Goal: Task Accomplishment & Management: Use online tool/utility

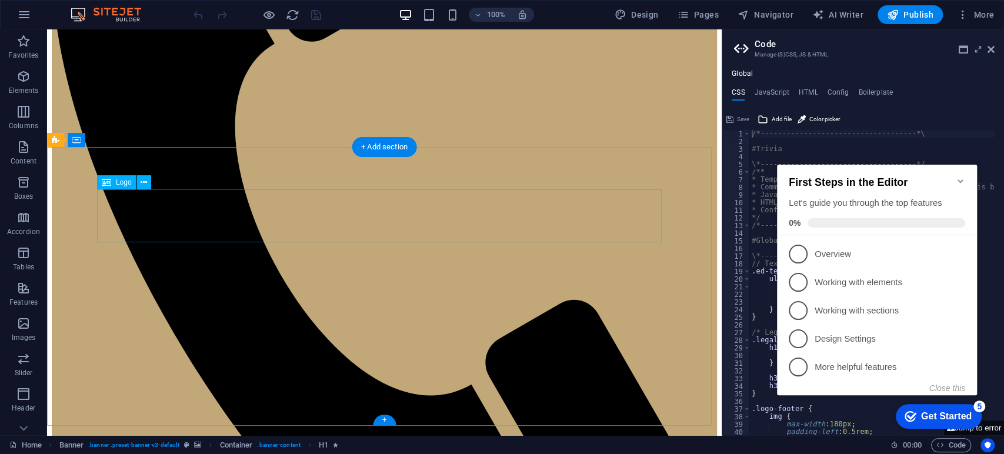
scroll to position [214, 0]
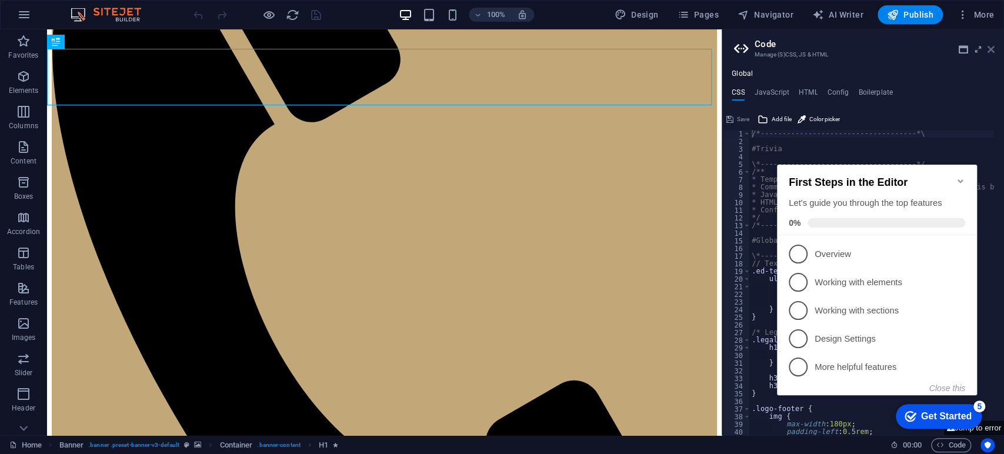
drag, startPoint x: 989, startPoint y: 51, endPoint x: 934, endPoint y: 24, distance: 62.1
click at [989, 51] on icon at bounding box center [991, 49] width 7 height 9
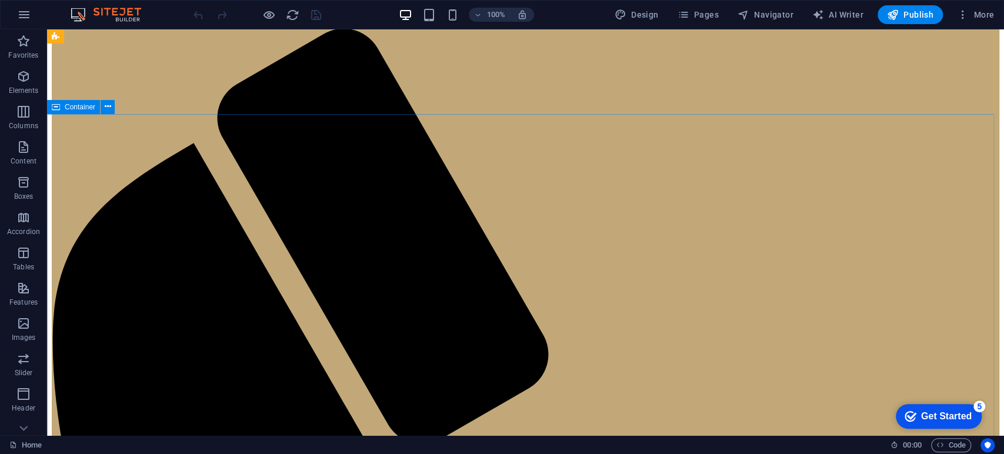
scroll to position [0, 0]
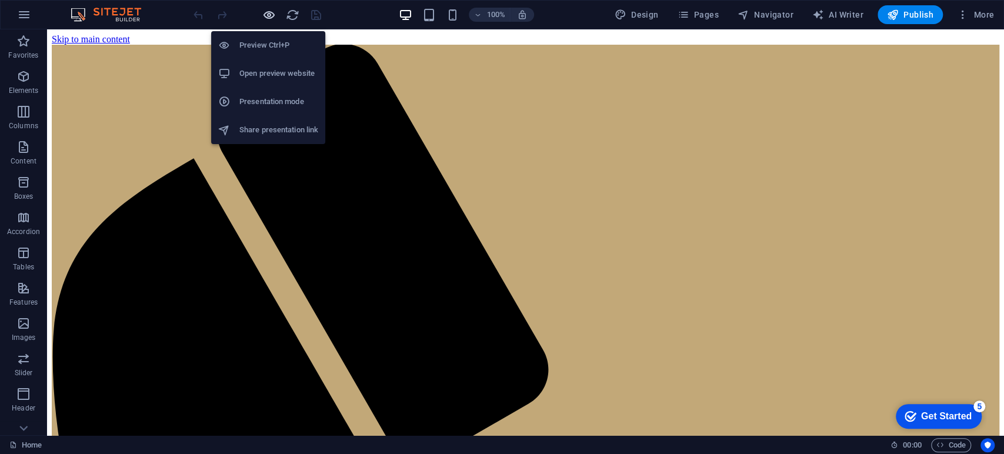
click at [262, 18] on icon "button" at bounding box center [269, 15] width 14 height 14
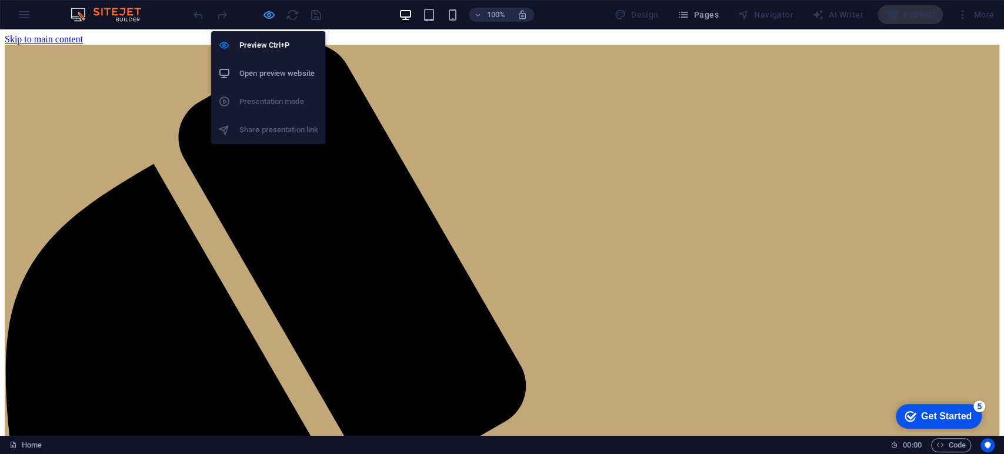
click at [263, 18] on icon "button" at bounding box center [269, 15] width 14 height 14
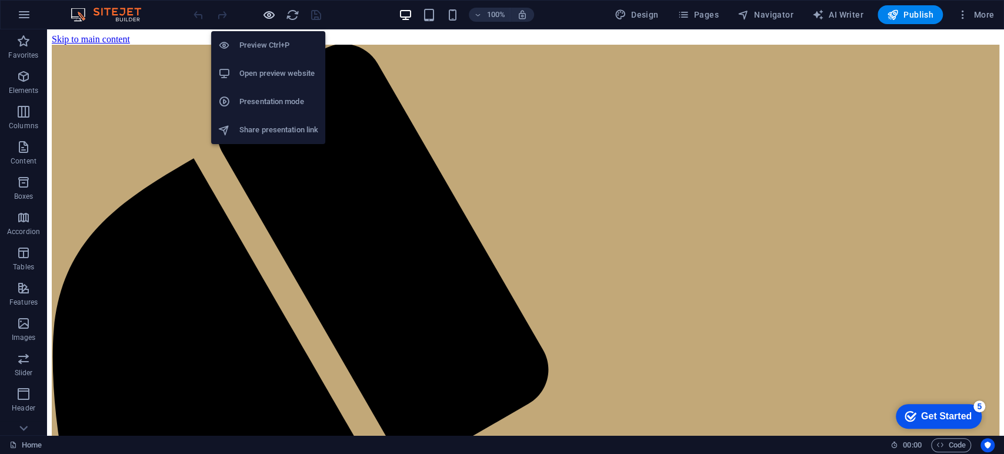
click at [263, 18] on icon "button" at bounding box center [269, 15] width 14 height 14
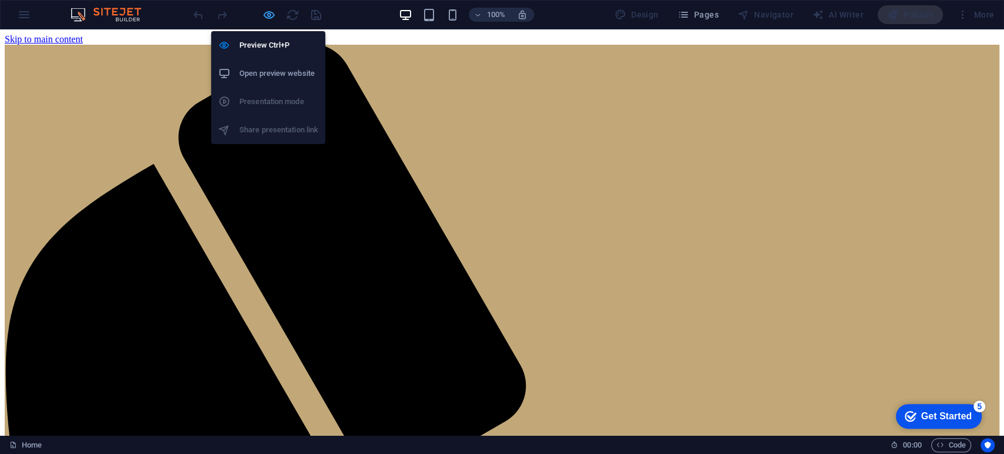
click at [263, 18] on icon "button" at bounding box center [269, 15] width 14 height 14
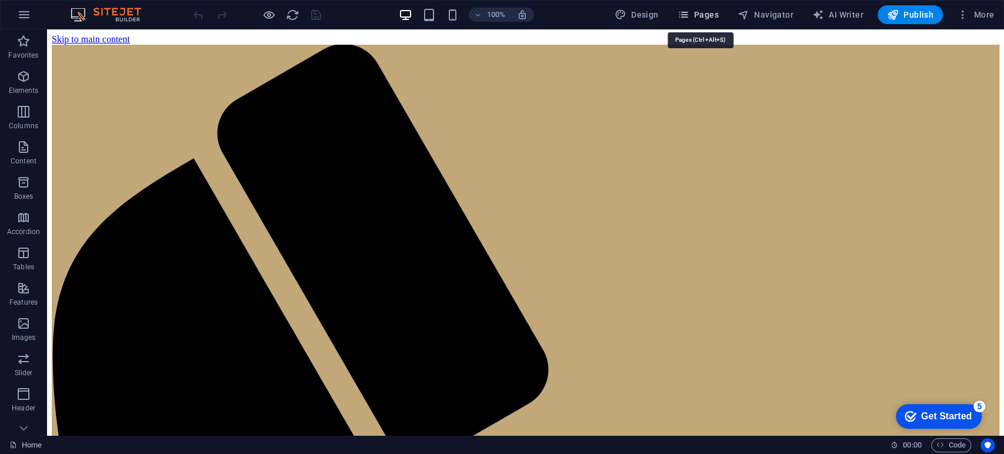
click at [703, 18] on span "Pages" at bounding box center [697, 15] width 41 height 12
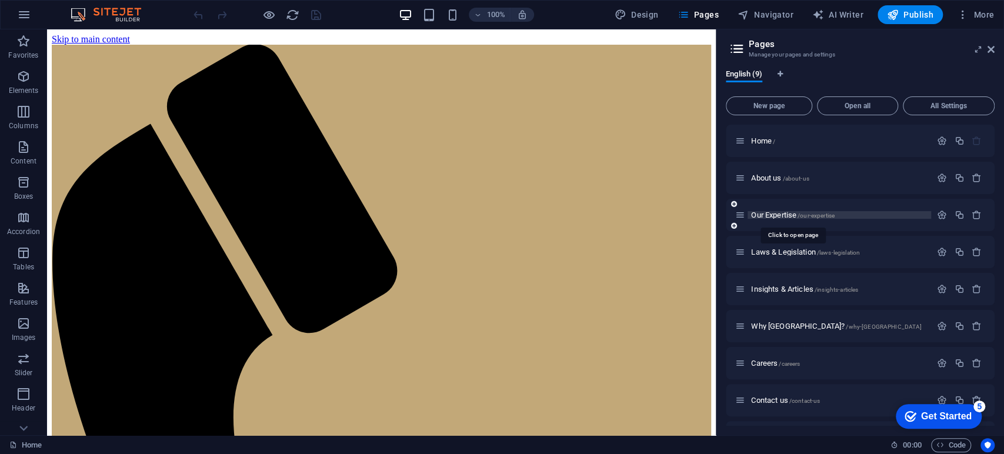
click at [768, 214] on span "Our Expertise /our-expertise" at bounding box center [793, 215] width 84 height 9
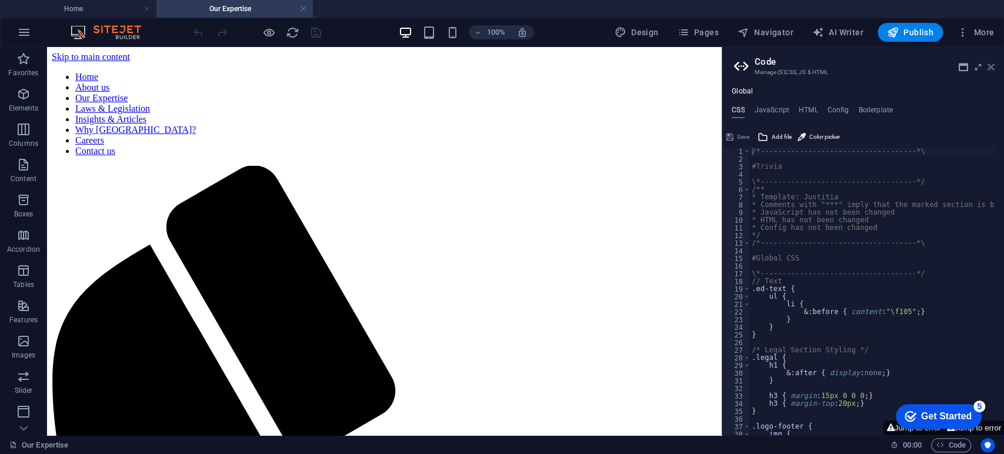
click at [990, 66] on icon at bounding box center [991, 66] width 7 height 9
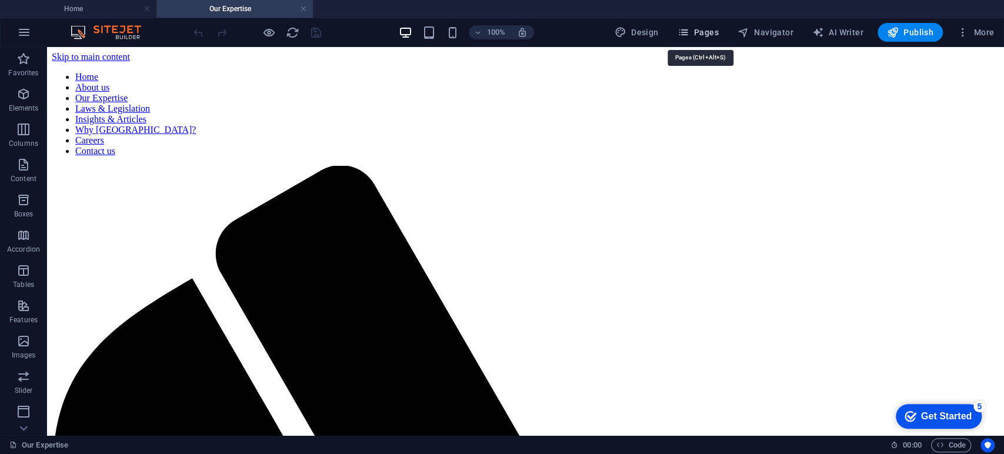
click at [715, 33] on span "Pages" at bounding box center [697, 32] width 41 height 12
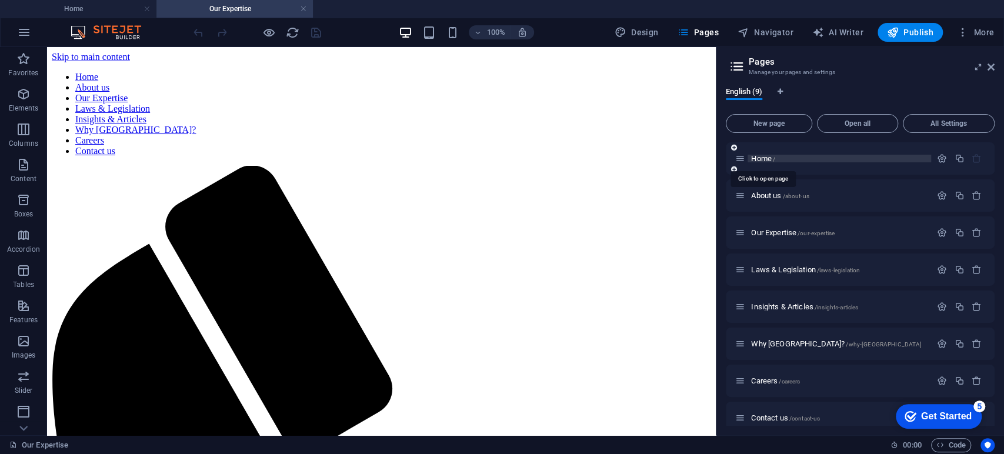
click at [765, 159] on span "Home /" at bounding box center [763, 158] width 24 height 9
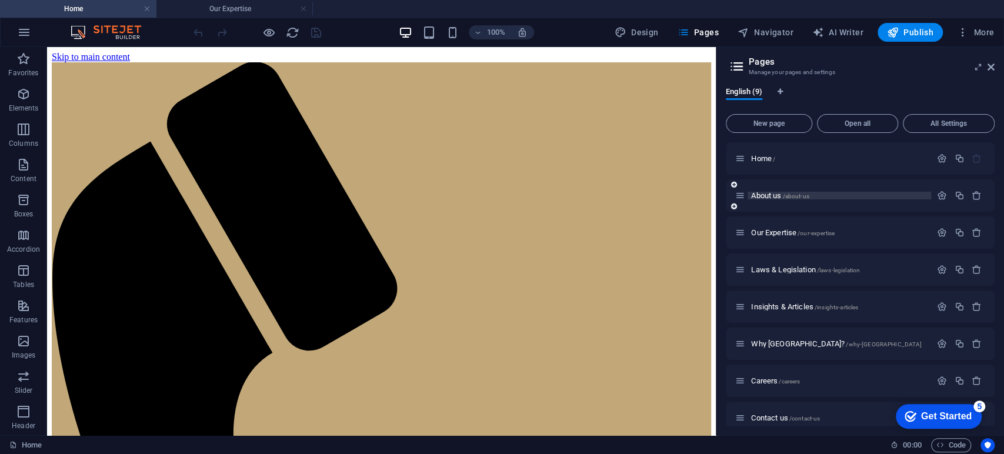
click at [769, 195] on span "About us /about-us" at bounding box center [780, 195] width 58 height 9
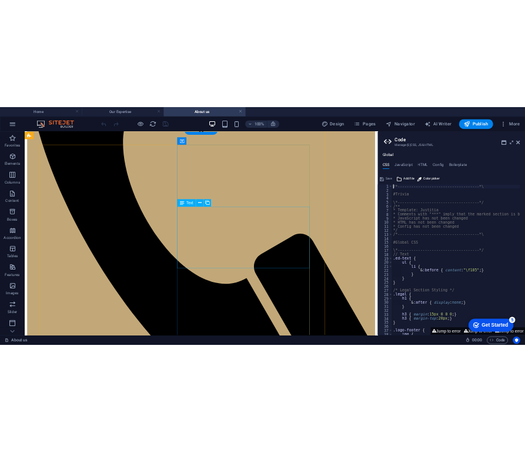
scroll to position [392, 0]
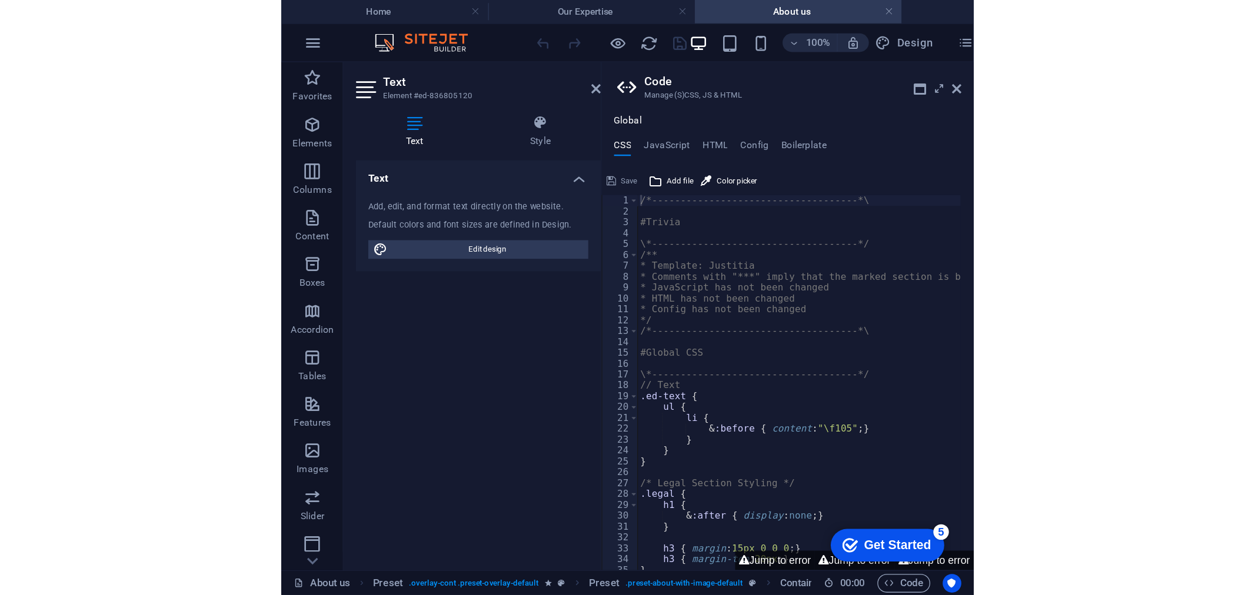
scroll to position [251, 0]
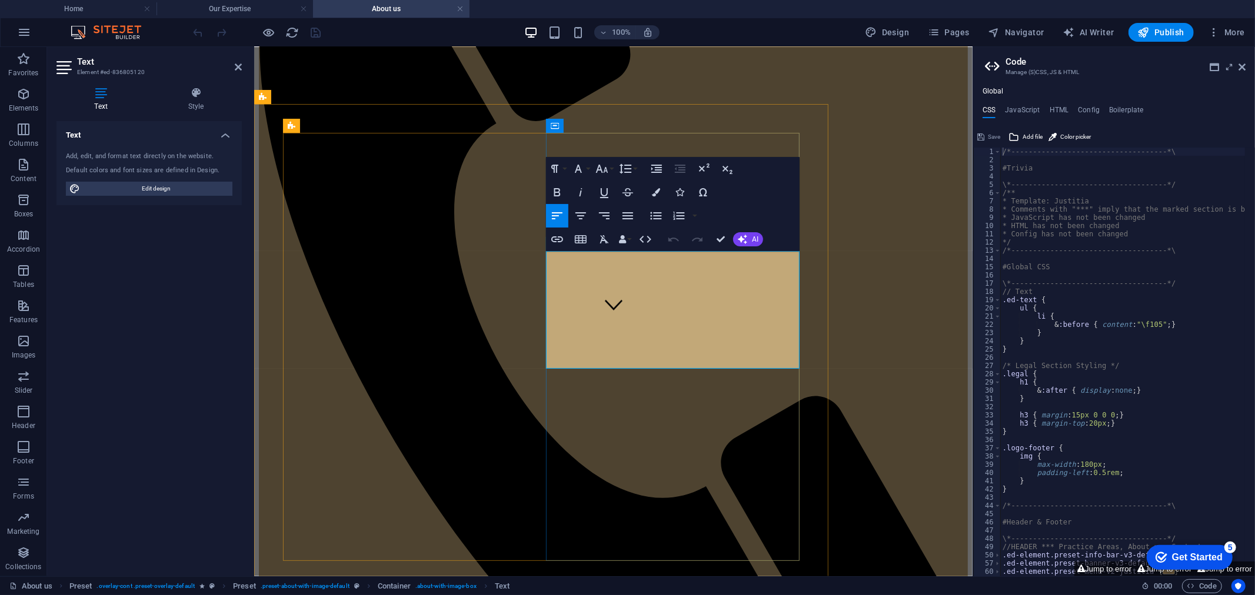
drag, startPoint x: 667, startPoint y: 356, endPoint x: 498, endPoint y: 242, distance: 203.8
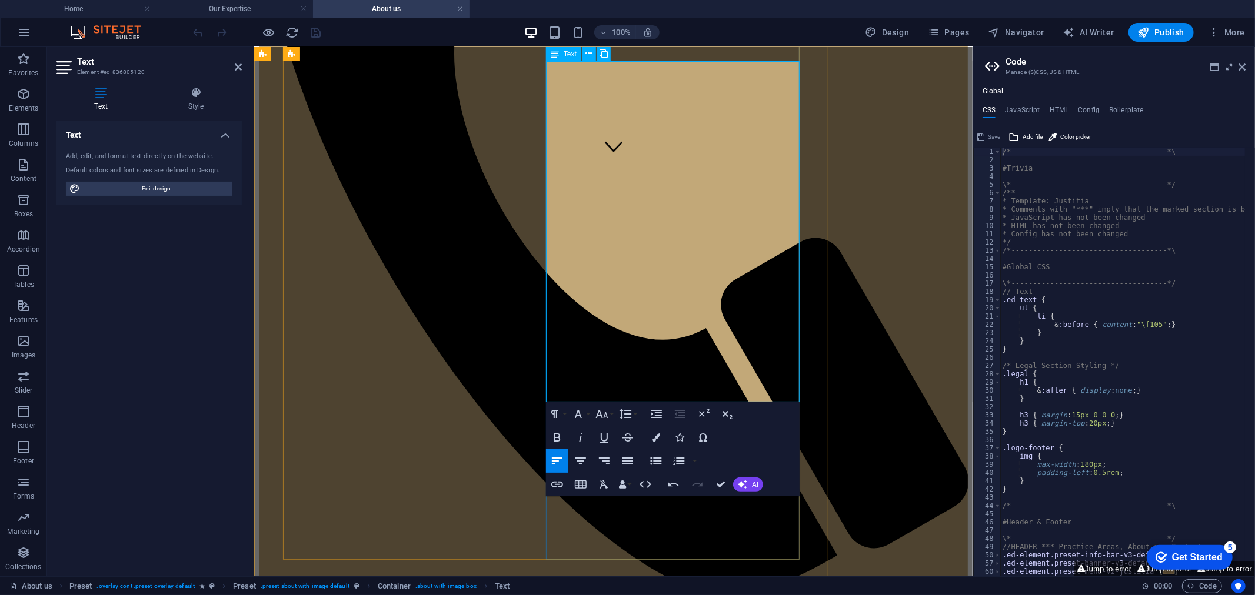
scroll to position [411, 0]
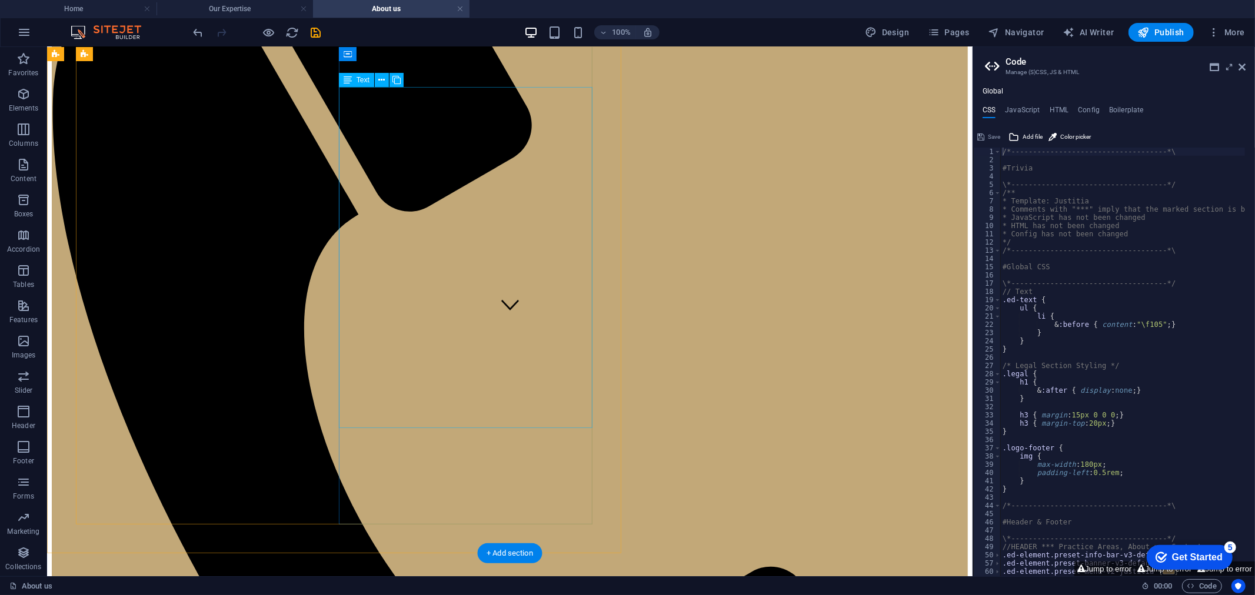
scroll to position [215, 0]
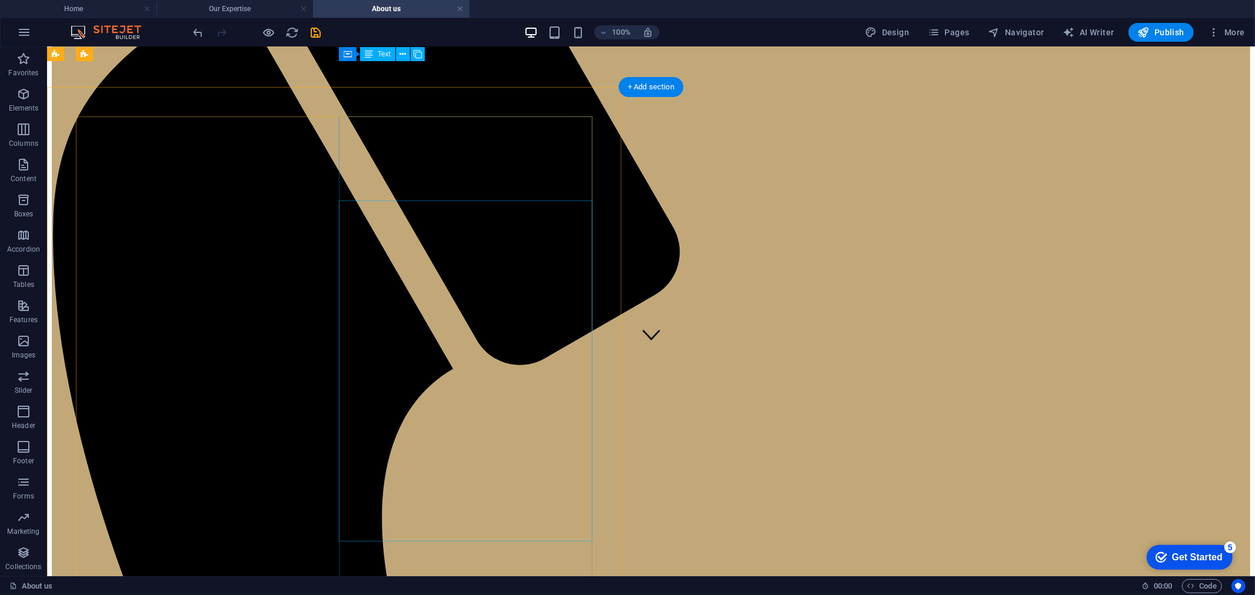
scroll to position [196, 0]
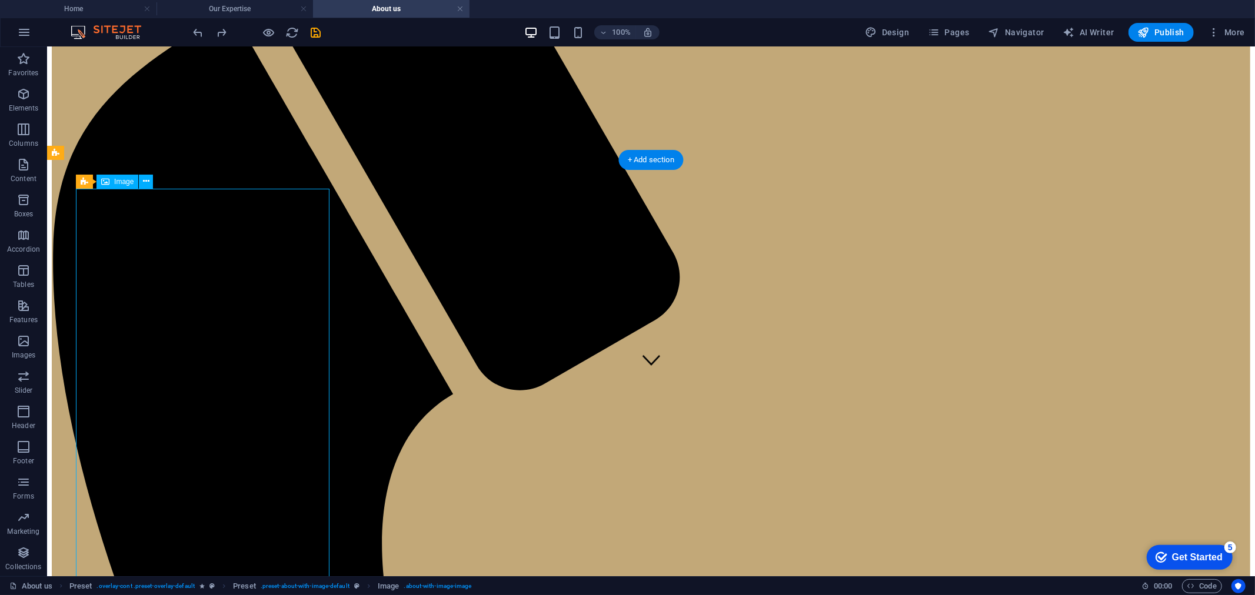
select select "%"
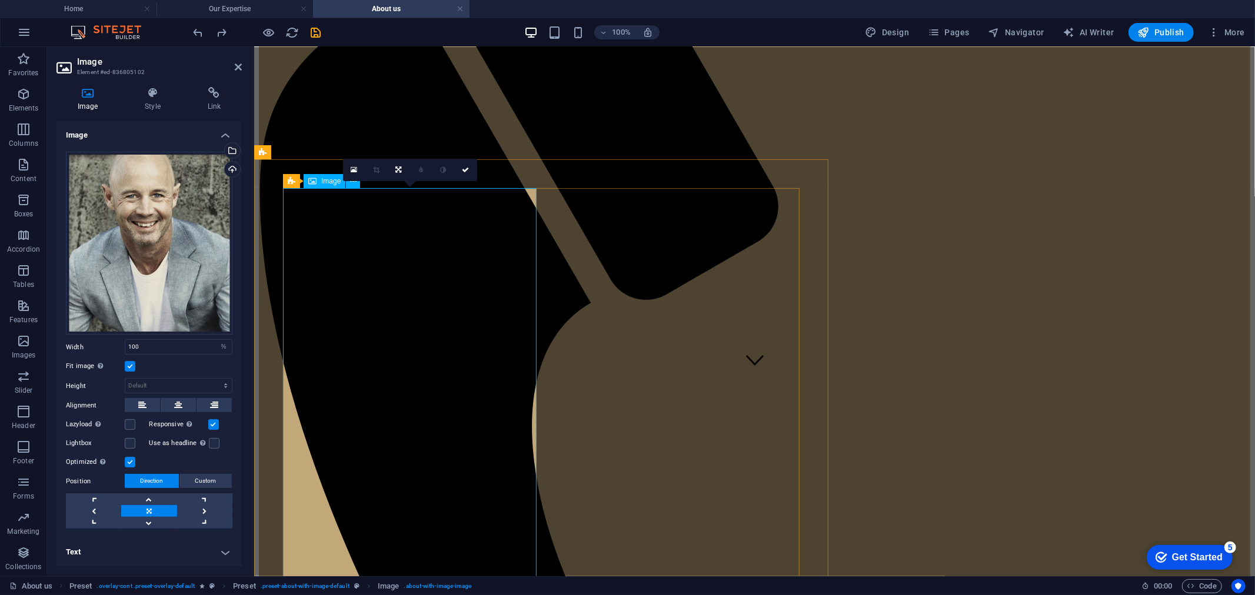
click at [236, 169] on div "Upload" at bounding box center [231, 171] width 18 height 18
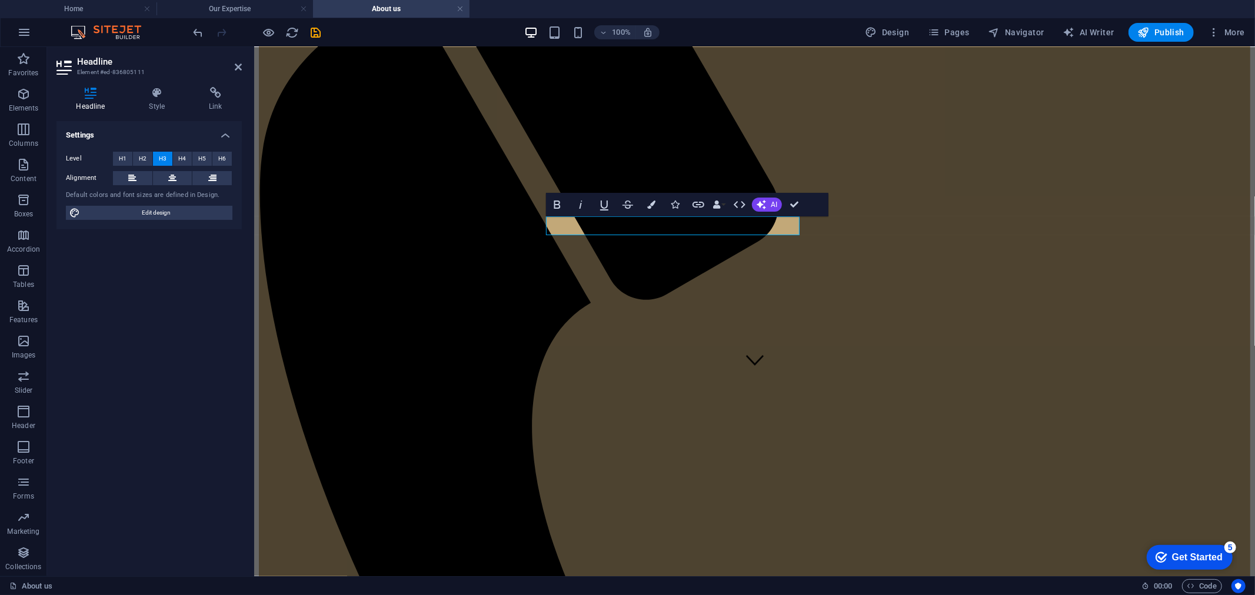
drag, startPoint x: 933, startPoint y: 272, endPoint x: 662, endPoint y: 244, distance: 272.7
drag, startPoint x: 601, startPoint y: 224, endPoint x: 619, endPoint y: 225, distance: 18.3
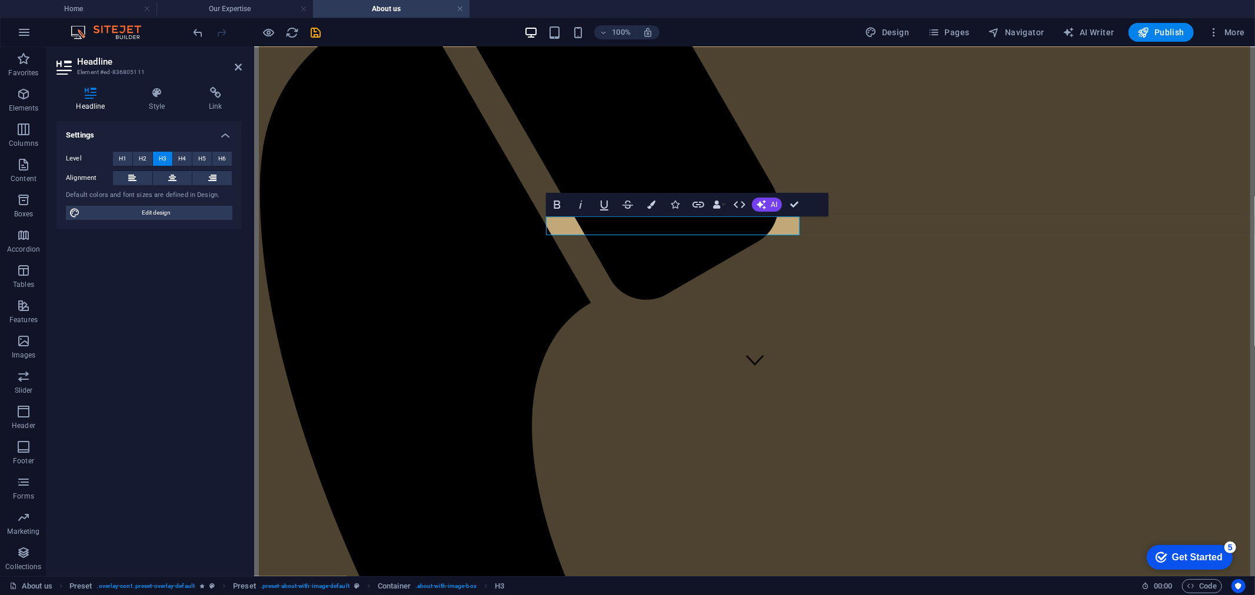
drag, startPoint x: 793, startPoint y: 202, endPoint x: 746, endPoint y: 155, distance: 66.6
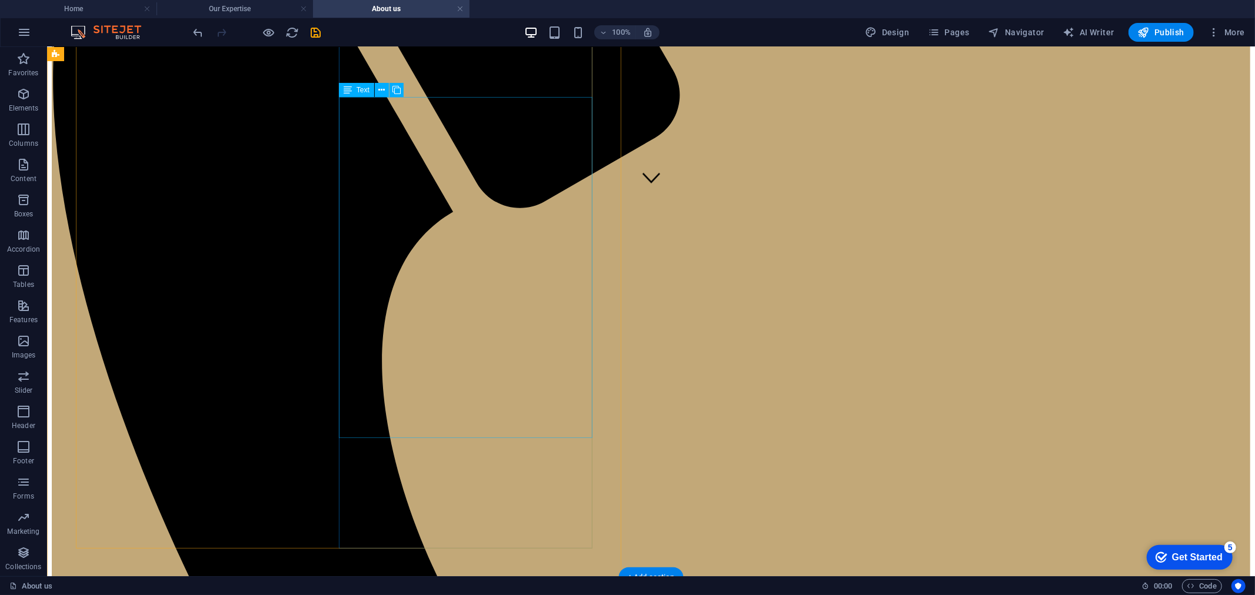
scroll to position [392, 0]
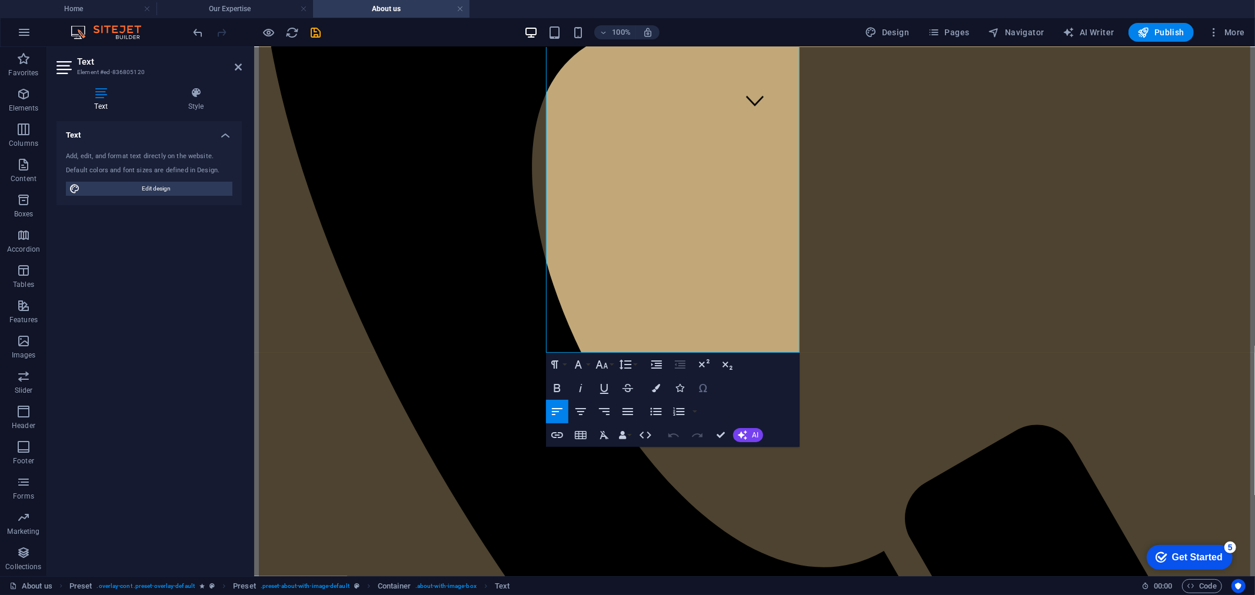
scroll to position [457, 0]
drag, startPoint x: 695, startPoint y: 345, endPoint x: 509, endPoint y: 262, distance: 204.3
copy div "Me. Jesha predominantly practices family law: as a divorce lawyer, lawyer for c…"
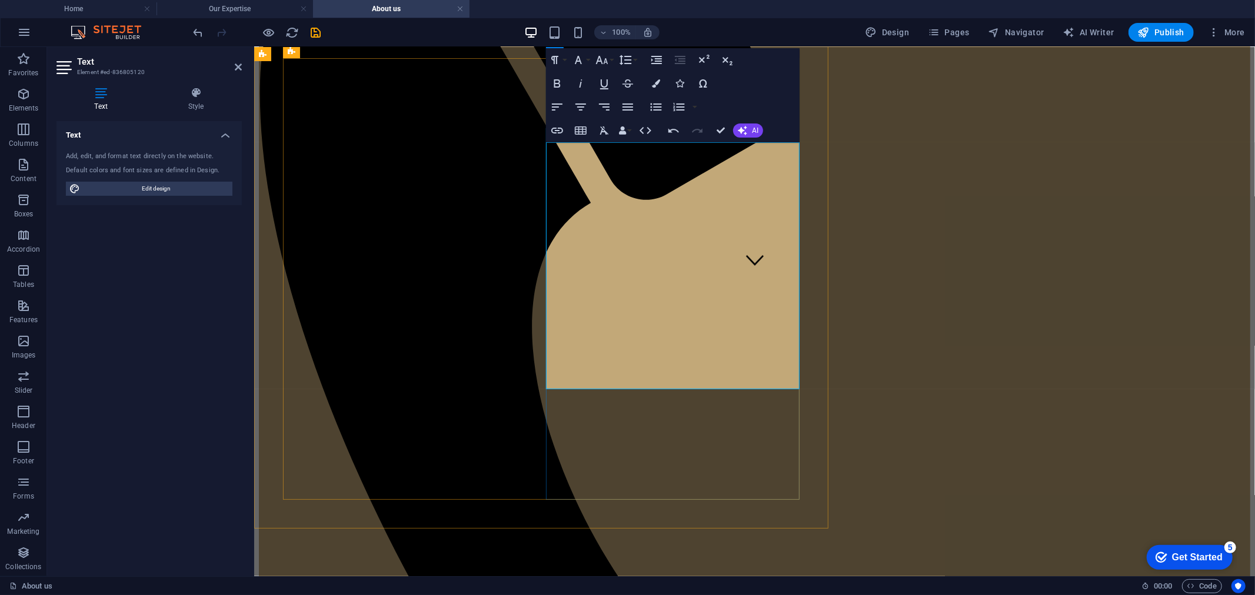
scroll to position [261, 0]
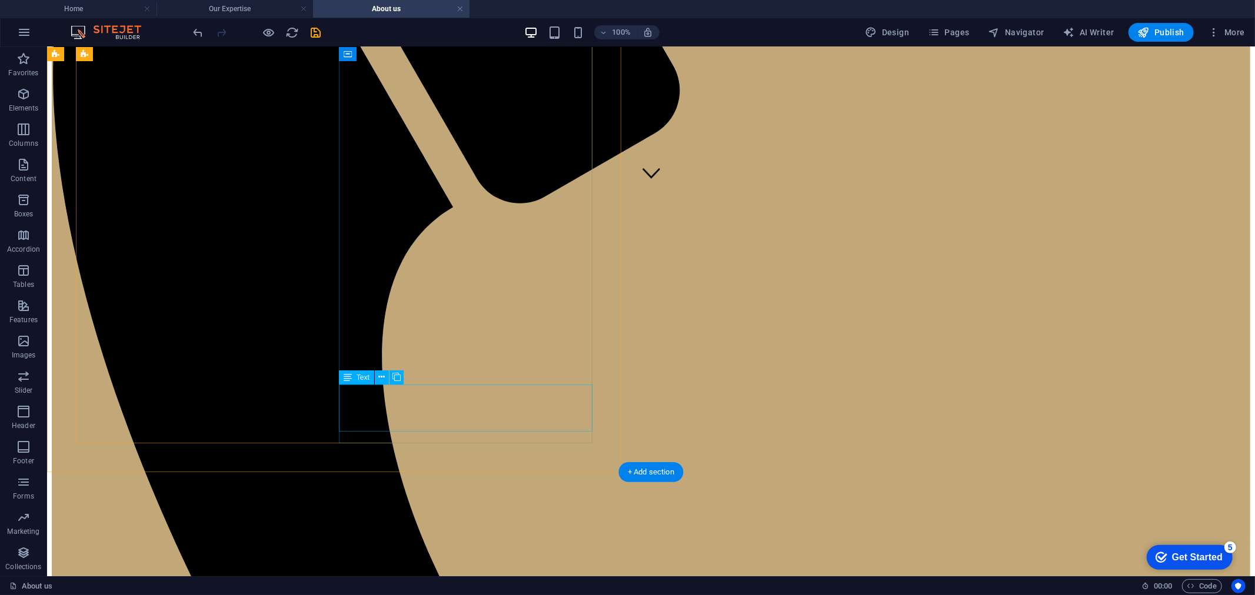
scroll to position [392, 0]
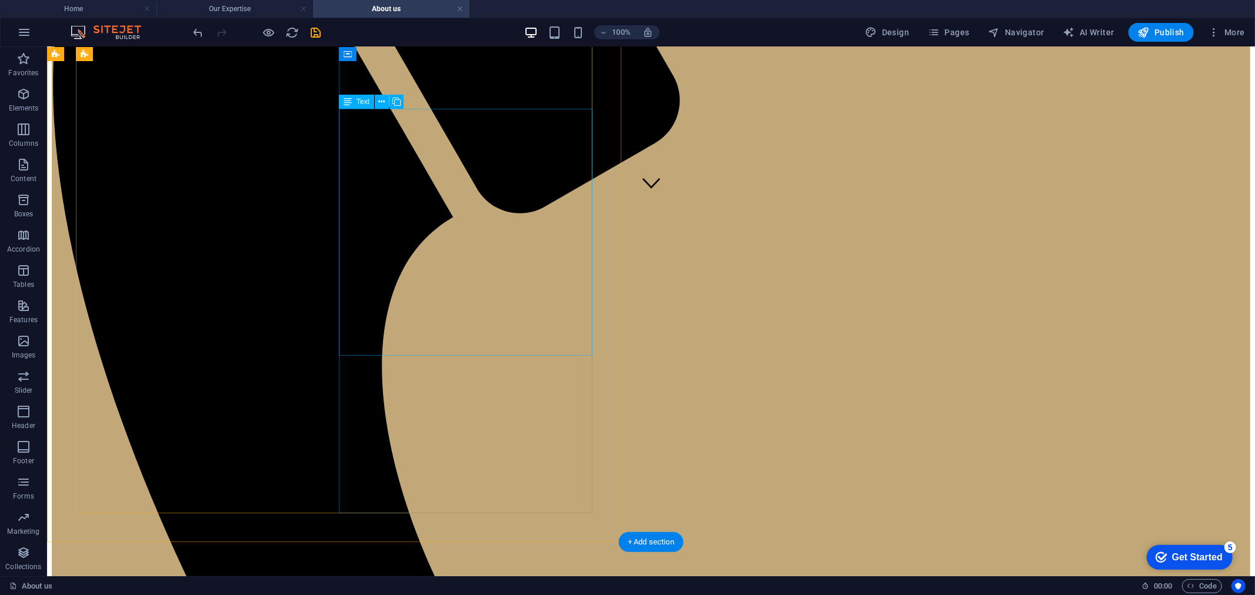
scroll to position [326, 0]
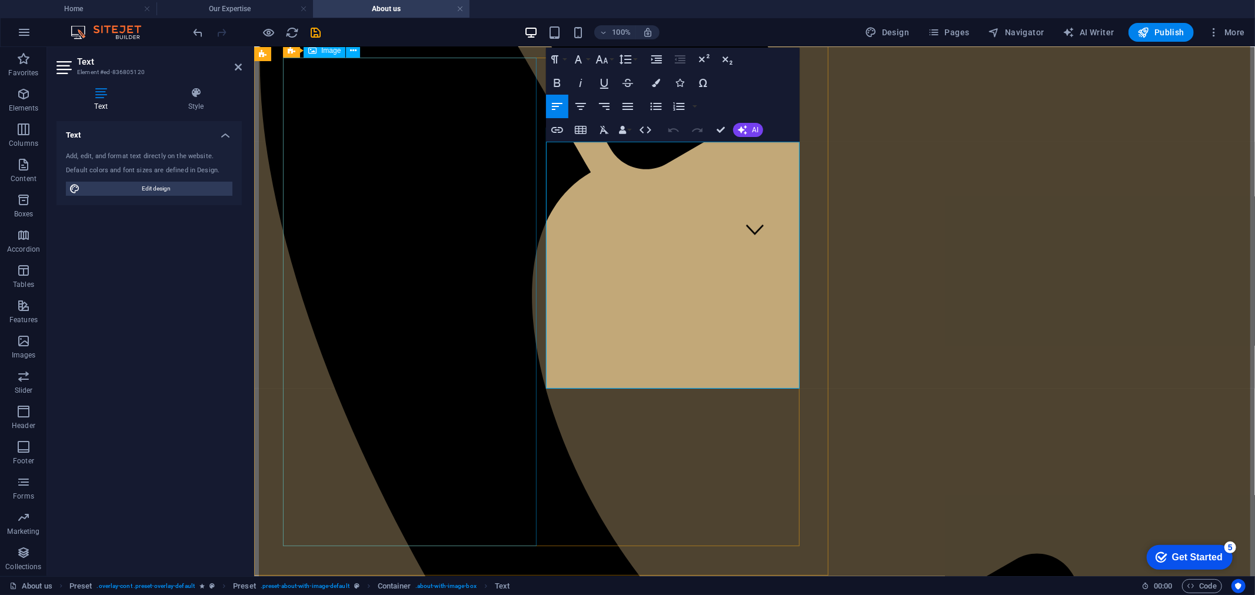
drag, startPoint x: 758, startPoint y: 302, endPoint x: 518, endPoint y: 182, distance: 268.6
copy div "Me. Jesha Boodram was called to the bar in Mauritius in 2022. Me. Jesha was cal…"
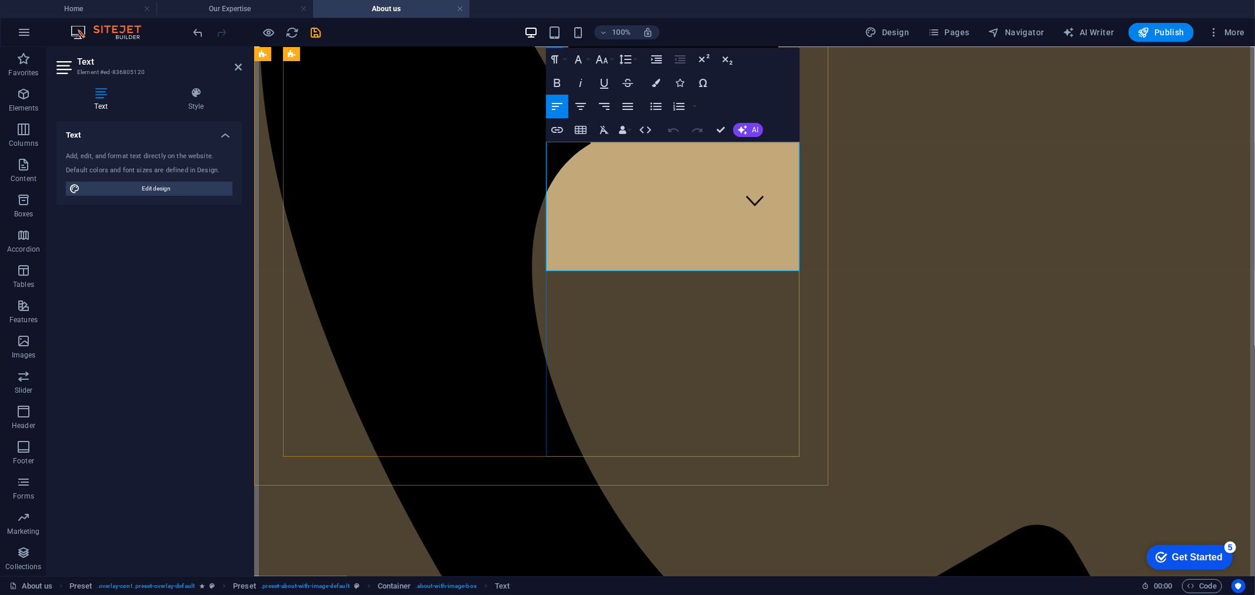
scroll to position [361, 0]
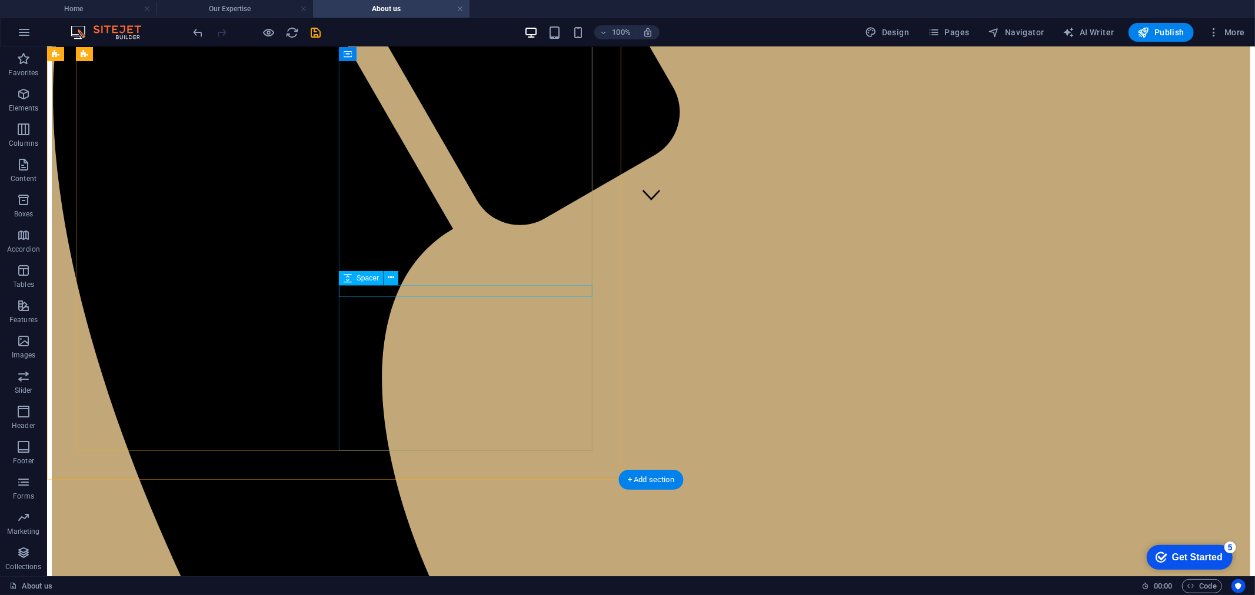
select select "px"
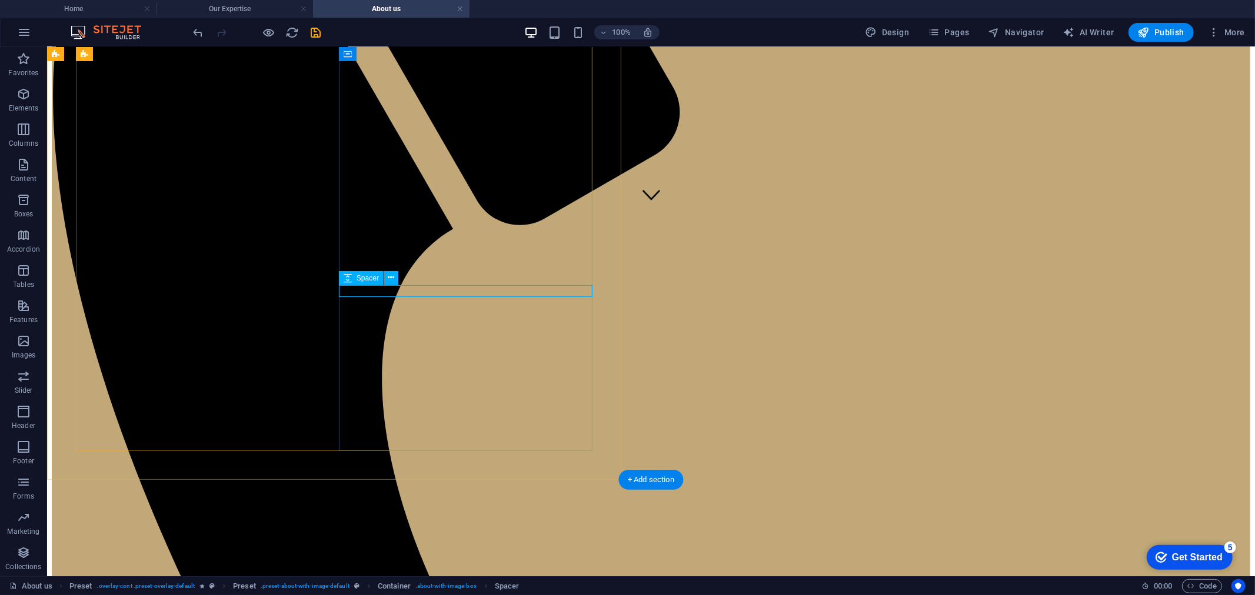
select select "px"
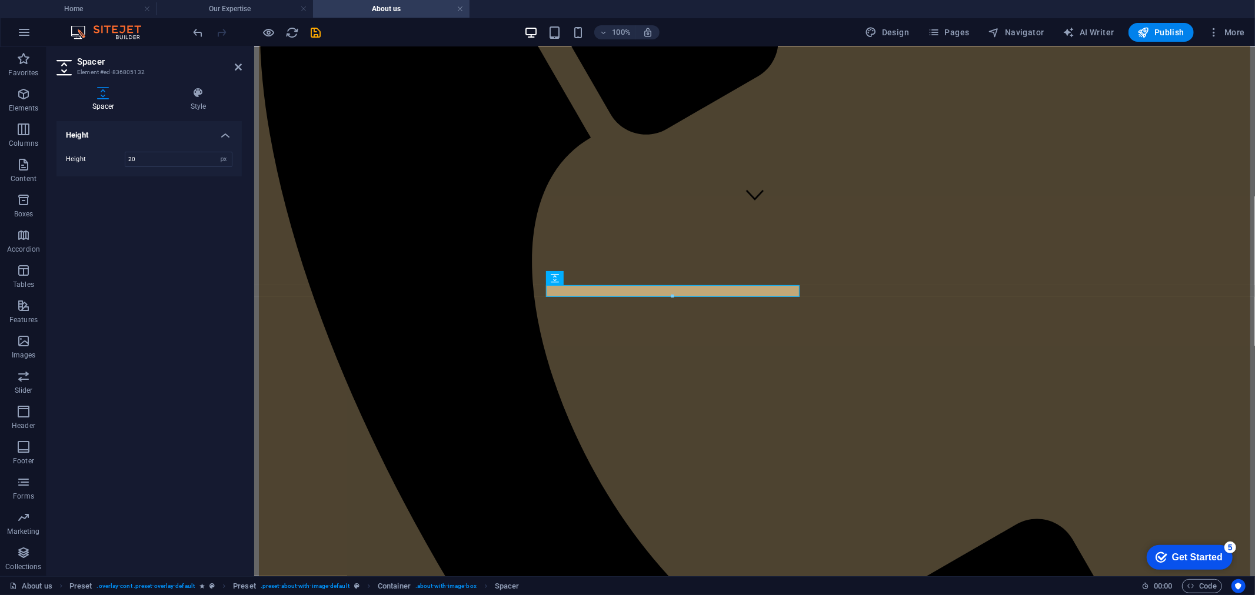
click at [569, 296] on div at bounding box center [673, 297] width 252 height 4
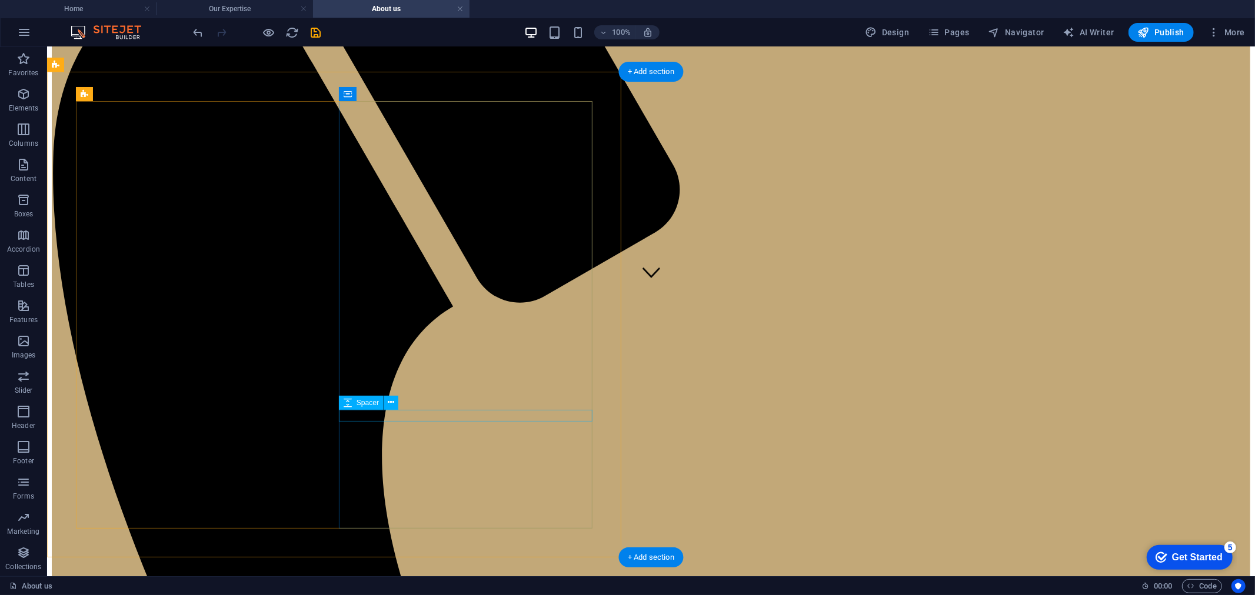
scroll to position [349, 0]
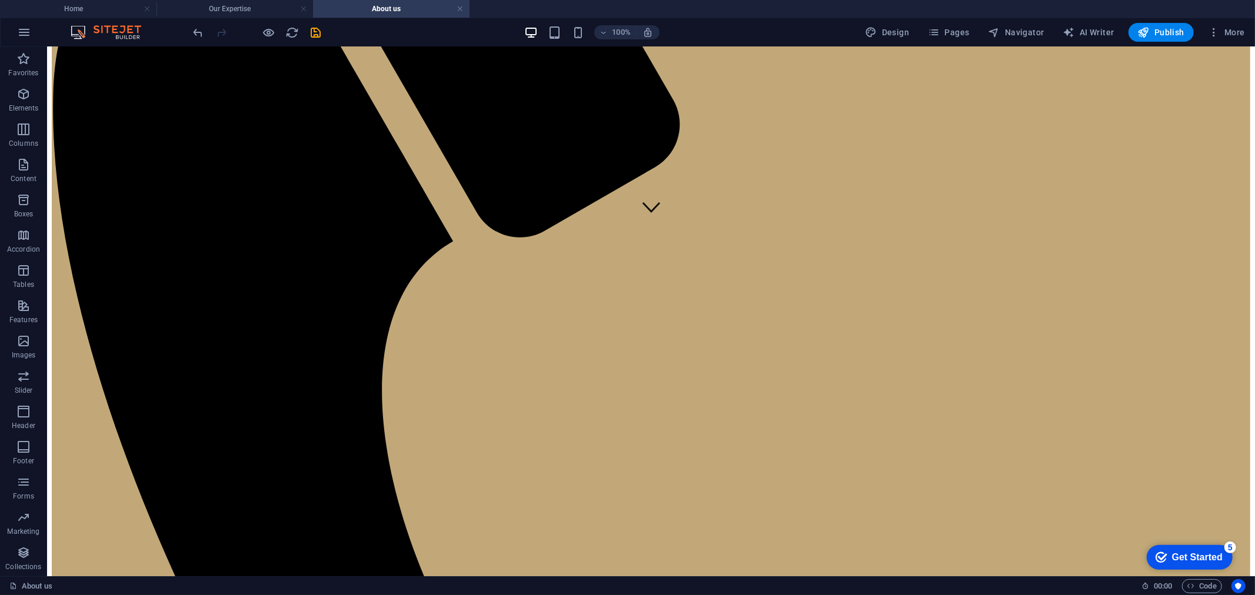
drag, startPoint x: 723, startPoint y: 301, endPoint x: 486, endPoint y: 334, distance: 238.7
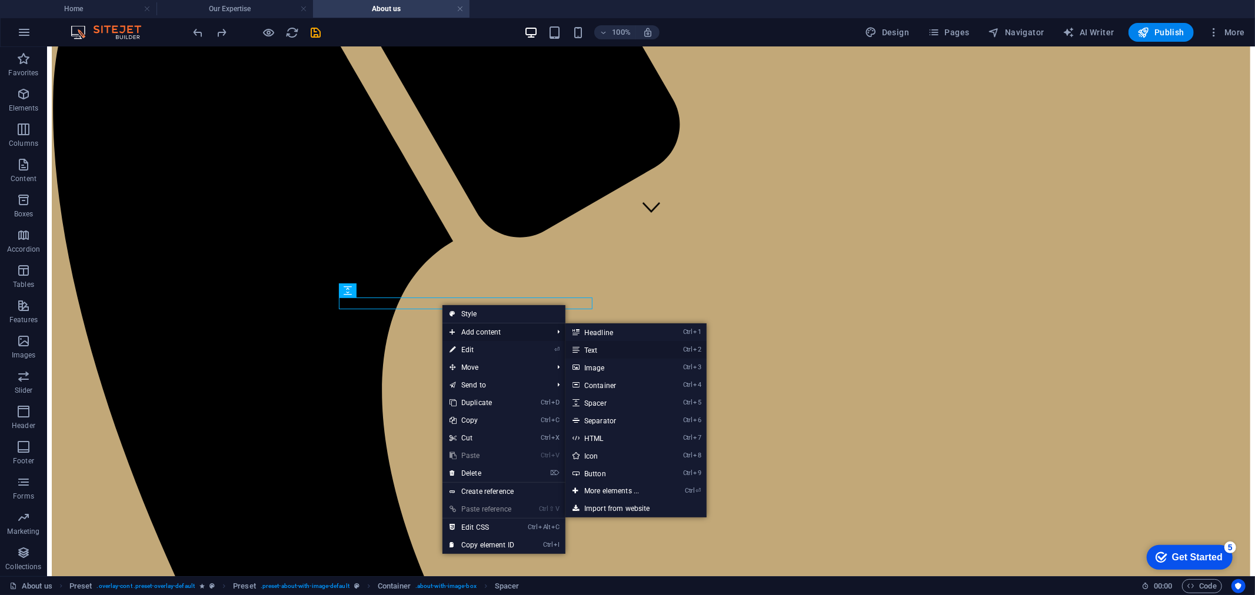
click at [591, 351] on link "Ctrl 2 Text" at bounding box center [613, 350] width 97 height 18
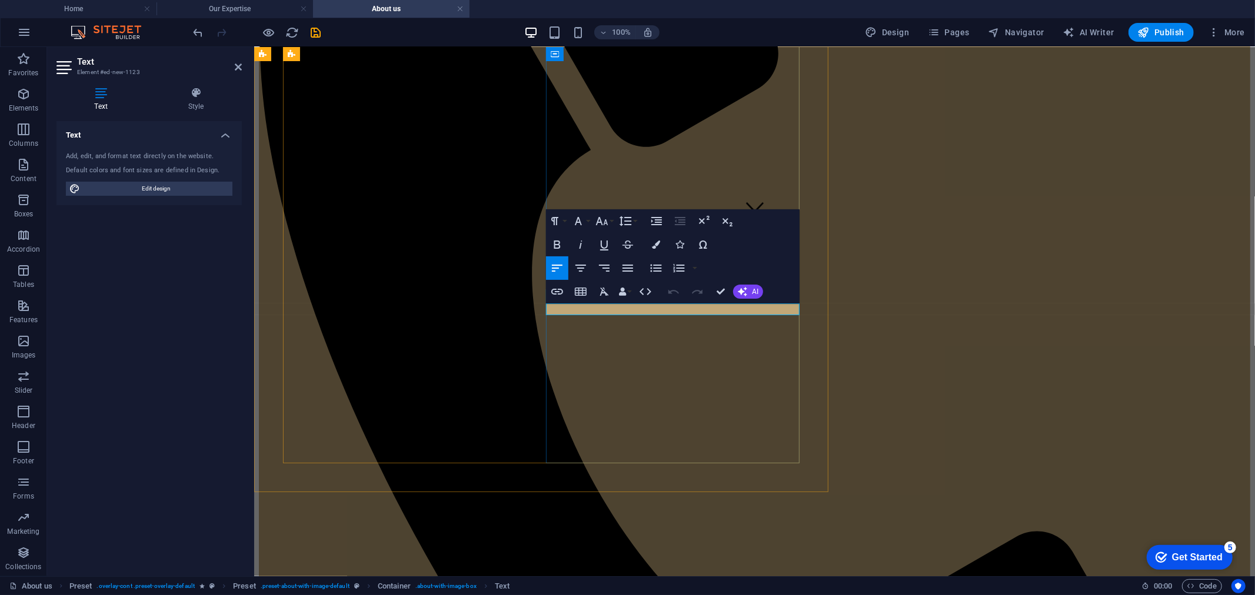
scroll to position [321, 0]
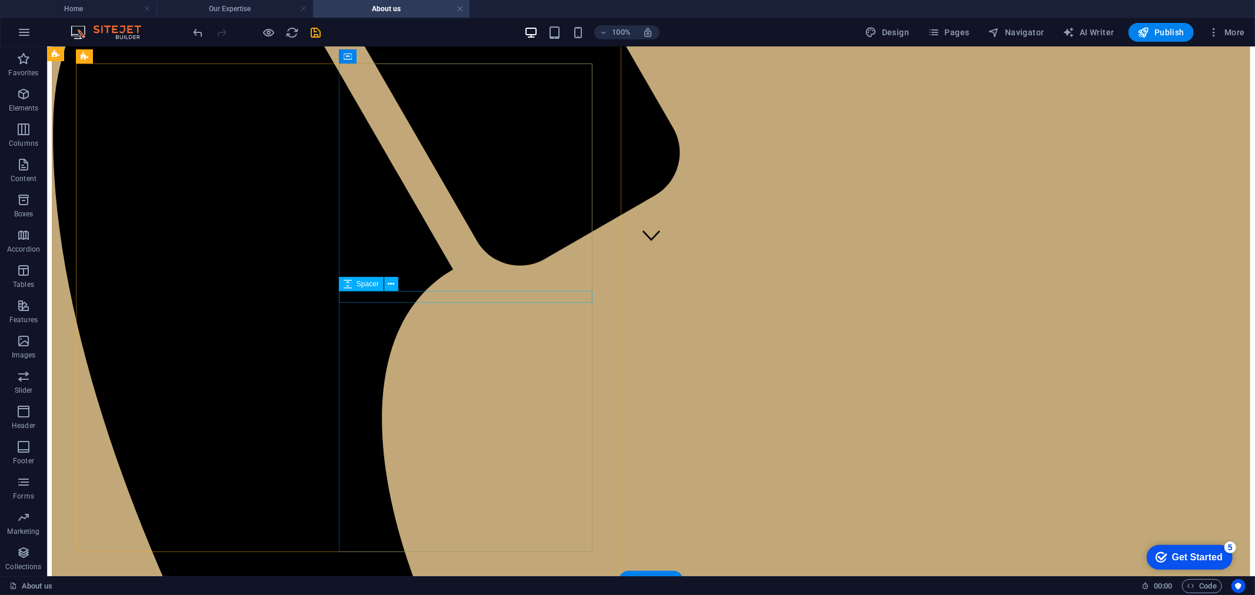
click at [392, 280] on icon at bounding box center [391, 284] width 6 height 12
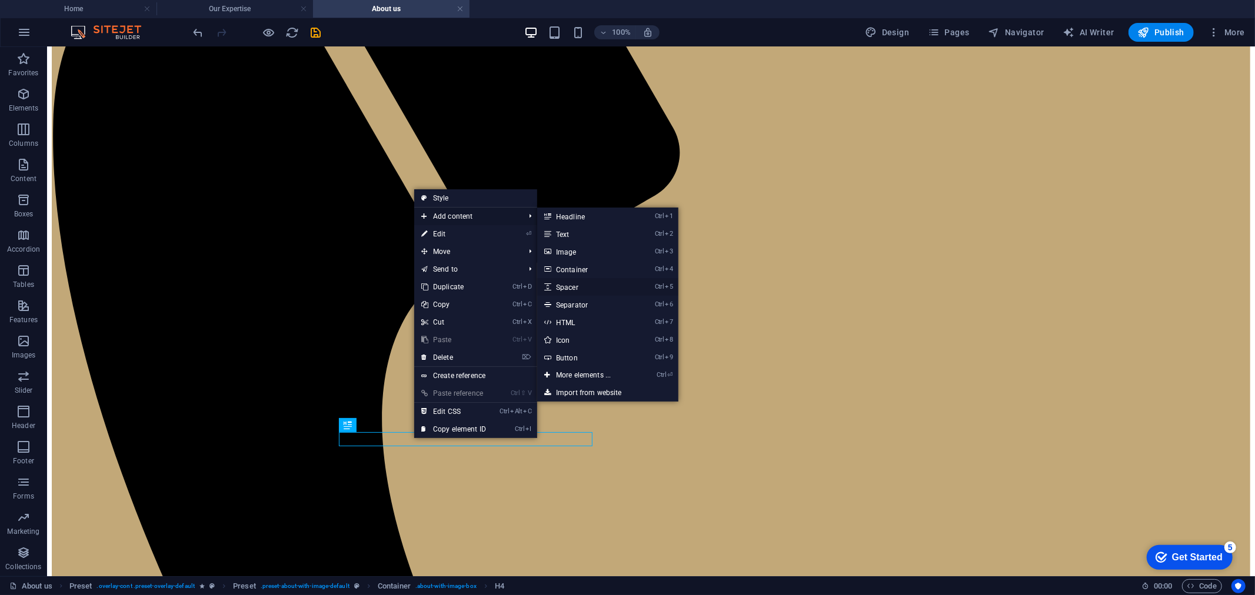
click at [581, 285] on link "Ctrl 5 Spacer" at bounding box center [585, 287] width 97 height 18
select select "px"
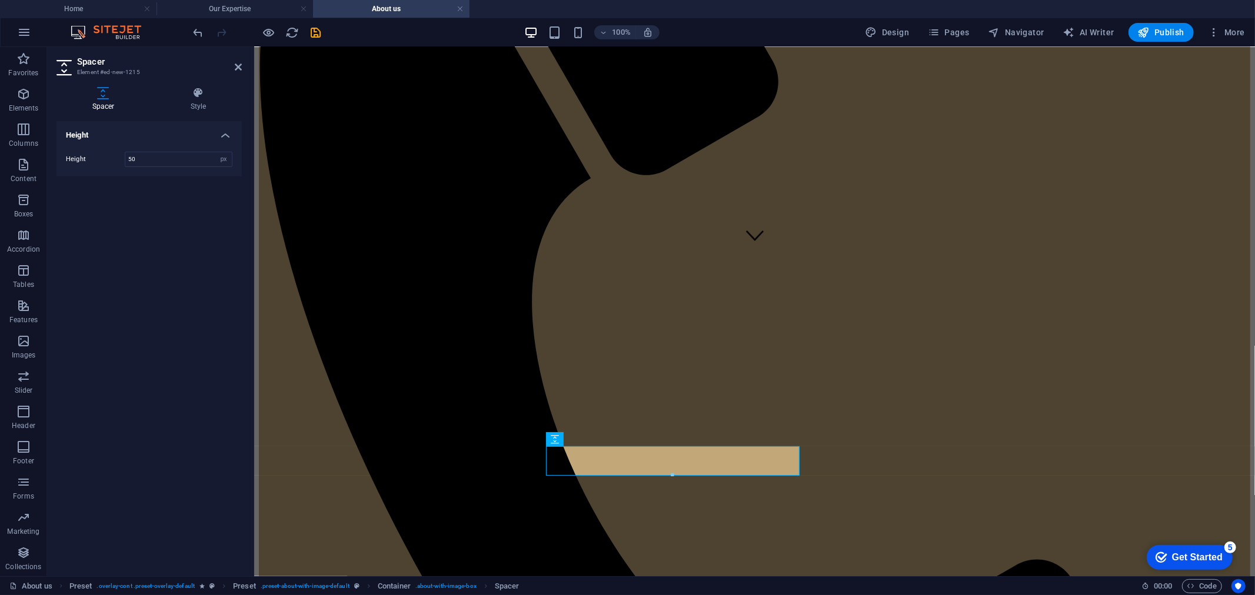
drag, startPoint x: 925, startPoint y: 519, endPoint x: 669, endPoint y: 453, distance: 264.4
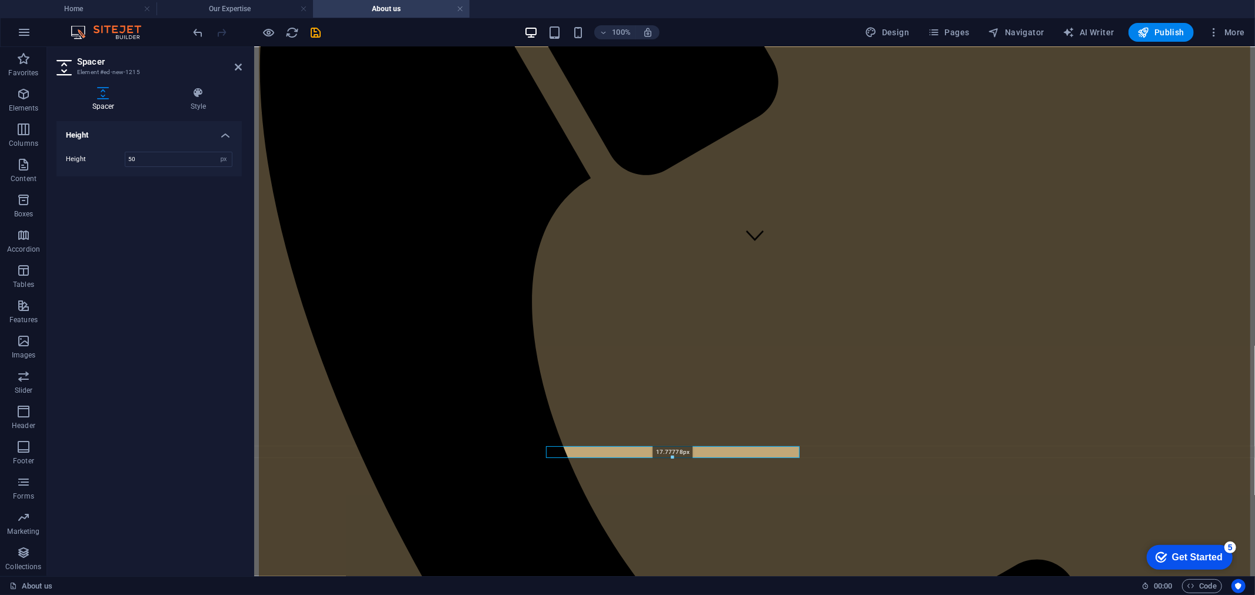
drag, startPoint x: 673, startPoint y: 474, endPoint x: 673, endPoint y: 455, distance: 19.4
click at [673, 454] on div "17.77778px" at bounding box center [673, 452] width 254 height 12
type input "17"
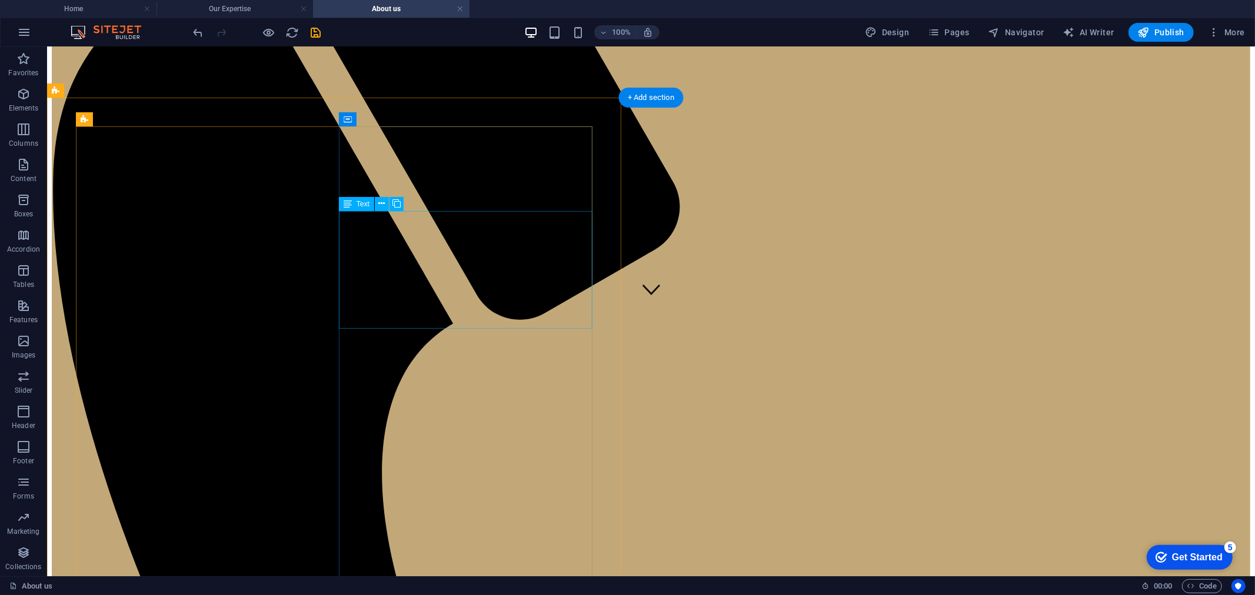
scroll to position [255, 0]
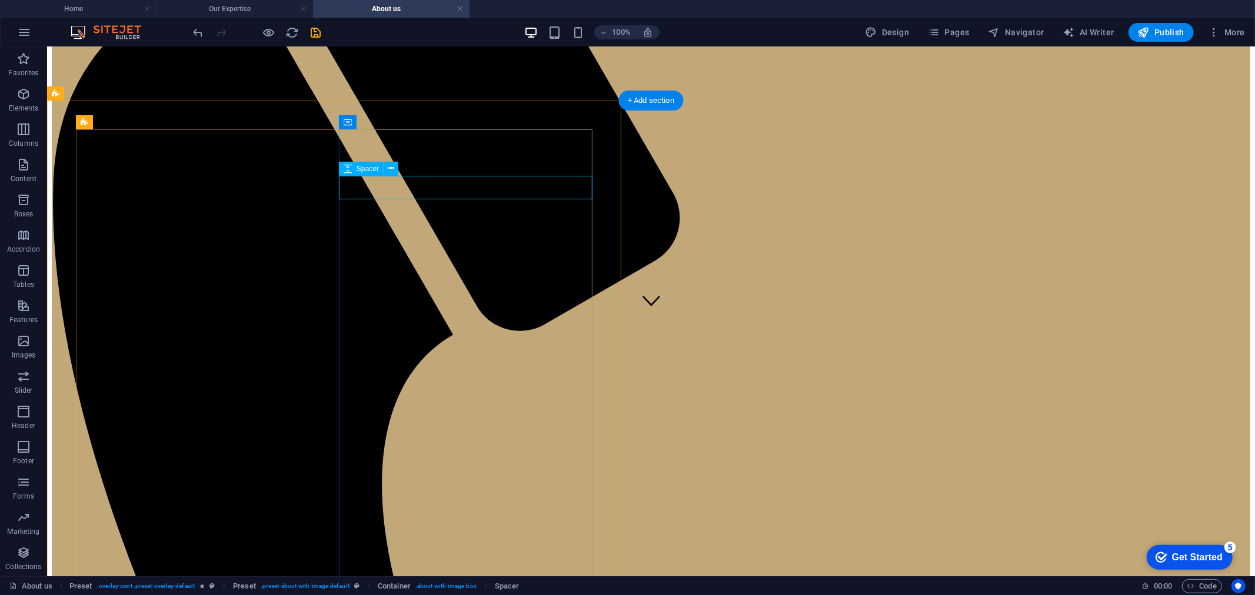
select select "px"
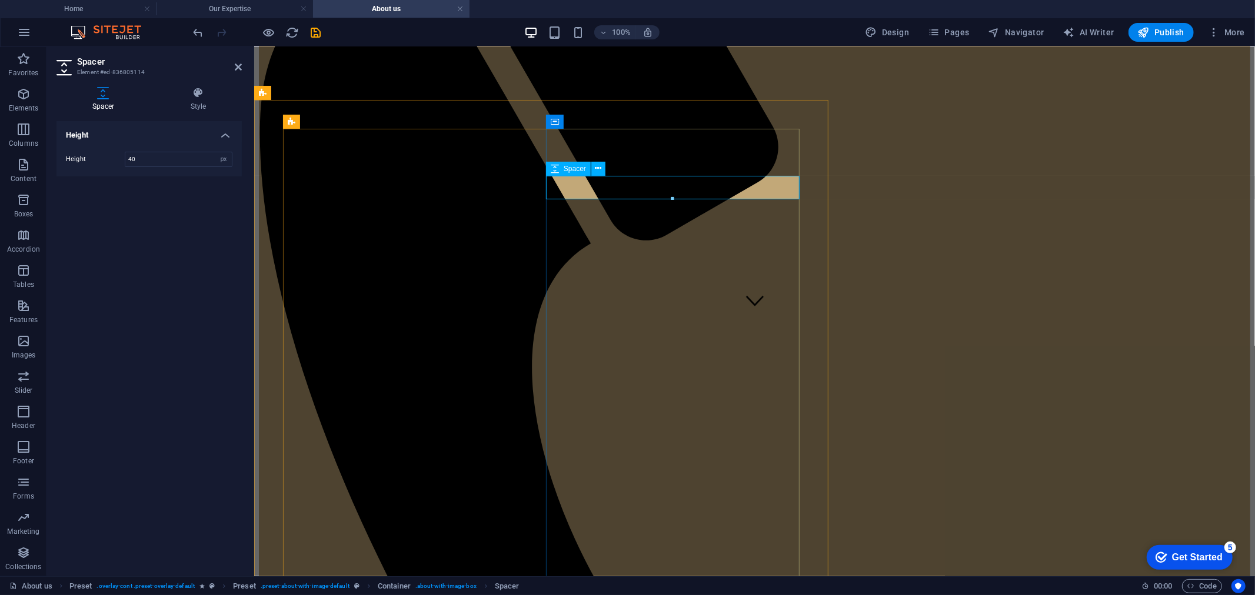
drag, startPoint x: 928, startPoint y: 242, endPoint x: 672, endPoint y: 179, distance: 263.0
drag, startPoint x: 673, startPoint y: 196, endPoint x: 673, endPoint y: 184, distance: 12.9
click at [673, 184] on div "17.77778px" at bounding box center [673, 182] width 254 height 12
type input "17"
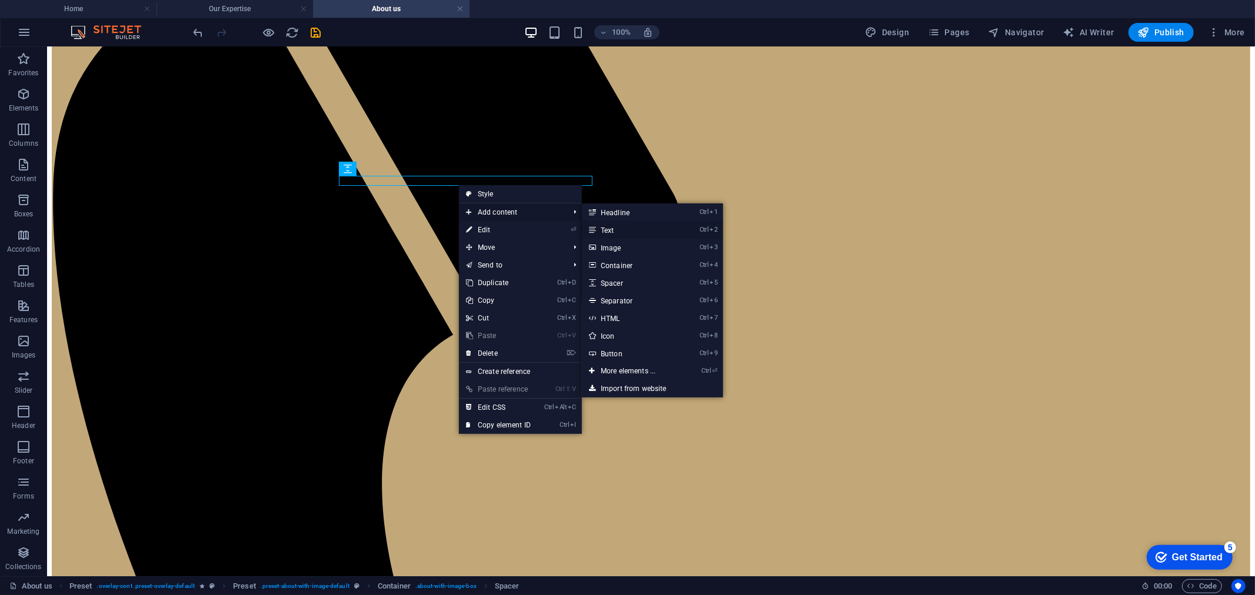
click at [626, 230] on link "Ctrl 2 Text" at bounding box center [630, 230] width 97 height 18
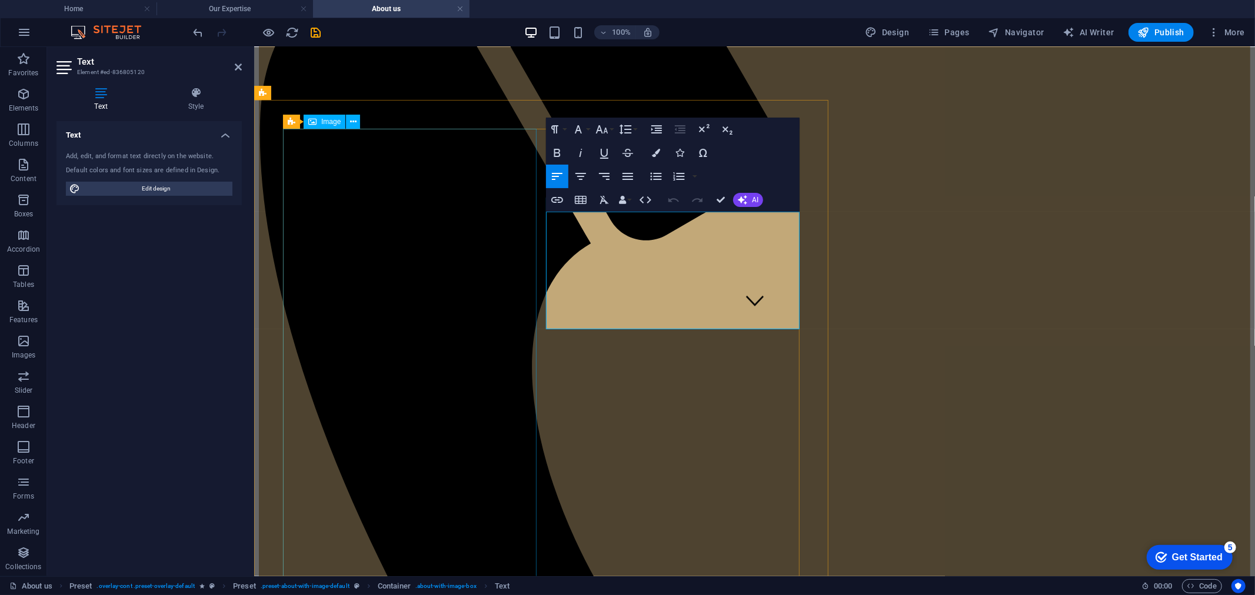
drag, startPoint x: 750, startPoint y: 233, endPoint x: 476, endPoint y: 211, distance: 275.0
copy p "Me. [PERSON_NAME] is in private practice, works as an independent lawyer in [GE…"
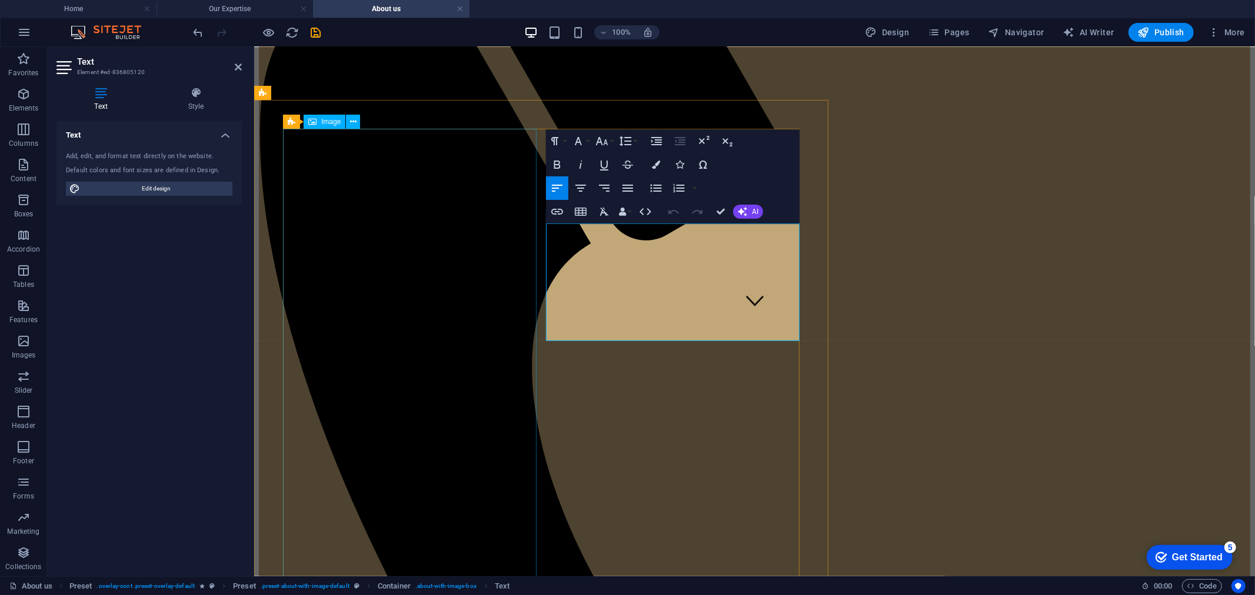
drag, startPoint x: 561, startPoint y: 260, endPoint x: 531, endPoint y: 224, distance: 47.2
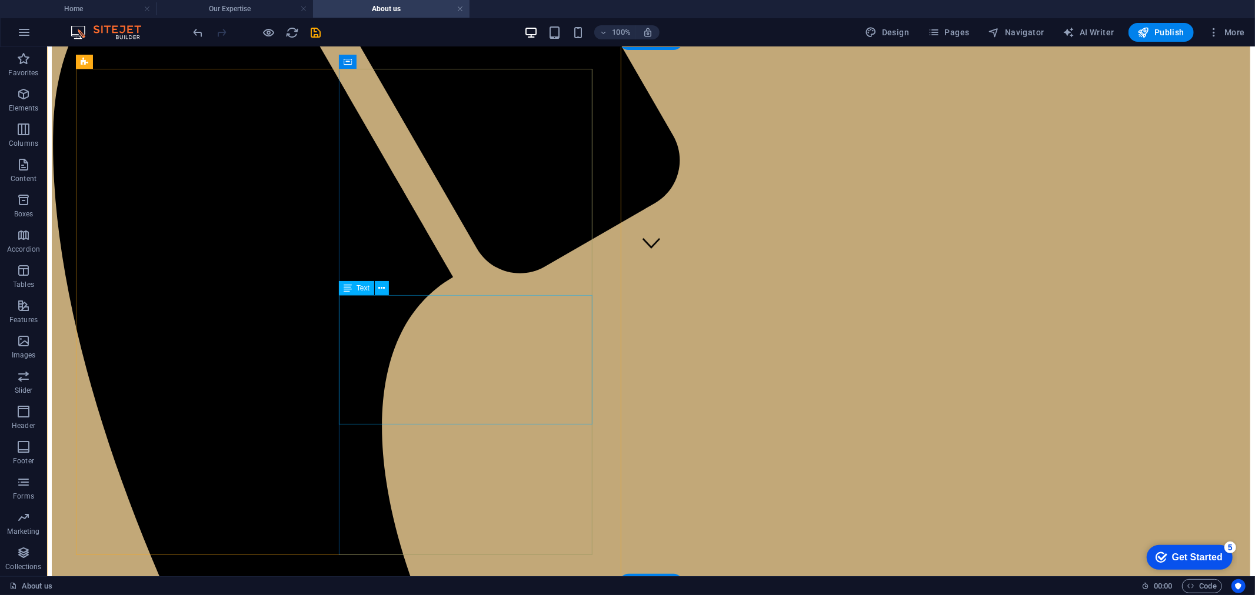
scroll to position [321, 0]
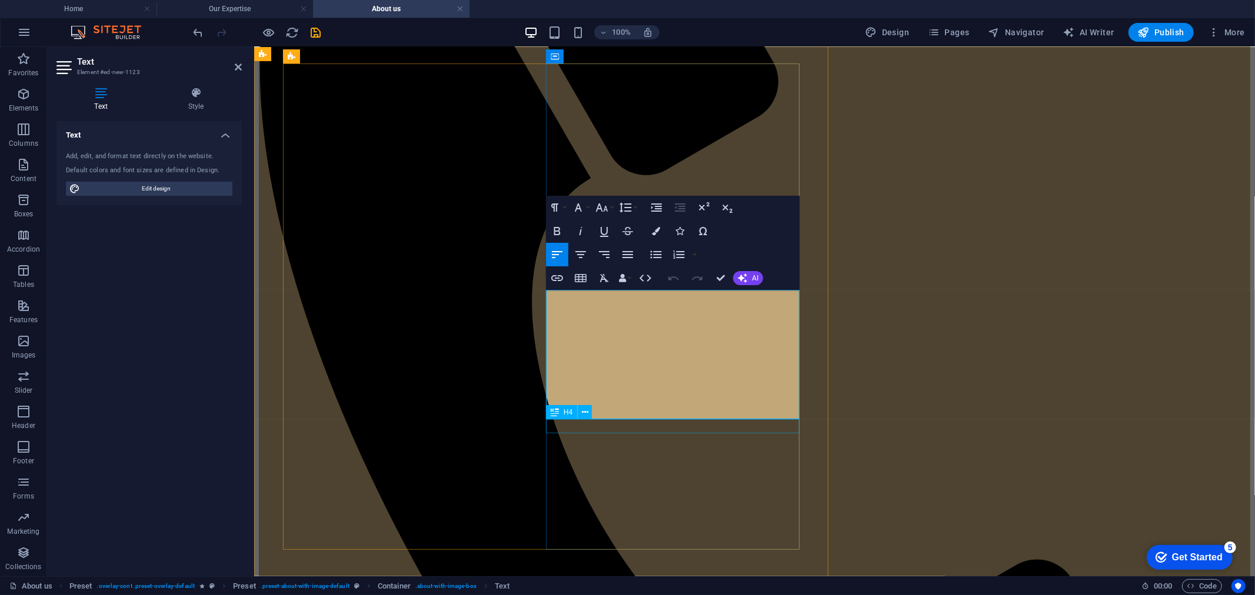
drag, startPoint x: 767, startPoint y: 412, endPoint x: 974, endPoint y: 413, distance: 206.5
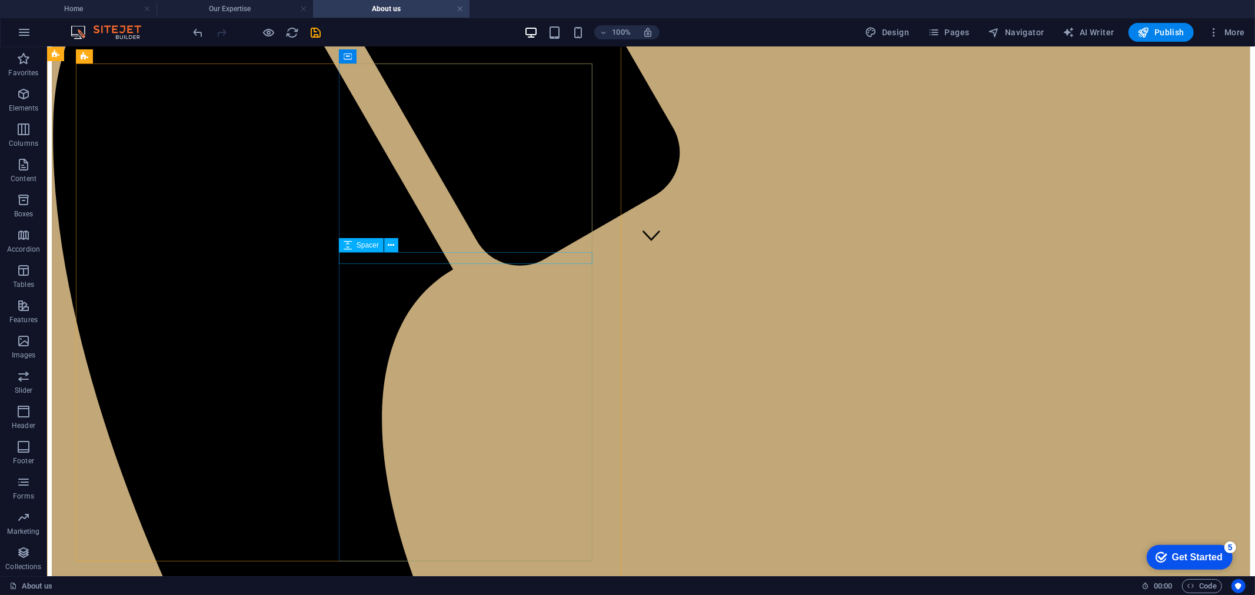
select select "px"
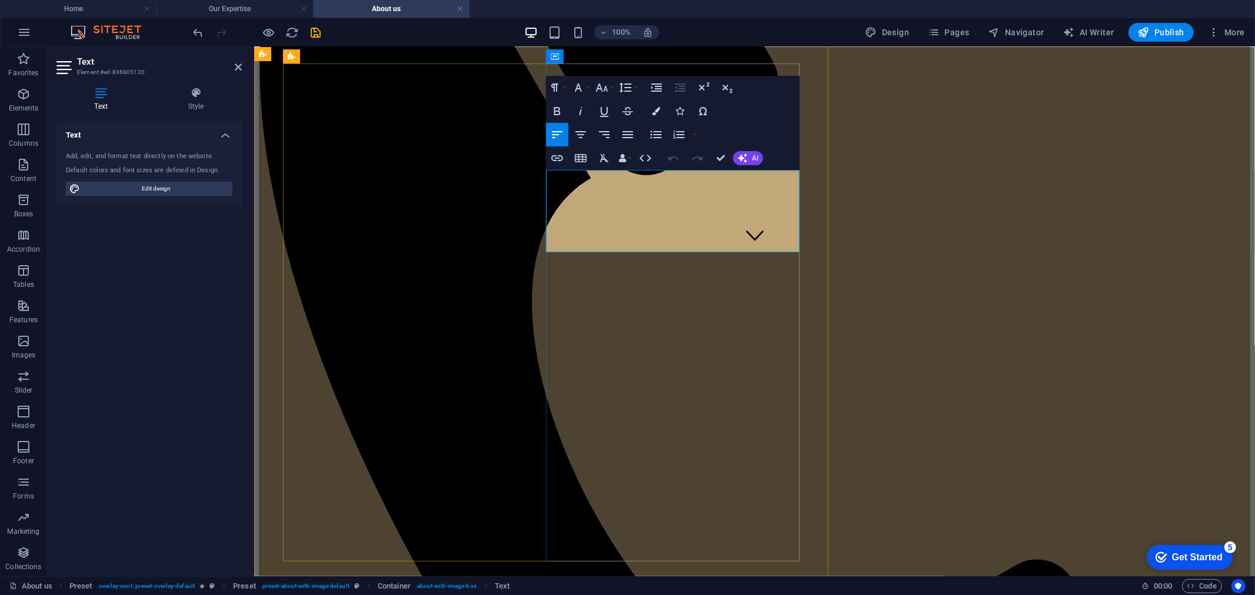
drag, startPoint x: 892, startPoint y: 244, endPoint x: 711, endPoint y: 256, distance: 181.0
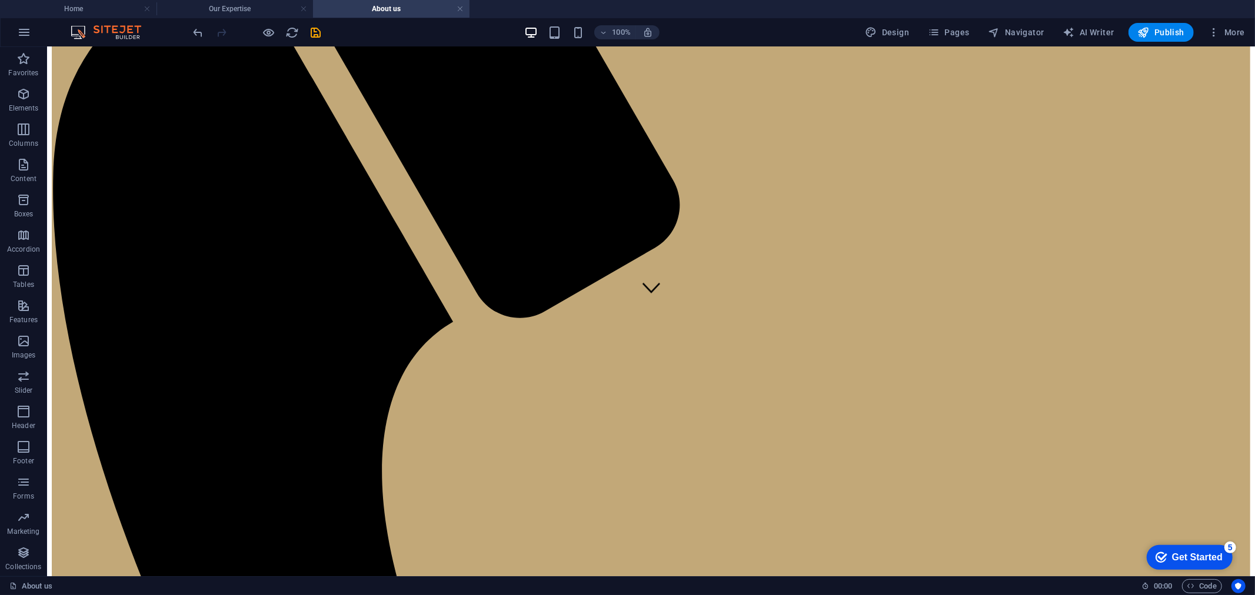
scroll to position [255, 0]
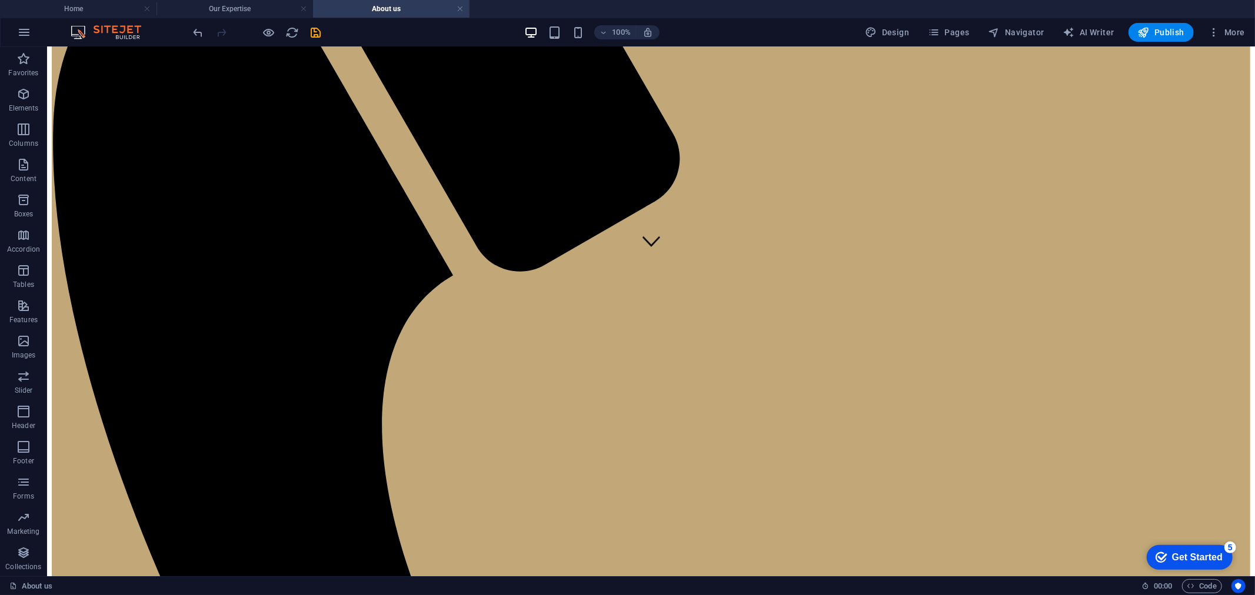
scroll to position [321, 0]
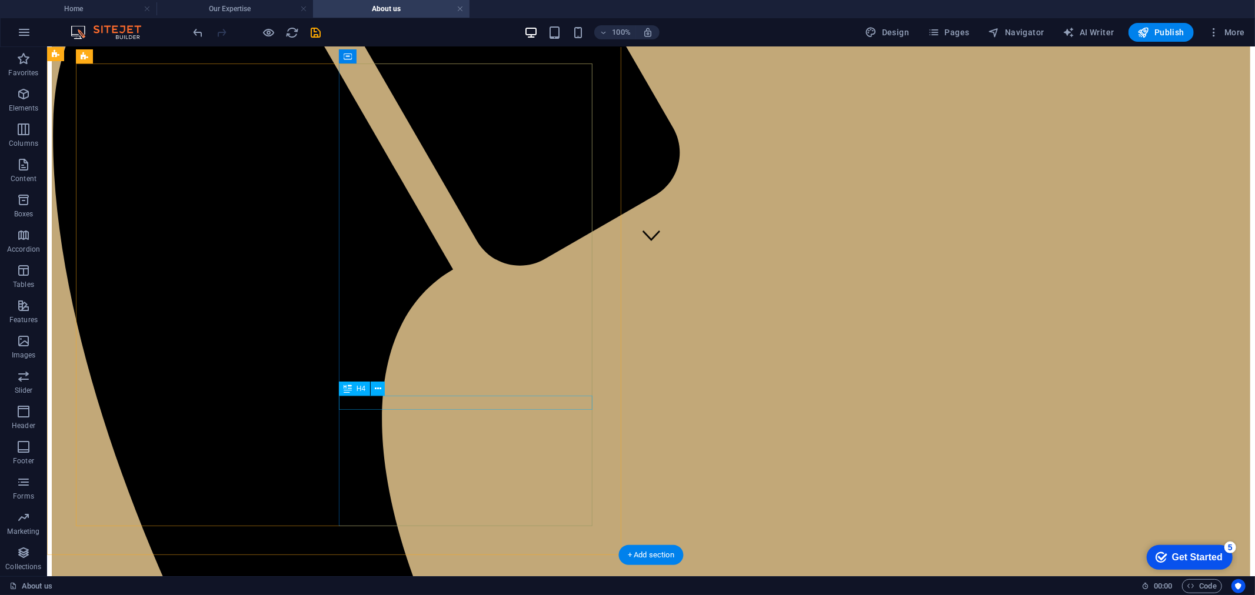
drag, startPoint x: 616, startPoint y: 424, endPoint x: 779, endPoint y: 418, distance: 163.6
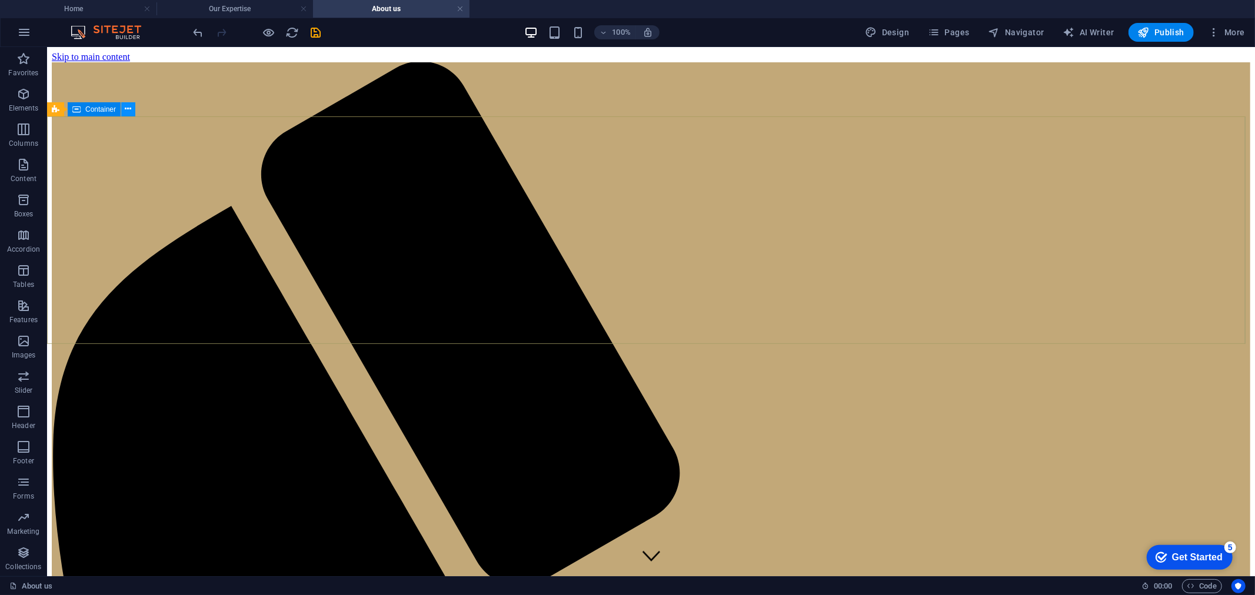
click at [127, 109] on icon at bounding box center [128, 109] width 6 height 12
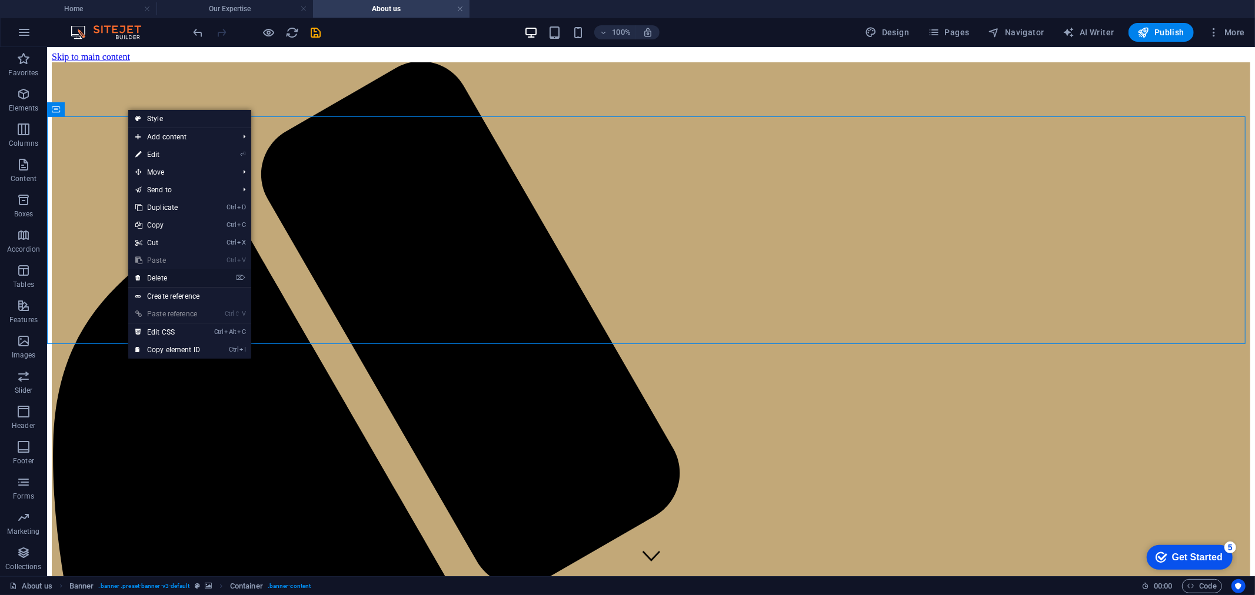
click at [160, 278] on link "⌦ Delete" at bounding box center [167, 278] width 79 height 18
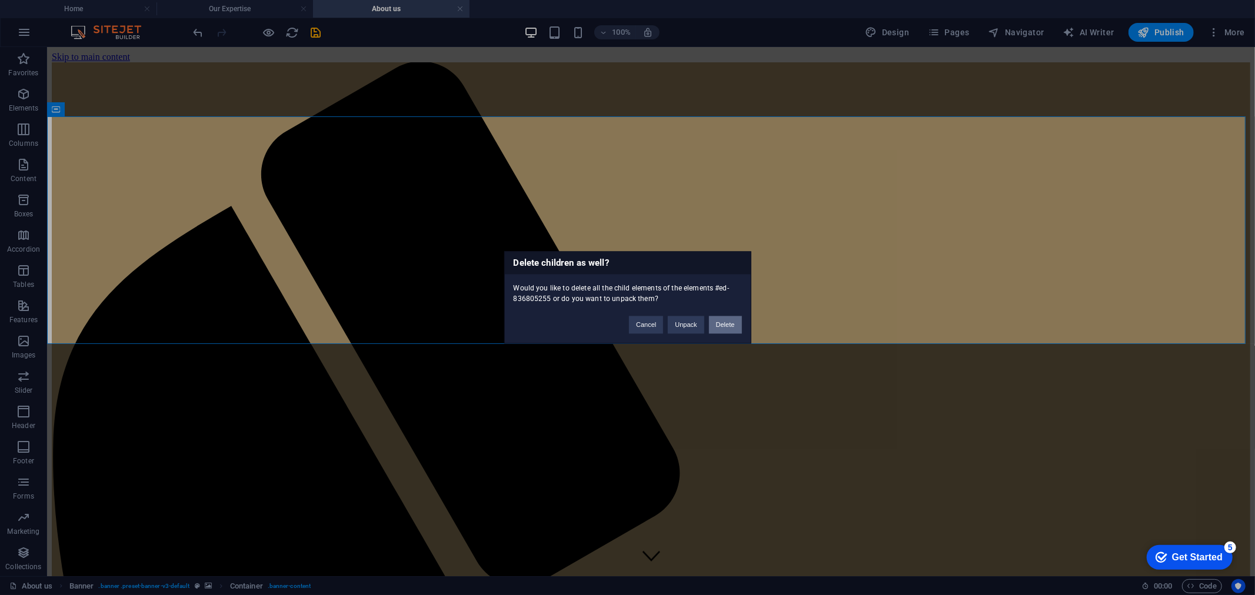
click at [725, 326] on button "Delete" at bounding box center [725, 325] width 33 height 18
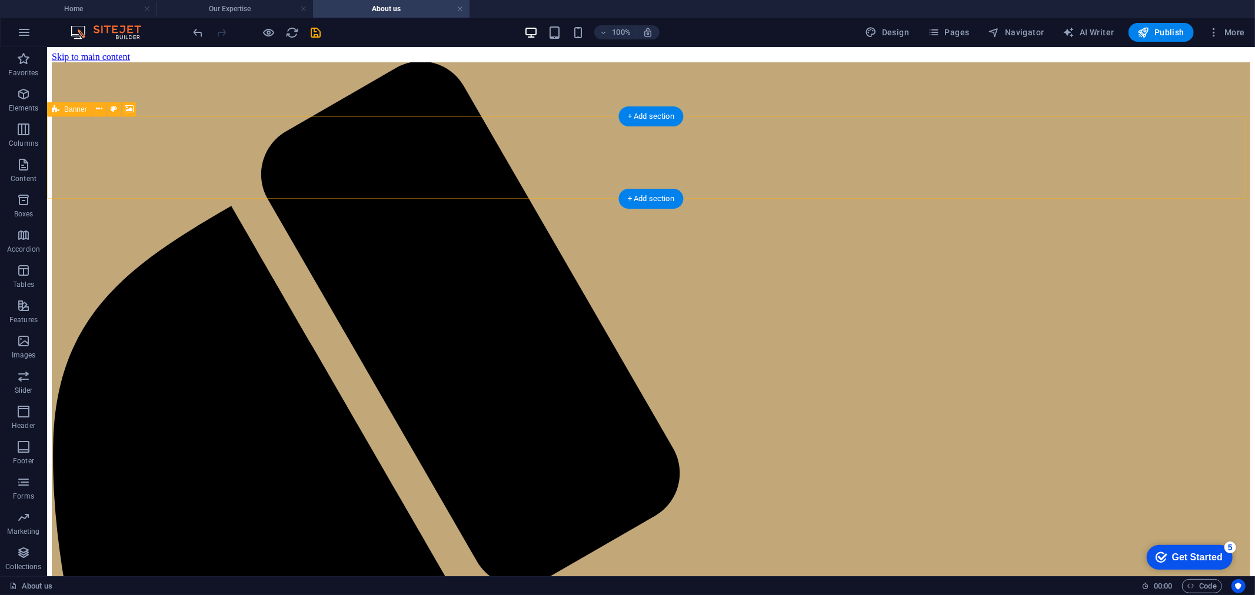
click at [96, 105] on icon at bounding box center [99, 109] width 6 height 12
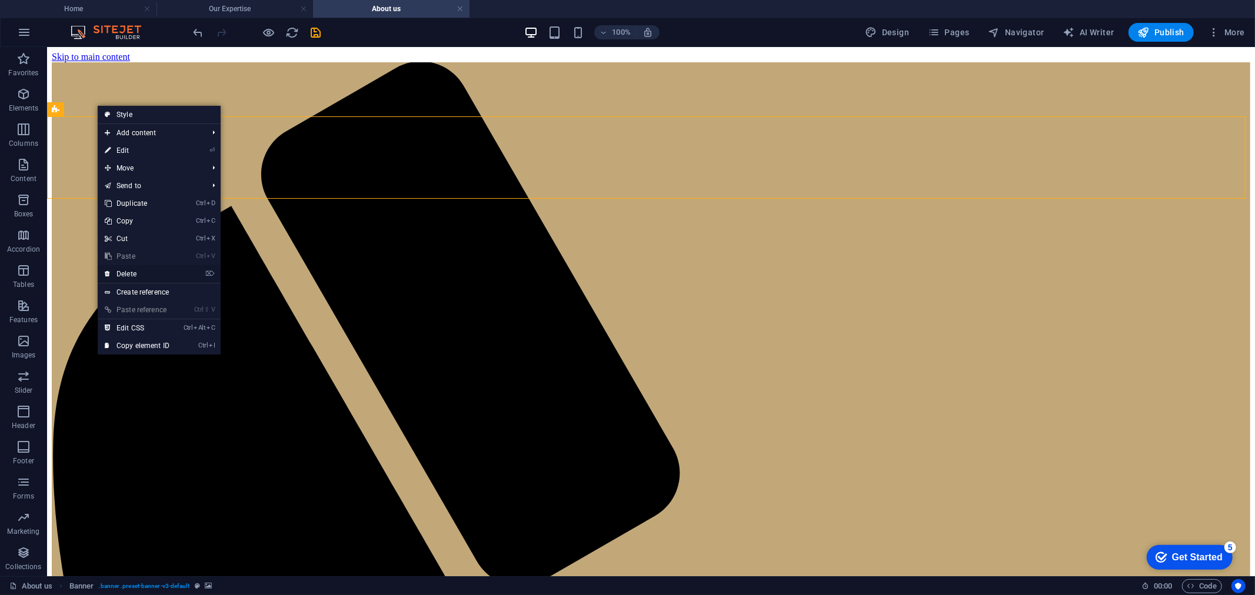
click at [136, 269] on link "⌦ Delete" at bounding box center [137, 274] width 79 height 18
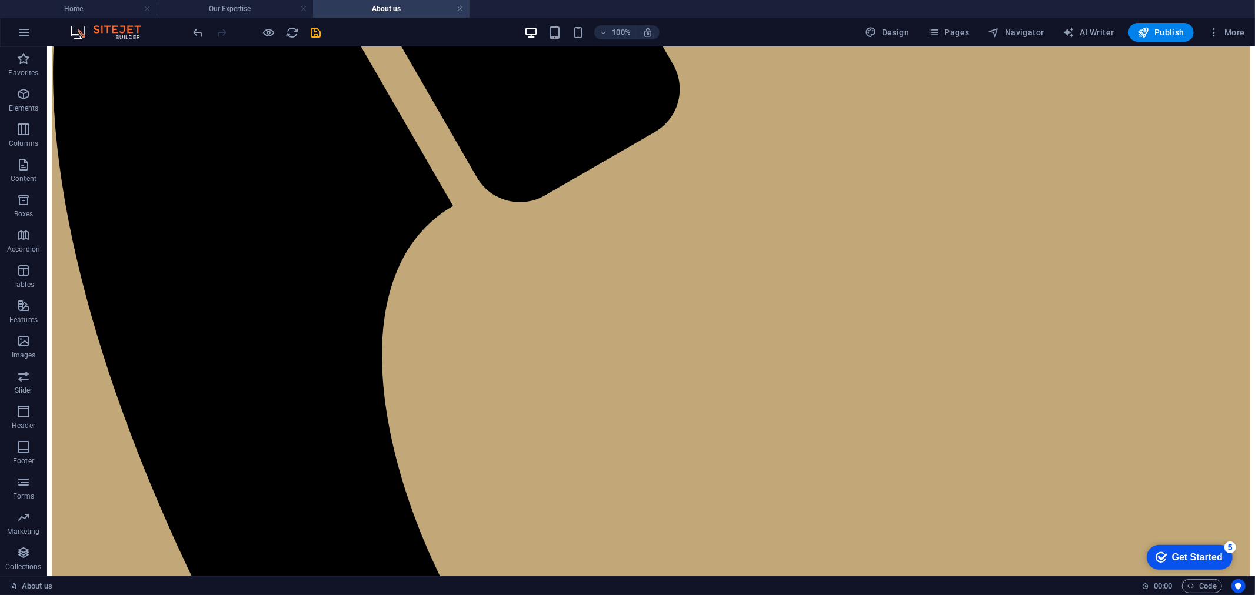
scroll to position [392, 0]
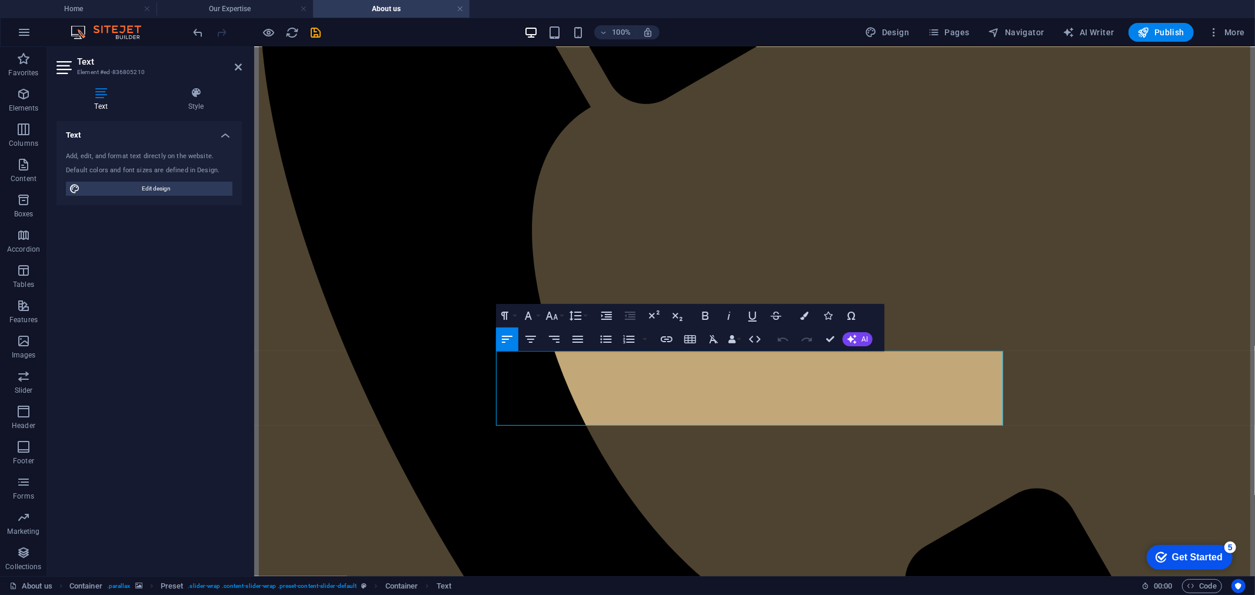
drag, startPoint x: 712, startPoint y: 404, endPoint x: 456, endPoint y: 365, distance: 258.8
drag, startPoint x: 735, startPoint y: 406, endPoint x: 455, endPoint y: 356, distance: 284.3
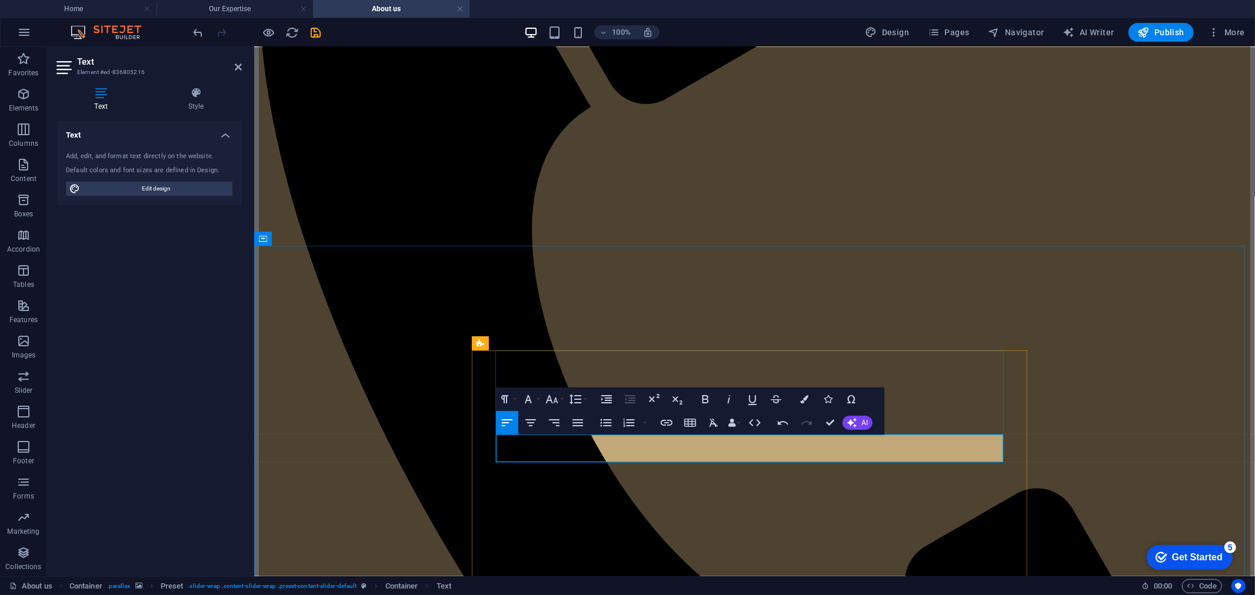
click at [724, 398] on icon "button" at bounding box center [729, 399] width 14 height 14
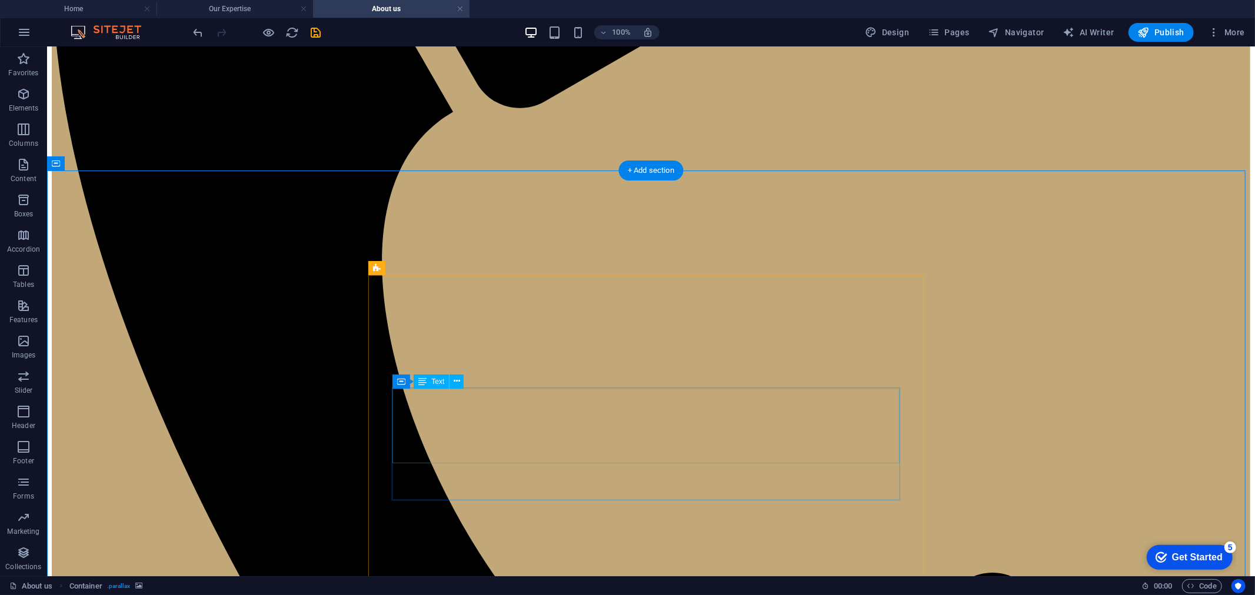
scroll to position [522, 0]
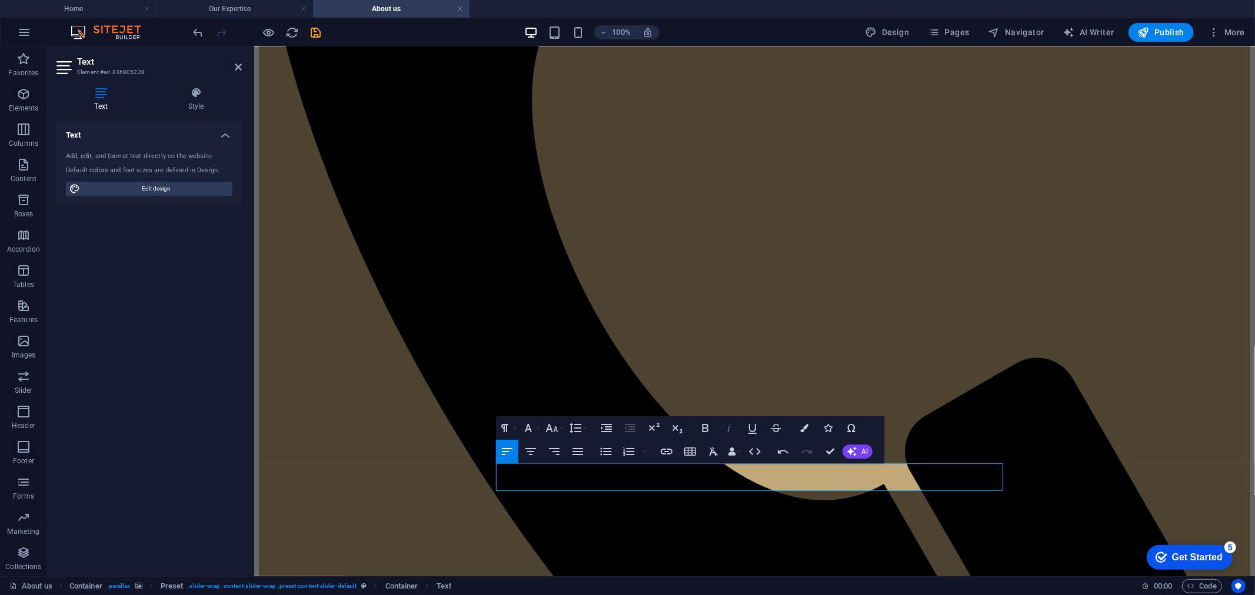
click at [725, 431] on icon "button" at bounding box center [729, 428] width 14 height 14
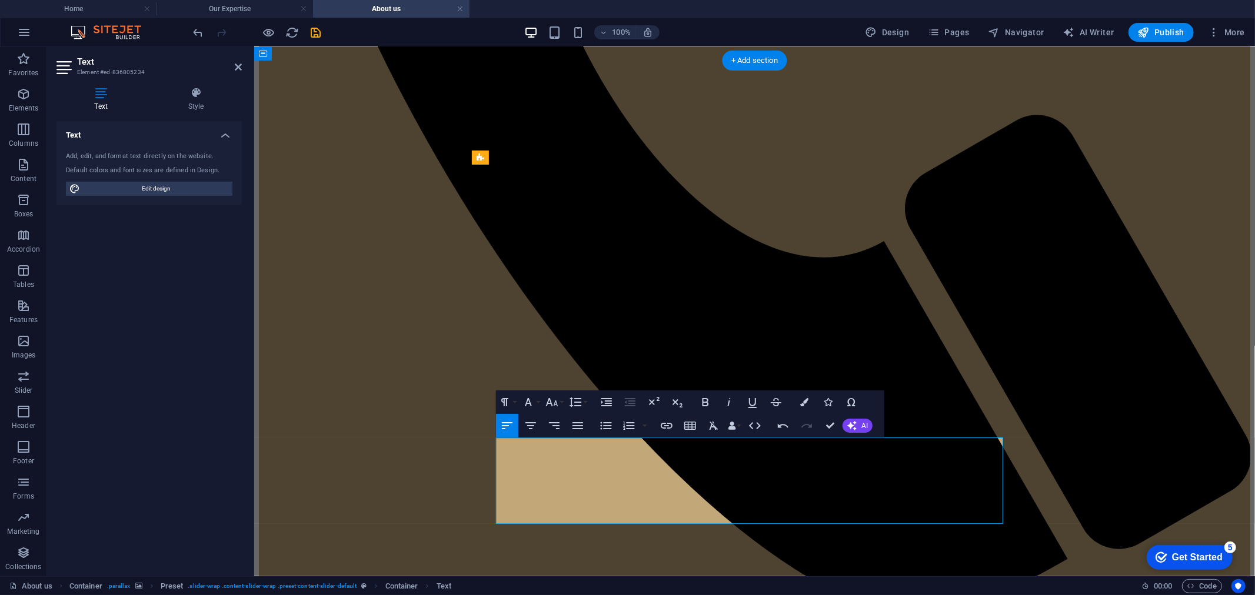
scroll to position [784, 0]
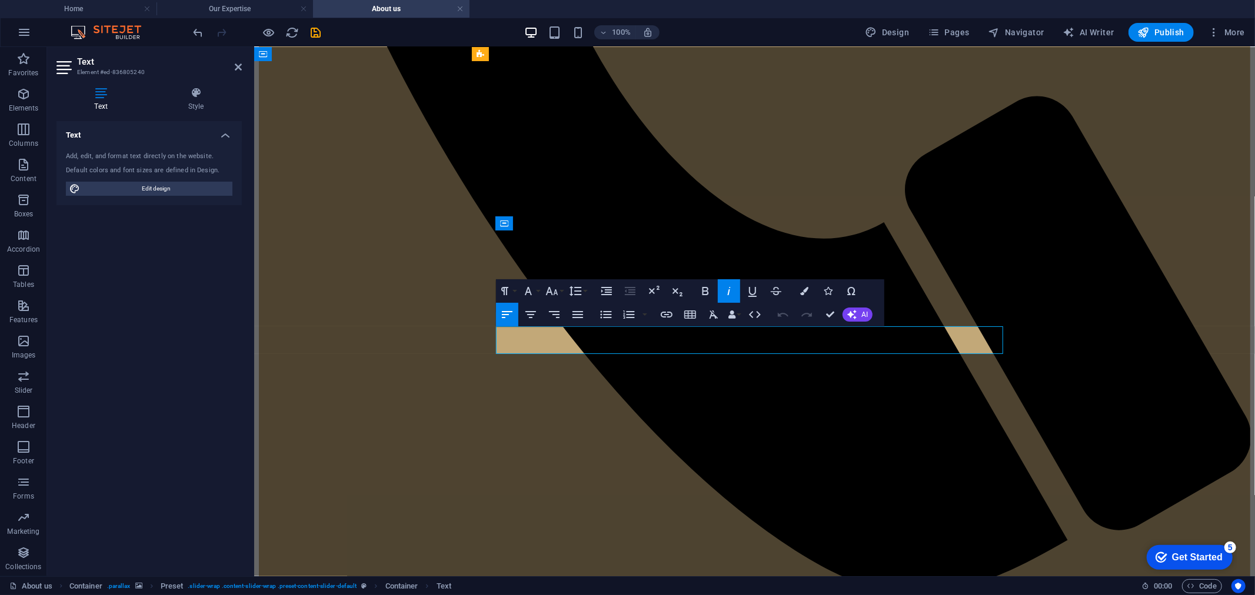
drag, startPoint x: 576, startPoint y: 333, endPoint x: 499, endPoint y: 334, distance: 76.5
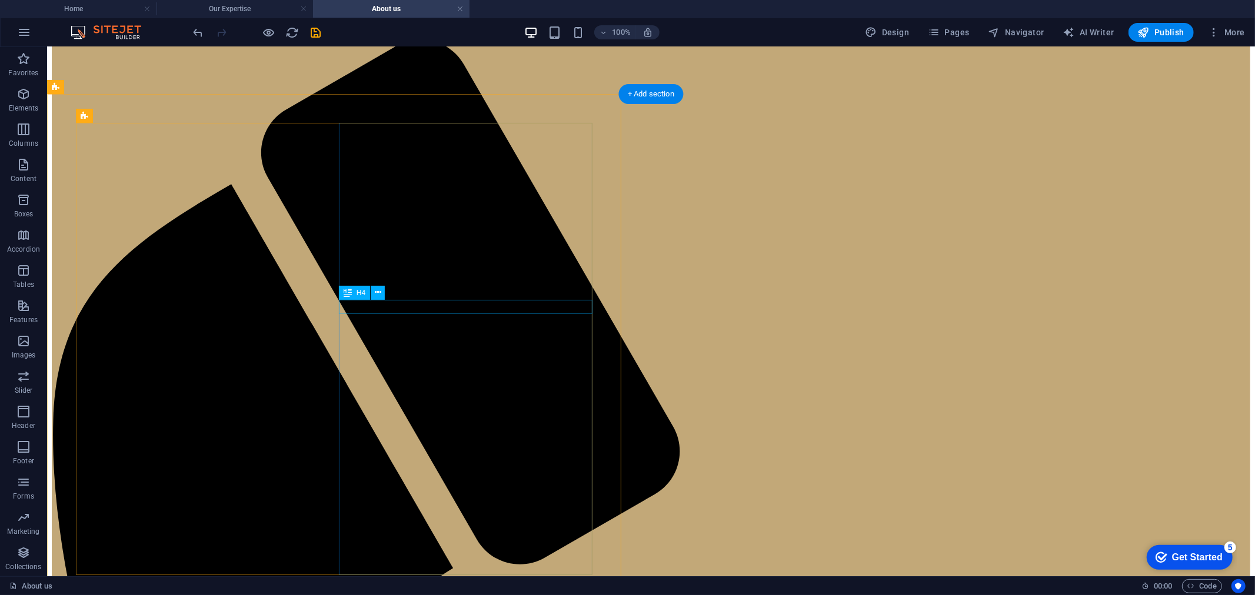
scroll to position [0, 0]
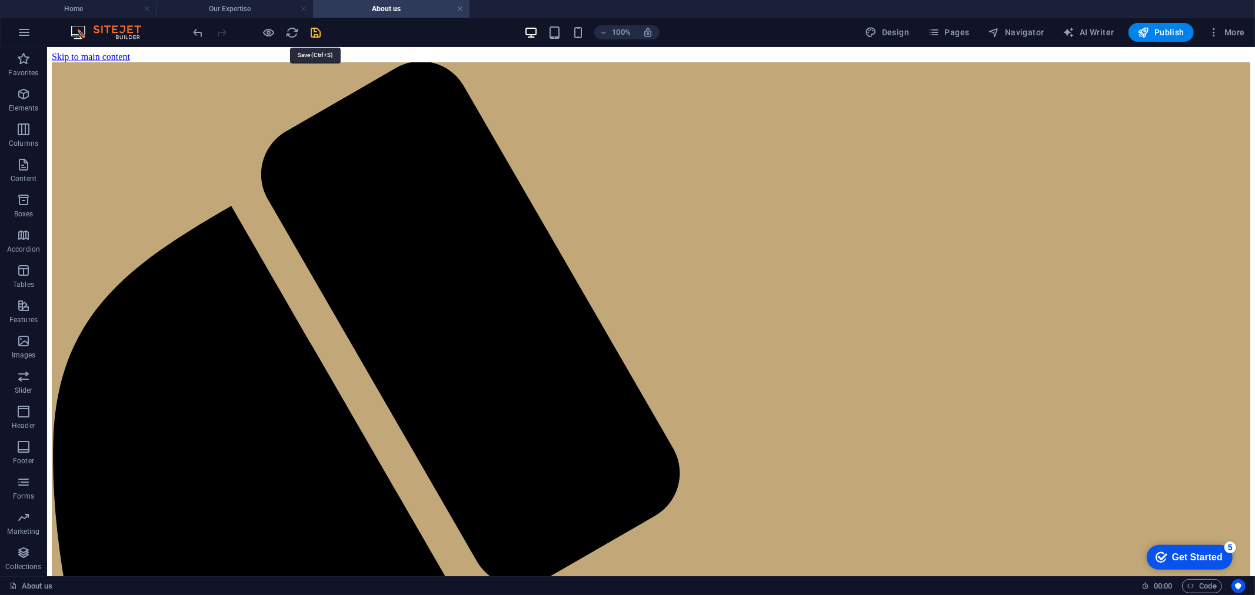
click at [322, 31] on icon "save" at bounding box center [316, 33] width 14 height 14
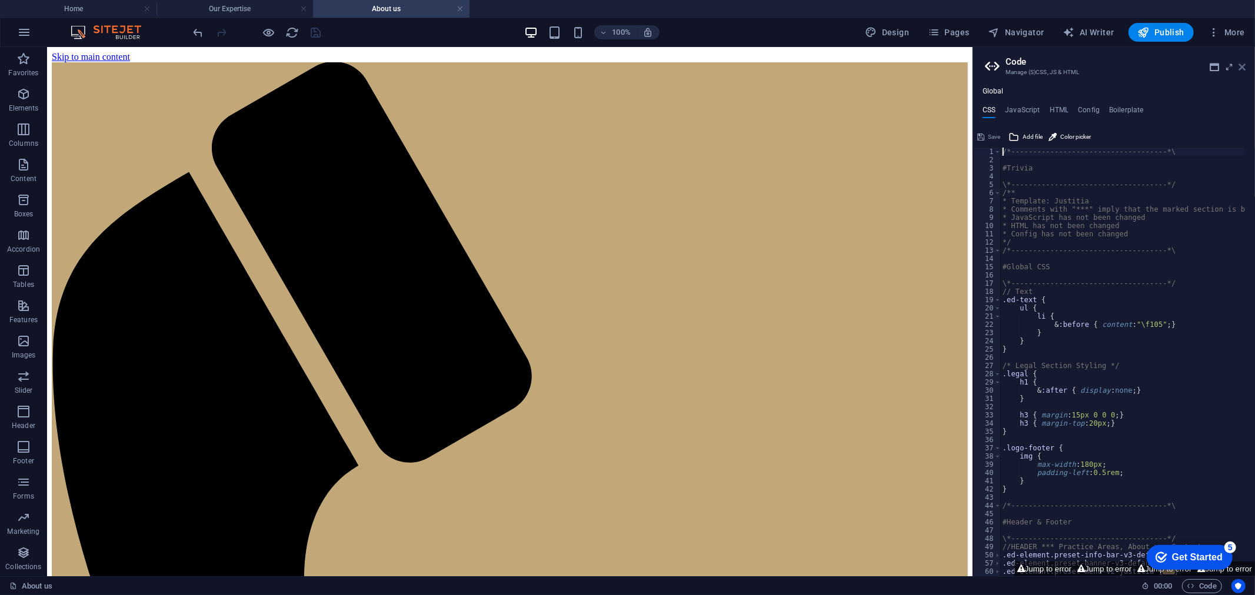
click at [1004, 64] on icon at bounding box center [1241, 66] width 7 height 9
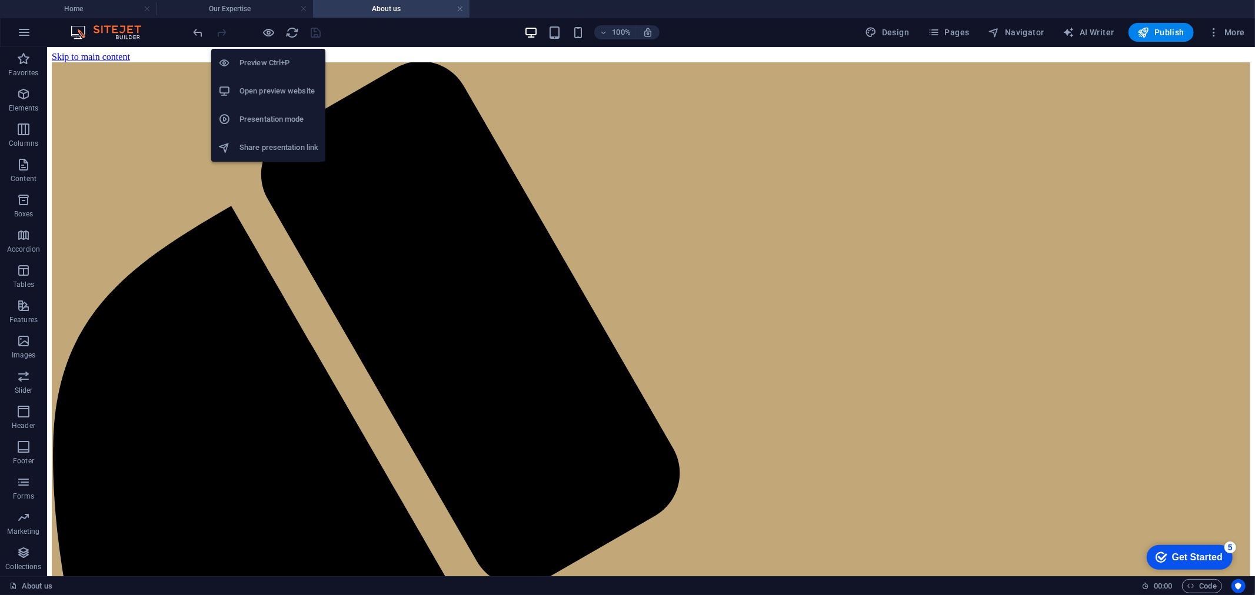
click at [273, 86] on h6 "Open preview website" at bounding box center [278, 91] width 79 height 14
click at [272, 86] on h6 "Open preview website" at bounding box center [278, 91] width 79 height 14
click at [275, 88] on h6 "Open preview website" at bounding box center [278, 91] width 79 height 14
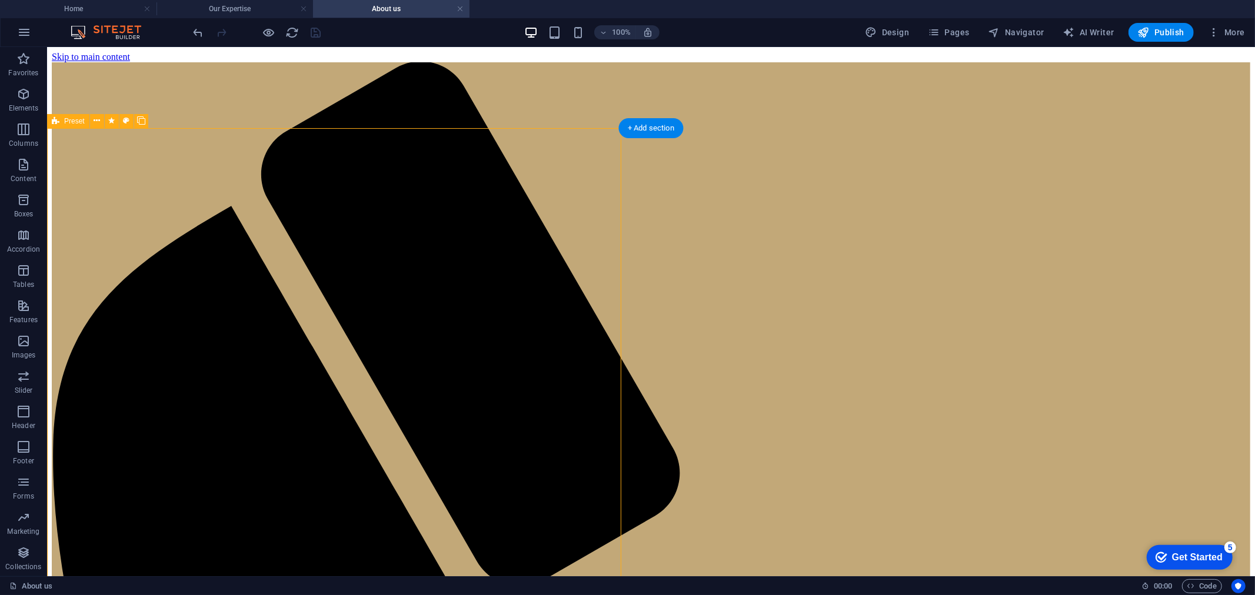
click at [95, 121] on icon at bounding box center [97, 121] width 6 height 12
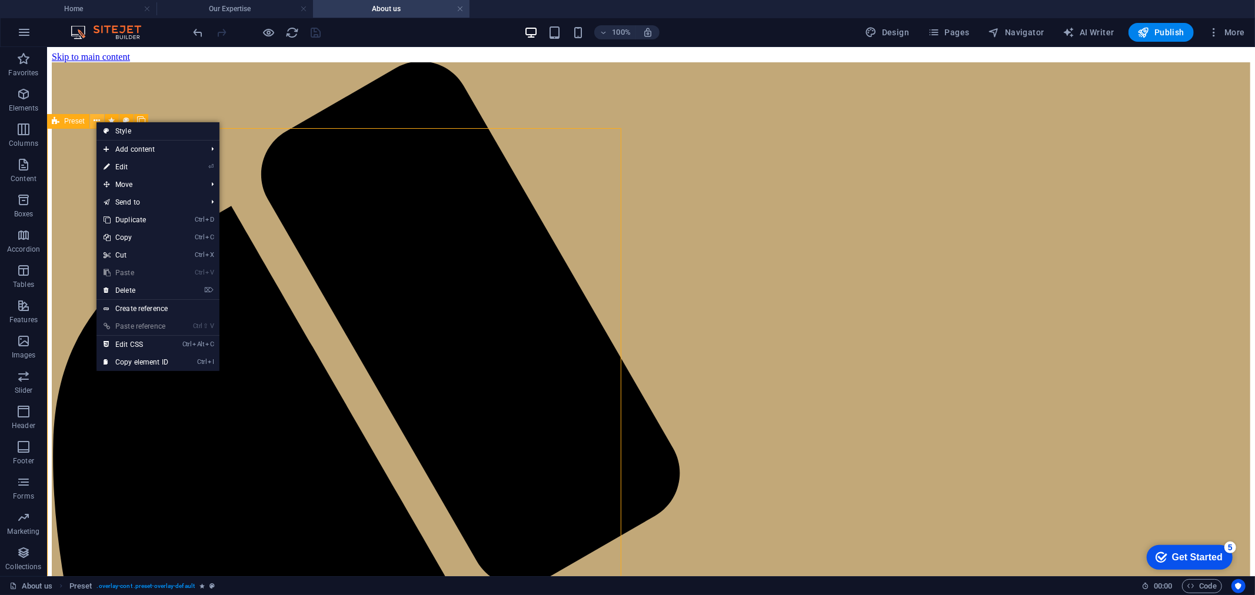
click at [94, 121] on icon at bounding box center [97, 121] width 6 height 12
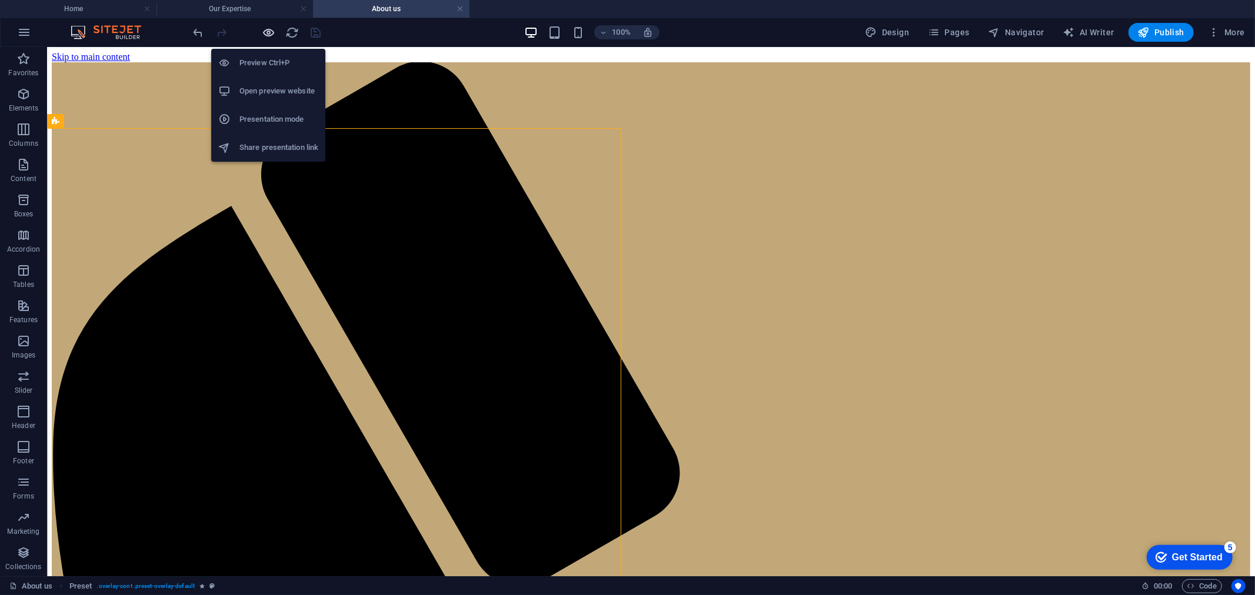
click at [271, 31] on icon "button" at bounding box center [269, 33] width 14 height 14
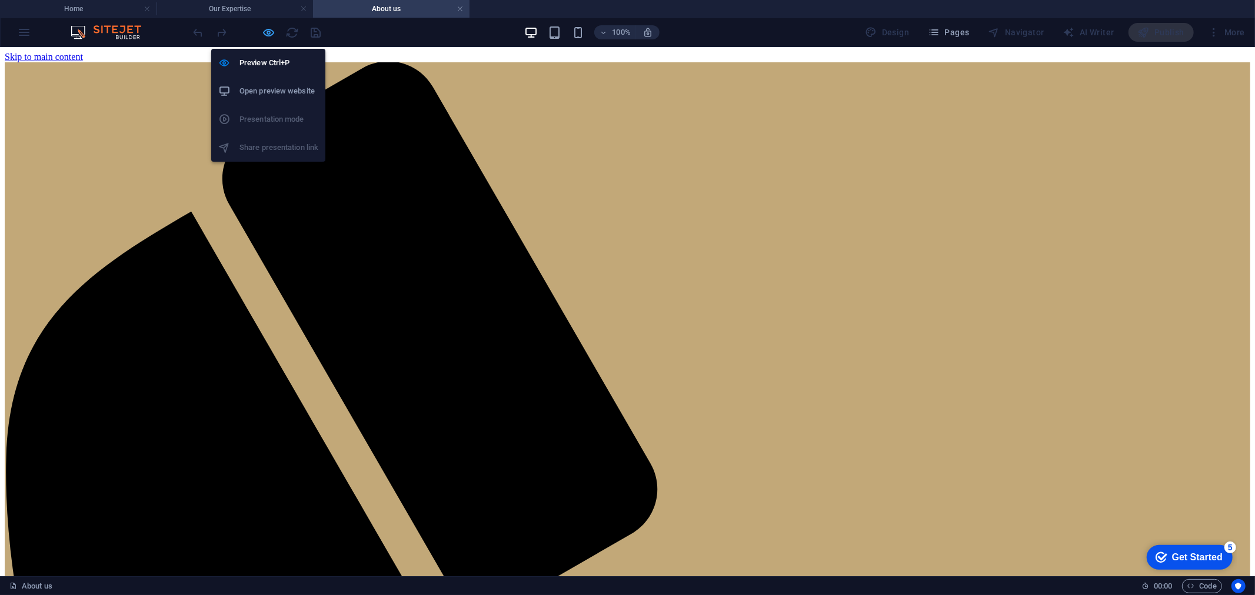
click at [268, 30] on icon "button" at bounding box center [269, 33] width 14 height 14
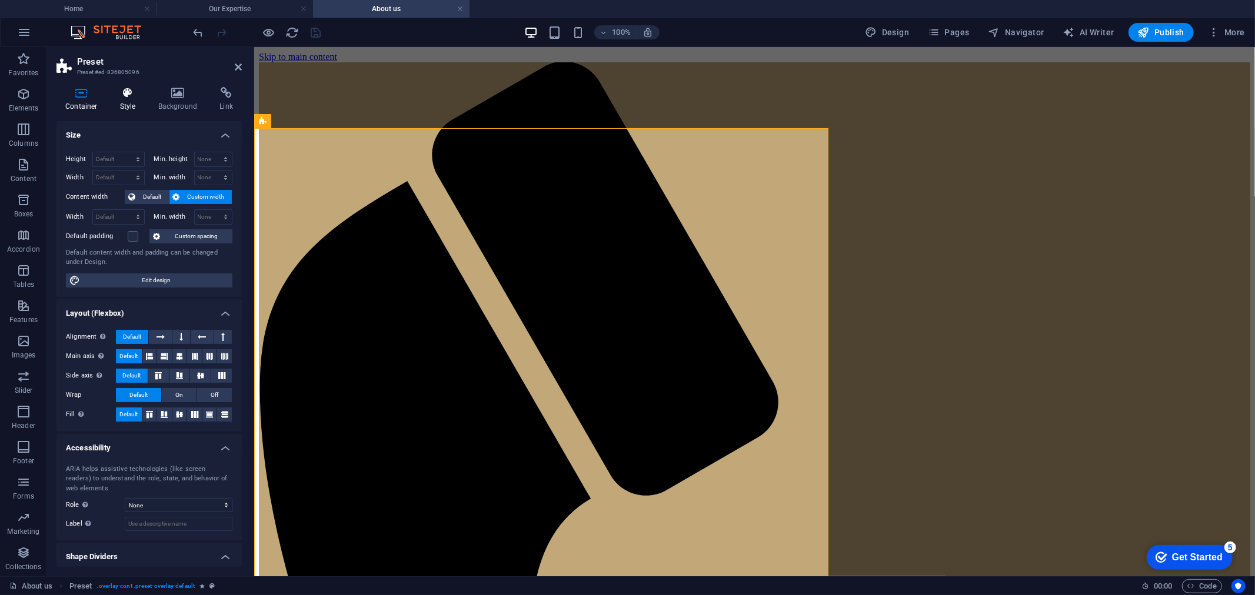
click at [132, 97] on icon at bounding box center [128, 93] width 34 height 12
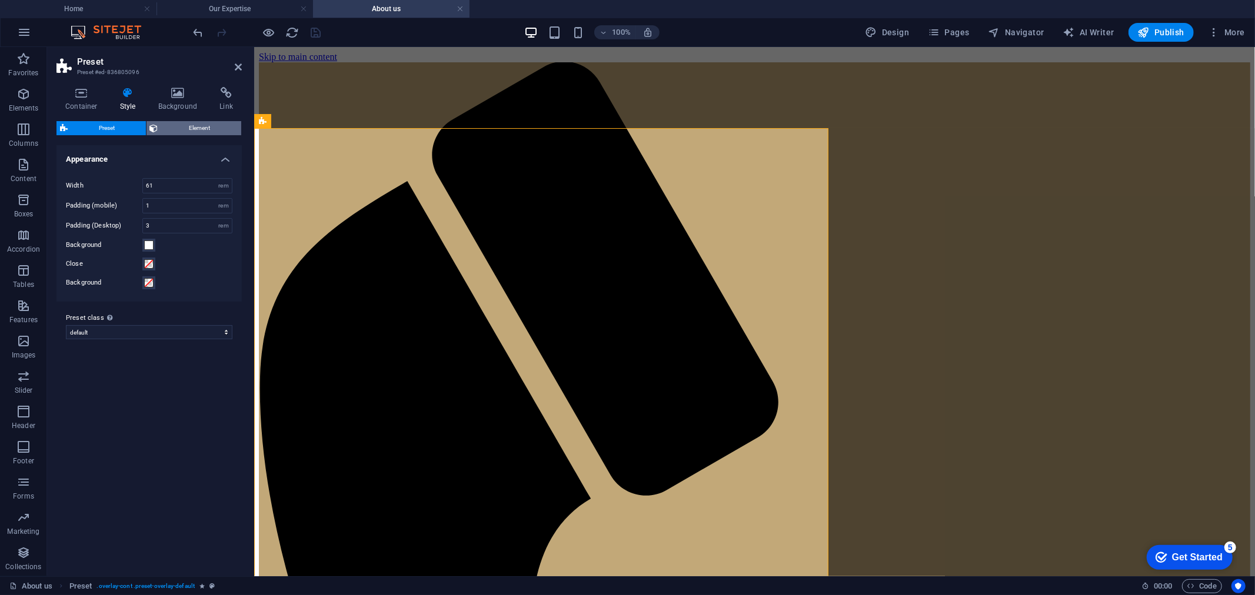
click at [182, 130] on span "Element" at bounding box center [200, 128] width 76 height 14
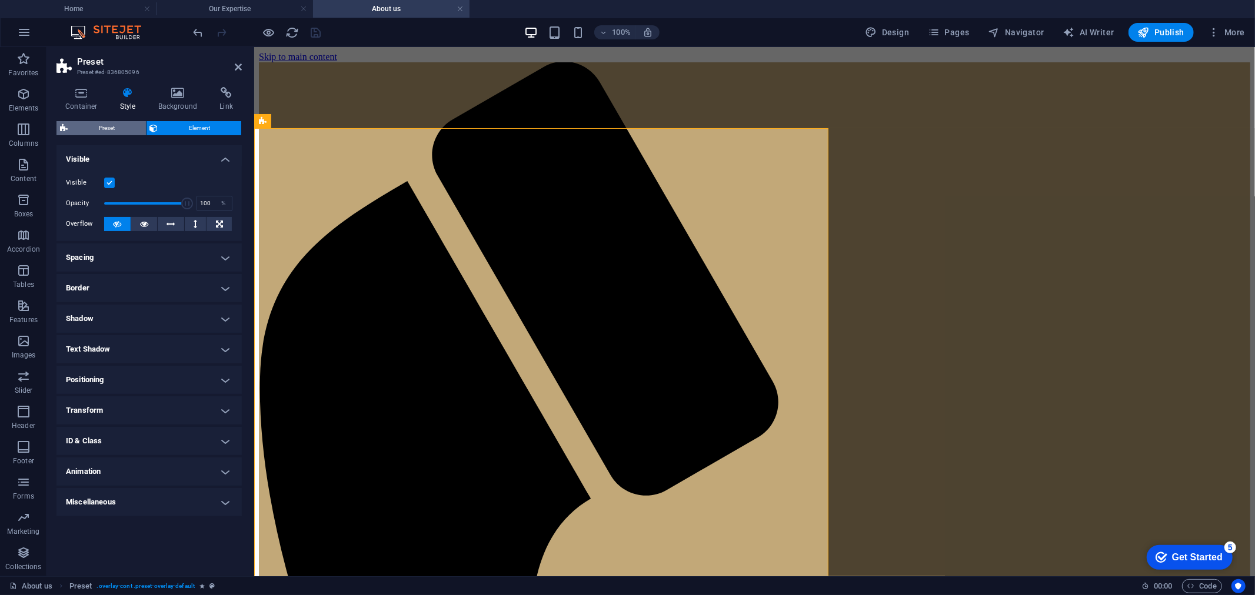
click at [109, 128] on span "Preset" at bounding box center [106, 128] width 71 height 14
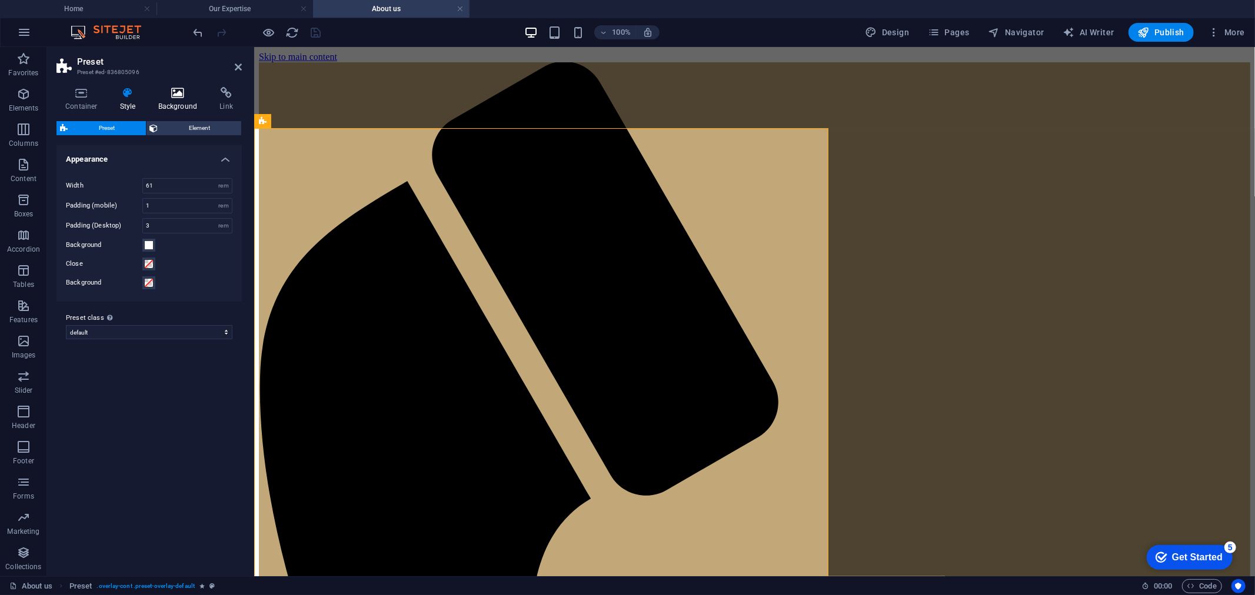
click at [172, 93] on icon at bounding box center [177, 93] width 57 height 12
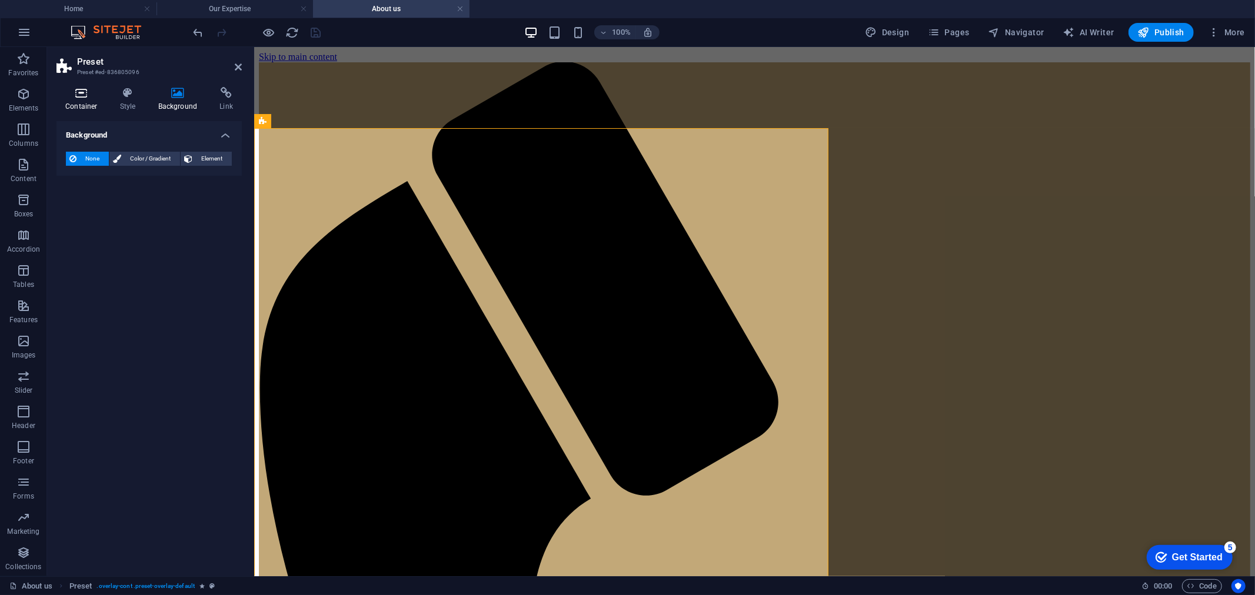
click at [89, 93] on icon at bounding box center [81, 93] width 50 height 12
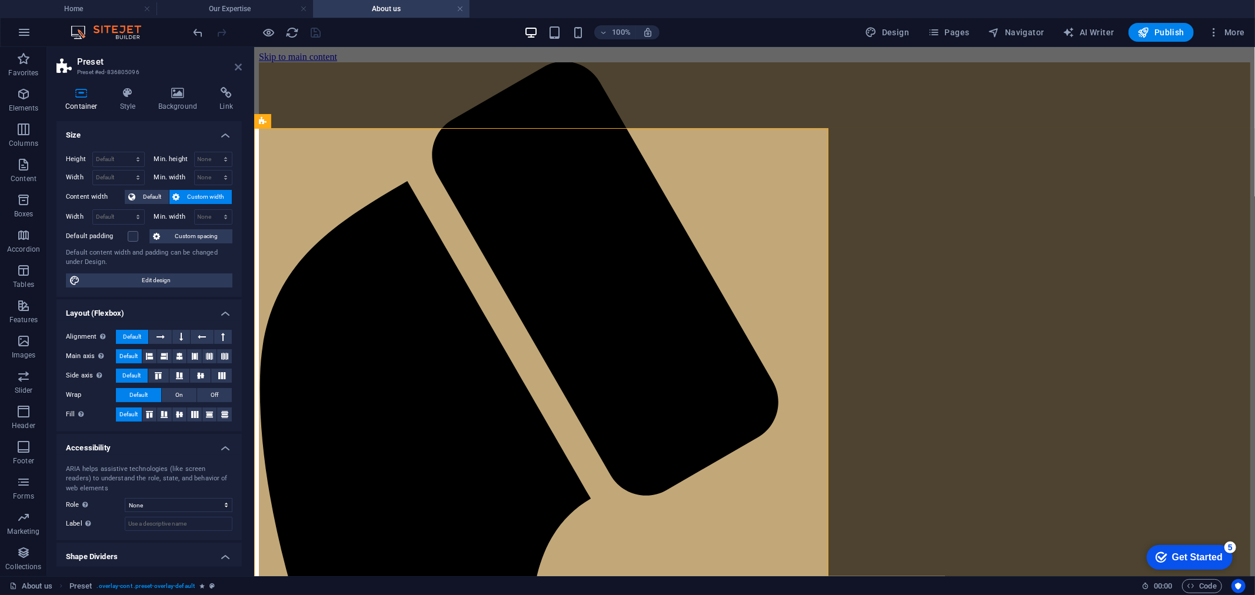
click at [239, 63] on icon at bounding box center [238, 66] width 7 height 9
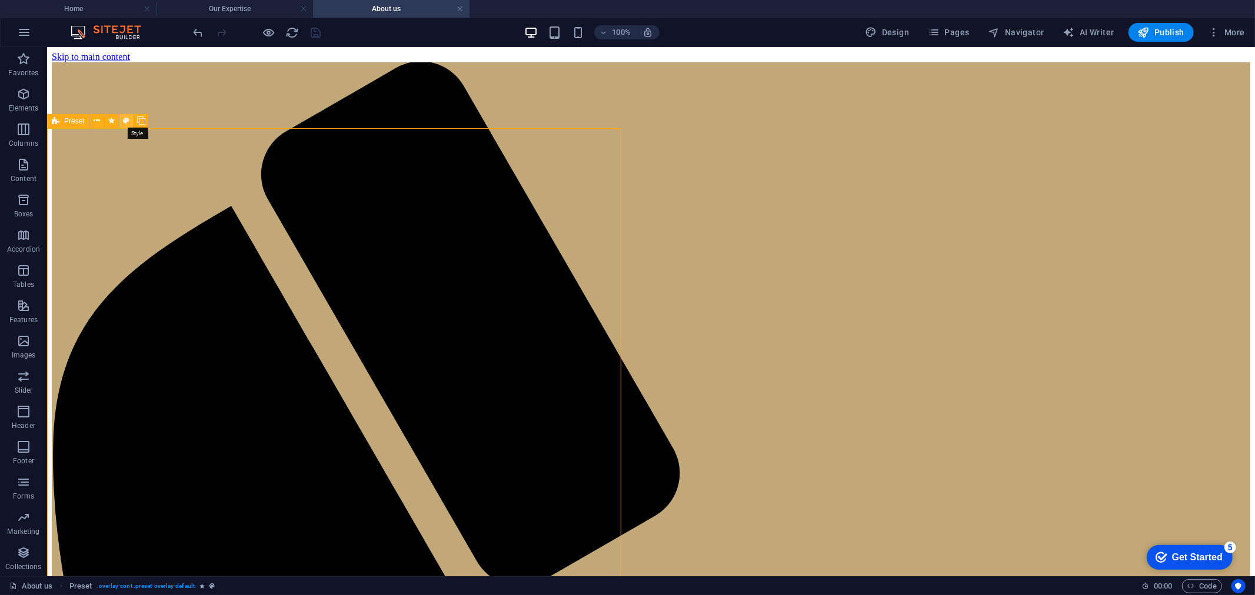
click at [124, 116] on icon at bounding box center [126, 121] width 6 height 12
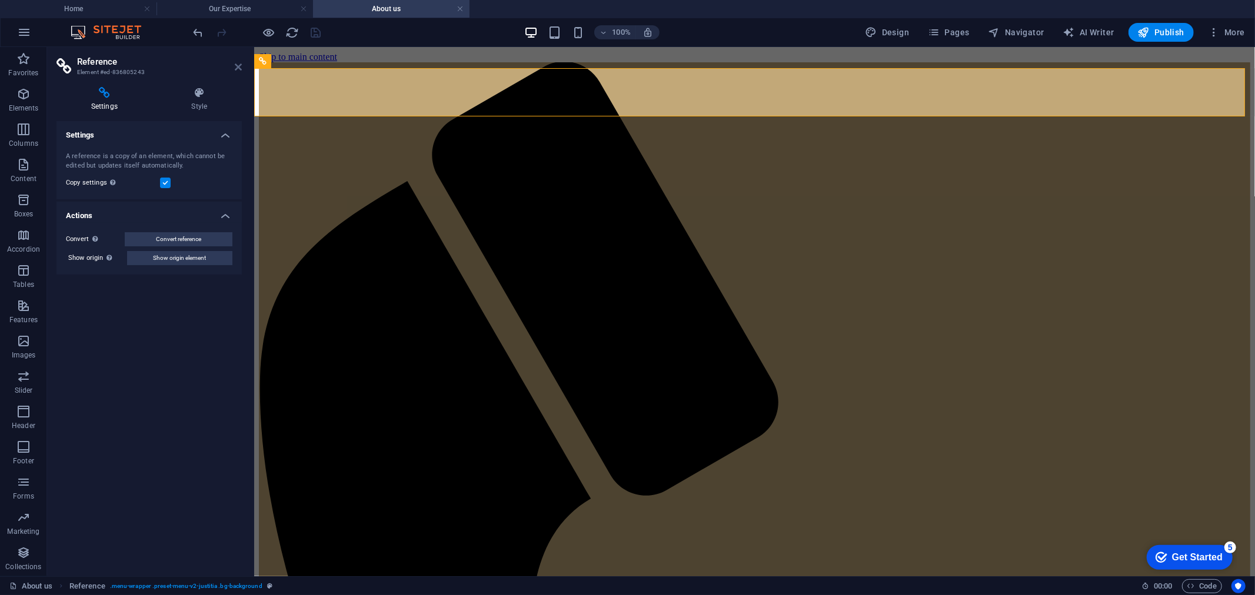
click at [235, 65] on icon at bounding box center [238, 66] width 7 height 9
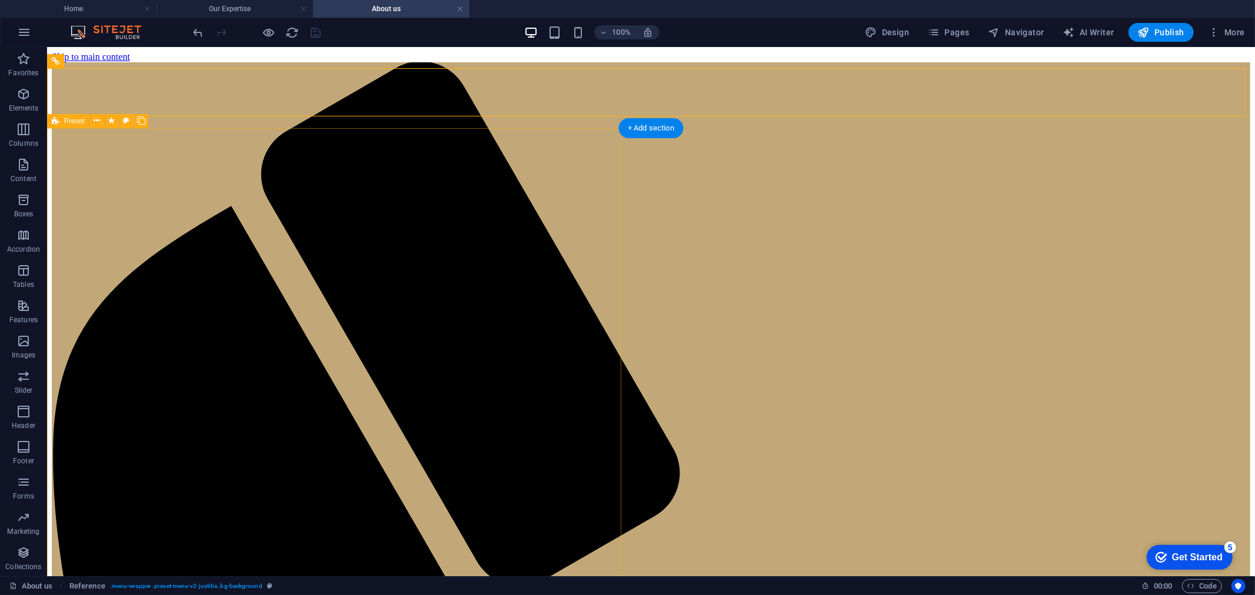
click at [78, 118] on span "Preset" at bounding box center [74, 121] width 21 height 7
click at [100, 118] on icon at bounding box center [97, 121] width 6 height 12
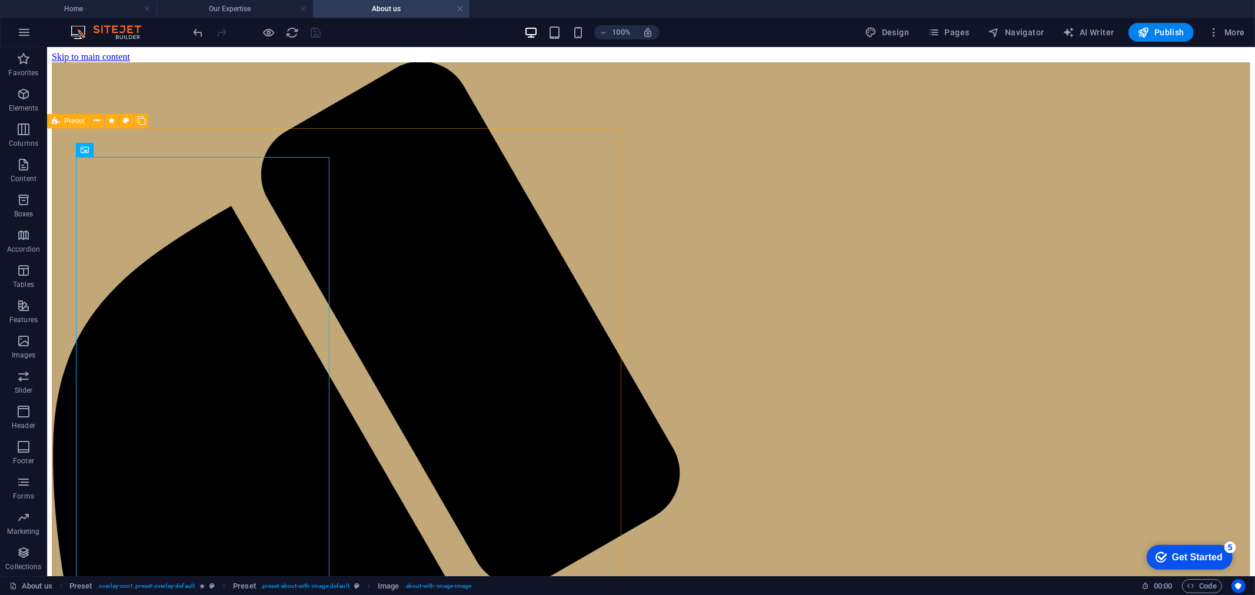
click at [56, 121] on icon at bounding box center [56, 121] width 8 height 14
click at [98, 119] on icon at bounding box center [97, 121] width 6 height 12
click at [98, 118] on icon at bounding box center [97, 121] width 6 height 12
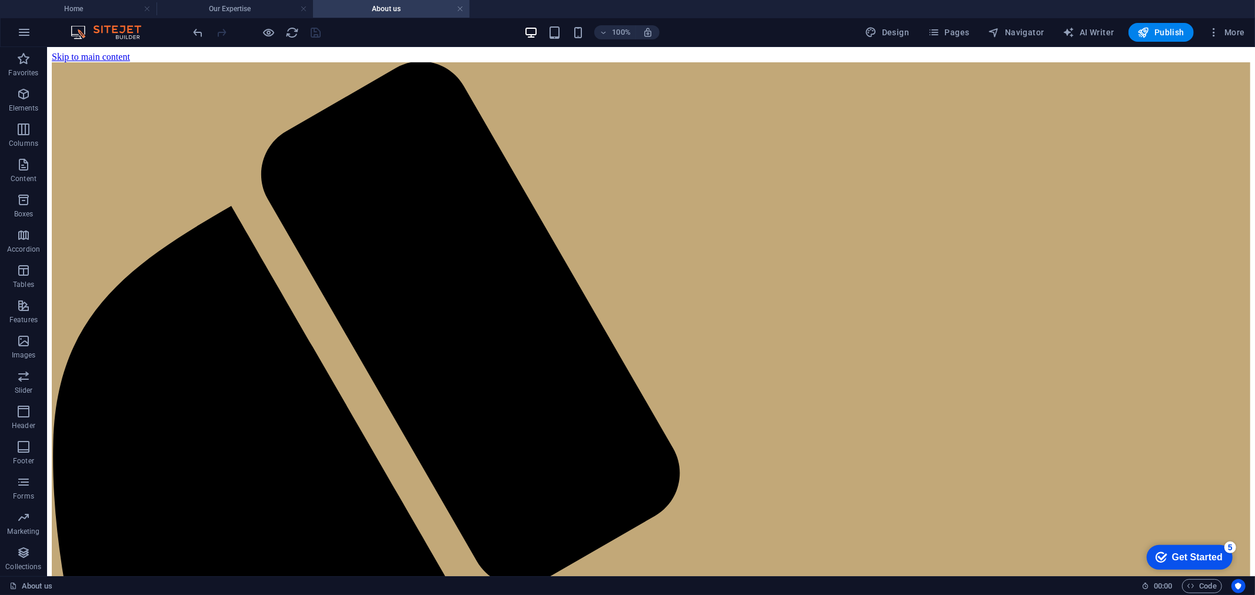
click at [321, 30] on div at bounding box center [257, 32] width 132 height 19
click at [314, 30] on div at bounding box center [257, 32] width 132 height 19
click at [460, 8] on link at bounding box center [459, 9] width 7 height 11
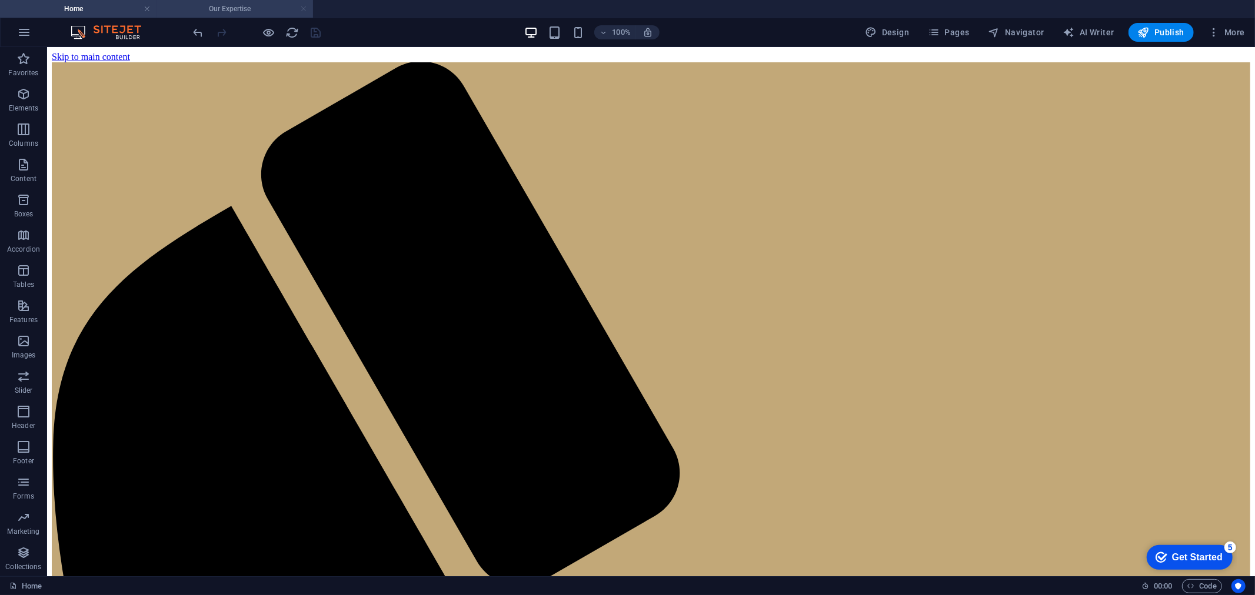
click at [306, 9] on link at bounding box center [303, 9] width 7 height 11
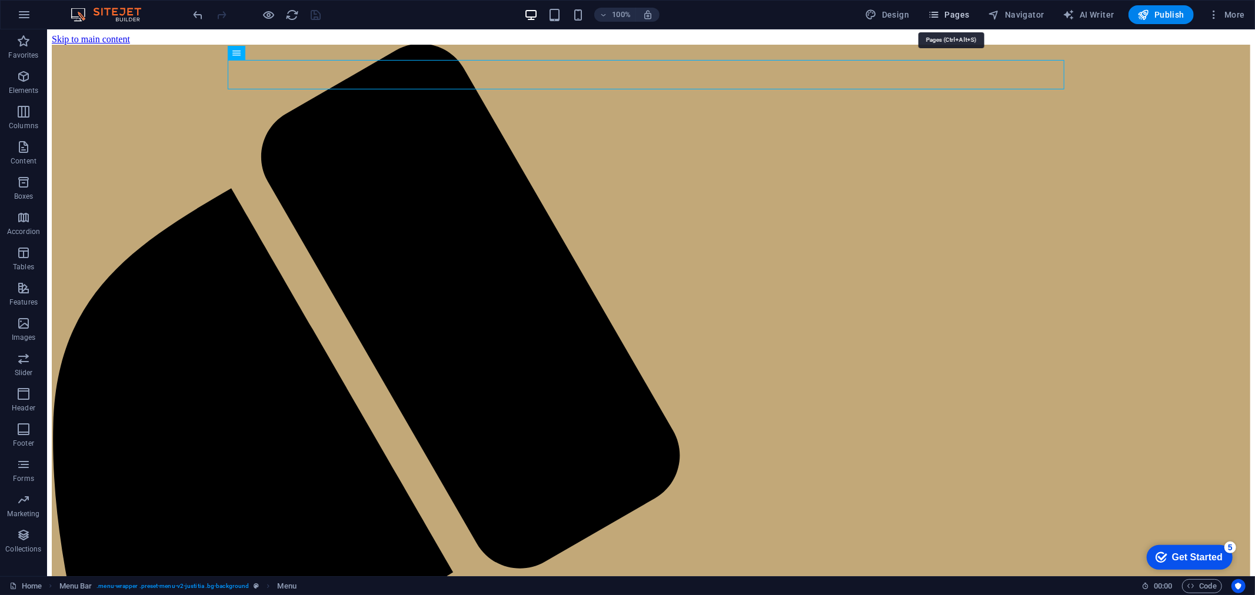
click at [955, 16] on span "Pages" at bounding box center [948, 15] width 41 height 12
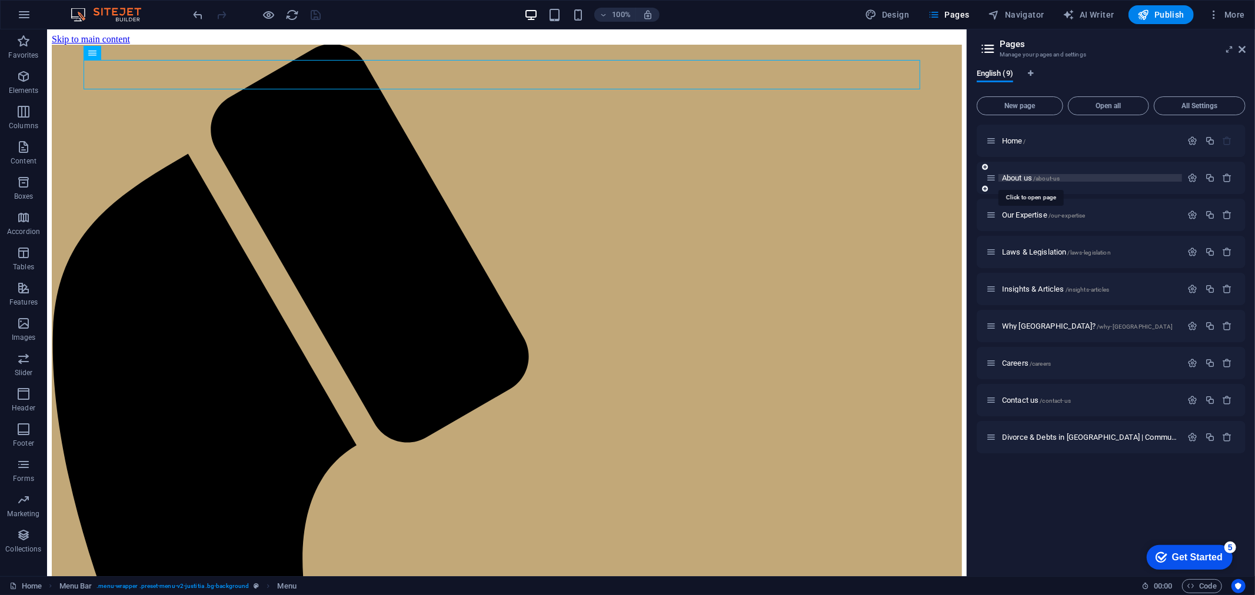
click at [1004, 177] on span "About us /about-us" at bounding box center [1031, 178] width 58 height 9
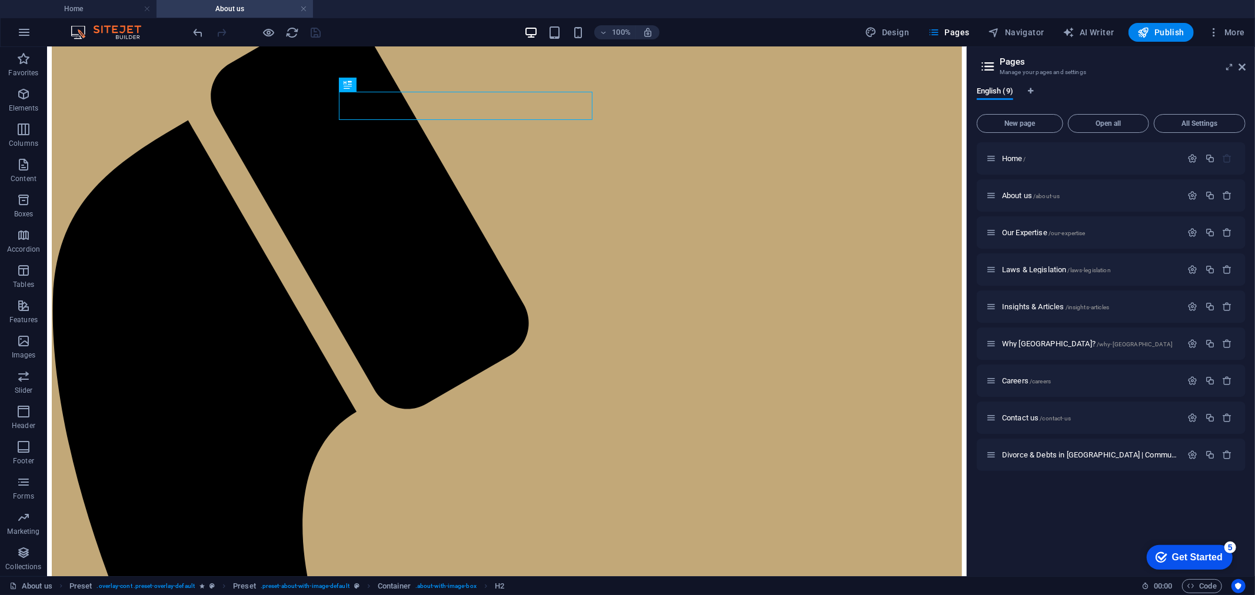
scroll to position [65, 0]
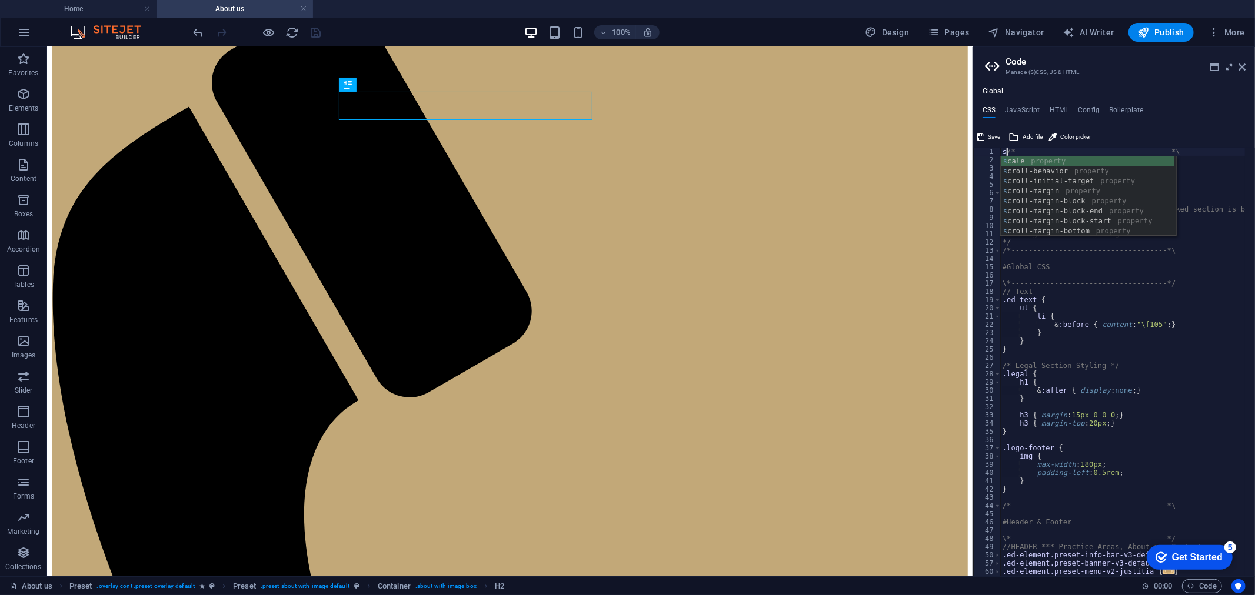
type textarea "s/*------------------------------------*\"
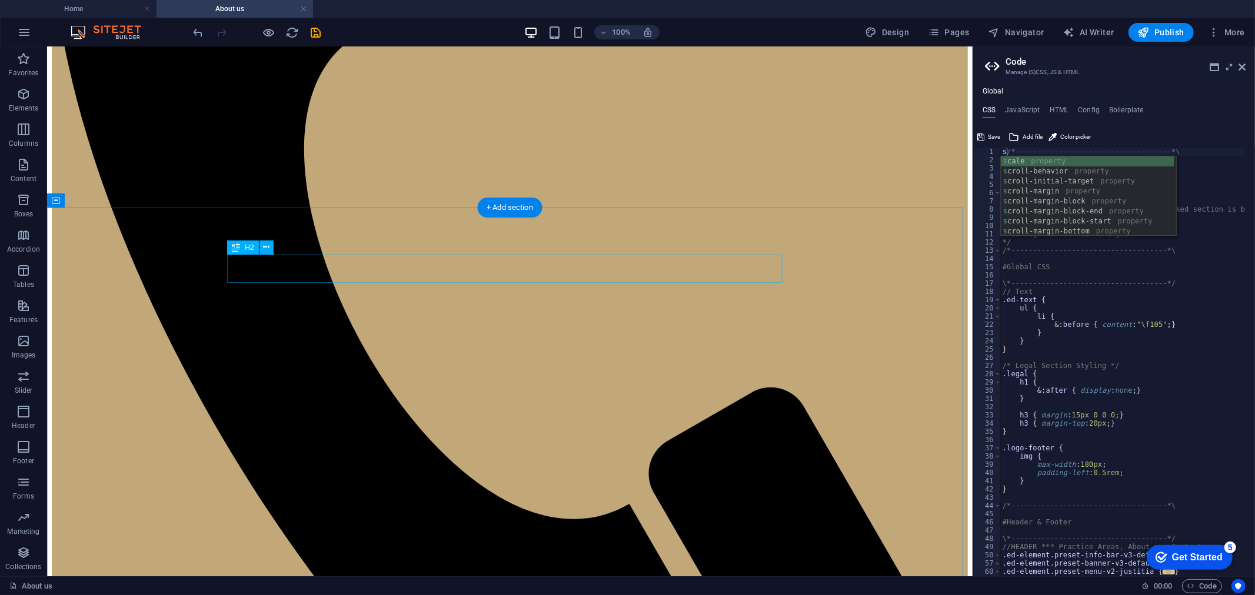
scroll to position [0, 0]
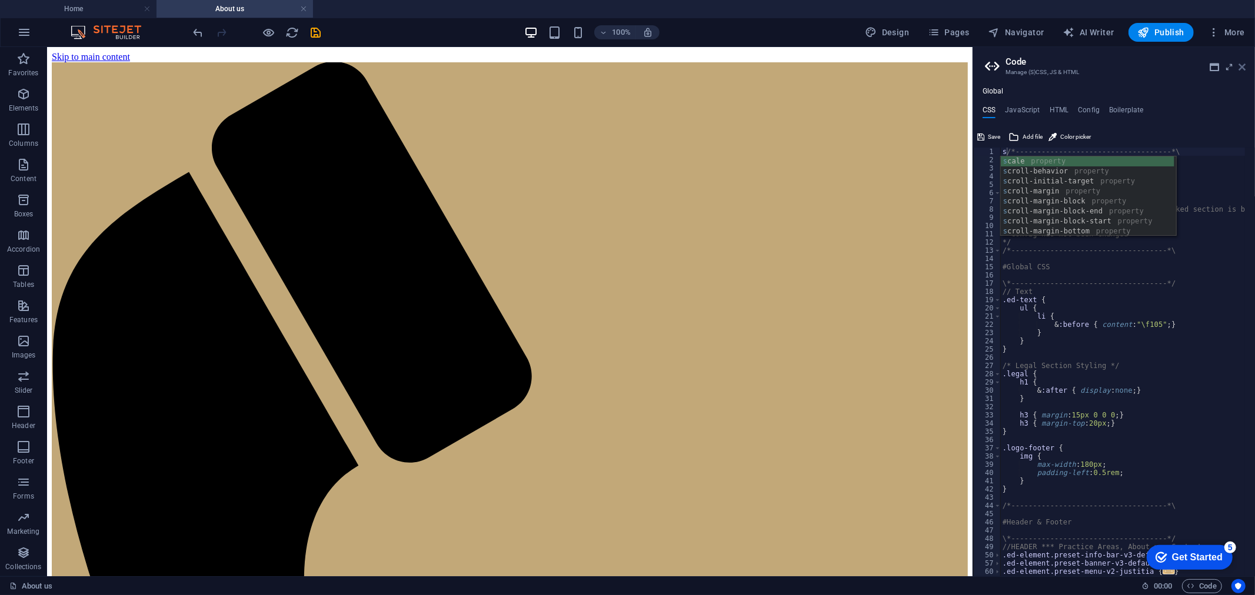
click at [1004, 67] on icon at bounding box center [1241, 66] width 7 height 9
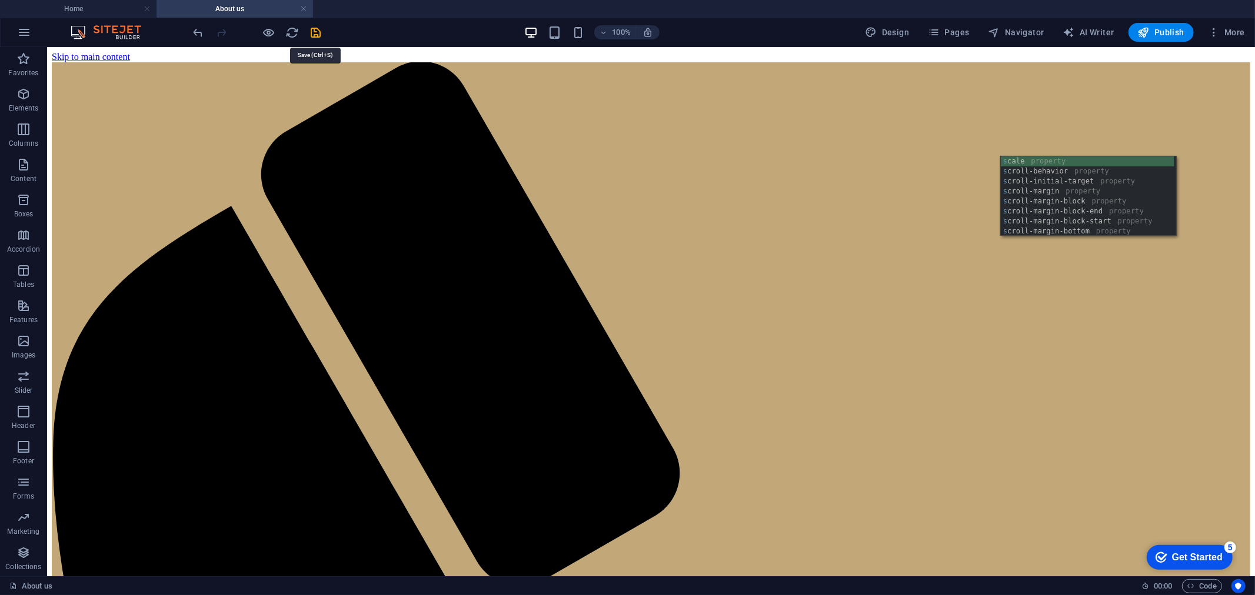
drag, startPoint x: 363, startPoint y: 82, endPoint x: 159, endPoint y: 106, distance: 205.0
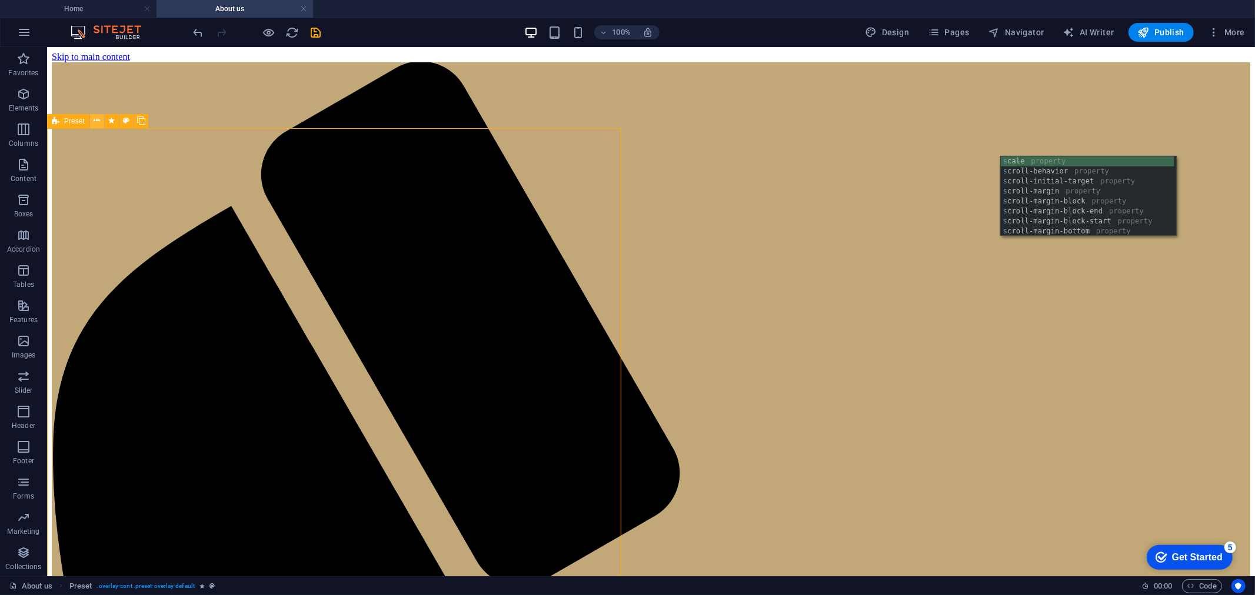
click at [94, 118] on icon at bounding box center [97, 121] width 6 height 12
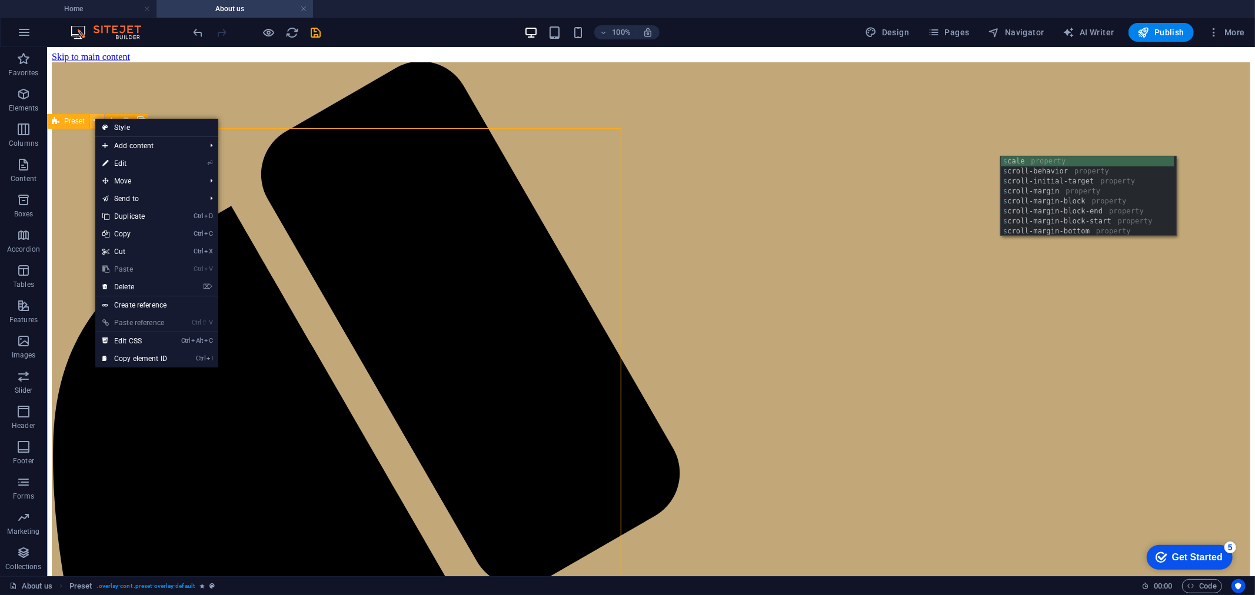
click at [94, 118] on icon at bounding box center [97, 121] width 6 height 12
drag, startPoint x: 65, startPoint y: 135, endPoint x: 121, endPoint y: 174, distance: 68.5
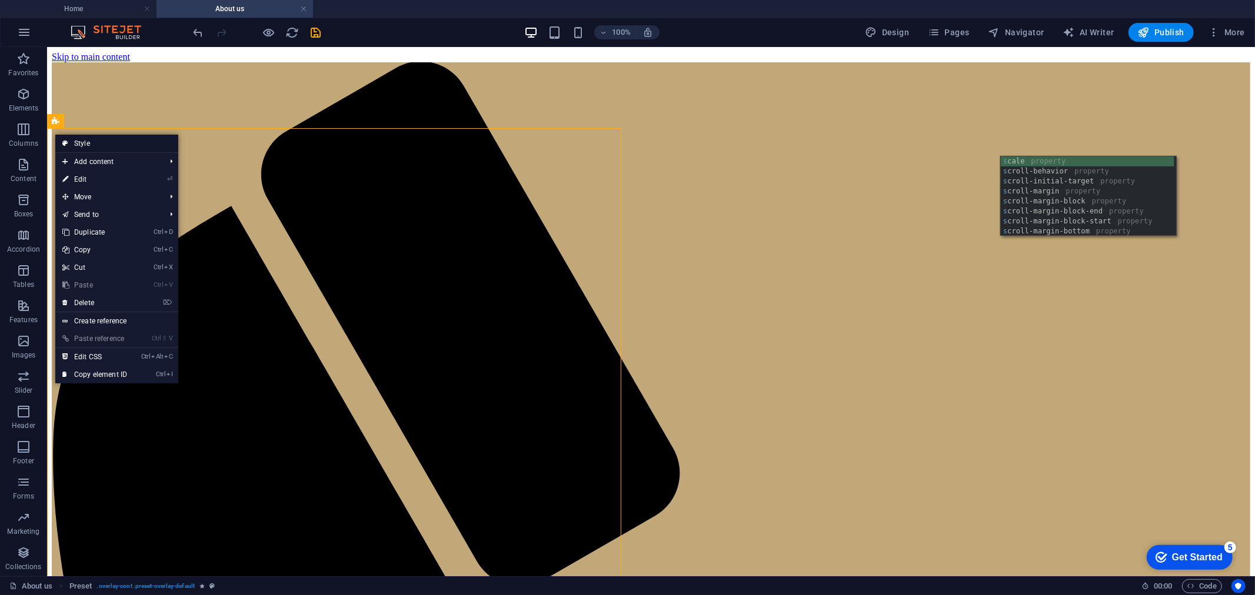
click at [78, 139] on link "Style" at bounding box center [116, 144] width 123 height 18
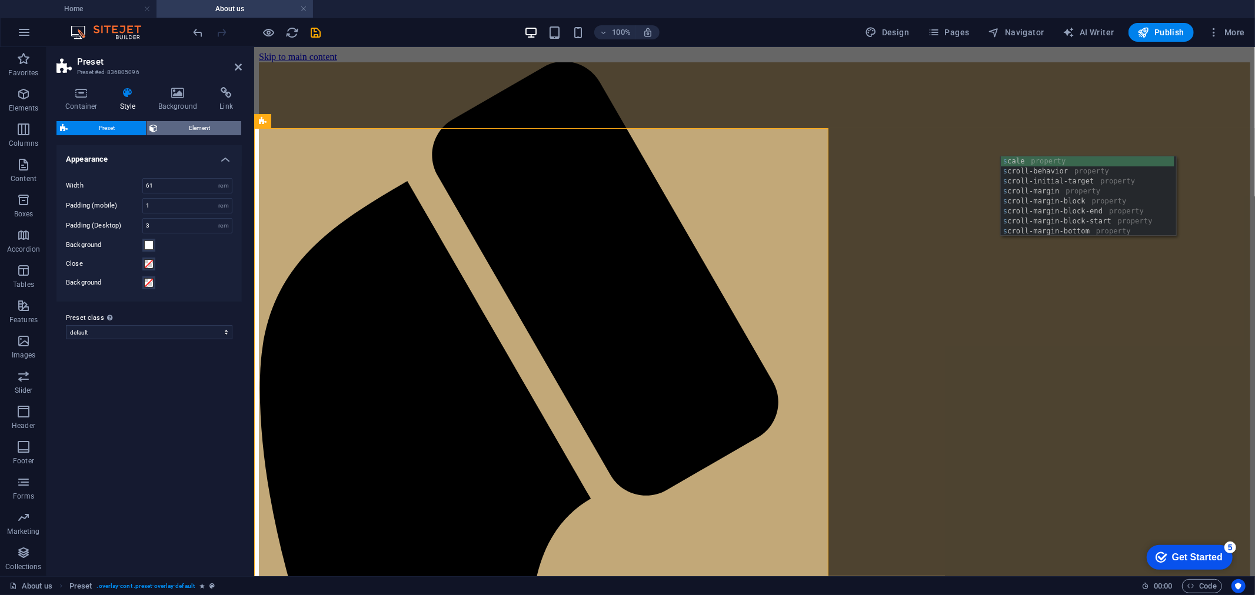
click at [176, 129] on span "Element" at bounding box center [200, 128] width 76 height 14
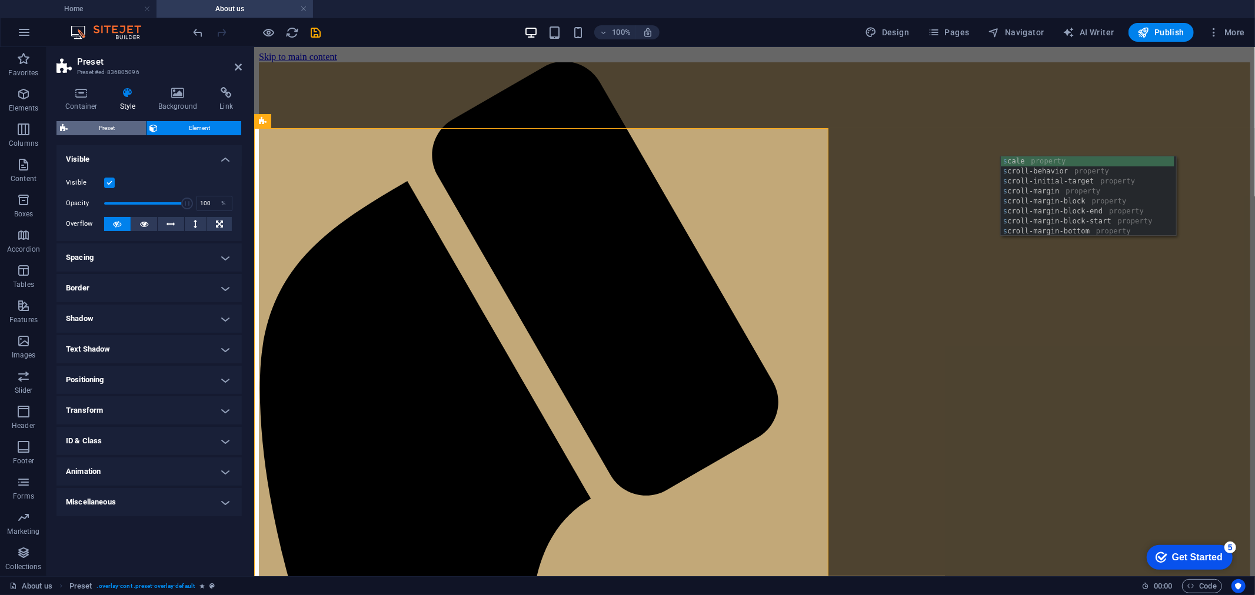
click at [113, 131] on span "Preset" at bounding box center [106, 128] width 71 height 14
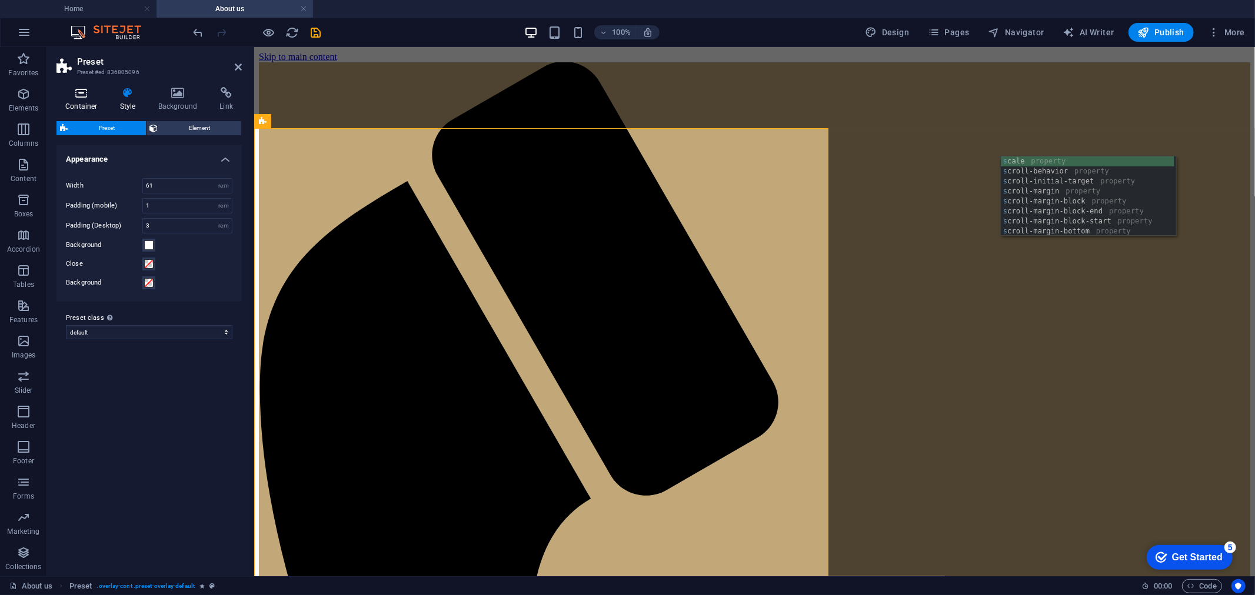
click at [91, 97] on icon at bounding box center [81, 93] width 50 height 12
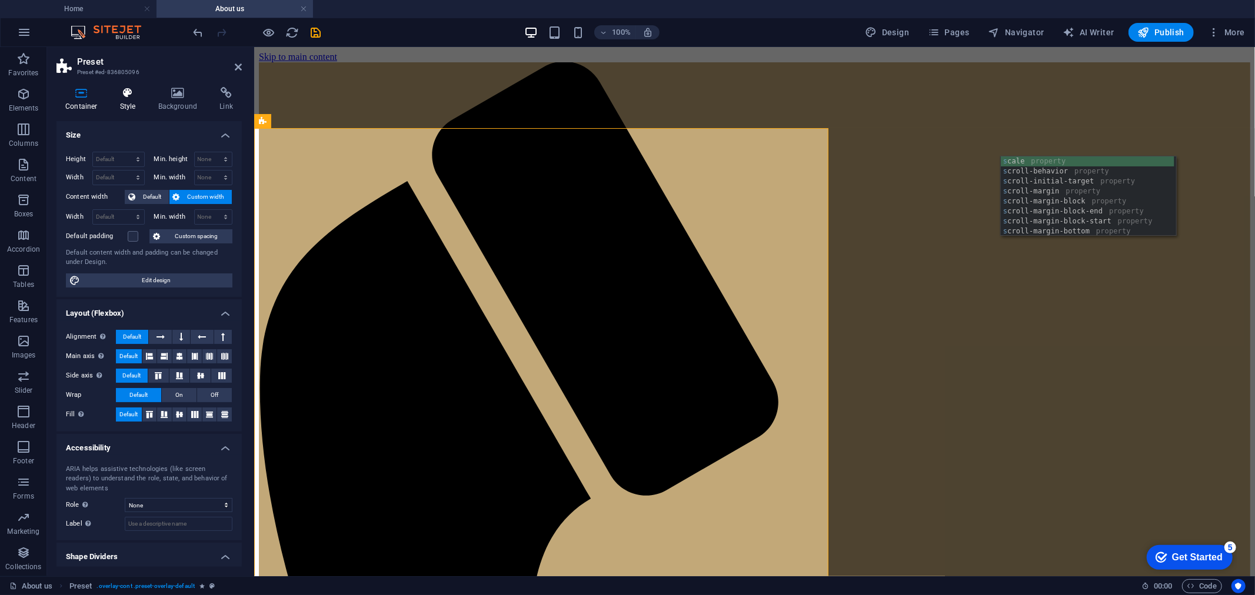
click at [120, 98] on icon at bounding box center [128, 93] width 34 height 12
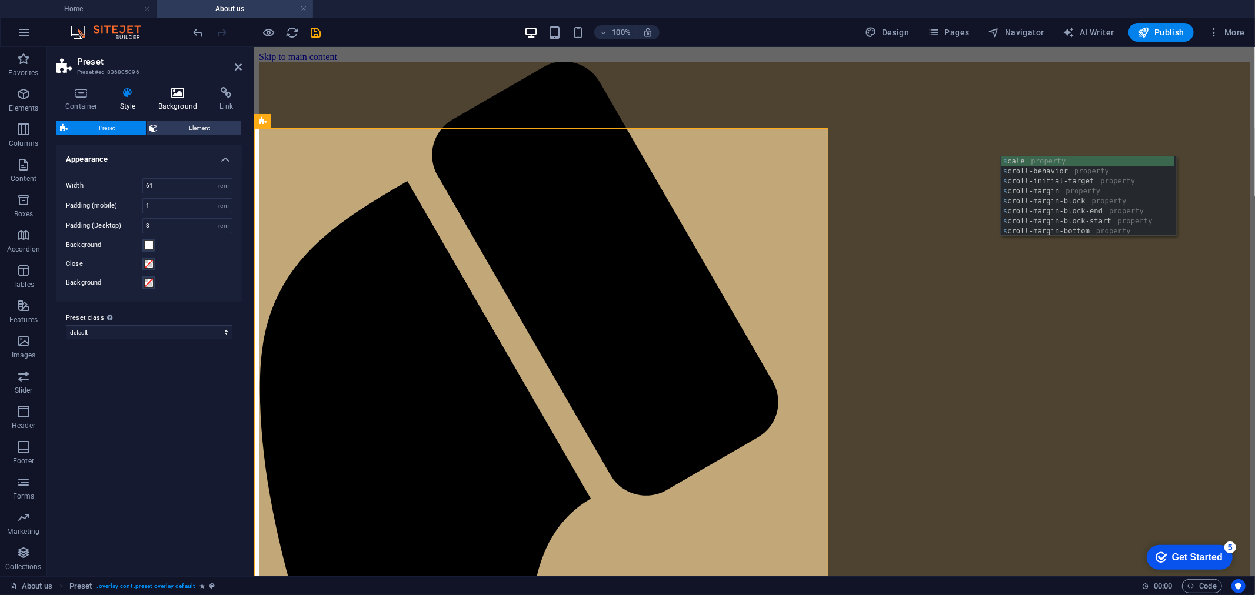
click at [168, 91] on icon at bounding box center [177, 93] width 57 height 12
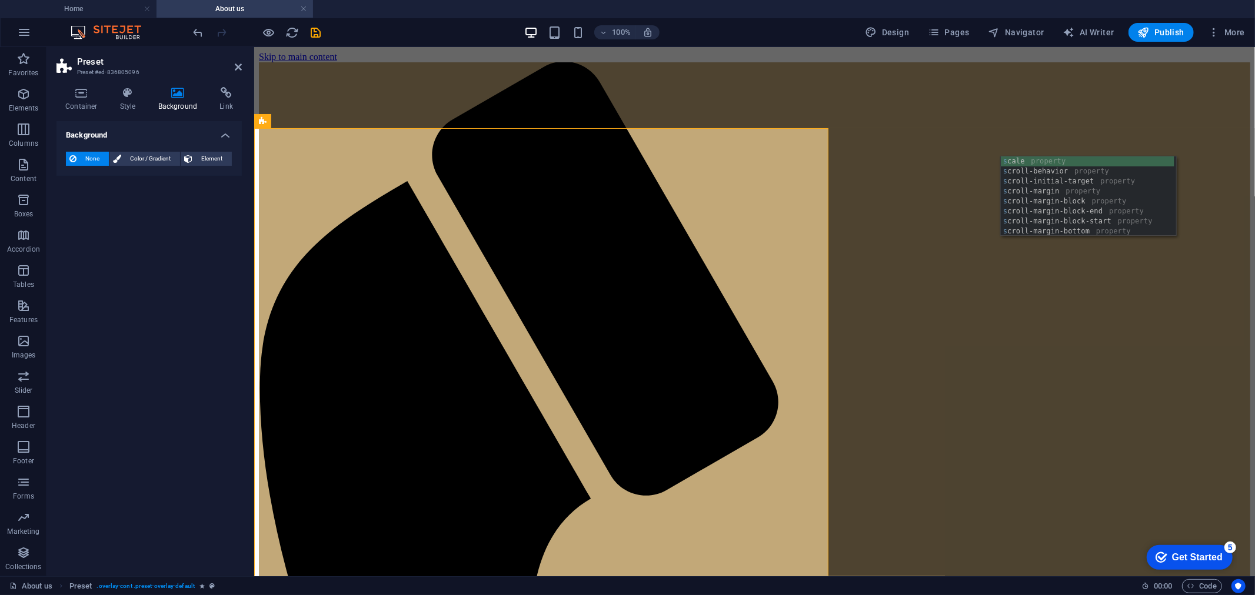
click at [208, 93] on h4 "Background" at bounding box center [180, 99] width 62 height 25
click at [222, 95] on icon at bounding box center [226, 93] width 31 height 12
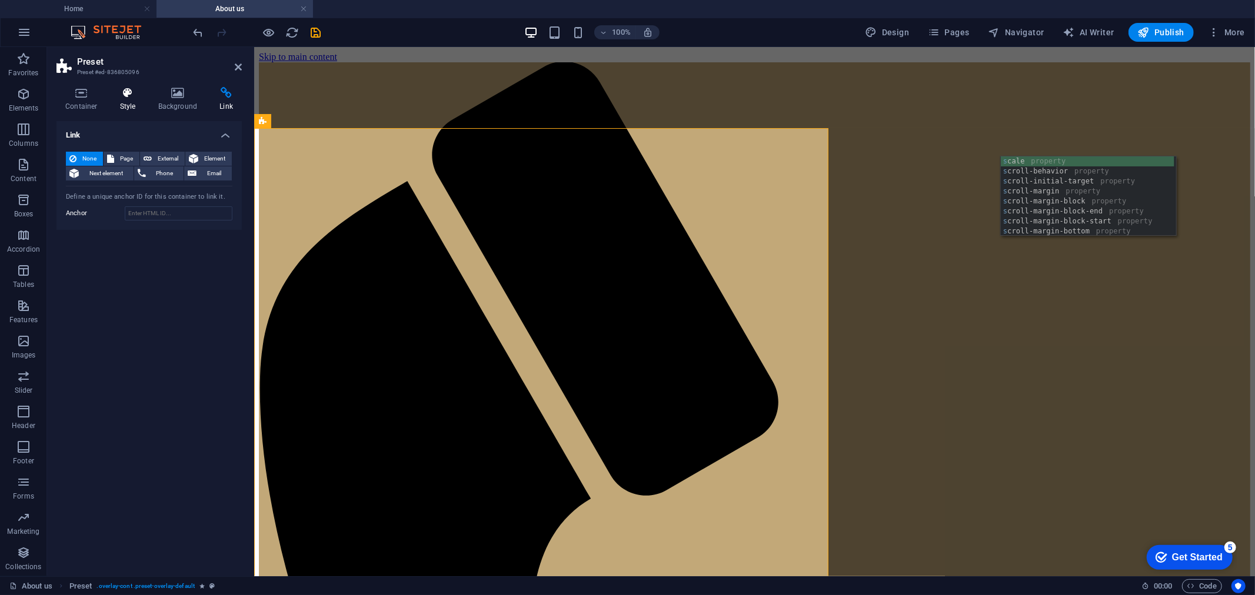
click at [133, 96] on icon at bounding box center [128, 93] width 34 height 12
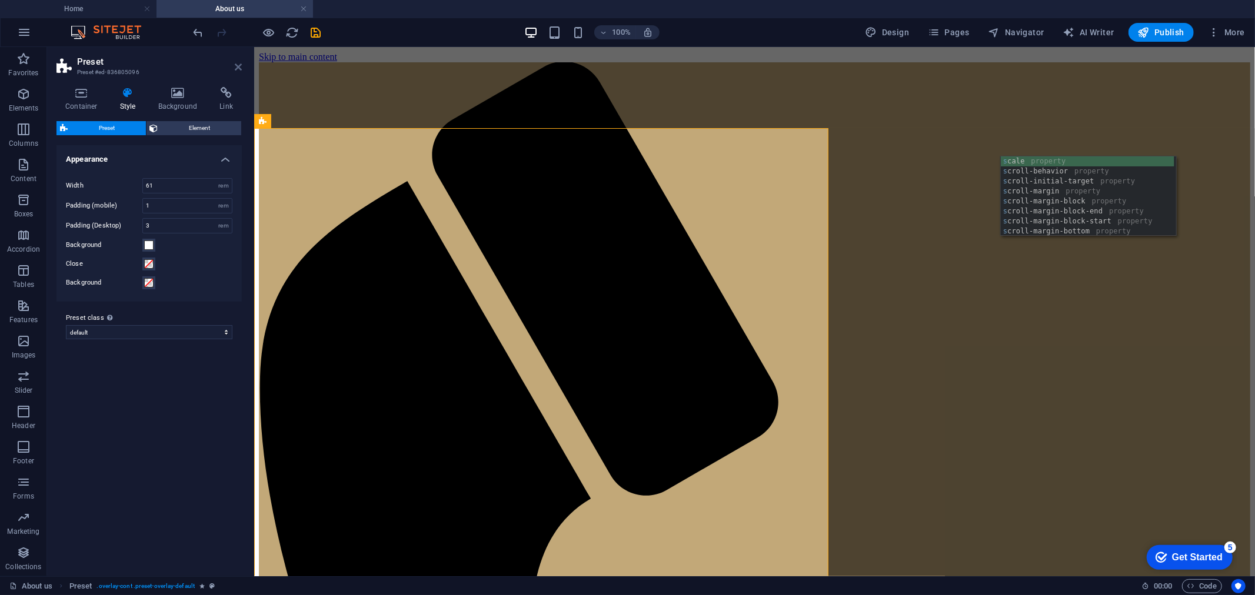
click at [238, 65] on icon at bounding box center [238, 66] width 7 height 9
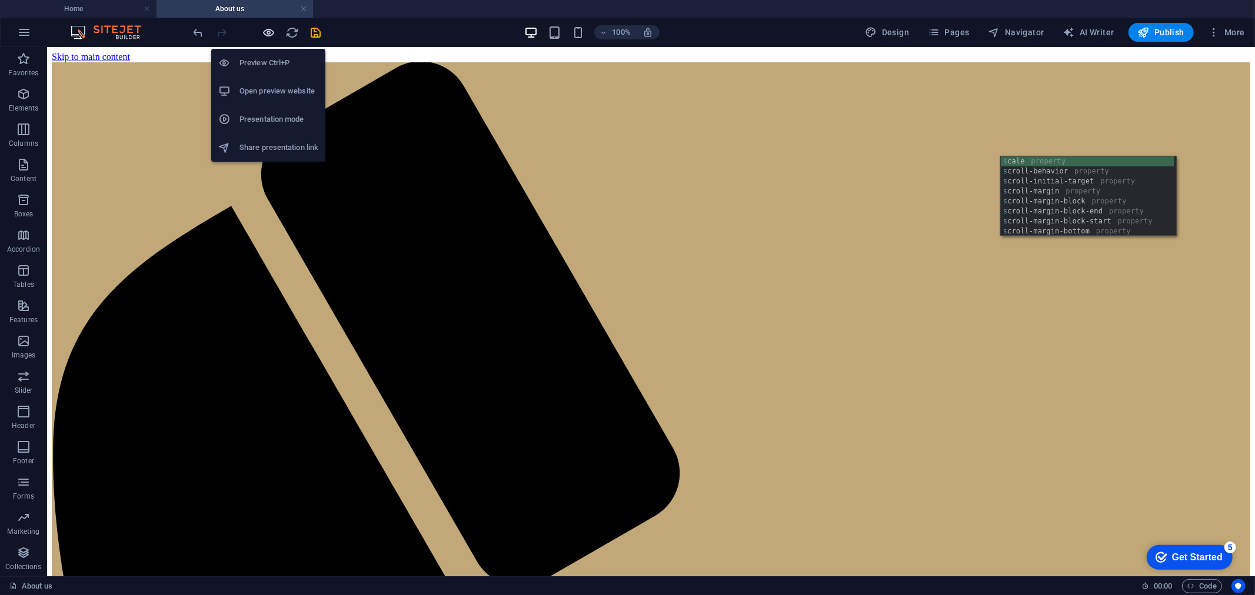
click at [269, 33] on icon "button" at bounding box center [269, 33] width 14 height 14
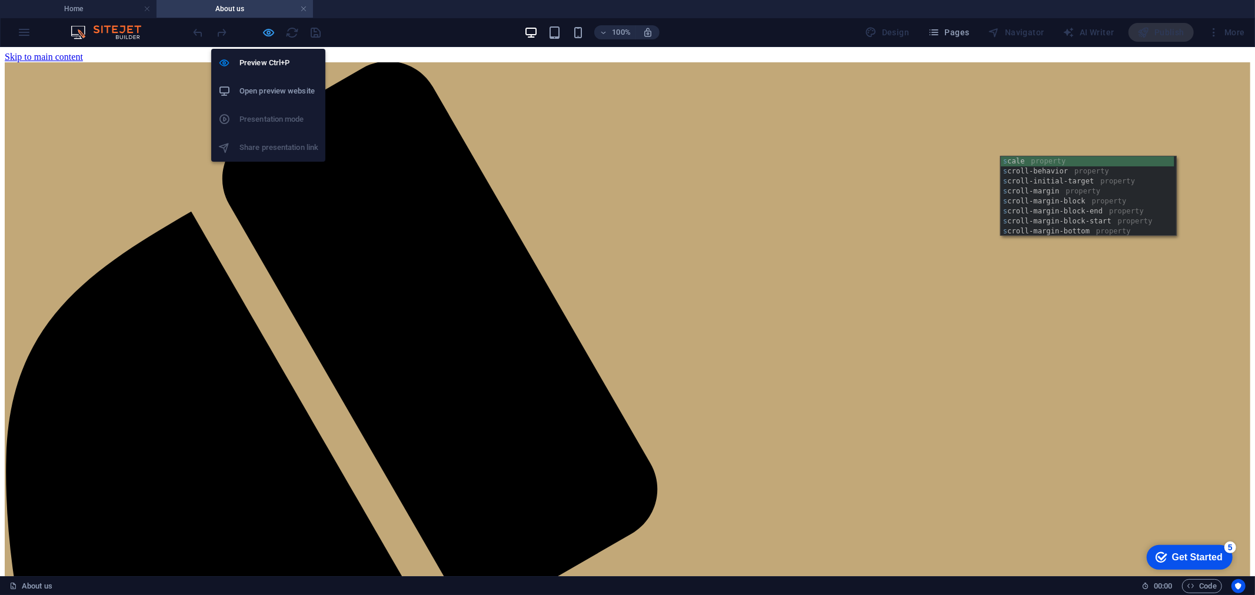
click at [264, 31] on icon "button" at bounding box center [269, 33] width 14 height 14
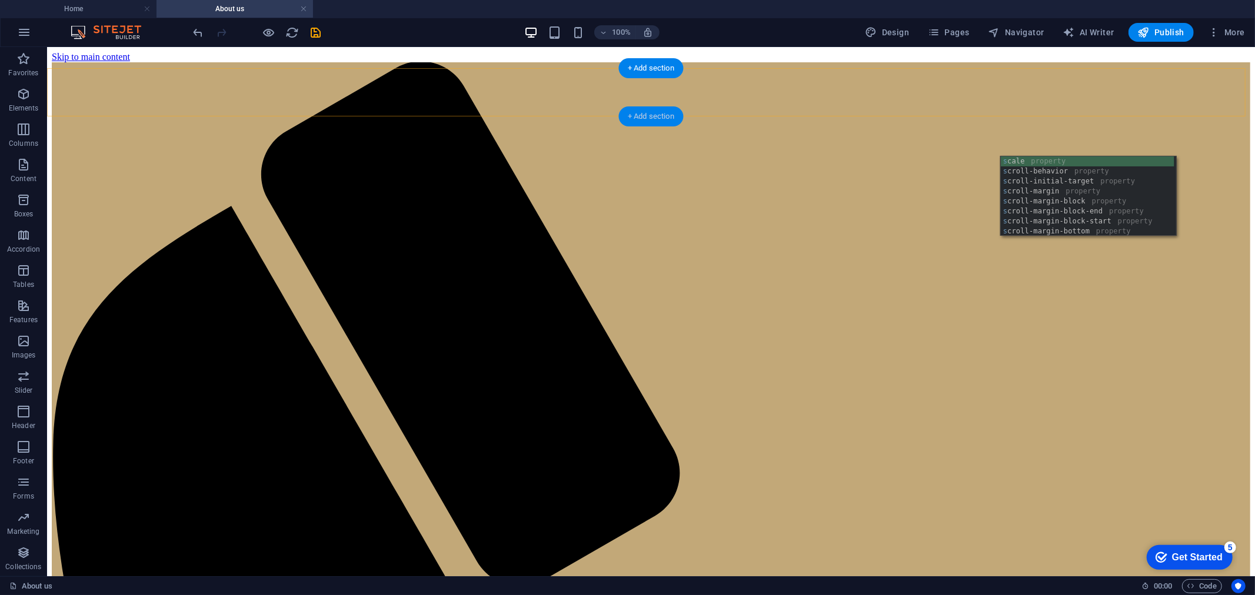
drag, startPoint x: 602, startPoint y: 57, endPoint x: 649, endPoint y: 118, distance: 76.7
click at [649, 118] on div "+ Add section" at bounding box center [650, 116] width 65 height 20
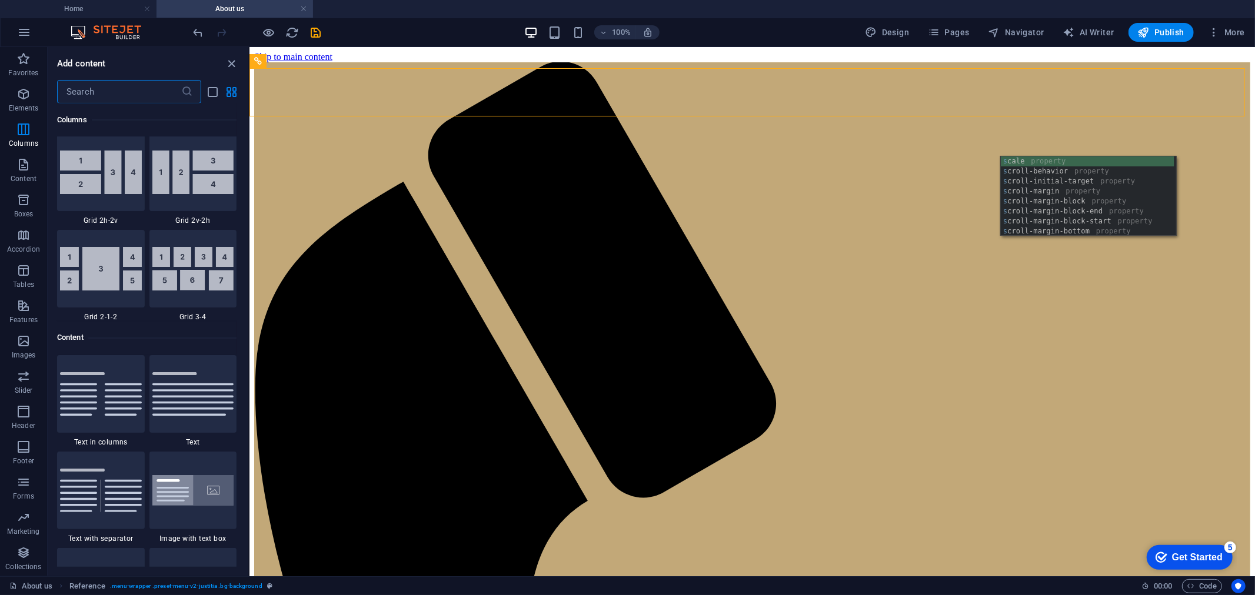
scroll to position [1961, 0]
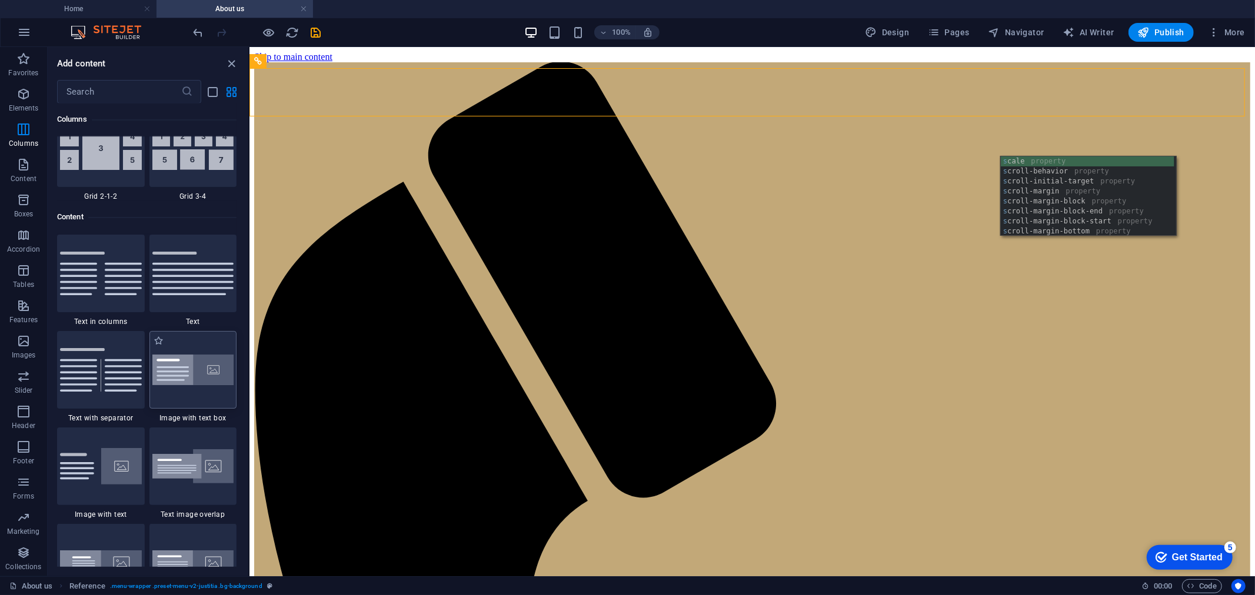
click at [195, 350] on div at bounding box center [193, 370] width 88 height 78
select select "rem"
select select "px"
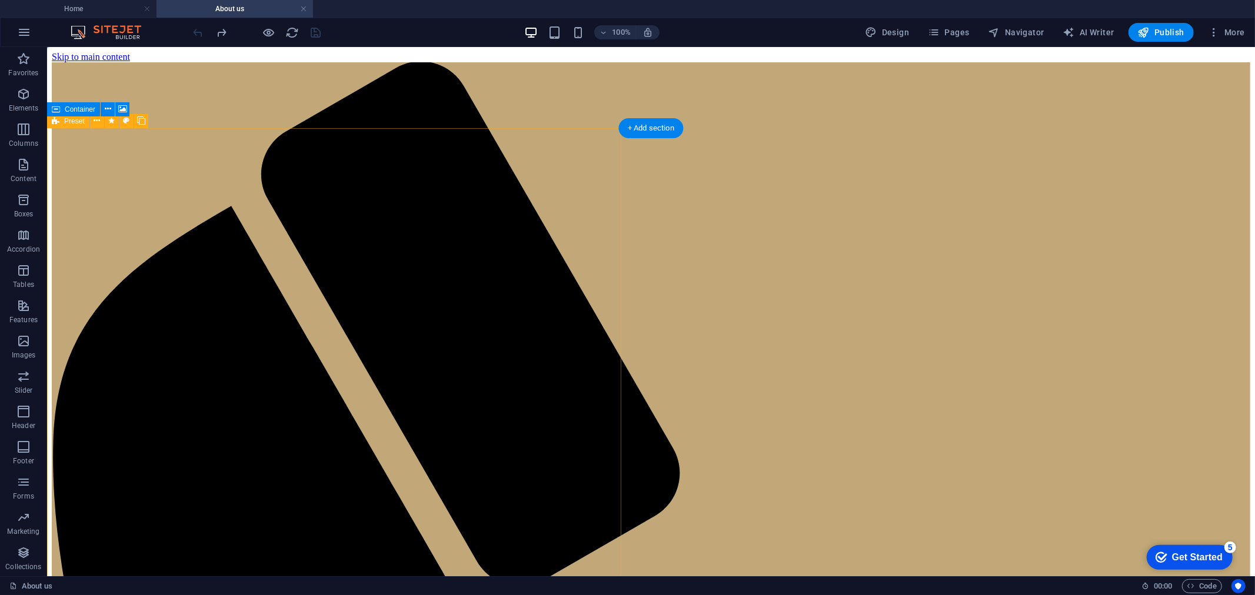
click at [81, 122] on span "Preset" at bounding box center [74, 121] width 21 height 7
click at [69, 122] on span "Preset" at bounding box center [74, 121] width 21 height 7
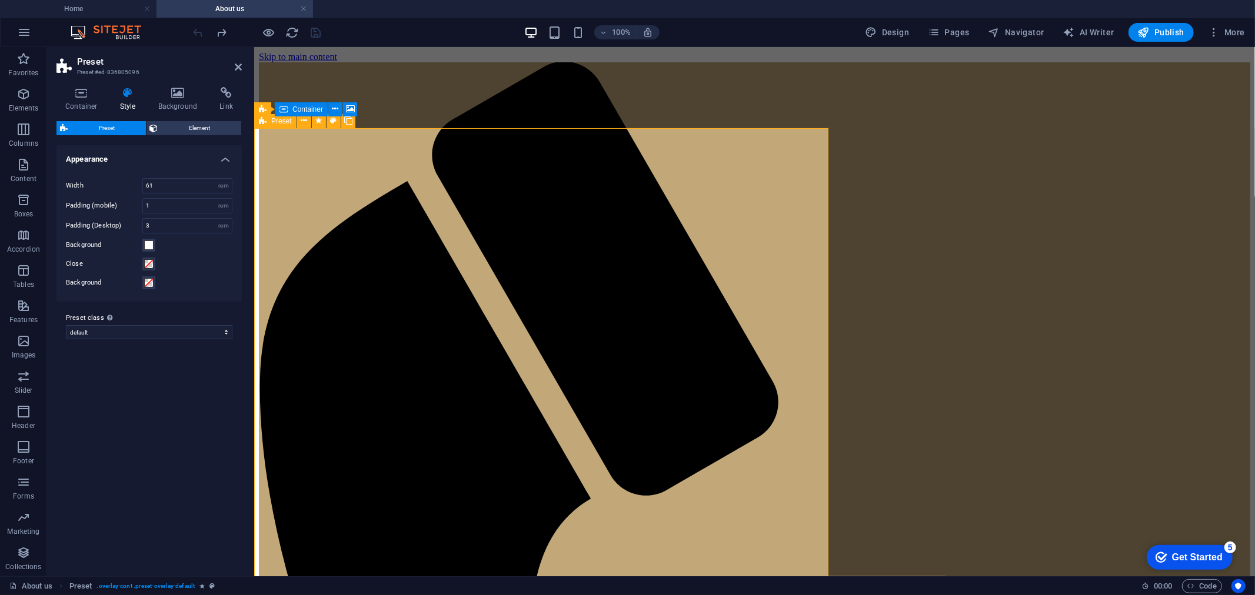
click at [149, 266] on span at bounding box center [148, 263] width 9 height 9
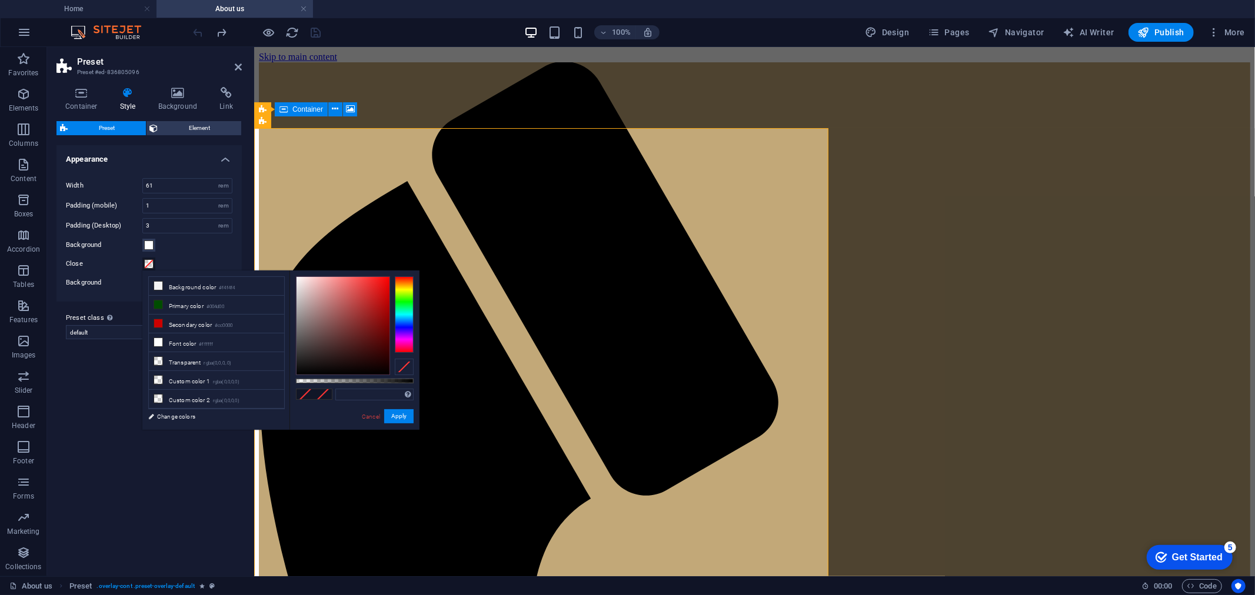
click at [149, 266] on span at bounding box center [148, 263] width 9 height 9
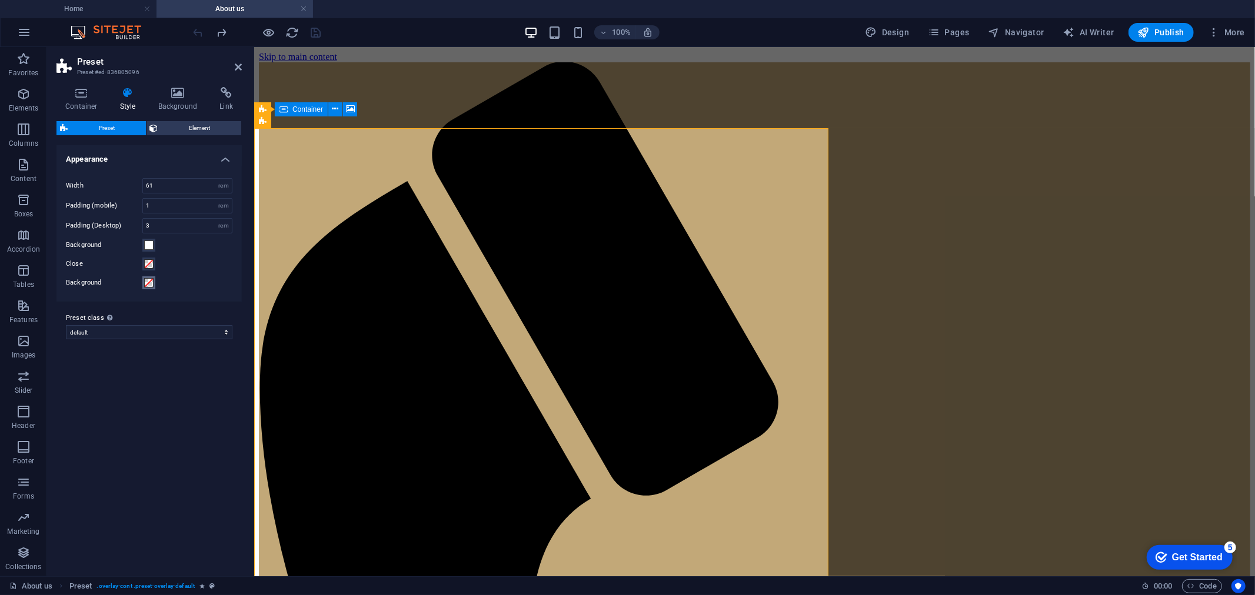
click at [149, 279] on span at bounding box center [148, 282] width 9 height 9
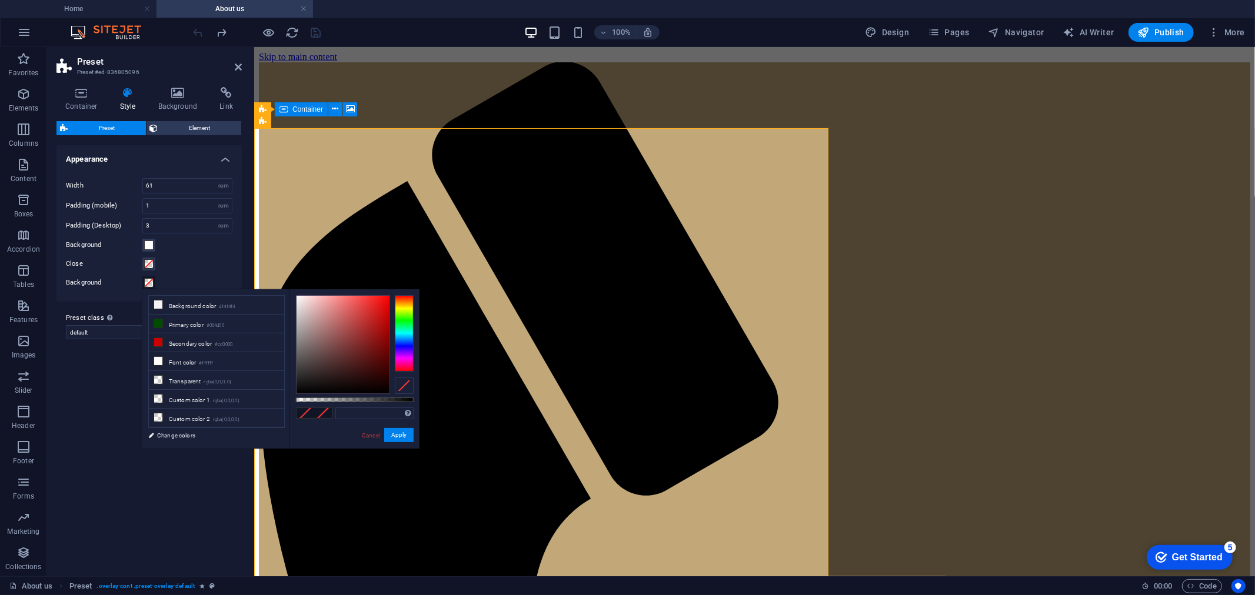
click at [149, 279] on span at bounding box center [148, 282] width 9 height 9
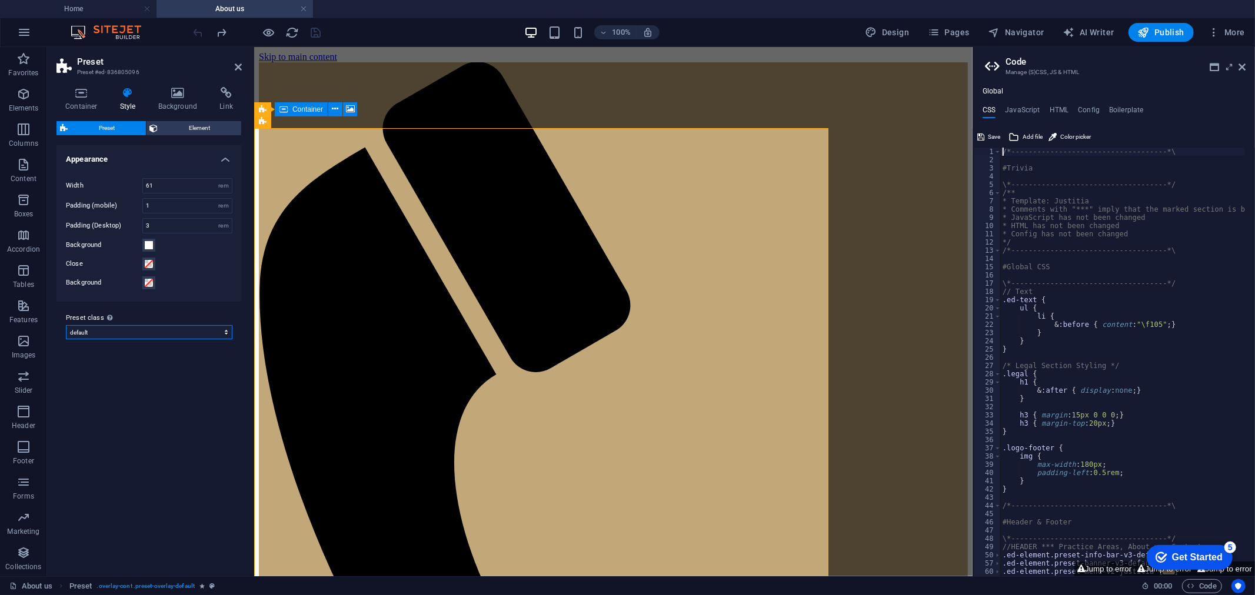
click at [145, 330] on select "default Add preset class" at bounding box center [149, 332] width 166 height 14
click at [142, 330] on select "default Add preset class" at bounding box center [149, 332] width 166 height 14
click at [144, 327] on select "default Add preset class" at bounding box center [149, 332] width 166 height 14
click at [179, 132] on span "Element" at bounding box center [200, 128] width 76 height 14
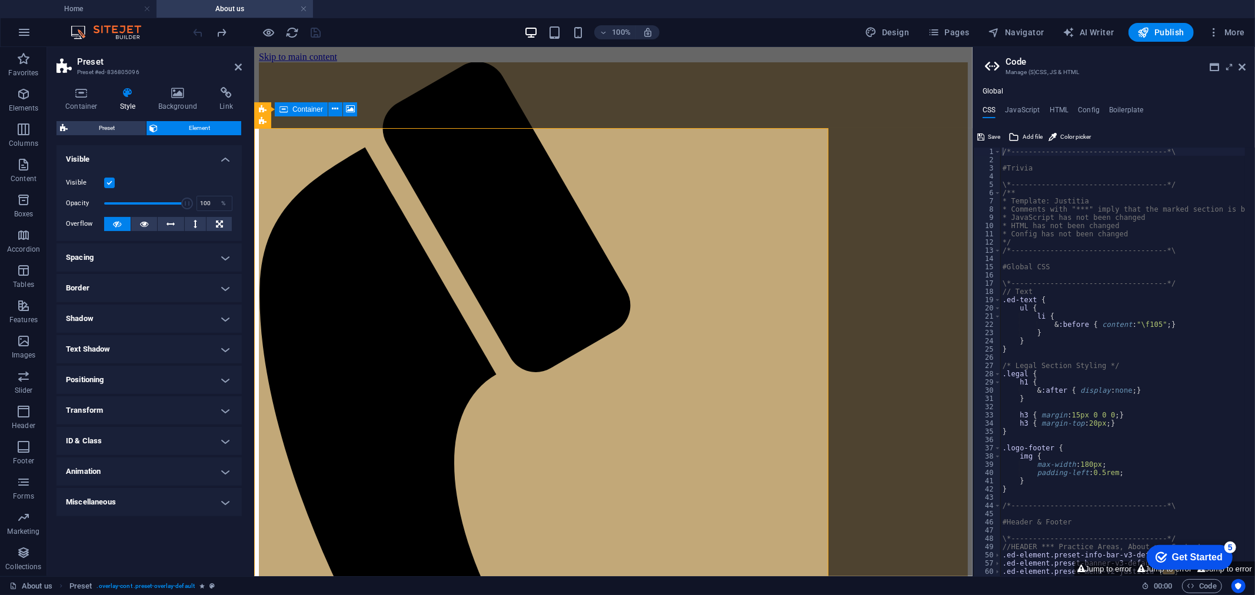
click at [107, 180] on label at bounding box center [109, 183] width 11 height 11
click at [0, 0] on input "Visible" at bounding box center [0, 0] width 0 height 0
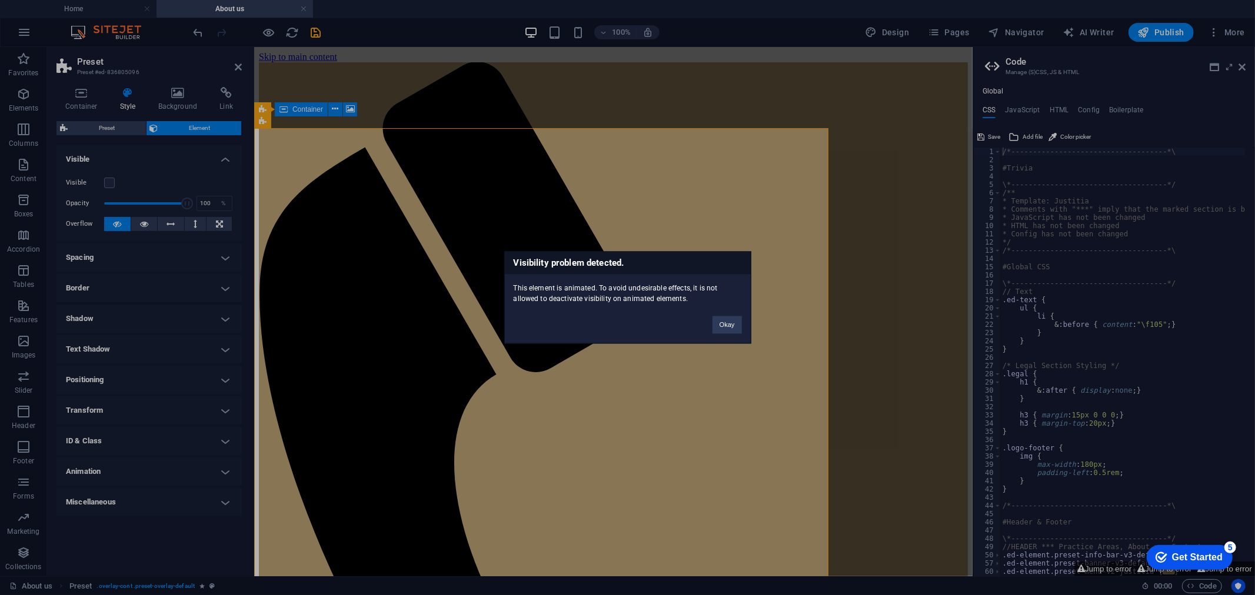
click at [108, 181] on div "Visibility problem detected. This element is animated. To avoid undesirable eff…" at bounding box center [627, 297] width 1255 height 595
click at [726, 325] on button "Okay" at bounding box center [726, 325] width 29 height 18
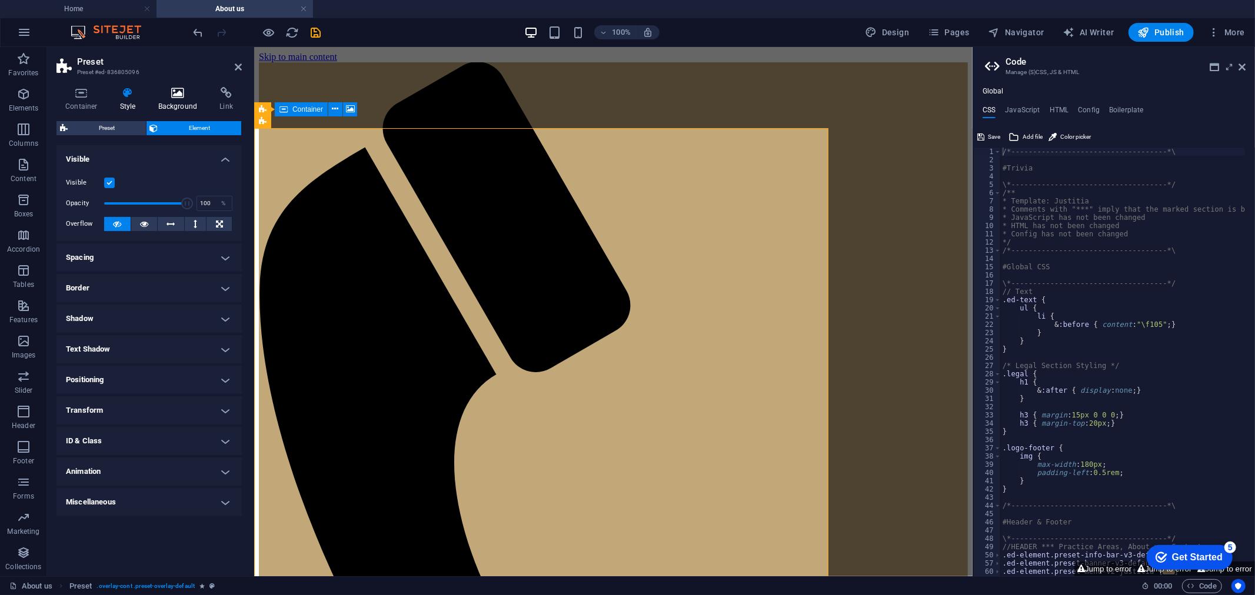
click at [164, 97] on icon at bounding box center [177, 93] width 57 height 12
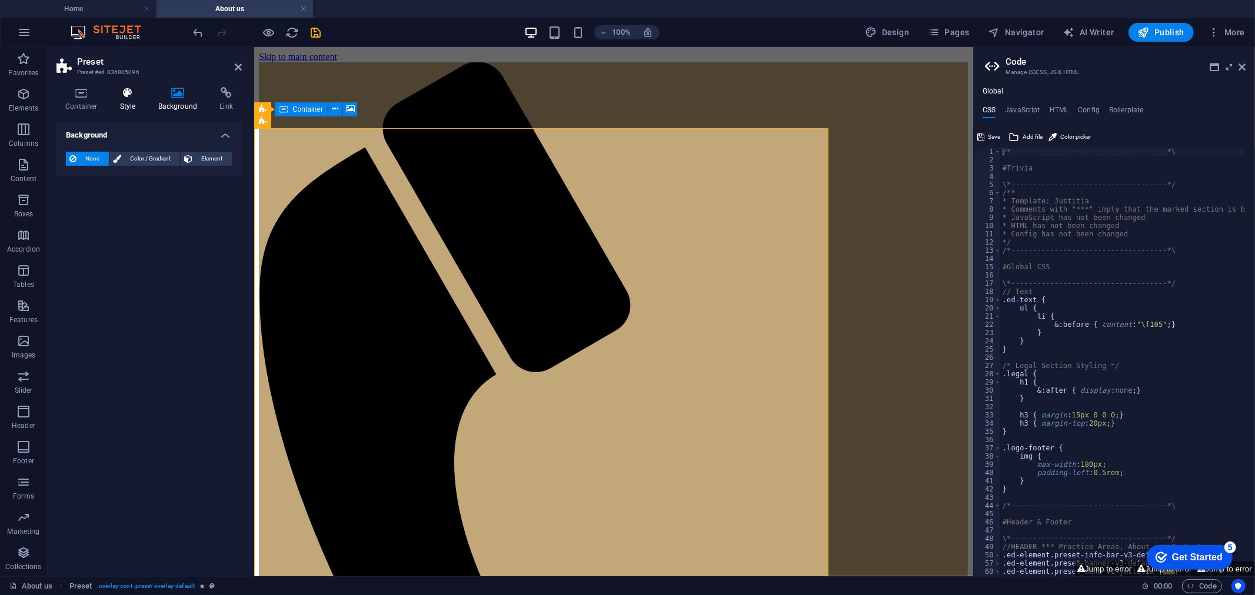
click at [125, 98] on icon at bounding box center [128, 93] width 34 height 12
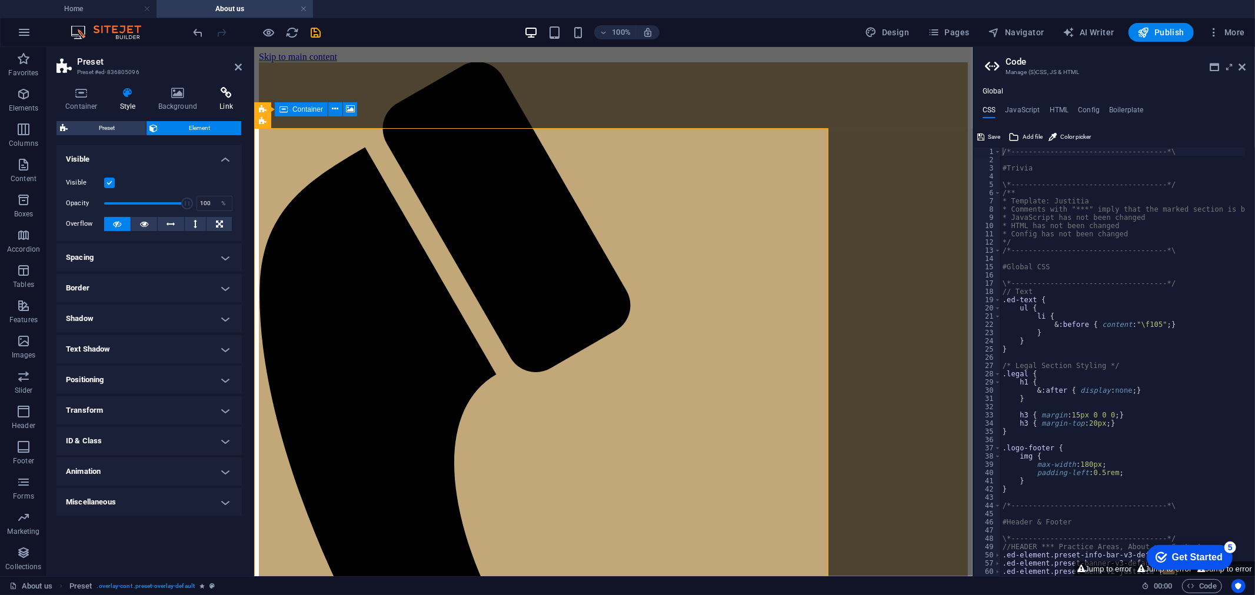
click at [227, 96] on icon at bounding box center [226, 93] width 31 height 12
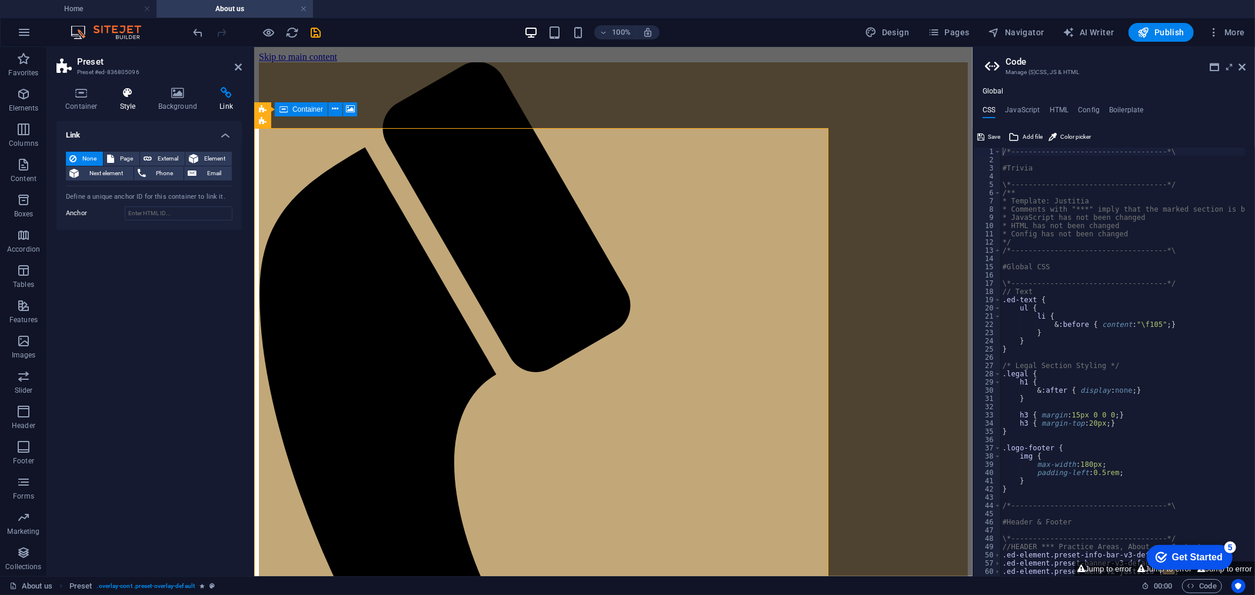
click at [126, 98] on icon at bounding box center [128, 93] width 34 height 12
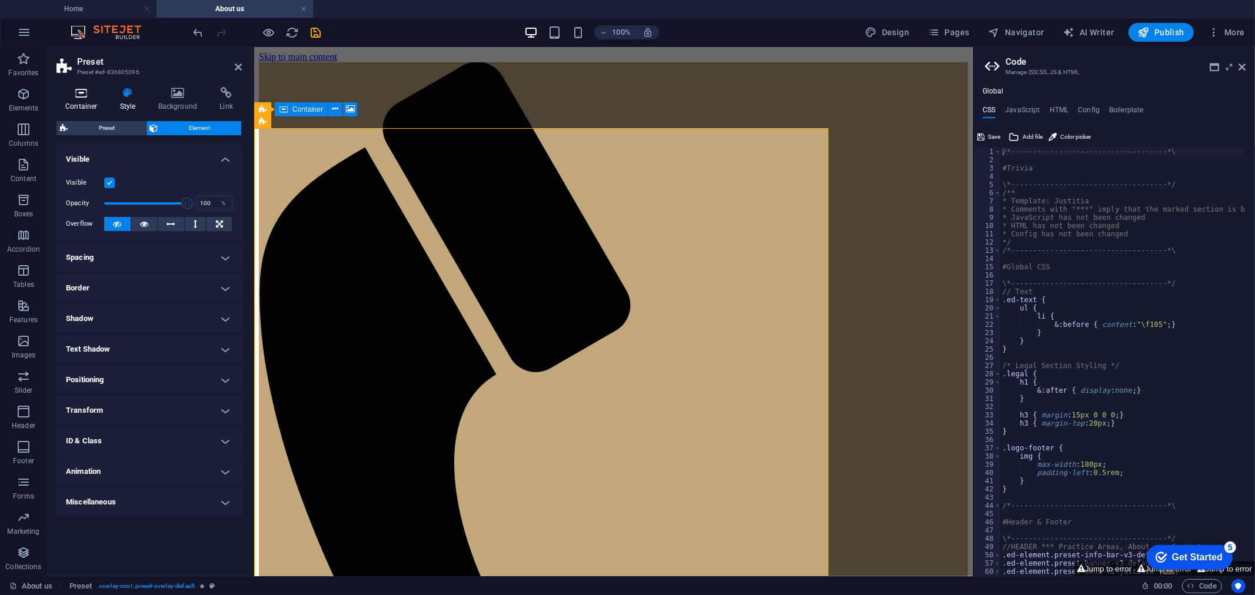
click at [89, 99] on h4 "Container" at bounding box center [83, 99] width 55 height 25
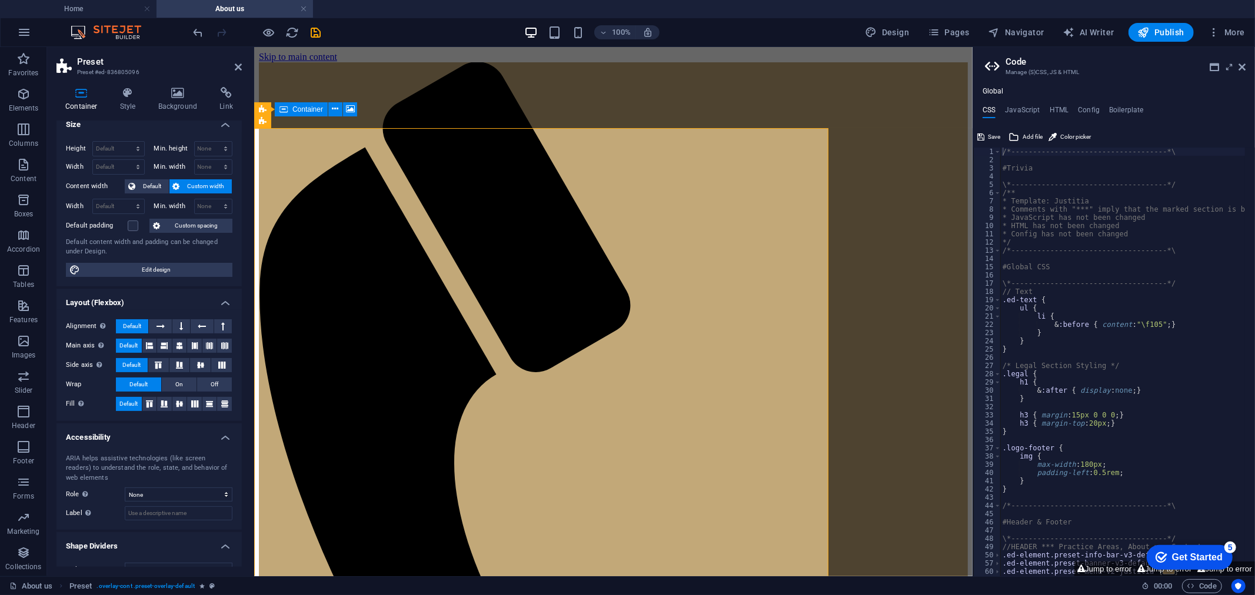
scroll to position [30, 0]
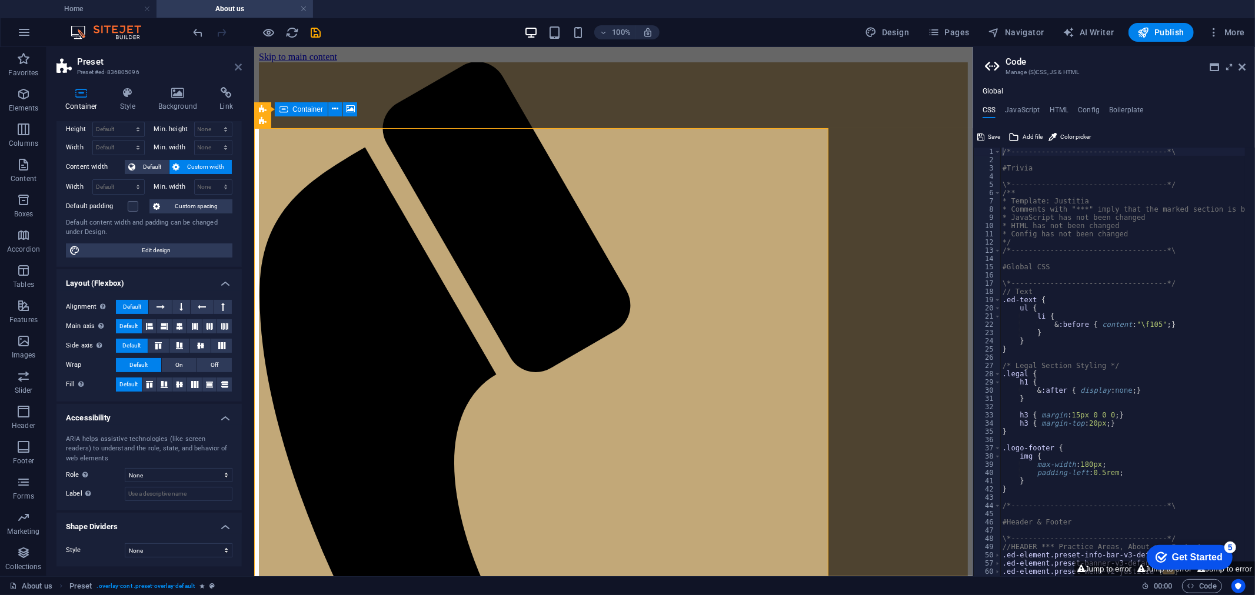
click at [235, 65] on icon at bounding box center [238, 66] width 7 height 9
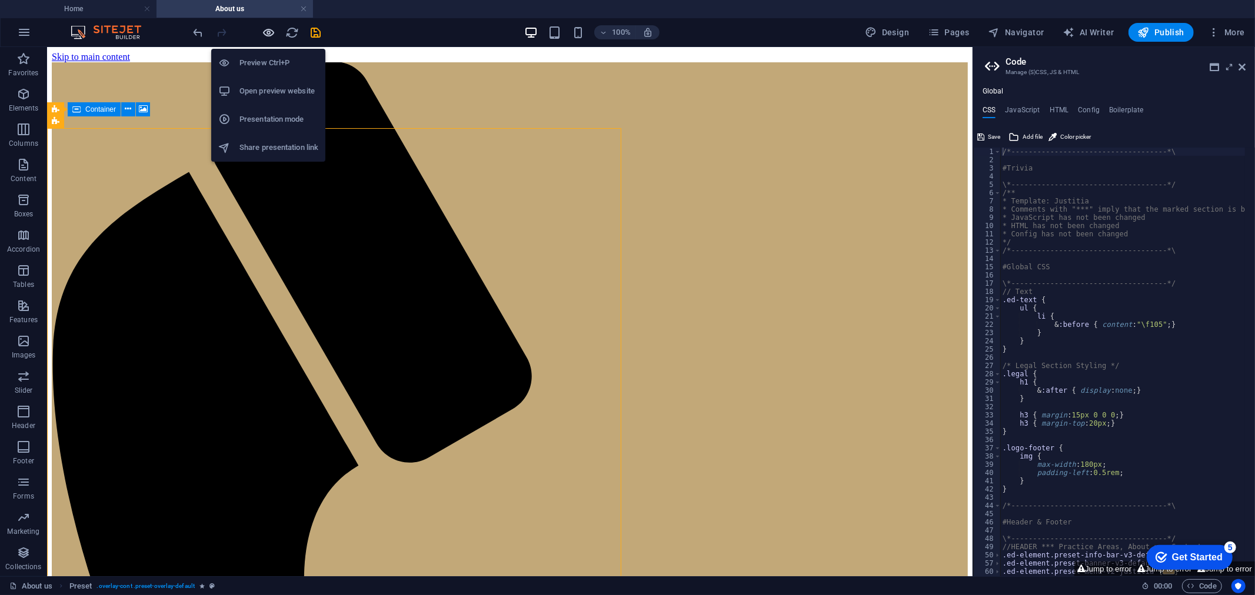
click at [262, 33] on icon "button" at bounding box center [269, 33] width 14 height 14
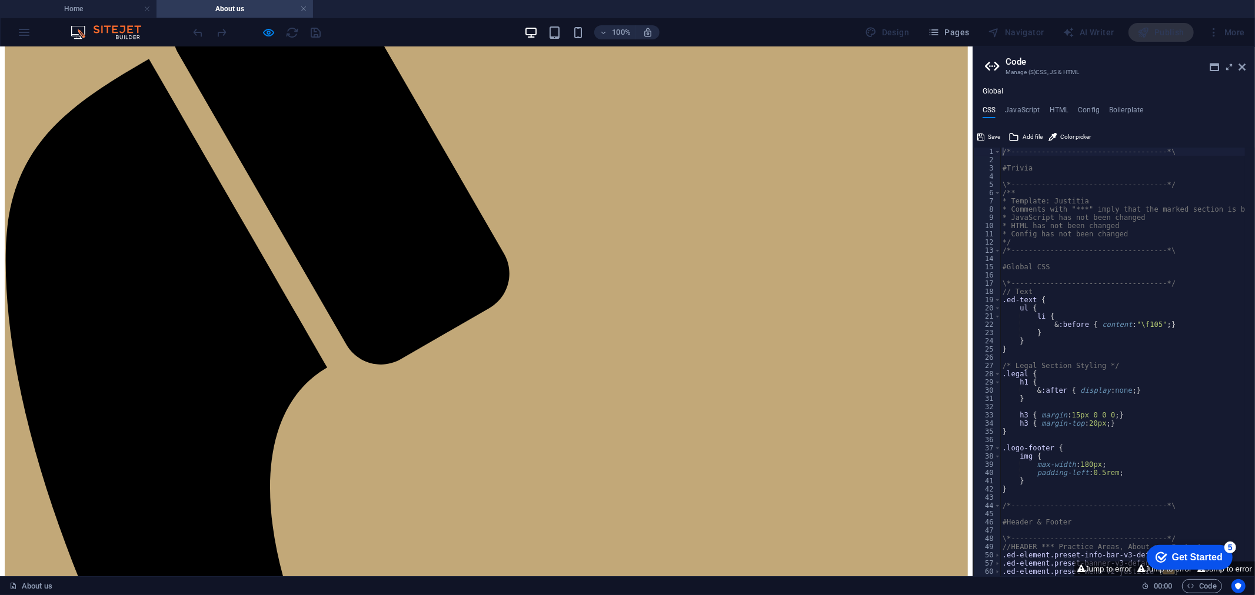
scroll to position [0, 0]
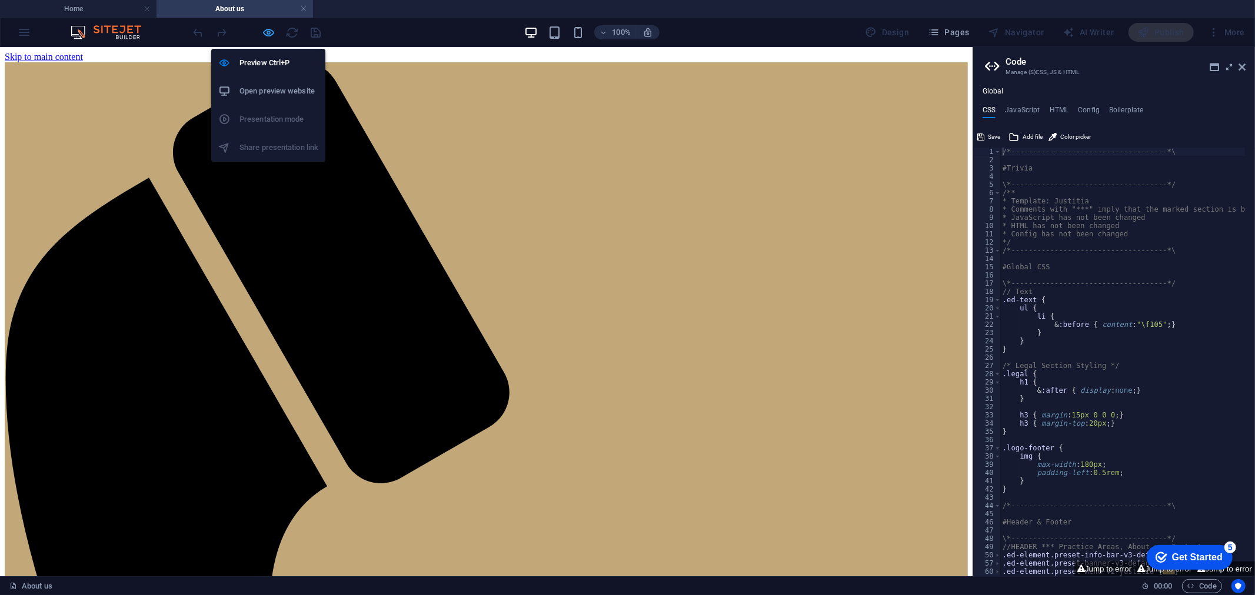
click at [271, 31] on icon "button" at bounding box center [269, 33] width 14 height 14
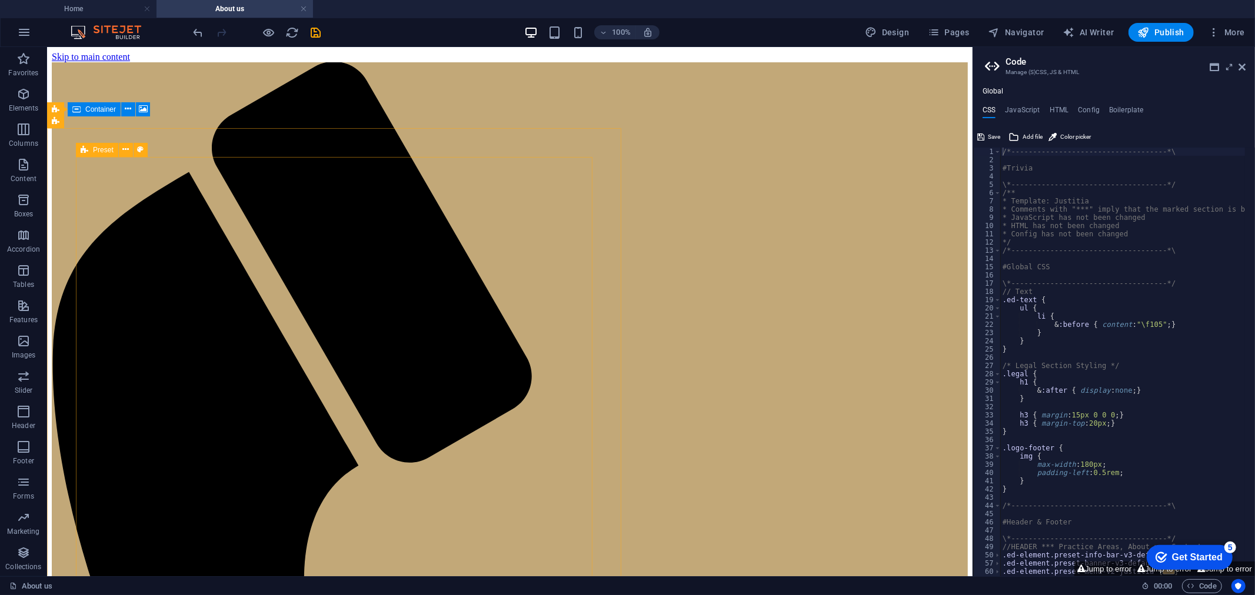
click at [81, 151] on icon at bounding box center [85, 150] width 8 height 14
click at [122, 147] on button at bounding box center [126, 150] width 14 height 14
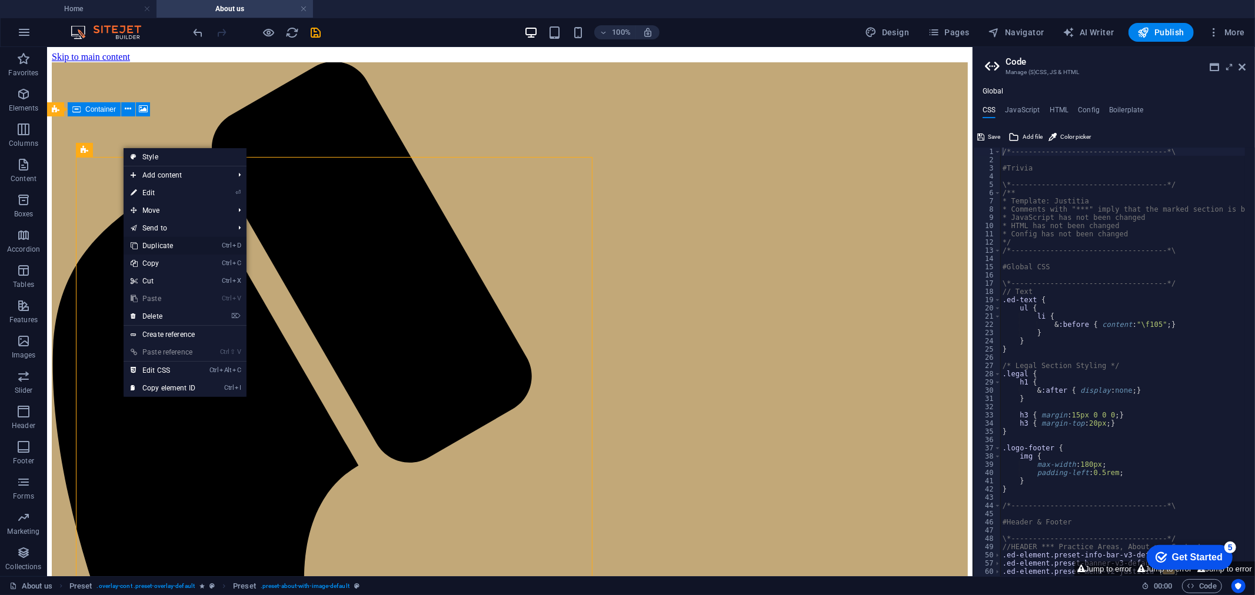
click at [173, 242] on link "Ctrl D Duplicate" at bounding box center [163, 246] width 79 height 18
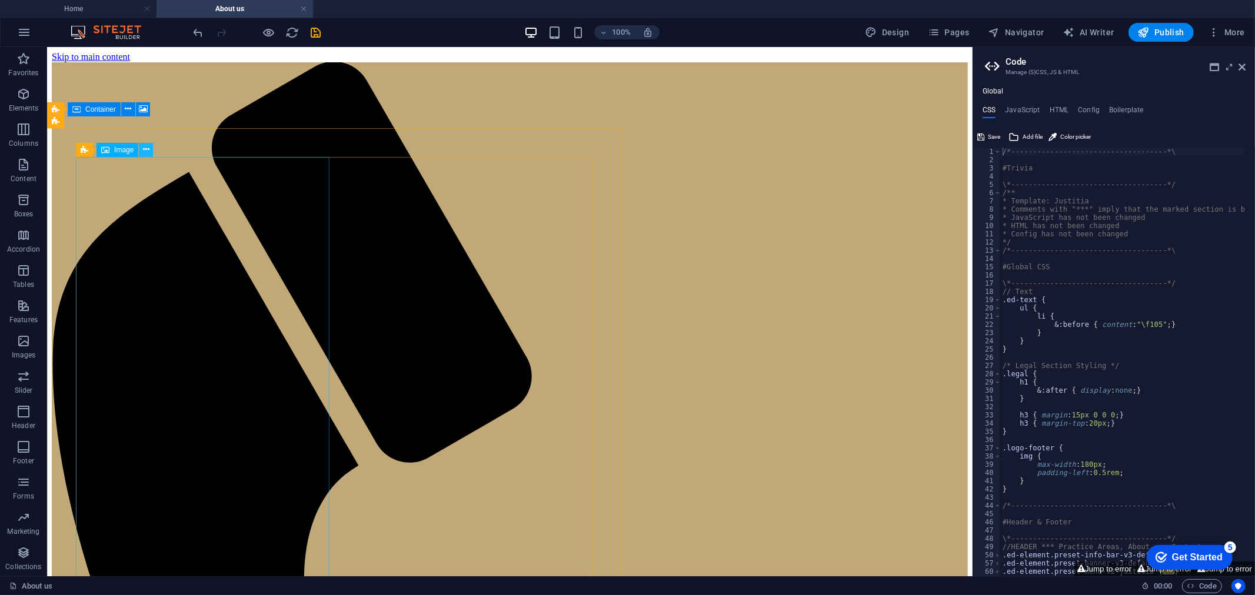
click at [145, 144] on icon at bounding box center [146, 150] width 6 height 12
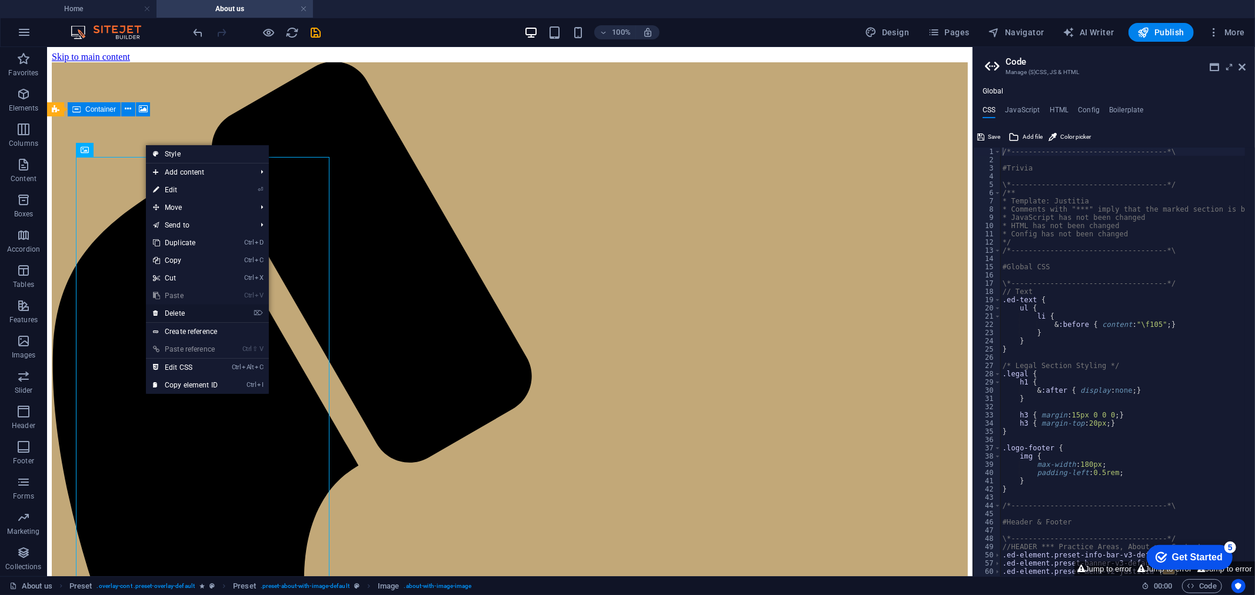
click at [181, 313] on link "⌦ Delete" at bounding box center [185, 314] width 79 height 18
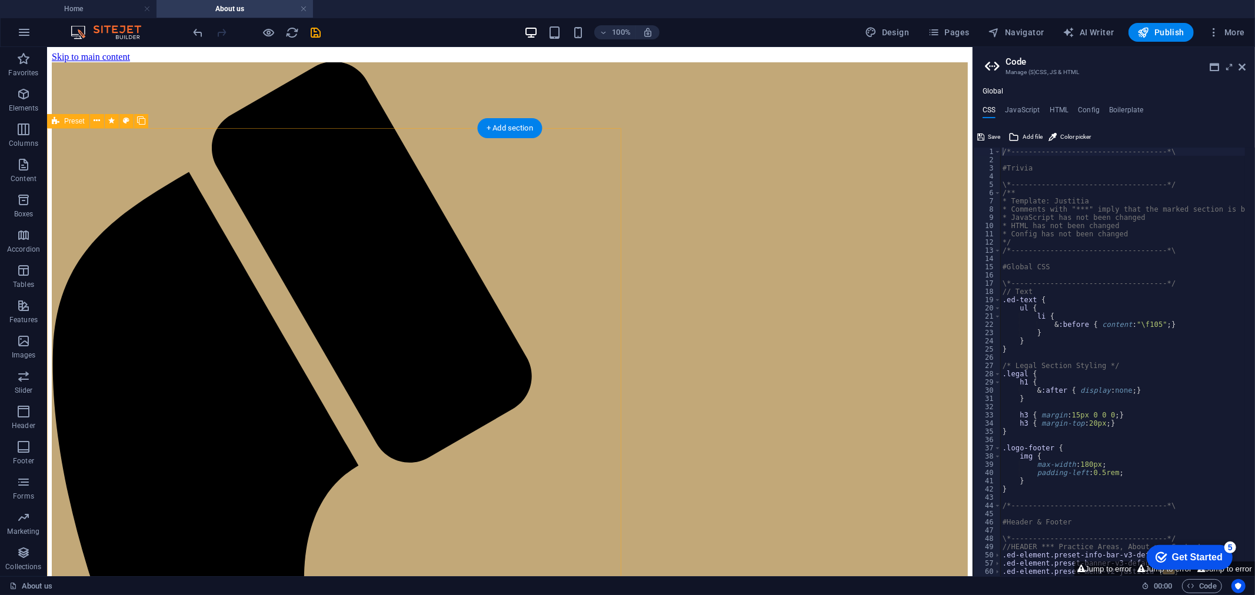
drag, startPoint x: 95, startPoint y: 129, endPoint x: 149, endPoint y: 172, distance: 68.3
click at [100, 116] on icon at bounding box center [97, 121] width 6 height 12
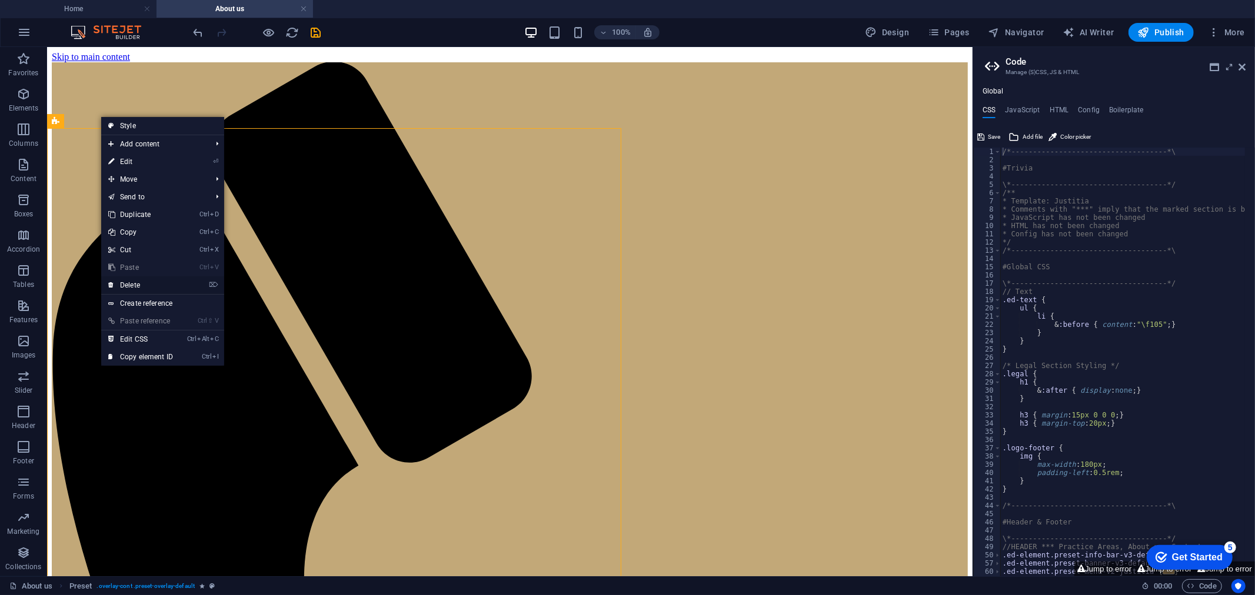
click at [141, 286] on link "⌦ Delete" at bounding box center [140, 285] width 79 height 18
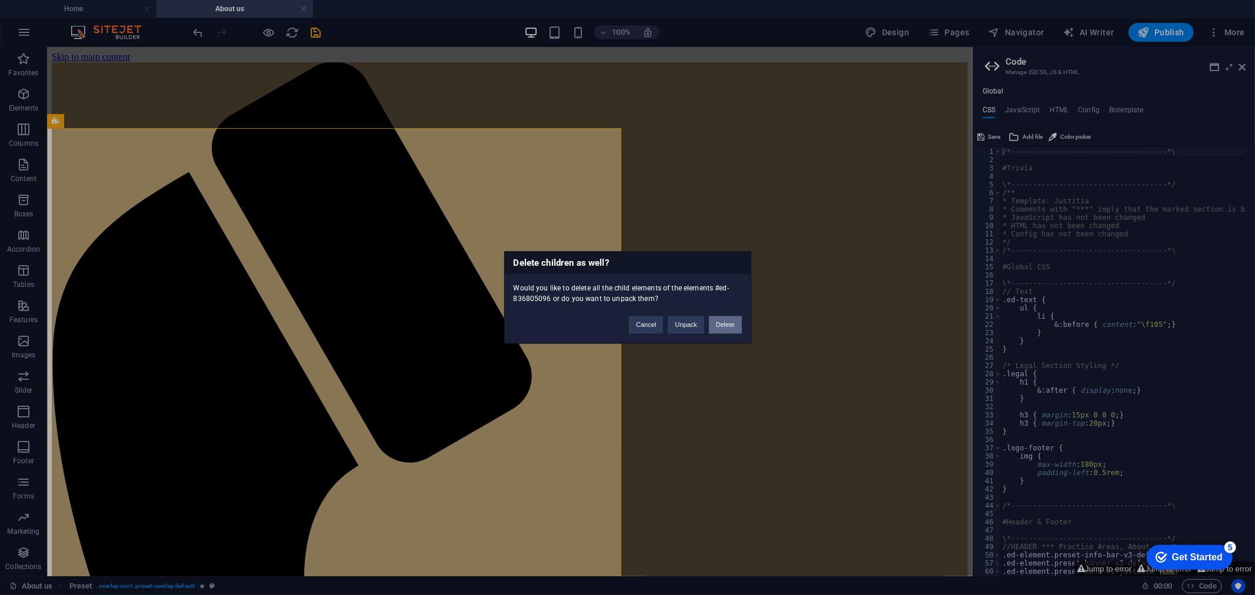
click at [726, 325] on button "Delete" at bounding box center [725, 325] width 33 height 18
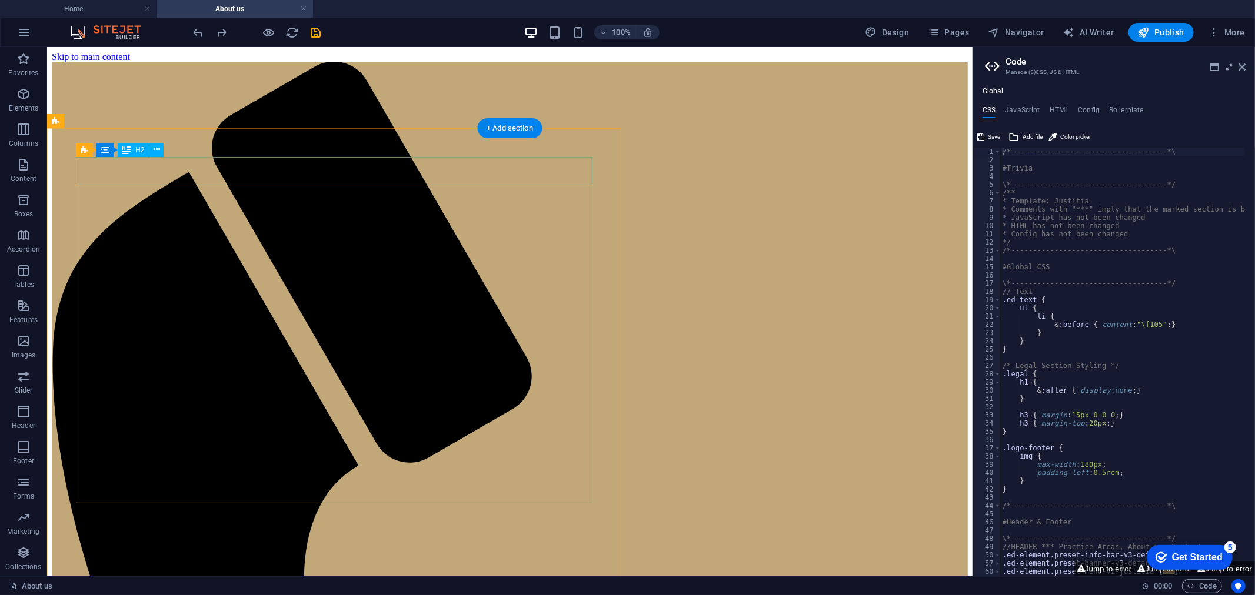
click at [149, 148] on button at bounding box center [156, 150] width 14 height 14
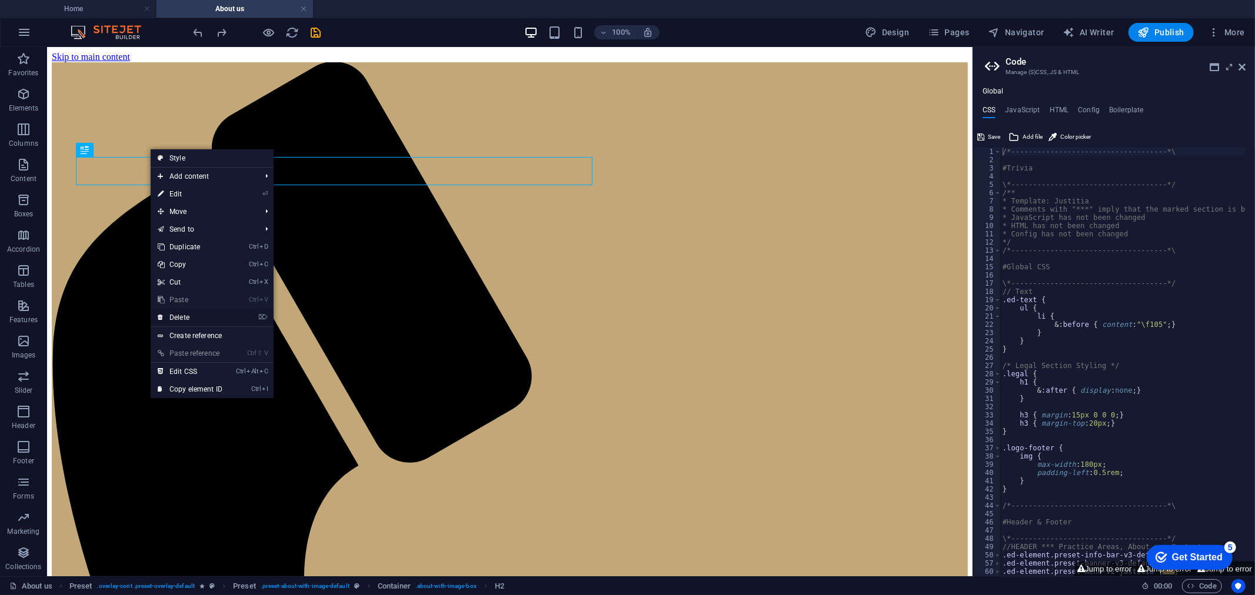
click at [186, 319] on link "⌦ Delete" at bounding box center [190, 318] width 79 height 18
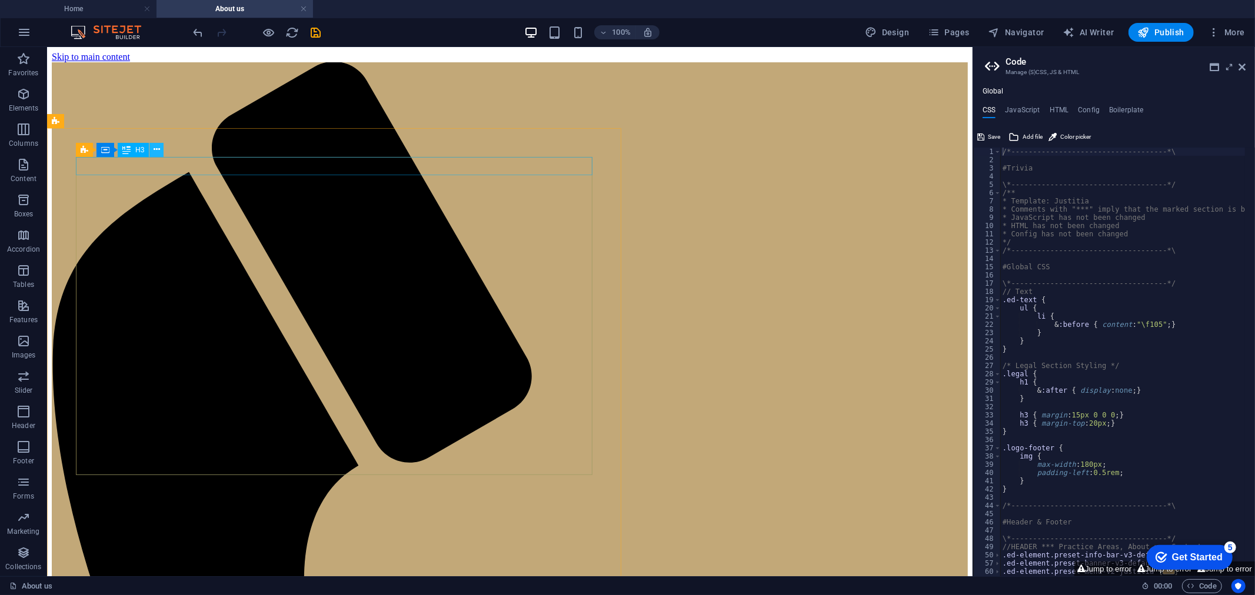
click at [155, 148] on icon at bounding box center [157, 150] width 6 height 12
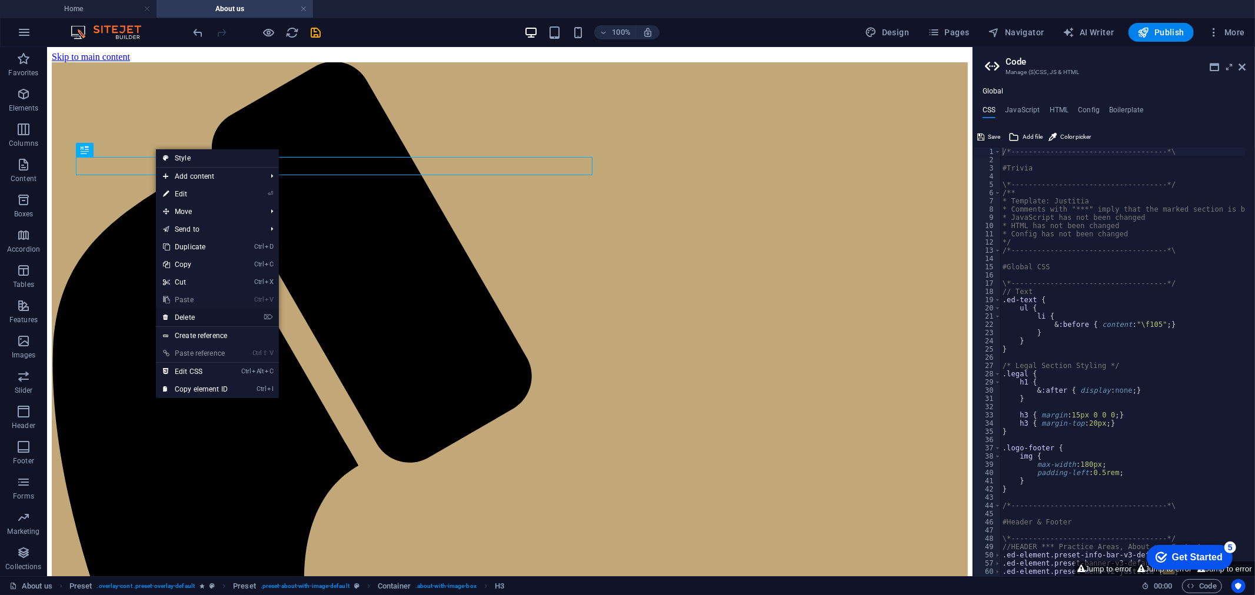
click at [196, 315] on link "⌦ Delete" at bounding box center [195, 318] width 79 height 18
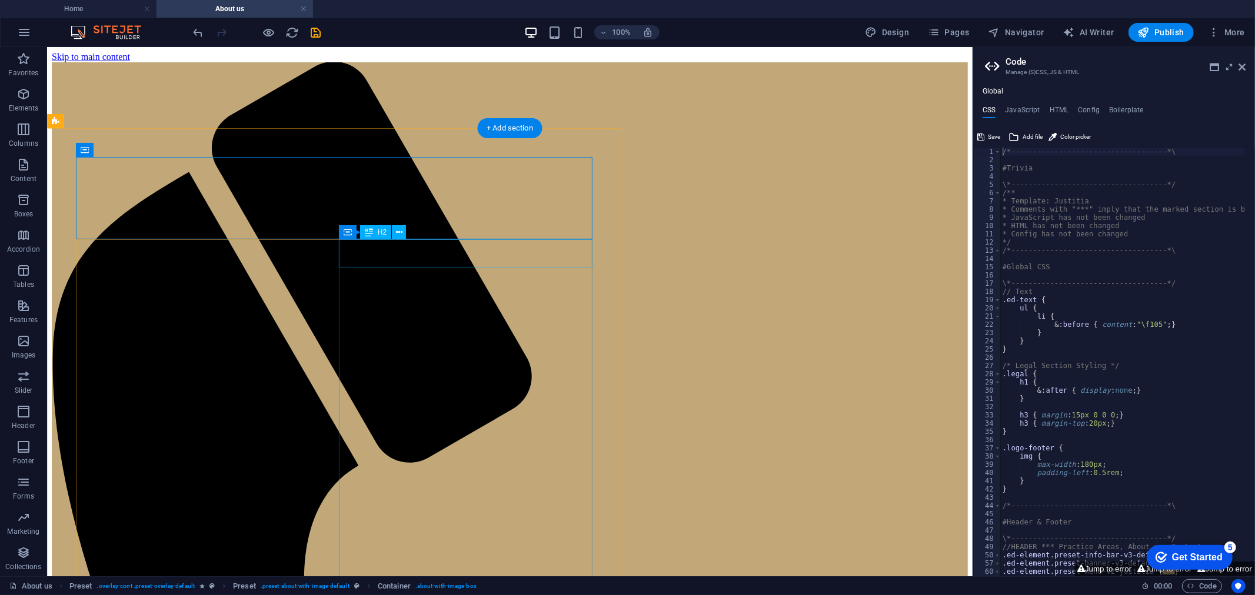
click at [155, 148] on icon at bounding box center [157, 150] width 6 height 12
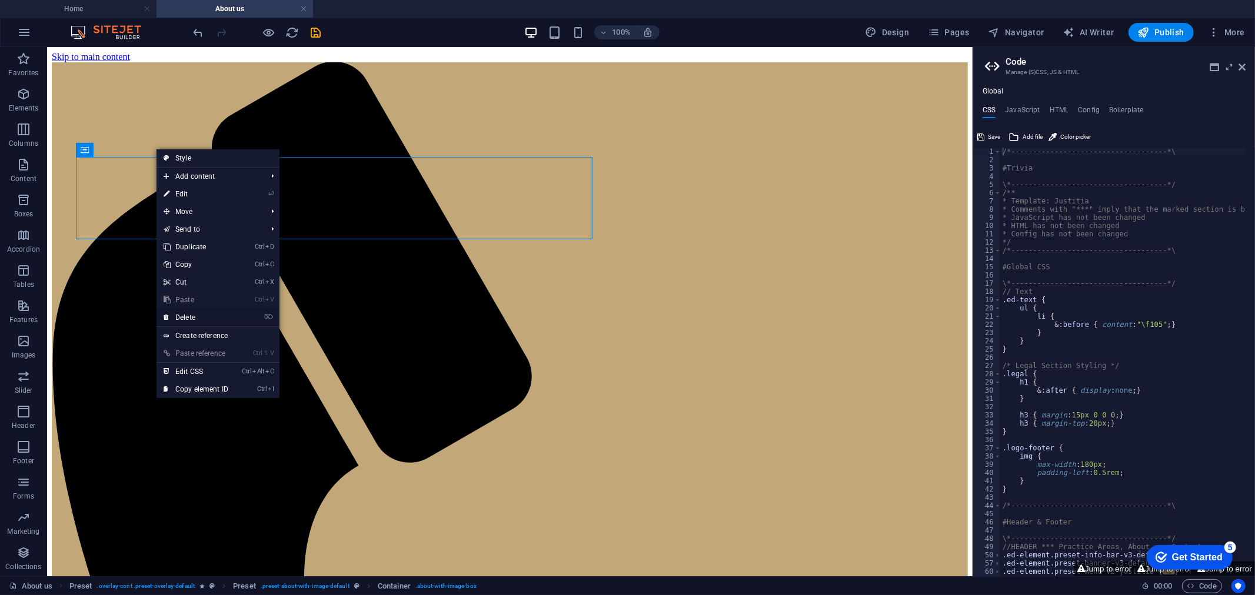
click at [181, 316] on link "⌦ Delete" at bounding box center [195, 318] width 79 height 18
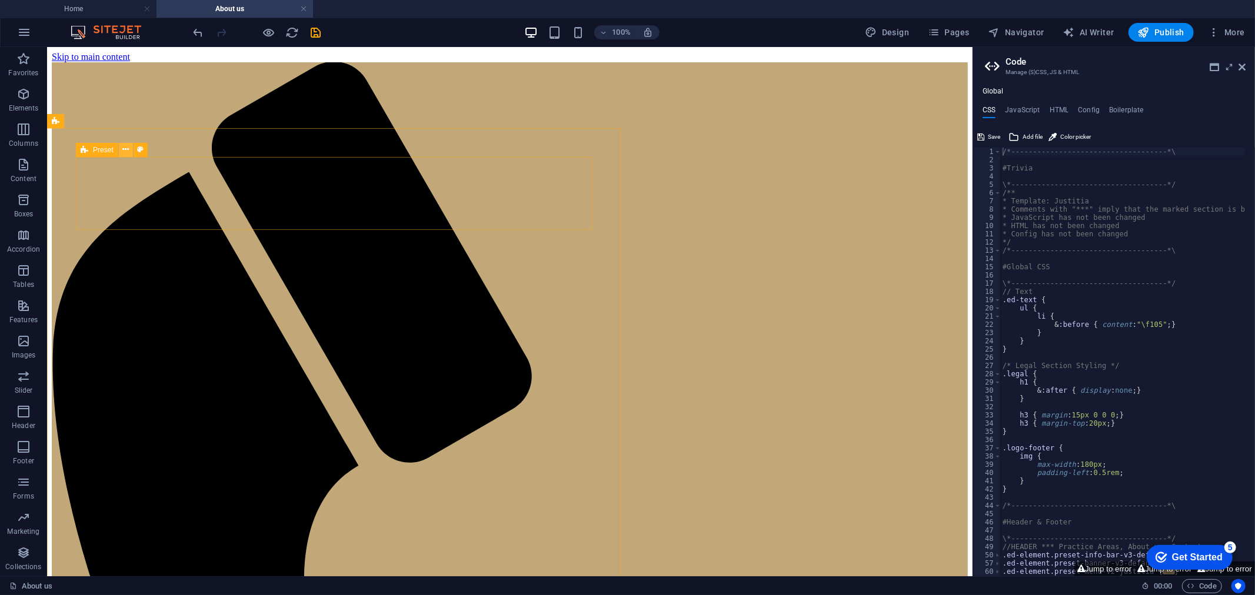
click at [122, 145] on icon at bounding box center [125, 150] width 6 height 12
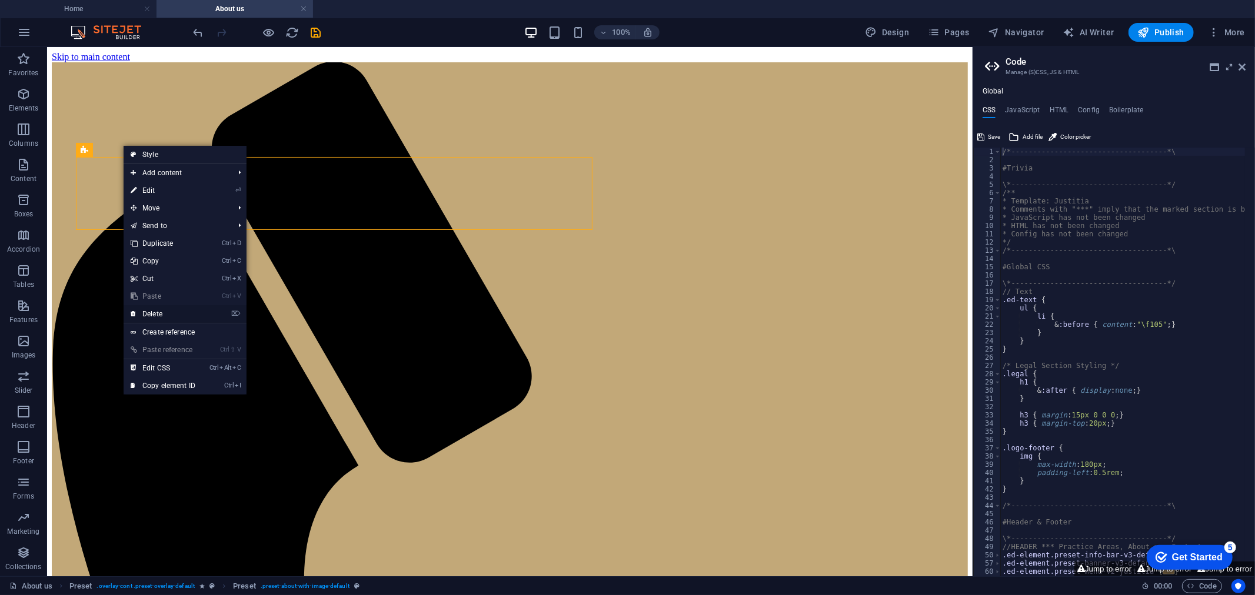
click at [178, 312] on link "⌦ Delete" at bounding box center [163, 314] width 79 height 18
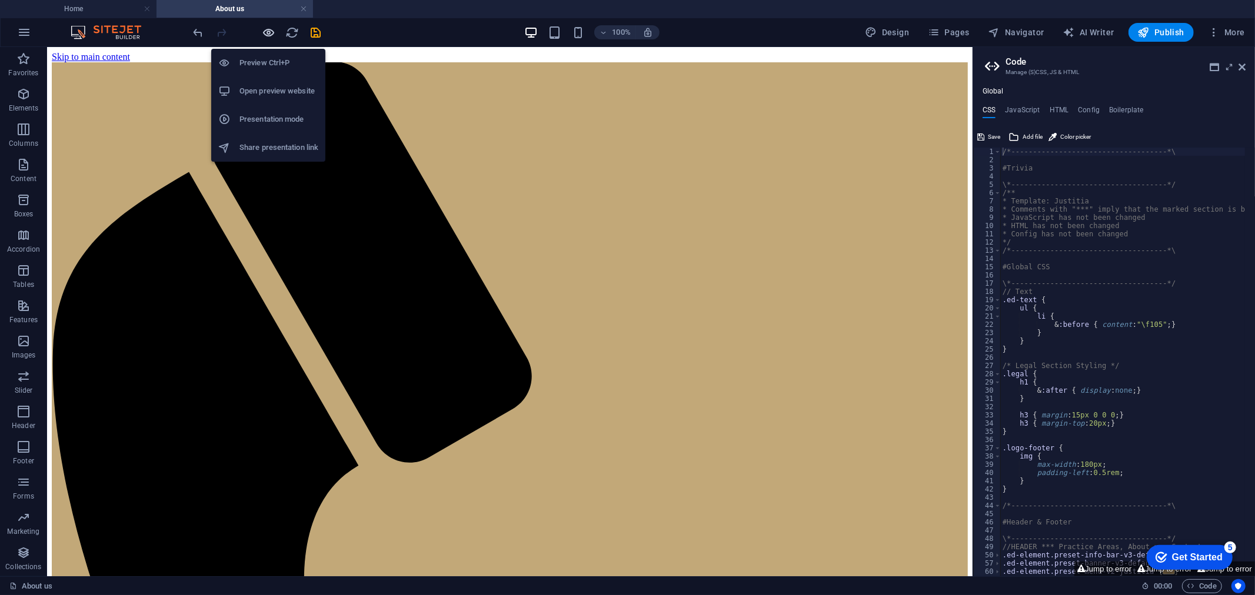
click at [268, 35] on icon "button" at bounding box center [269, 33] width 14 height 14
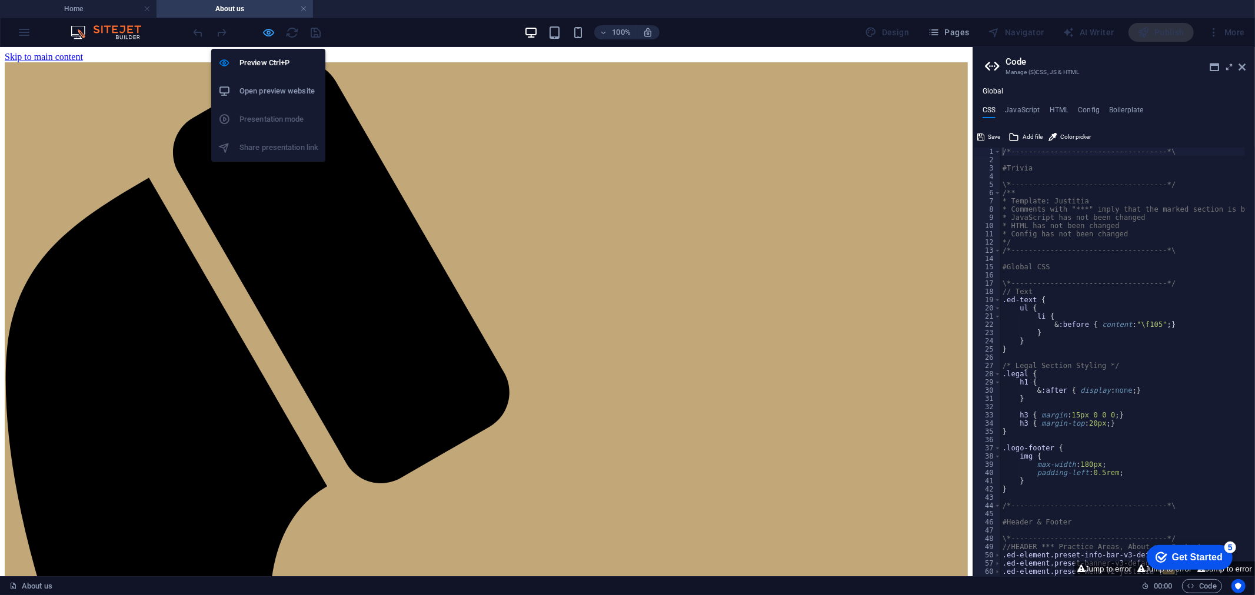
click at [268, 35] on icon "button" at bounding box center [269, 33] width 14 height 14
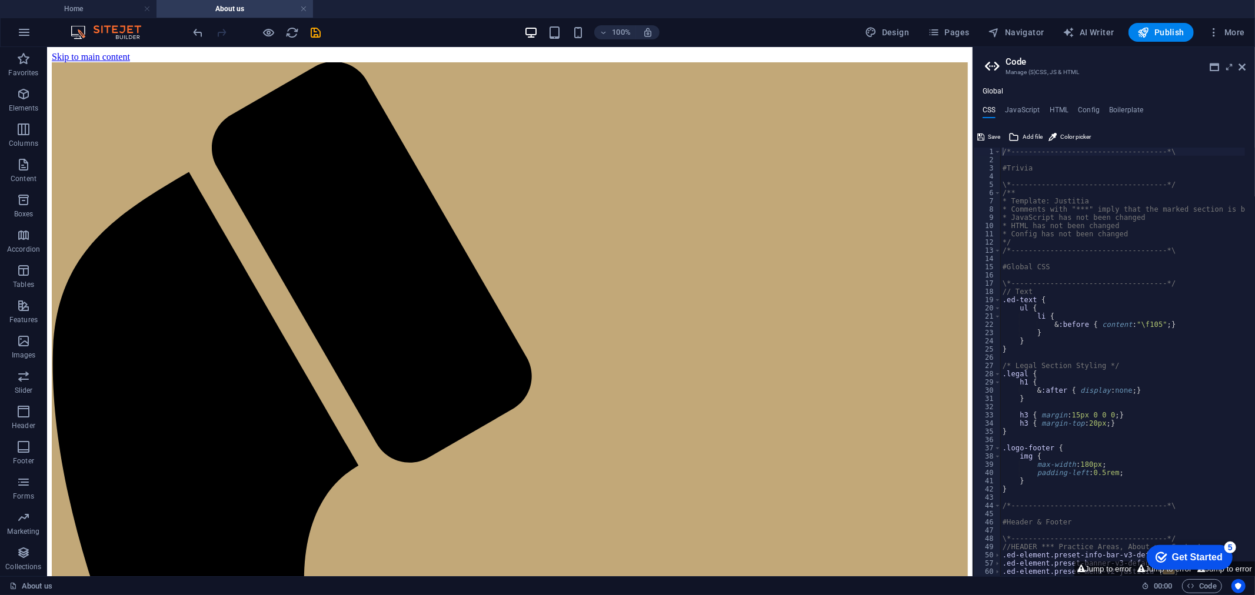
drag, startPoint x: 751, startPoint y: 235, endPoint x: 645, endPoint y: 226, distance: 106.8
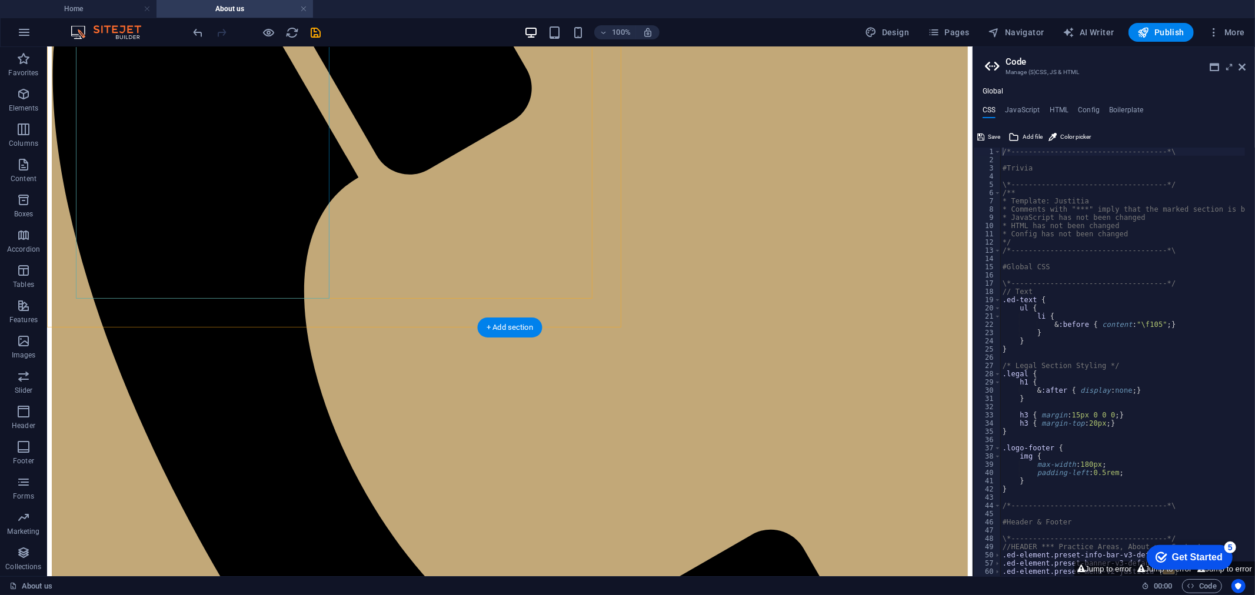
scroll to position [326, 0]
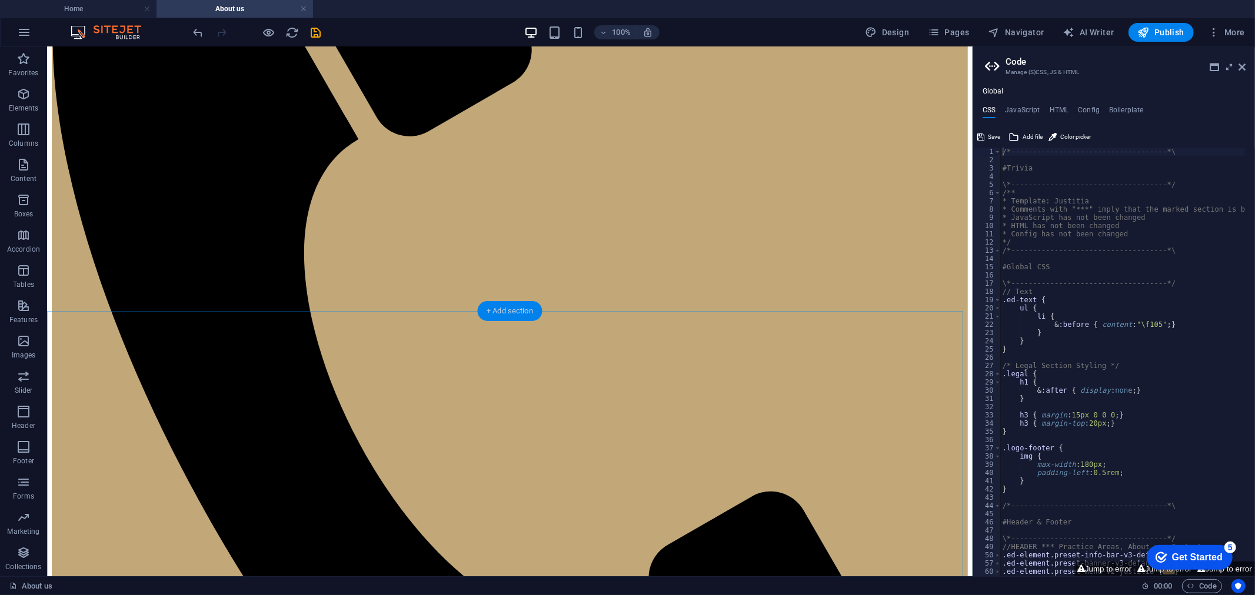
click at [504, 312] on div "+ Add section" at bounding box center [509, 311] width 65 height 20
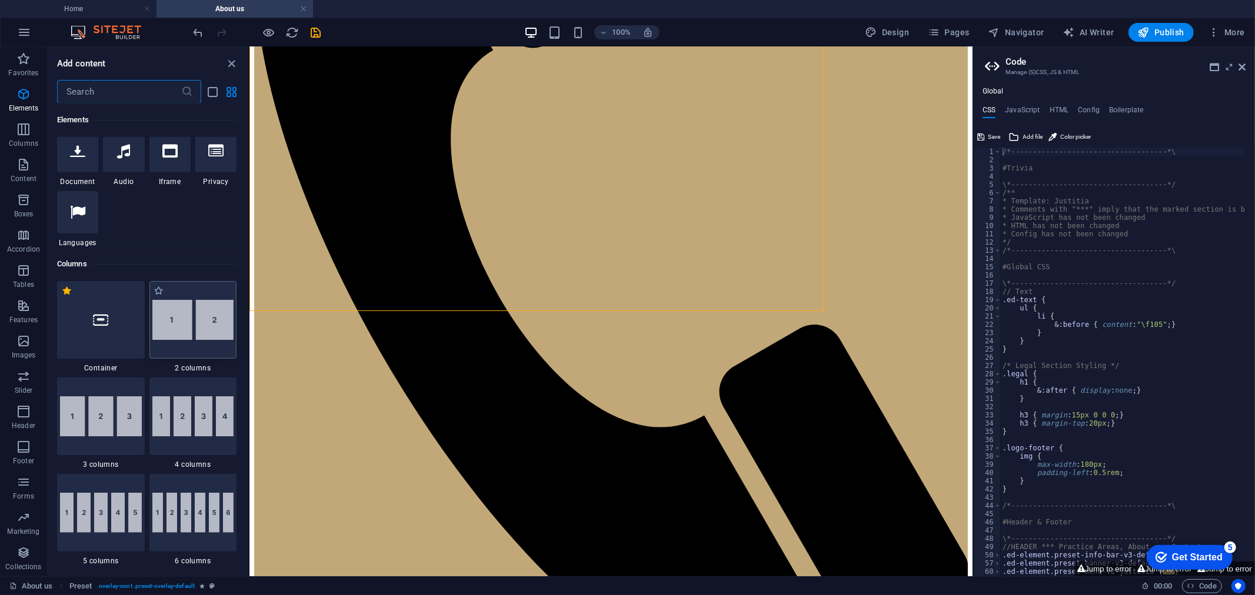
scroll to position [424, 0]
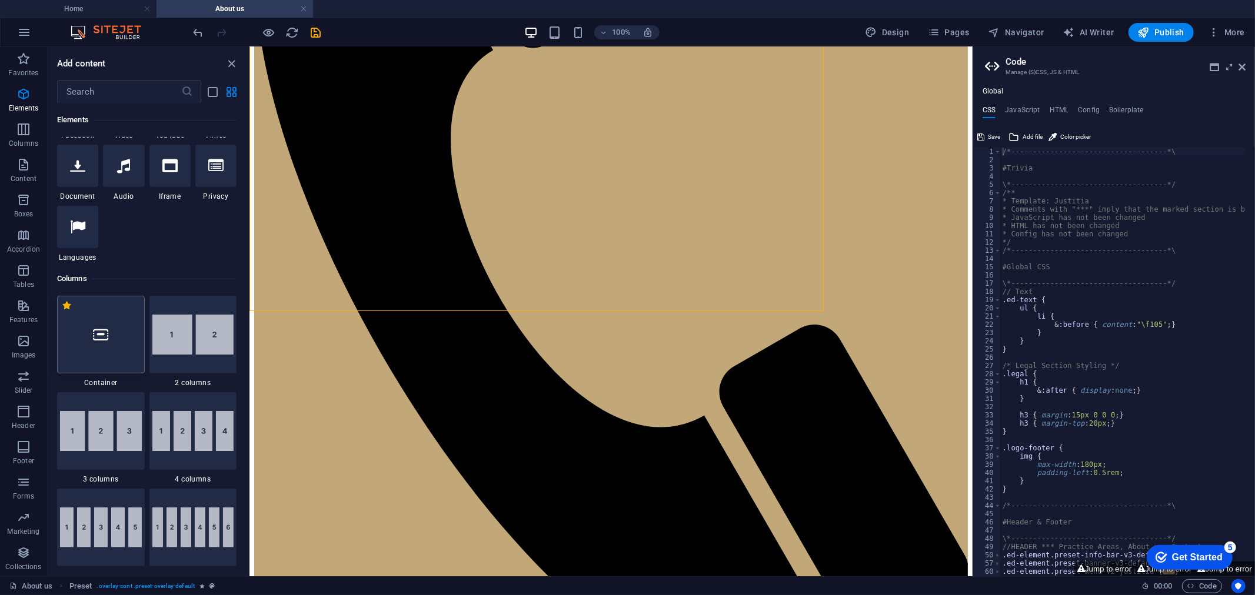
click at [120, 333] on div at bounding box center [101, 335] width 88 height 78
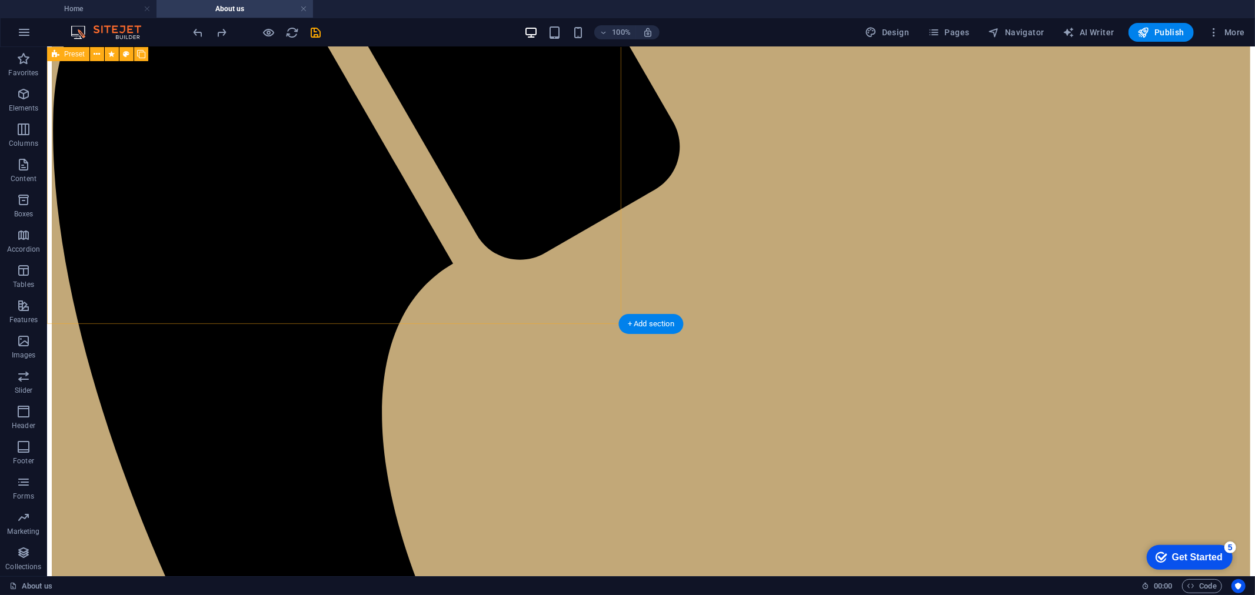
scroll to position [0, 0]
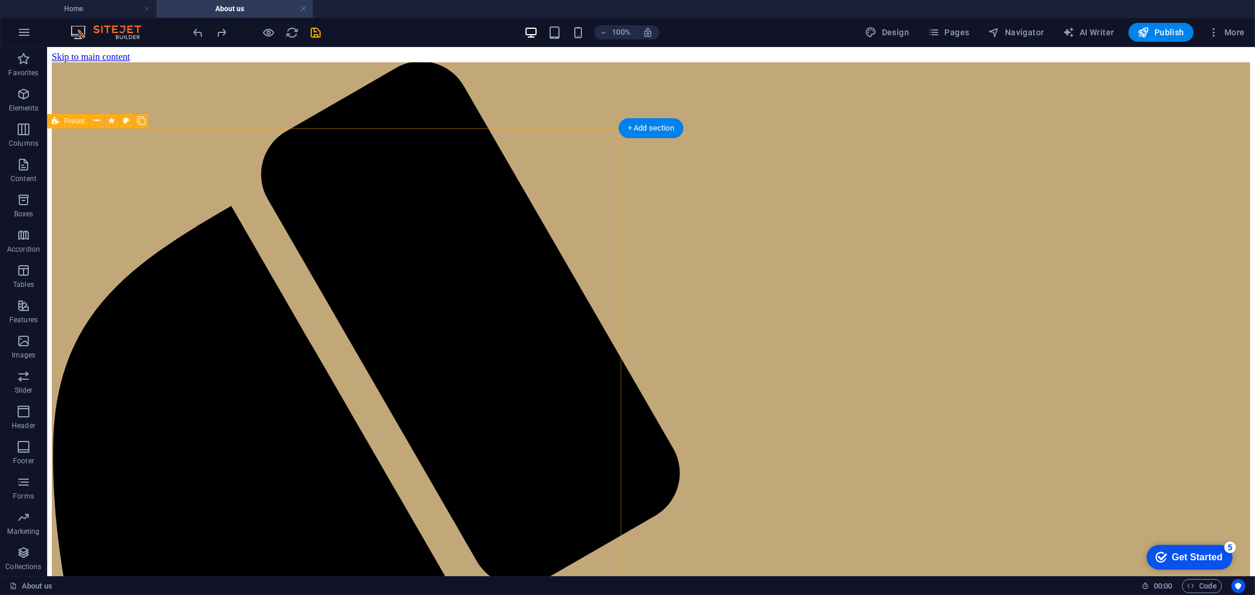
click at [75, 122] on span "Preset" at bounding box center [74, 121] width 21 height 7
click at [74, 122] on span "Preset" at bounding box center [74, 121] width 21 height 7
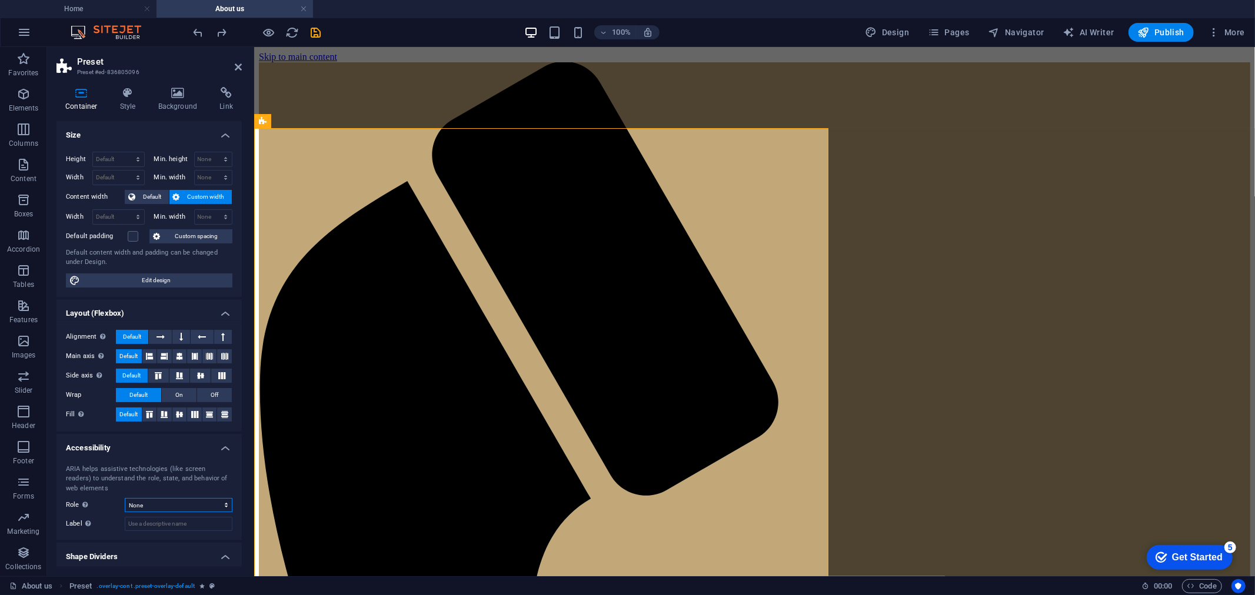
click at [184, 454] on select "None Alert Article Banner Comment Complementary Dialog Footer Header Marquee Pr…" at bounding box center [179, 505] width 108 height 14
click at [237, 62] on icon at bounding box center [238, 66] width 7 height 9
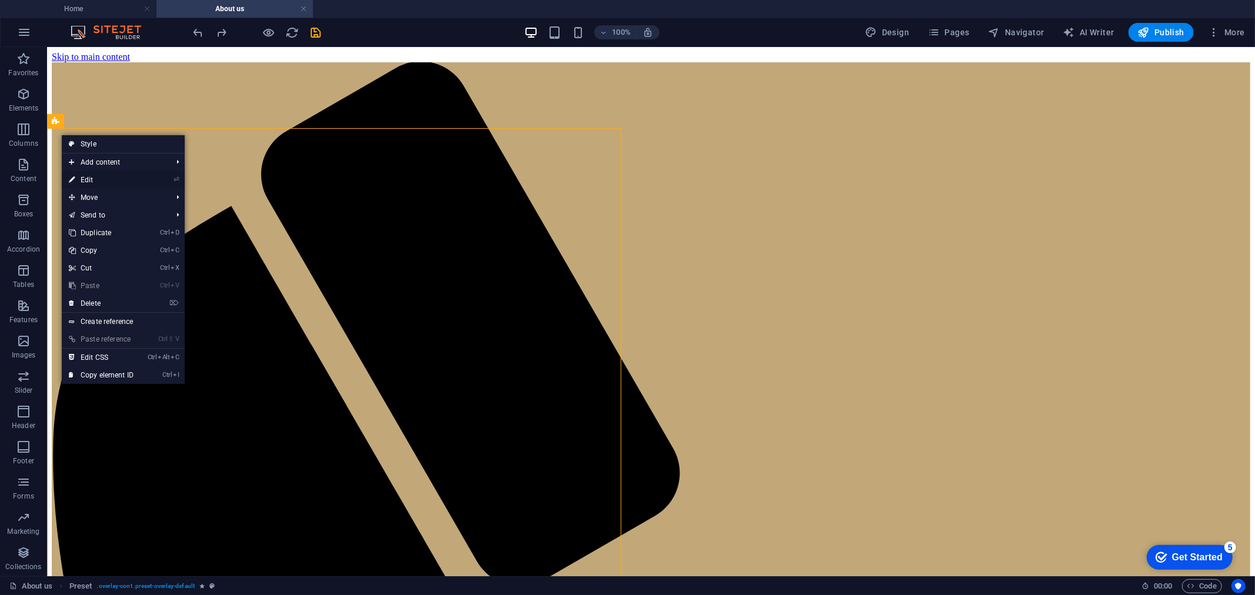
click at [114, 178] on link "⏎ Edit" at bounding box center [101, 180] width 79 height 18
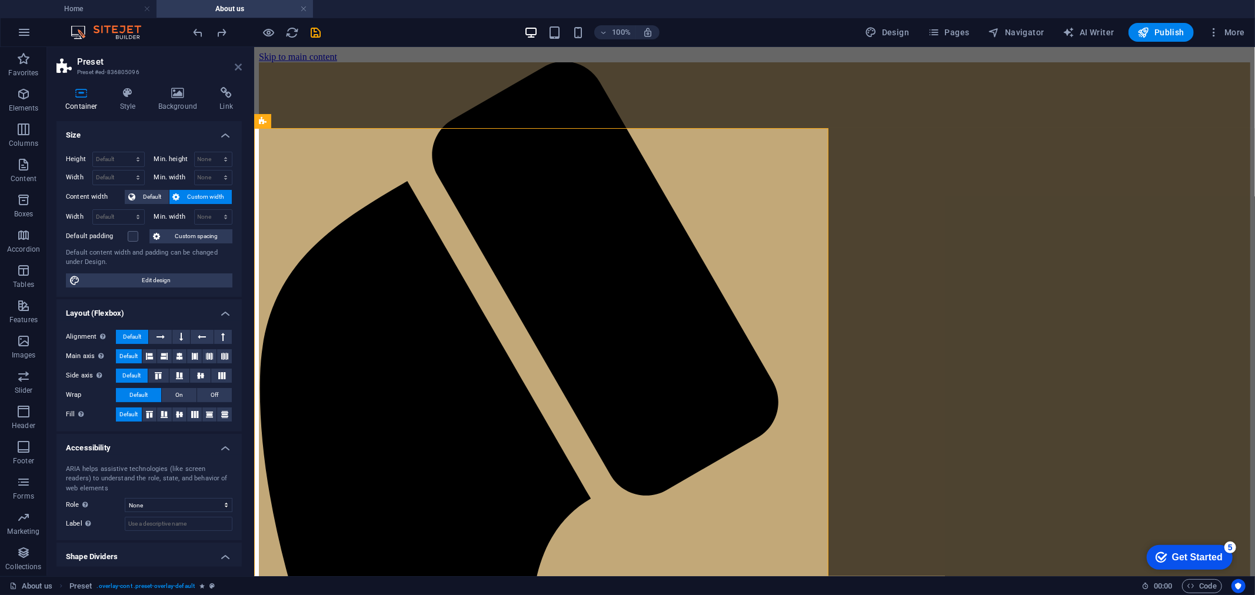
click at [235, 66] on icon at bounding box center [238, 66] width 7 height 9
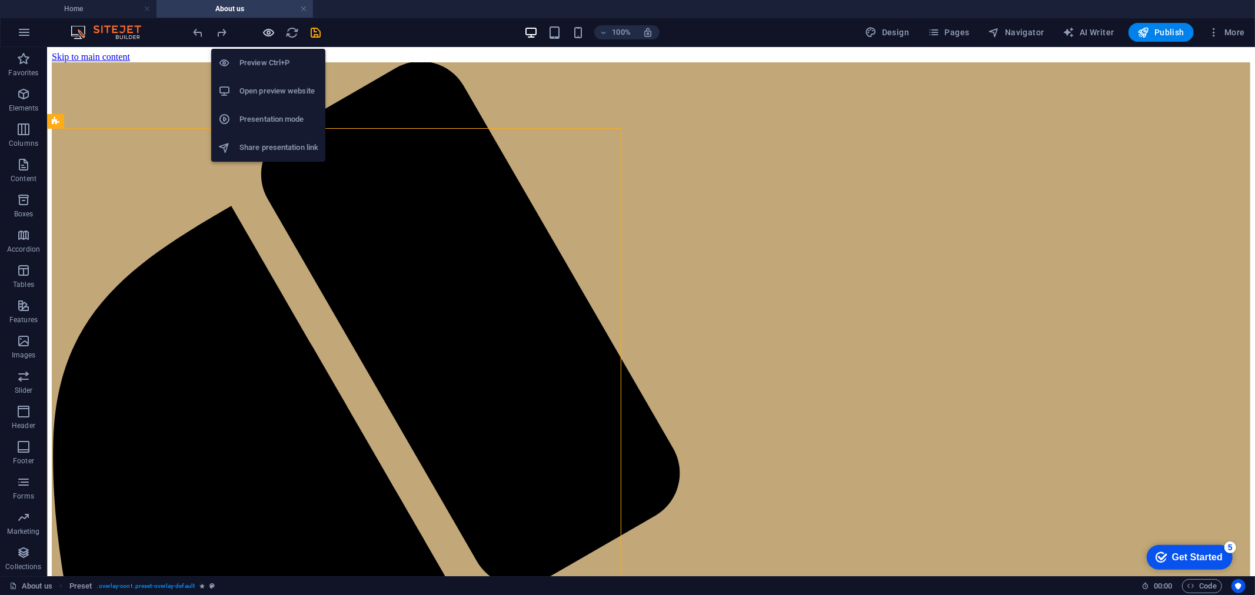
click at [268, 28] on icon "button" at bounding box center [269, 33] width 14 height 14
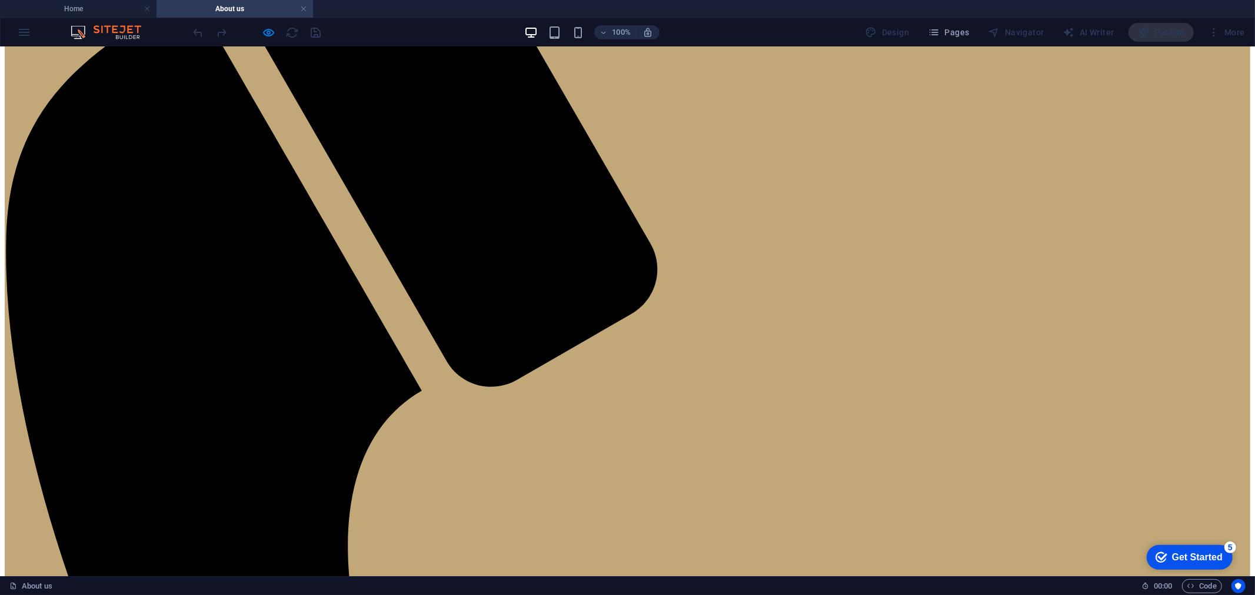
scroll to position [65, 0]
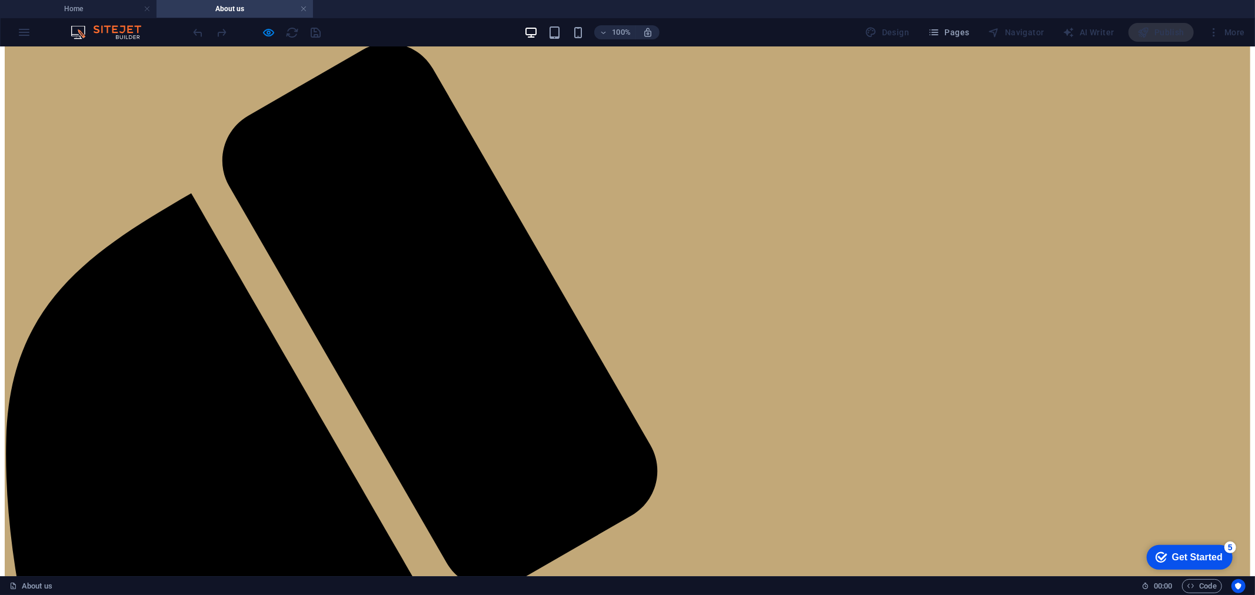
scroll to position [0, 0]
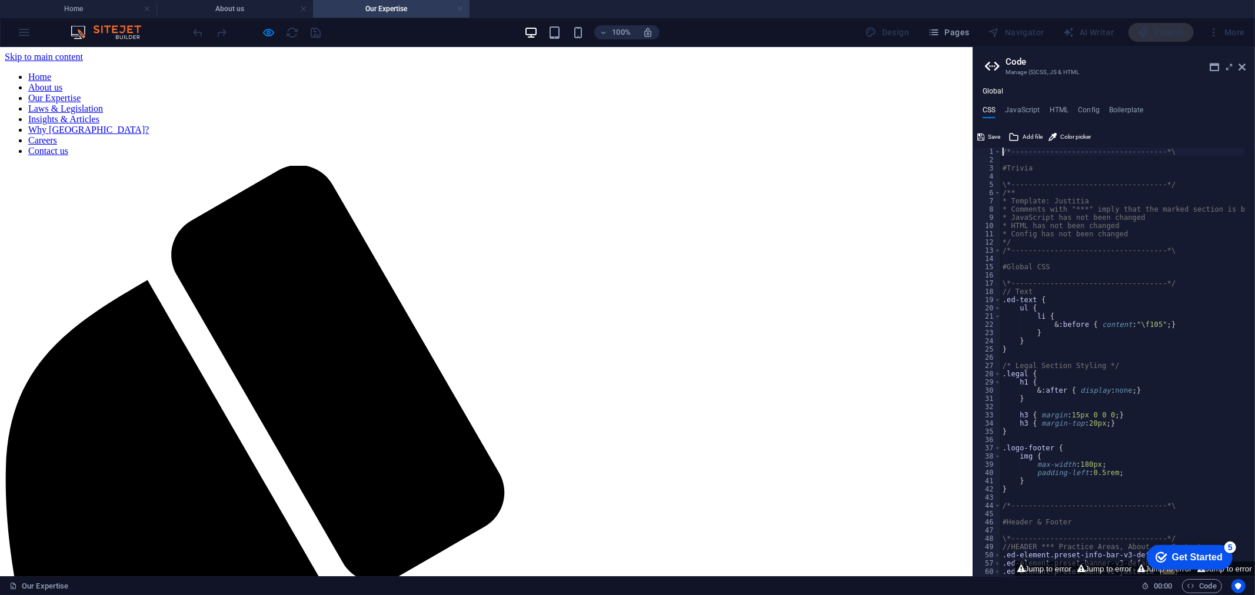
click at [460, 8] on link at bounding box center [459, 9] width 7 height 11
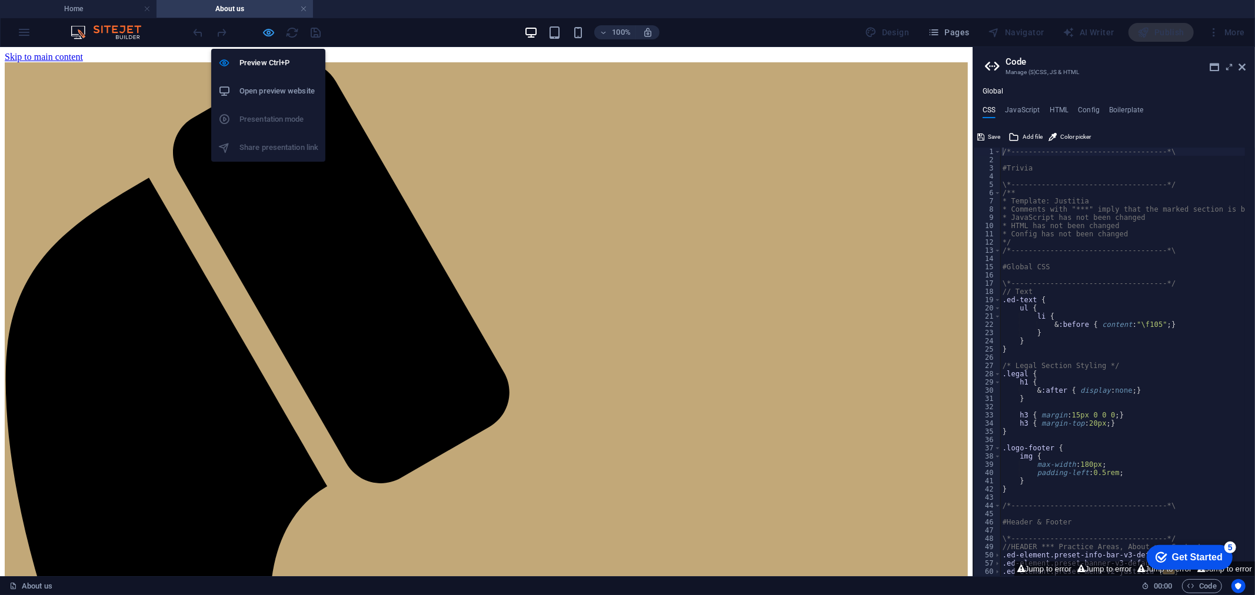
click at [266, 33] on icon "button" at bounding box center [269, 33] width 14 height 14
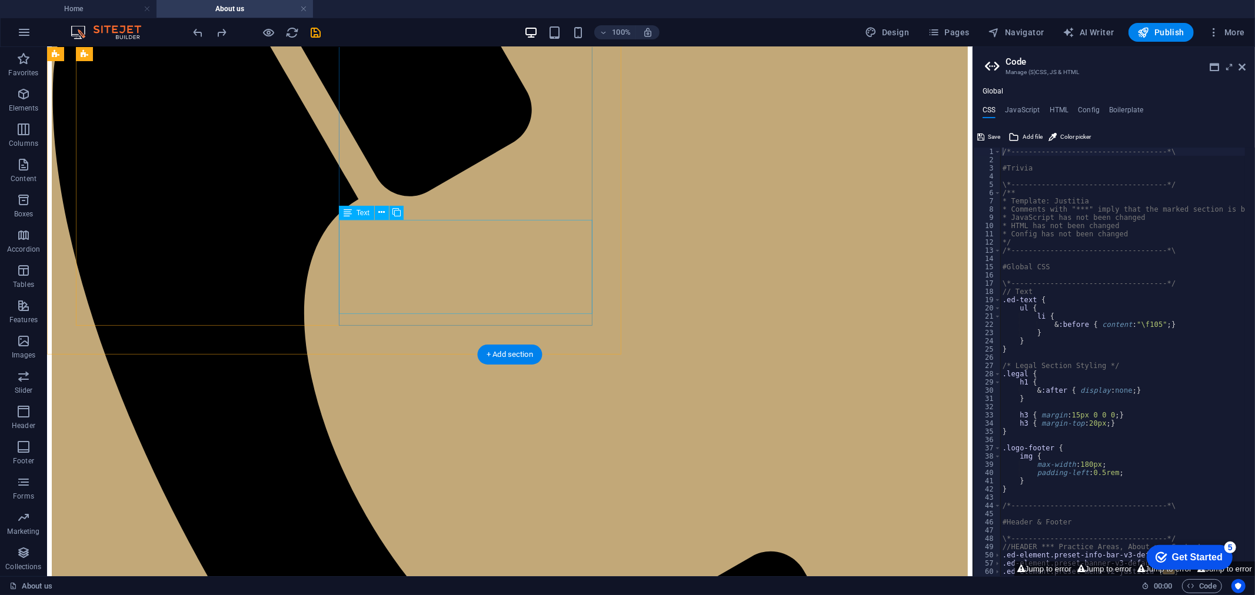
scroll to position [261, 0]
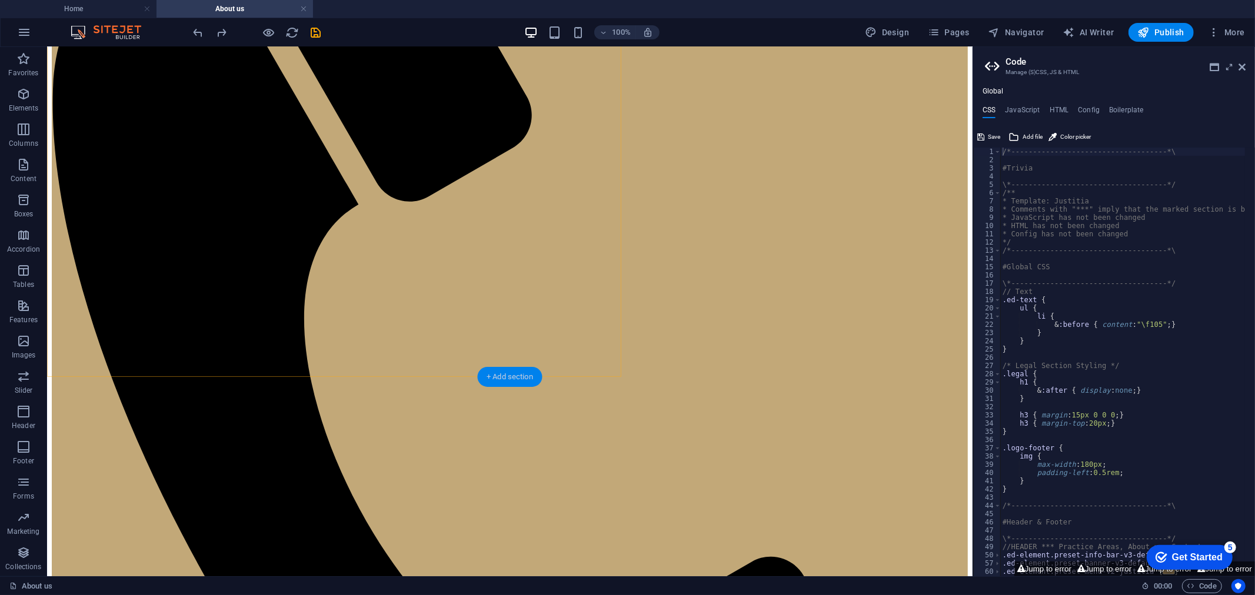
click at [503, 374] on div "+ Add section" at bounding box center [509, 377] width 65 height 20
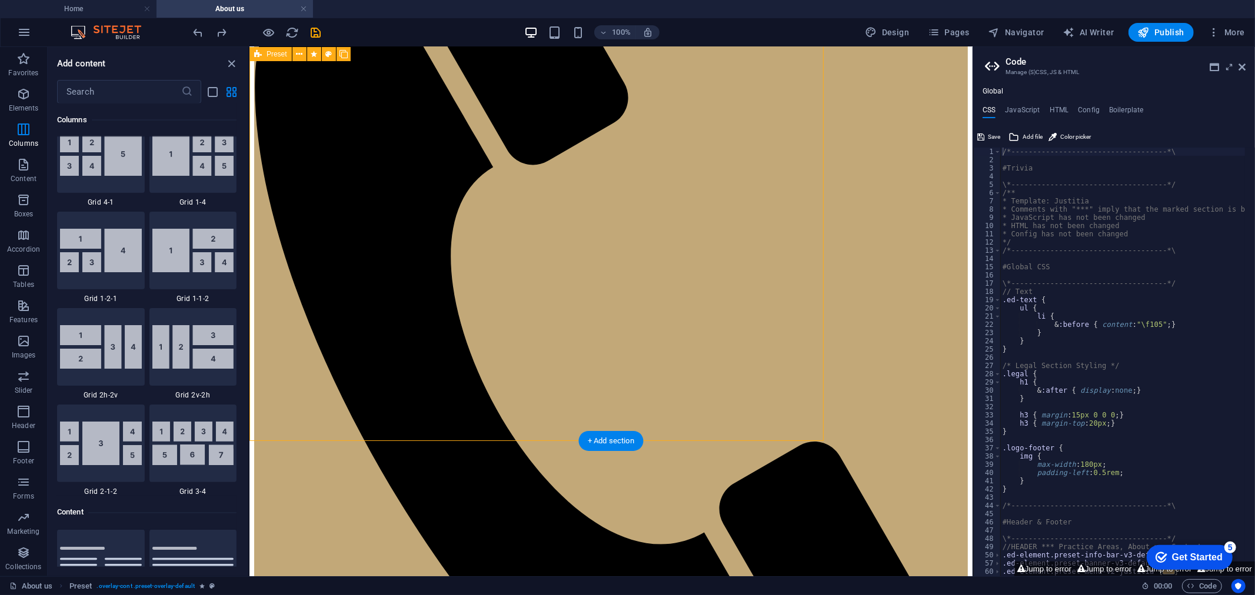
scroll to position [0, 0]
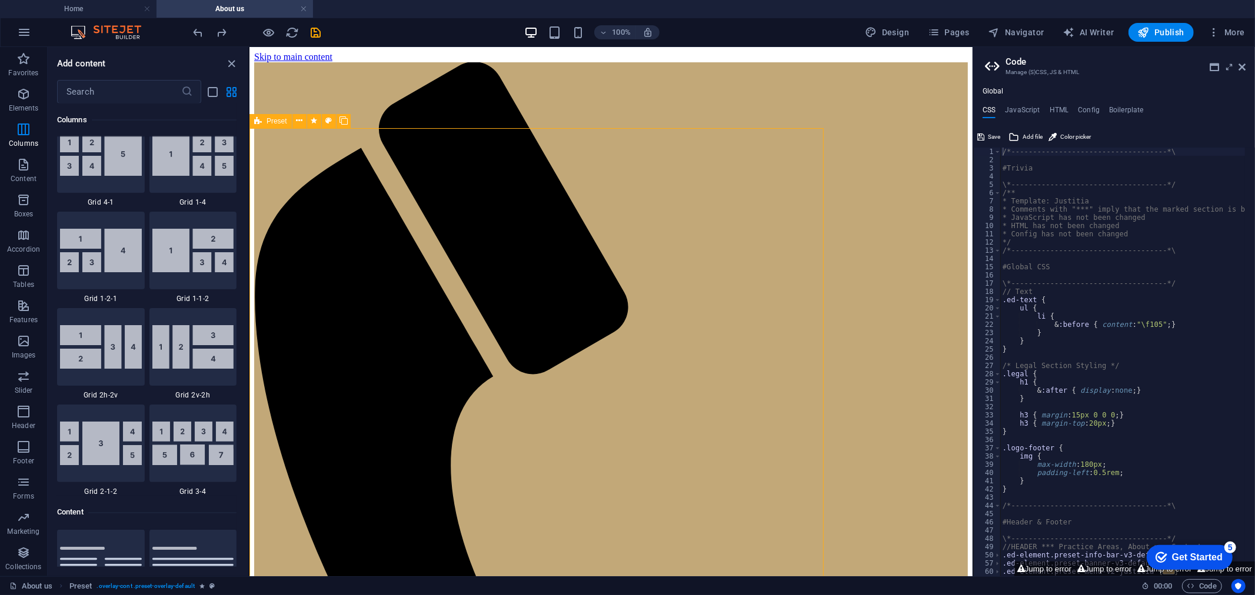
click at [262, 115] on div "Preset" at bounding box center [270, 121] width 42 height 14
click at [311, 118] on icon at bounding box center [314, 121] width 6 height 12
select select "overlay"
select select "%"
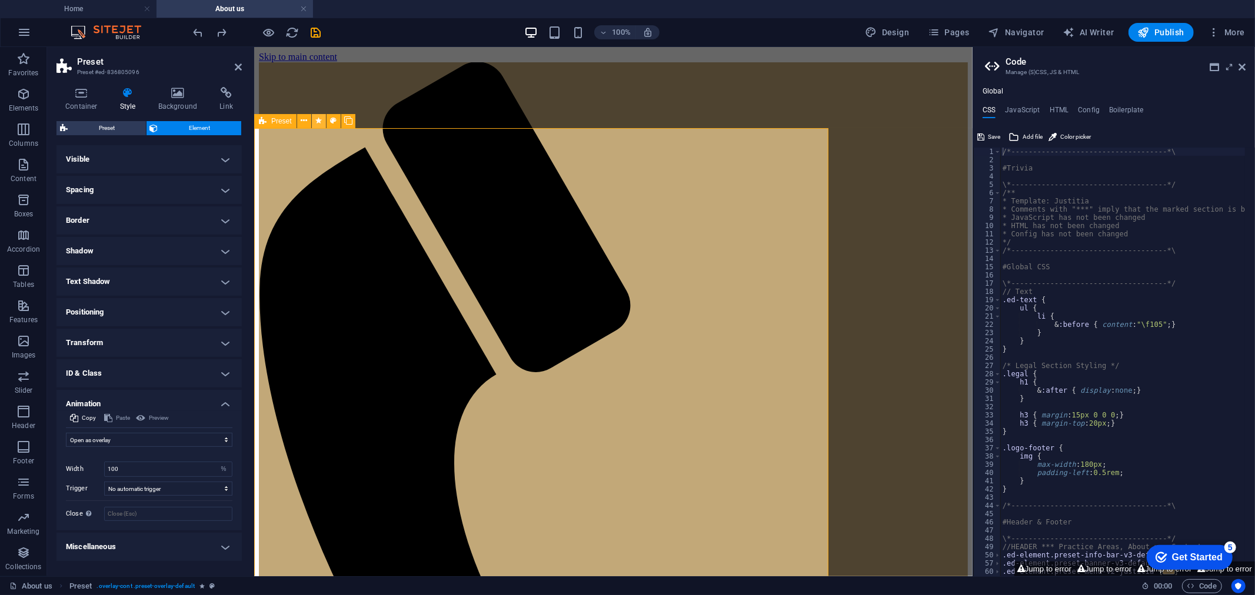
click at [310, 118] on button at bounding box center [304, 121] width 14 height 14
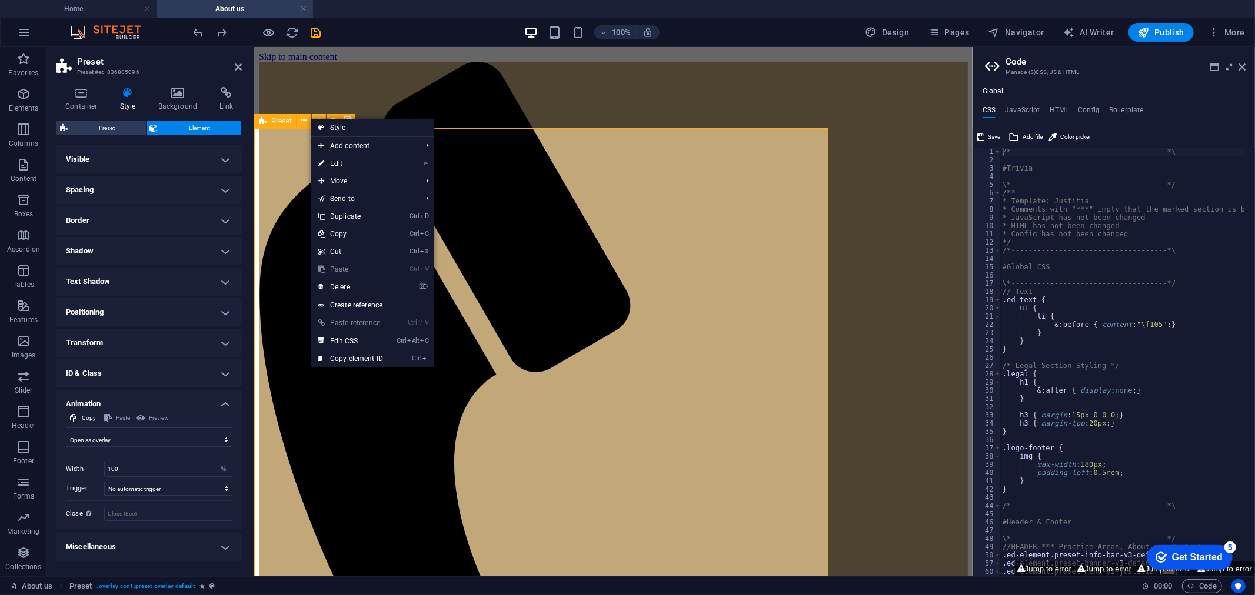
click at [310, 118] on button at bounding box center [304, 121] width 14 height 14
click at [54, 452] on div "Container Style Background Link Size Height Default px rem % vh vw Min. height …" at bounding box center [149, 327] width 204 height 499
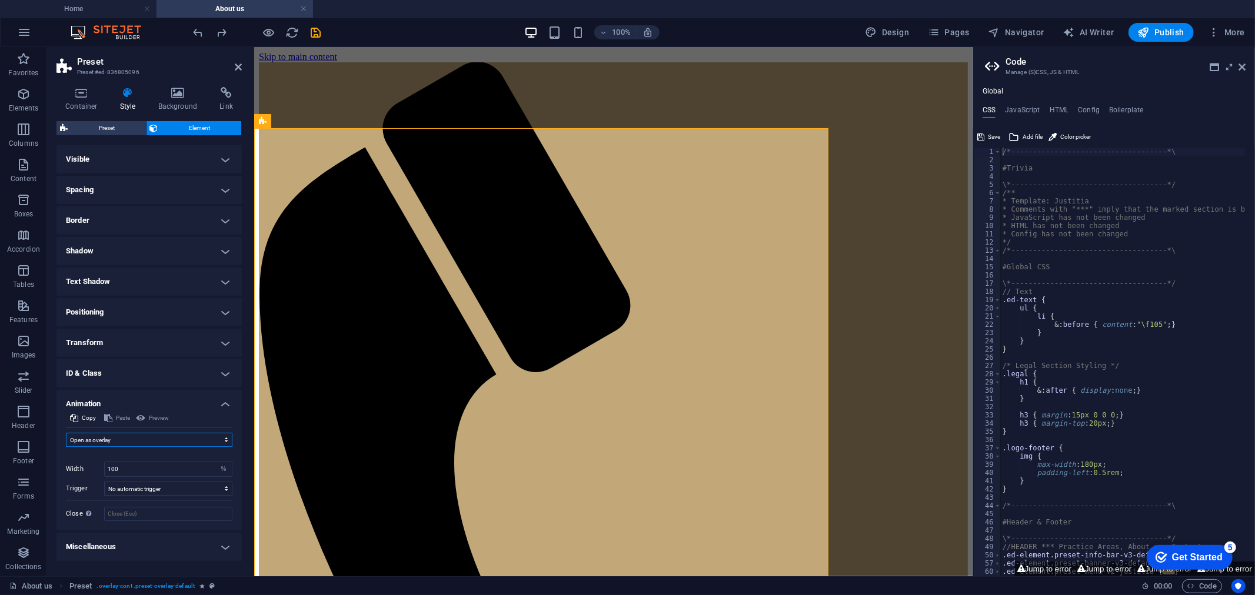
click at [104, 440] on select "Don't animate Show / Hide Slide up/down Zoom in/out Slide left to right Slide r…" at bounding box center [149, 440] width 166 height 14
select select "none"
click at [66, 433] on select "Don't animate Show / Hide Slide up/down Zoom in/out Slide left to right Slide r…" at bounding box center [149, 440] width 166 height 14
click at [128, 435] on select "Don't animate Show / Hide Slide up/down Zoom in/out Slide left to right Slide r…" at bounding box center [149, 440] width 166 height 14
click at [66, 433] on select "Don't animate Show / Hide Slide up/down Zoom in/out Slide left to right Slide r…" at bounding box center [149, 440] width 166 height 14
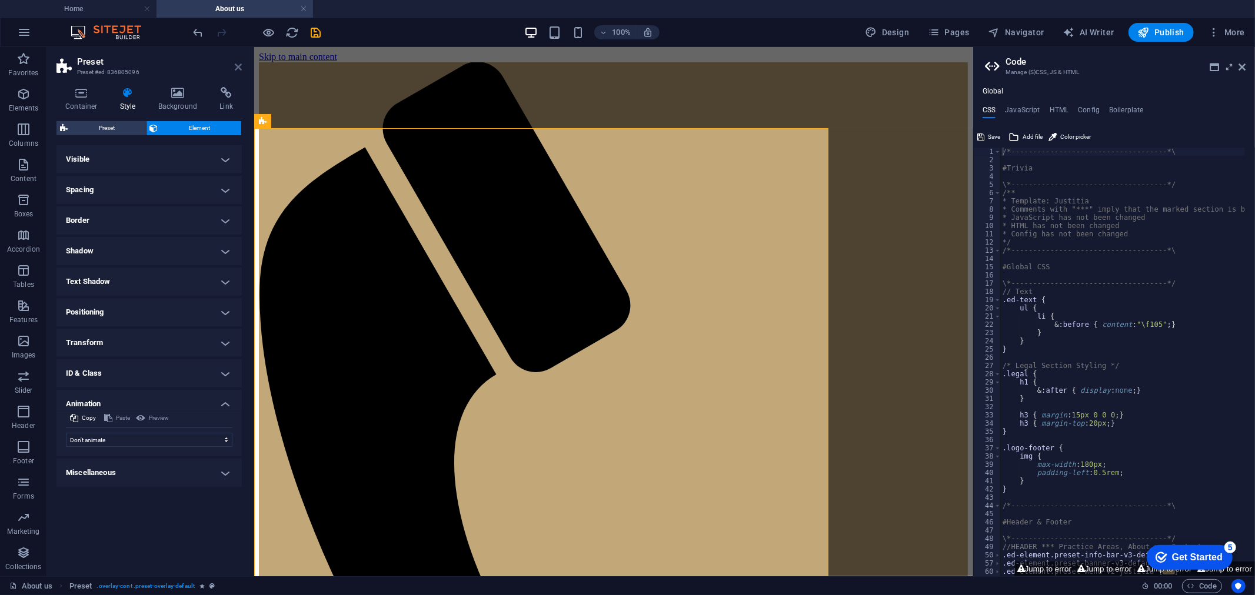
click at [238, 65] on icon at bounding box center [238, 66] width 7 height 9
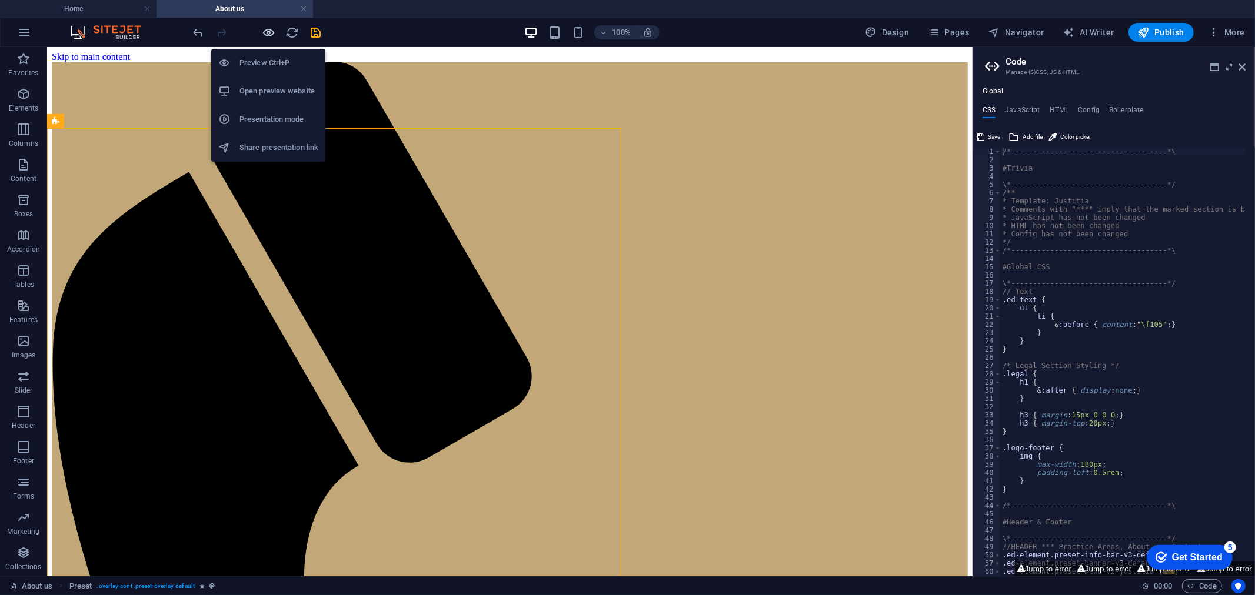
click at [266, 32] on icon "button" at bounding box center [269, 33] width 14 height 14
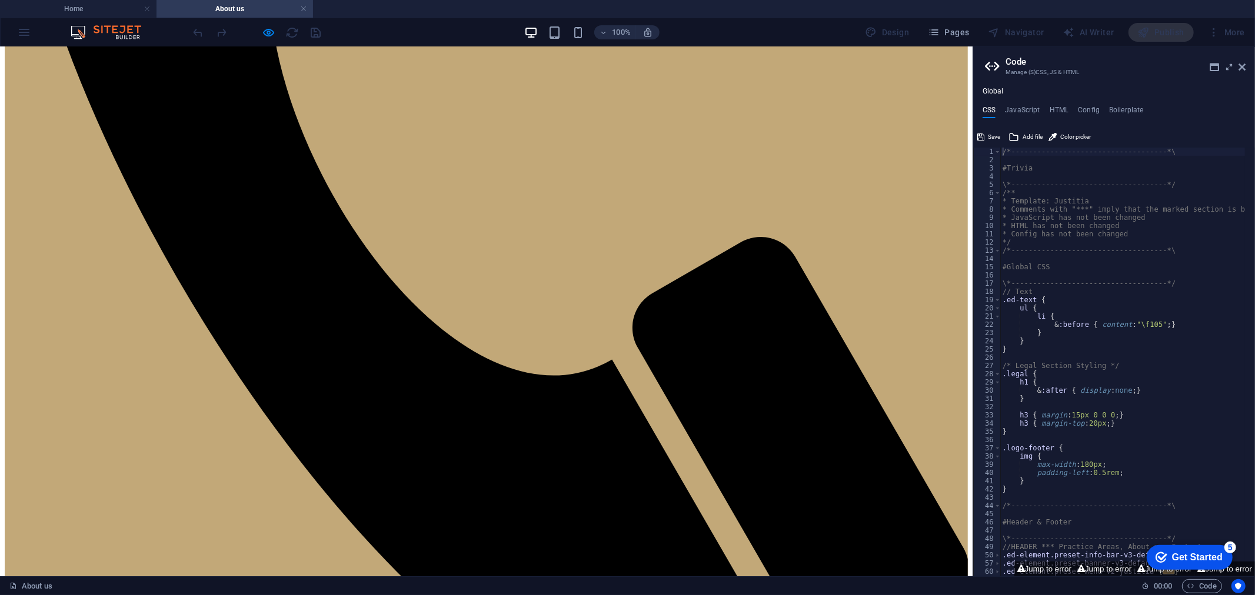
scroll to position [621, 0]
drag, startPoint x: 212, startPoint y: 318, endPoint x: 224, endPoint y: 319, distance: 11.8
drag, startPoint x: 221, startPoint y: 315, endPoint x: 471, endPoint y: 301, distance: 250.4
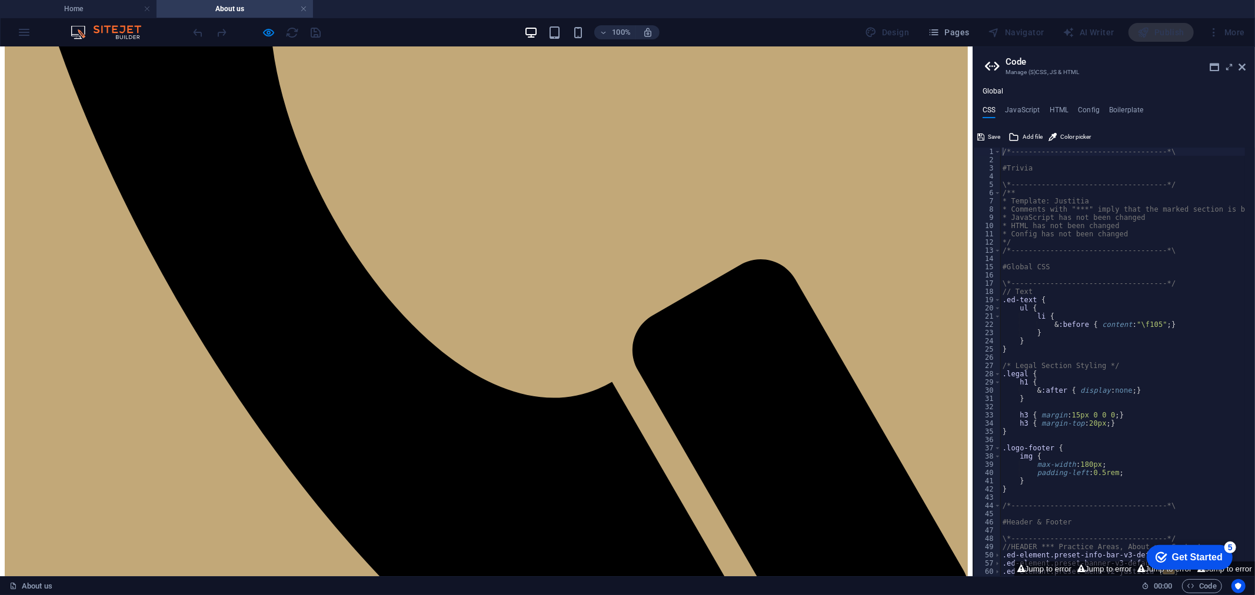
scroll to position [556, 0]
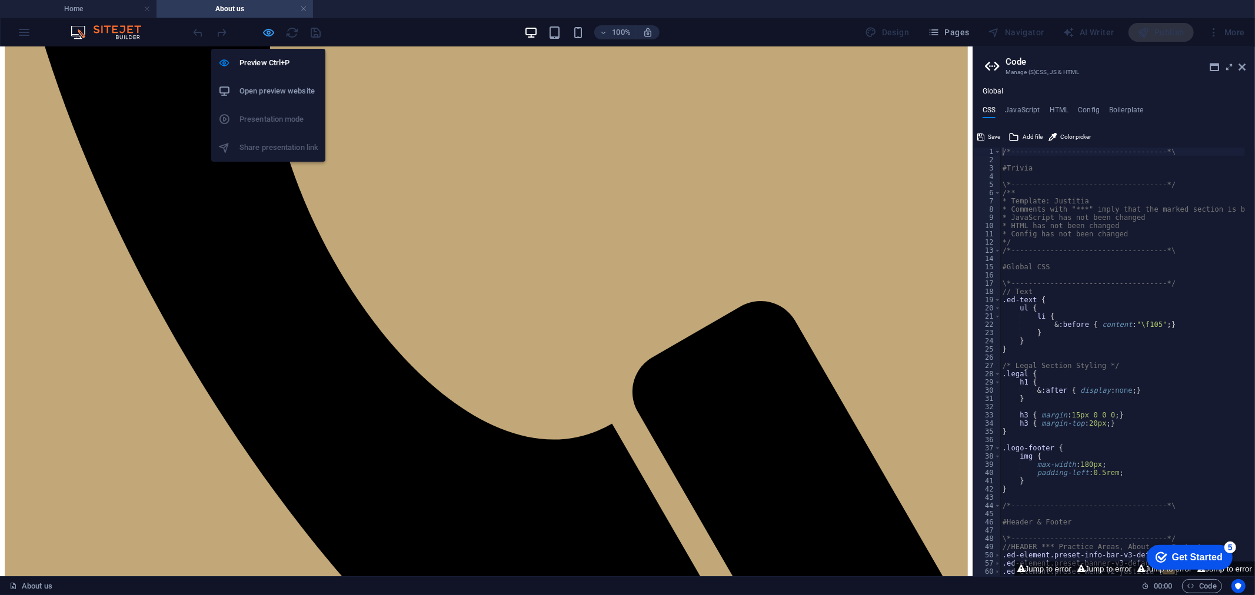
click at [268, 33] on icon "button" at bounding box center [269, 33] width 14 height 14
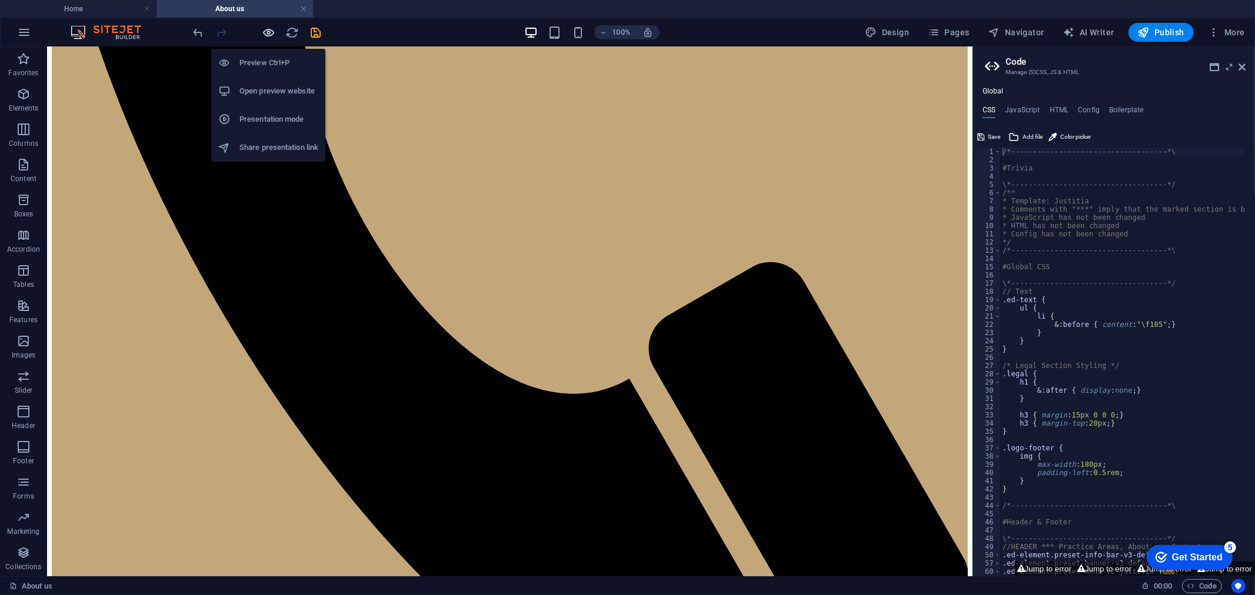
scroll to position [557, 0]
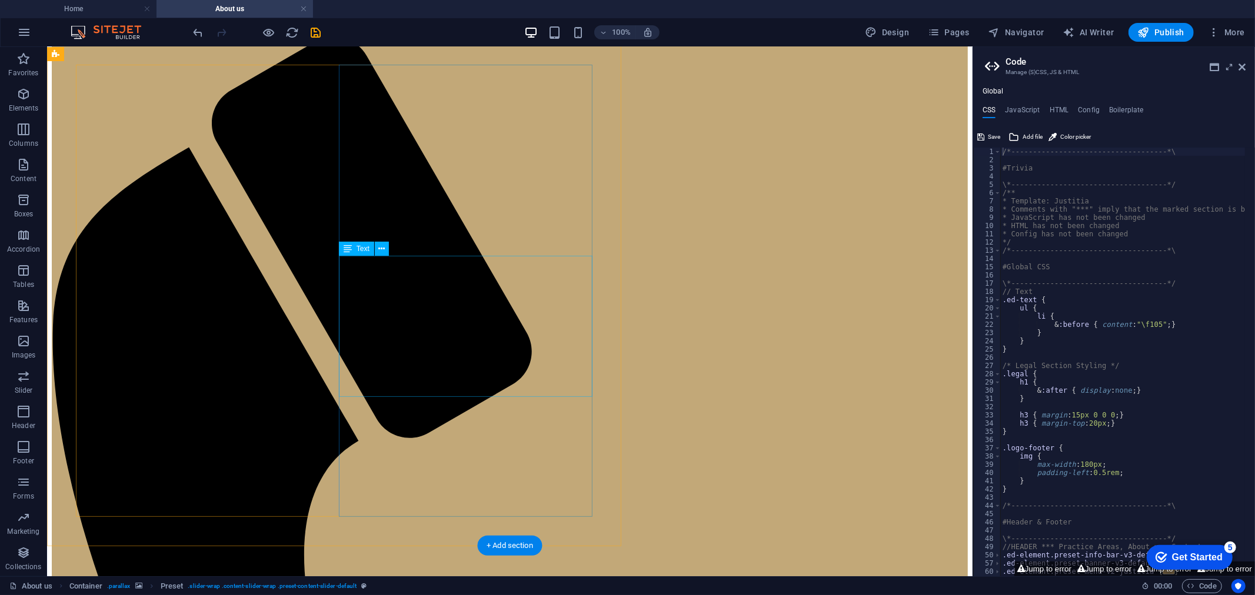
scroll to position [0, 0]
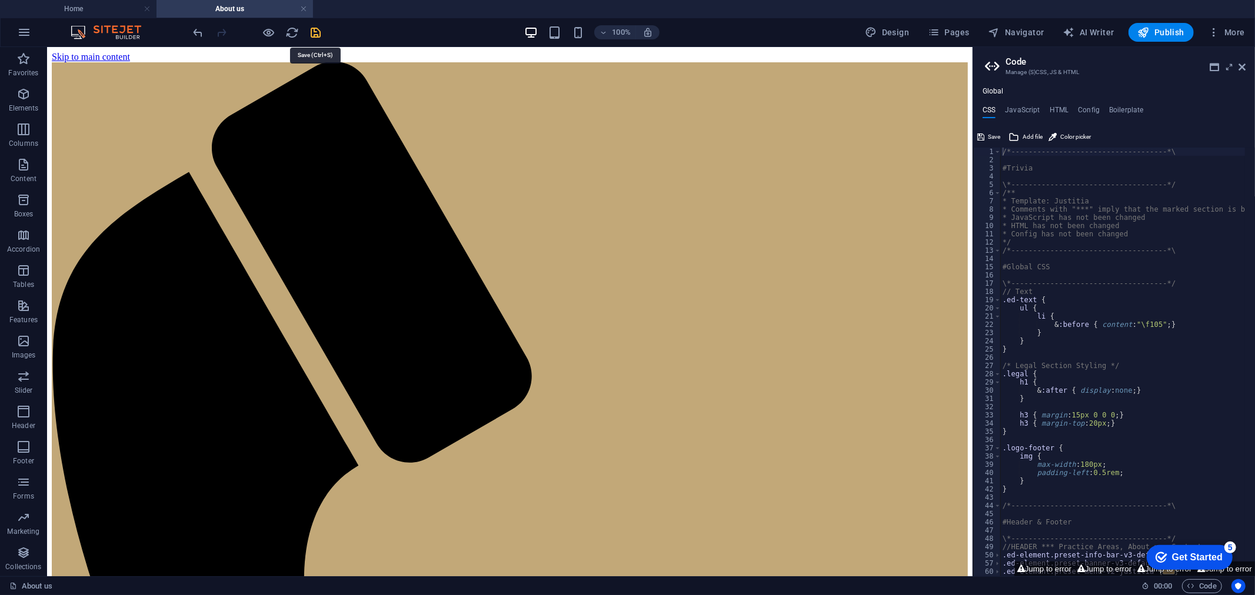
click at [312, 32] on icon "save" at bounding box center [316, 33] width 14 height 14
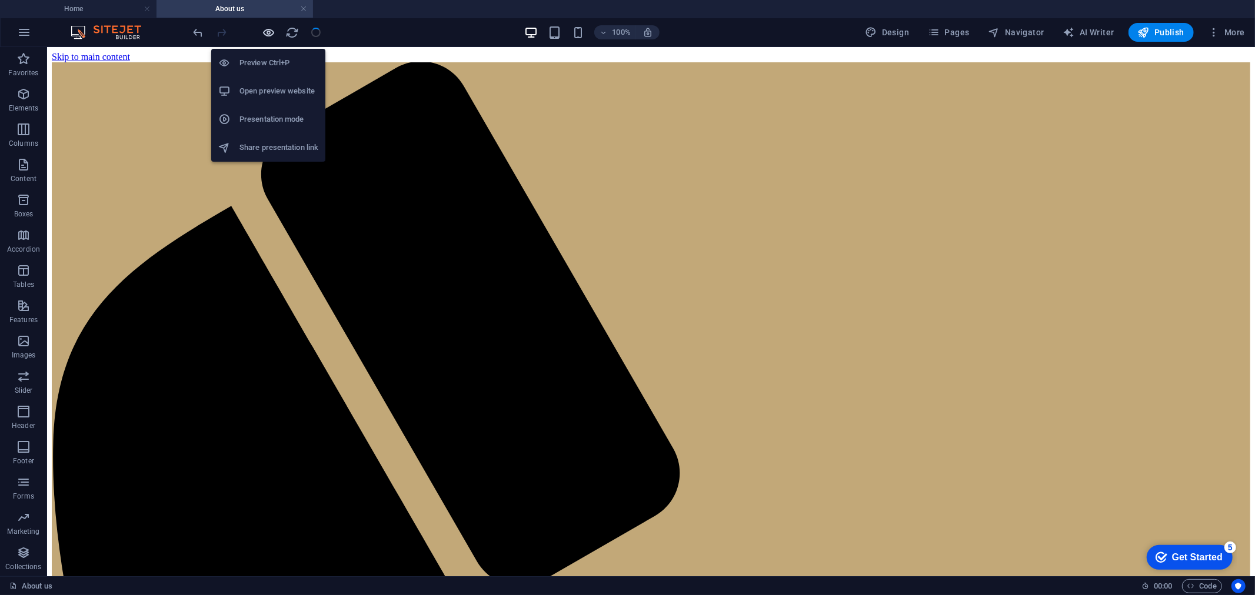
click at [268, 31] on icon "button" at bounding box center [269, 33] width 14 height 14
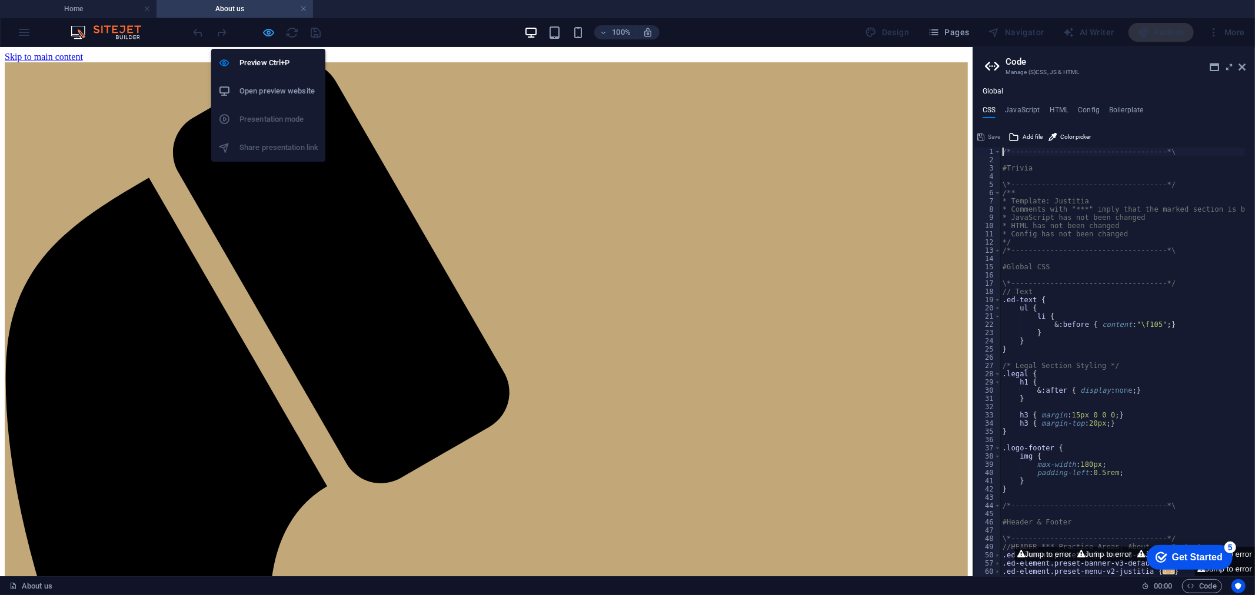
click at [268, 31] on icon "button" at bounding box center [269, 33] width 14 height 14
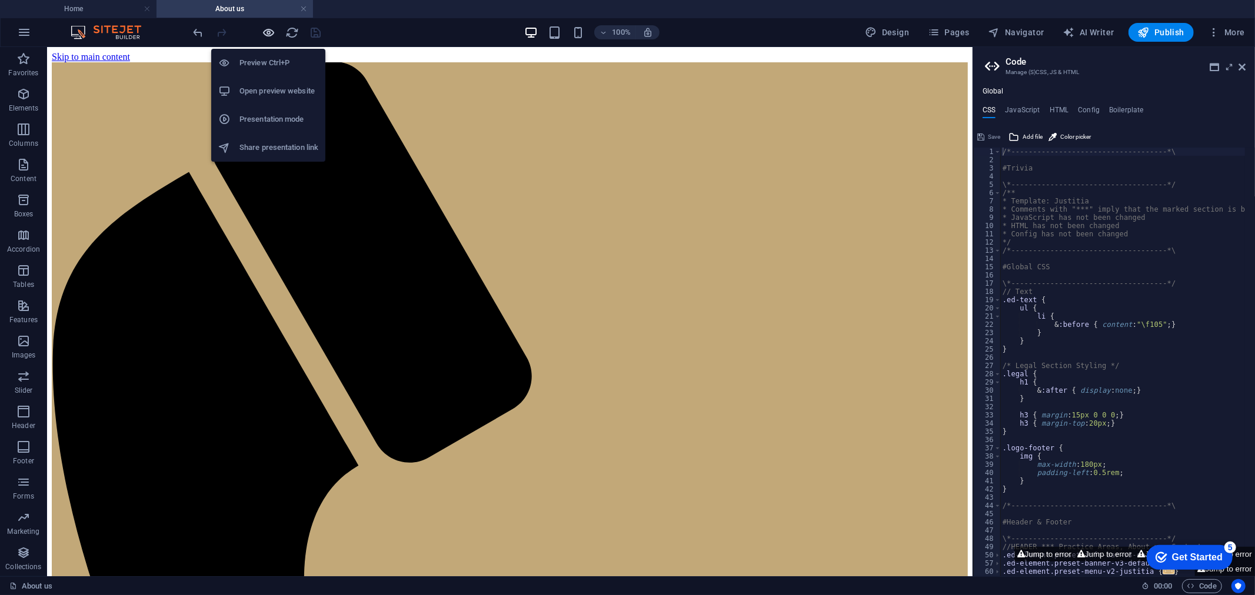
click at [268, 31] on icon "button" at bounding box center [269, 33] width 14 height 14
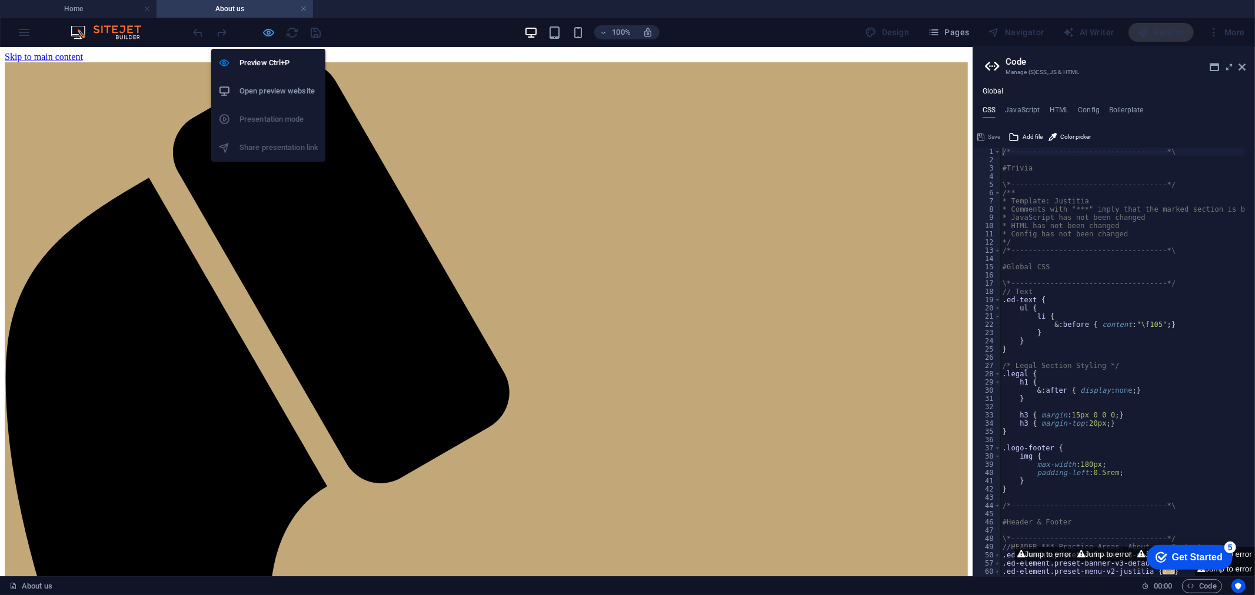
click at [262, 34] on icon "button" at bounding box center [269, 33] width 14 height 14
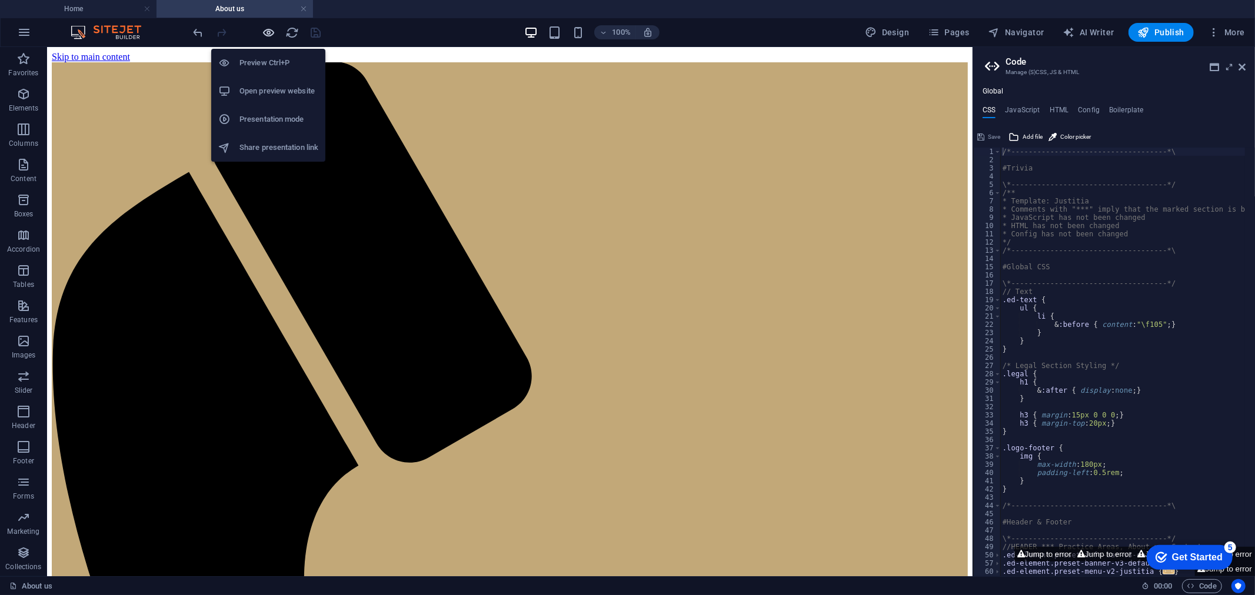
click at [263, 32] on icon "button" at bounding box center [269, 33] width 14 height 14
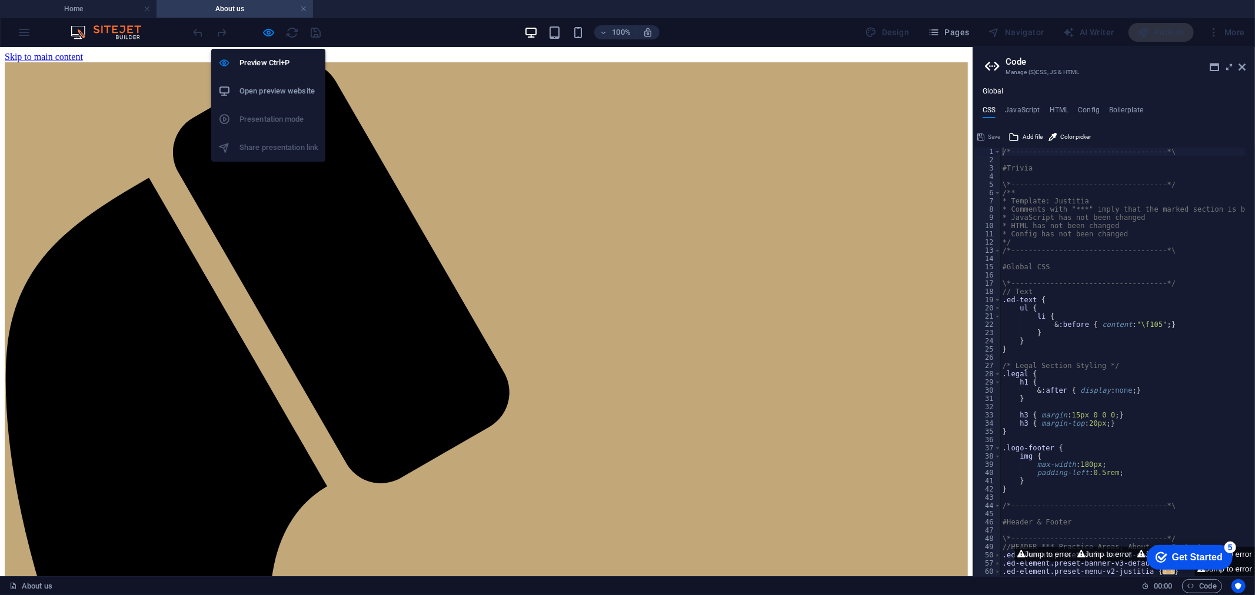
click at [269, 94] on h6 "Open preview website" at bounding box center [278, 91] width 79 height 14
click at [268, 30] on icon "button" at bounding box center [269, 33] width 14 height 14
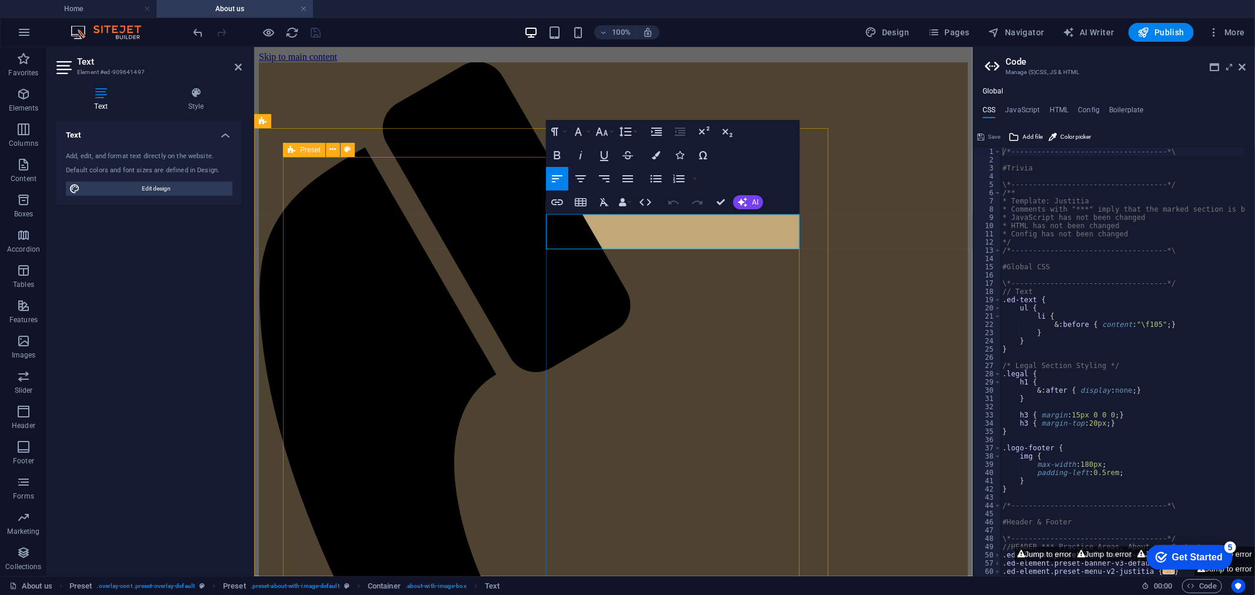
click at [629, 181] on icon "button" at bounding box center [627, 178] width 11 height 7
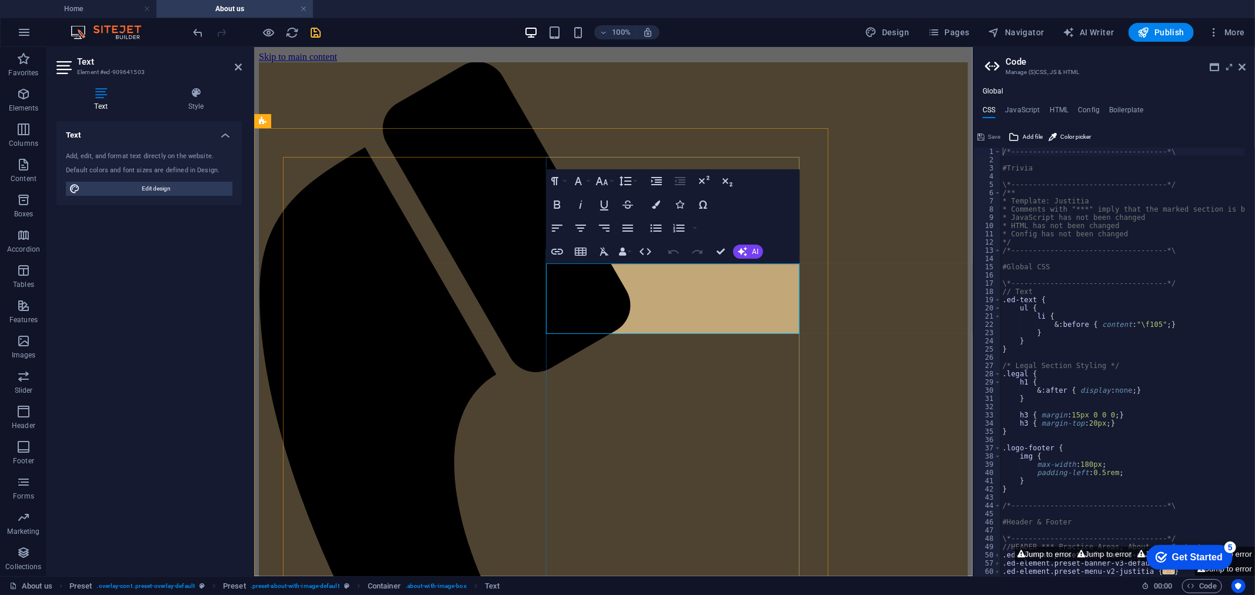
drag, startPoint x: 635, startPoint y: 272, endPoint x: 890, endPoint y: 306, distance: 257.5
click at [627, 228] on icon "button" at bounding box center [627, 228] width 11 height 7
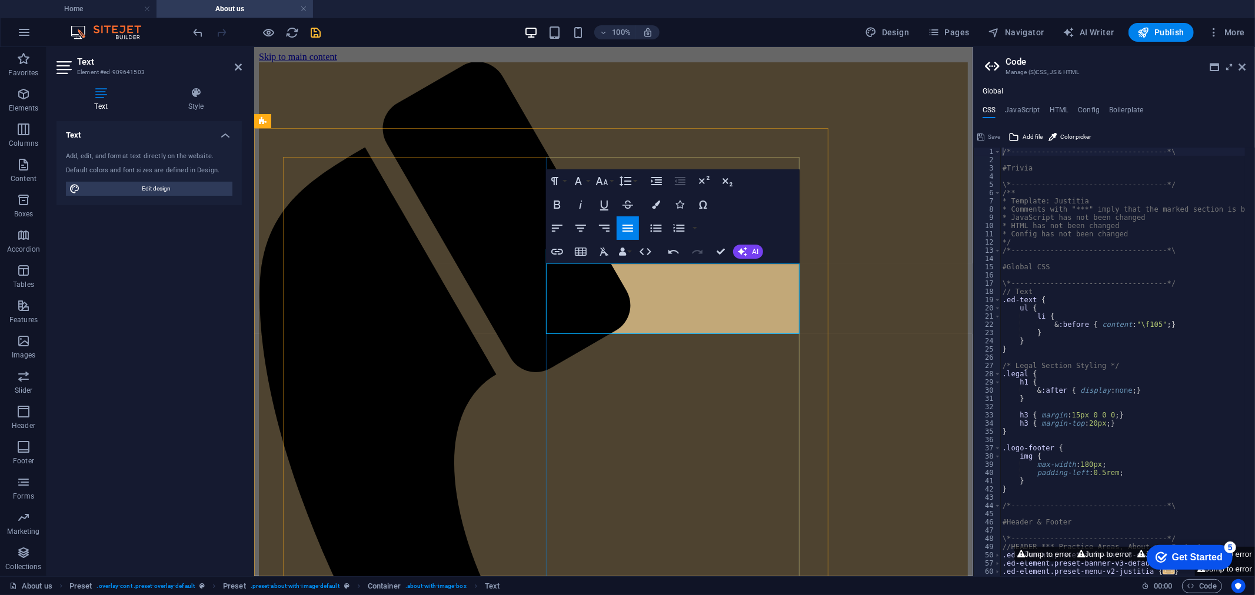
click at [634, 229] on icon "button" at bounding box center [628, 228] width 14 height 14
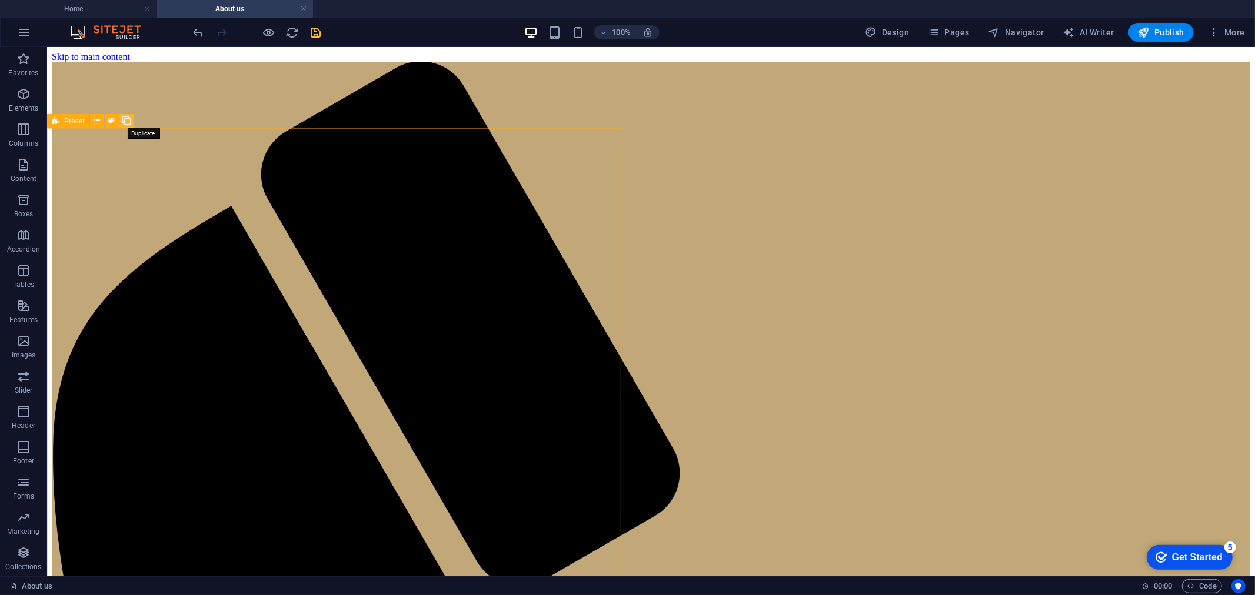
click at [128, 119] on icon at bounding box center [126, 121] width 8 height 12
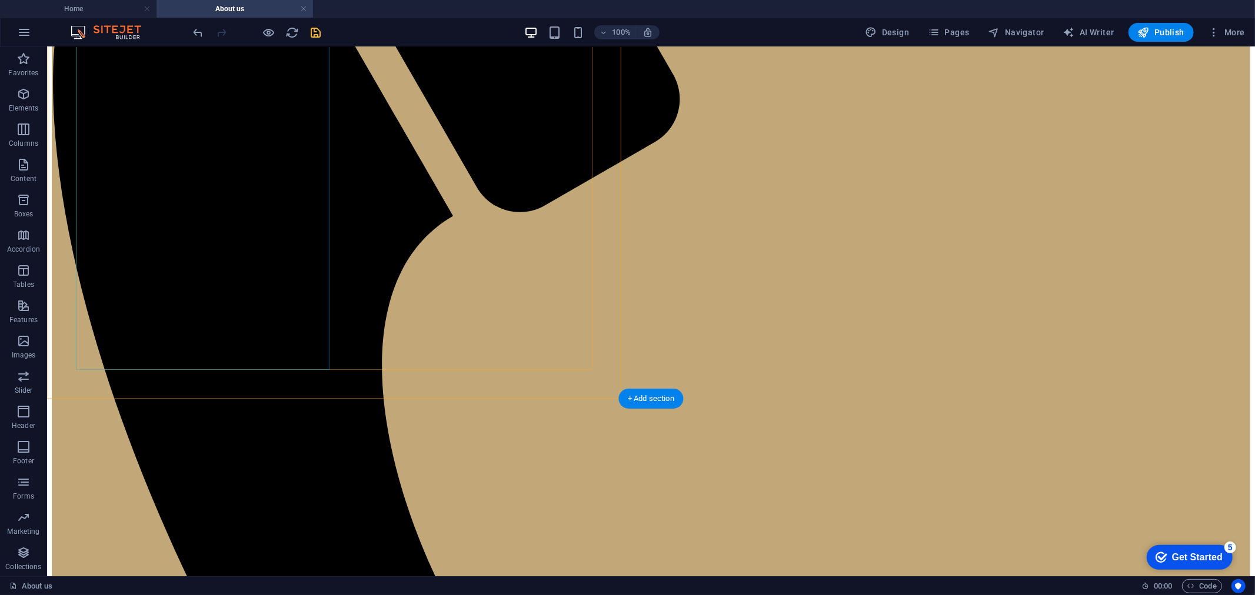
scroll to position [581, 0]
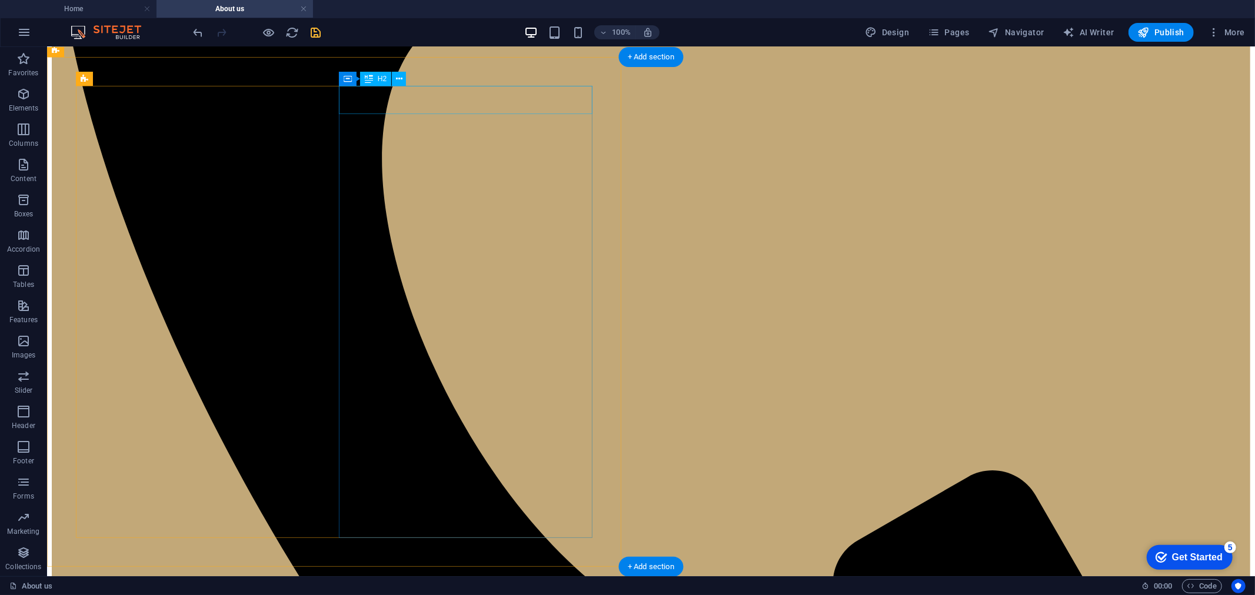
click at [339, 86] on div "Container H2" at bounding box center [376, 79] width 75 height 15
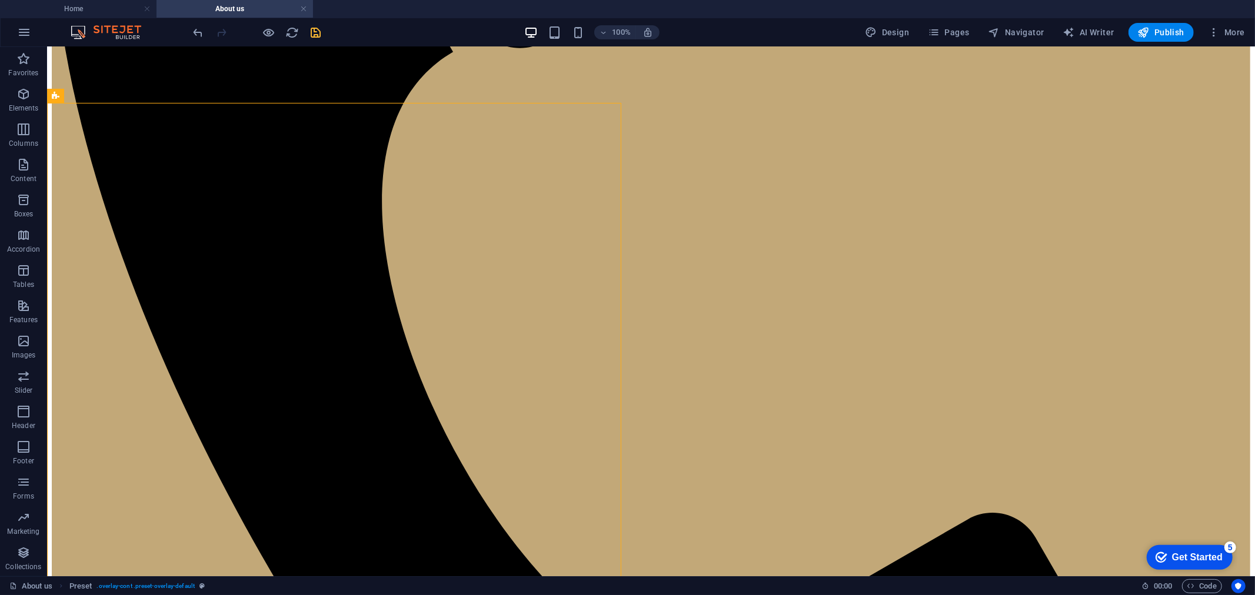
scroll to position [525, 0]
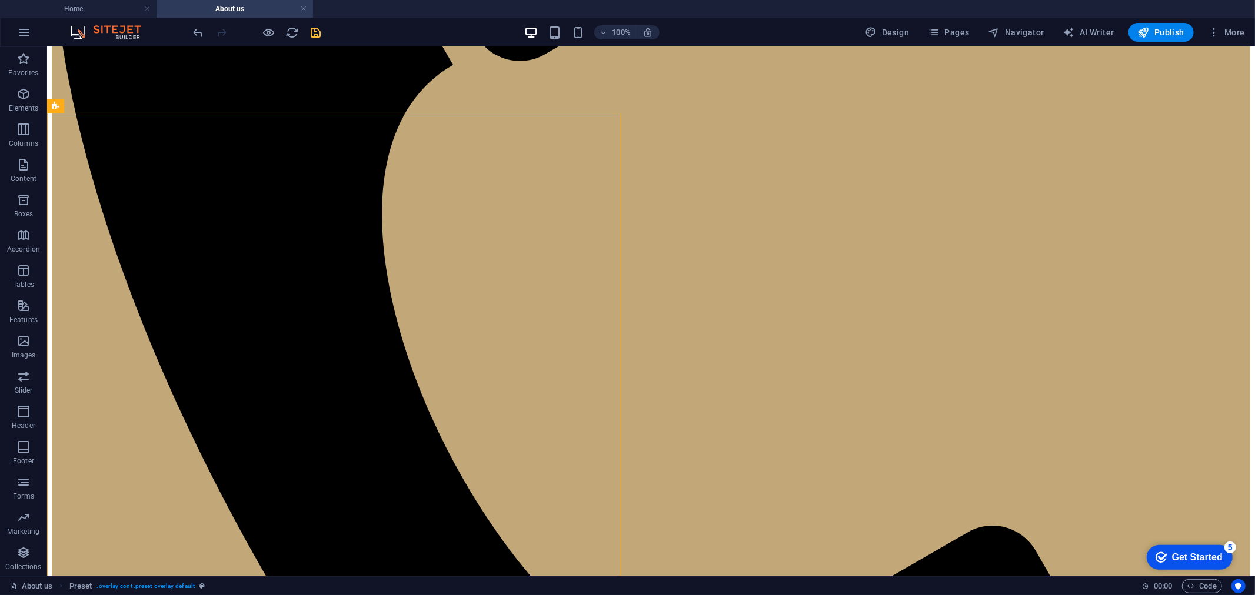
drag, startPoint x: 391, startPoint y: 125, endPoint x: 672, endPoint y: 147, distance: 281.5
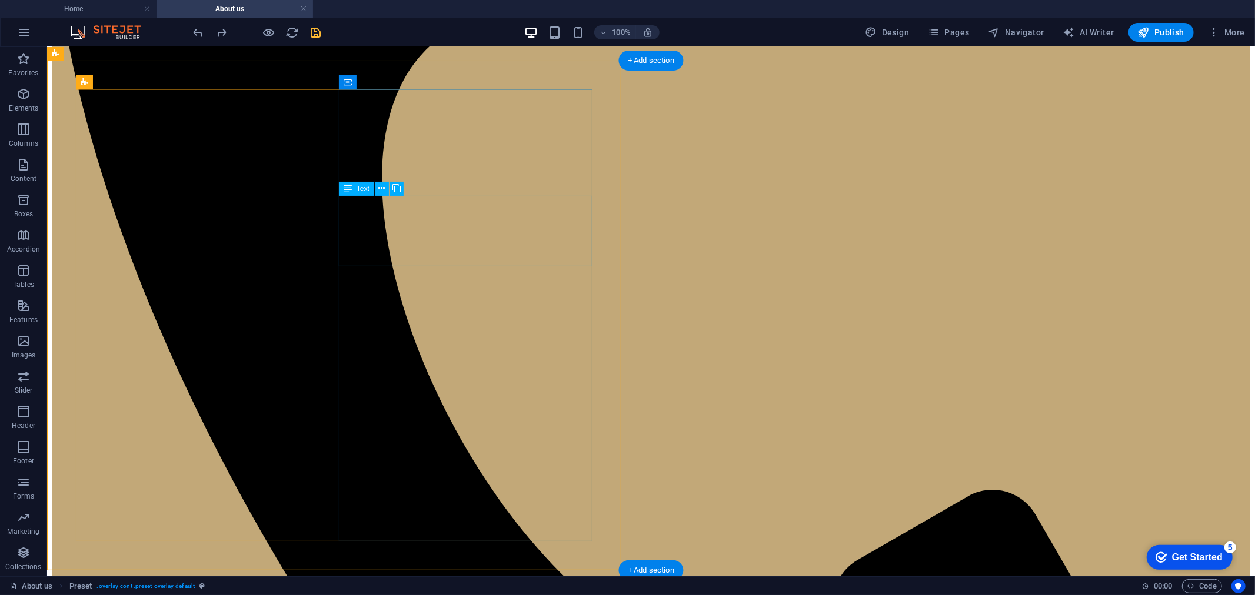
scroll to position [451, 0]
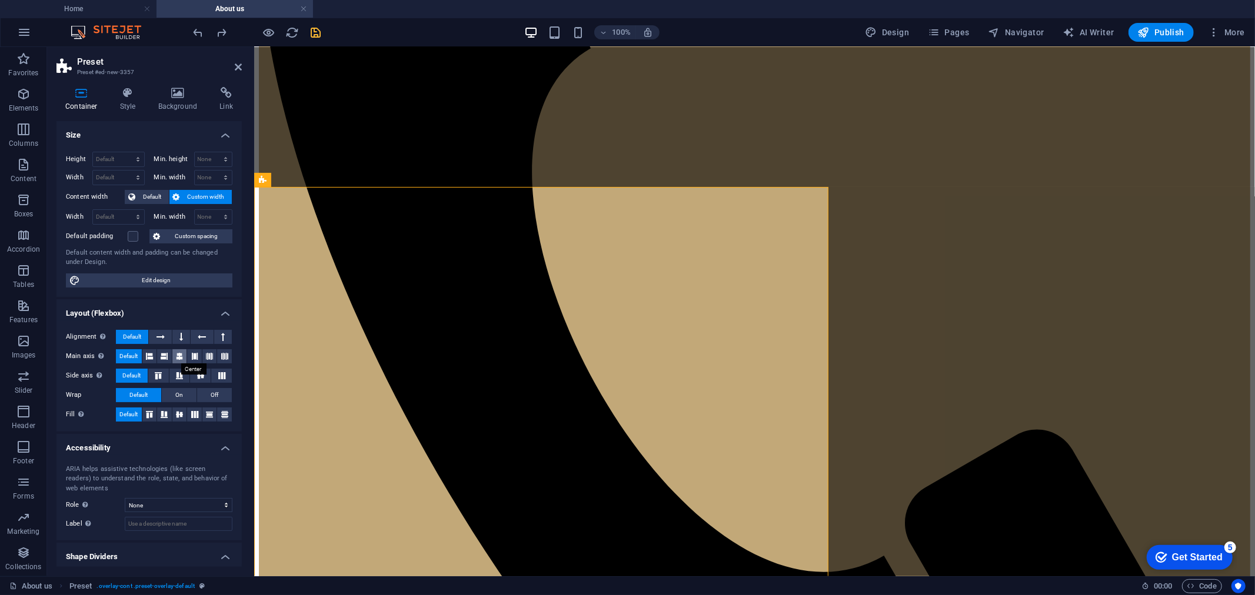
click at [176, 354] on icon at bounding box center [179, 356] width 7 height 14
click at [156, 374] on icon at bounding box center [158, 375] width 14 height 7
click at [134, 376] on span "Default" at bounding box center [131, 376] width 18 height 14
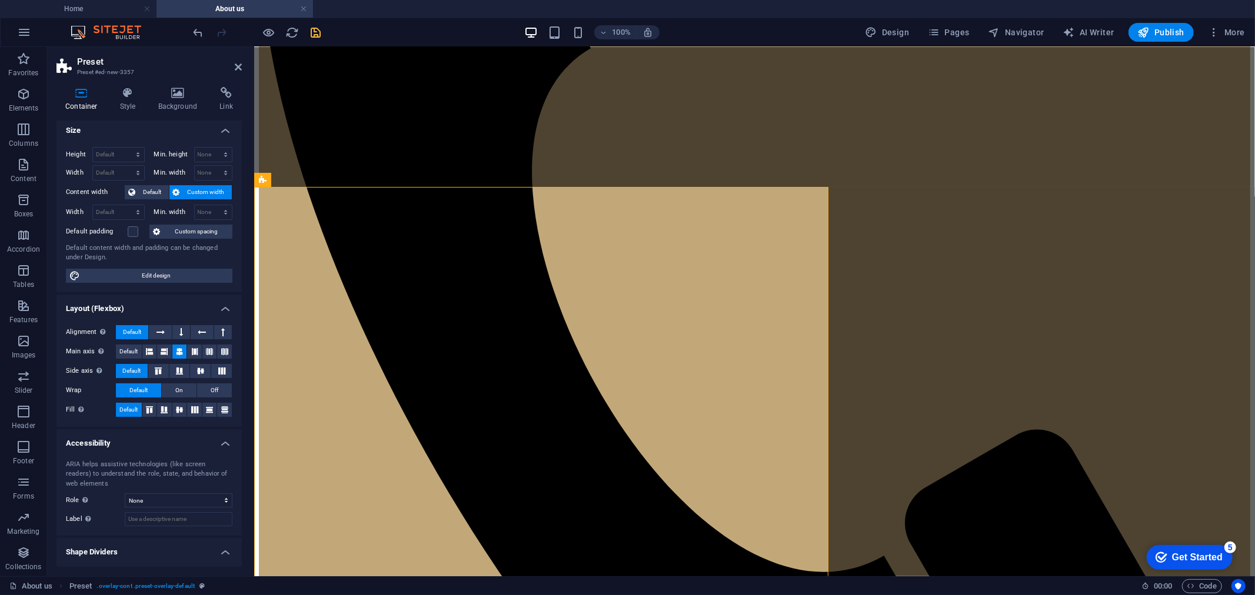
scroll to position [0, 0]
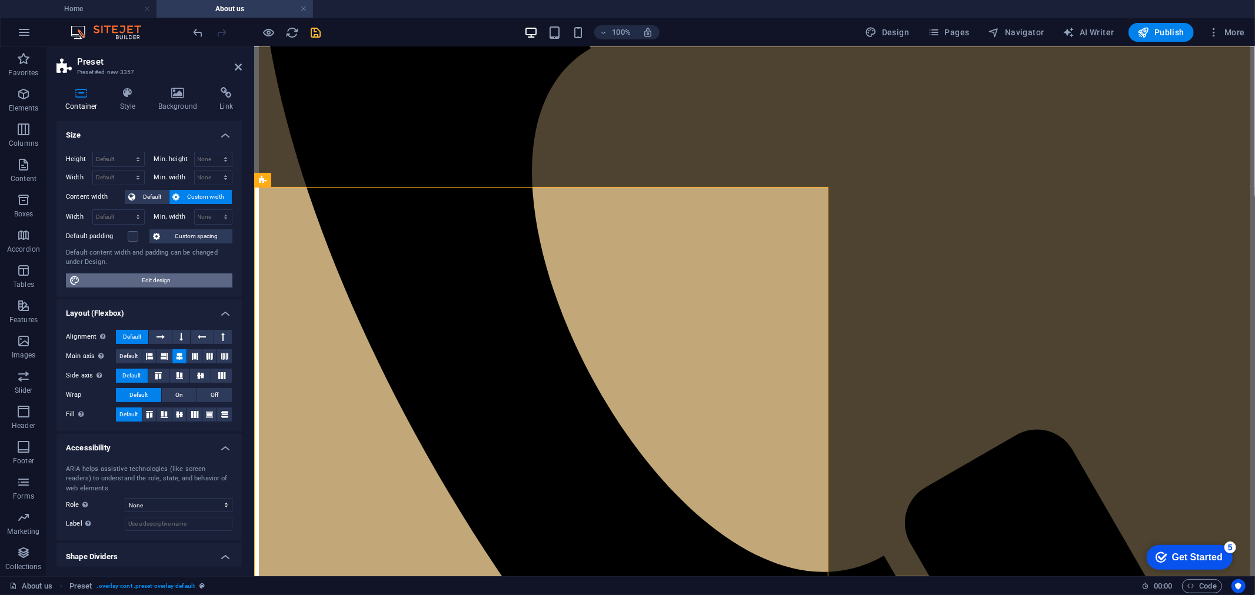
click at [174, 282] on span "Edit design" at bounding box center [156, 281] width 145 height 14
select select "px"
select select "400"
select select "px"
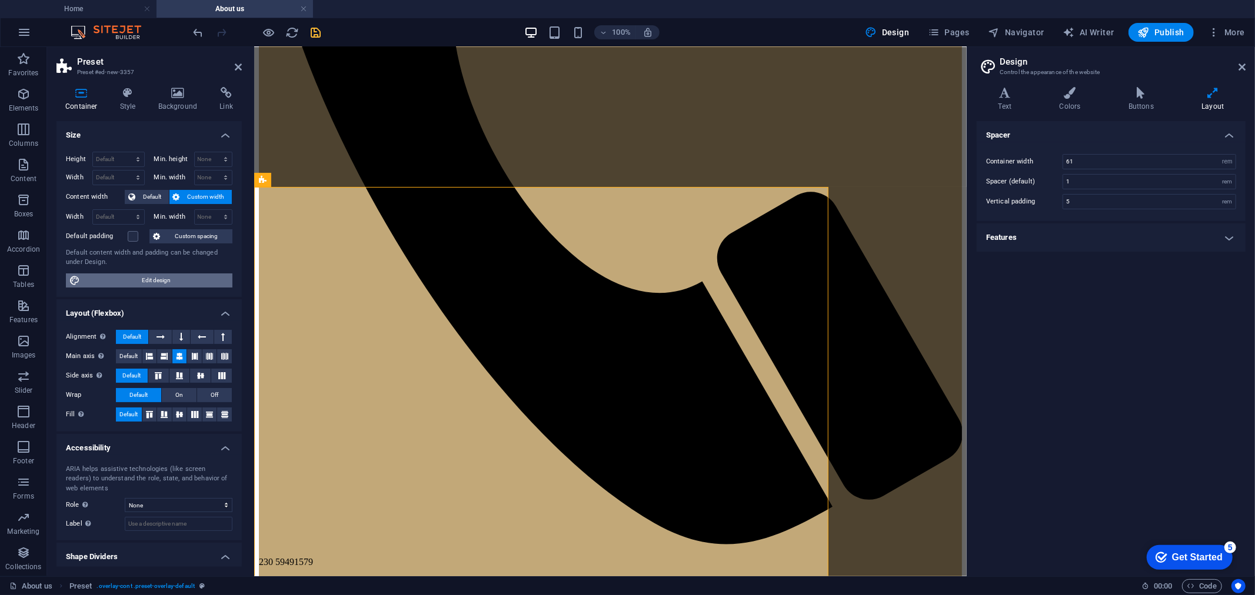
click at [174, 282] on span "Edit design" at bounding box center [156, 281] width 145 height 14
click at [1004, 102] on h4 "Colors" at bounding box center [1072, 99] width 69 height 25
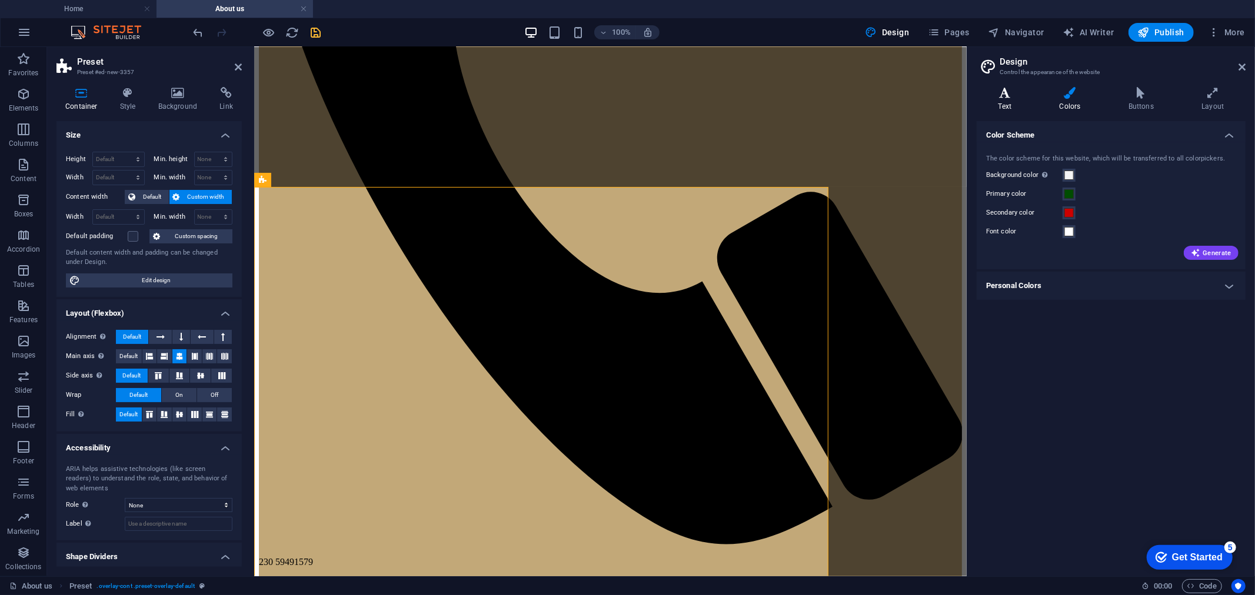
click at [994, 96] on icon at bounding box center [1005, 93] width 56 height 12
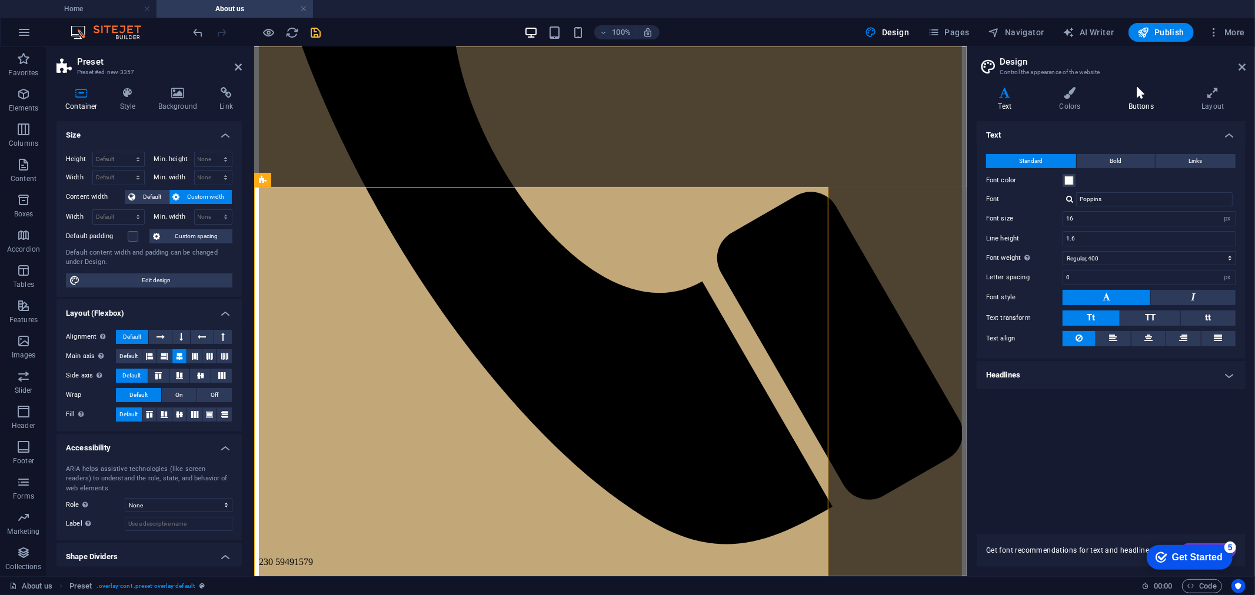
click at [1004, 98] on icon at bounding box center [1141, 93] width 68 height 12
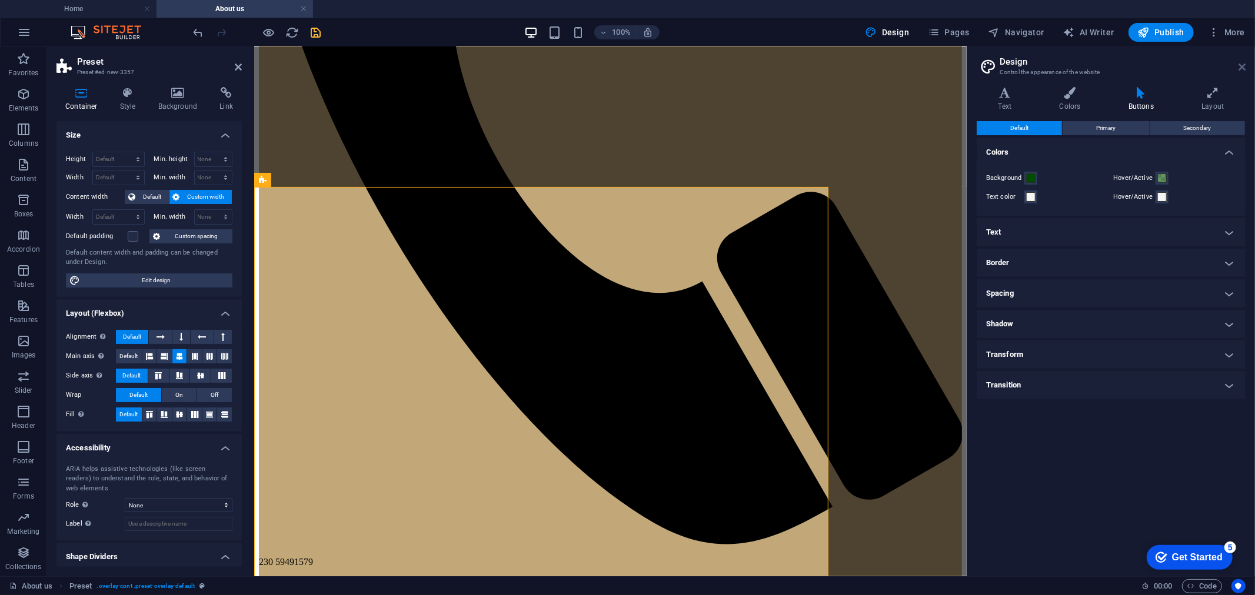
click at [1004, 66] on icon at bounding box center [1241, 66] width 7 height 9
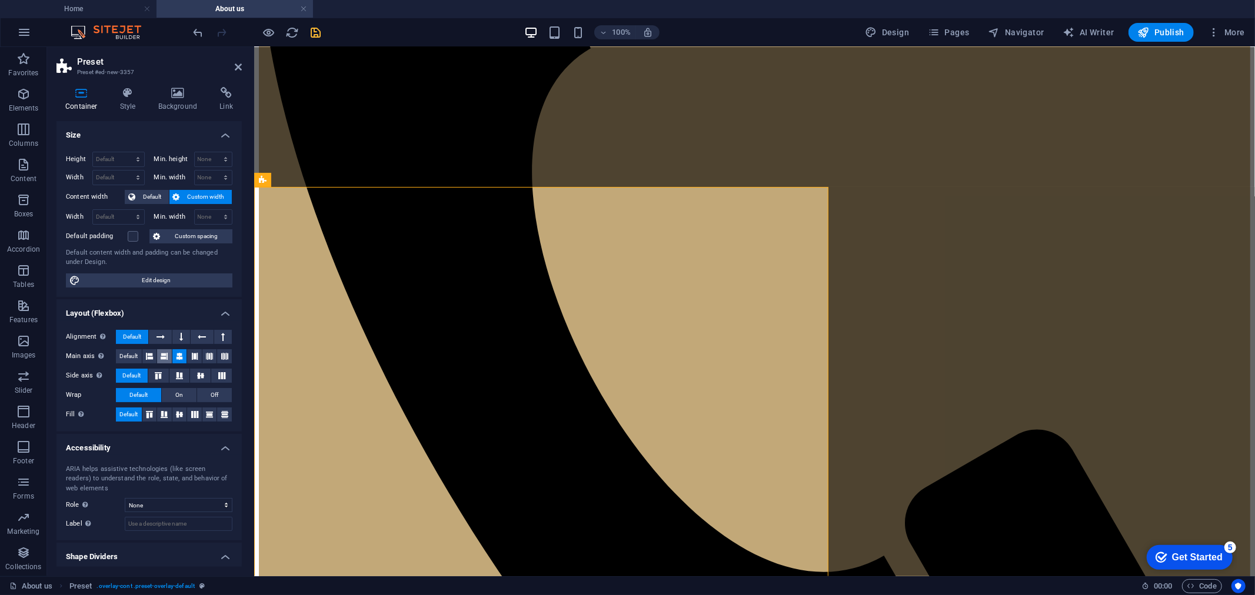
click at [157, 359] on button at bounding box center [164, 356] width 15 height 14
click at [179, 359] on icon at bounding box center [179, 356] width 7 height 14
click at [180, 358] on icon at bounding box center [179, 356] width 7 height 14
click at [239, 64] on icon at bounding box center [238, 66] width 7 height 9
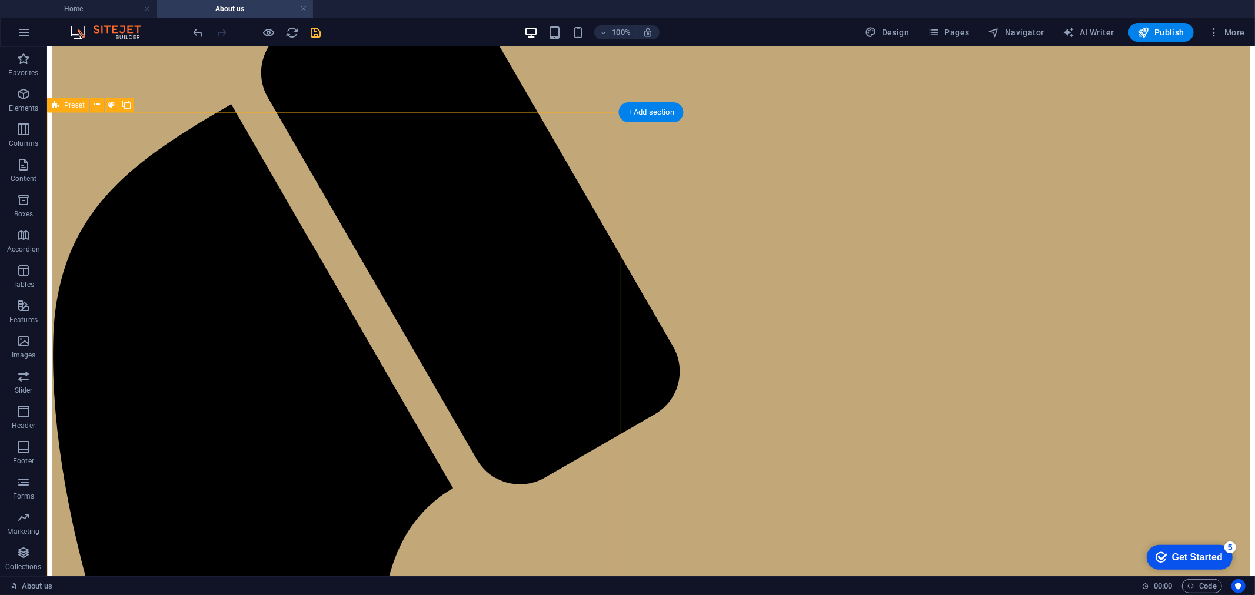
scroll to position [457, 0]
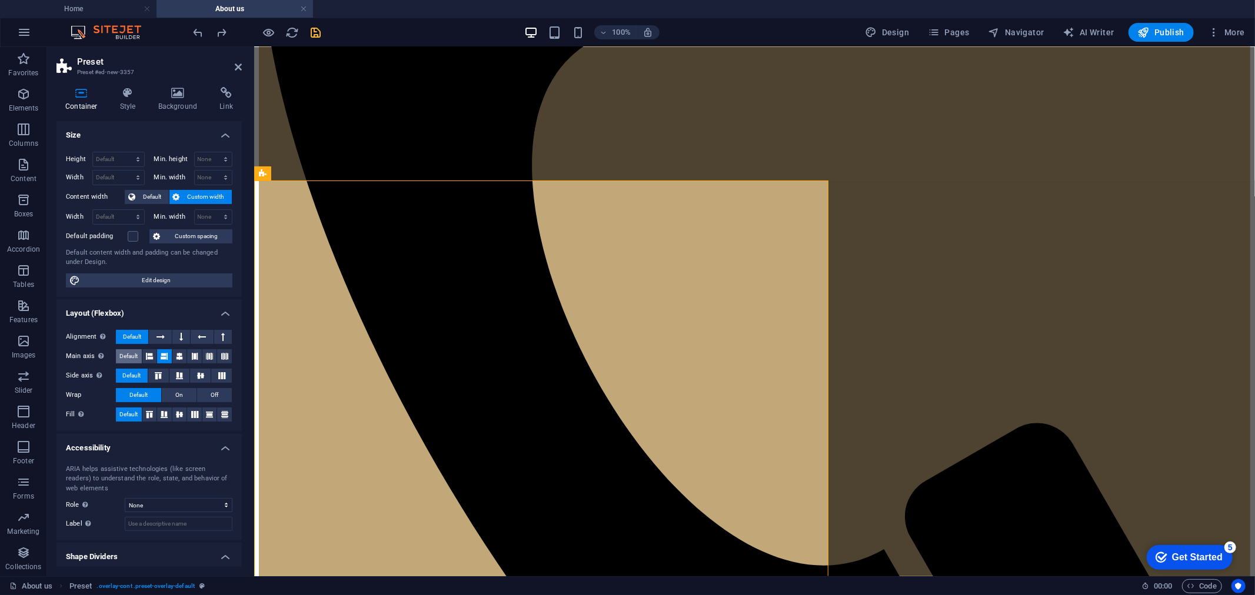
click at [125, 356] on span "Default" at bounding box center [128, 356] width 18 height 14
click at [179, 396] on span "On" at bounding box center [179, 395] width 8 height 14
click at [143, 392] on span "Default" at bounding box center [138, 395] width 18 height 14
click at [209, 409] on button at bounding box center [209, 415] width 15 height 14
click at [208, 415] on icon at bounding box center [209, 414] width 14 height 7
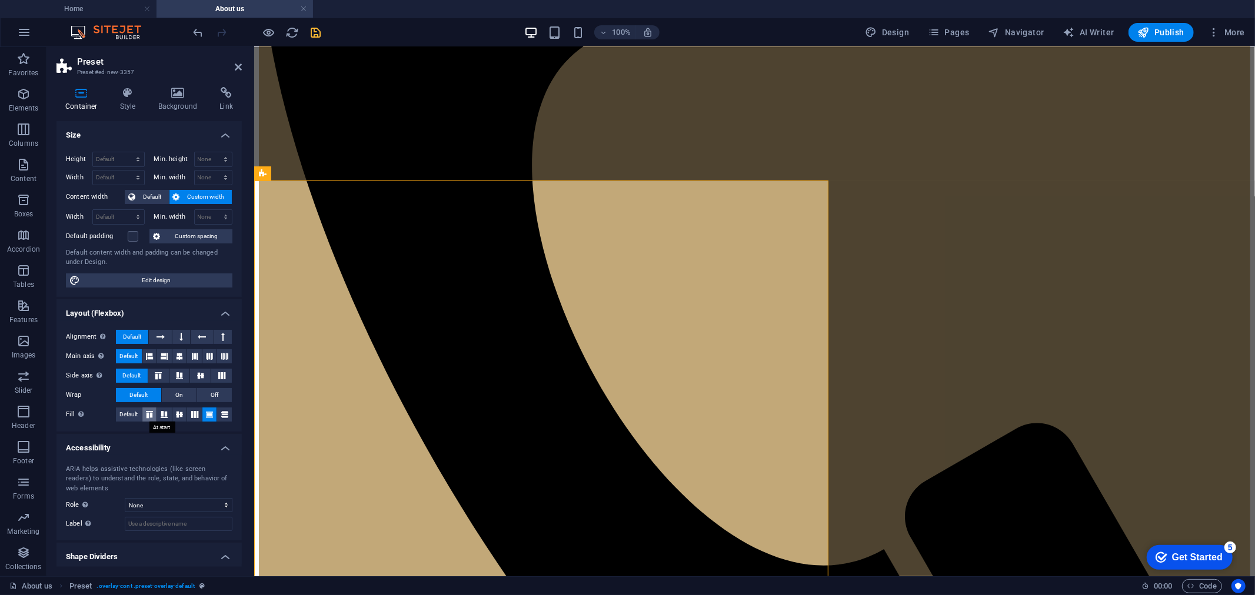
click at [149, 414] on icon at bounding box center [149, 414] width 14 height 7
click at [206, 412] on icon at bounding box center [209, 414] width 14 height 7
click at [134, 415] on span "Default" at bounding box center [128, 415] width 18 height 14
click at [181, 358] on icon at bounding box center [179, 356] width 7 height 14
click at [116, 93] on icon at bounding box center [128, 93] width 34 height 12
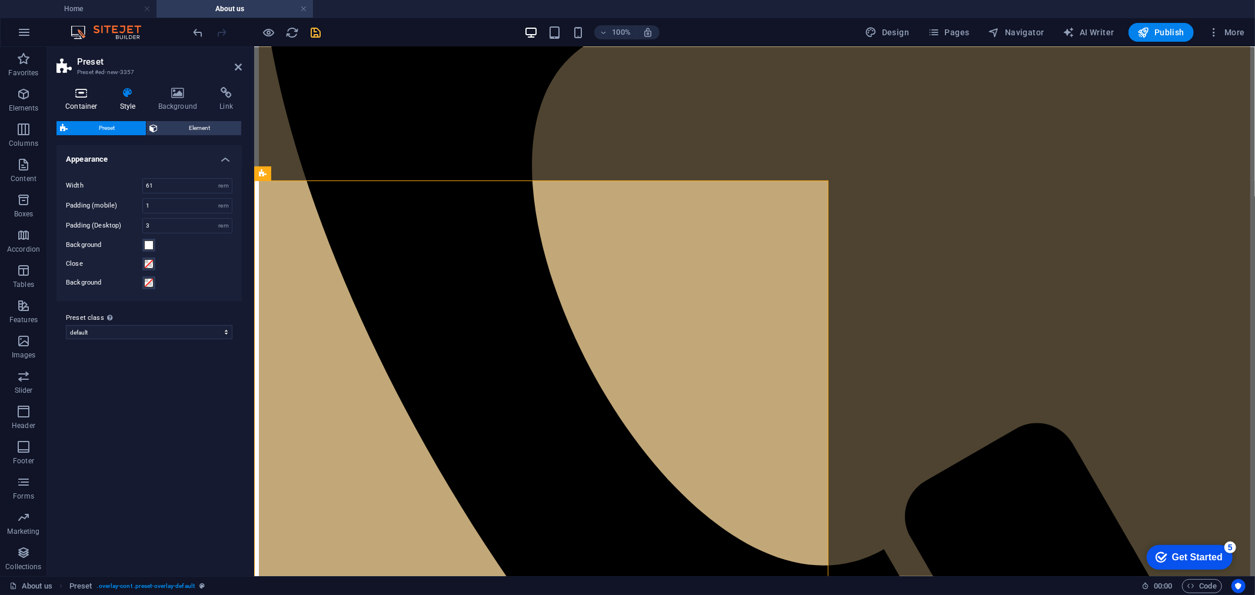
click at [82, 96] on icon at bounding box center [81, 93] width 50 height 12
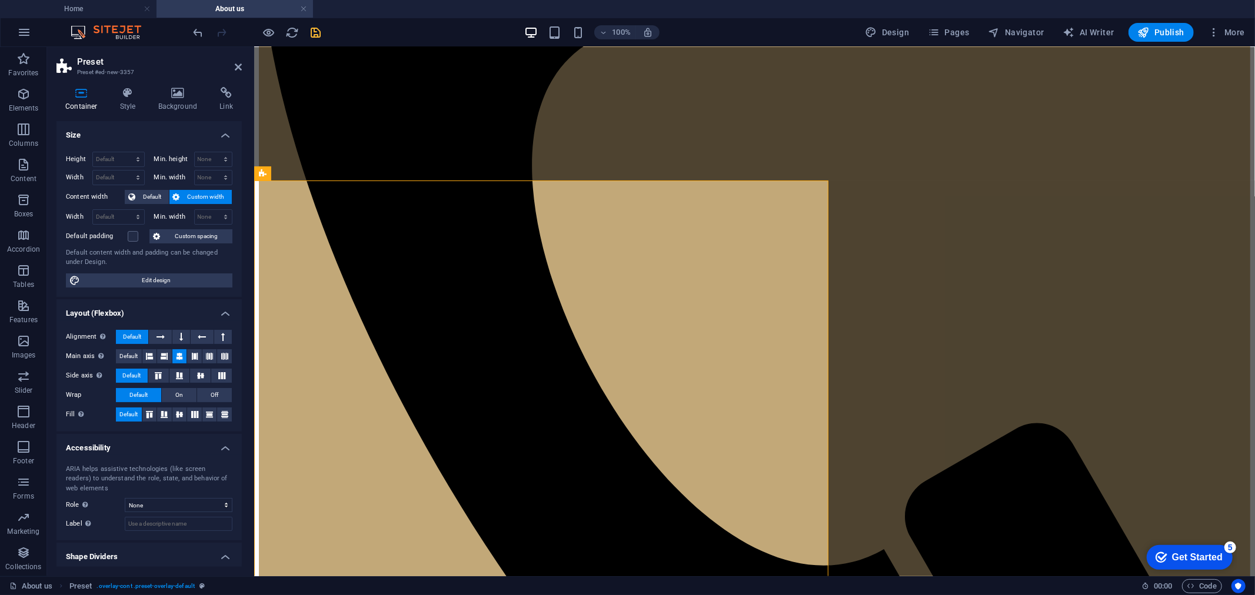
scroll to position [30, 0]
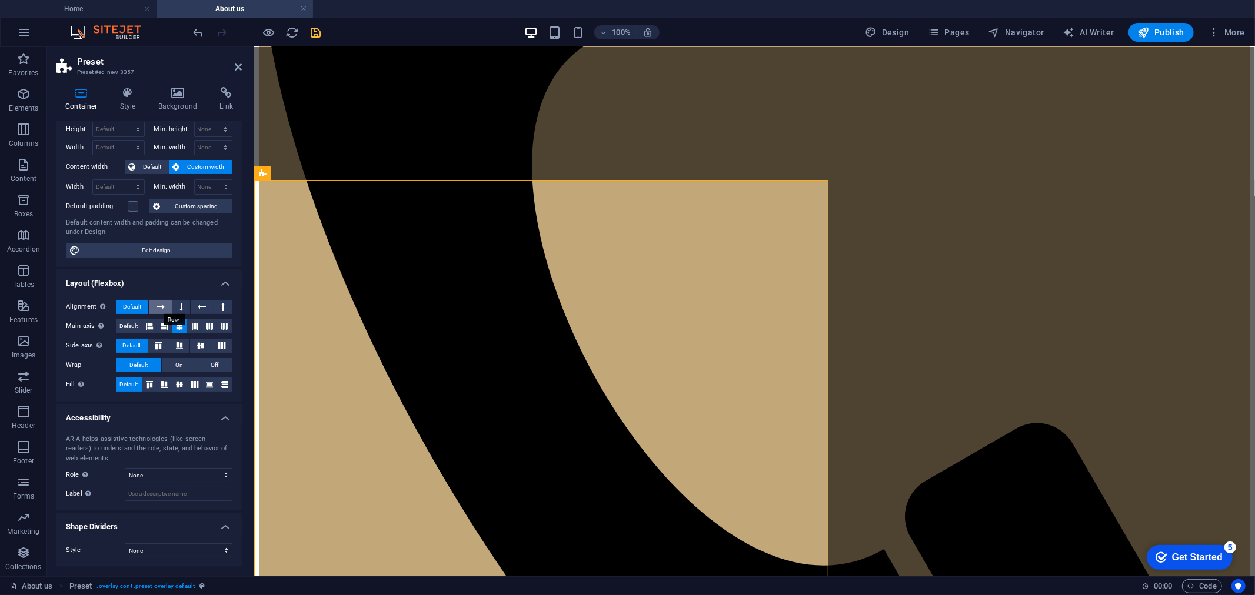
click at [157, 306] on icon at bounding box center [160, 307] width 8 height 14
click at [164, 305] on icon at bounding box center [160, 307] width 8 height 14
click at [201, 304] on icon at bounding box center [202, 307] width 8 height 14
click at [157, 307] on icon at bounding box center [160, 307] width 8 height 14
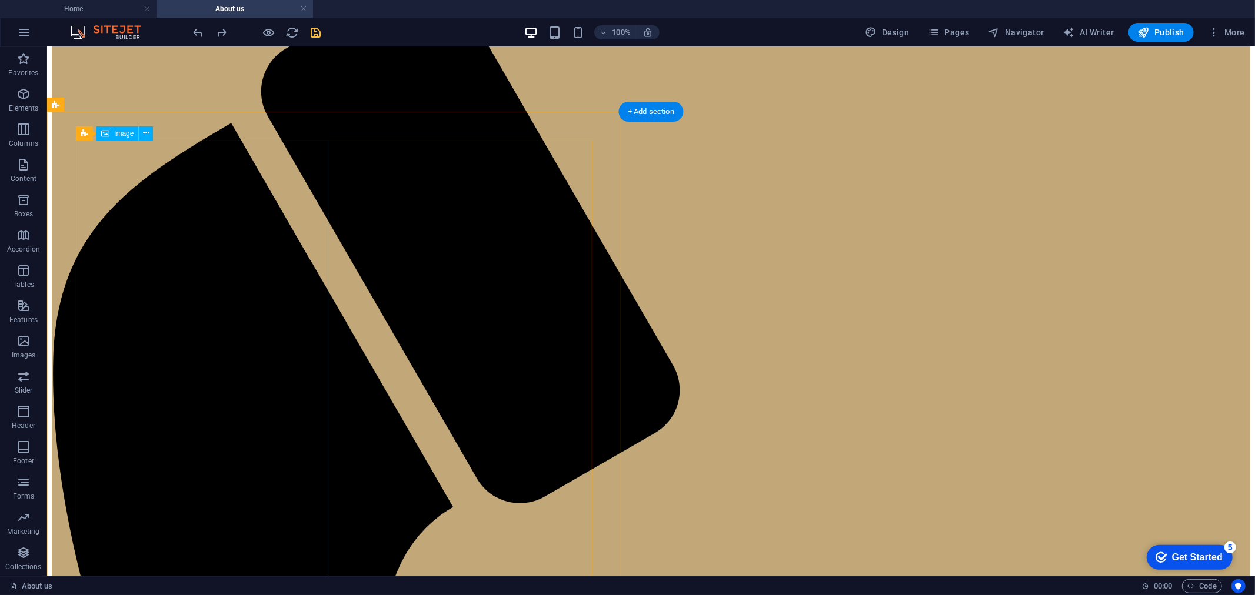
scroll to position [457, 0]
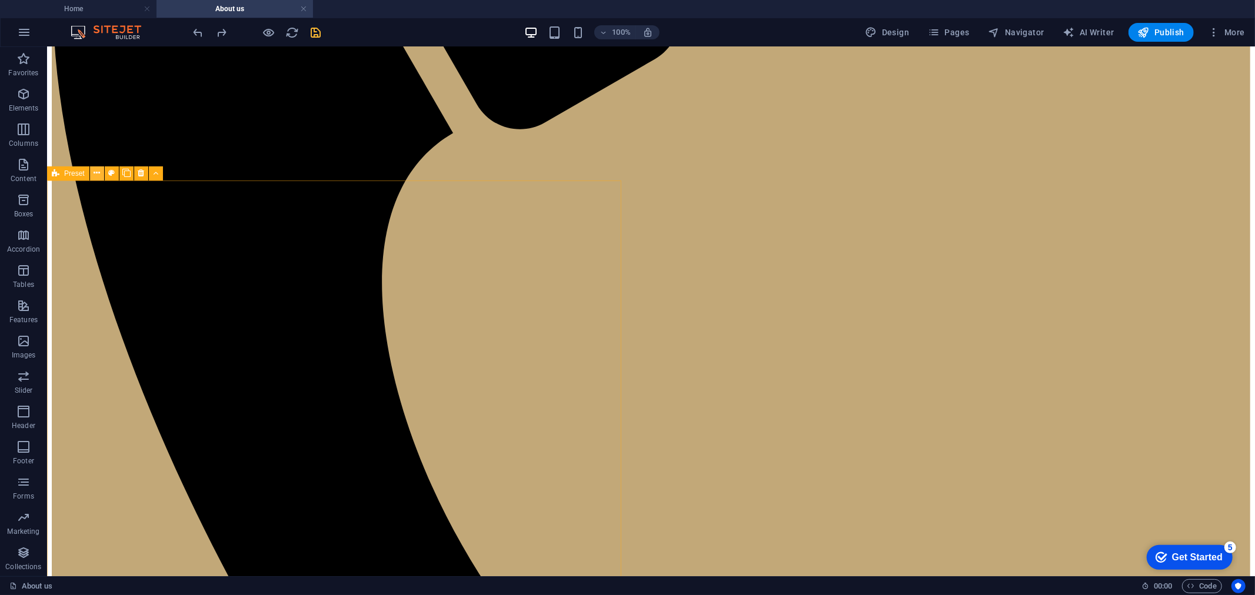
click at [95, 169] on icon at bounding box center [97, 173] width 6 height 12
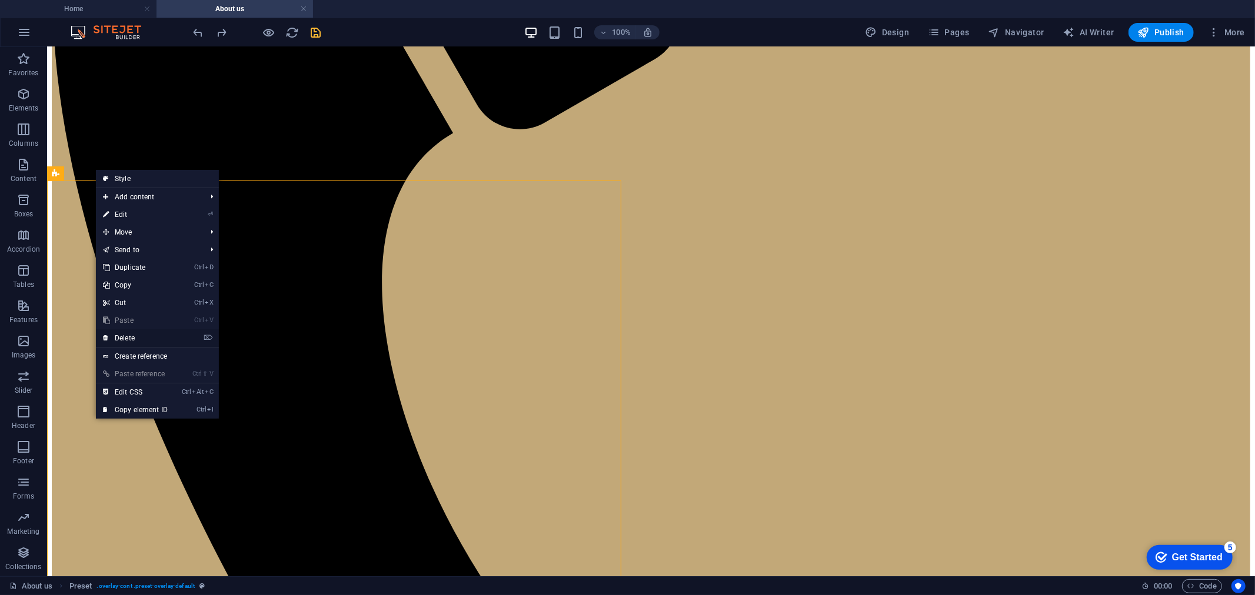
click at [143, 335] on link "⌦ Delete" at bounding box center [135, 338] width 79 height 18
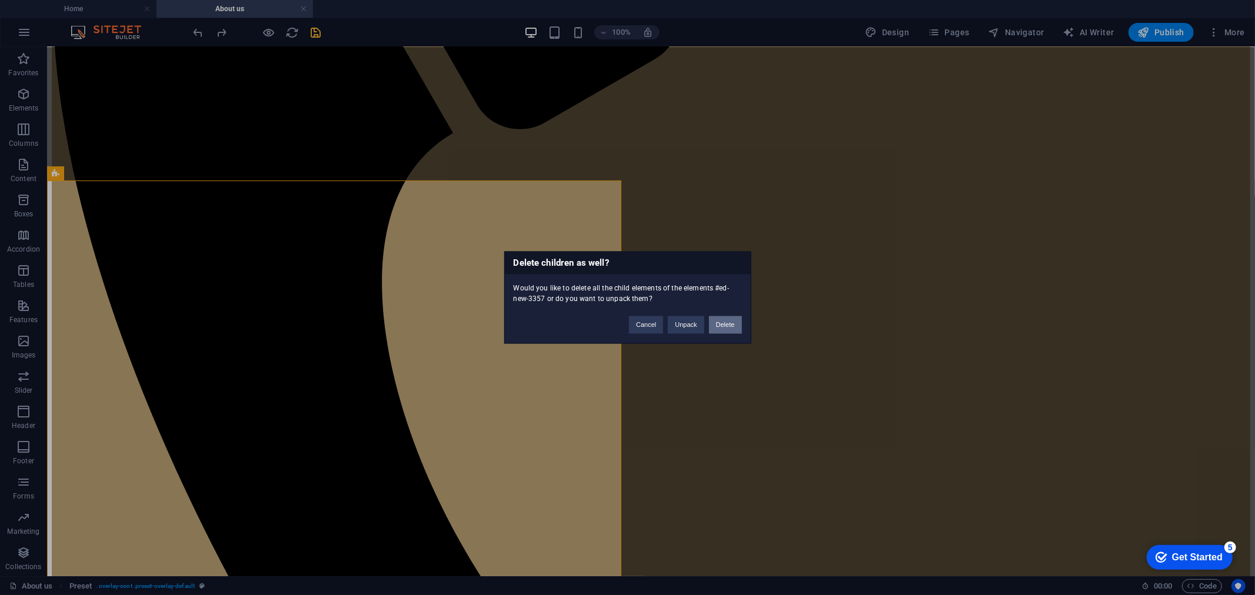
drag, startPoint x: 726, startPoint y: 325, endPoint x: 598, endPoint y: 277, distance: 136.5
click at [726, 325] on button "Delete" at bounding box center [725, 325] width 33 height 18
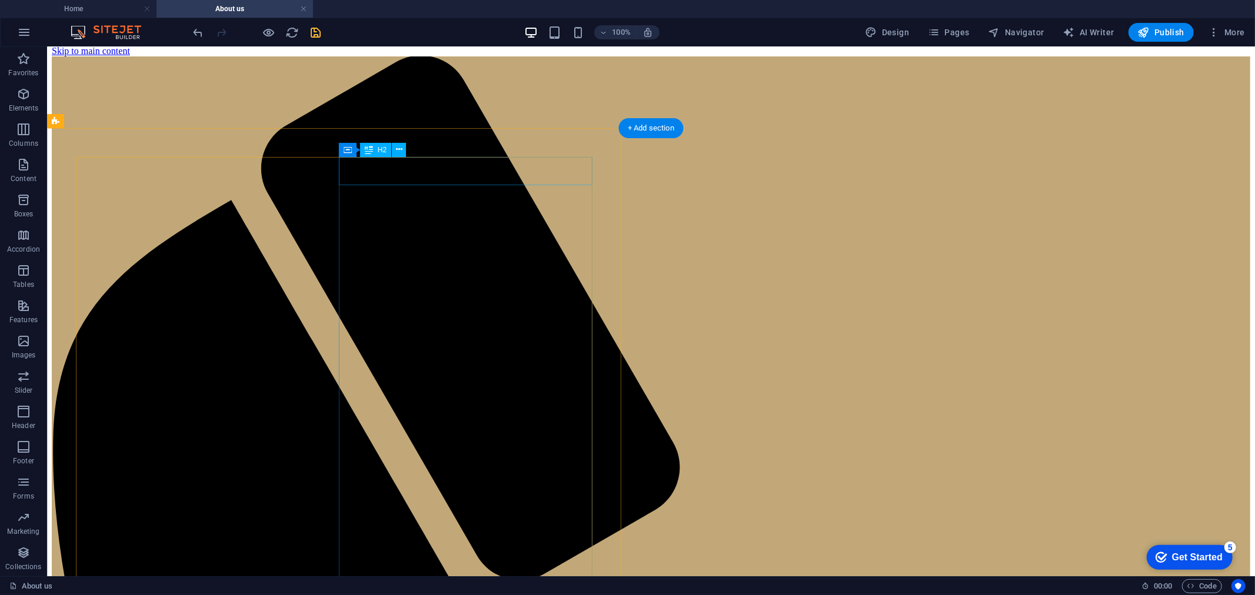
scroll to position [0, 0]
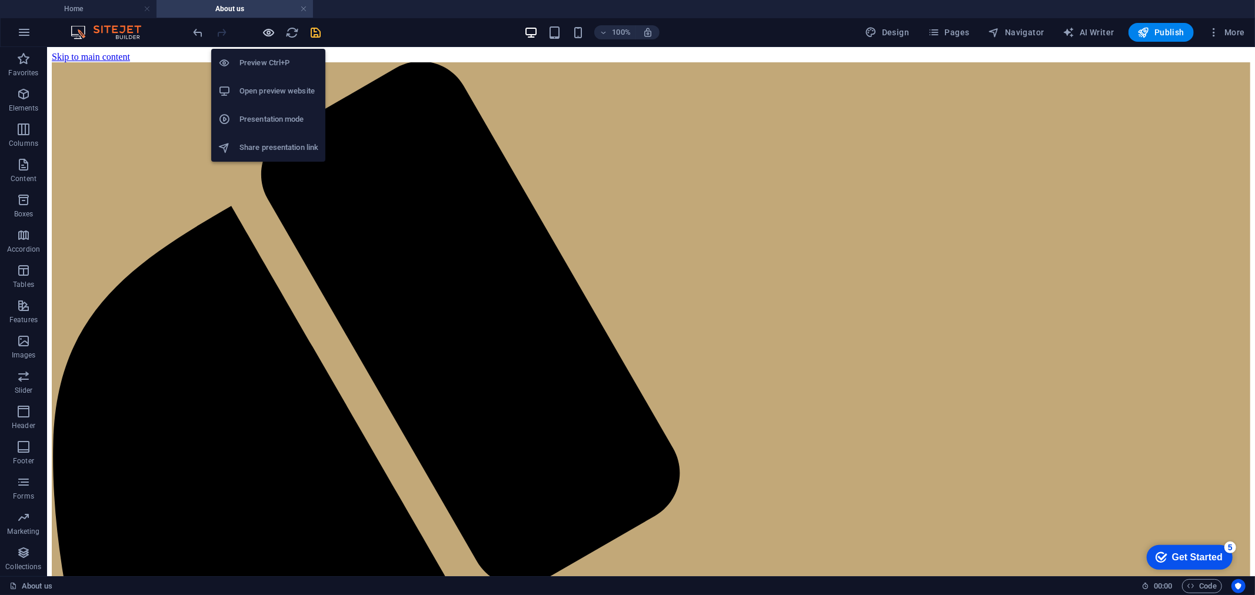
click at [267, 32] on icon "button" at bounding box center [269, 33] width 14 height 14
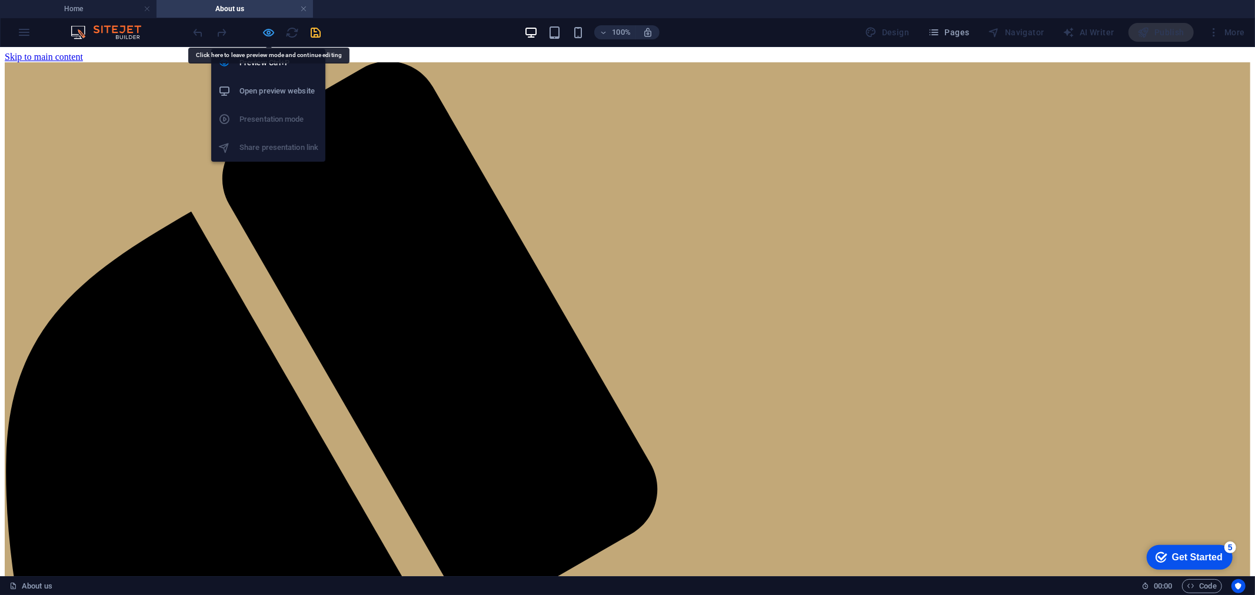
click at [263, 31] on icon "button" at bounding box center [269, 33] width 14 height 14
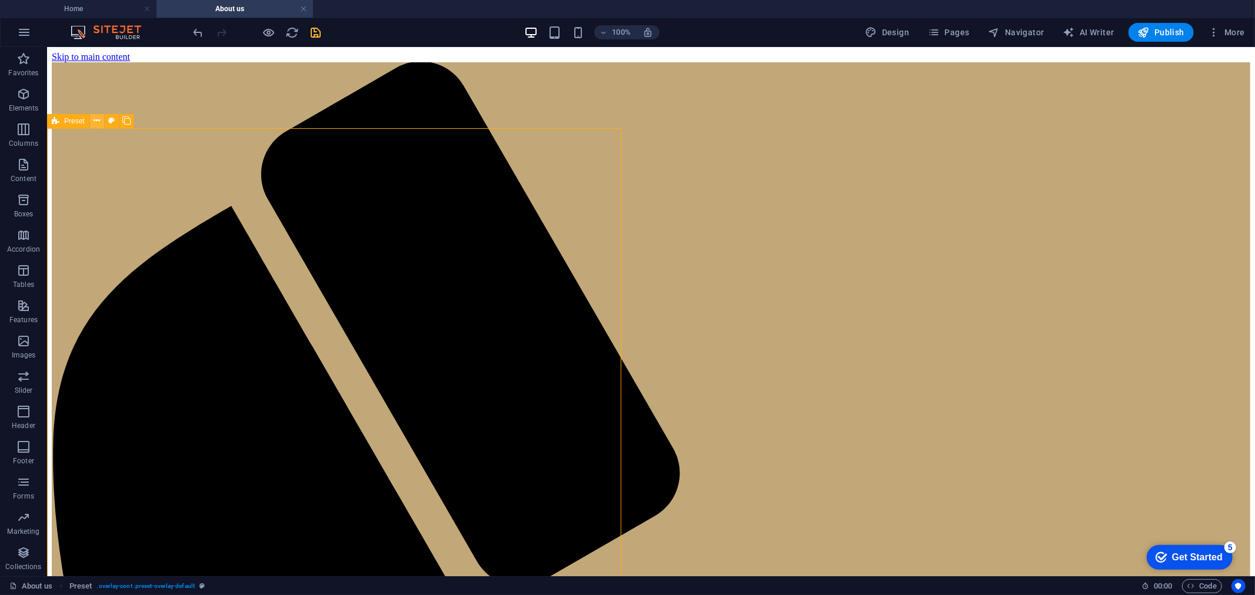
click at [92, 115] on button at bounding box center [97, 121] width 14 height 14
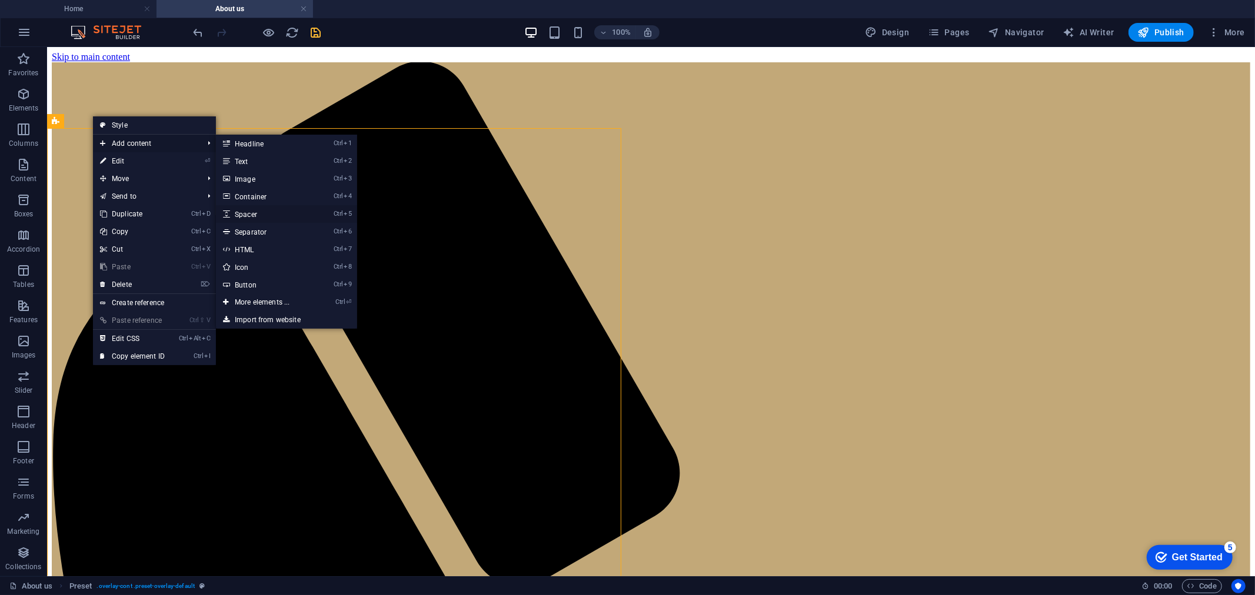
click at [249, 208] on link "Ctrl 5 Spacer" at bounding box center [264, 214] width 97 height 18
select select "px"
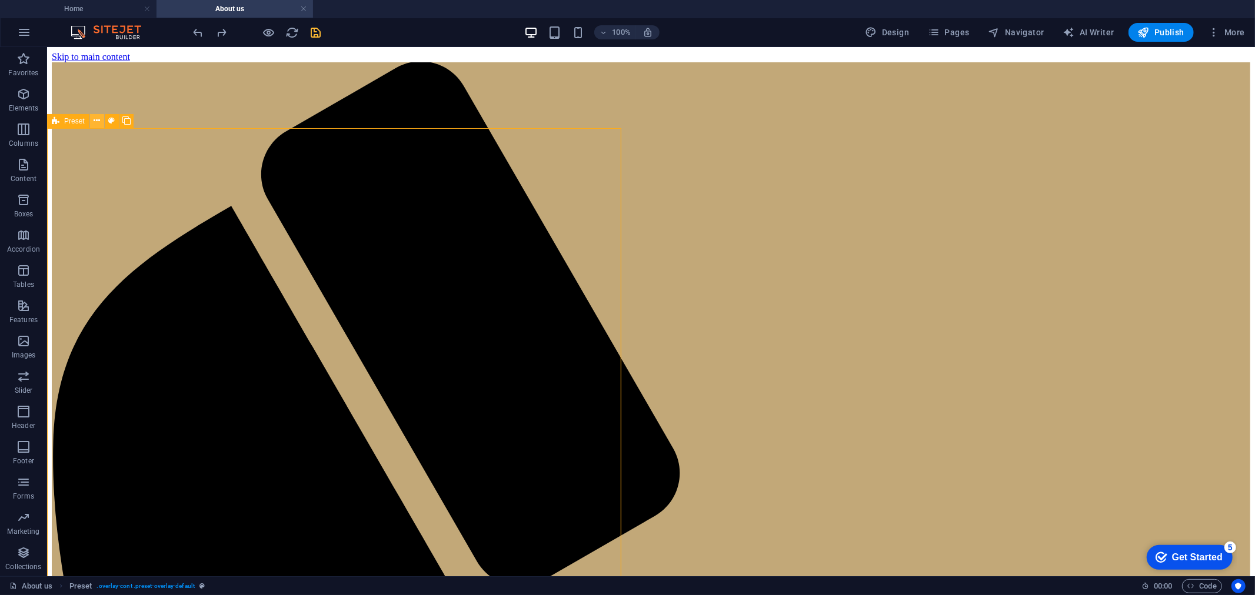
click at [95, 119] on icon at bounding box center [97, 121] width 6 height 12
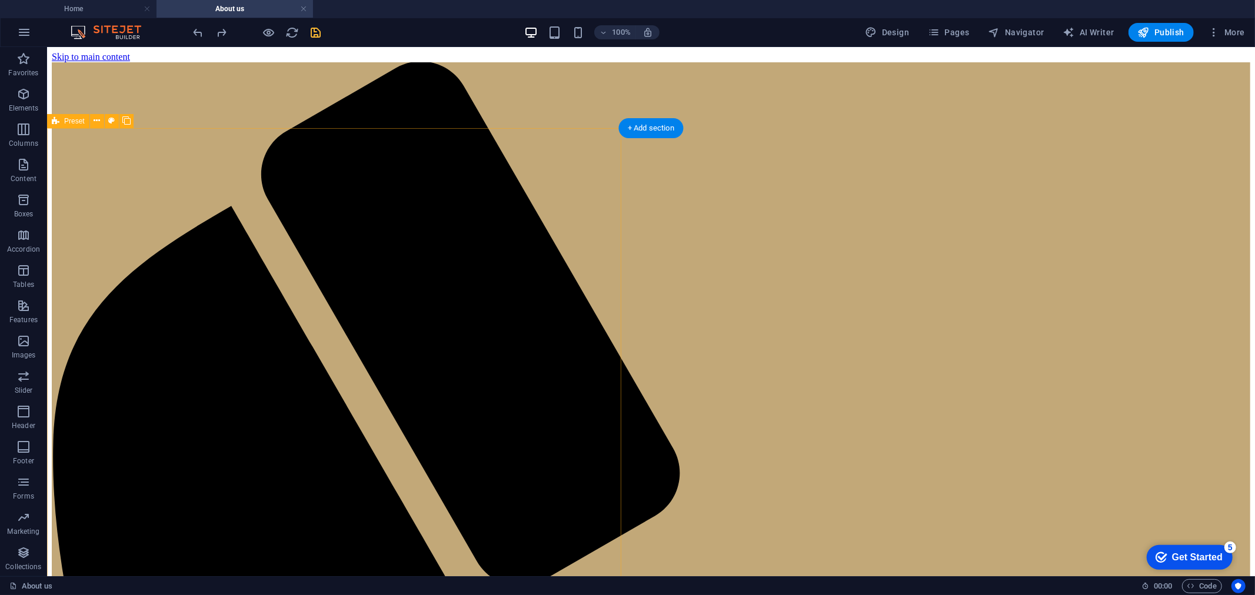
drag, startPoint x: 619, startPoint y: 148, endPoint x: 744, endPoint y: 152, distance: 125.4
click at [96, 118] on icon at bounding box center [97, 121] width 6 height 12
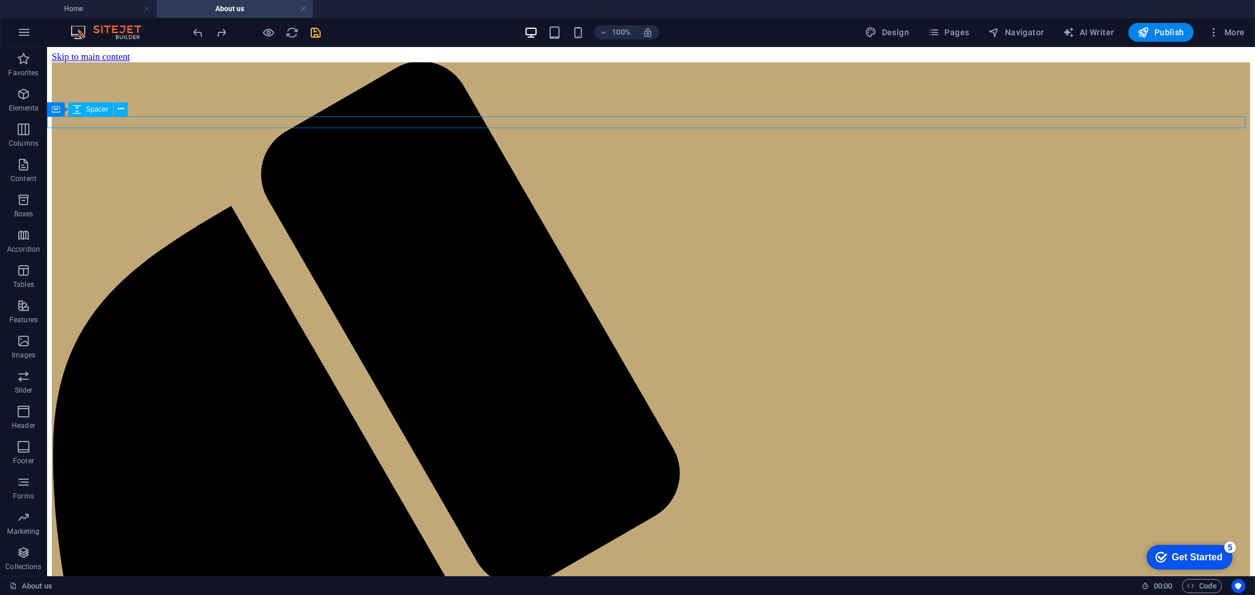
click at [118, 106] on icon at bounding box center [121, 109] width 6 height 12
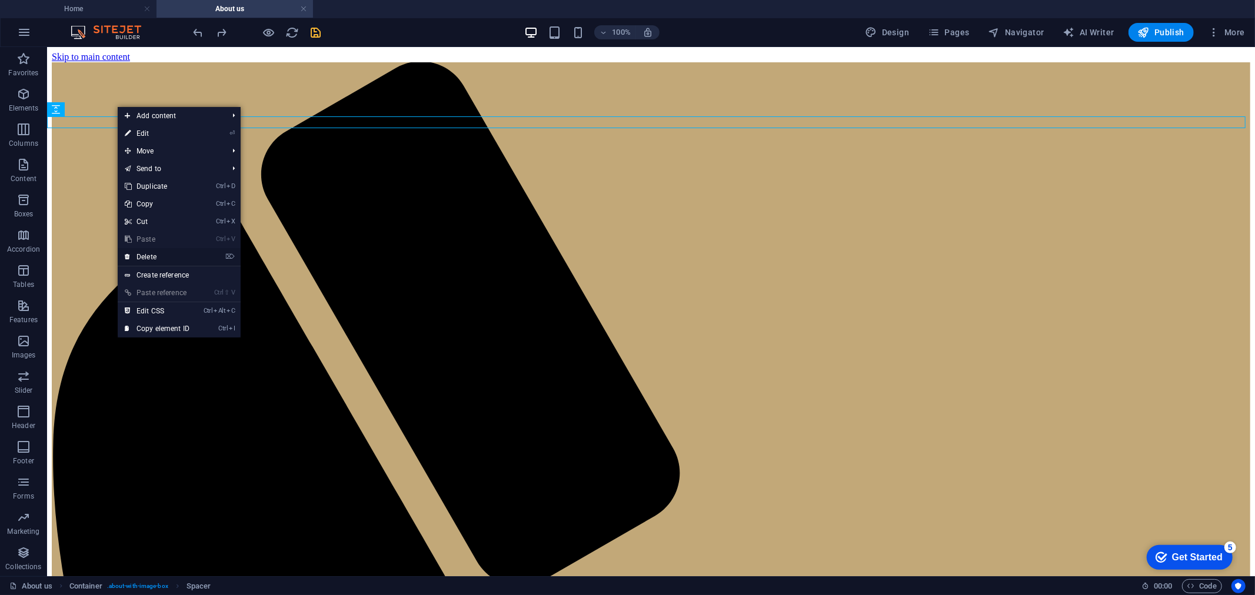
click at [155, 254] on link "⌦ Delete" at bounding box center [157, 257] width 79 height 18
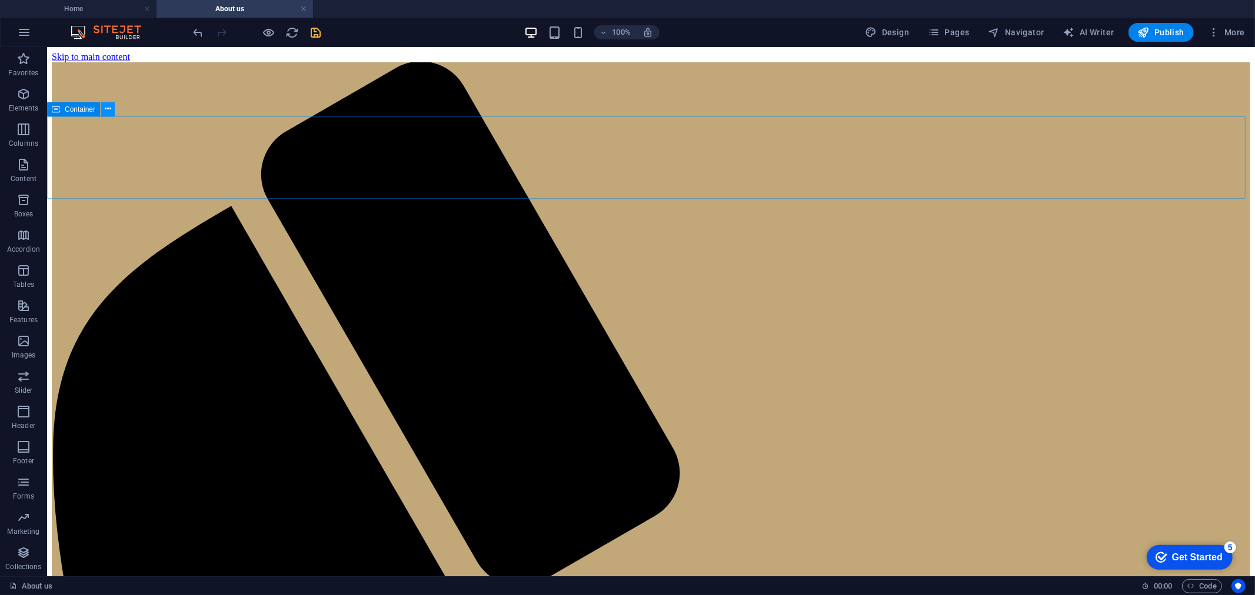
click at [106, 106] on icon at bounding box center [108, 109] width 6 height 12
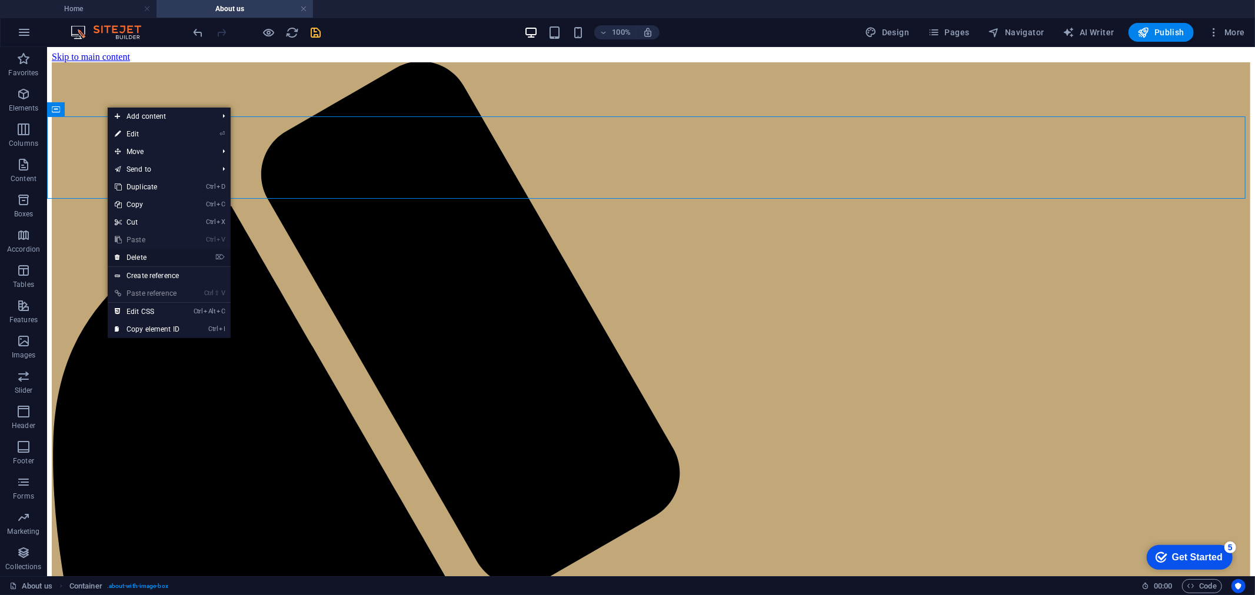
click at [140, 258] on link "⌦ Delete" at bounding box center [147, 258] width 79 height 18
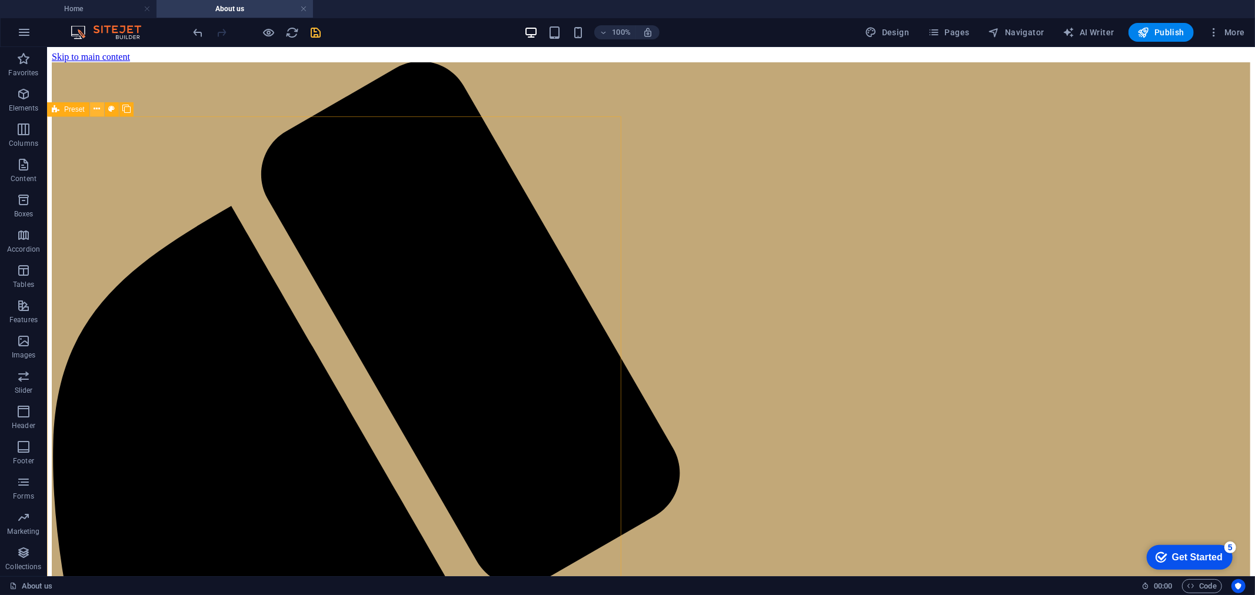
click at [92, 108] on button at bounding box center [97, 109] width 14 height 14
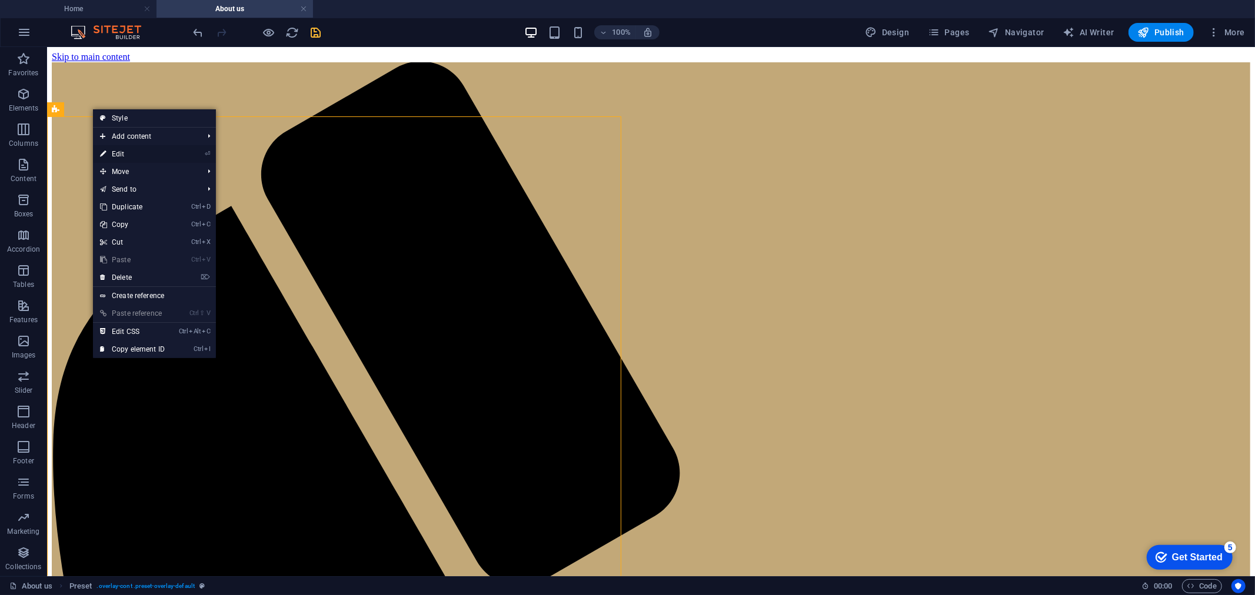
click at [131, 149] on link "⏎ Edit" at bounding box center [132, 154] width 79 height 18
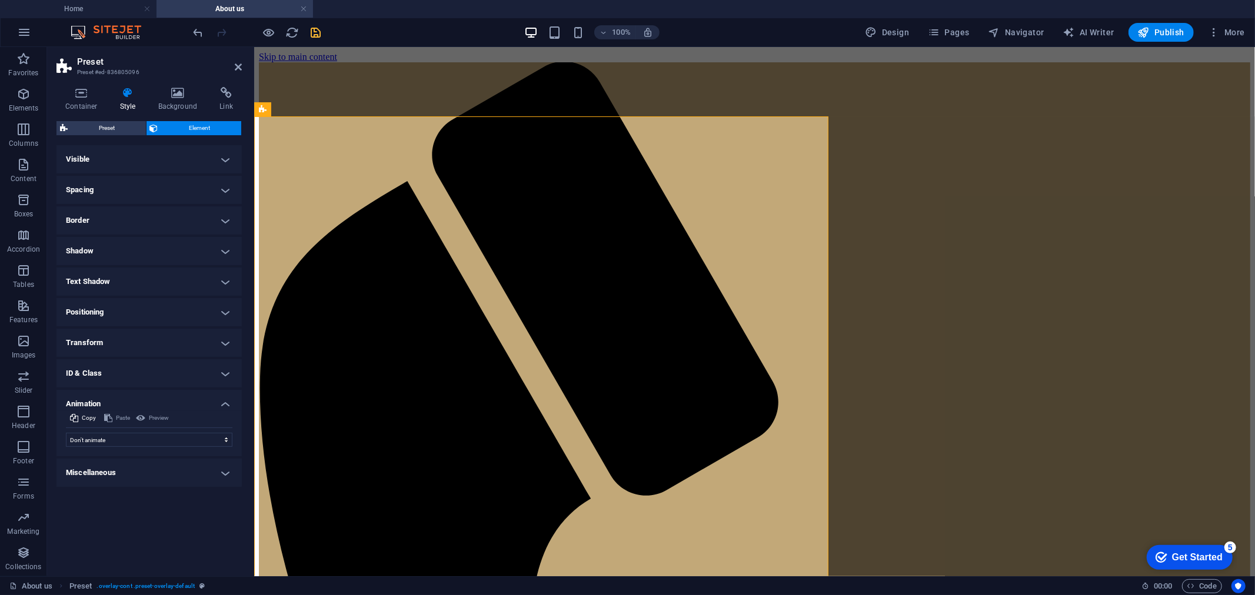
click at [103, 154] on h4 "Visible" at bounding box center [148, 159] width 185 height 28
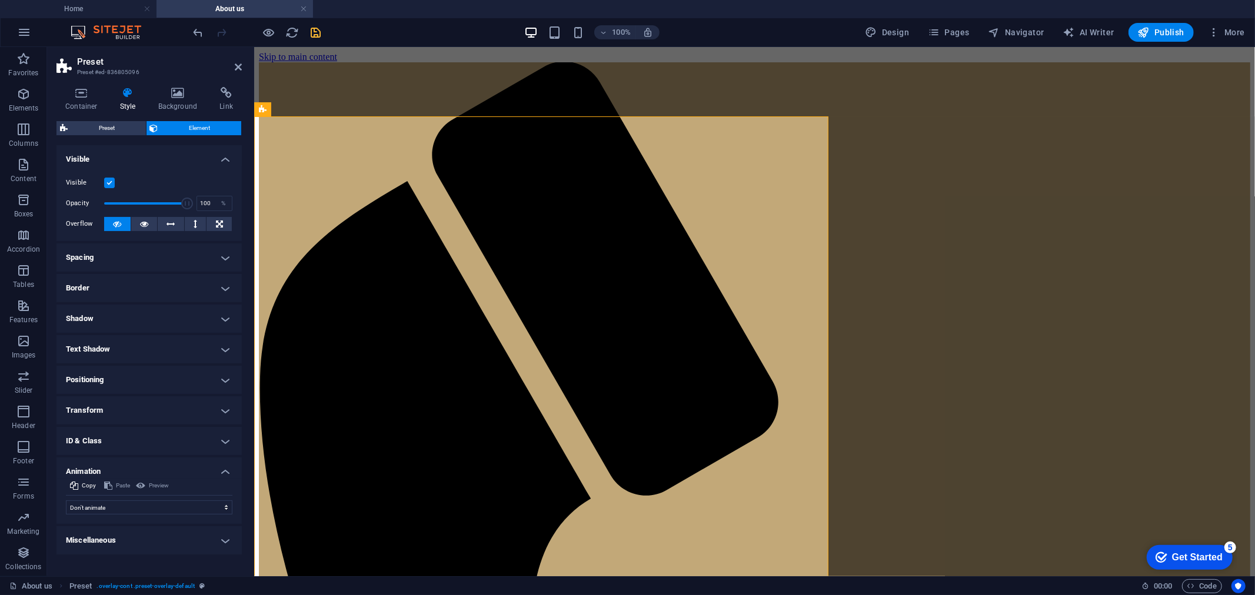
click at [107, 154] on h4 "Visible" at bounding box center [148, 155] width 185 height 21
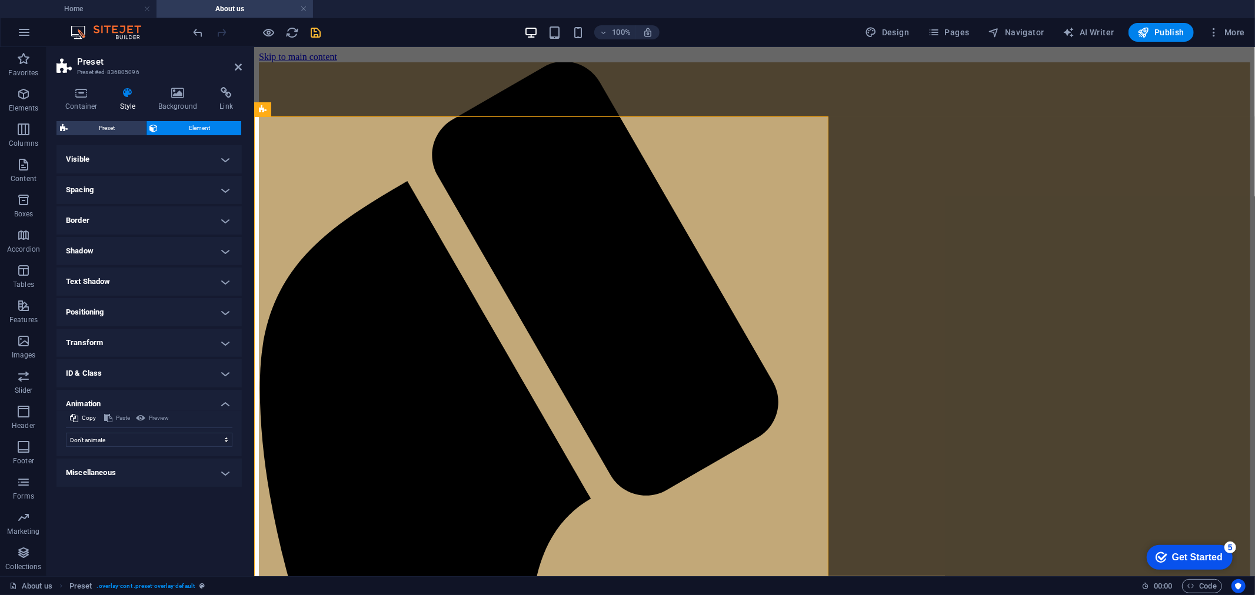
click at [107, 154] on h4 "Visible" at bounding box center [148, 159] width 185 height 28
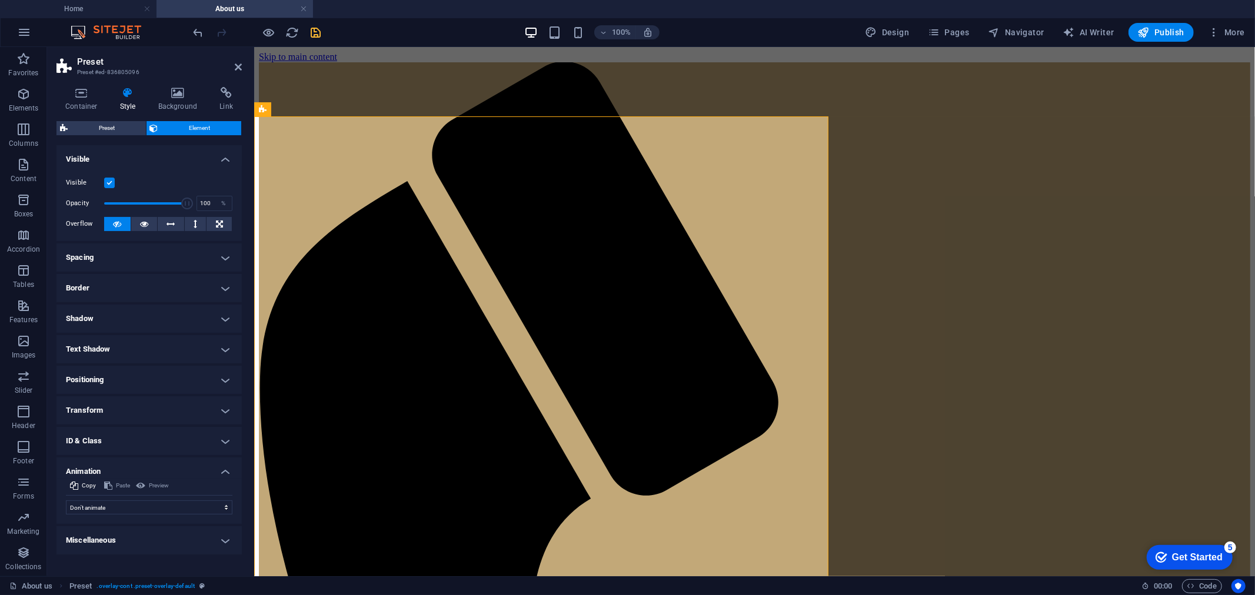
click at [100, 158] on h4 "Visible" at bounding box center [148, 155] width 185 height 21
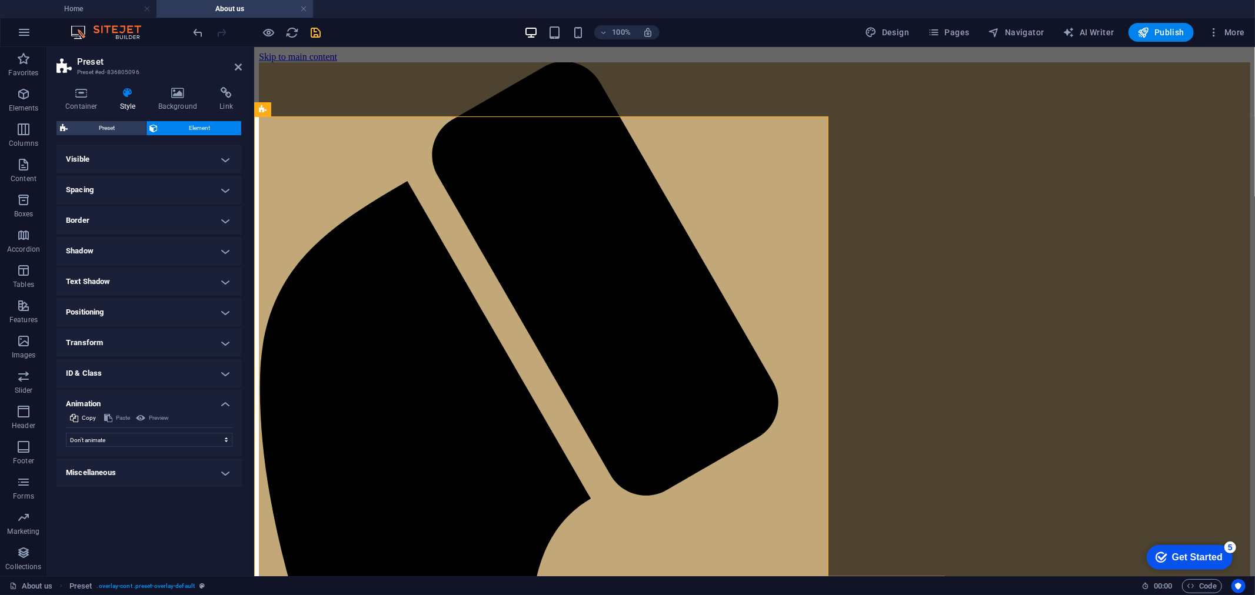
click at [93, 190] on h4 "Spacing" at bounding box center [148, 190] width 185 height 28
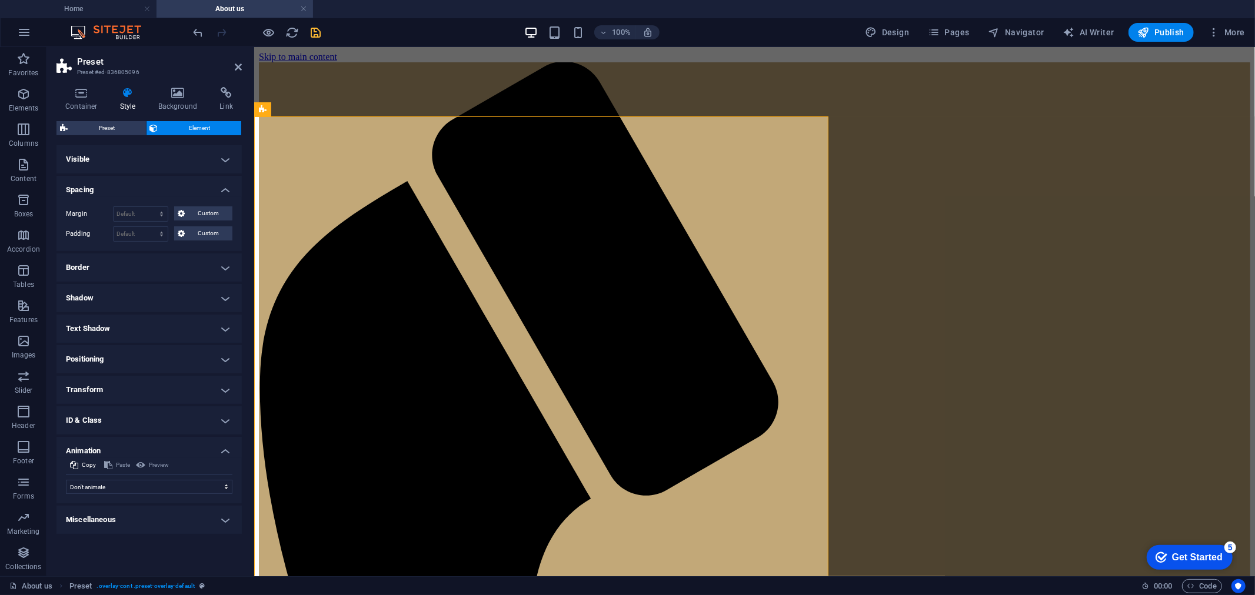
click at [96, 183] on h4 "Spacing" at bounding box center [148, 186] width 185 height 21
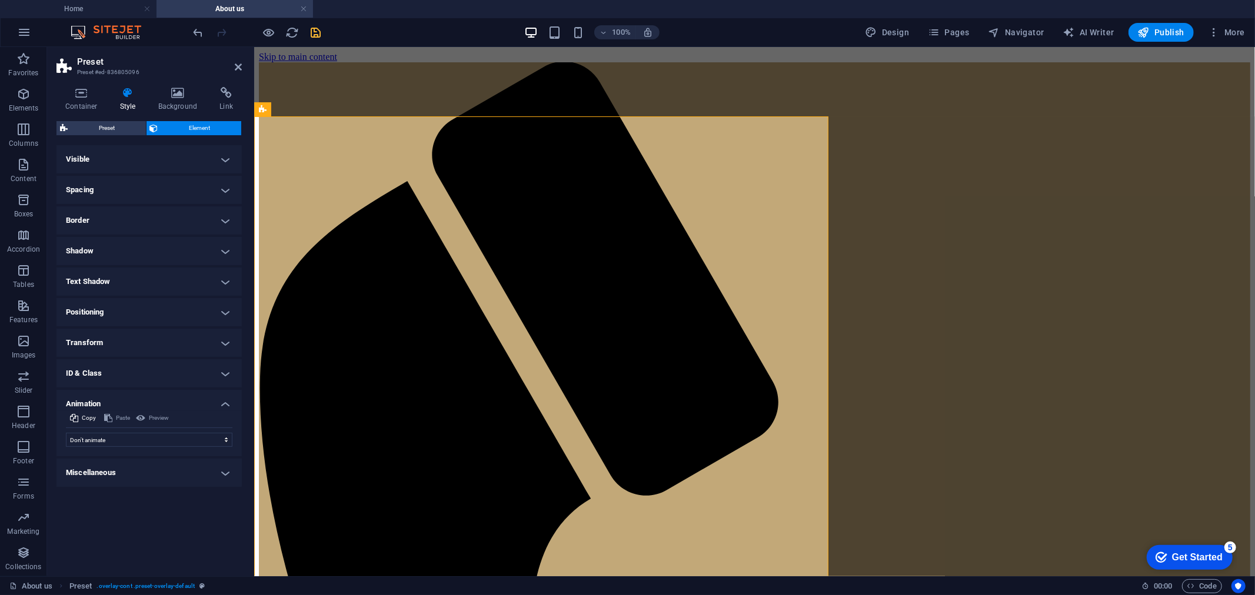
click at [96, 183] on h4 "Spacing" at bounding box center [148, 190] width 185 height 28
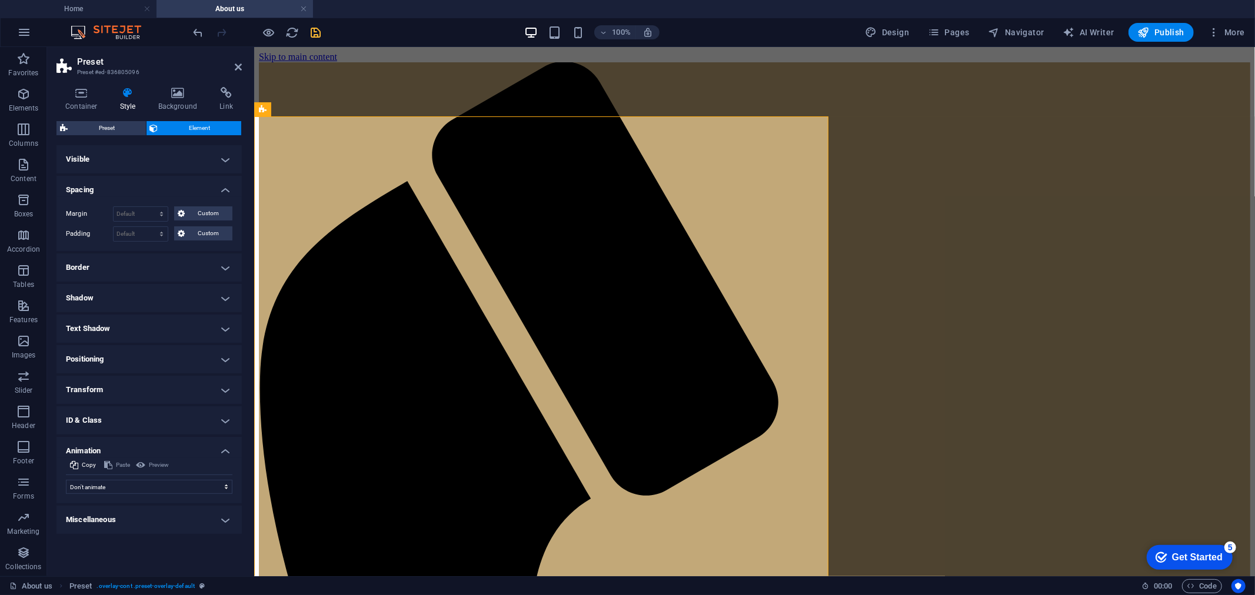
click at [96, 183] on h4 "Spacing" at bounding box center [148, 186] width 185 height 21
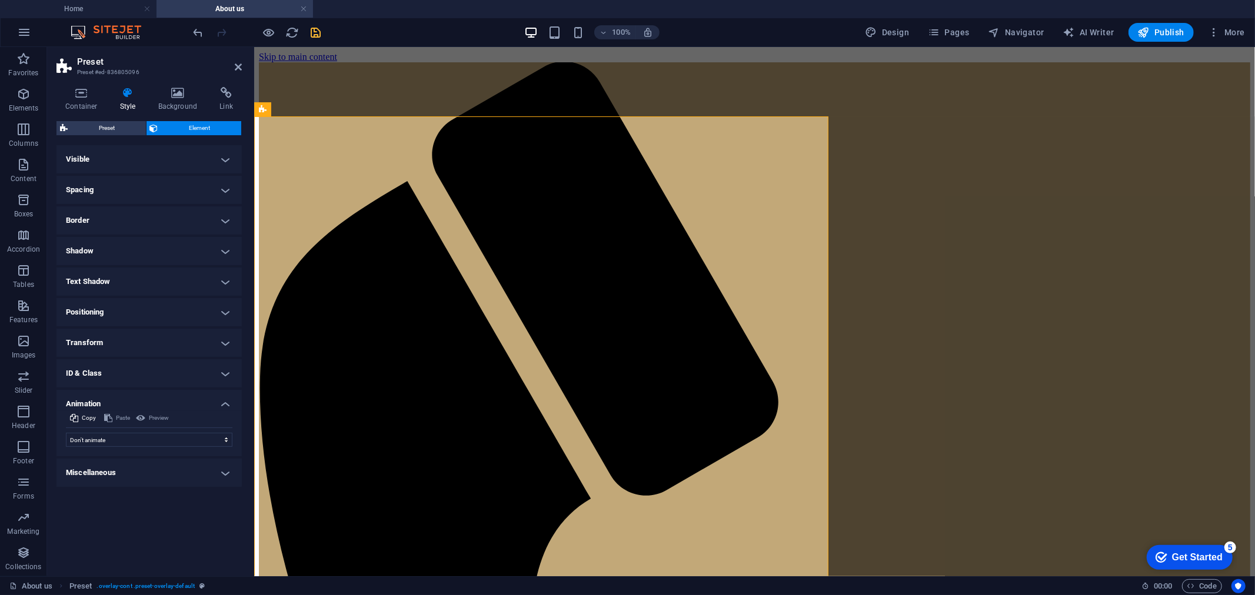
click at [99, 224] on h4 "Border" at bounding box center [148, 220] width 185 height 28
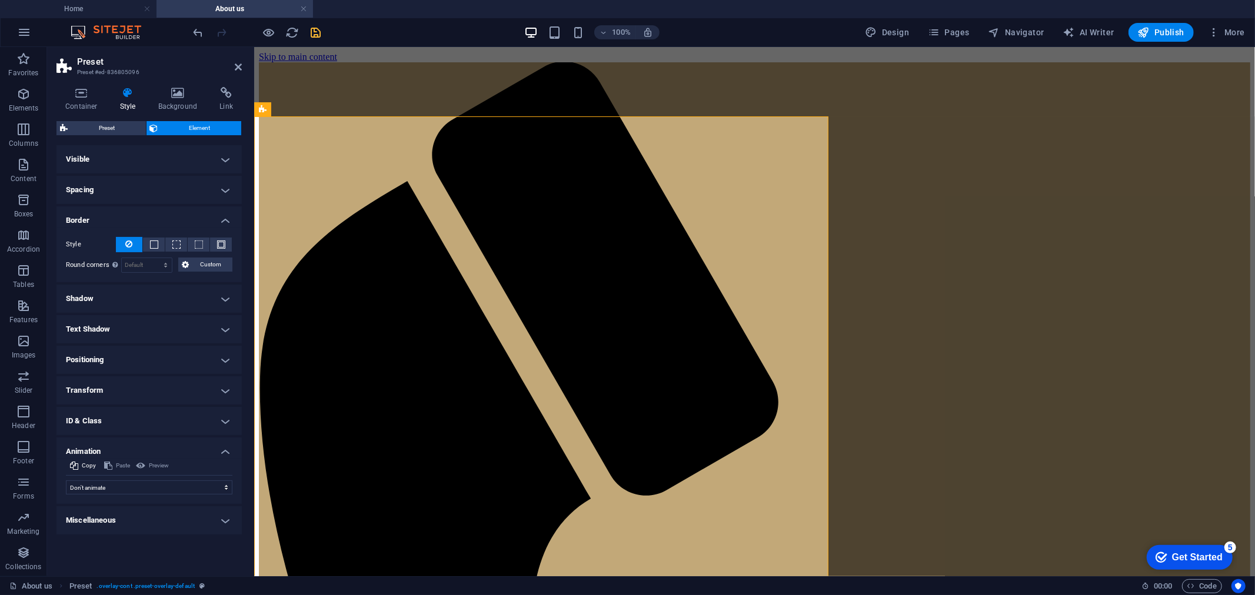
click at [99, 216] on h4 "Border" at bounding box center [148, 216] width 185 height 21
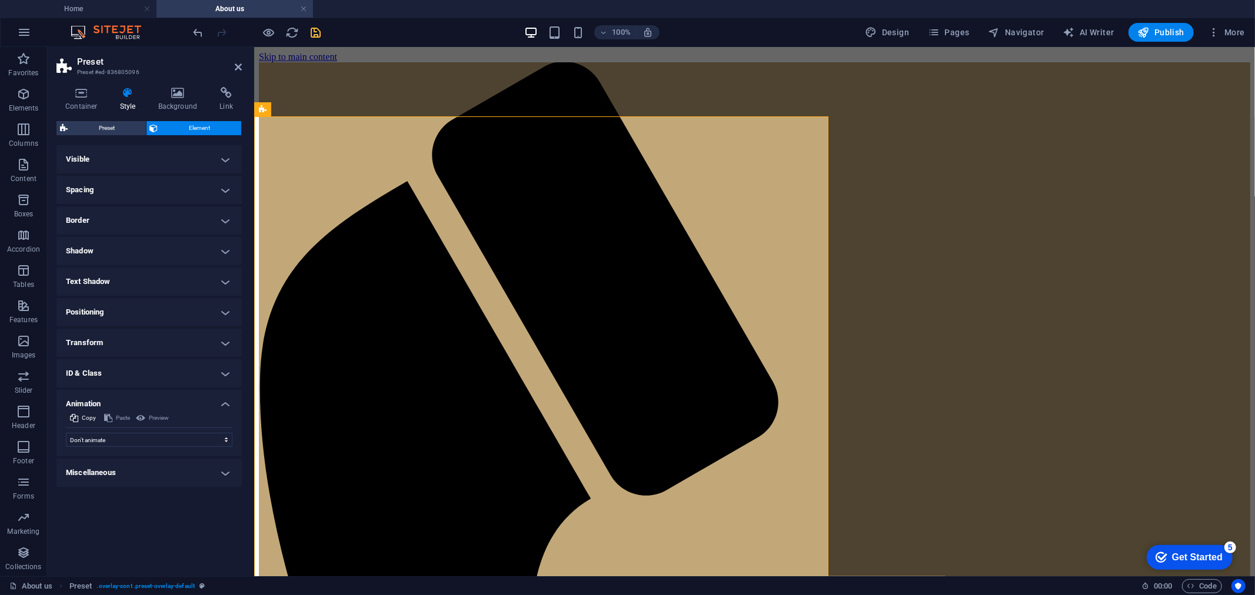
click at [101, 251] on h4 "Shadow" at bounding box center [148, 251] width 185 height 28
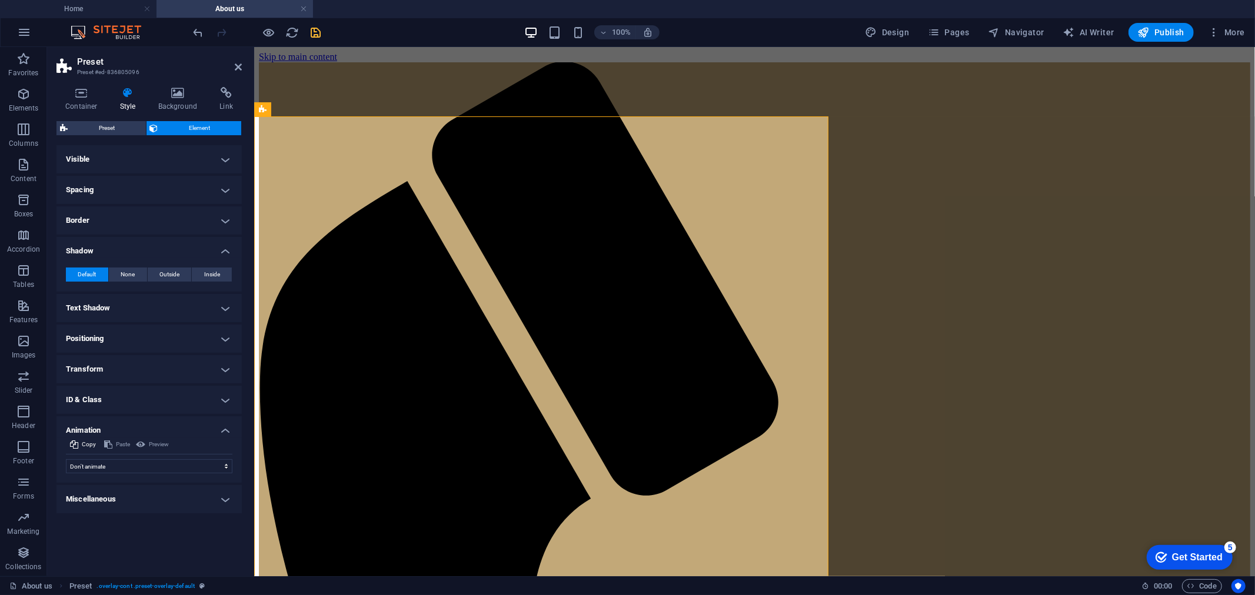
click at [100, 246] on h4 "Shadow" at bounding box center [148, 247] width 185 height 21
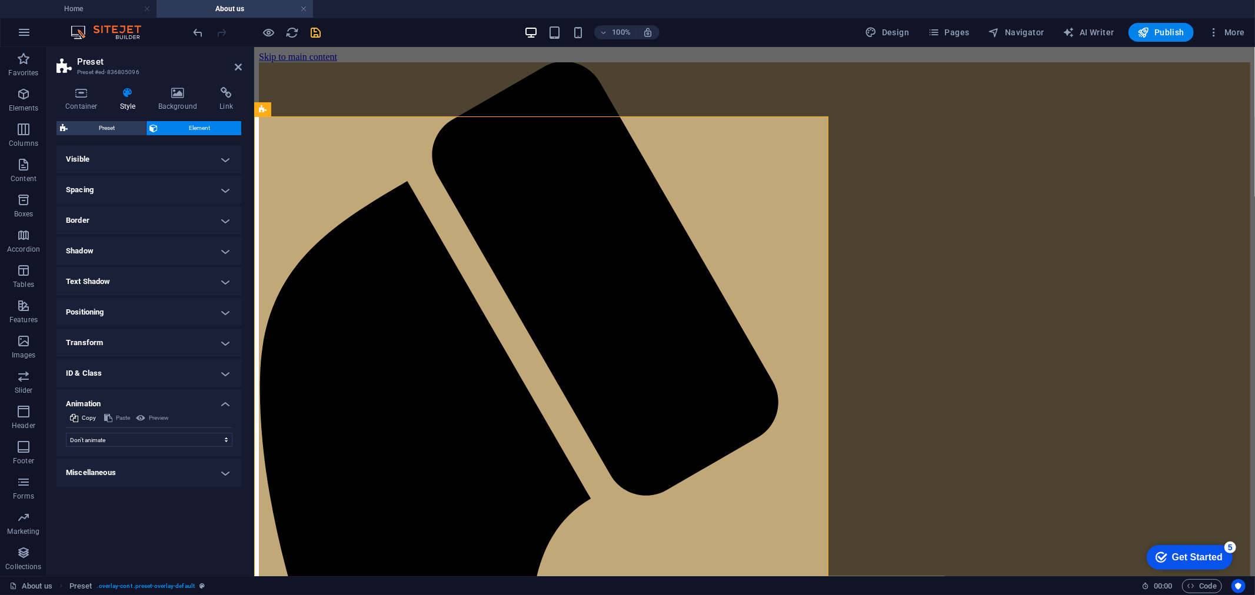
click at [119, 387] on ul "Layout How this element expands within the layout (Flexbox). Size Default auto …" at bounding box center [148, 316] width 185 height 342
click at [81, 377] on h4 "ID & Class" at bounding box center [148, 373] width 185 height 28
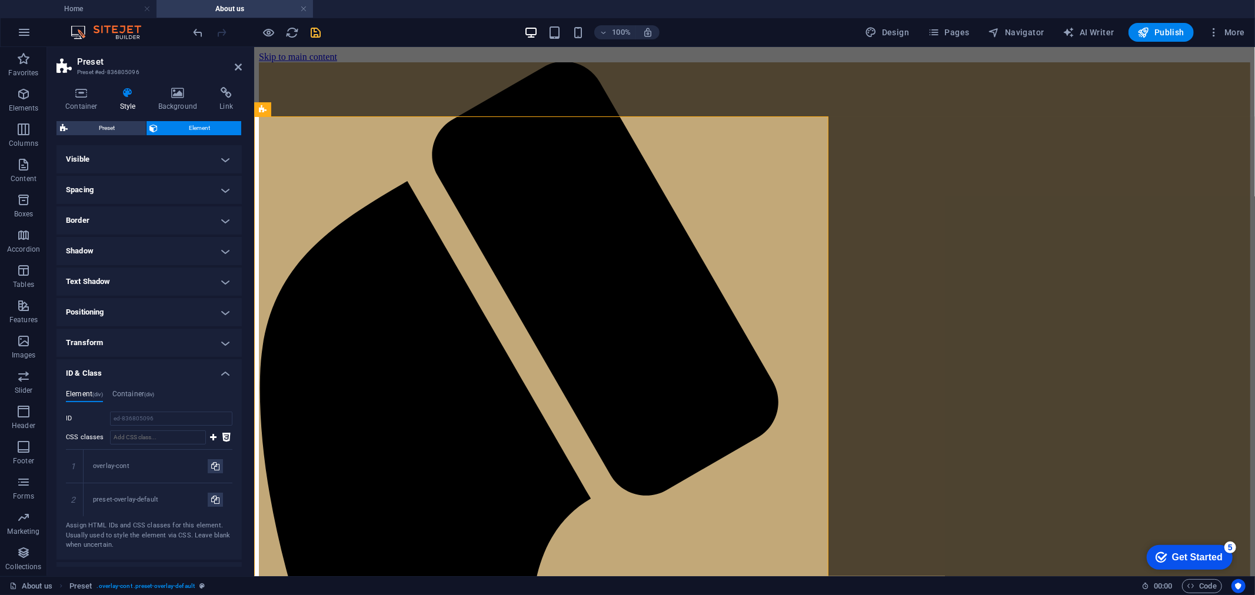
click at [100, 371] on h4 "ID & Class" at bounding box center [148, 369] width 185 height 21
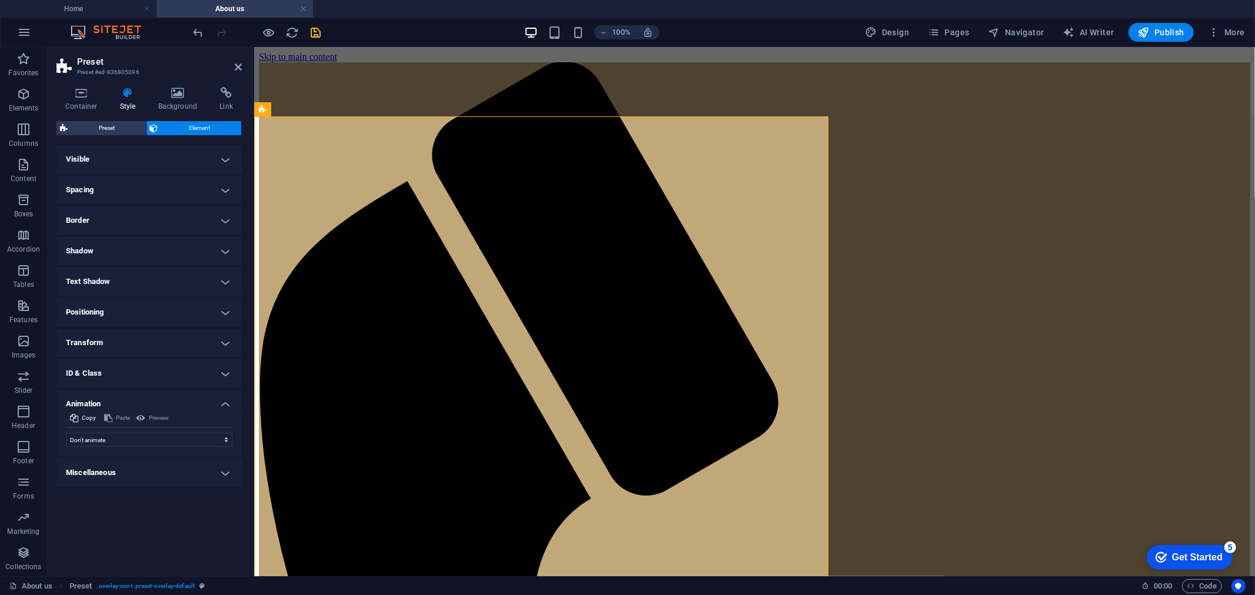
click at [105, 344] on h4 "Transform" at bounding box center [148, 343] width 185 height 28
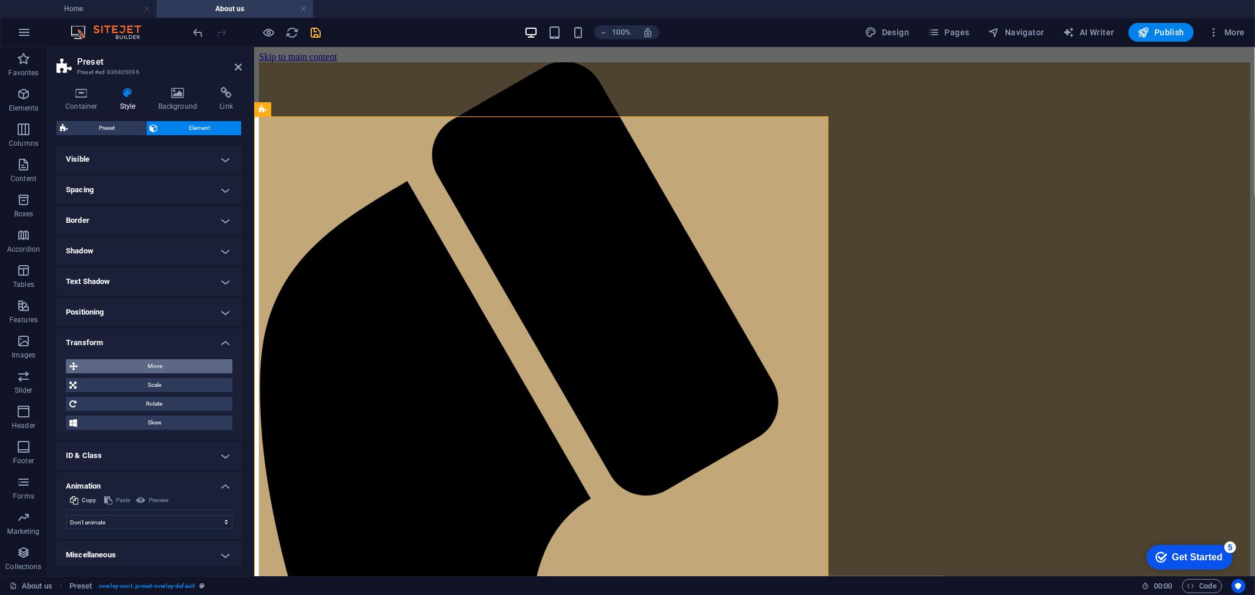
click at [111, 362] on span "Move" at bounding box center [155, 366] width 148 height 14
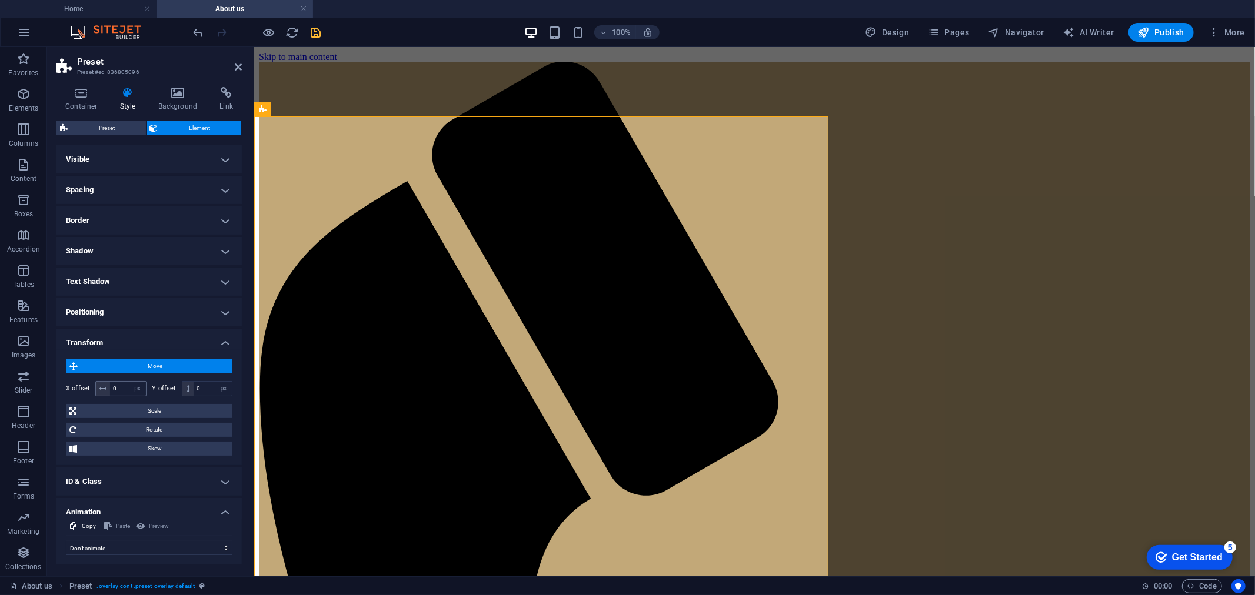
click at [104, 391] on icon at bounding box center [102, 388] width 7 height 7
drag, startPoint x: 106, startPoint y: 386, endPoint x: 125, endPoint y: 386, distance: 18.8
click at [125, 386] on div "0 px rem % em vh vw" at bounding box center [120, 388] width 51 height 15
click at [125, 386] on input "0" at bounding box center [128, 389] width 36 height 14
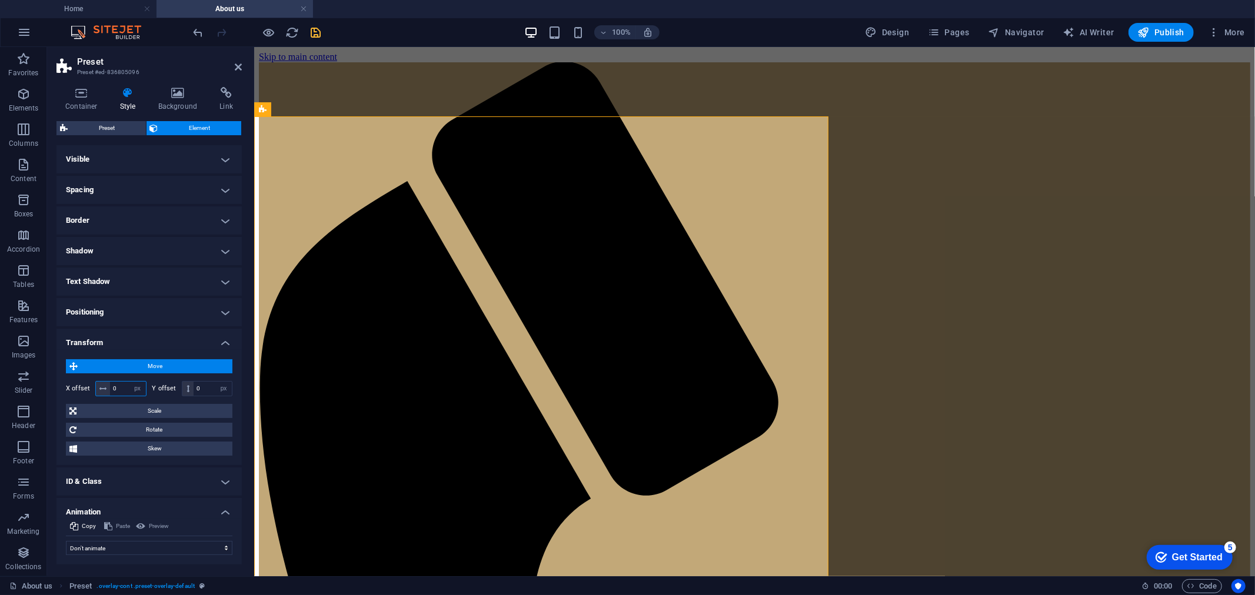
click at [125, 386] on input "0" at bounding box center [128, 389] width 36 height 14
click at [144, 386] on select "px rem % em vh vw" at bounding box center [137, 389] width 16 height 14
click at [138, 387] on select "px rem % em vh vw" at bounding box center [137, 389] width 16 height 14
click at [119, 389] on input "0" at bounding box center [128, 389] width 36 height 14
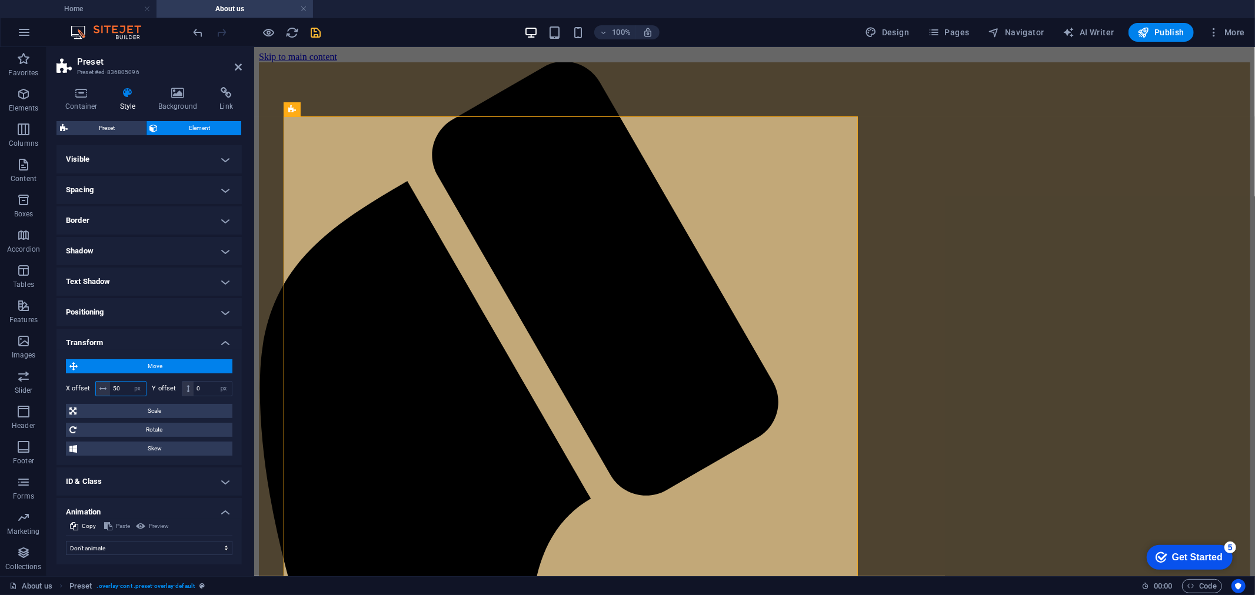
click at [126, 391] on input "50" at bounding box center [128, 389] width 36 height 14
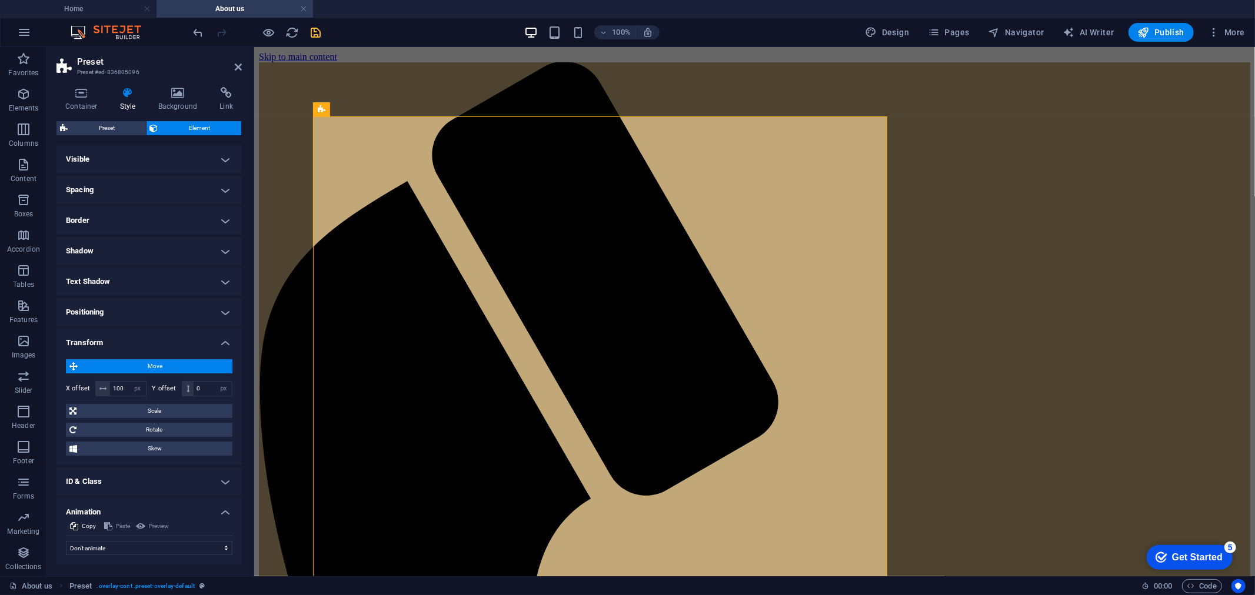
click at [110, 314] on h4 "Positioning" at bounding box center [148, 312] width 185 height 28
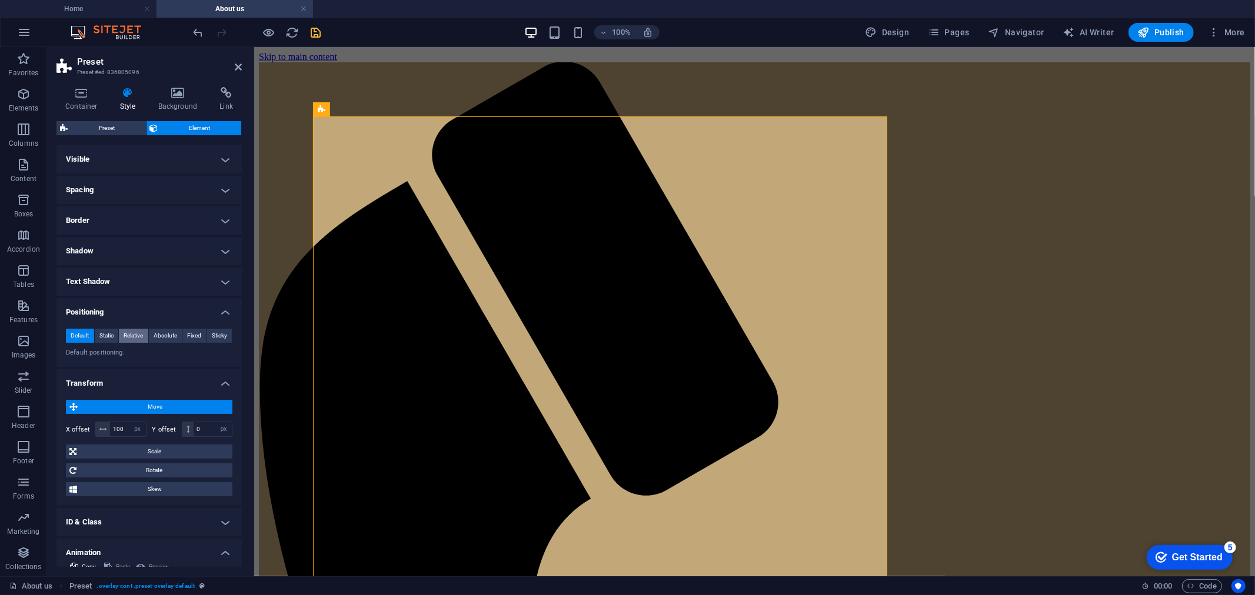
click at [136, 333] on span "Relative" at bounding box center [133, 336] width 19 height 14
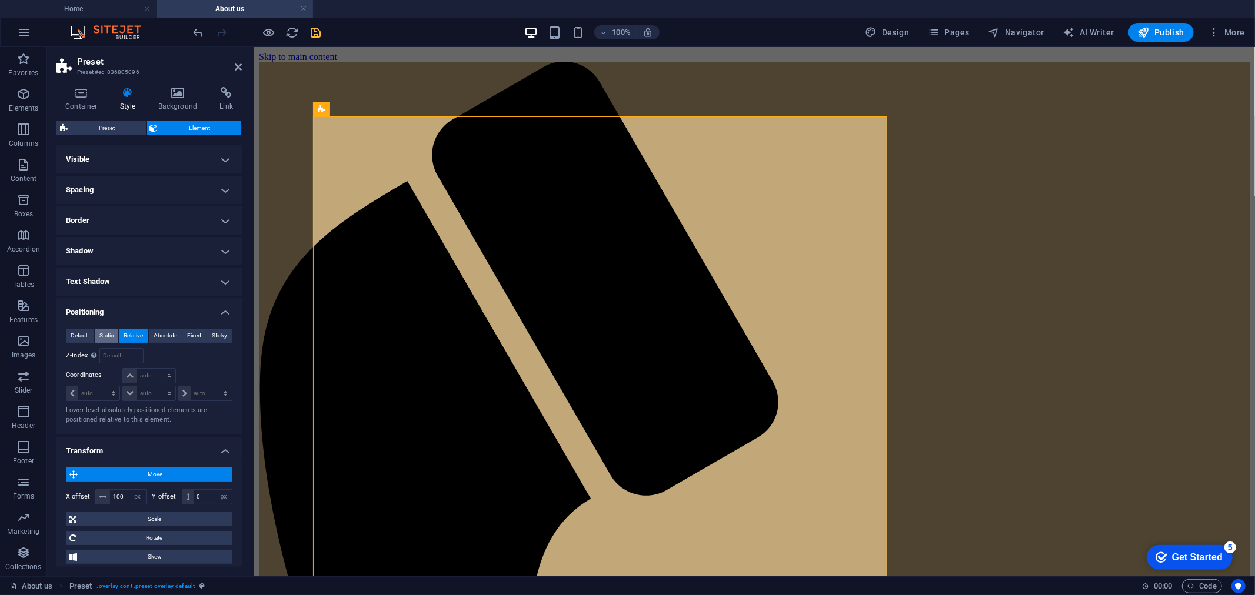
click at [102, 334] on span "Static" at bounding box center [106, 336] width 14 height 14
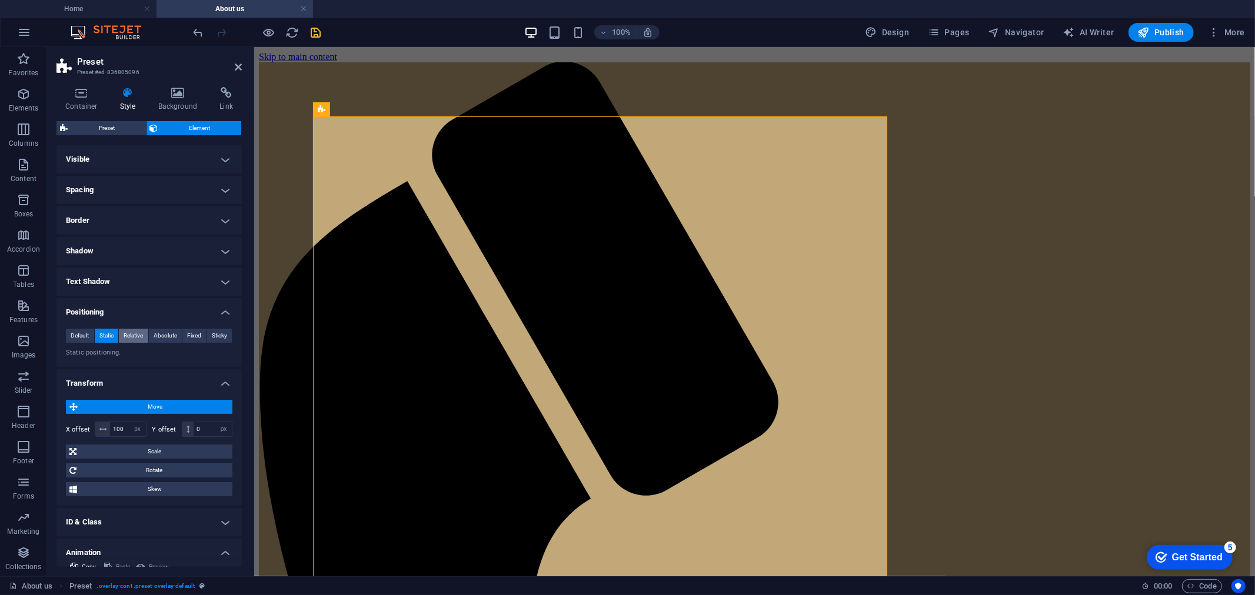
click at [136, 336] on span "Relative" at bounding box center [133, 336] width 19 height 14
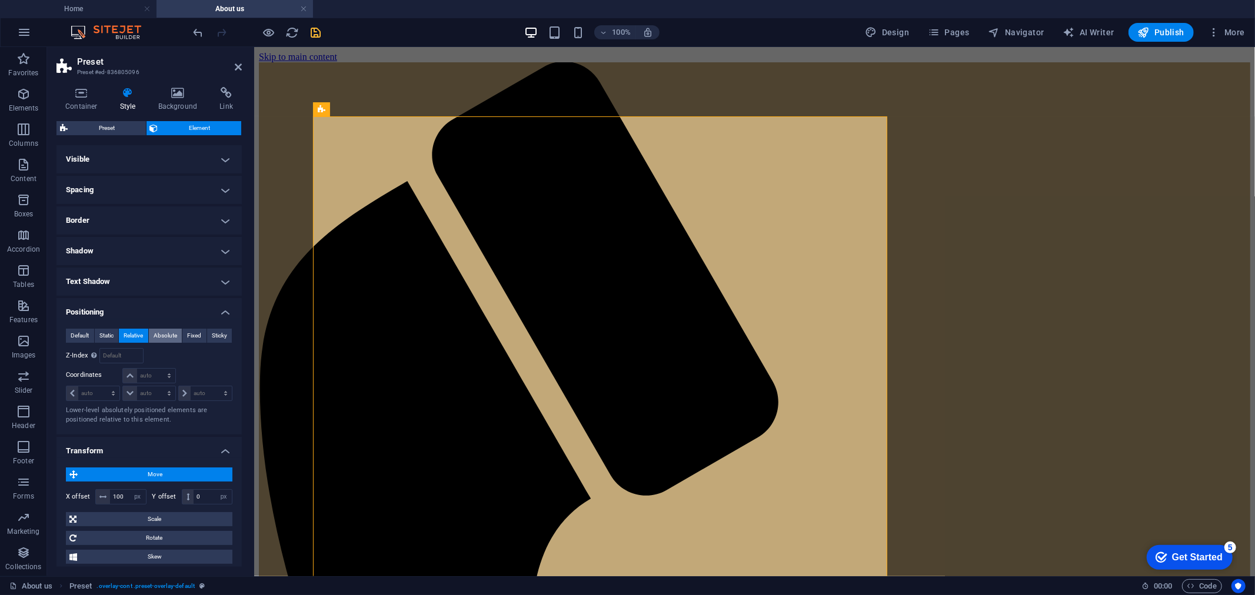
click at [169, 336] on span "Absolute" at bounding box center [166, 336] width 24 height 14
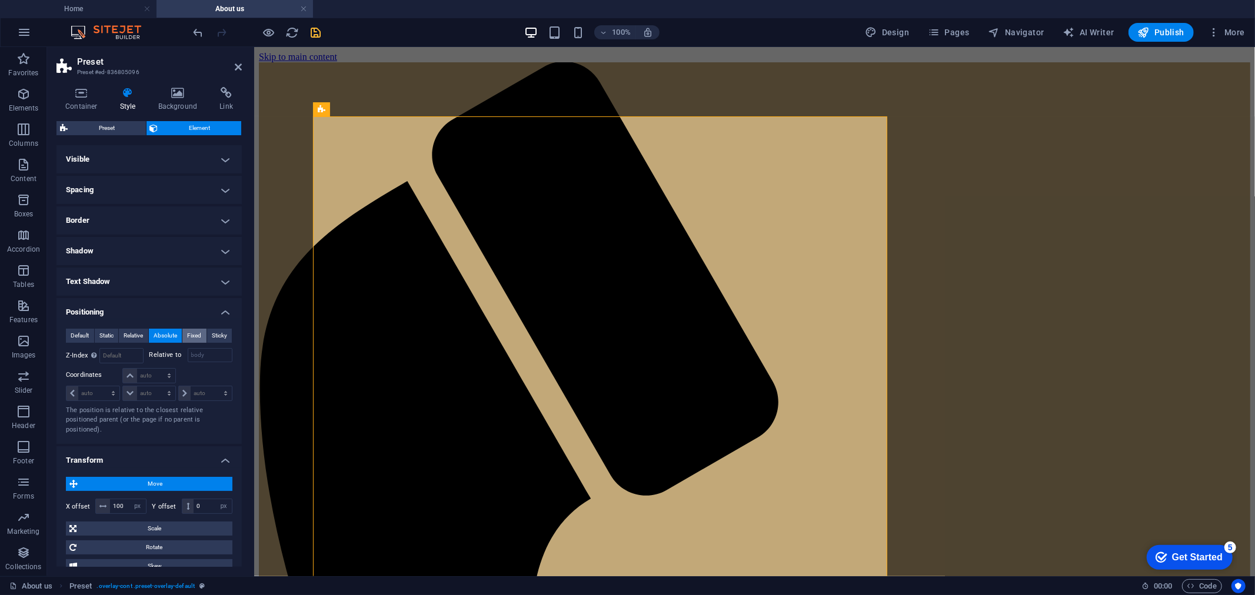
click at [196, 334] on span "Fixed" at bounding box center [194, 336] width 14 height 14
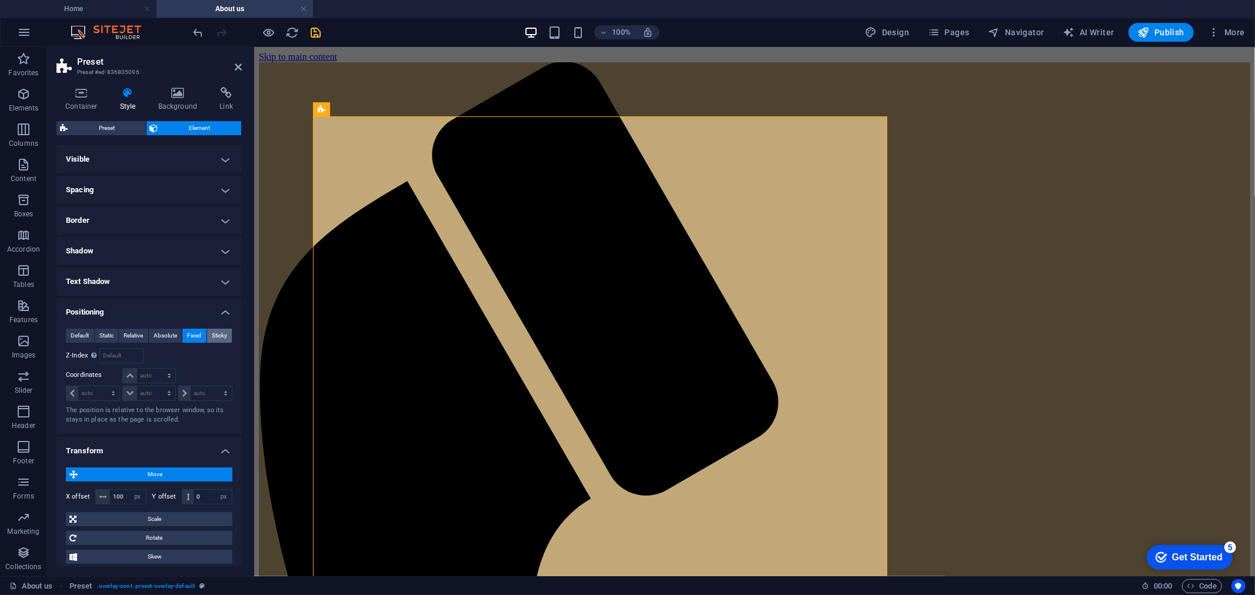
click at [214, 333] on span "Sticky" at bounding box center [219, 336] width 15 height 14
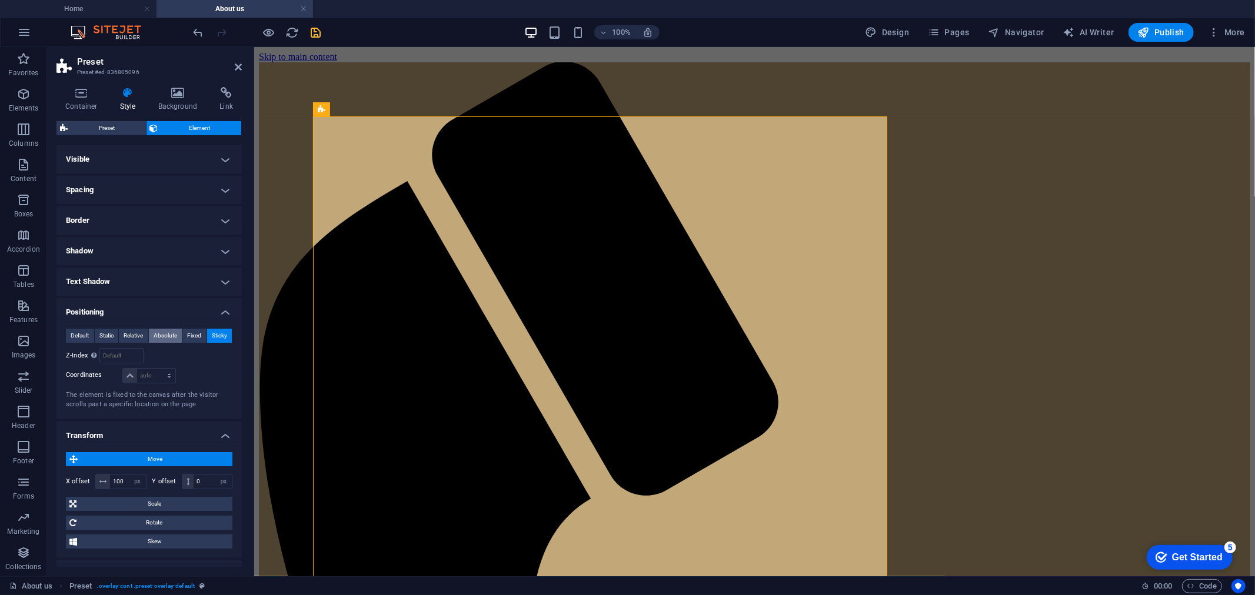
click at [180, 335] on button "Absolute" at bounding box center [166, 336] width 34 height 14
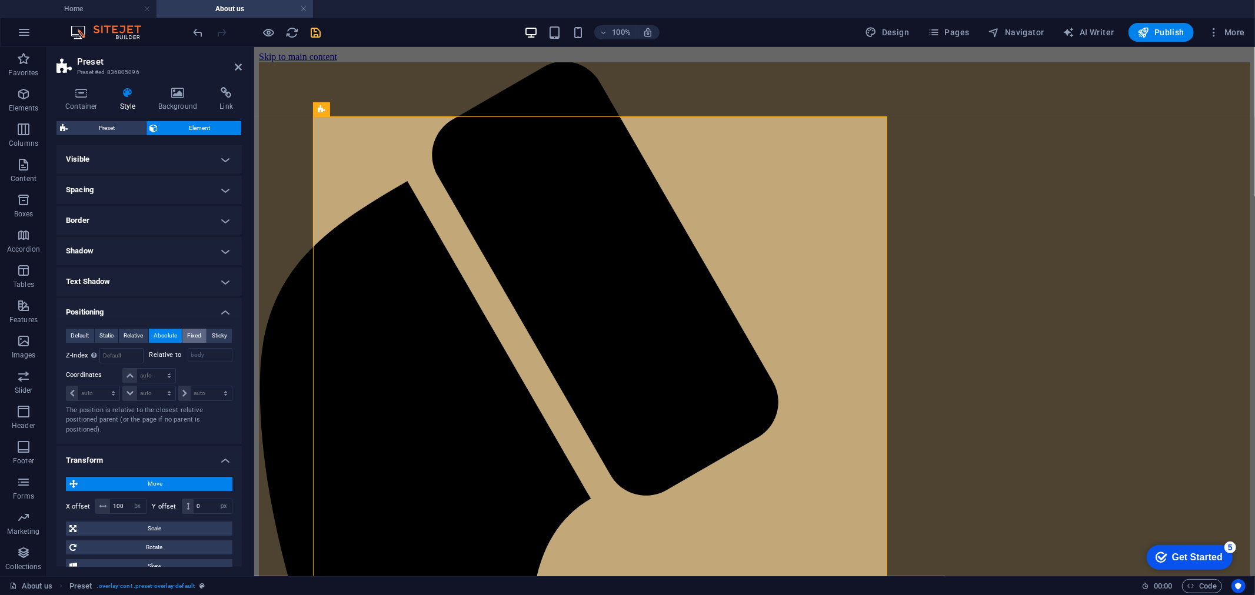
click at [191, 334] on span "Fixed" at bounding box center [194, 336] width 14 height 14
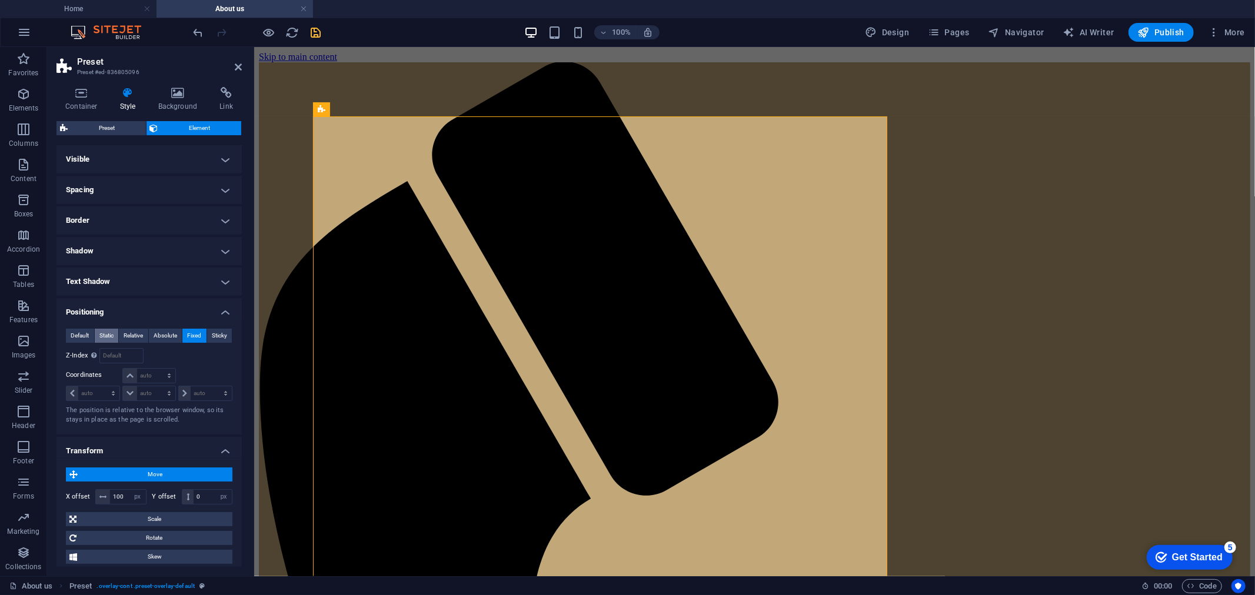
click at [112, 333] on span "Static" at bounding box center [106, 336] width 14 height 14
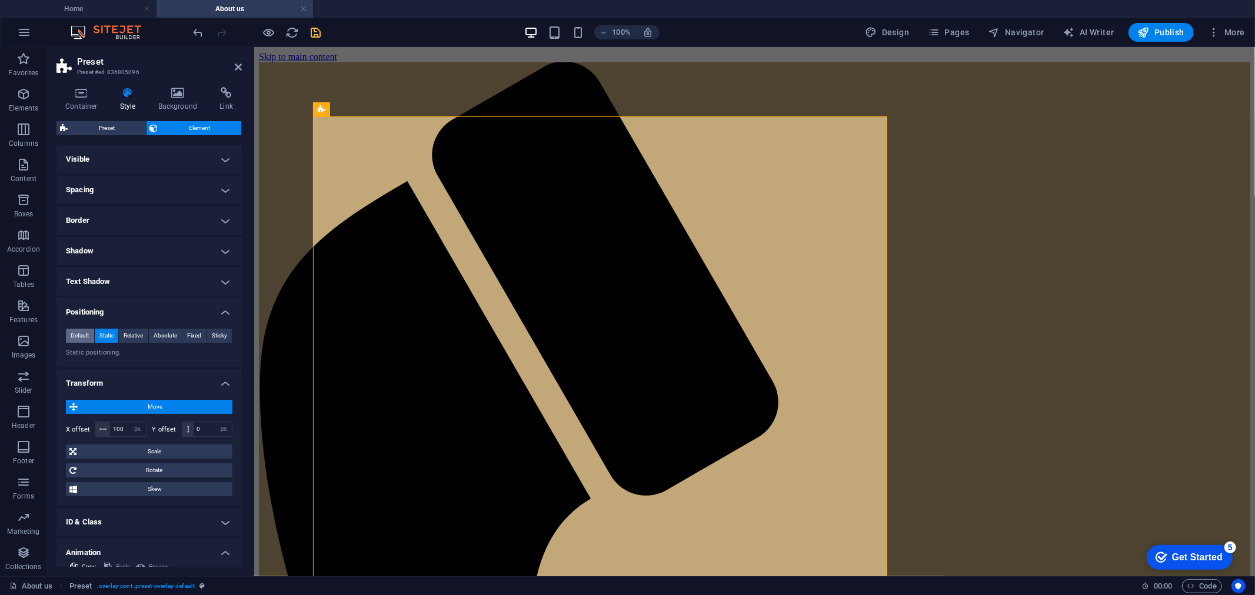
click at [92, 335] on button "Default" at bounding box center [80, 336] width 28 height 14
click at [84, 335] on span "Default" at bounding box center [80, 336] width 18 height 14
click at [125, 429] on input "100" at bounding box center [128, 429] width 36 height 14
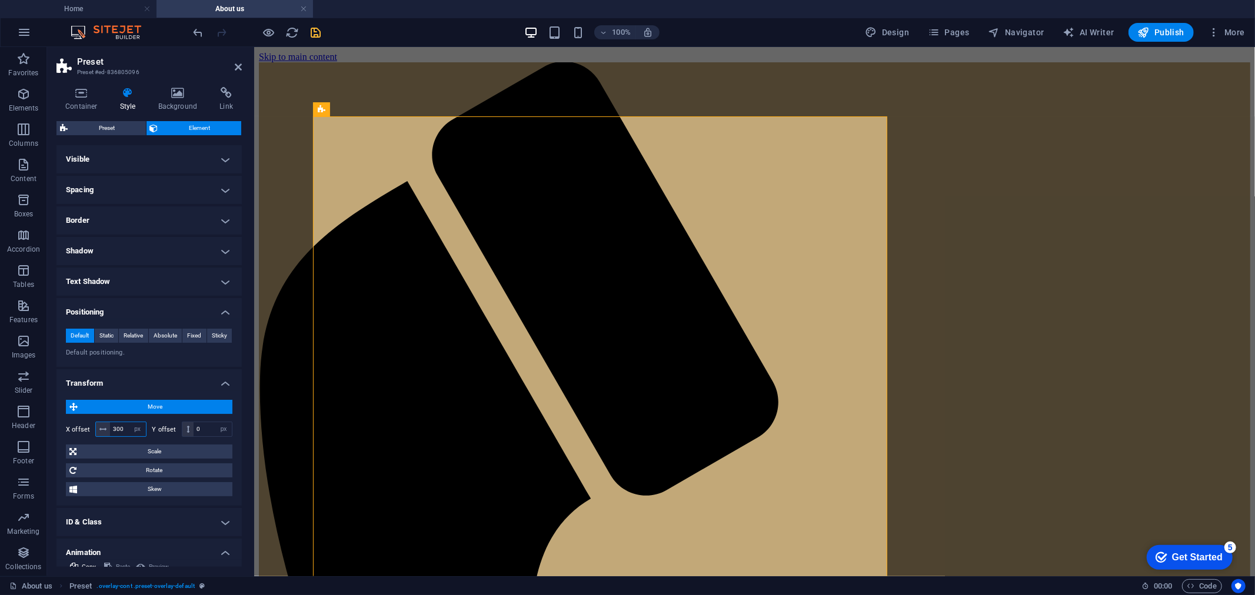
type input "300"
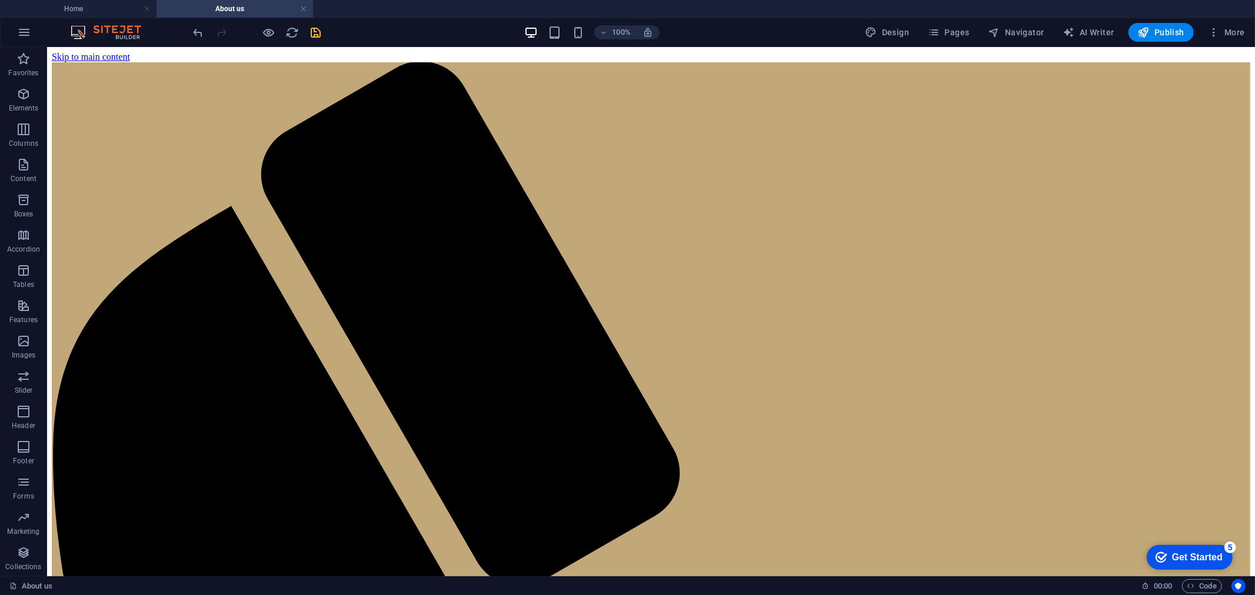
drag, startPoint x: 289, startPoint y: 121, endPoint x: 279, endPoint y: 118, distance: 10.1
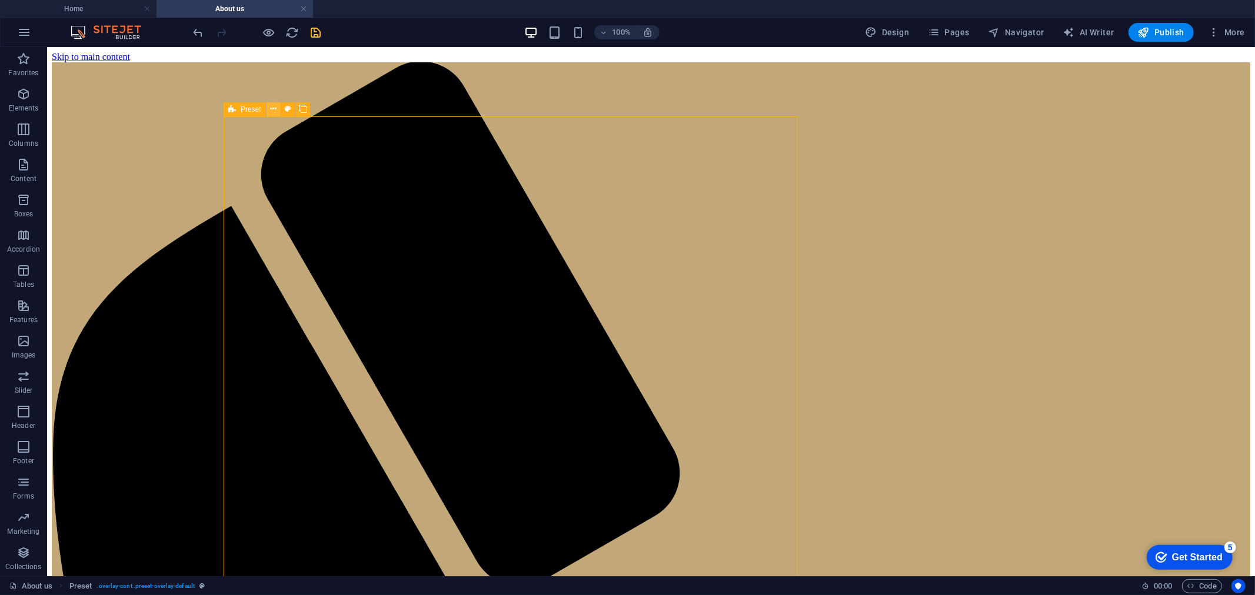
click at [271, 106] on icon at bounding box center [273, 109] width 6 height 12
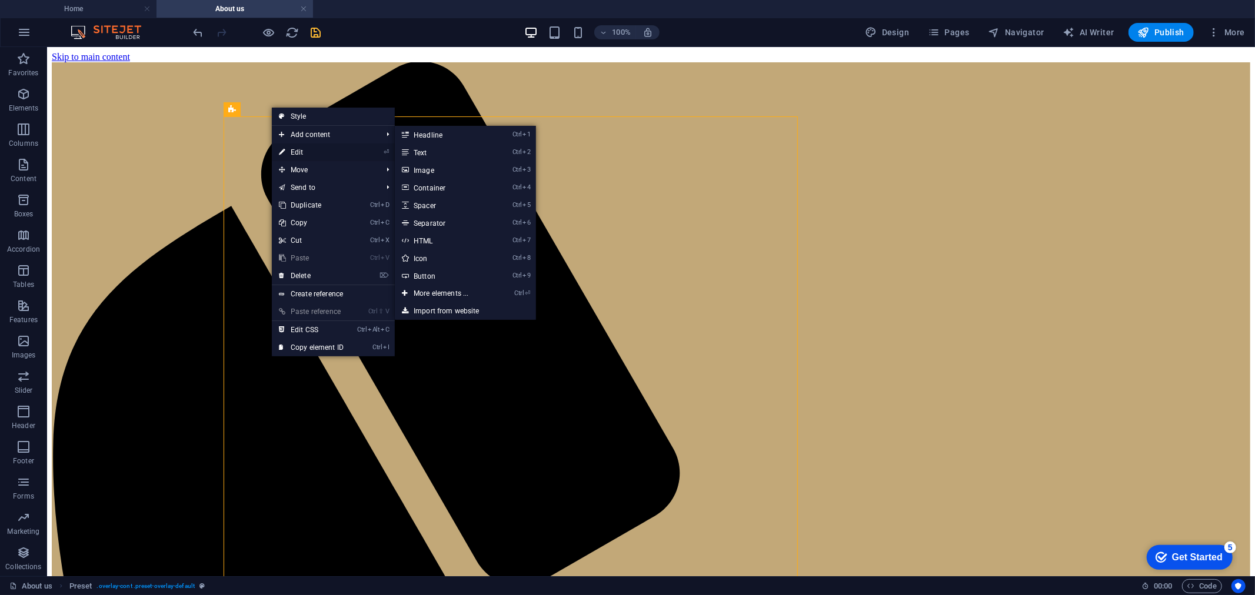
drag, startPoint x: 299, startPoint y: 150, endPoint x: 46, endPoint y: 124, distance: 253.7
click at [299, 150] on link "⏎ Edit" at bounding box center [311, 153] width 79 height 18
select select "px"
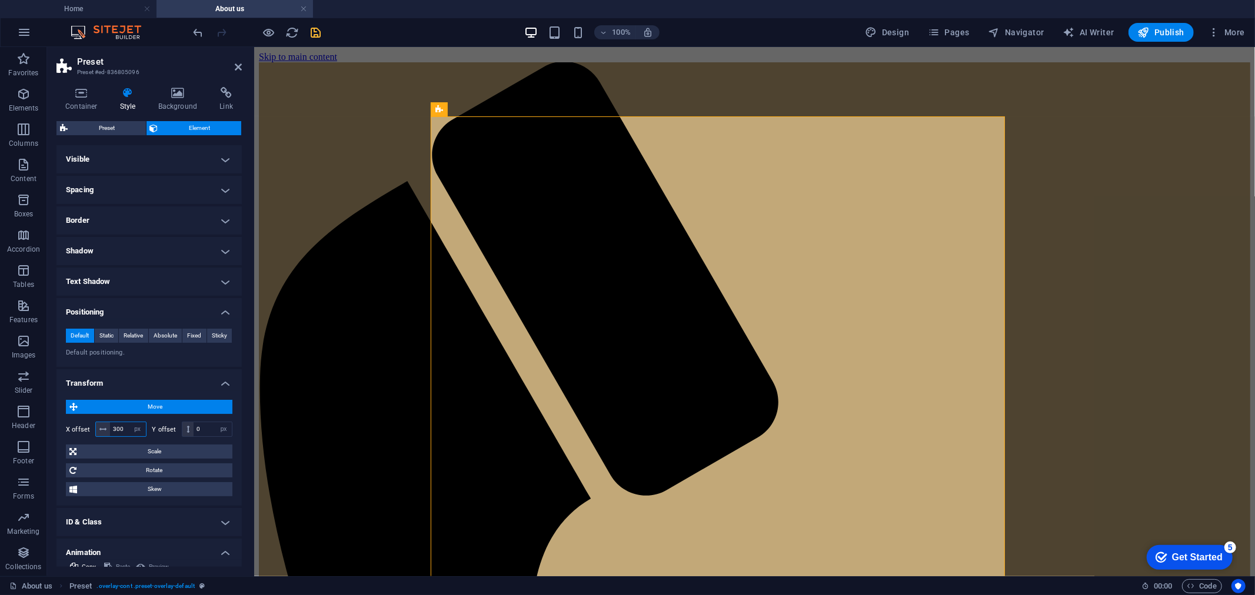
click at [121, 430] on input "300" at bounding box center [128, 429] width 36 height 14
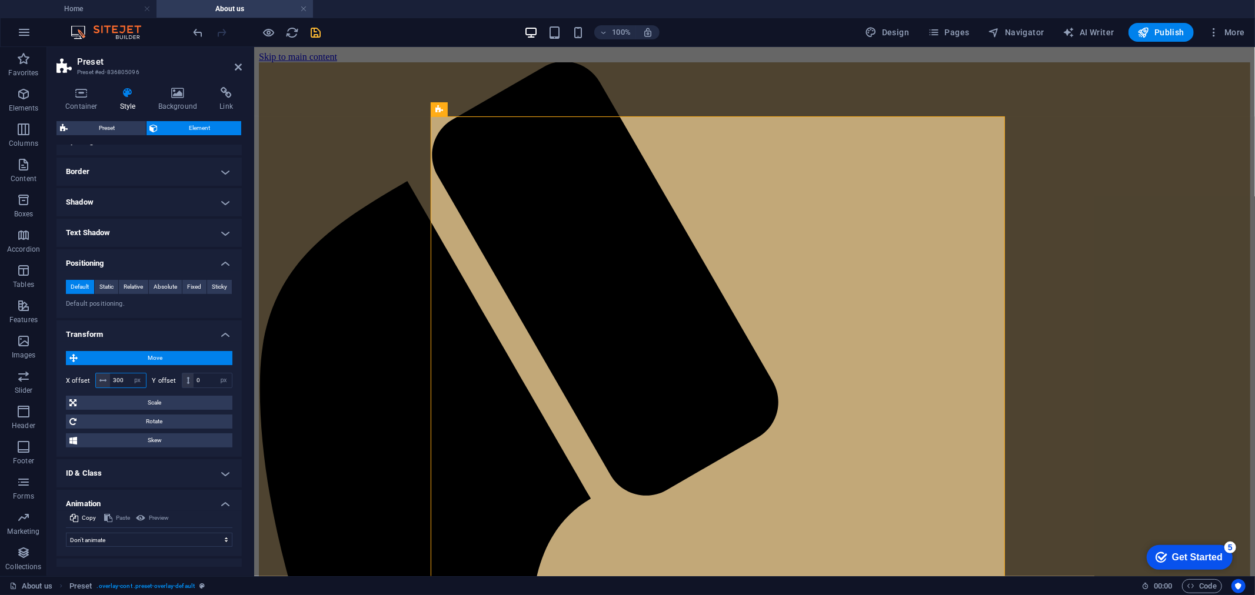
scroll to position [68, 0]
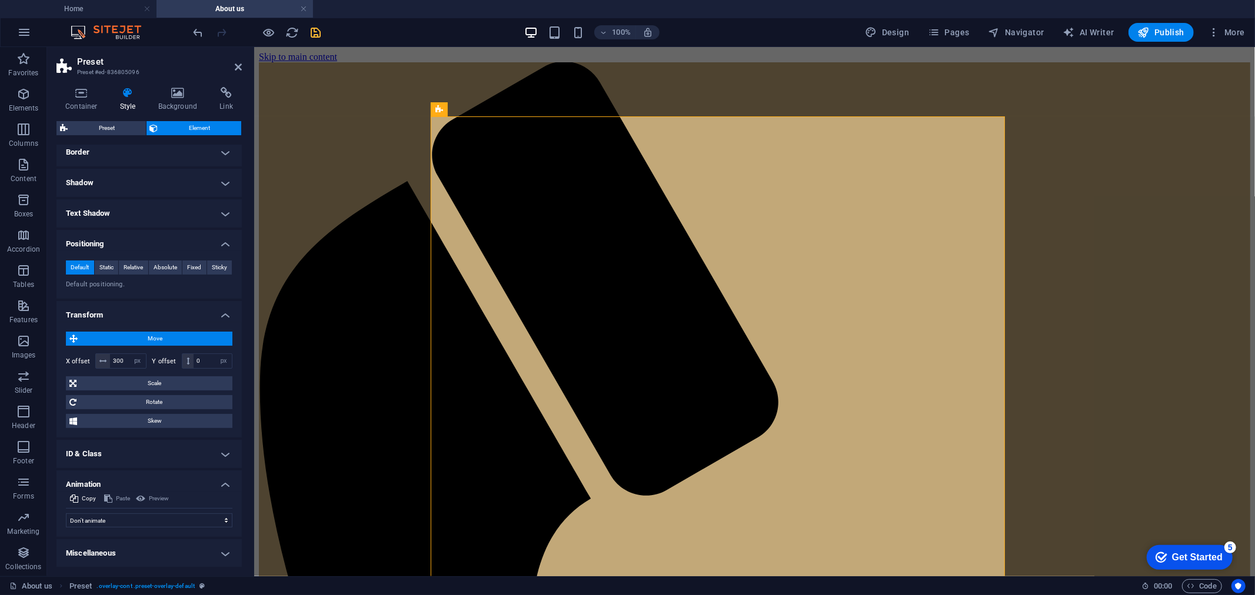
click at [148, 454] on div "Preview" at bounding box center [152, 499] width 36 height 14
click at [144, 454] on div "Preview" at bounding box center [152, 499] width 36 height 14
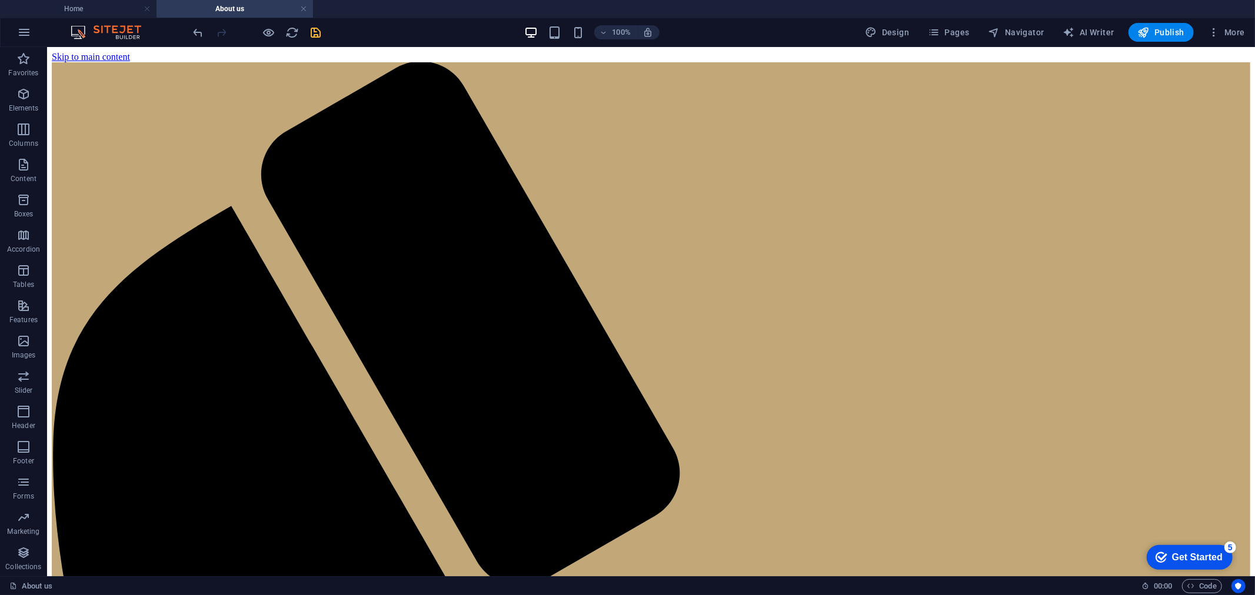
click at [261, 35] on div at bounding box center [257, 32] width 132 height 19
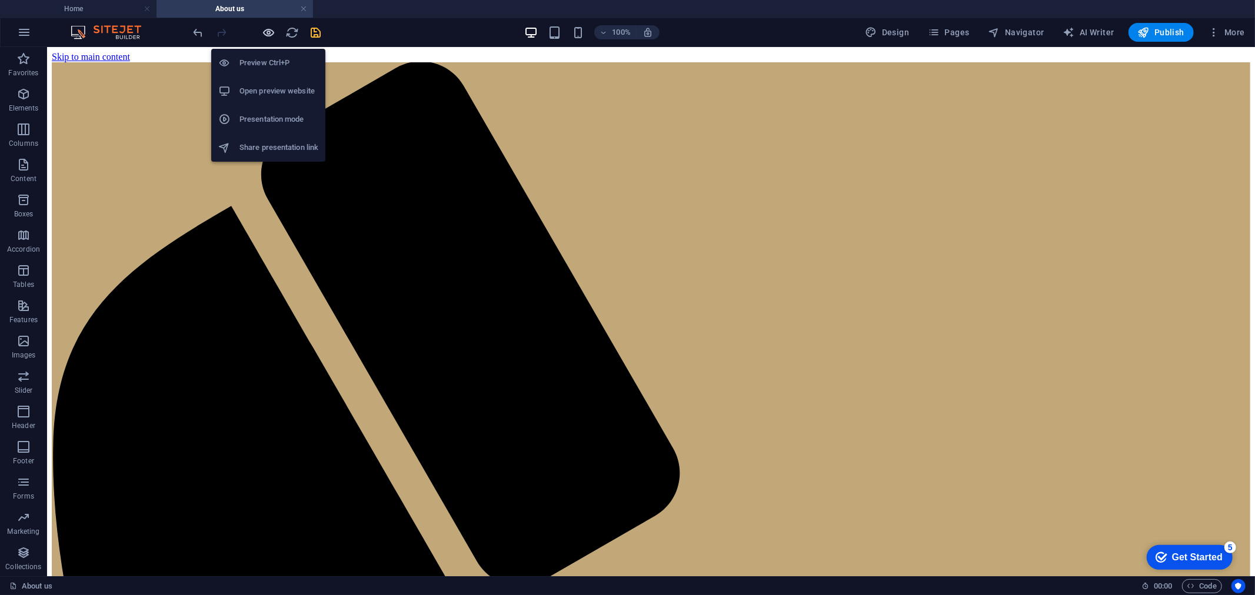
click at [266, 31] on icon "button" at bounding box center [269, 33] width 14 height 14
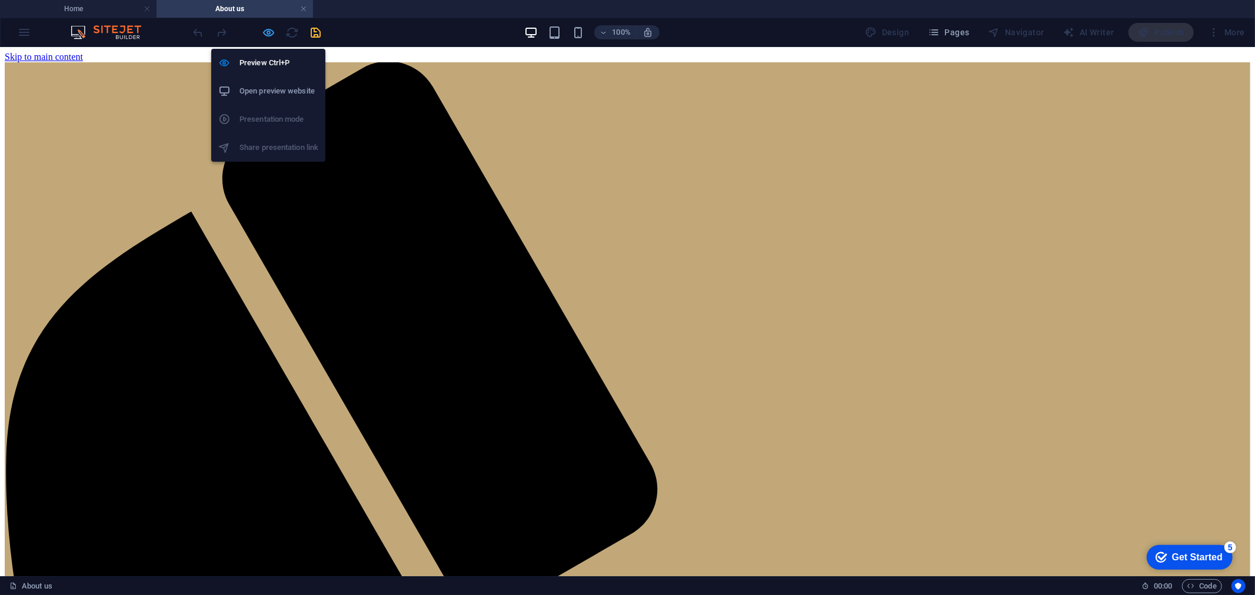
click at [266, 31] on icon "button" at bounding box center [269, 33] width 14 height 14
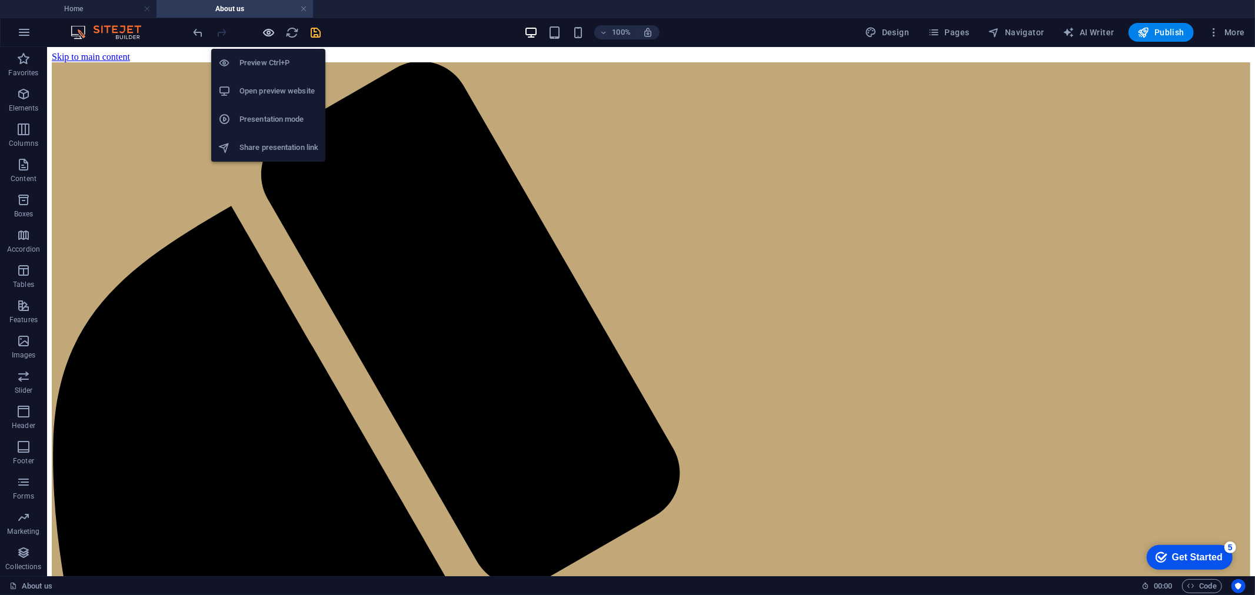
click at [266, 31] on icon "button" at bounding box center [269, 33] width 14 height 14
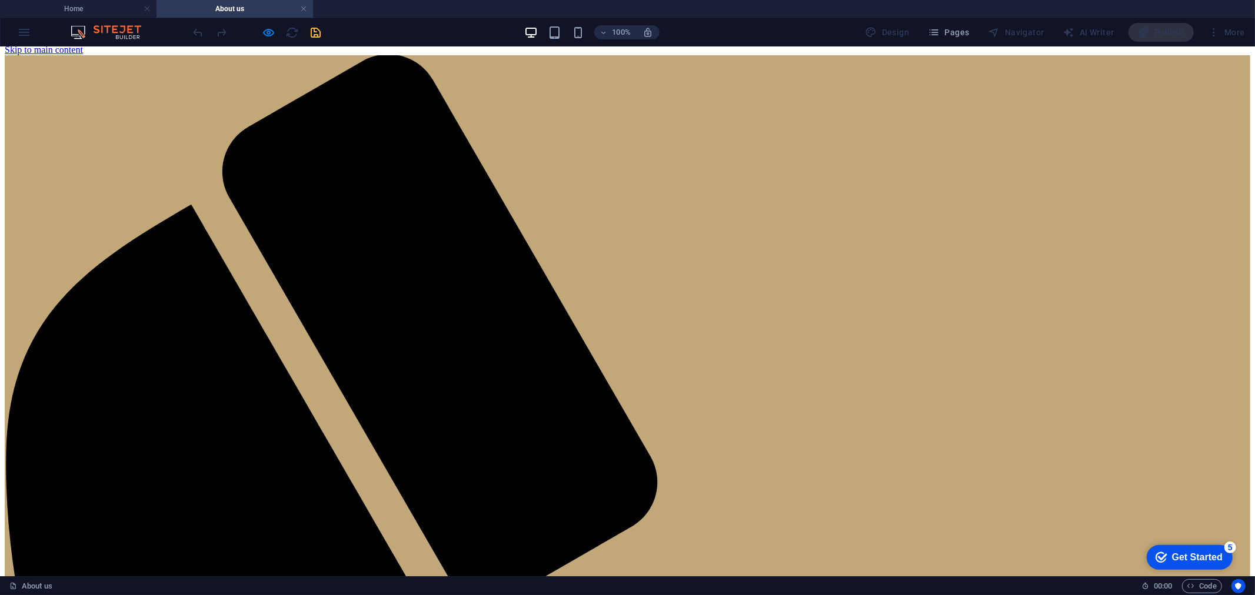
scroll to position [0, 0]
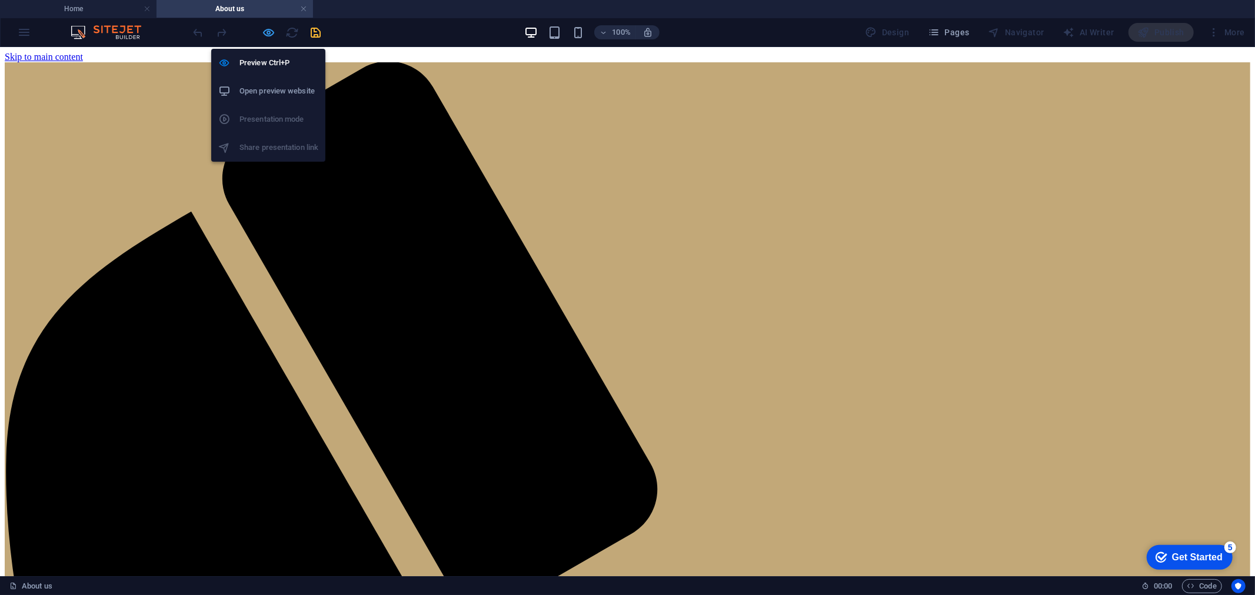
click at [269, 29] on icon "button" at bounding box center [269, 33] width 14 height 14
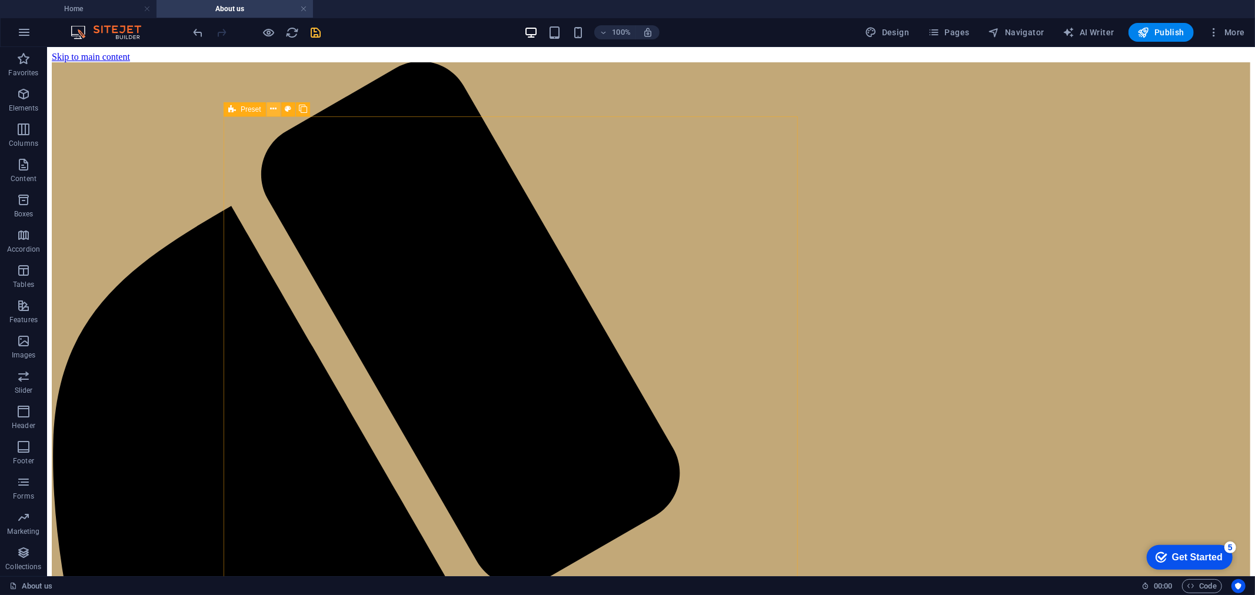
click at [272, 109] on icon at bounding box center [273, 109] width 6 height 12
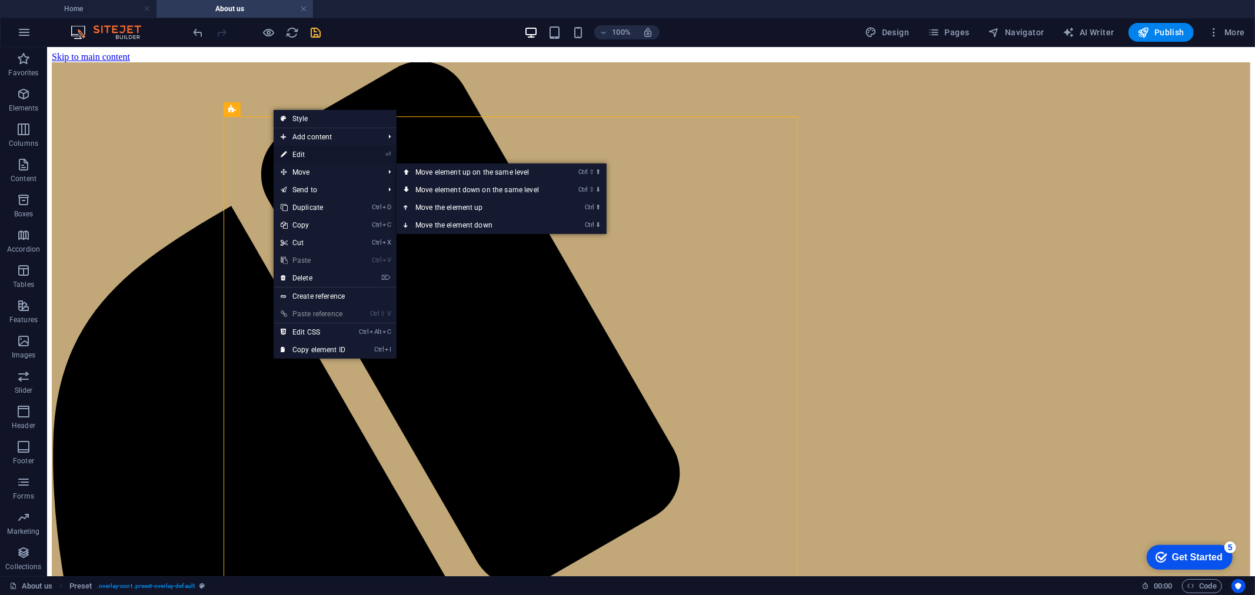
click at [299, 152] on link "⏎ Edit" at bounding box center [313, 155] width 79 height 18
select select "px"
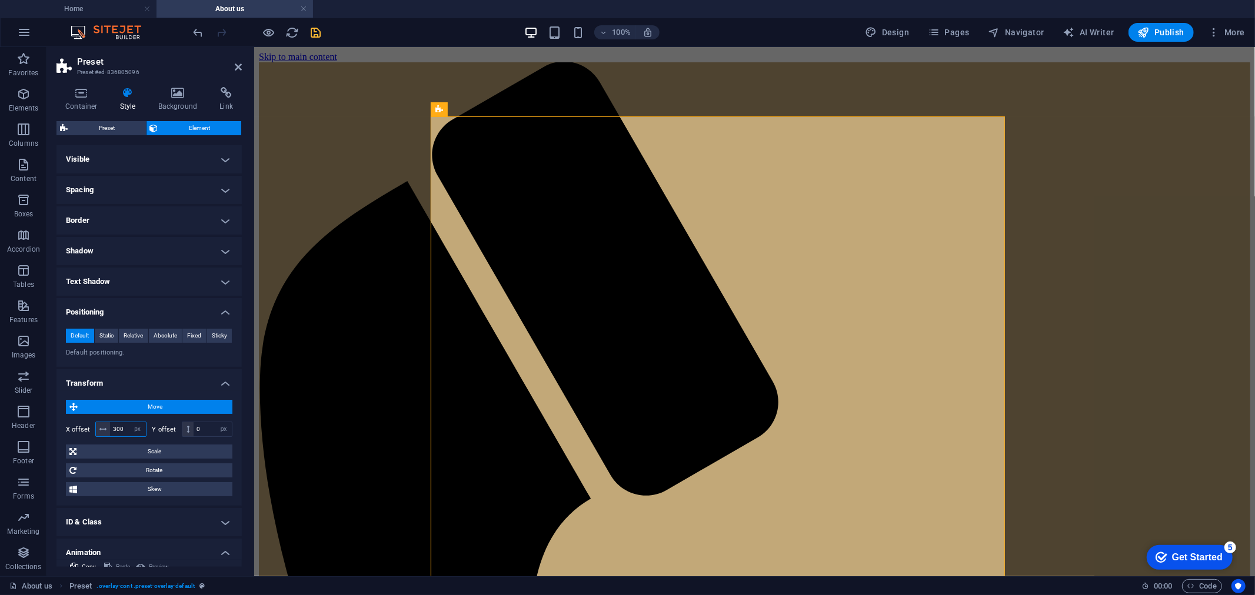
click at [121, 426] on input "300" at bounding box center [128, 429] width 36 height 14
type input "600"
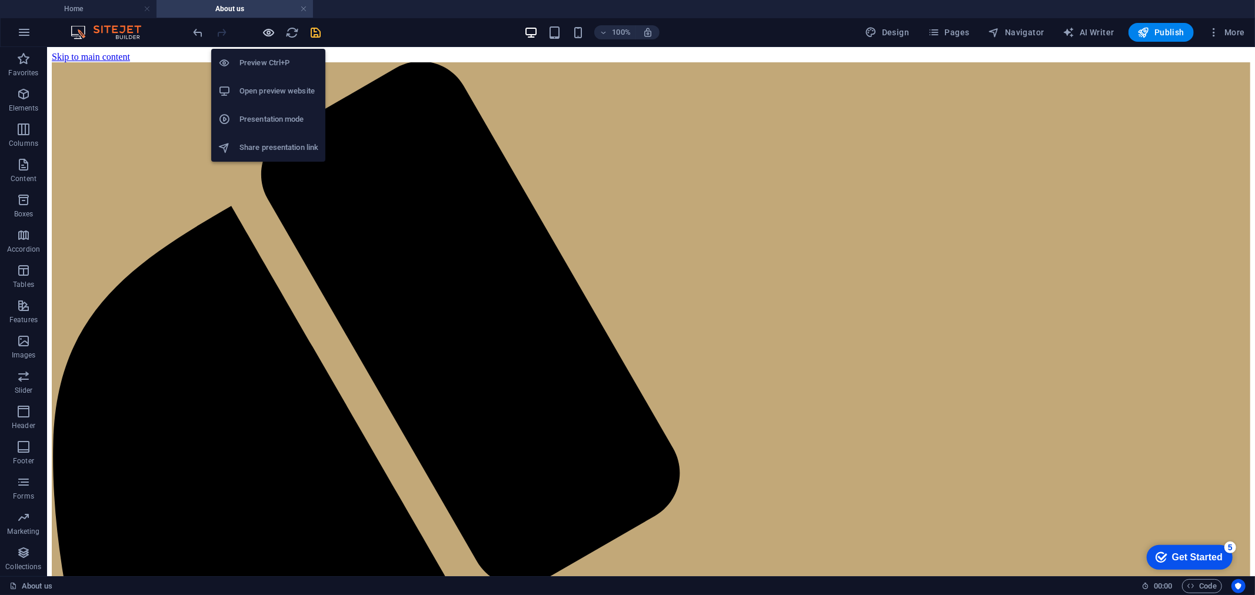
click at [266, 31] on icon "button" at bounding box center [269, 33] width 14 height 14
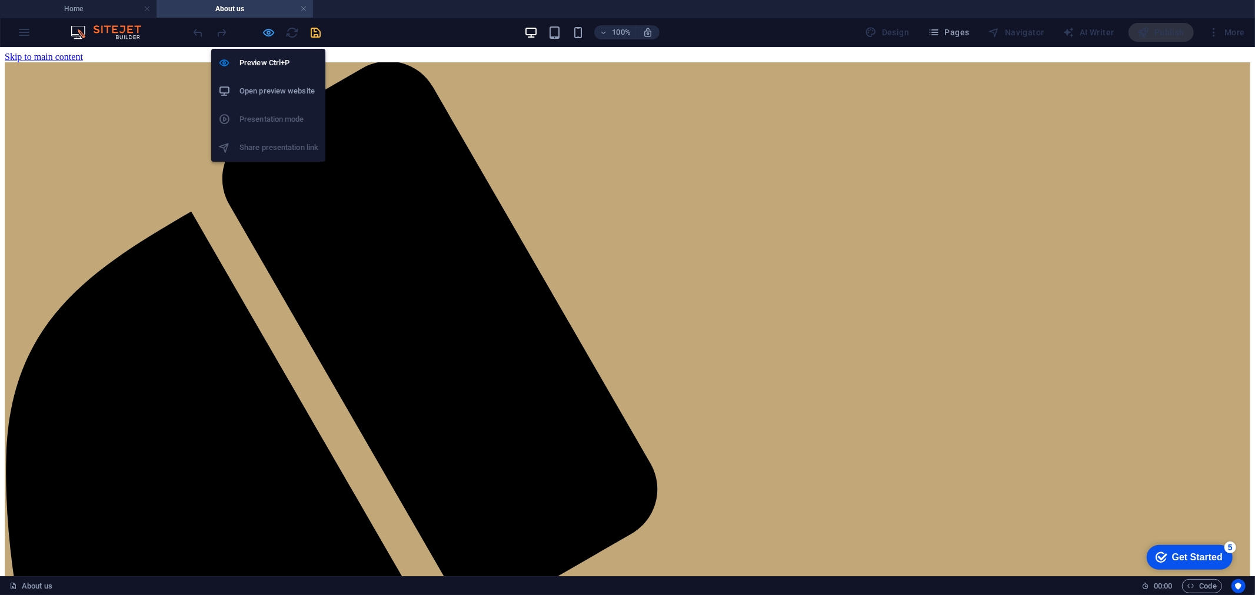
click at [262, 32] on icon "button" at bounding box center [269, 33] width 14 height 14
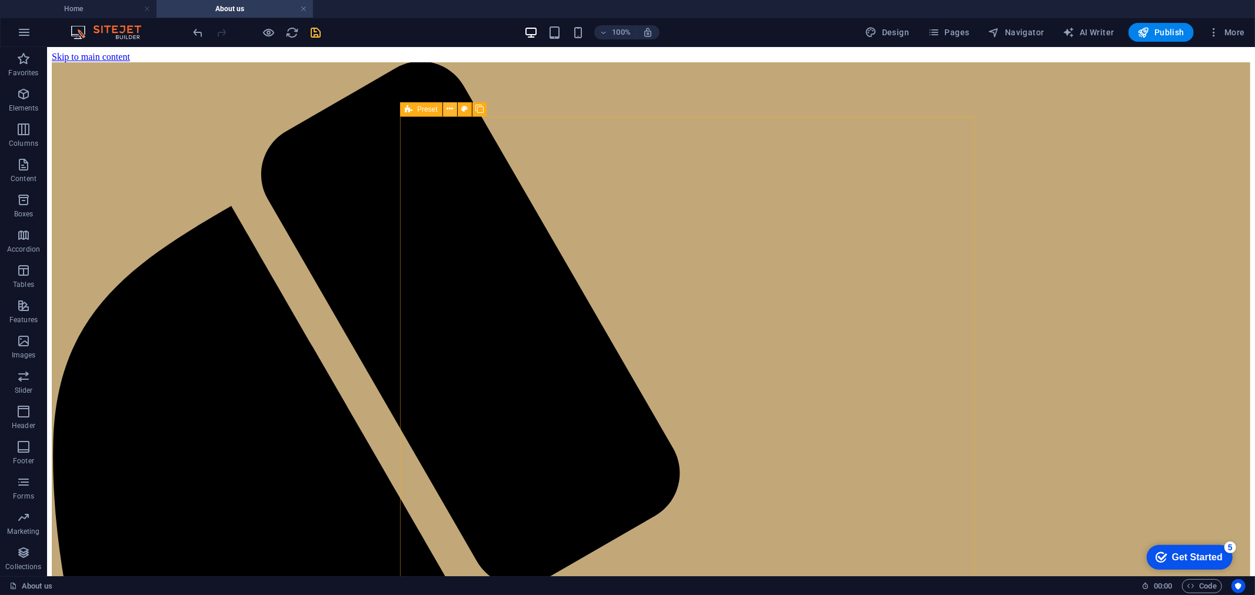
click at [449, 104] on icon at bounding box center [449, 109] width 6 height 12
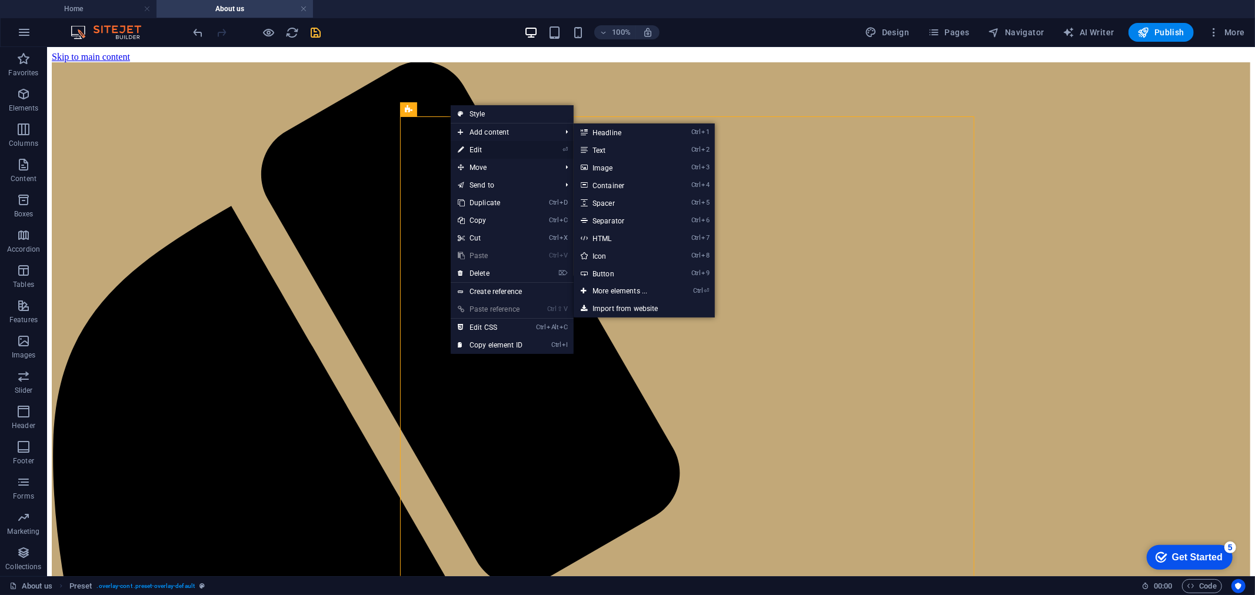
click at [488, 148] on link "⏎ Edit" at bounding box center [490, 150] width 79 height 18
select select "px"
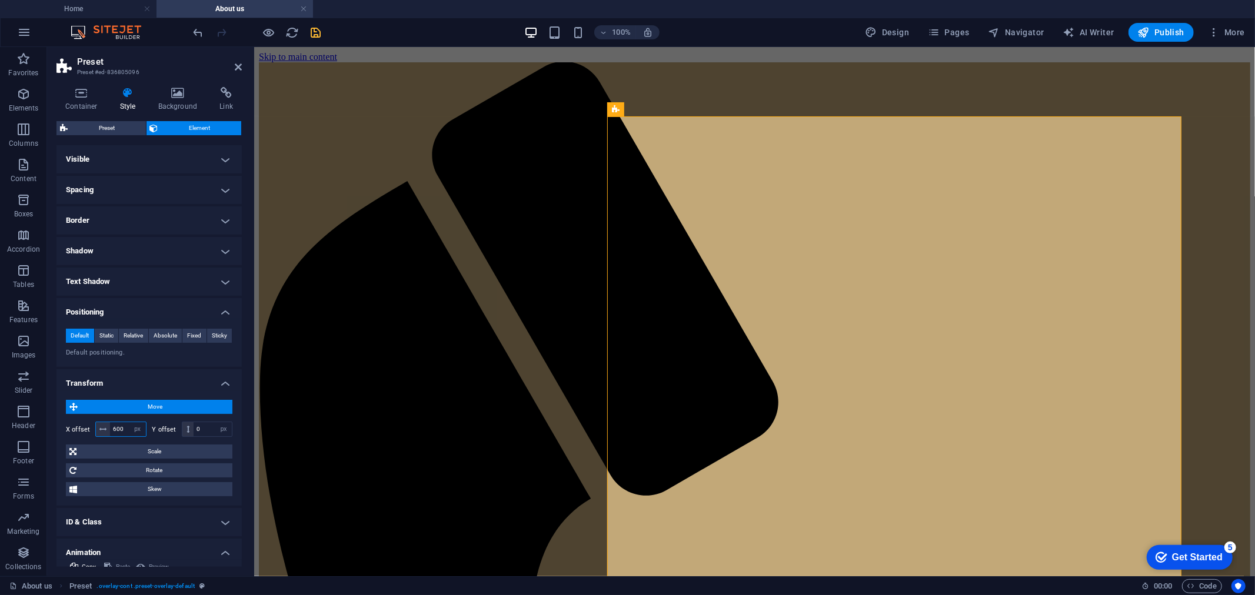
click at [120, 430] on input "600" at bounding box center [128, 429] width 36 height 14
click at [107, 334] on span "Static" at bounding box center [106, 336] width 14 height 14
click at [162, 311] on h4 "Positioning" at bounding box center [148, 308] width 185 height 21
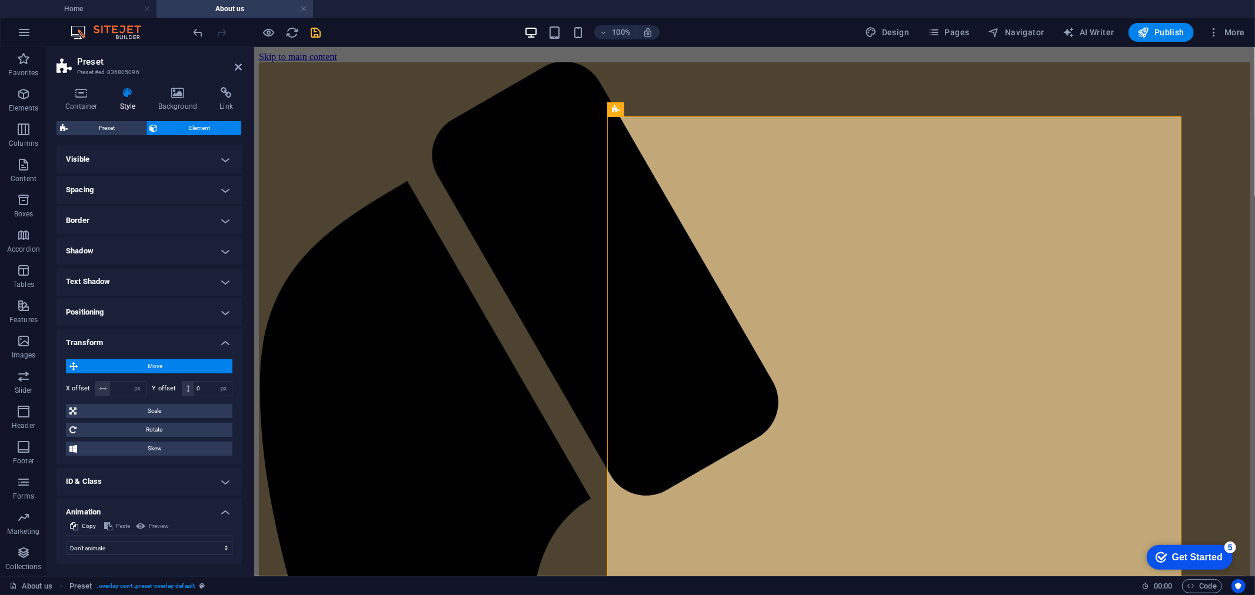
click at [124, 345] on h4 "Transform" at bounding box center [148, 339] width 185 height 21
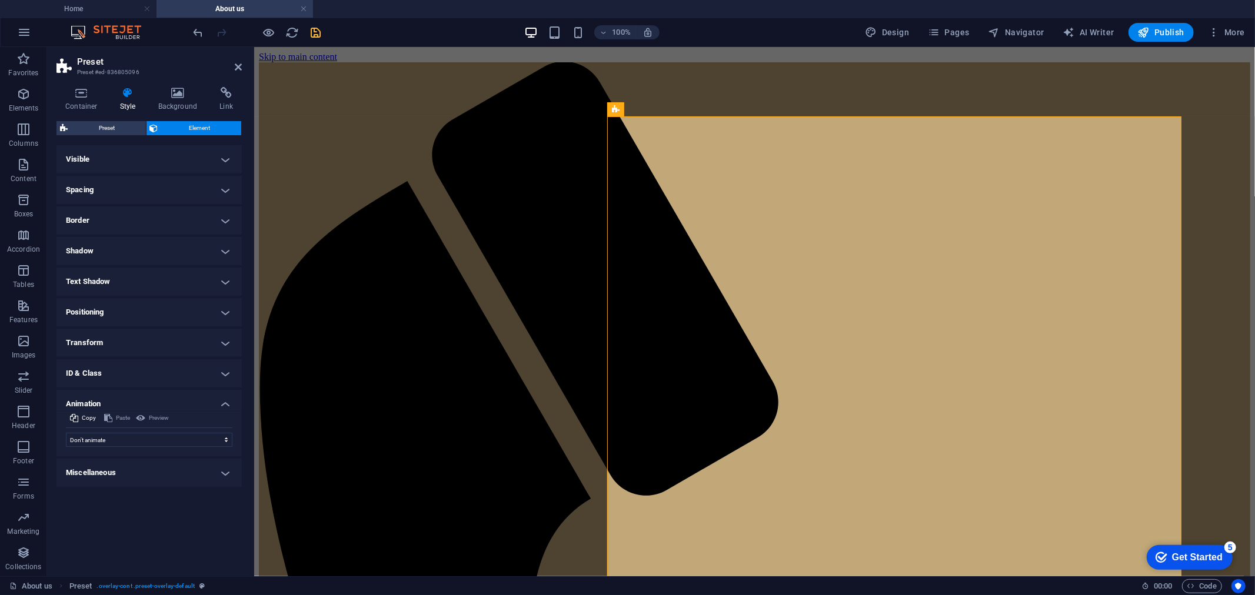
click at [138, 314] on h4 "Positioning" at bounding box center [148, 312] width 185 height 28
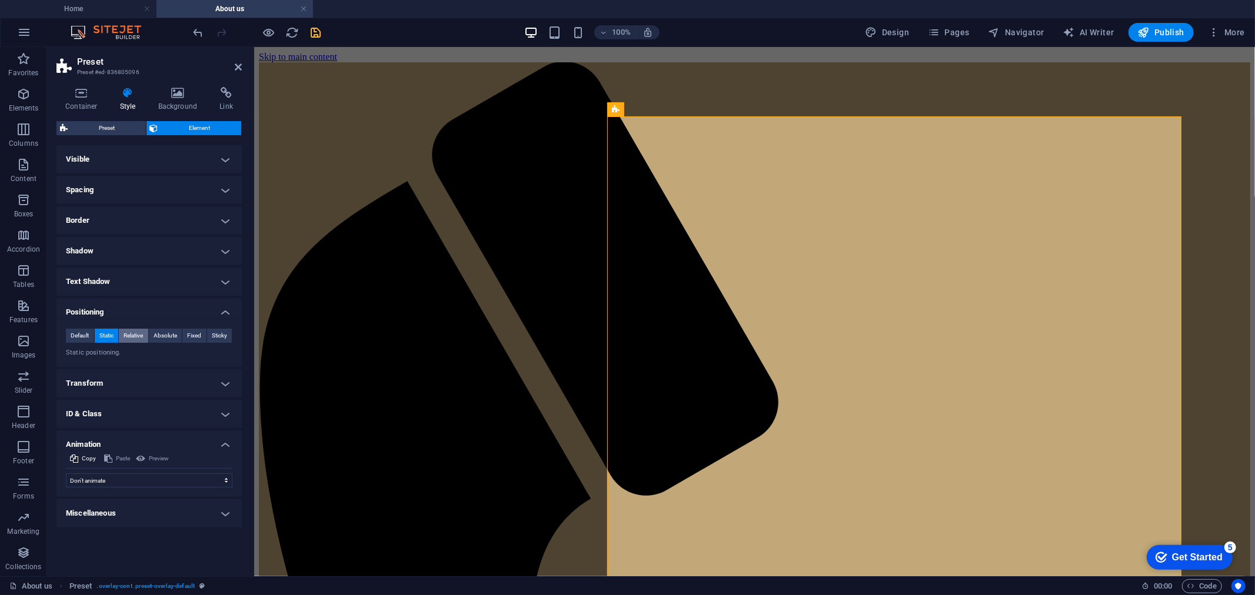
click at [136, 335] on span "Relative" at bounding box center [133, 336] width 19 height 14
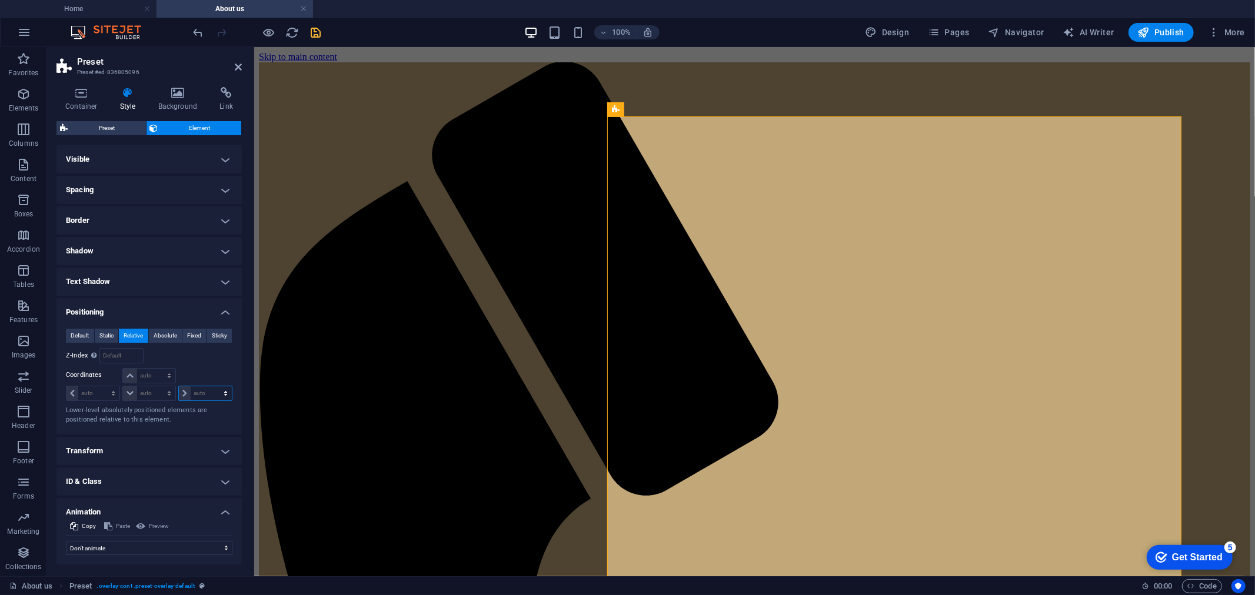
click at [204, 393] on select "auto px rem % em" at bounding box center [205, 393] width 53 height 14
click at [164, 338] on span "Absolute" at bounding box center [166, 336] width 24 height 14
click at [168, 335] on span "Absolute" at bounding box center [166, 336] width 24 height 14
click at [196, 334] on span "Fixed" at bounding box center [194, 336] width 14 height 14
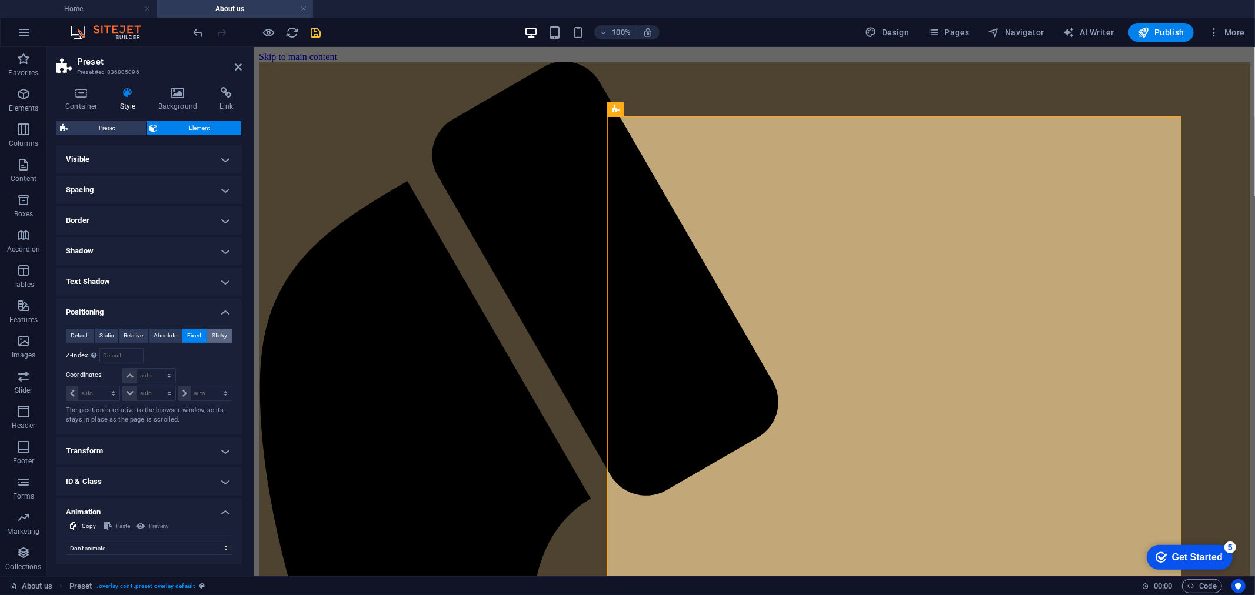
click at [216, 333] on span "Sticky" at bounding box center [219, 336] width 15 height 14
click at [133, 340] on span "Relative" at bounding box center [133, 336] width 19 height 14
drag, startPoint x: 172, startPoint y: 393, endPoint x: 181, endPoint y: 392, distance: 8.8
click at [172, 393] on select "auto px rem % em" at bounding box center [149, 393] width 52 height 14
click at [146, 391] on select "auto px rem % em" at bounding box center [149, 393] width 52 height 14
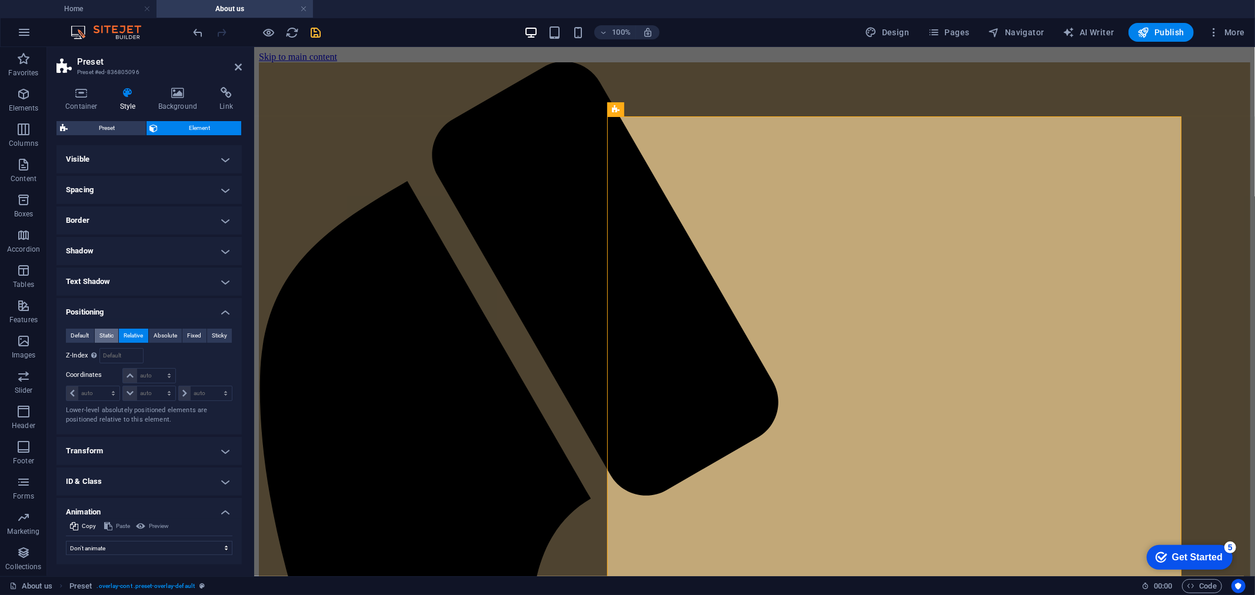
click at [104, 337] on span "Static" at bounding box center [106, 336] width 14 height 14
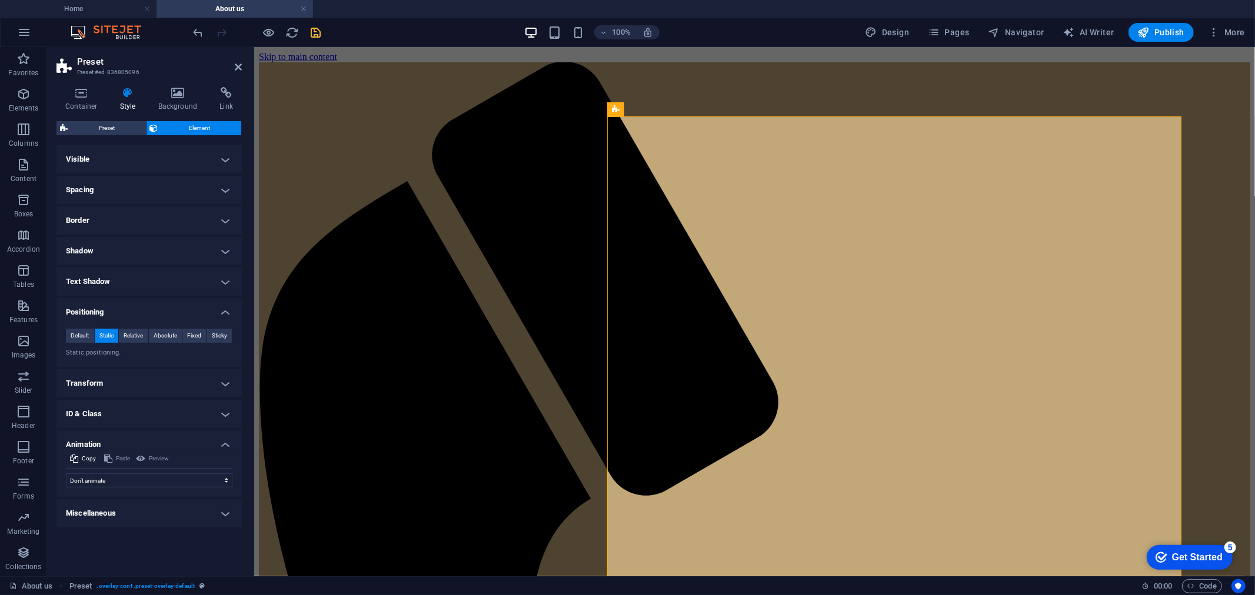
drag, startPoint x: 125, startPoint y: 354, endPoint x: 104, endPoint y: 354, distance: 20.6
click at [124, 354] on p "Static positioning." at bounding box center [149, 353] width 166 height 10
click at [101, 354] on p "Static positioning." at bounding box center [149, 353] width 166 height 10
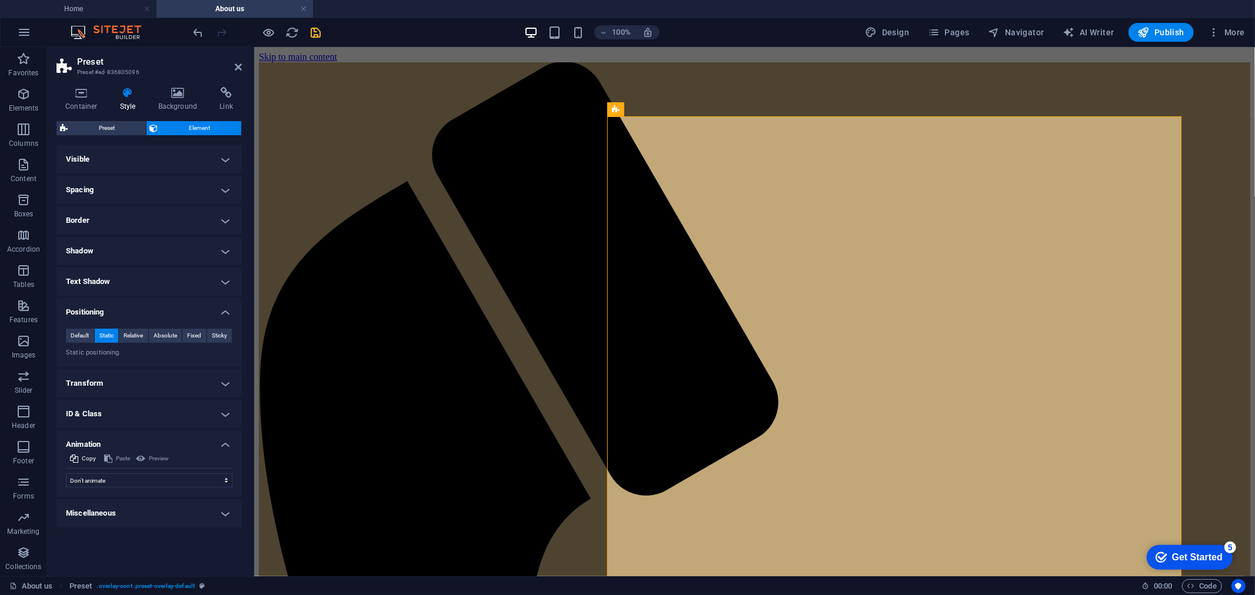
drag, startPoint x: 606, startPoint y: 223, endPoint x: 531, endPoint y: 225, distance: 75.3
click at [88, 338] on span "Default" at bounding box center [80, 336] width 18 height 14
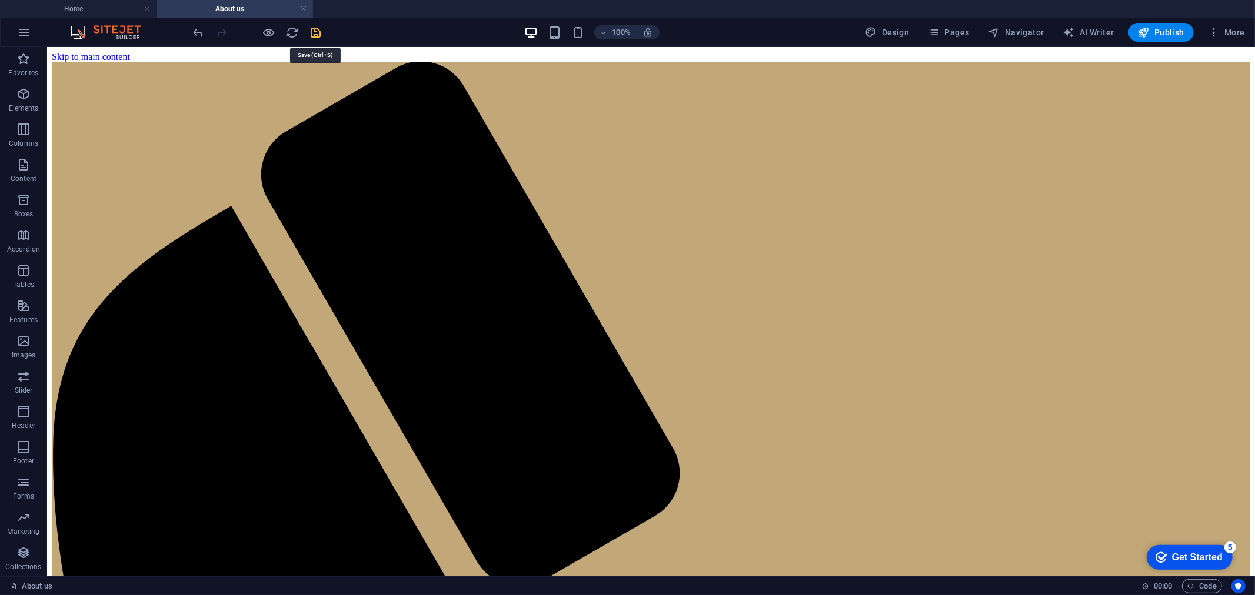
click at [312, 32] on icon "save" at bounding box center [316, 33] width 14 height 14
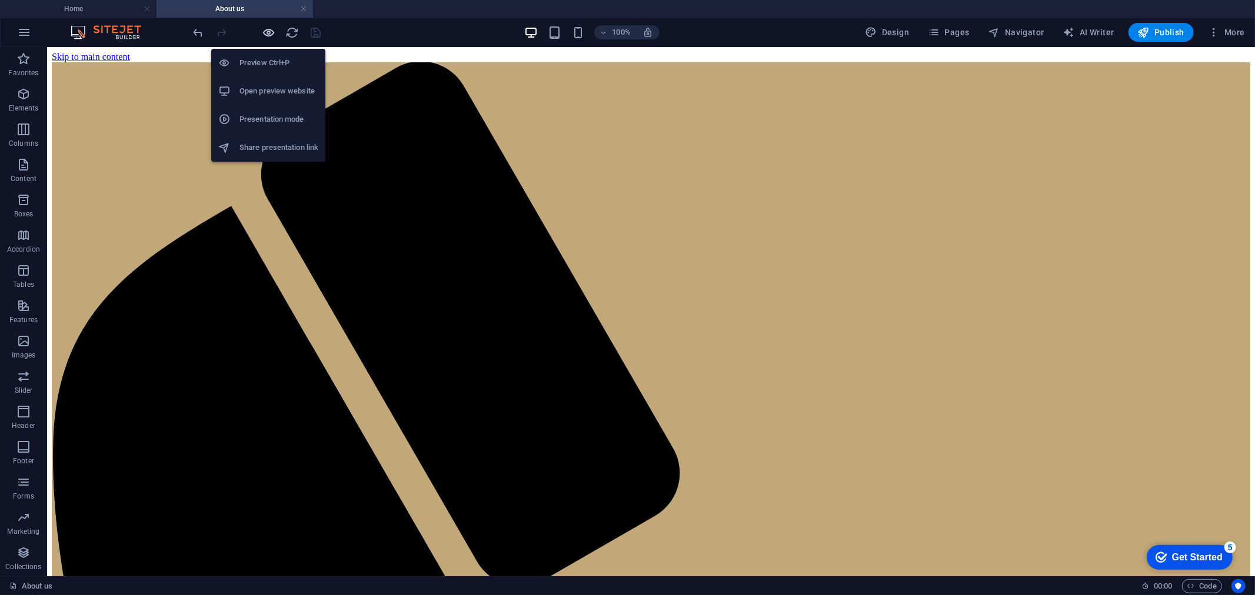
click at [269, 29] on icon "button" at bounding box center [269, 33] width 14 height 14
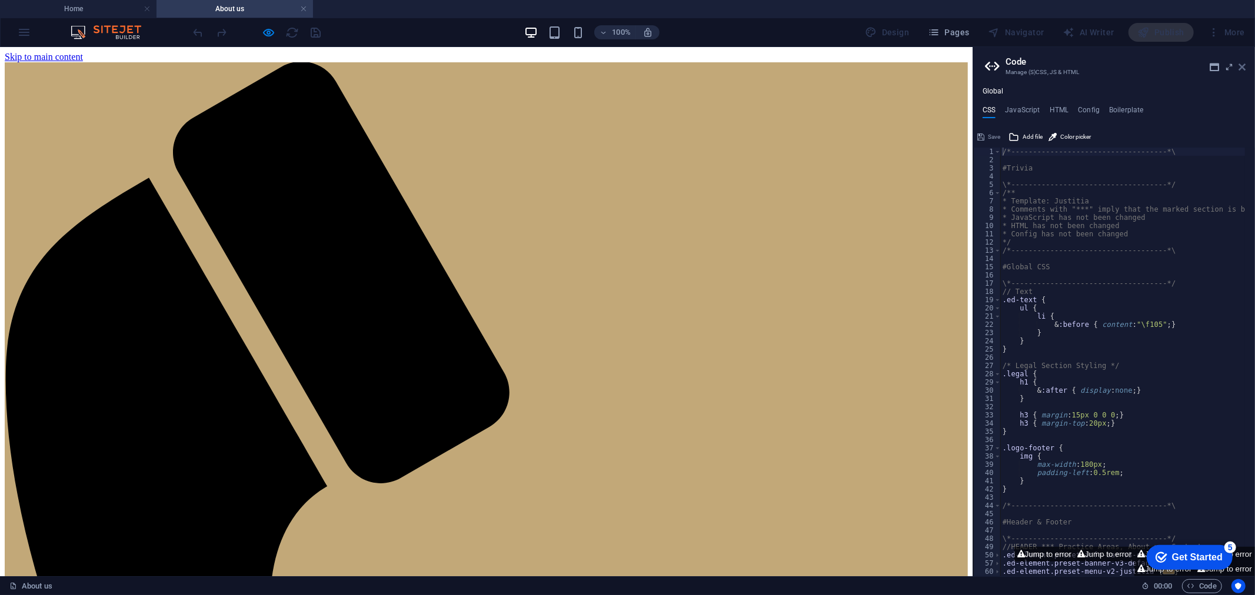
click at [1004, 68] on icon at bounding box center [1241, 66] width 7 height 9
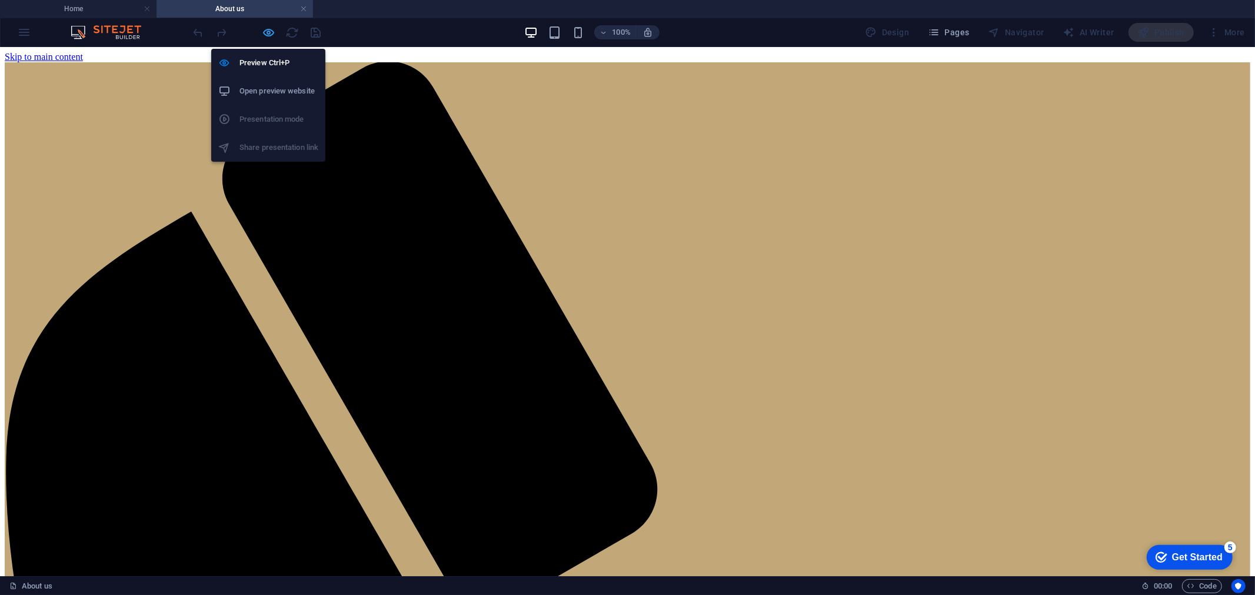
click at [265, 34] on icon "button" at bounding box center [269, 33] width 14 height 14
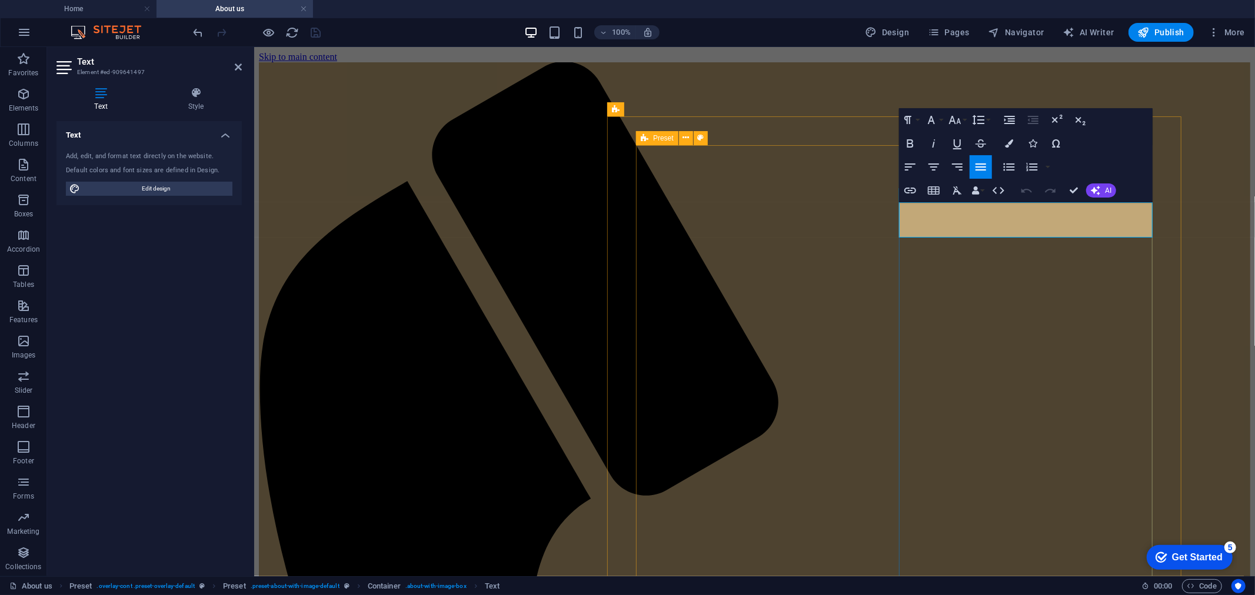
click at [927, 169] on icon "button" at bounding box center [934, 167] width 14 height 14
click at [908, 168] on icon "button" at bounding box center [910, 167] width 14 height 14
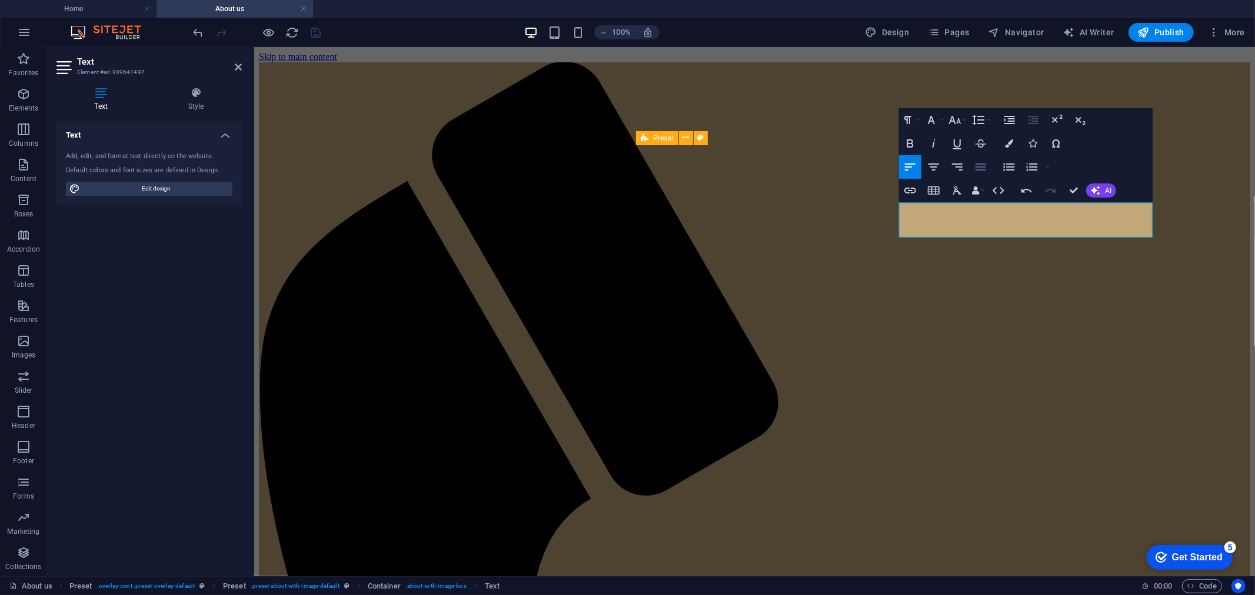
click at [978, 171] on icon "button" at bounding box center [981, 167] width 14 height 14
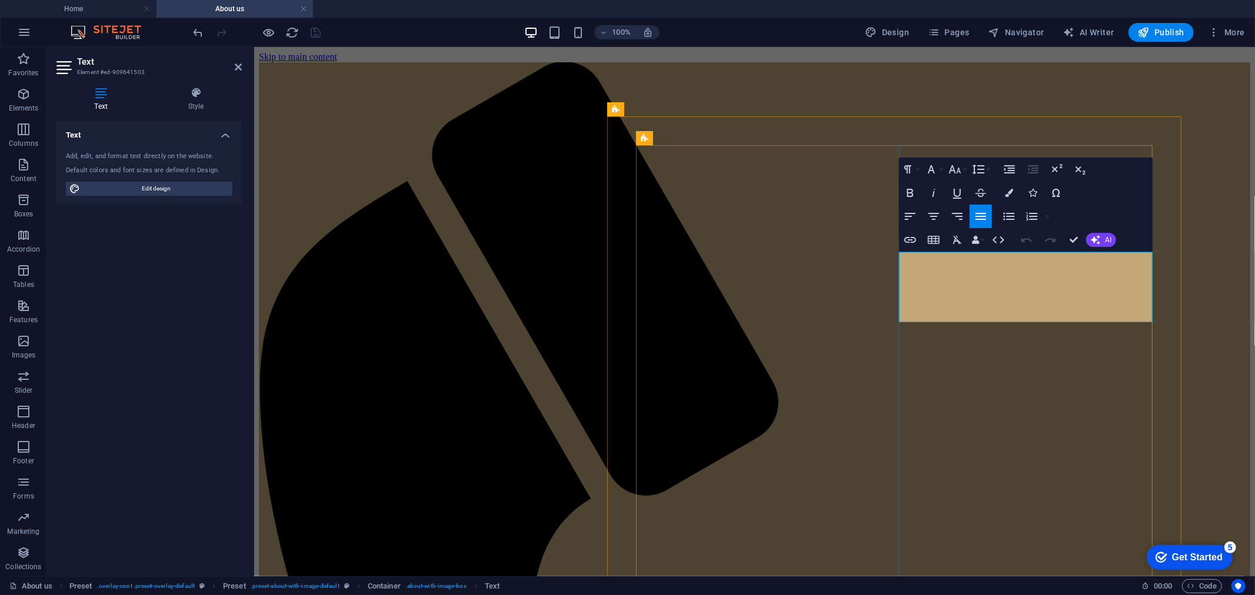
drag, startPoint x: 1034, startPoint y: 304, endPoint x: 887, endPoint y: 250, distance: 156.5
click at [978, 215] on icon "button" at bounding box center [980, 216] width 11 height 7
drag, startPoint x: 1085, startPoint y: 335, endPoint x: 1078, endPoint y: 339, distance: 7.4
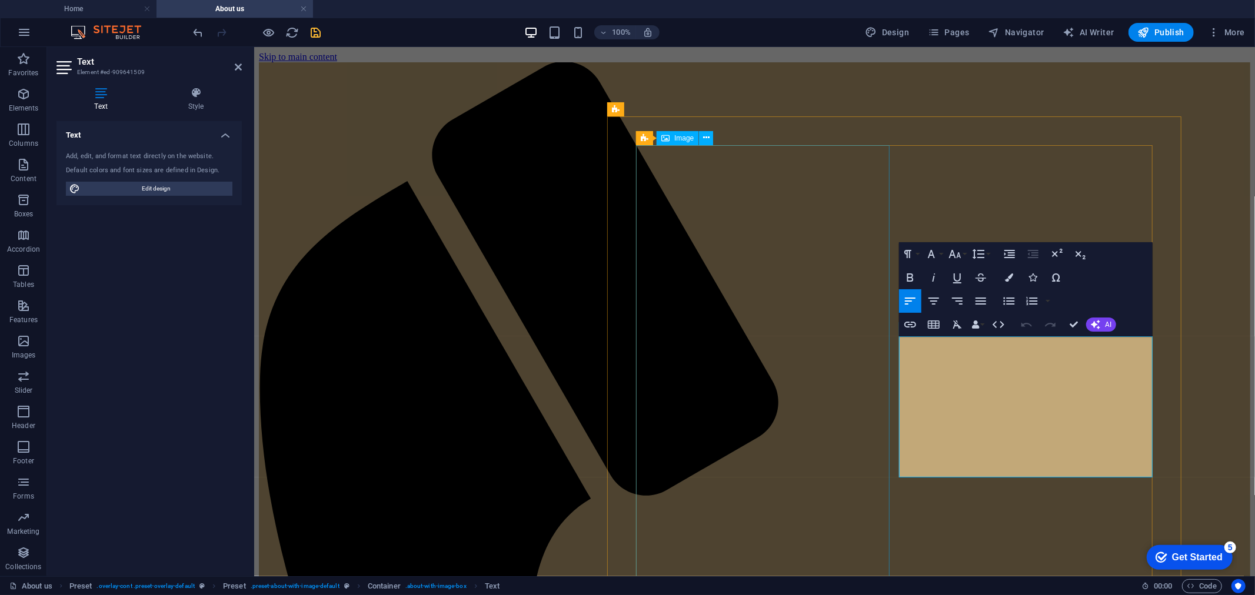
drag, startPoint x: 1102, startPoint y: 462, endPoint x: 859, endPoint y: 317, distance: 282.6
click at [978, 298] on icon "button" at bounding box center [980, 301] width 11 height 7
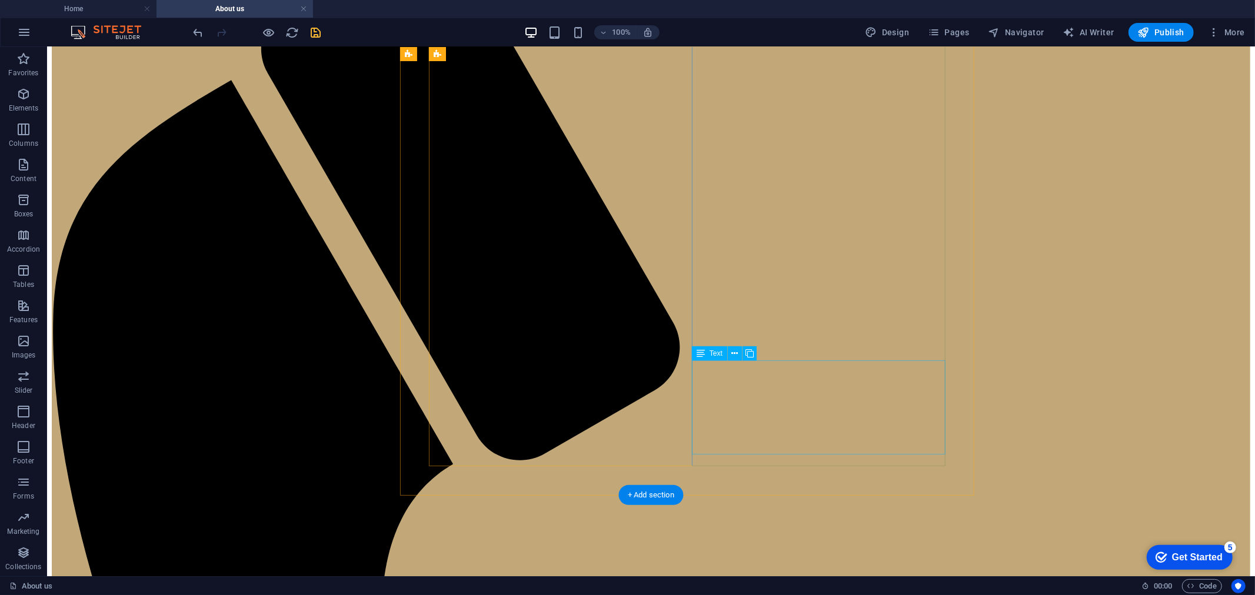
scroll to position [131, 0]
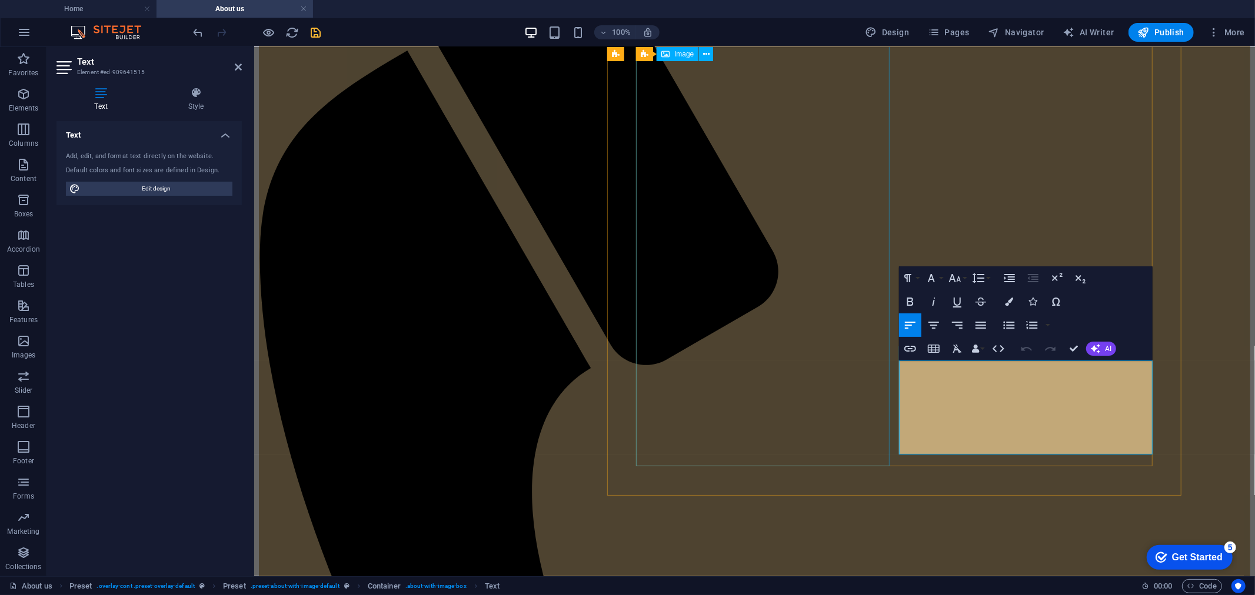
drag, startPoint x: 1061, startPoint y: 445, endPoint x: 827, endPoint y: 352, distance: 251.9
click at [982, 328] on icon "button" at bounding box center [980, 325] width 11 height 7
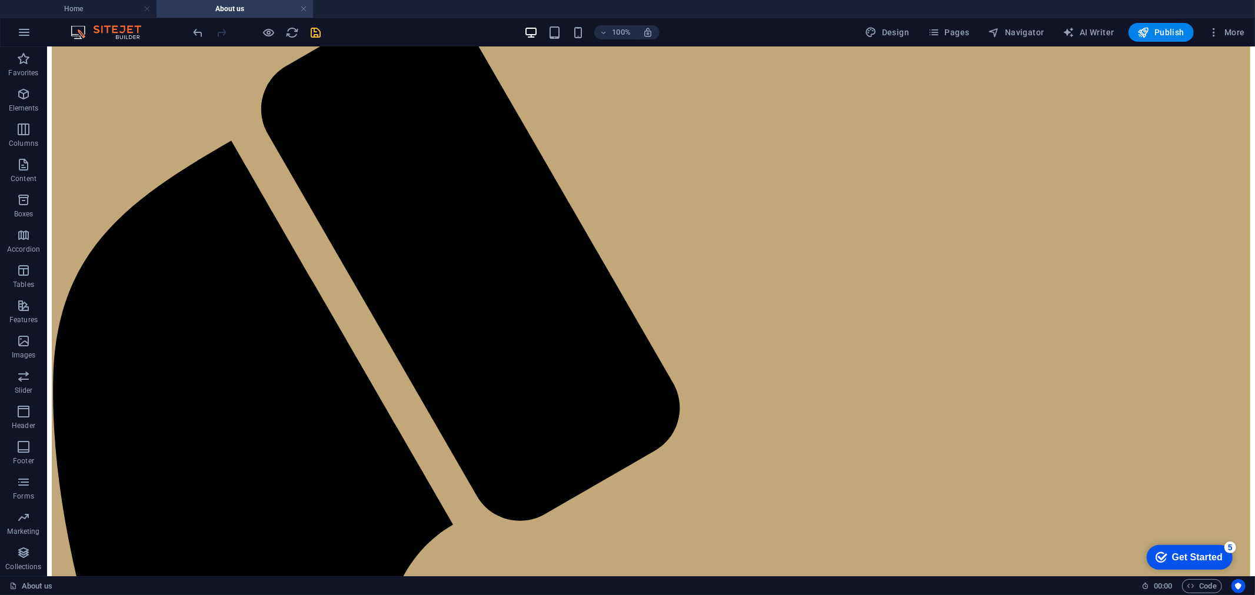
scroll to position [0, 0]
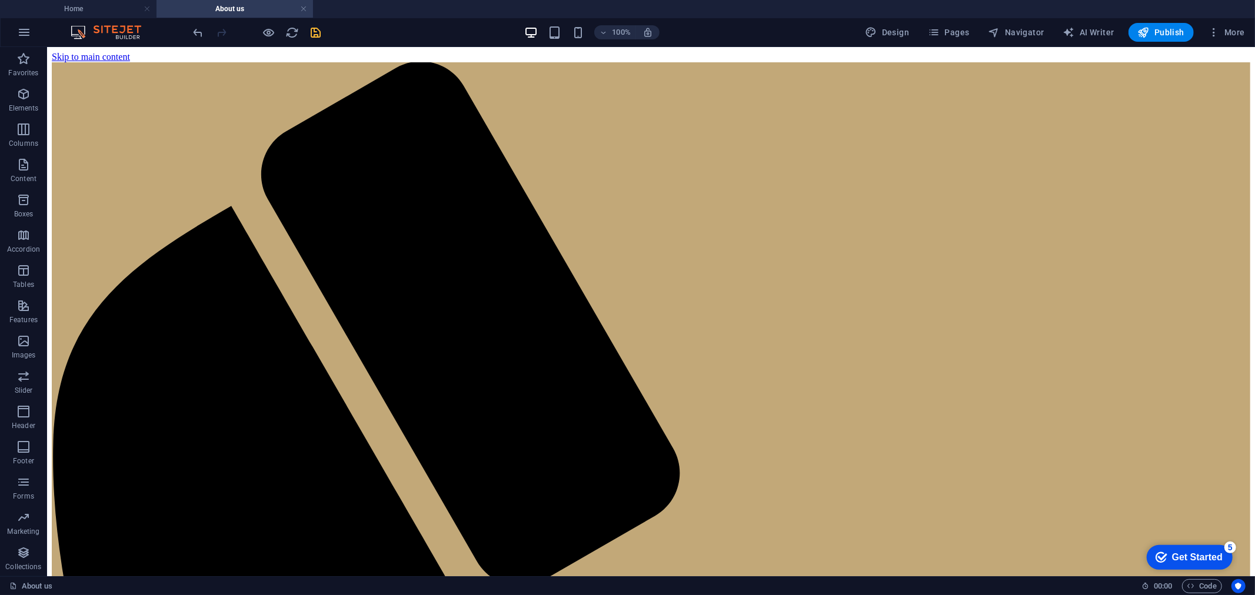
click at [314, 32] on icon "save" at bounding box center [316, 33] width 14 height 14
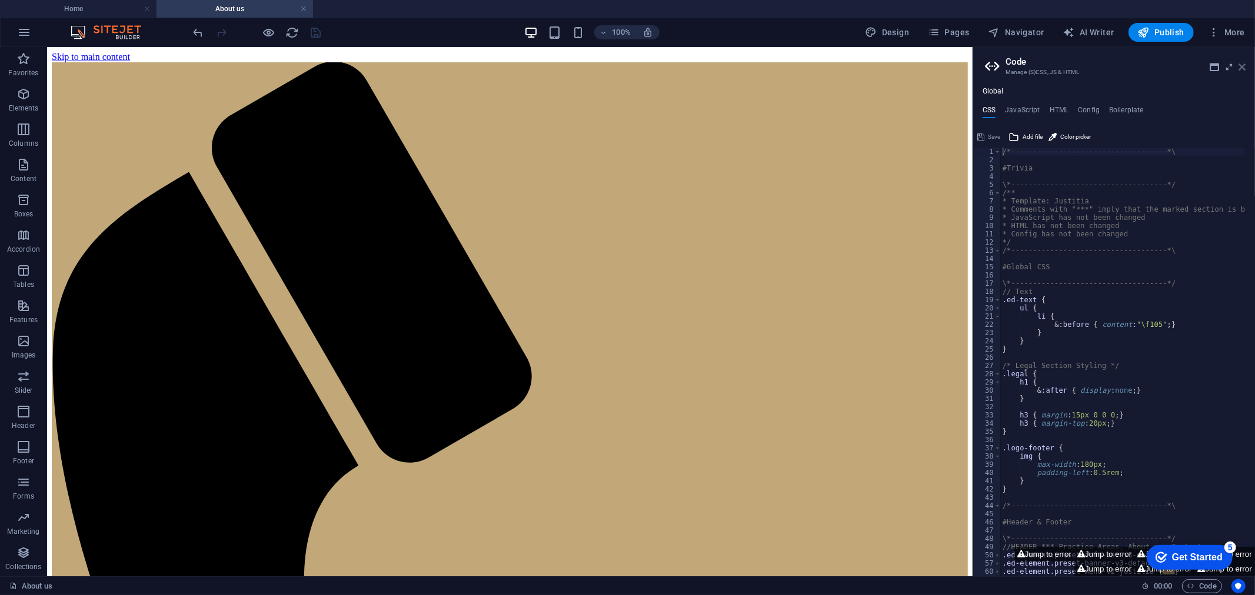
click at [1004, 66] on icon at bounding box center [1241, 66] width 7 height 9
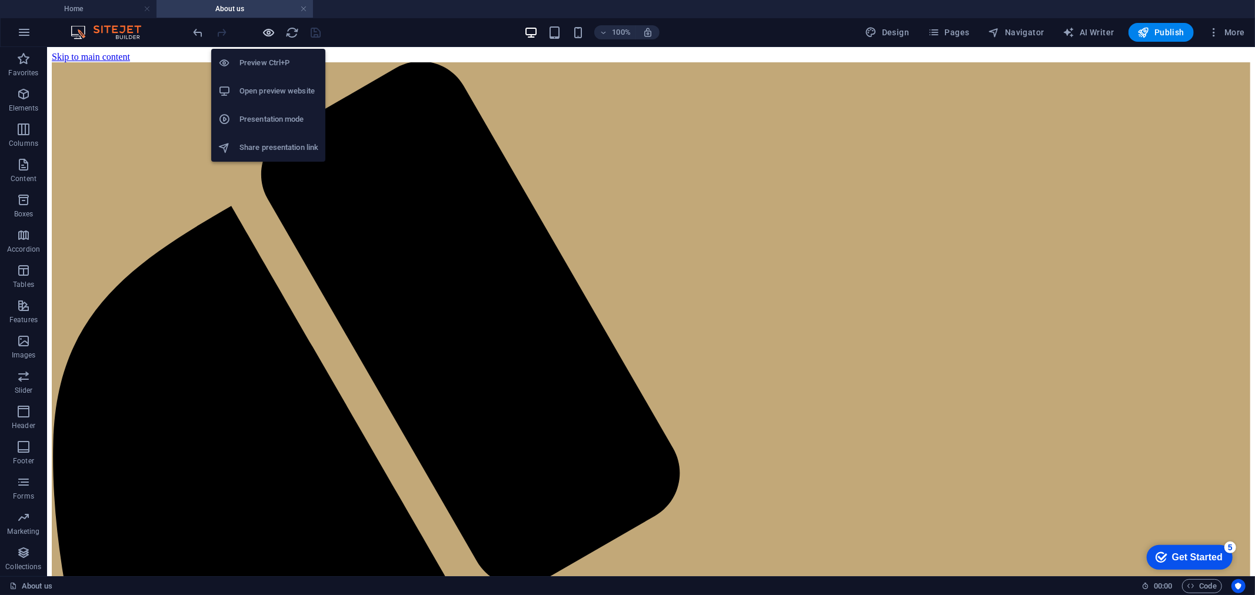
click at [265, 32] on icon "button" at bounding box center [269, 33] width 14 height 14
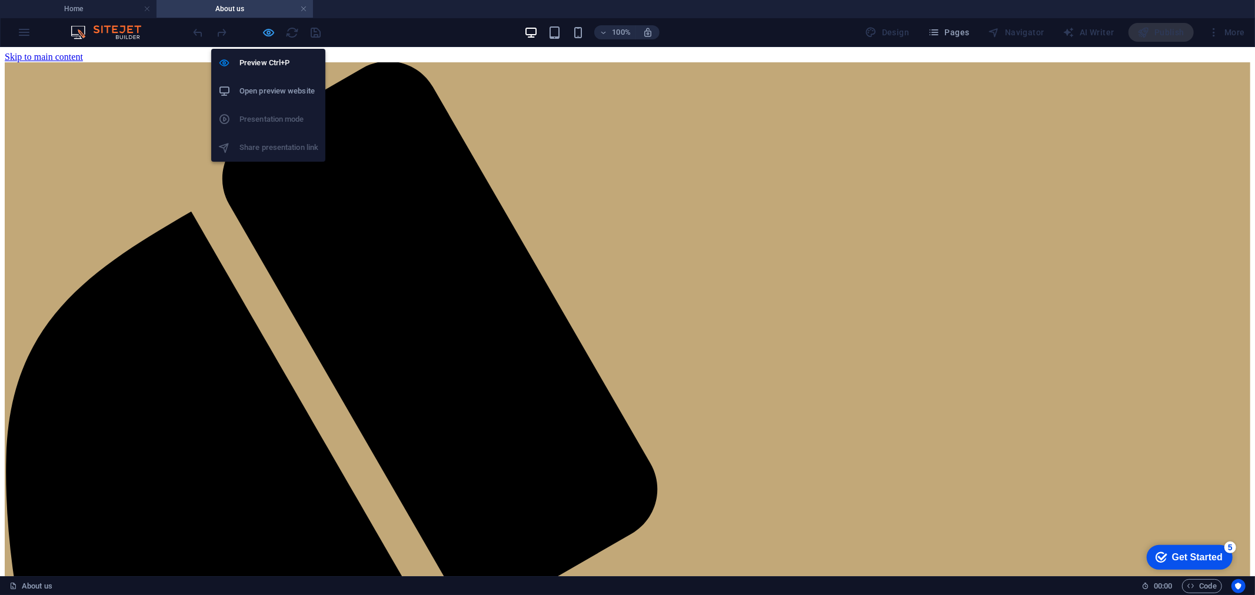
click at [265, 32] on icon "button" at bounding box center [269, 33] width 14 height 14
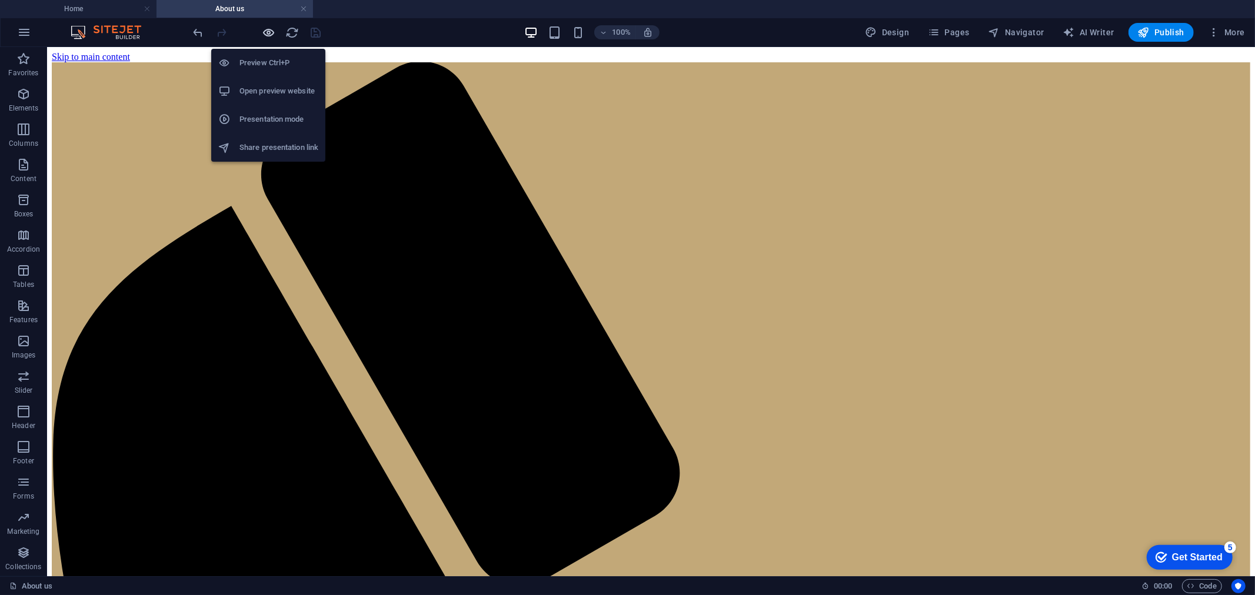
click at [262, 32] on icon "button" at bounding box center [269, 33] width 14 height 14
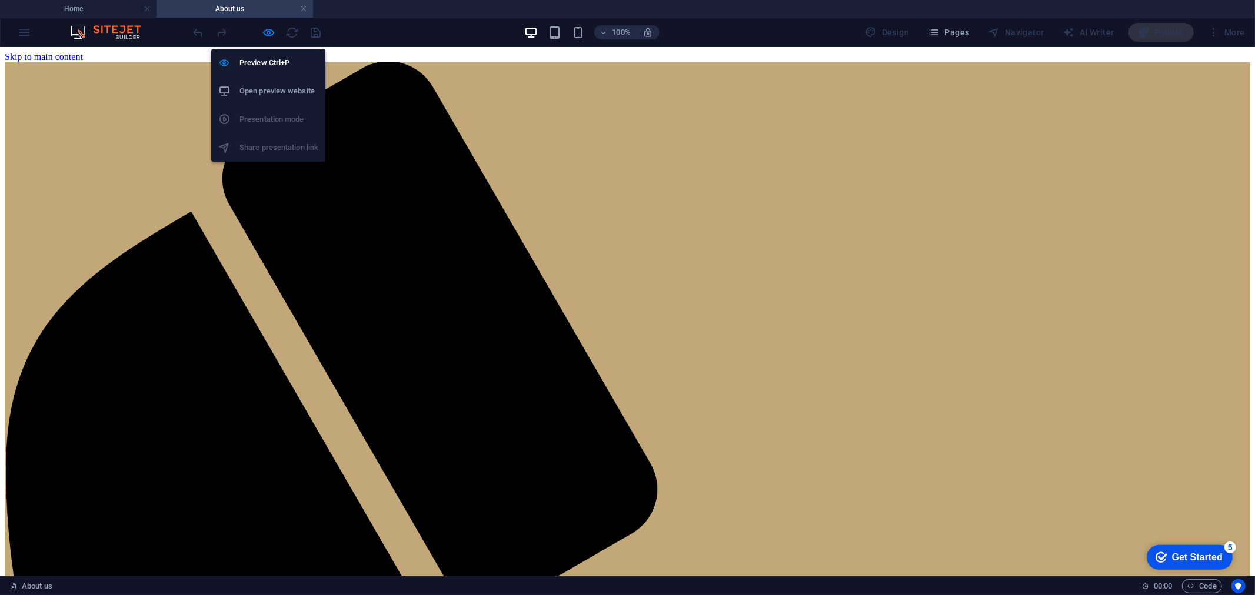
click at [269, 85] on h6 "Open preview website" at bounding box center [278, 91] width 79 height 14
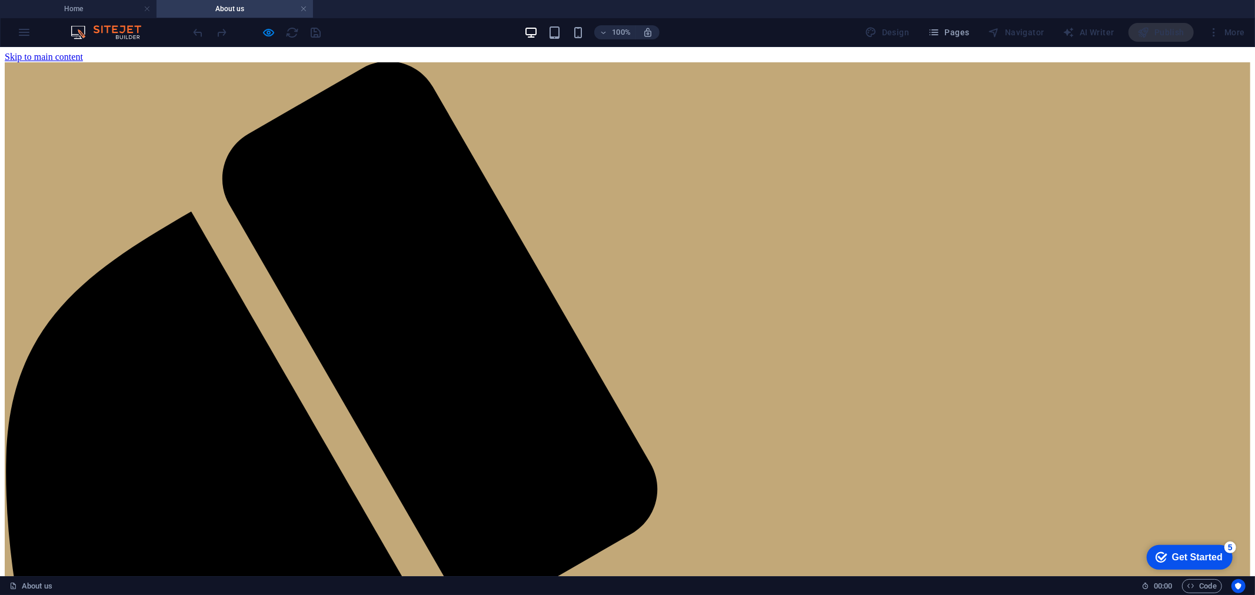
click at [279, 31] on div at bounding box center [257, 32] width 132 height 19
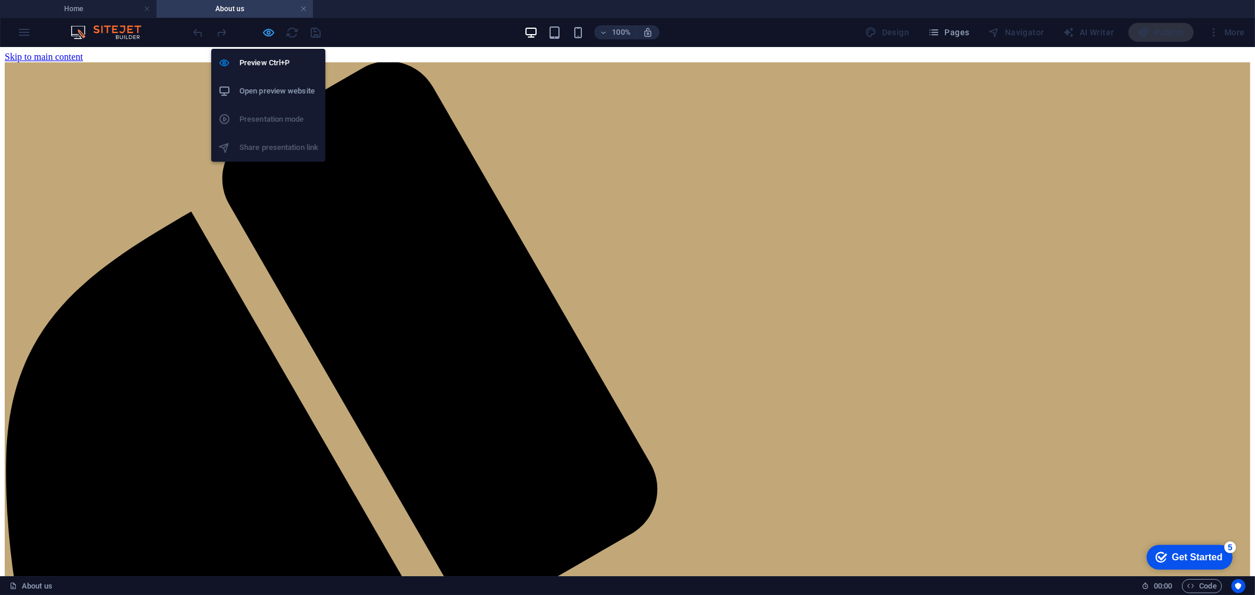
click at [269, 33] on icon "button" at bounding box center [269, 33] width 14 height 14
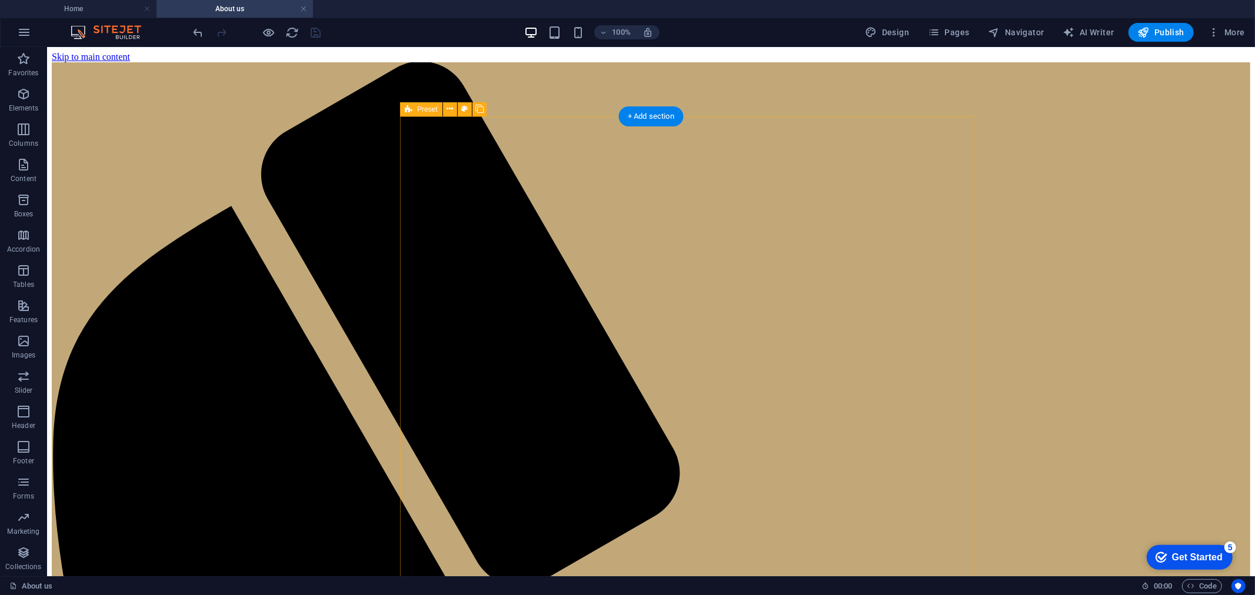
drag, startPoint x: 474, startPoint y: 127, endPoint x: 507, endPoint y: 159, distance: 46.2
click at [453, 106] on icon at bounding box center [449, 109] width 6 height 12
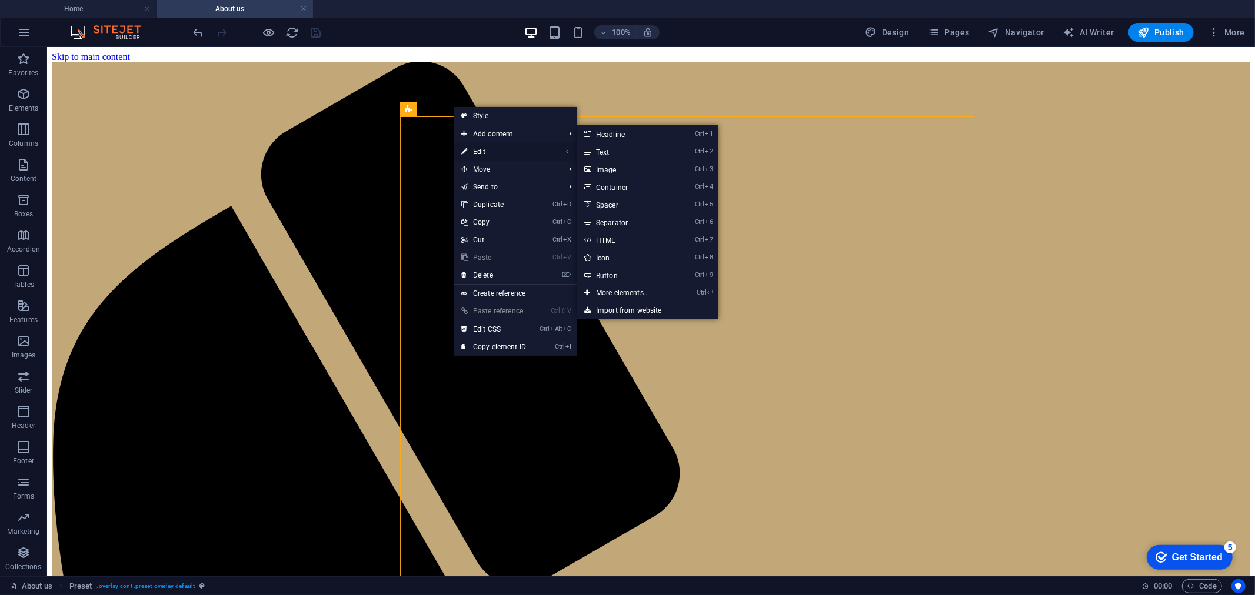
click at [489, 154] on link "⏎ Edit" at bounding box center [493, 152] width 79 height 18
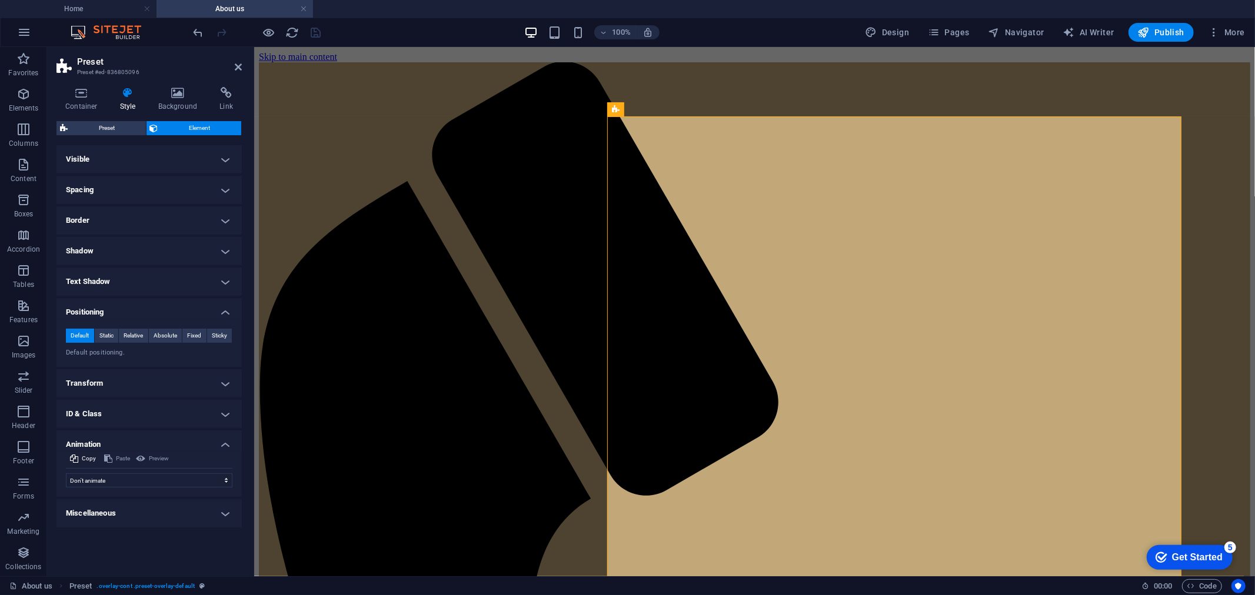
click at [106, 383] on h4 "Transform" at bounding box center [148, 383] width 185 height 28
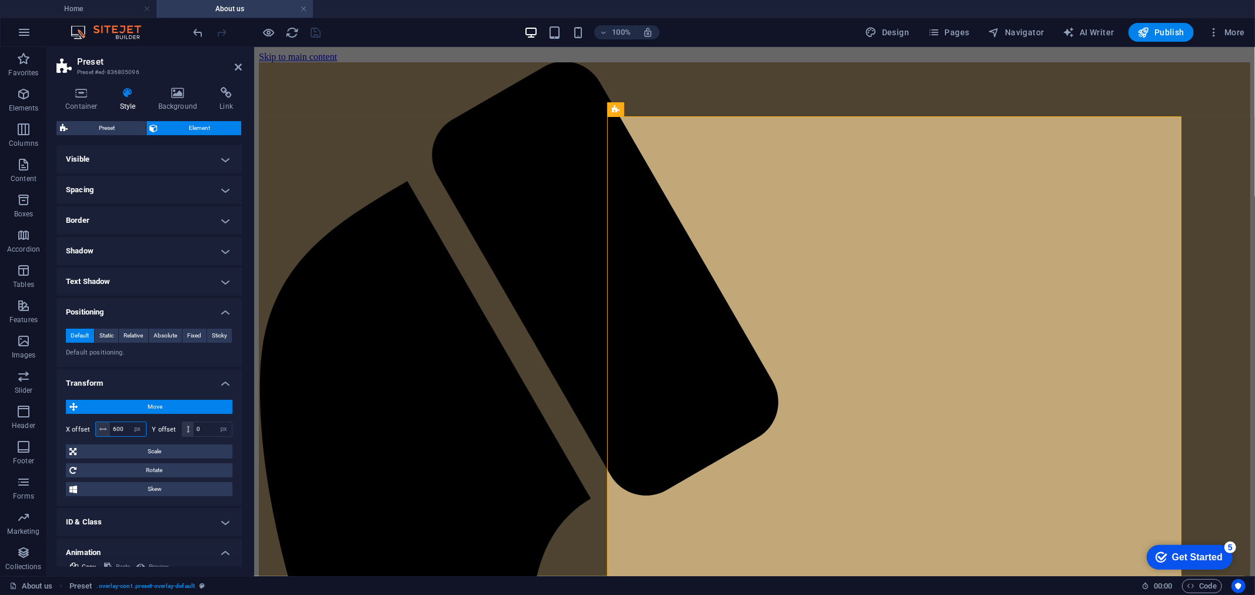
click at [124, 428] on input "600" at bounding box center [128, 429] width 36 height 14
type input "300"
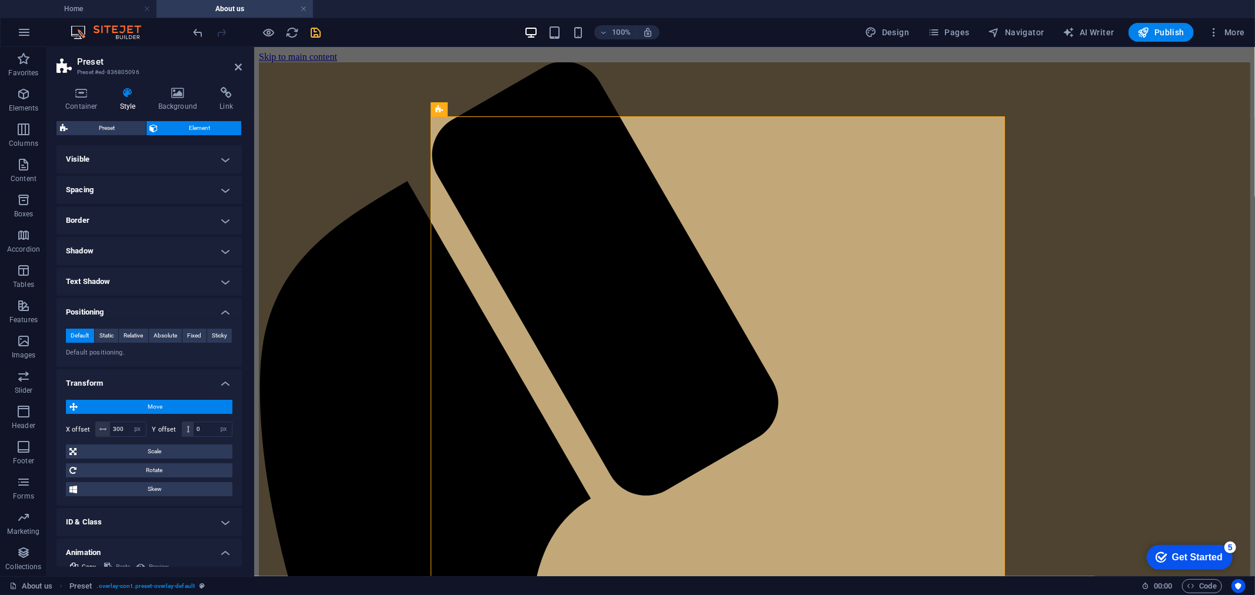
click at [313, 32] on icon "save" at bounding box center [316, 33] width 14 height 14
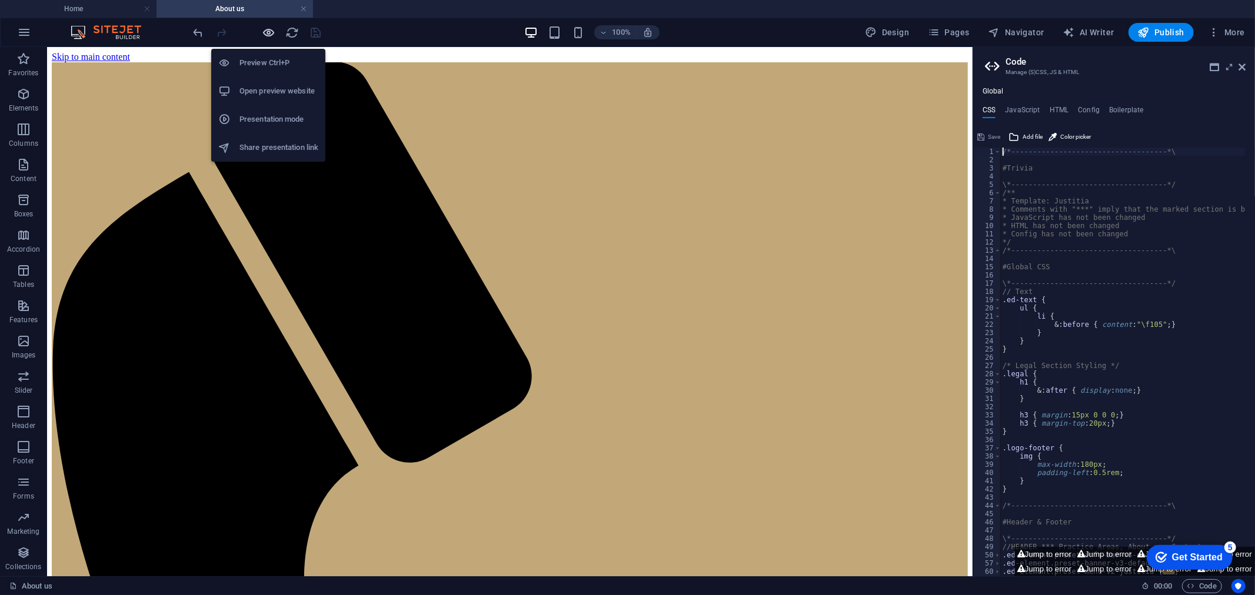
click at [267, 38] on icon "button" at bounding box center [269, 33] width 14 height 14
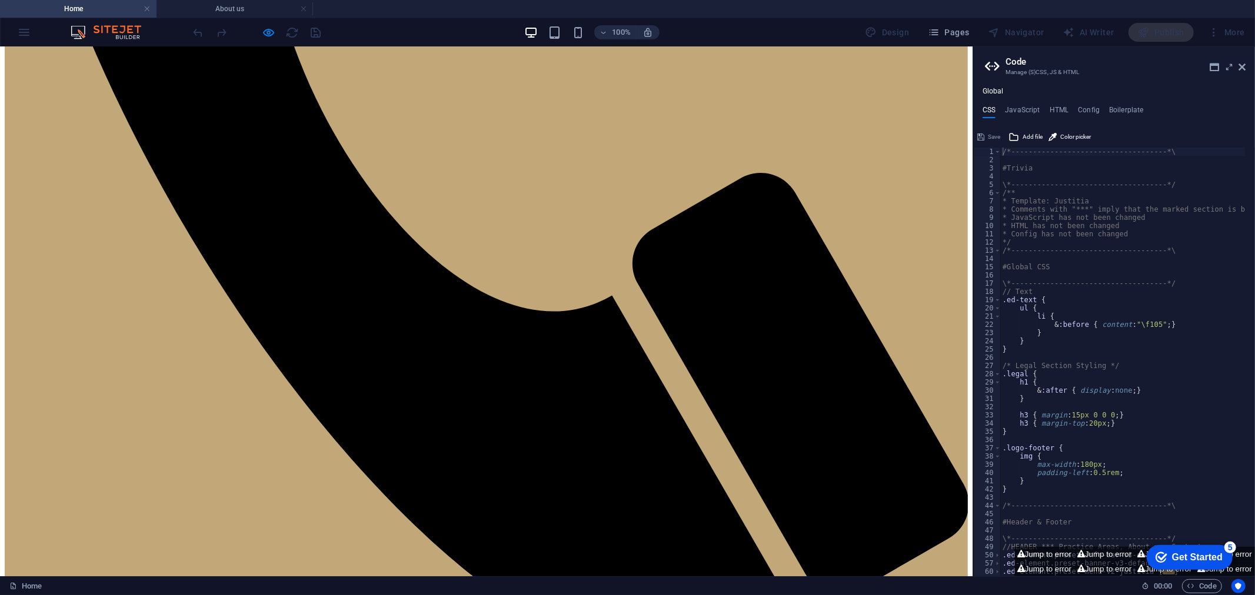
scroll to position [572, 0]
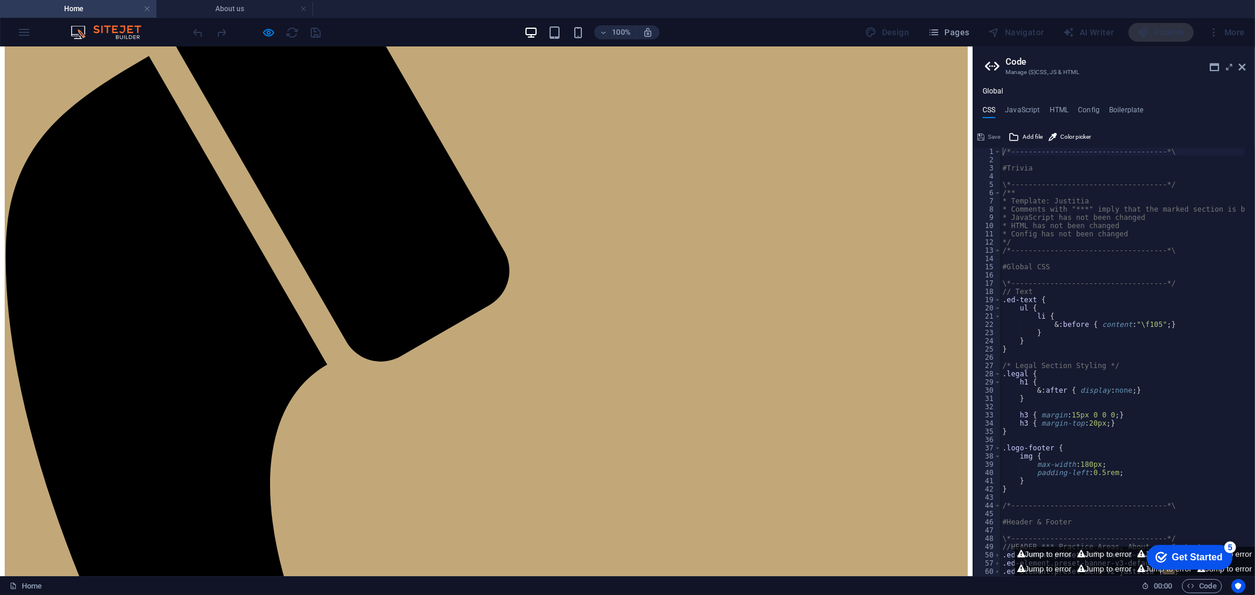
scroll to position [0, 0]
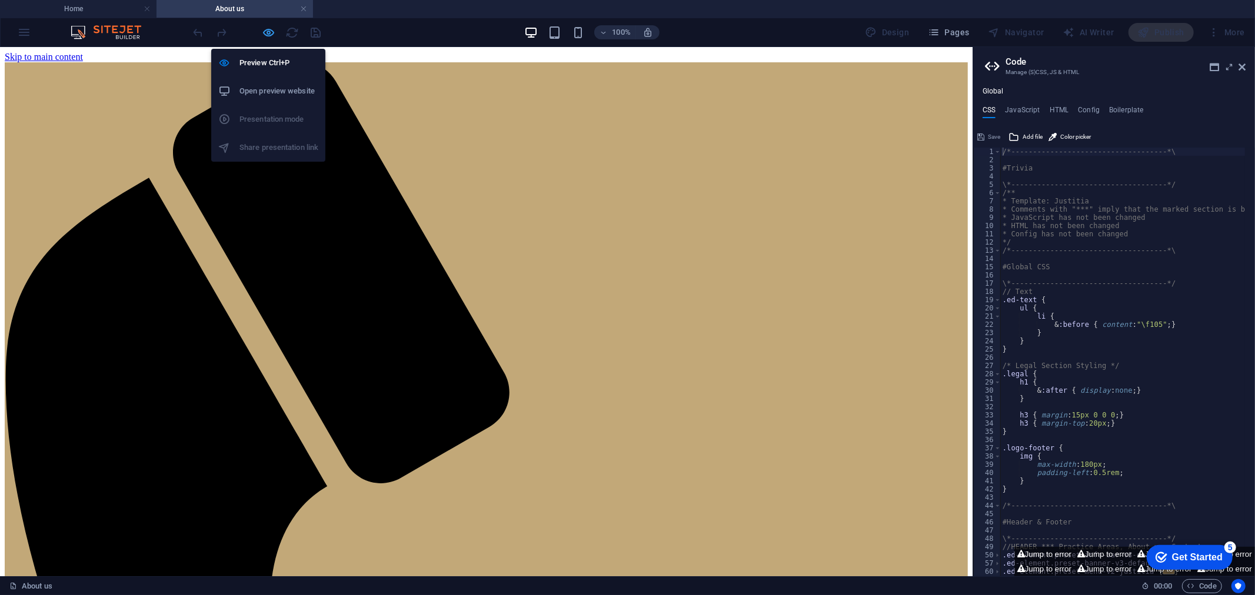
click at [266, 31] on icon "button" at bounding box center [269, 33] width 14 height 14
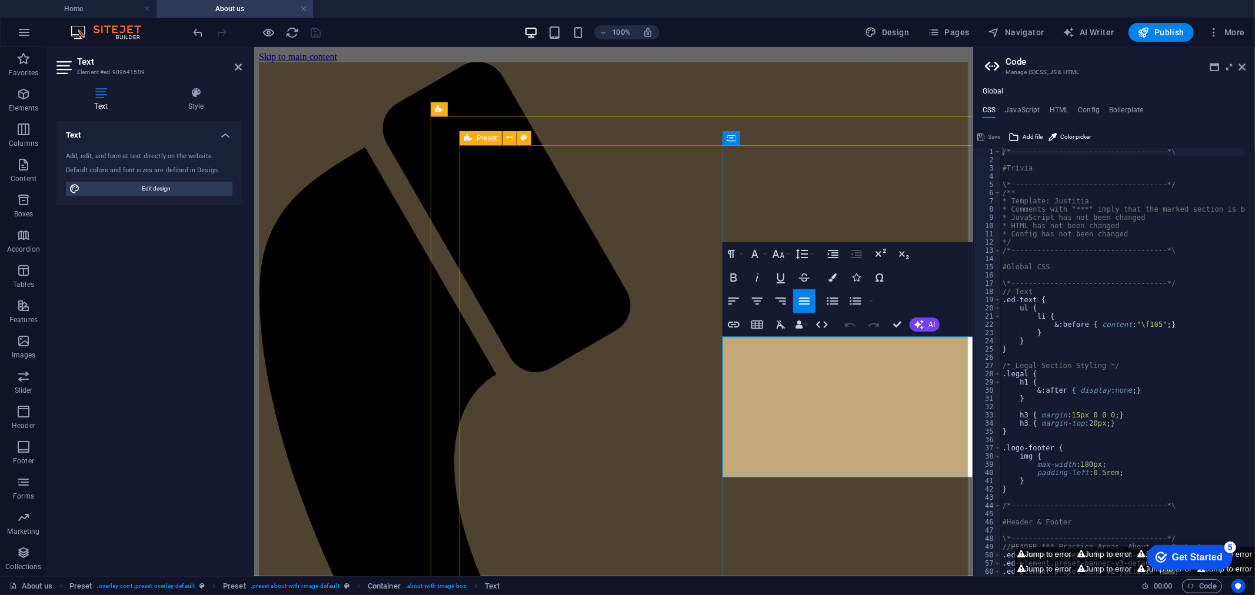
drag, startPoint x: 732, startPoint y: 379, endPoint x: 738, endPoint y: 379, distance: 6.5
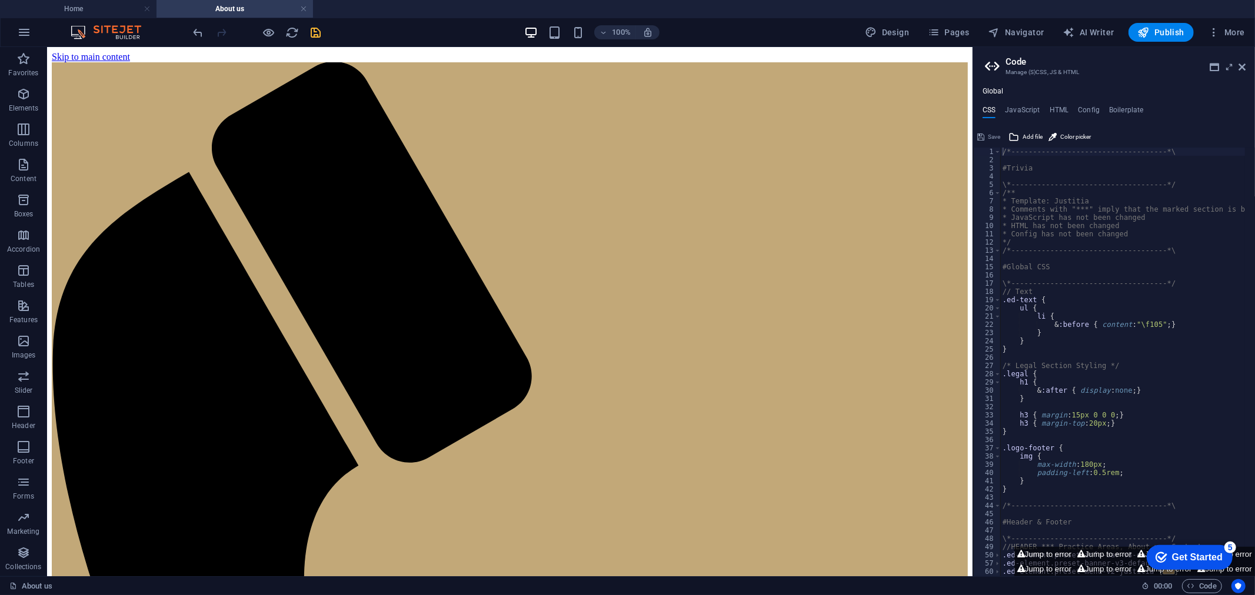
click at [322, 31] on span "save" at bounding box center [316, 33] width 14 height 14
click at [1004, 65] on icon at bounding box center [1241, 66] width 7 height 9
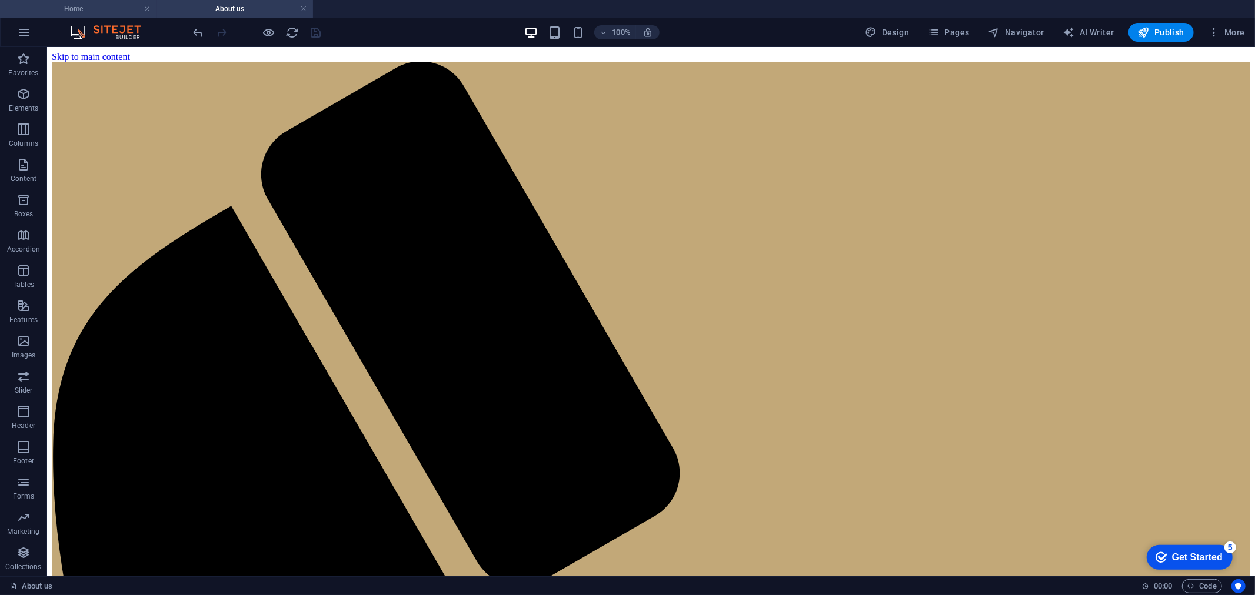
click at [102, 14] on h4 "Home" at bounding box center [78, 8] width 156 height 13
click at [202, 5] on h4 "About us" at bounding box center [234, 8] width 156 height 13
click at [960, 31] on span "Pages" at bounding box center [948, 32] width 41 height 12
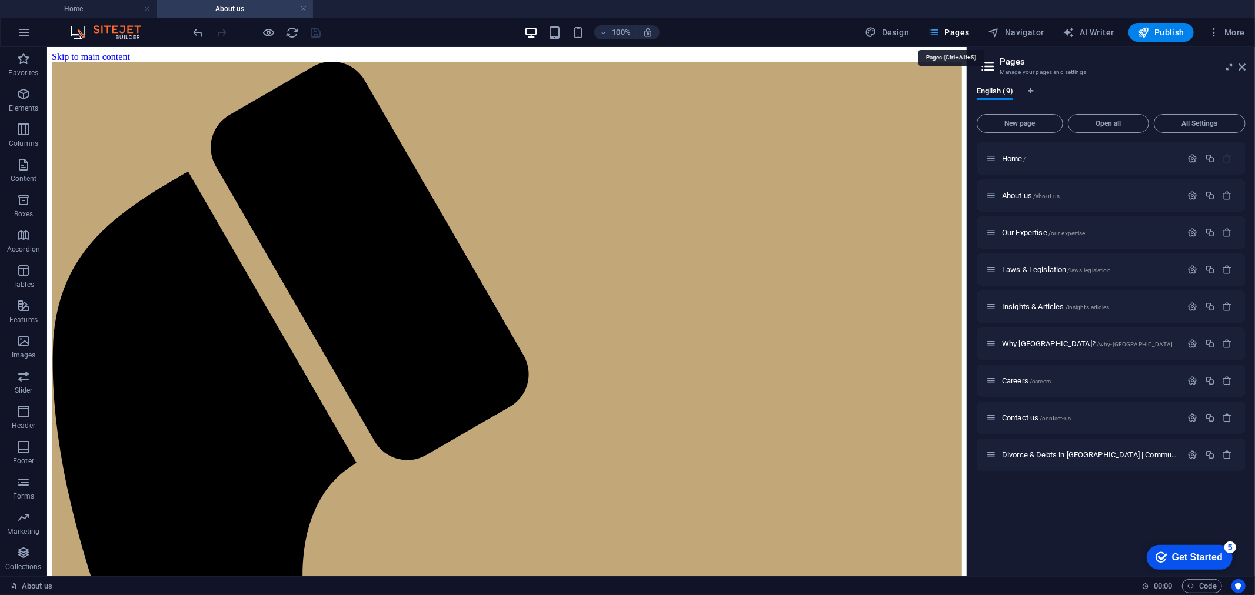
click at [960, 31] on span "Pages" at bounding box center [948, 32] width 41 height 12
click at [892, 33] on span "Design" at bounding box center [887, 32] width 44 height 12
select select "px"
select select "400"
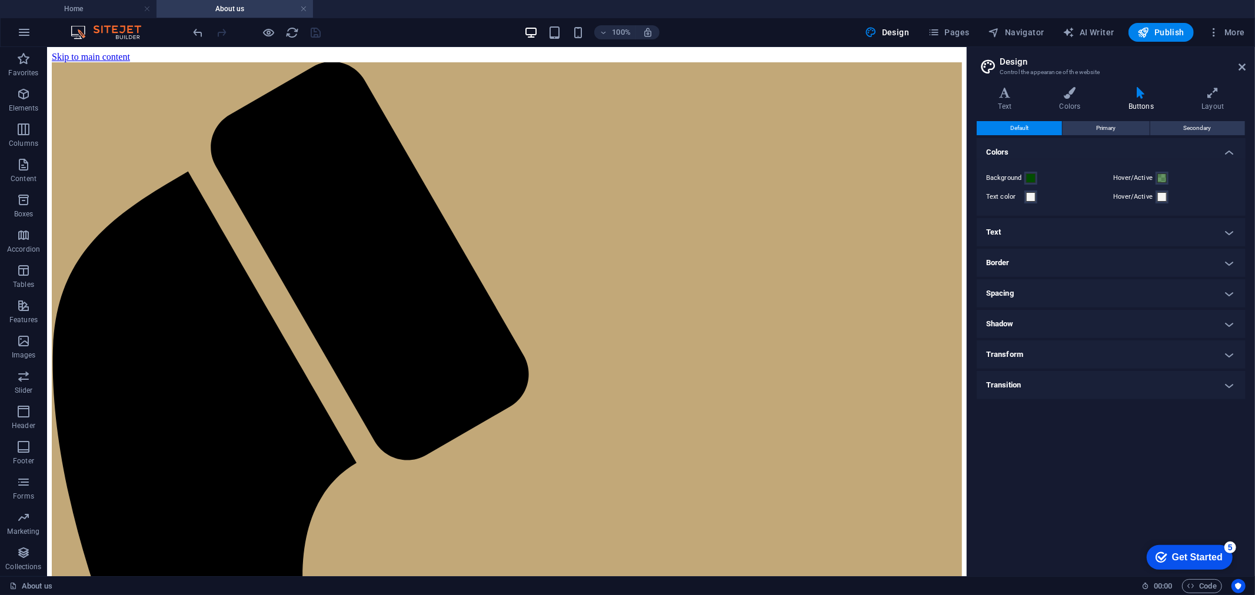
click at [1004, 228] on h4 "Text" at bounding box center [1111, 232] width 269 height 28
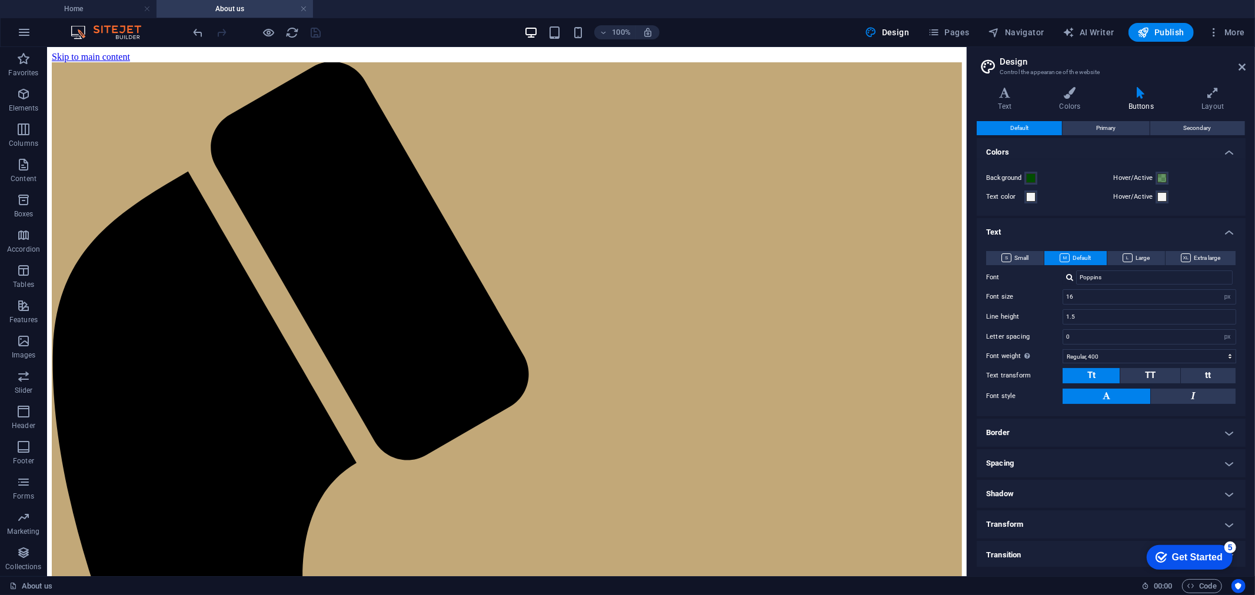
click at [1004, 224] on h4 "Text" at bounding box center [1111, 228] width 269 height 21
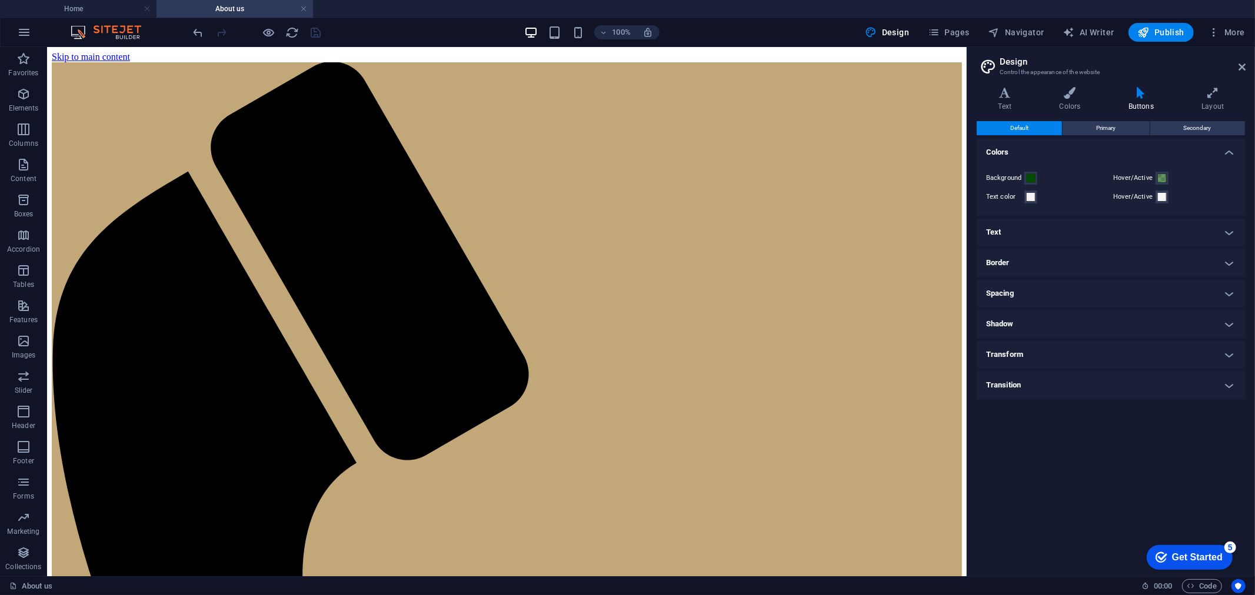
click at [1004, 265] on h4 "Border" at bounding box center [1111, 263] width 269 height 28
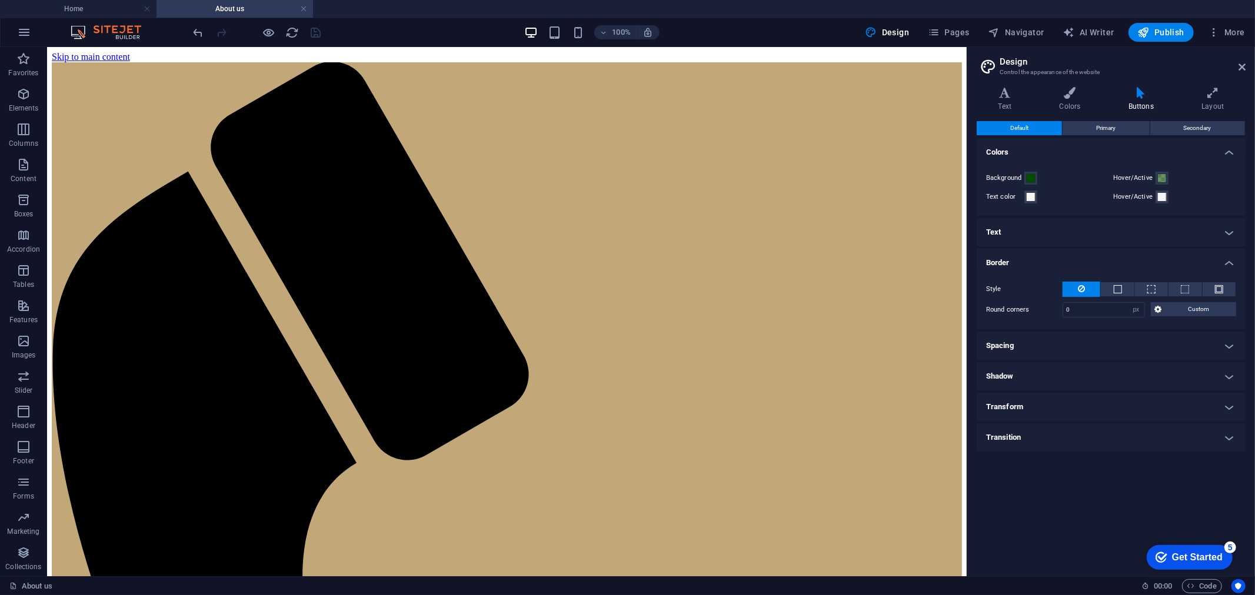
click at [1004, 260] on h4 "Border" at bounding box center [1111, 259] width 269 height 21
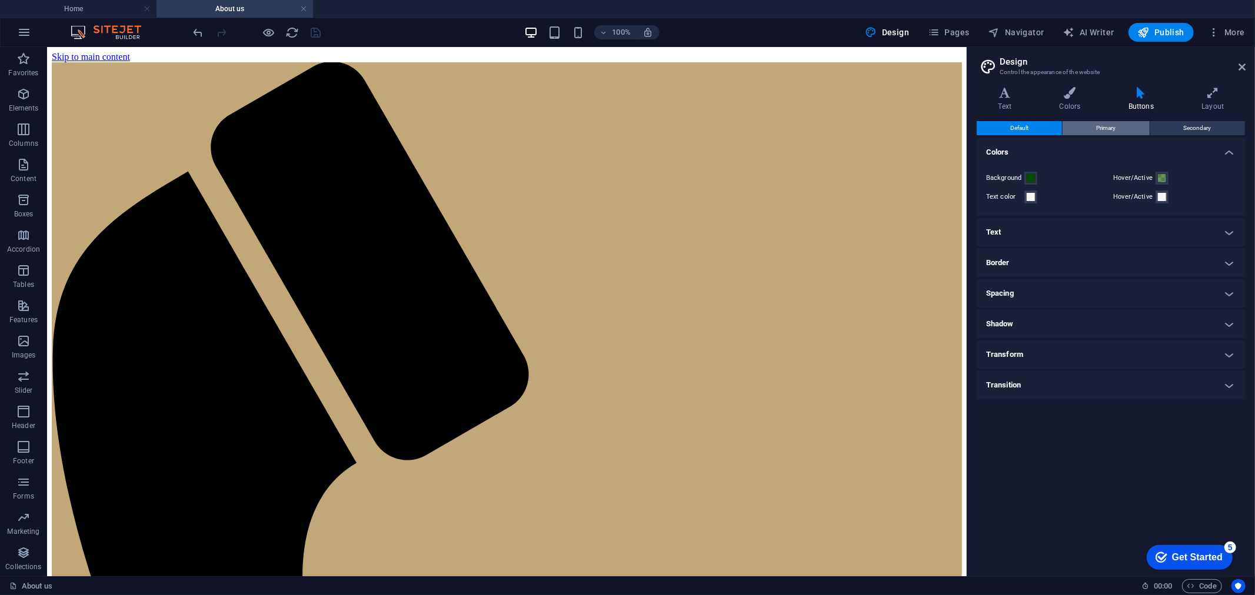
click at [1004, 122] on span "Primary" at bounding box center [1105, 128] width 19 height 14
click at [1004, 121] on span "Secondary" at bounding box center [1198, 128] width 28 height 14
click at [1004, 126] on button "Default" at bounding box center [1019, 128] width 85 height 14
click at [1004, 101] on h4 "Text" at bounding box center [1007, 99] width 61 height 25
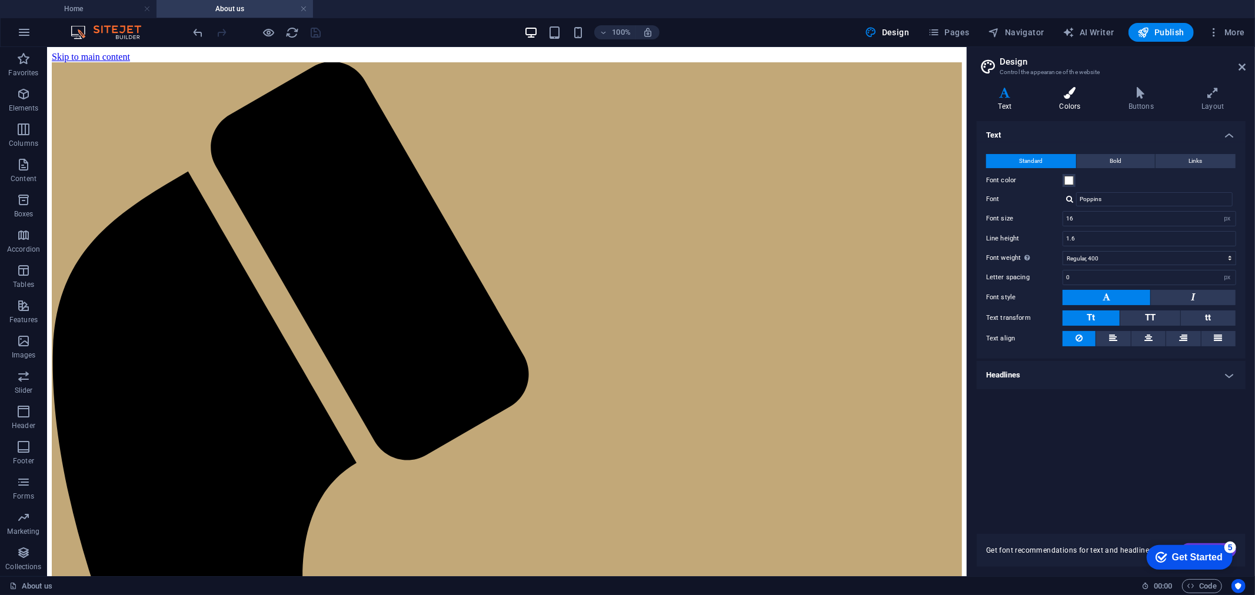
click at [1004, 92] on icon at bounding box center [1070, 93] width 64 height 12
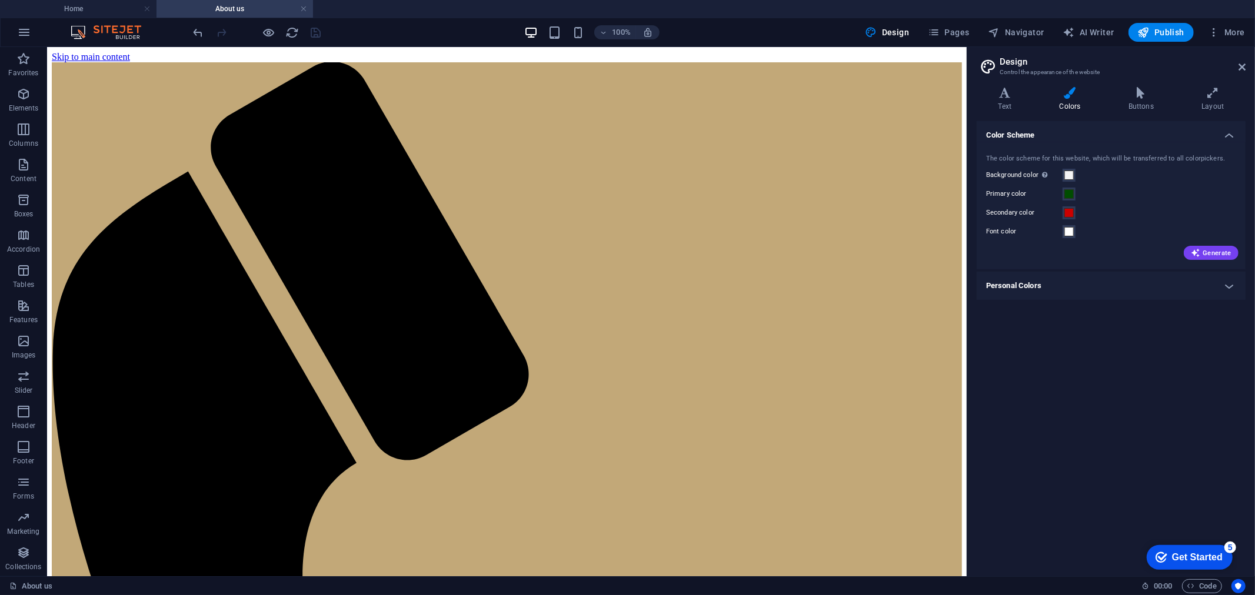
click at [1004, 290] on h4 "Personal Colors" at bounding box center [1111, 286] width 269 height 28
click at [1004, 279] on h4 "Personal Colors" at bounding box center [1111, 282] width 269 height 21
click at [1004, 89] on icon at bounding box center [1141, 93] width 68 height 12
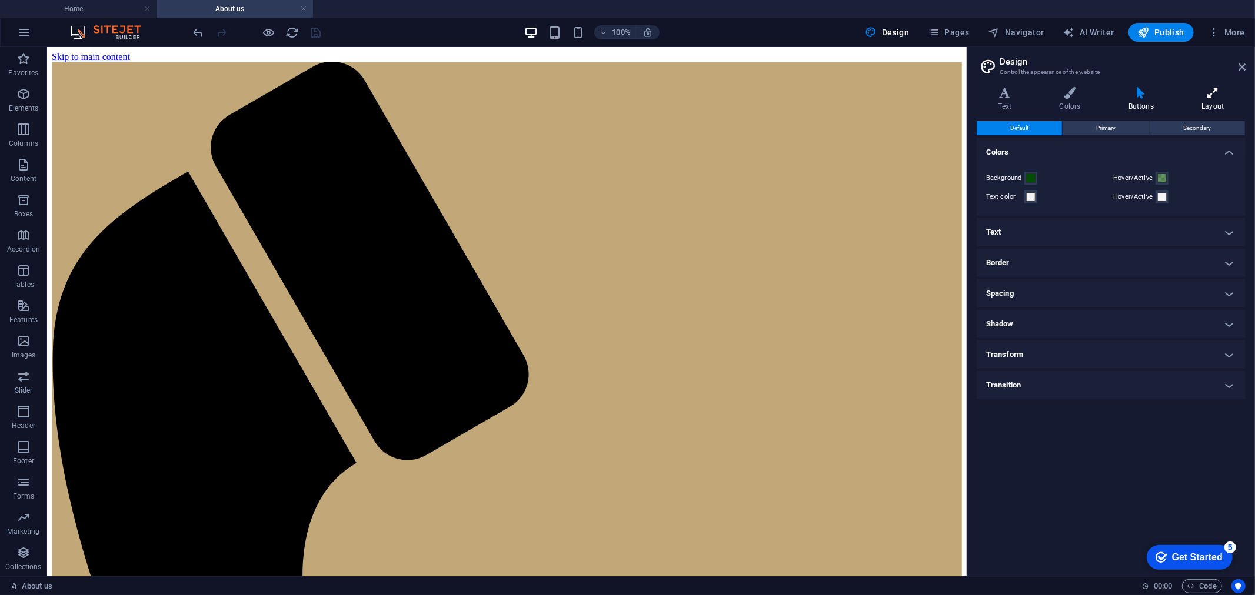
click at [1004, 89] on icon at bounding box center [1212, 93] width 65 height 12
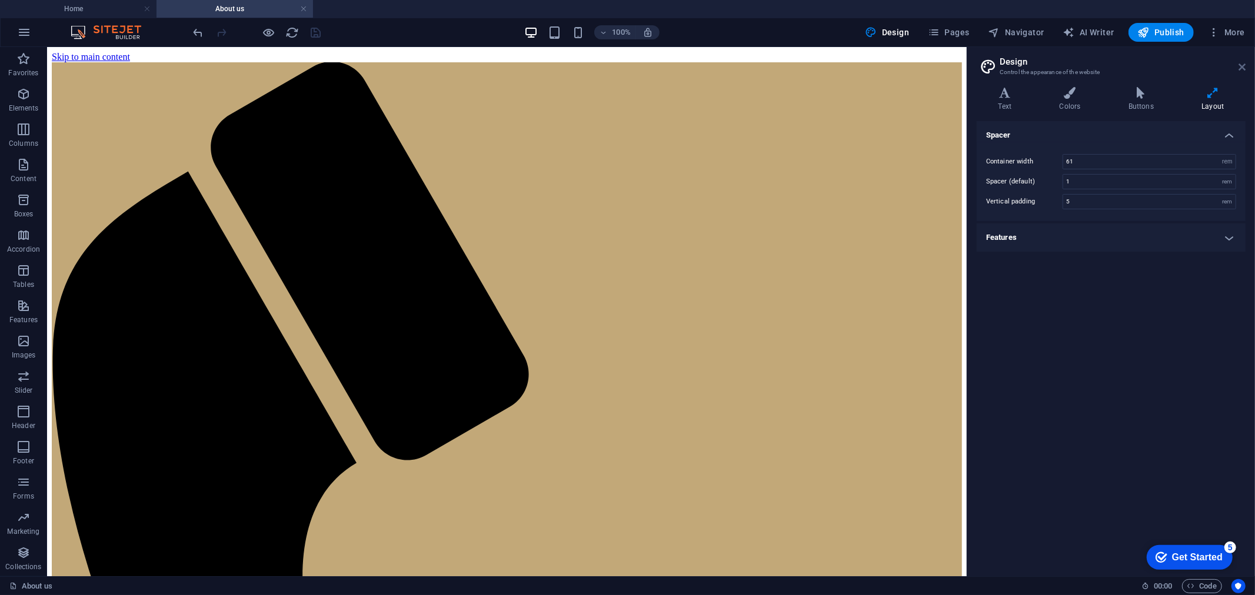
click at [1004, 66] on icon at bounding box center [1241, 66] width 7 height 9
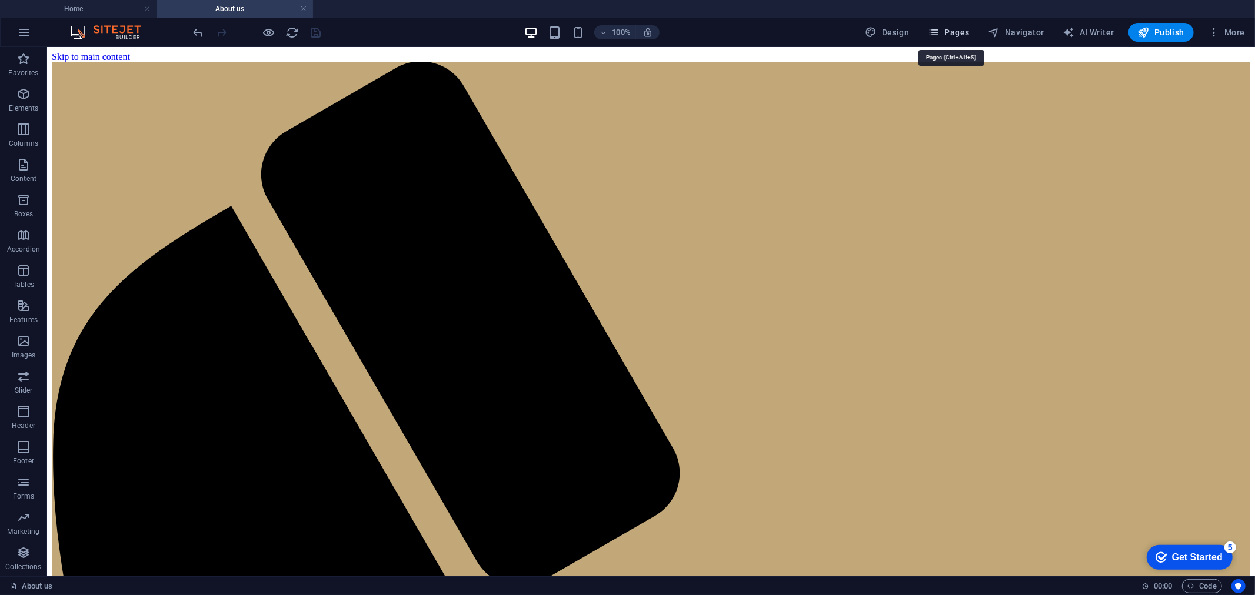
click at [951, 34] on span "Pages" at bounding box center [948, 32] width 41 height 12
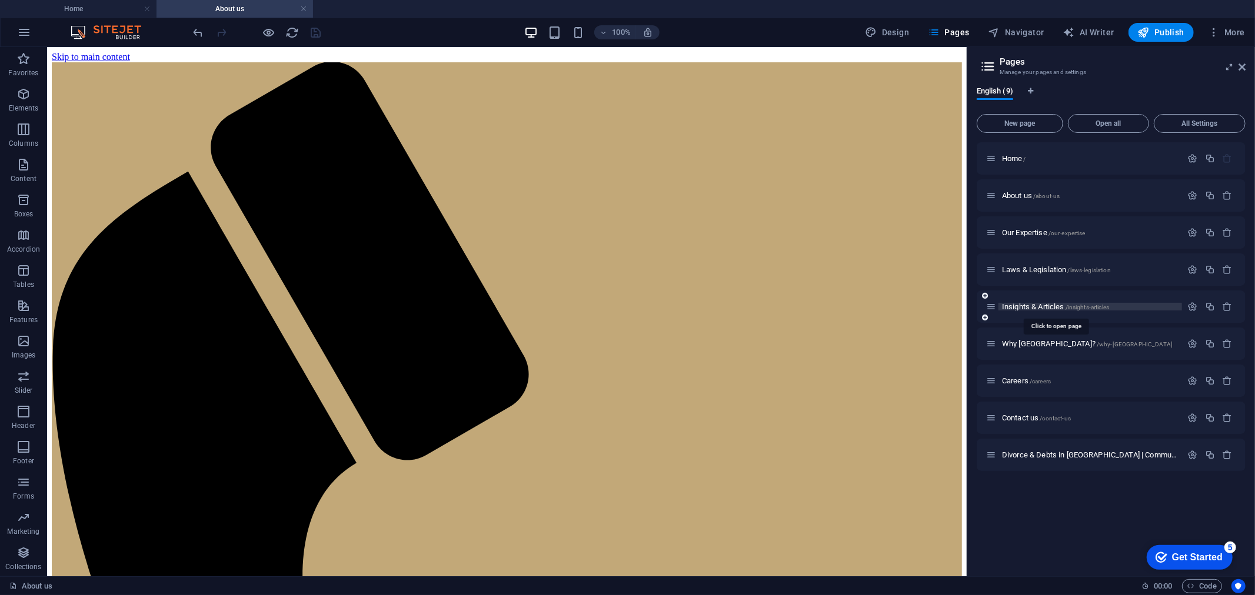
click at [1004, 306] on span "Insights & Articles /insights-articles" at bounding box center [1055, 306] width 107 height 9
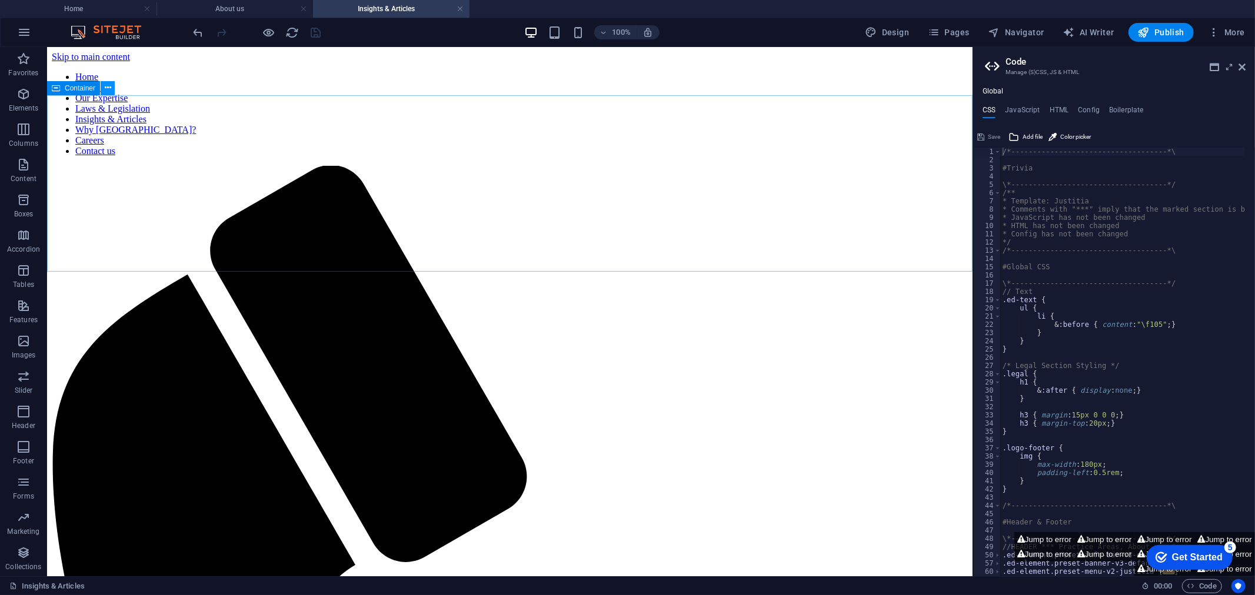
click at [108, 86] on icon at bounding box center [108, 88] width 6 height 12
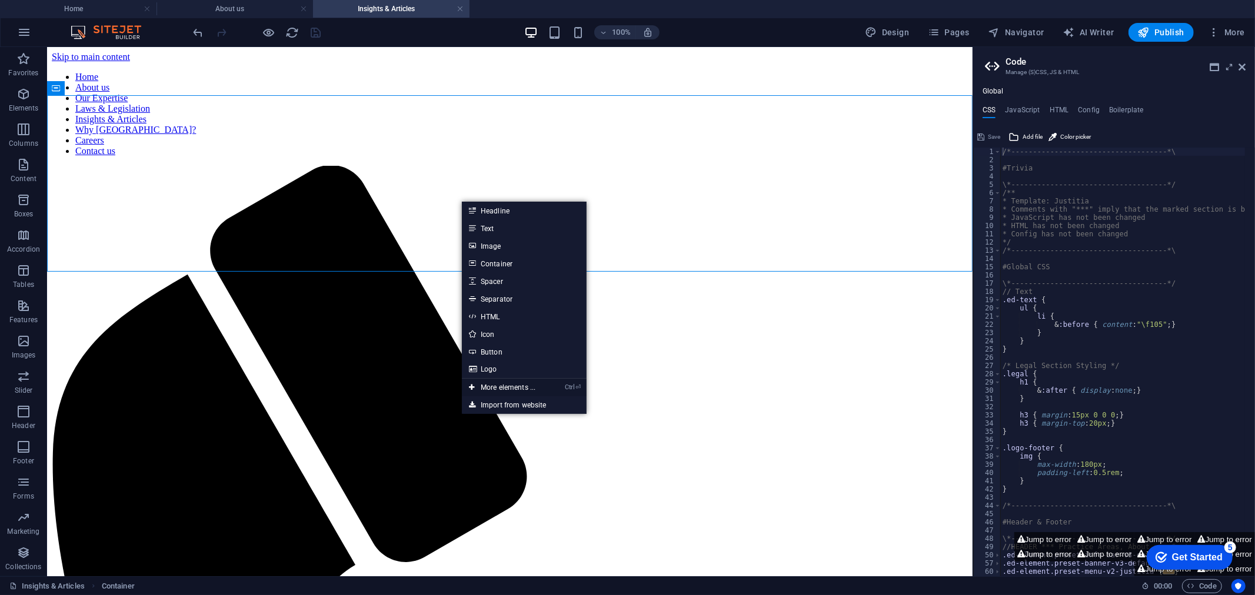
click at [525, 386] on link "Ctrl ⏎ More elements ..." at bounding box center [502, 388] width 81 height 18
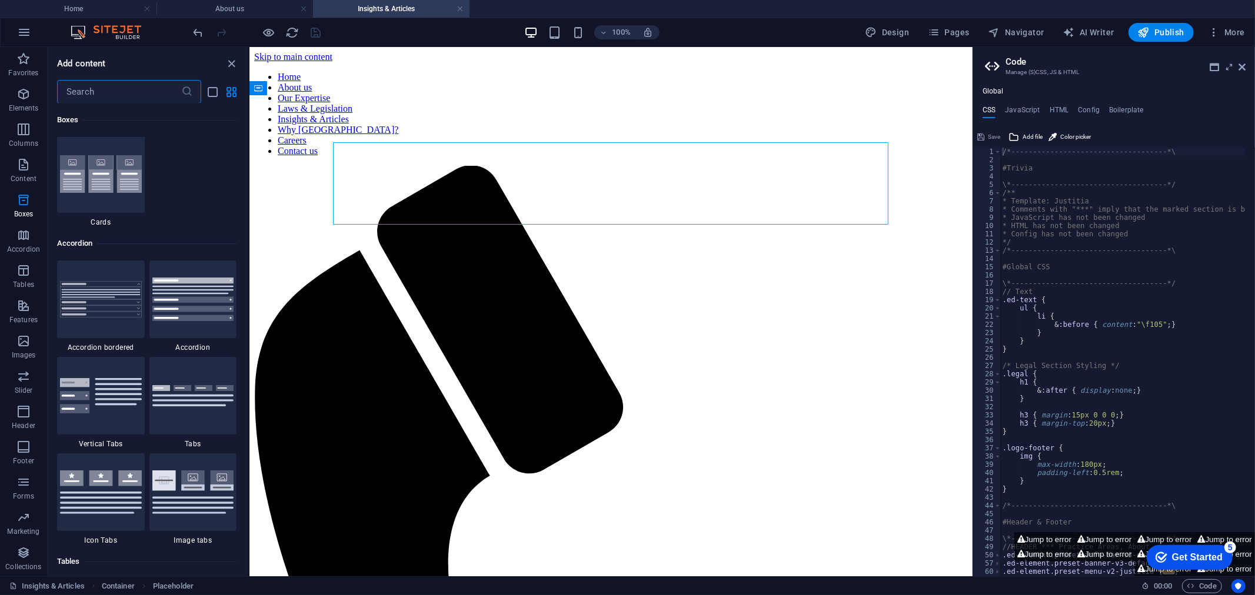
scroll to position [3595, 0]
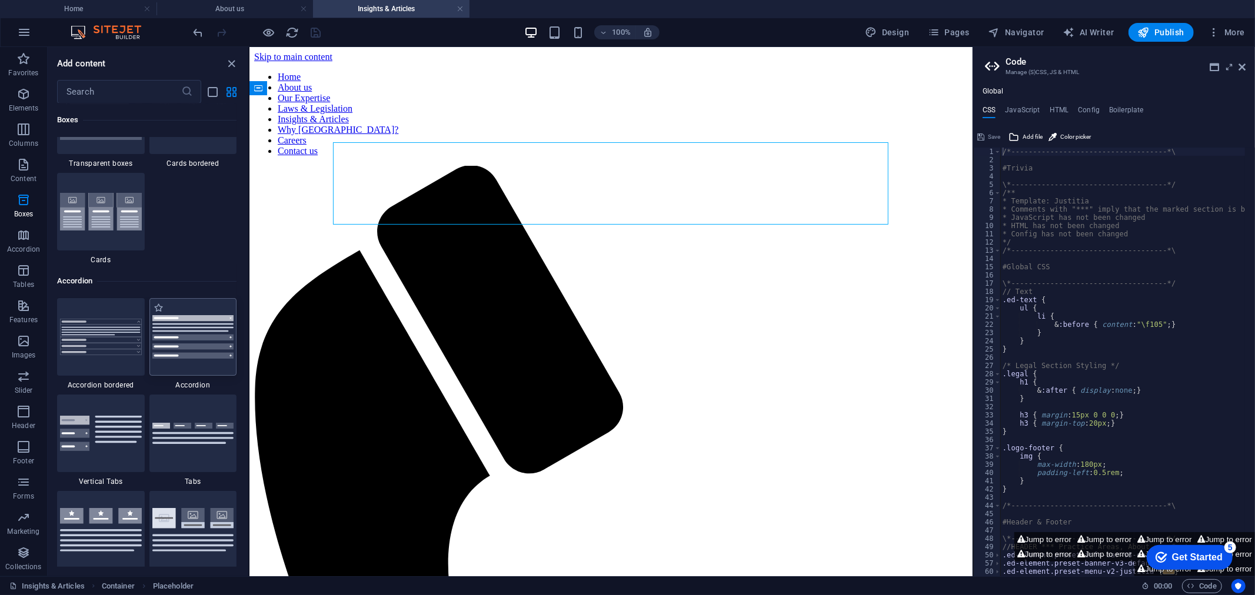
click at [160, 339] on img at bounding box center [193, 337] width 82 height 44
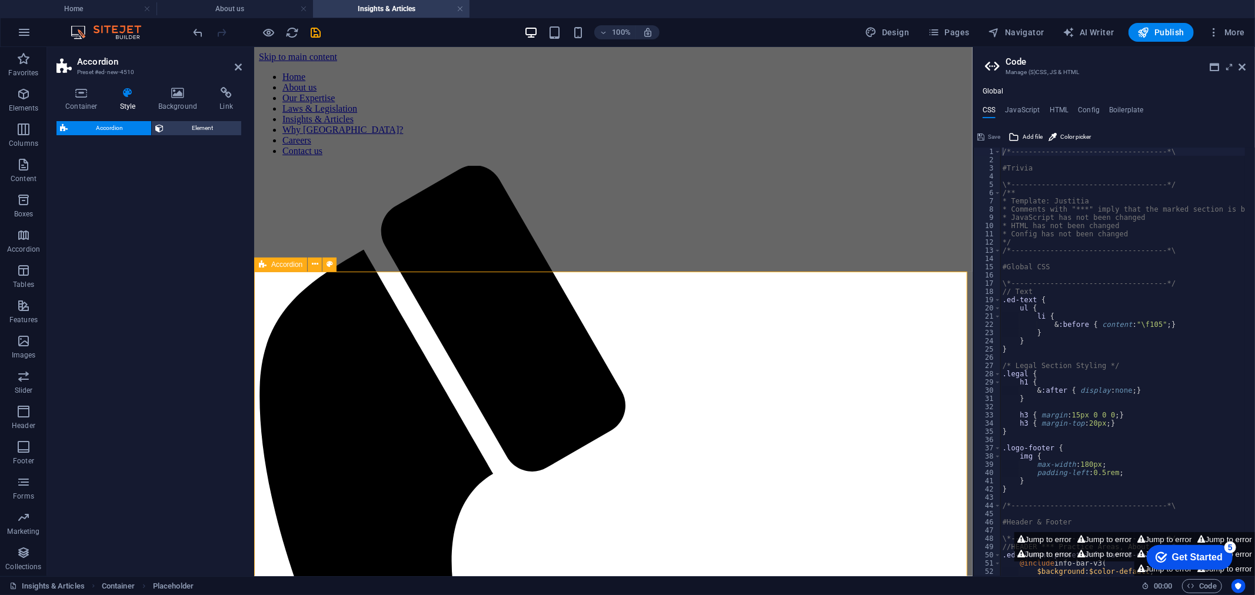
select select "rem"
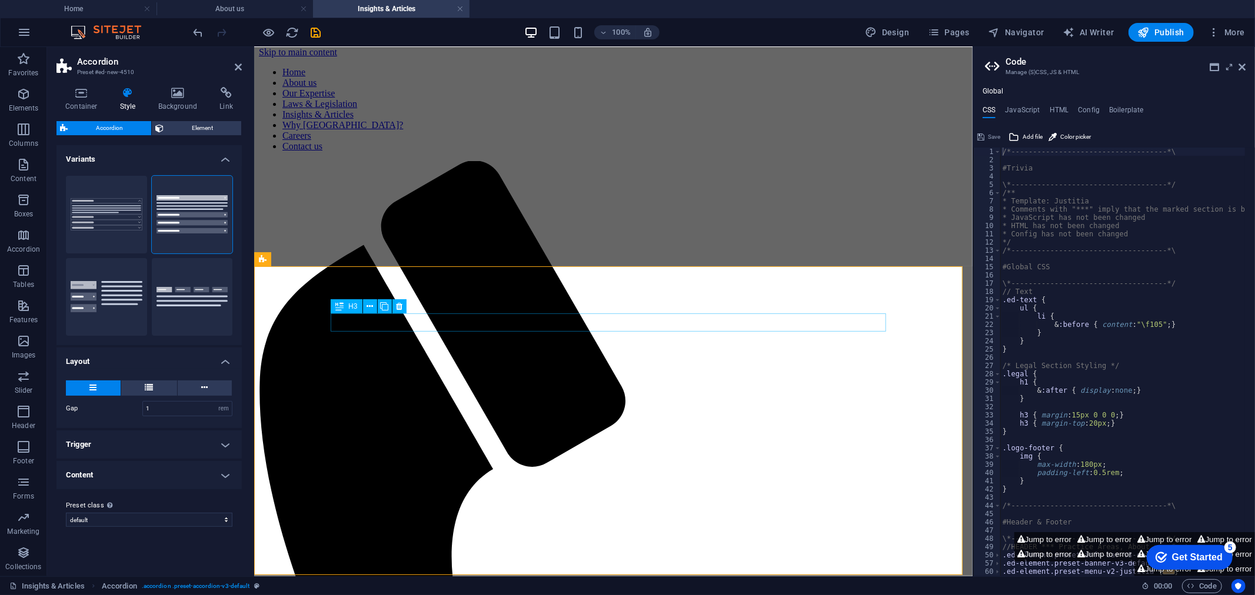
scroll to position [14, 0]
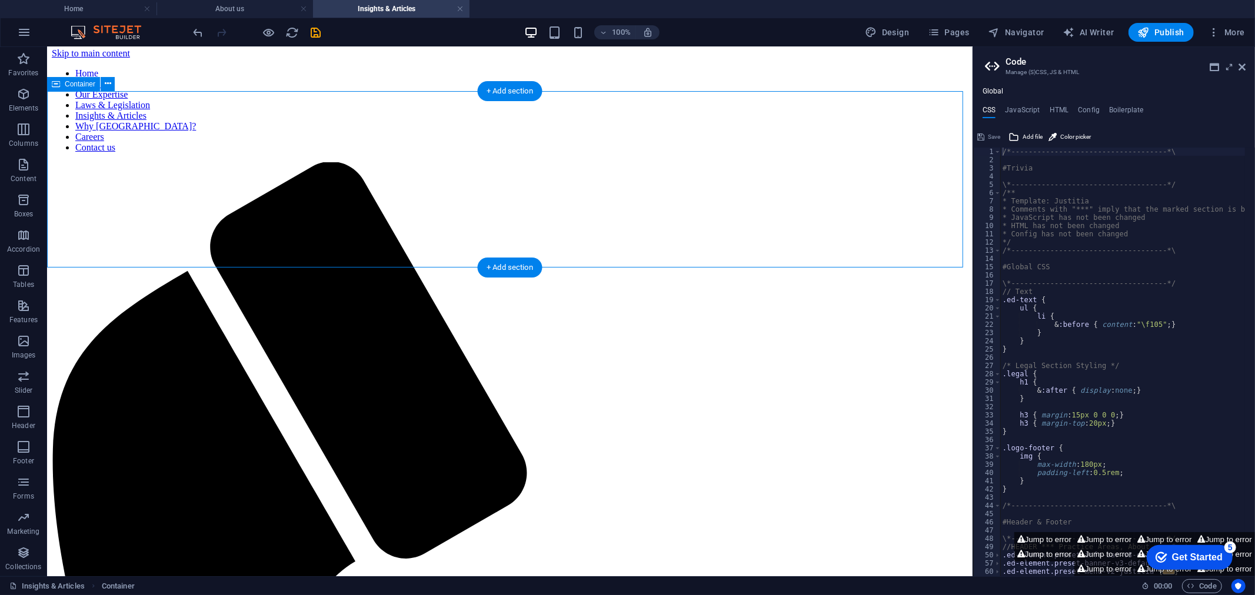
click at [111, 79] on button at bounding box center [108, 84] width 14 height 14
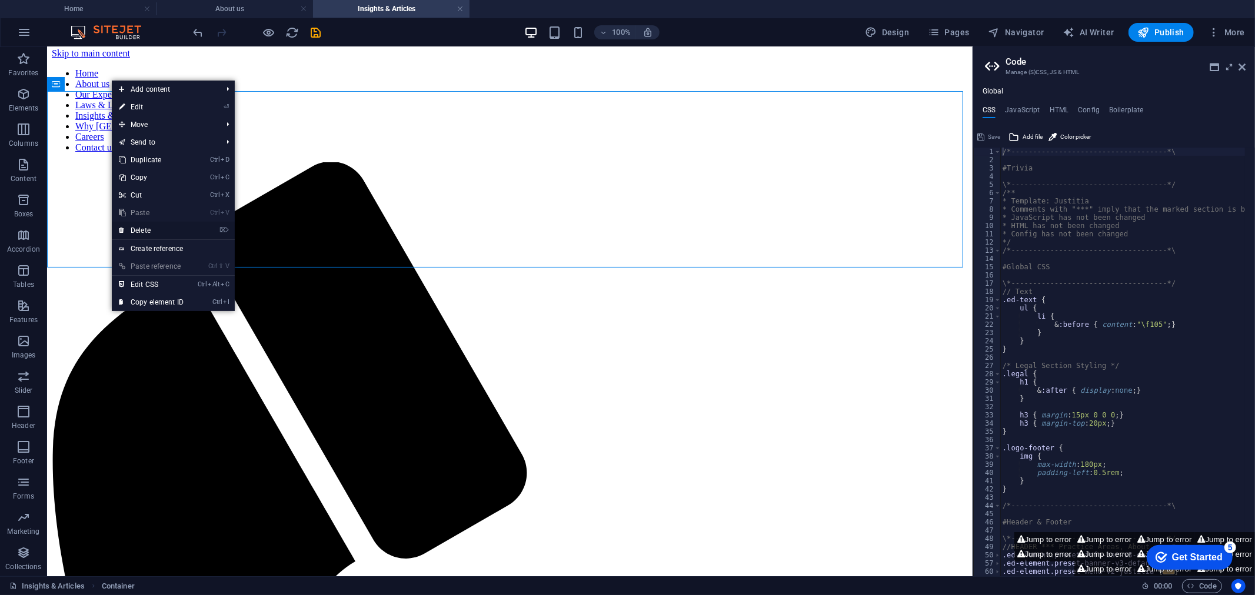
click at [139, 230] on link "⌦ Delete" at bounding box center [151, 231] width 79 height 18
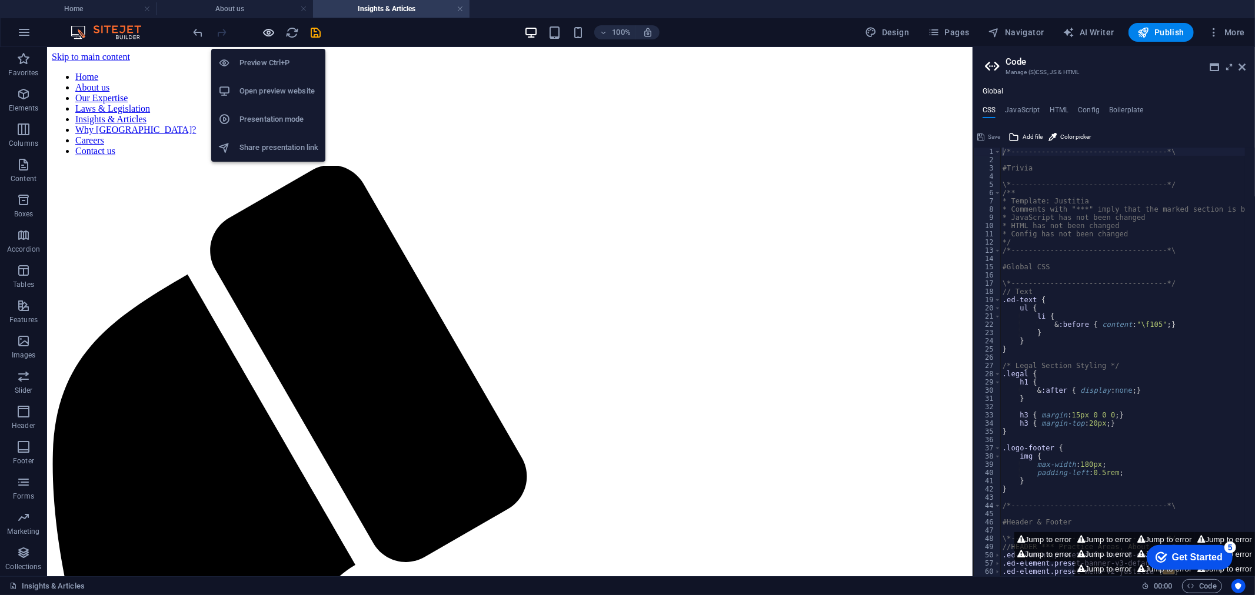
click at [269, 32] on icon "button" at bounding box center [269, 33] width 14 height 14
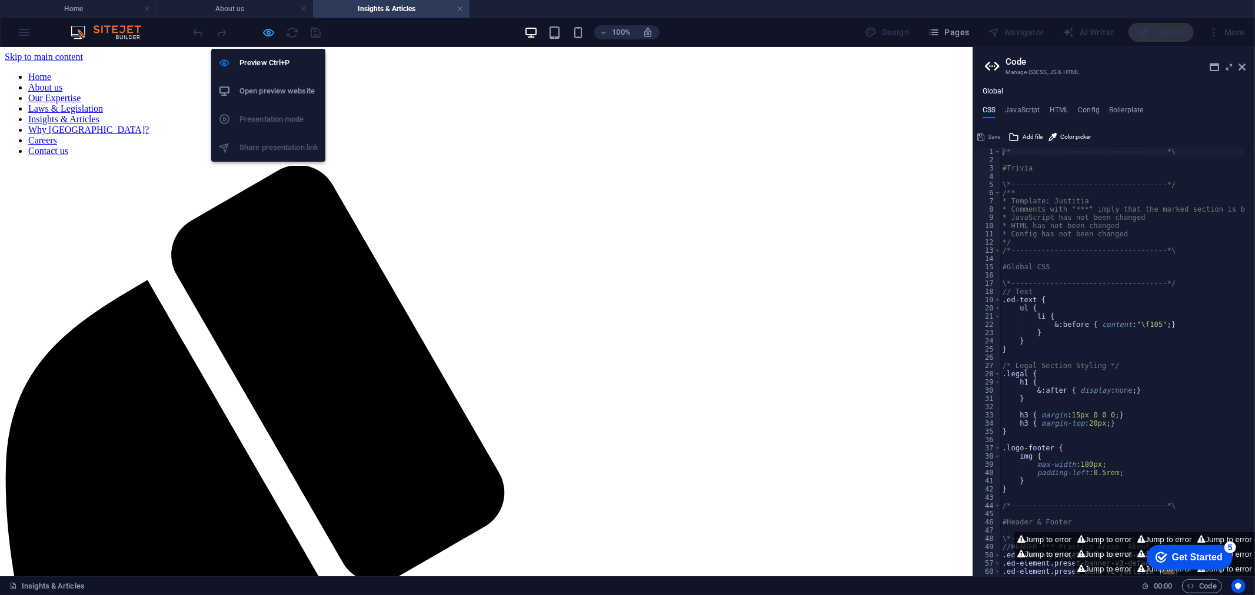
click at [268, 34] on icon "button" at bounding box center [269, 33] width 14 height 14
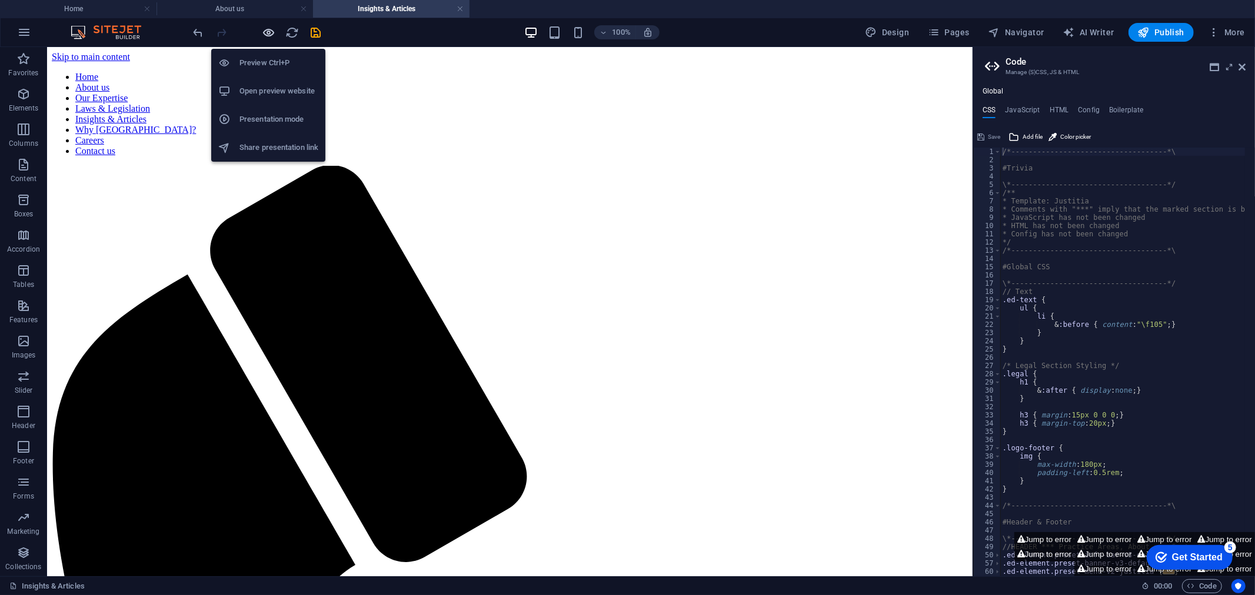
click at [268, 30] on icon "button" at bounding box center [269, 33] width 14 height 14
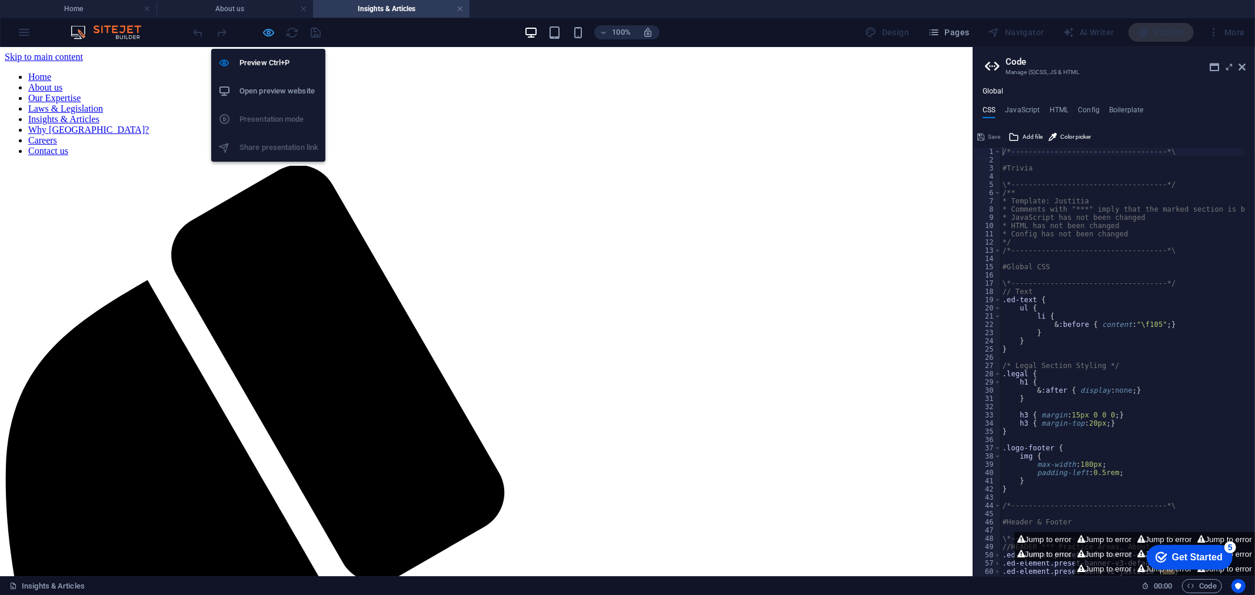
click at [265, 38] on icon "button" at bounding box center [269, 33] width 14 height 14
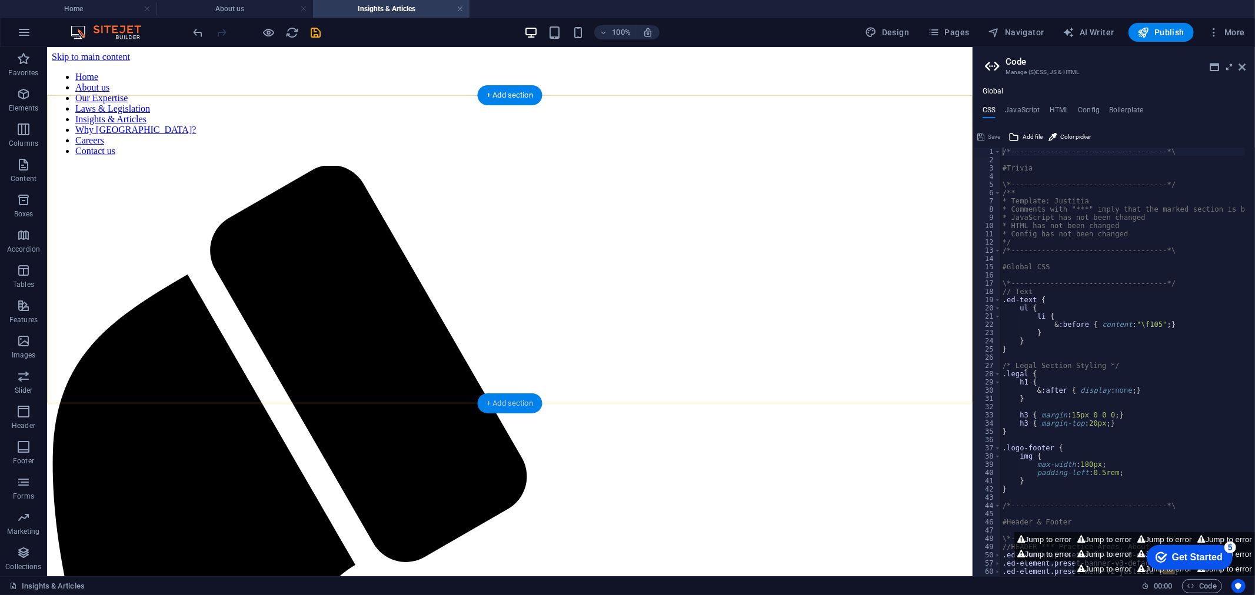
click at [514, 402] on div "+ Add section" at bounding box center [509, 404] width 65 height 20
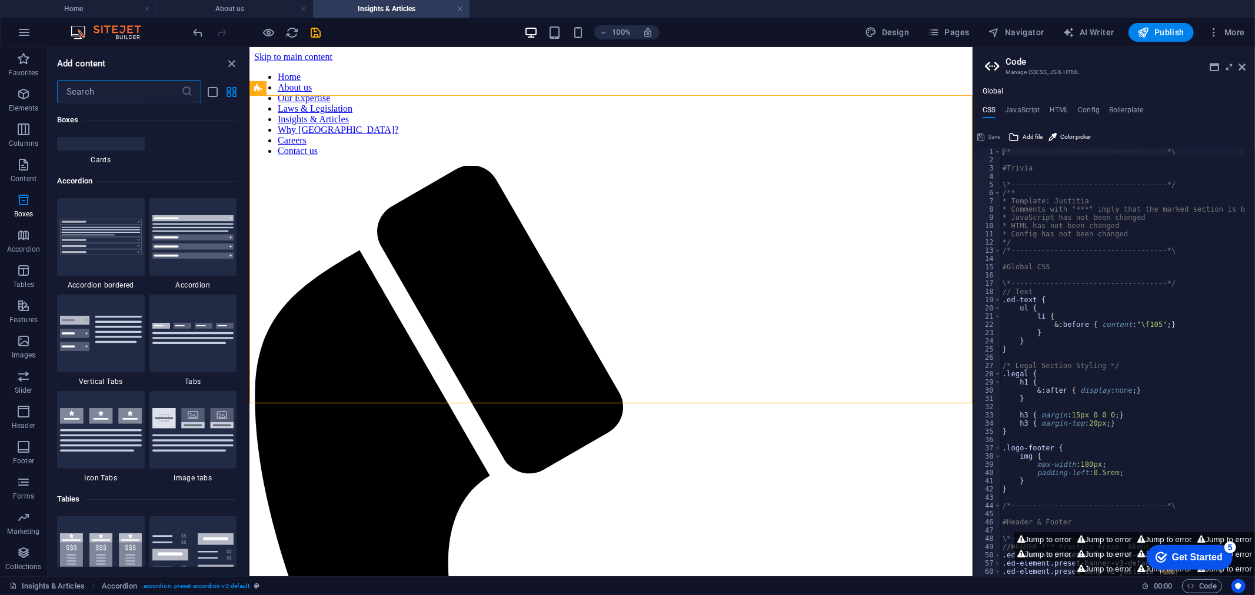
scroll to position [3691, 0]
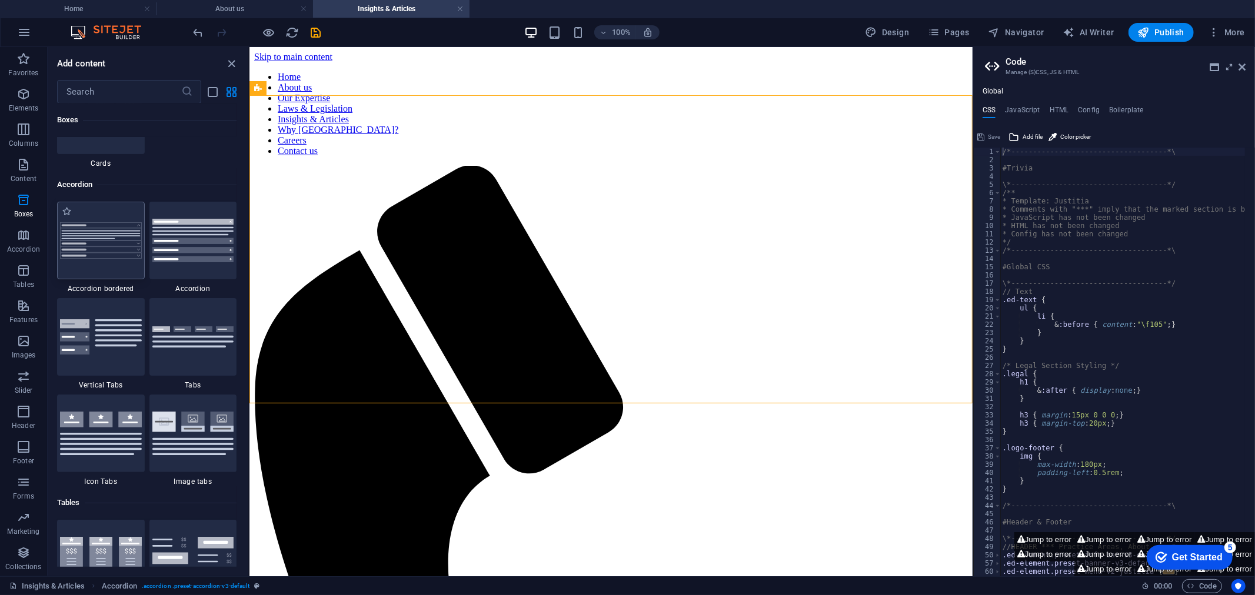
click at [108, 251] on img at bounding box center [101, 240] width 82 height 36
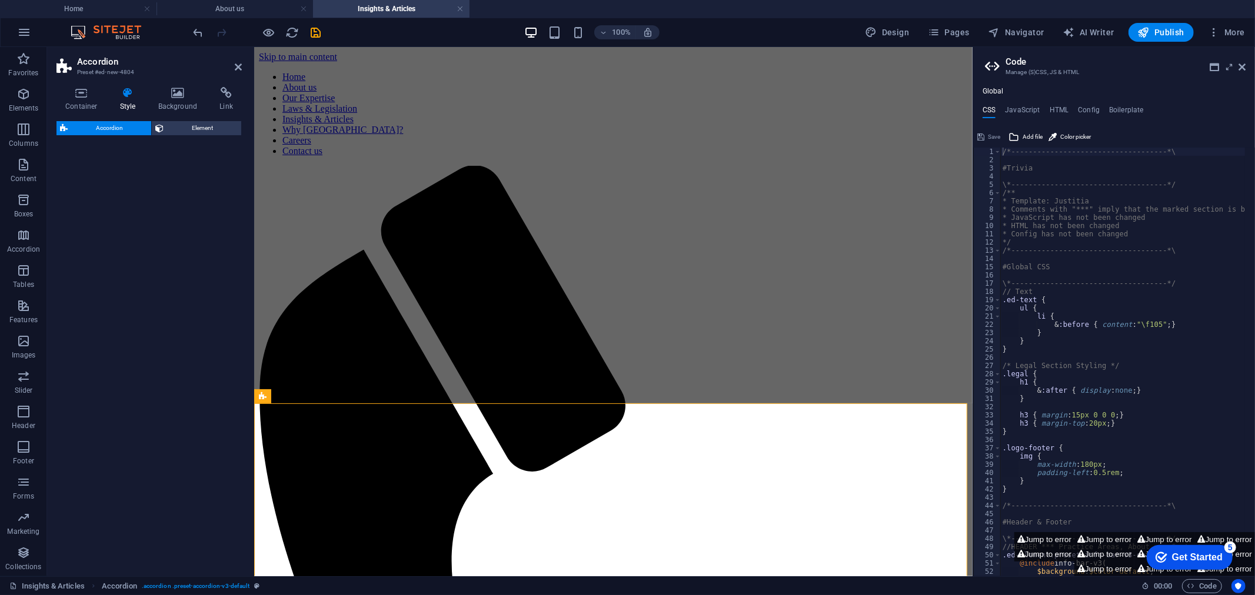
select select "rem"
select select "preset-accordion-v3-border"
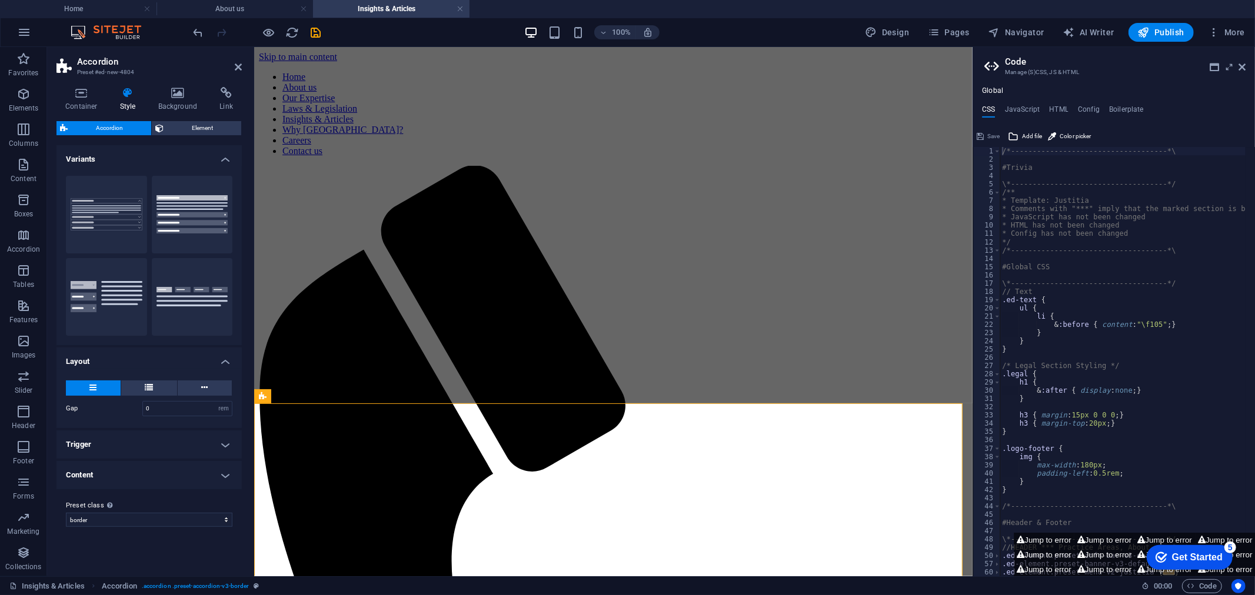
click at [242, 65] on aside "Accordion Preset #ed-new-4804 Container Style Background Link Size Height Defau…" at bounding box center [150, 311] width 207 height 529
click at [235, 63] on icon at bounding box center [238, 66] width 7 height 9
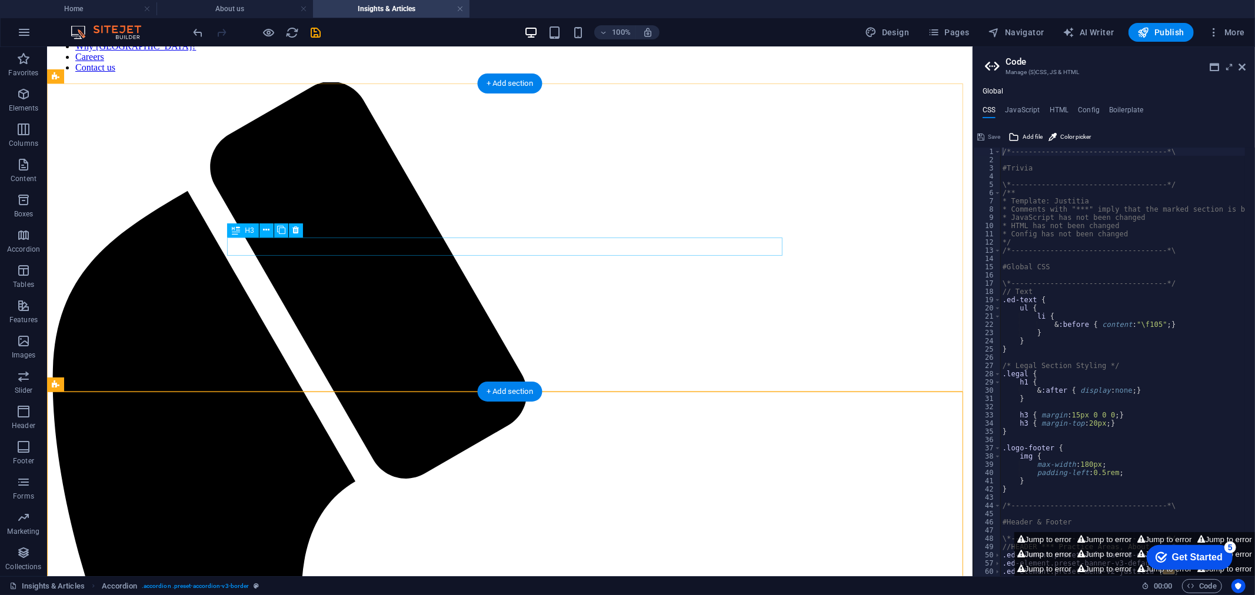
scroll to position [136, 0]
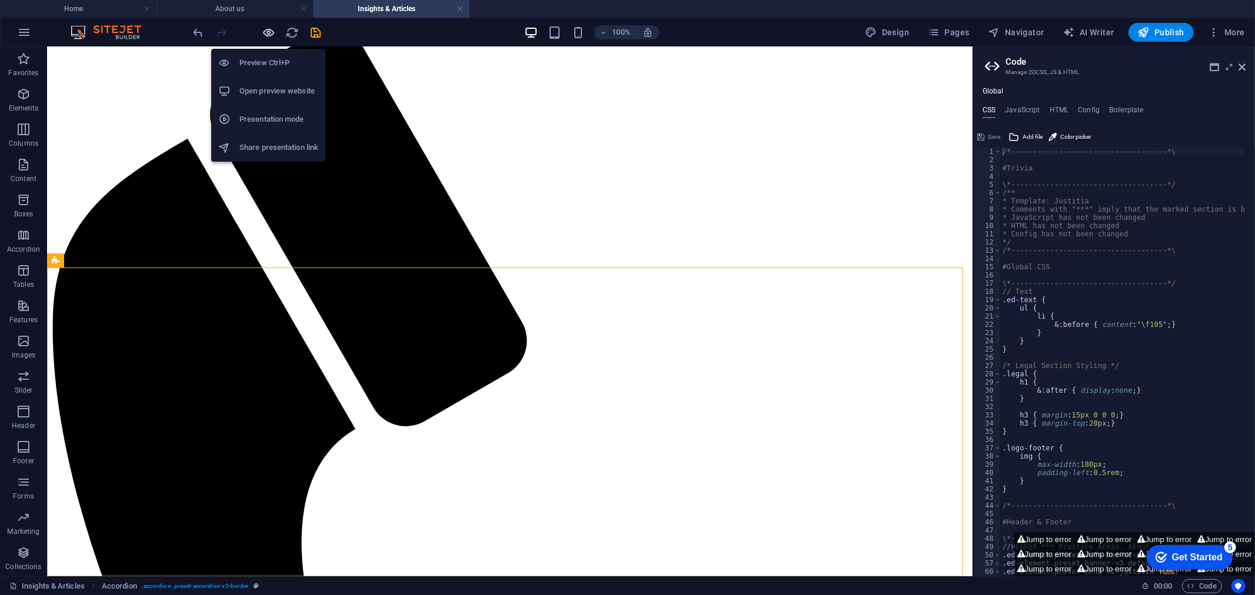
click at [265, 31] on icon "button" at bounding box center [269, 33] width 14 height 14
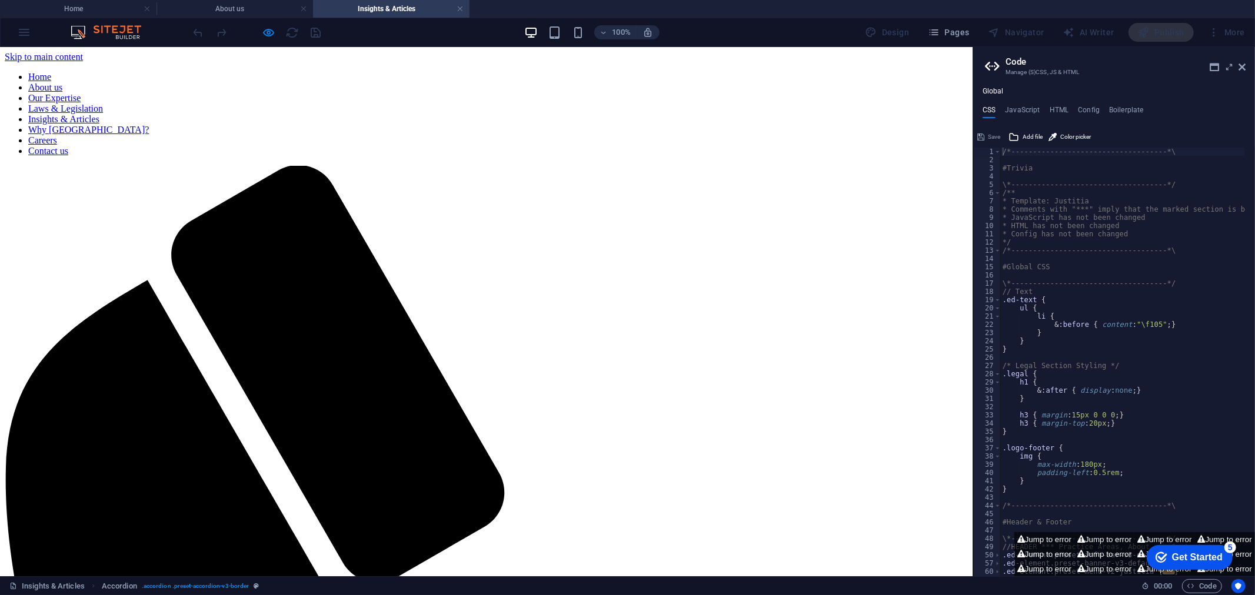
click at [262, 33] on icon "button" at bounding box center [269, 33] width 14 height 14
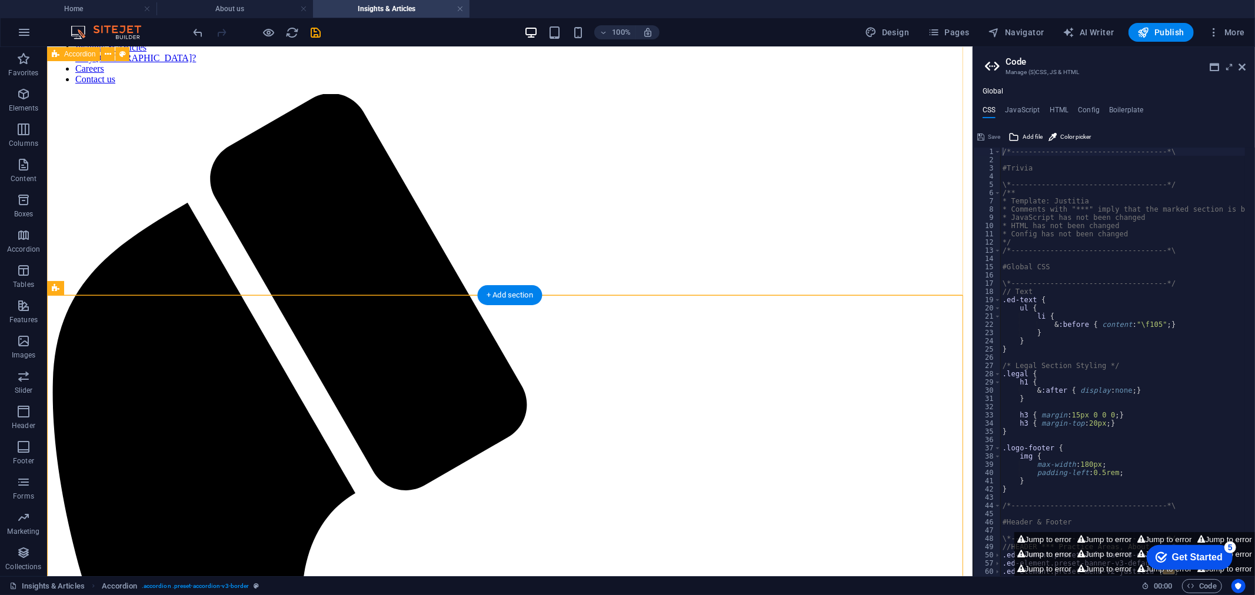
scroll to position [136, 0]
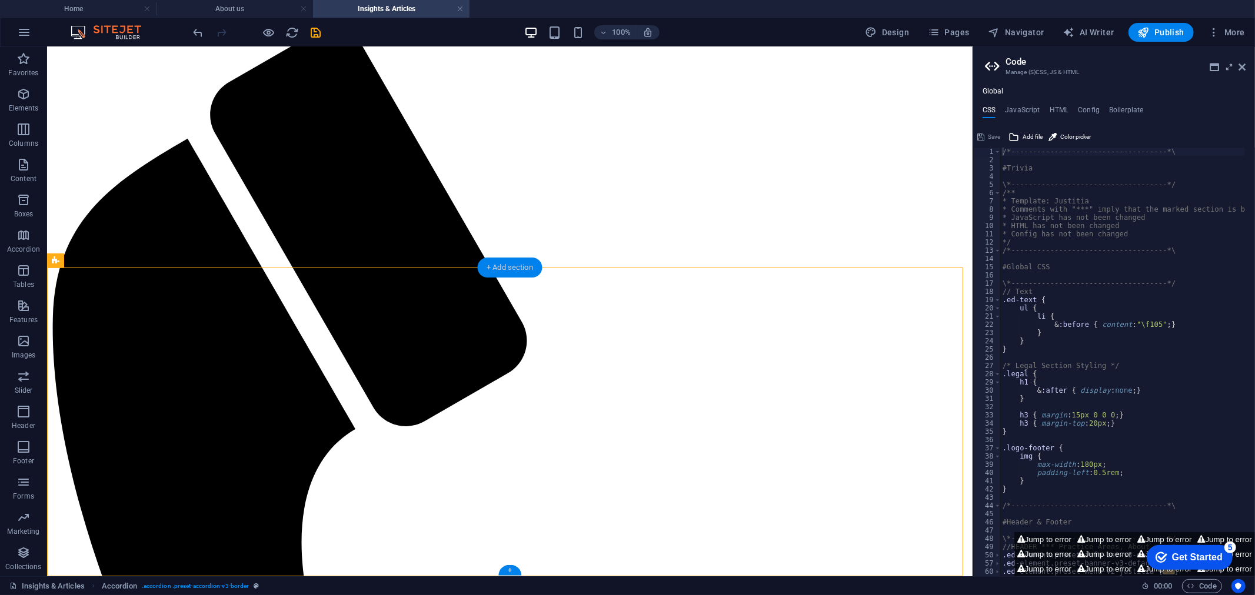
drag, startPoint x: 518, startPoint y: 269, endPoint x: 92, endPoint y: 224, distance: 427.7
click at [518, 269] on div "+ Add section" at bounding box center [509, 268] width 65 height 20
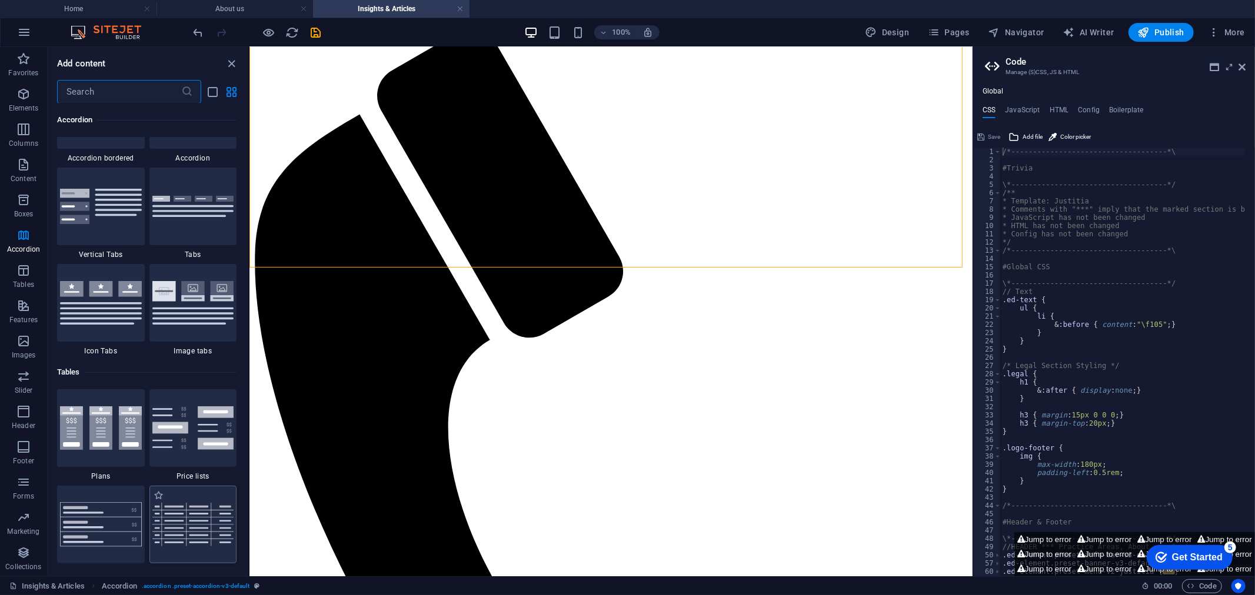
scroll to position [3757, 0]
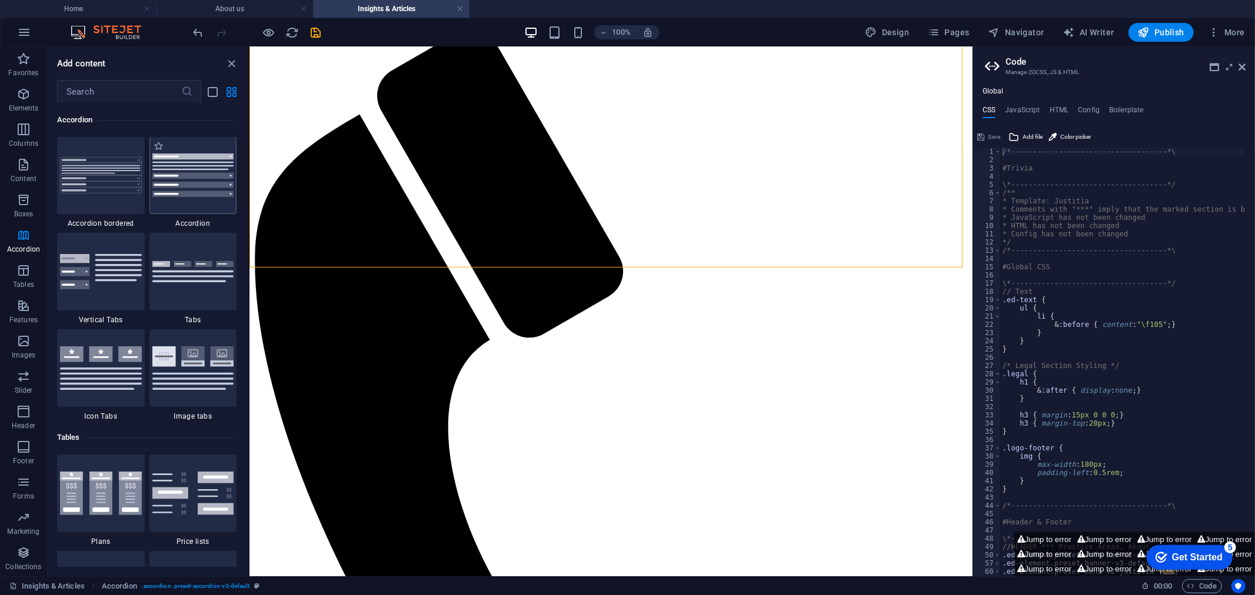
click at [198, 187] on img at bounding box center [193, 176] width 82 height 44
select select "rem"
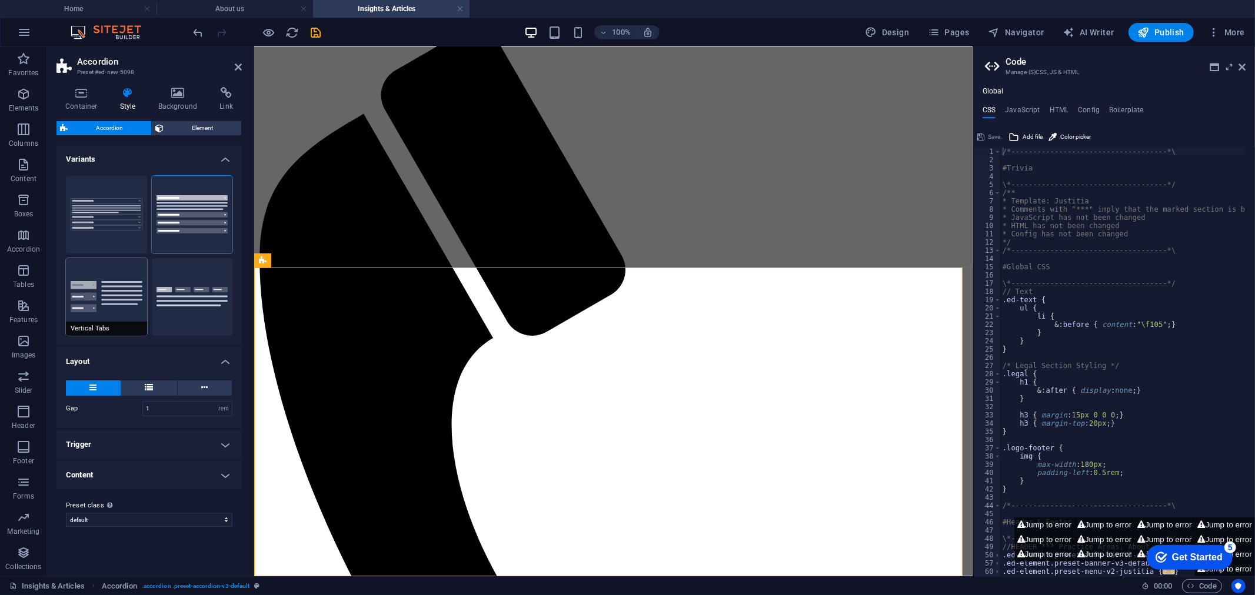
click at [98, 274] on button "Vertical Tabs" at bounding box center [106, 297] width 81 height 78
click at [236, 62] on icon at bounding box center [238, 66] width 7 height 9
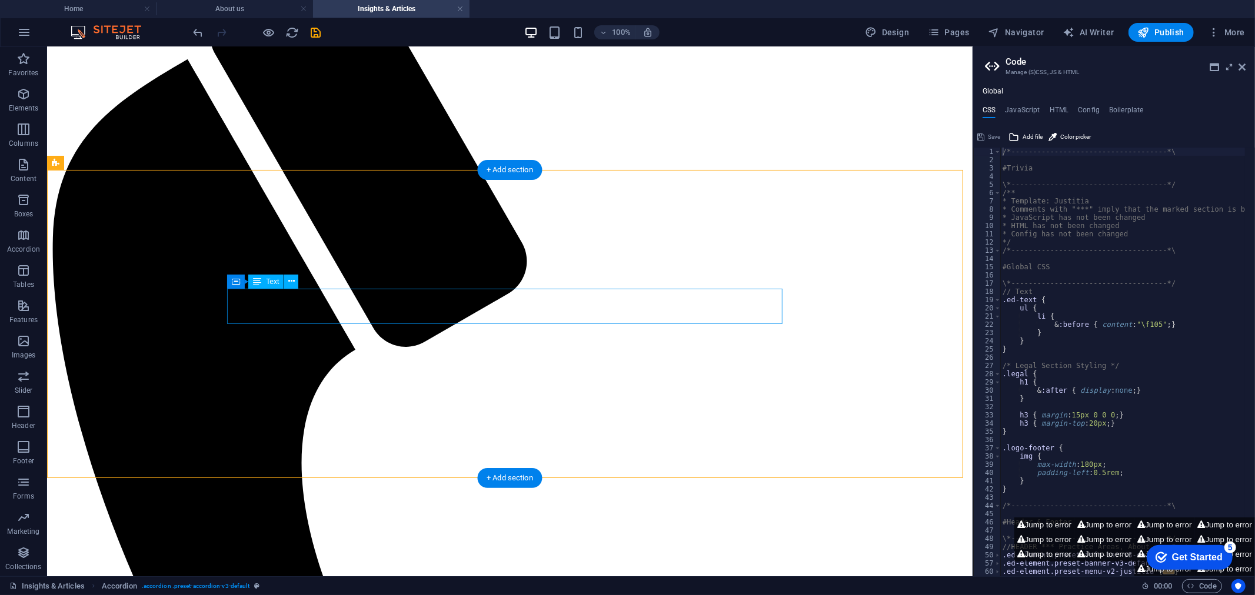
scroll to position [183, 0]
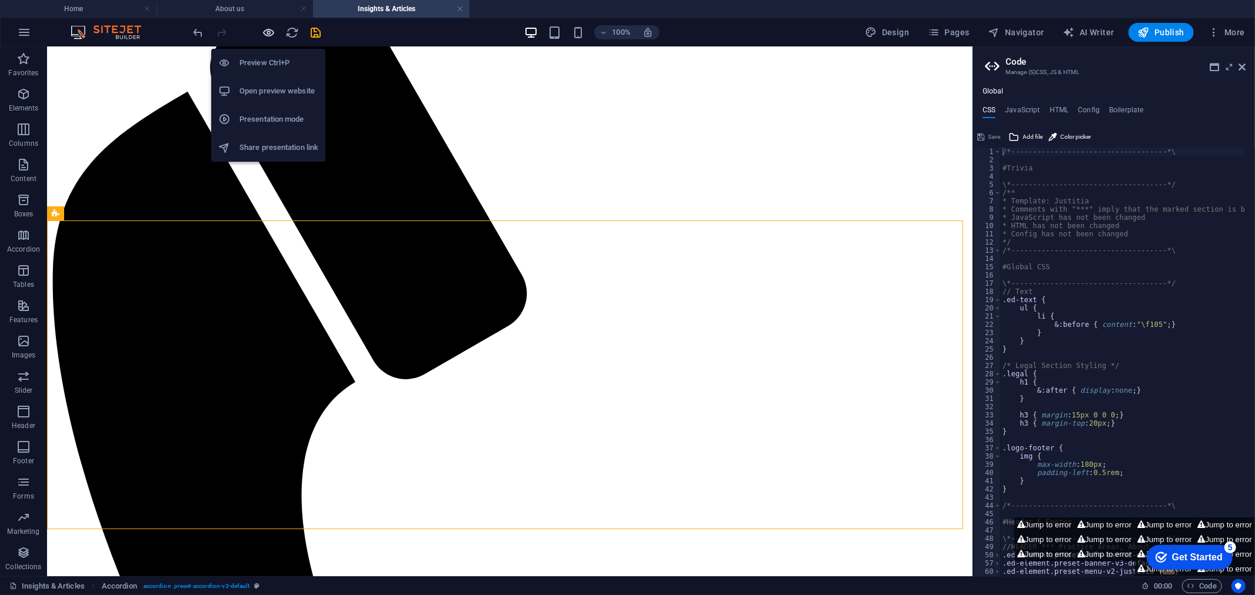
click at [265, 34] on icon "button" at bounding box center [269, 33] width 14 height 14
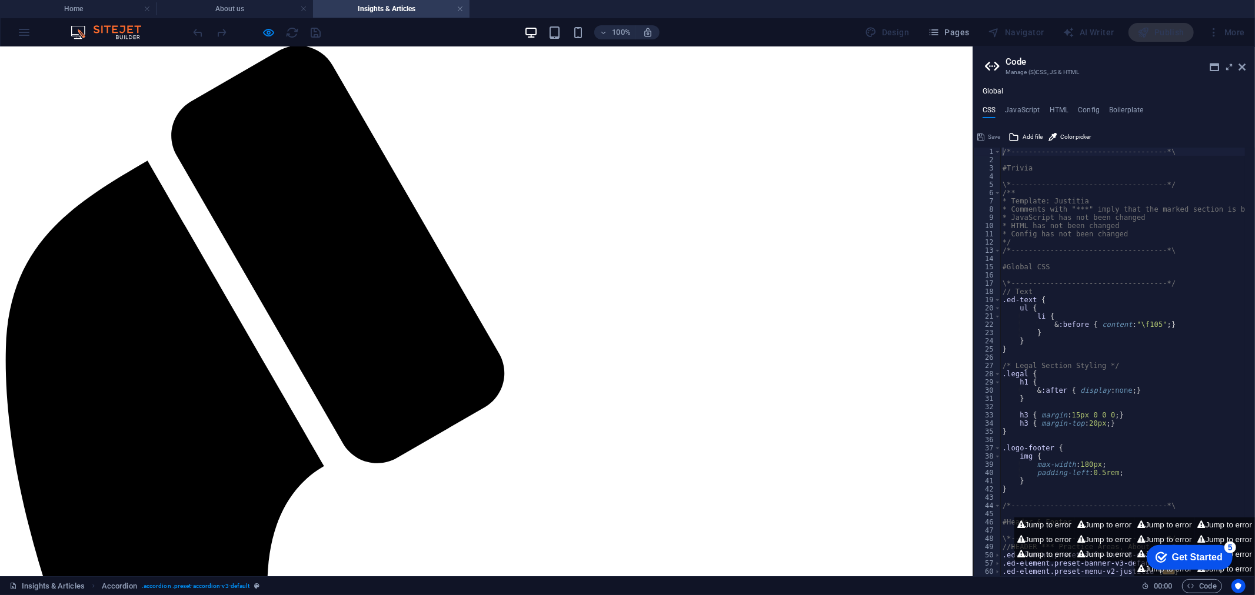
scroll to position [126, 0]
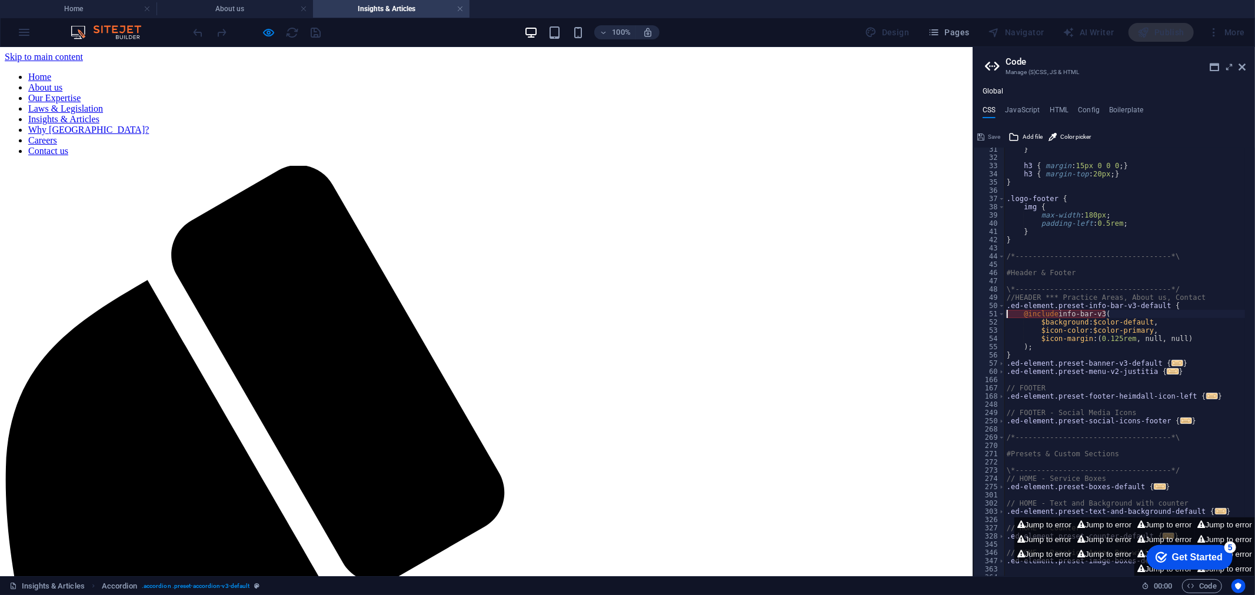
scroll to position [126, 0]
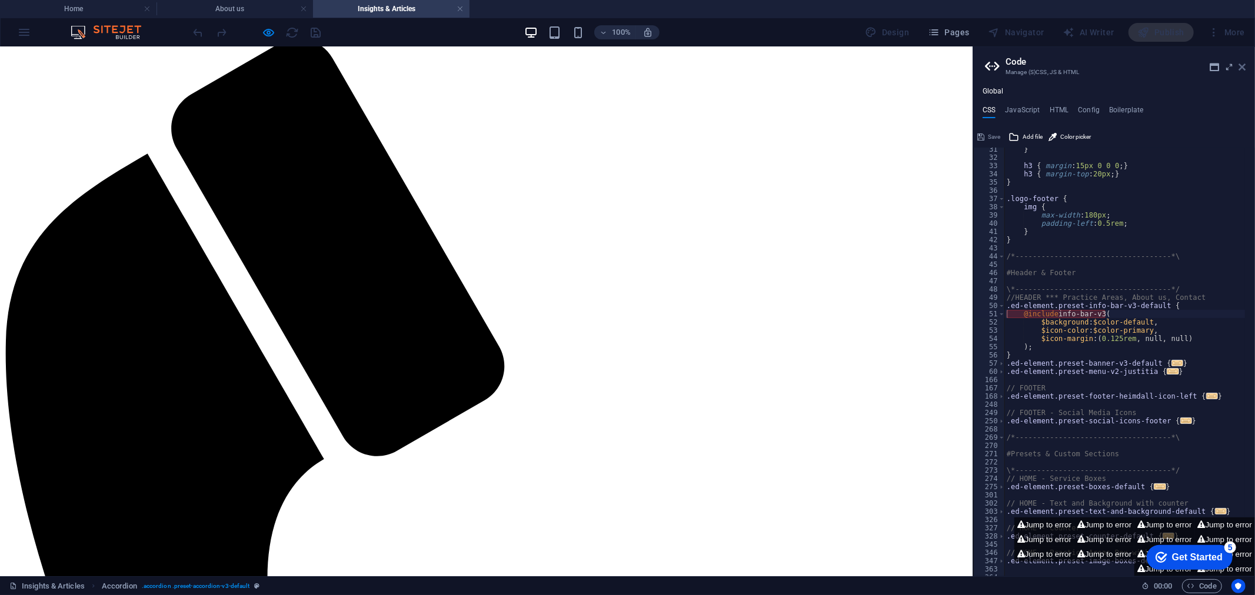
click at [1242, 68] on icon at bounding box center [1241, 66] width 7 height 9
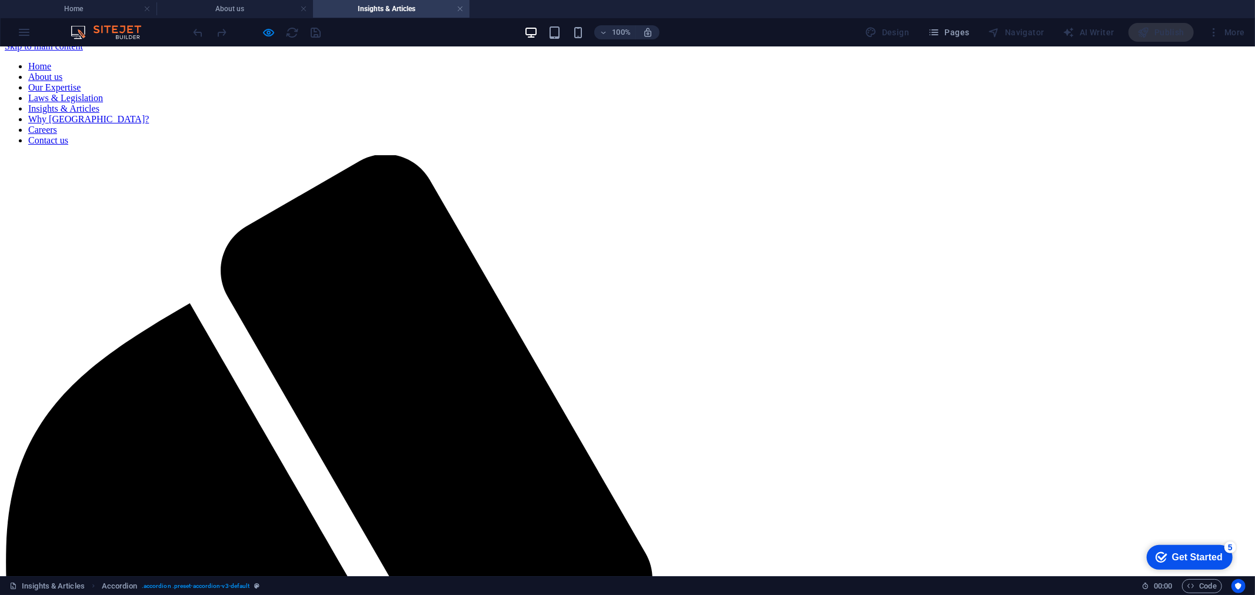
scroll to position [0, 0]
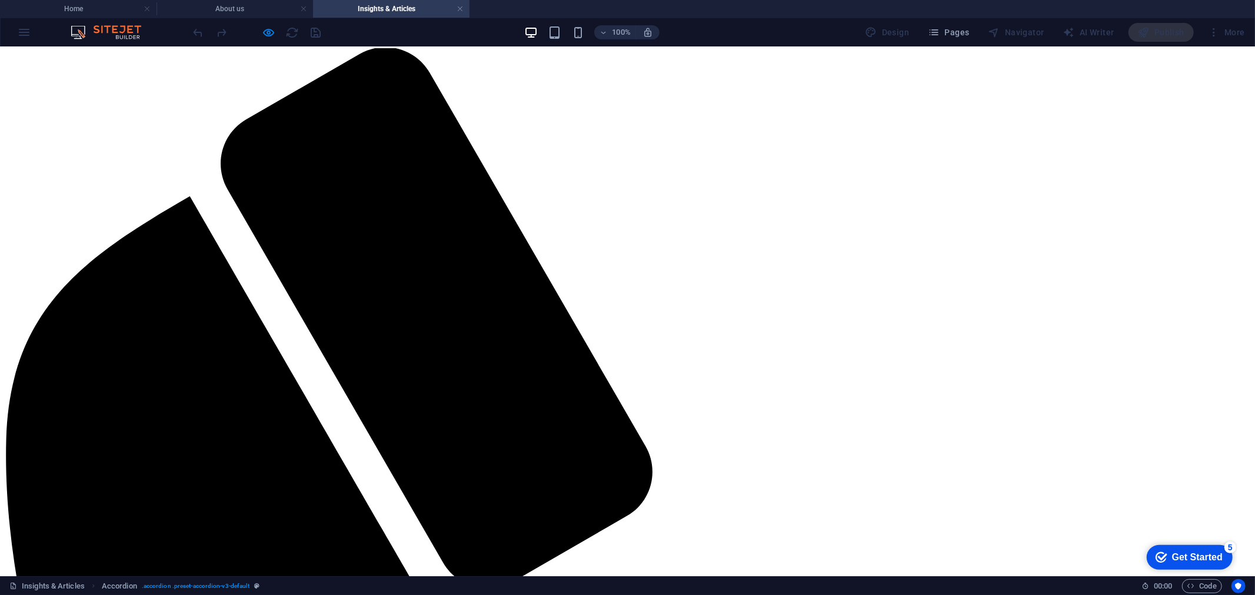
scroll to position [126, 0]
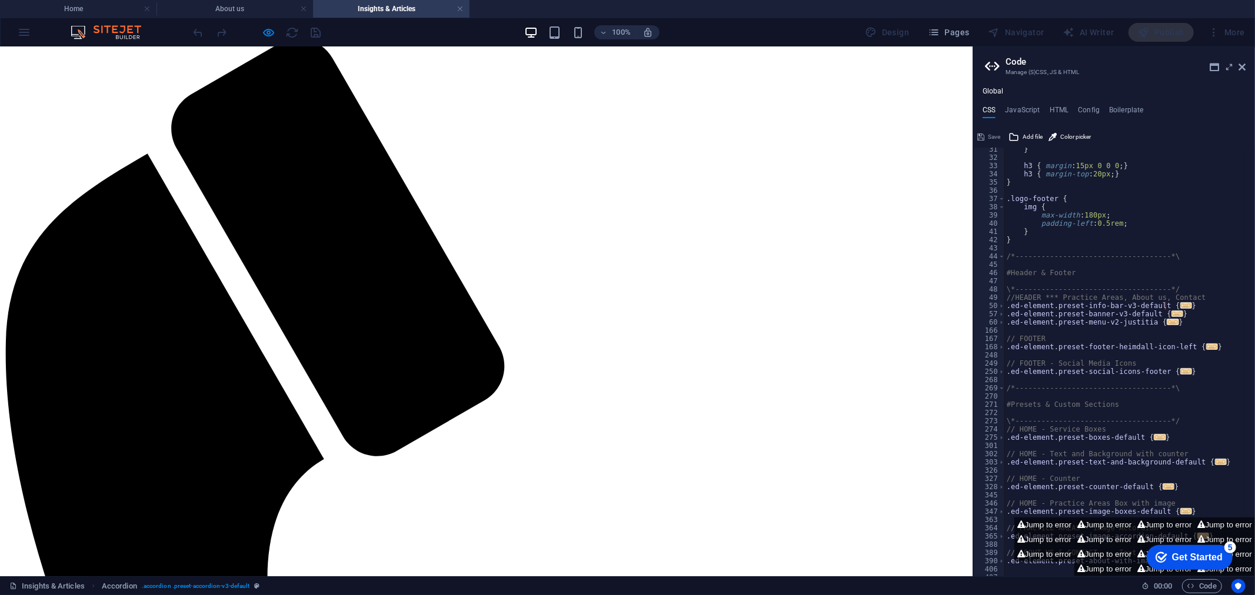
scroll to position [249, 0]
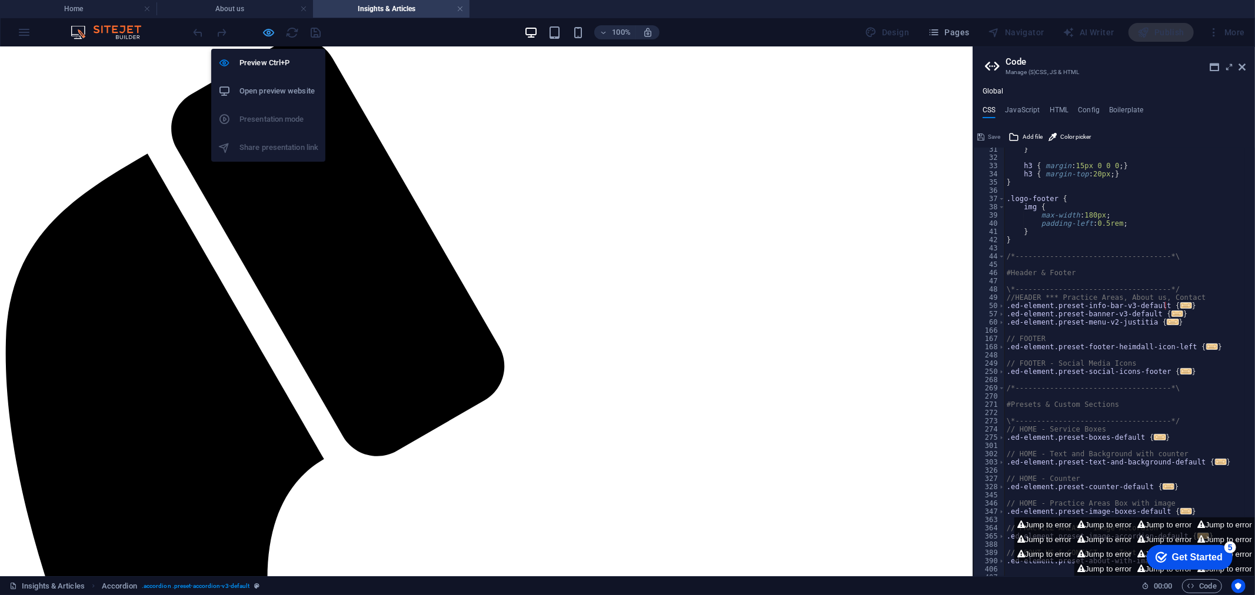
click at [272, 36] on icon "button" at bounding box center [269, 33] width 14 height 14
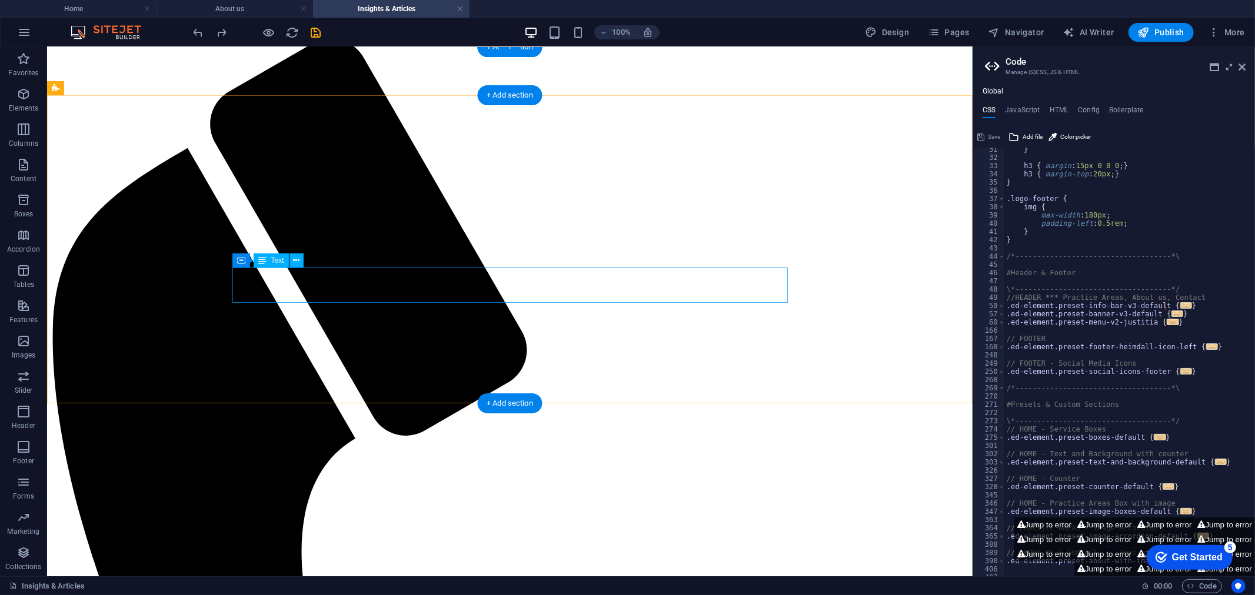
scroll to position [0, 0]
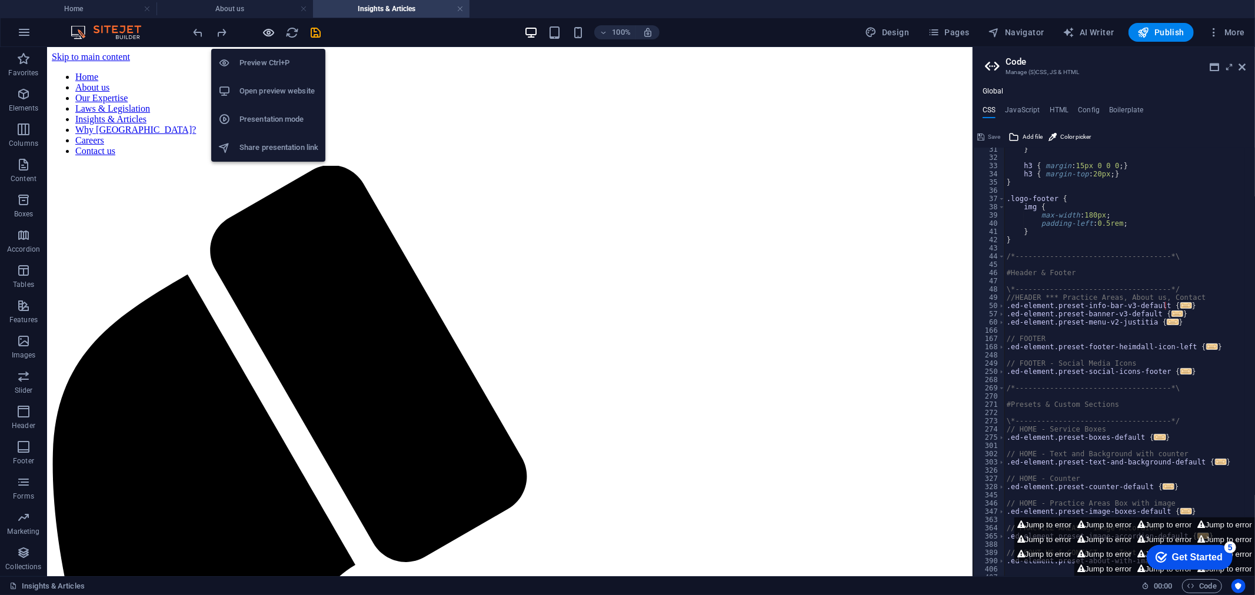
click at [266, 32] on icon "button" at bounding box center [269, 33] width 14 height 14
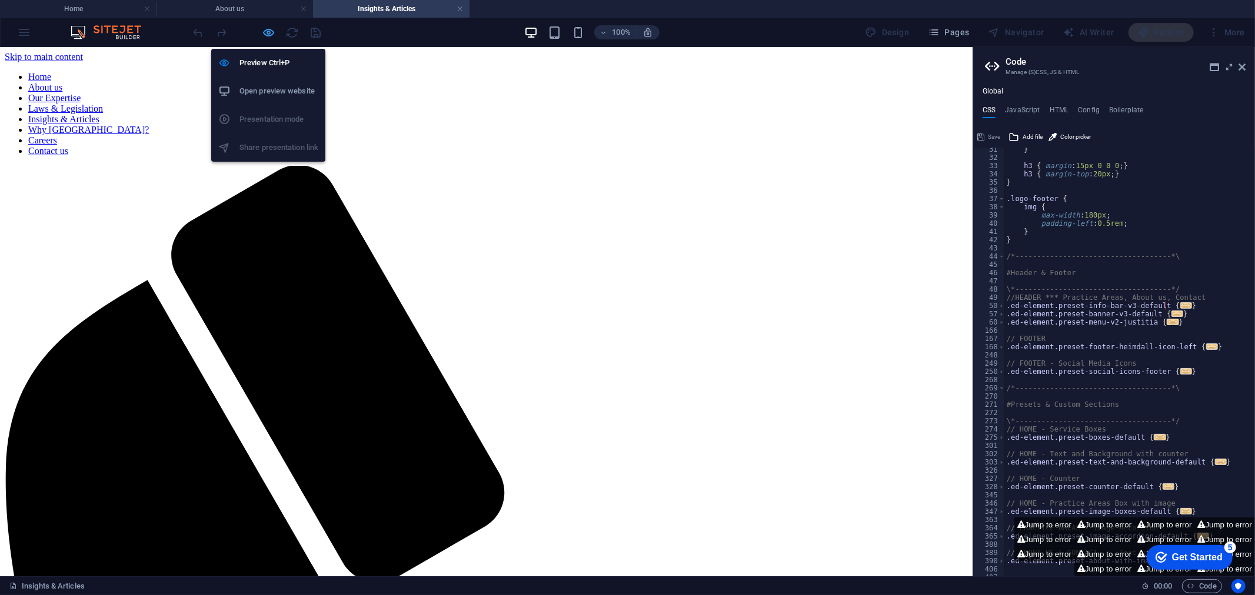
click at [262, 32] on icon "button" at bounding box center [269, 33] width 14 height 14
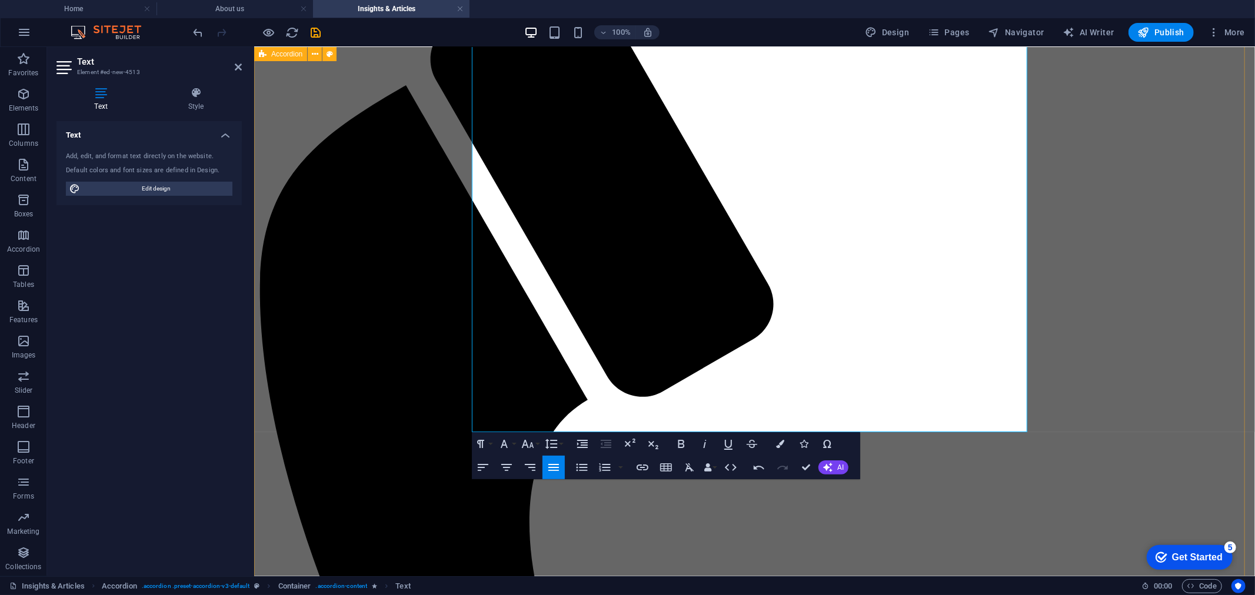
scroll to position [194, 0]
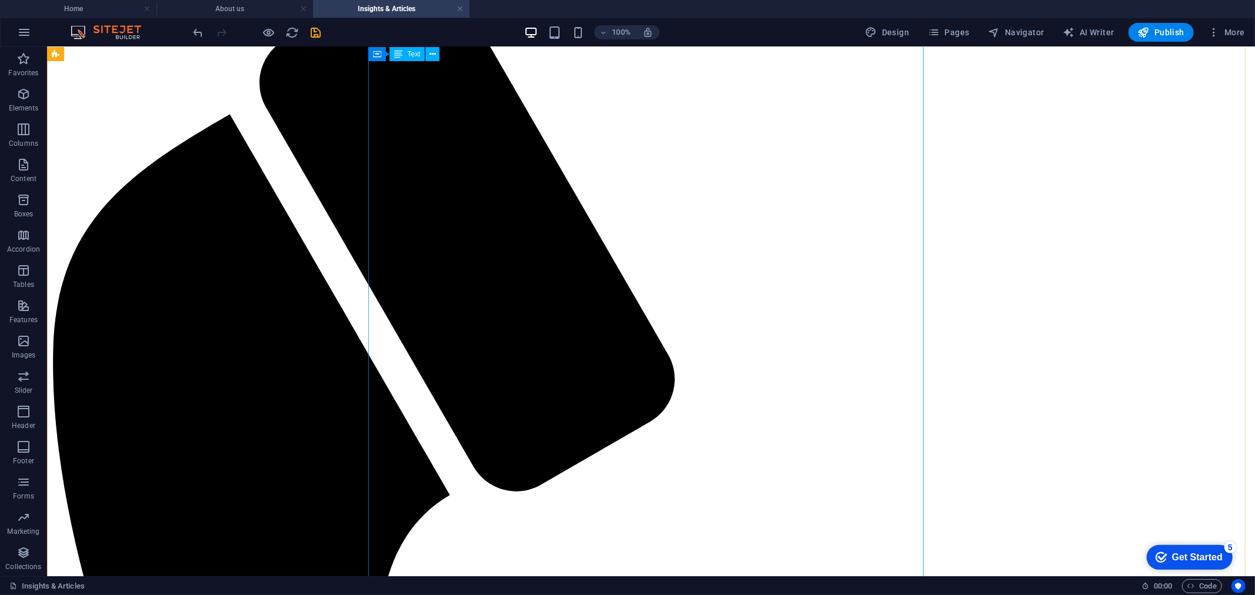
scroll to position [0, 0]
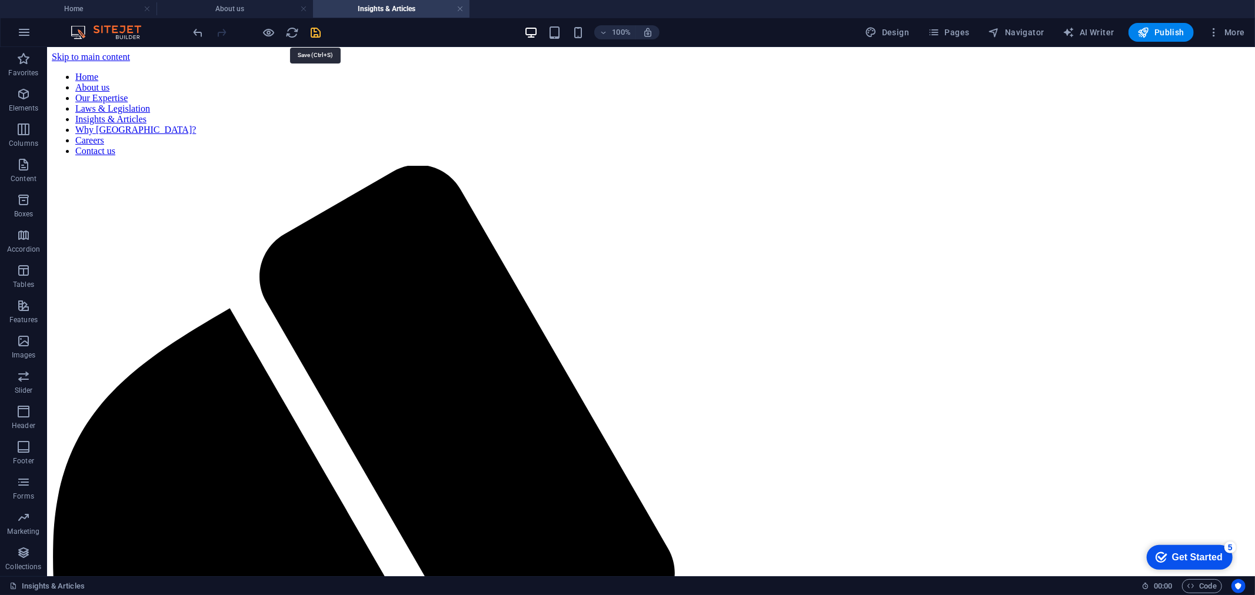
click at [312, 31] on icon "save" at bounding box center [316, 33] width 14 height 14
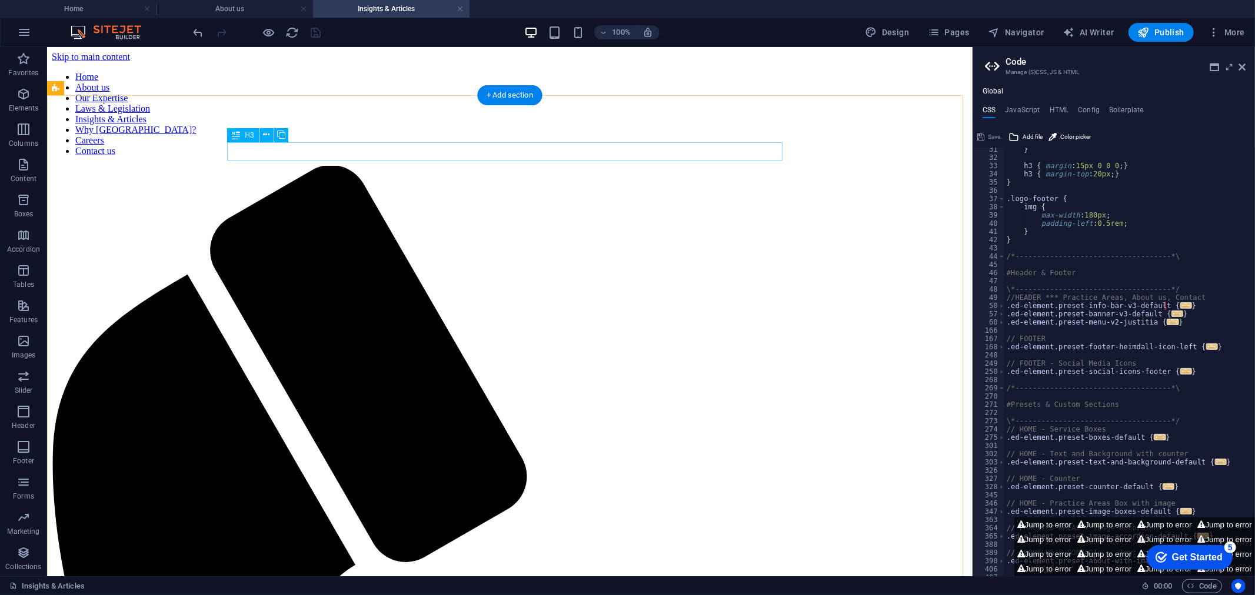
click at [268, 134] on icon at bounding box center [266, 135] width 6 height 12
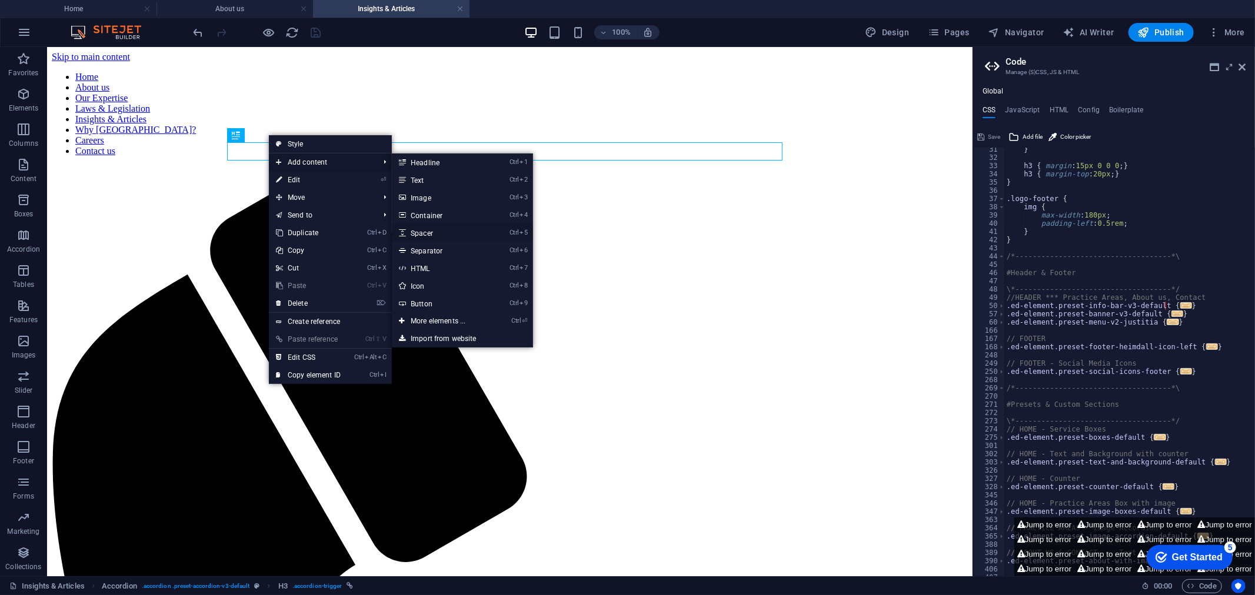
click at [434, 232] on link "Ctrl 5 Spacer" at bounding box center [440, 233] width 97 height 18
select select "px"
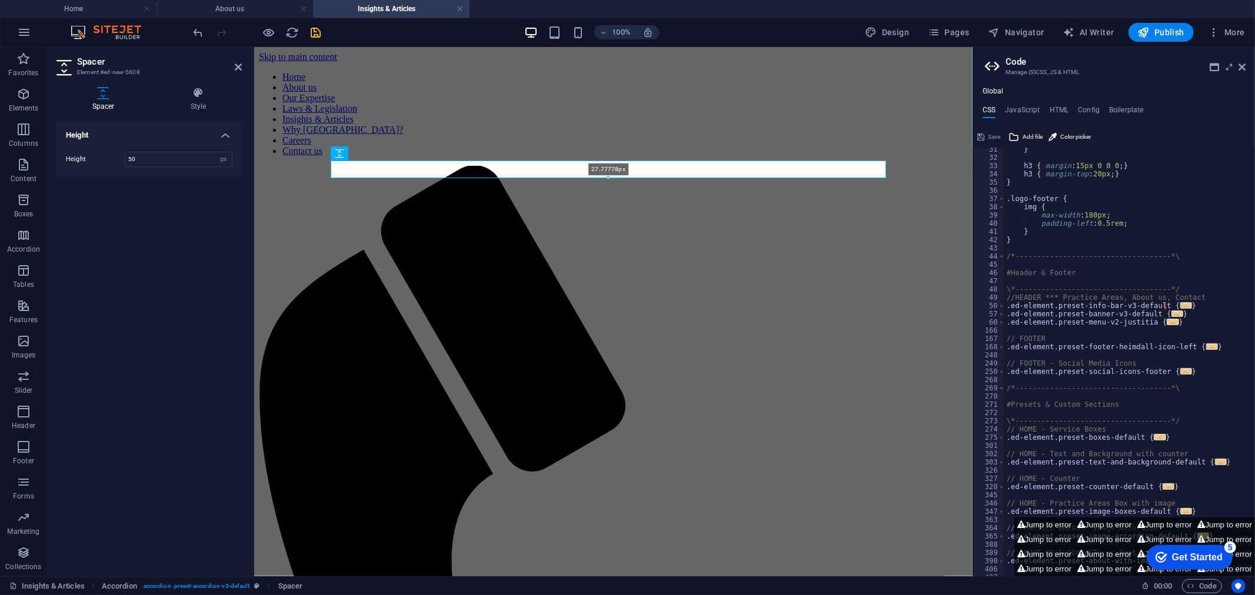
drag, startPoint x: 606, startPoint y: 189, endPoint x: 296, endPoint y: 133, distance: 314.5
click at [605, 179] on div at bounding box center [608, 178] width 554 height 4
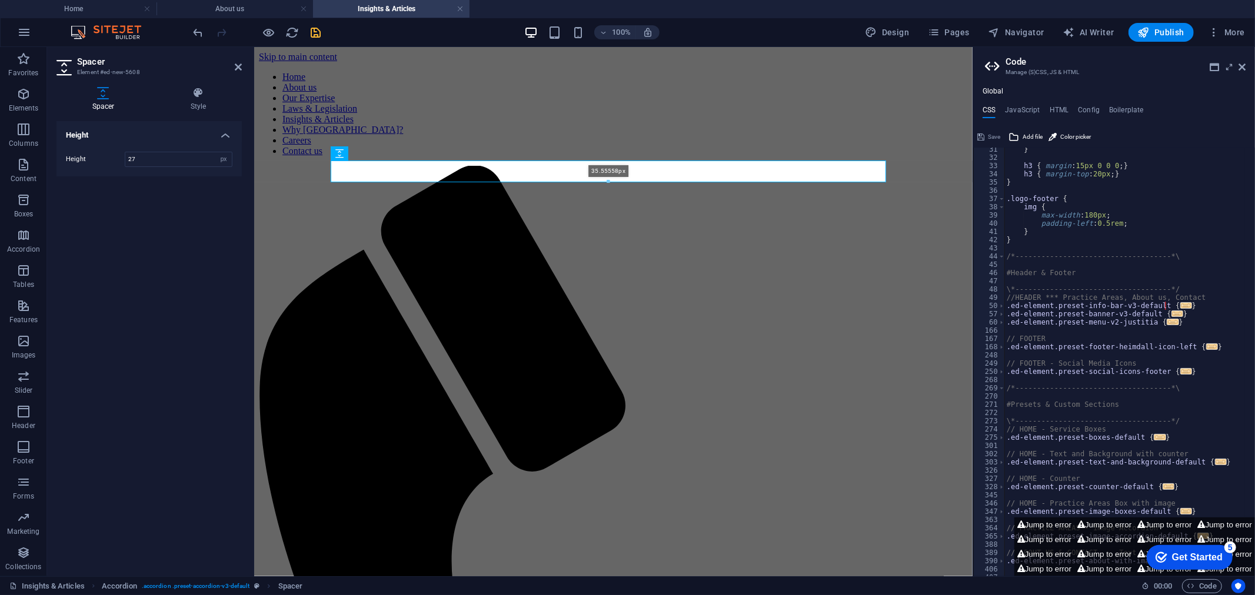
drag, startPoint x: 605, startPoint y: 178, endPoint x: 238, endPoint y: 139, distance: 368.5
click at [607, 181] on div at bounding box center [608, 182] width 554 height 4
type input "35"
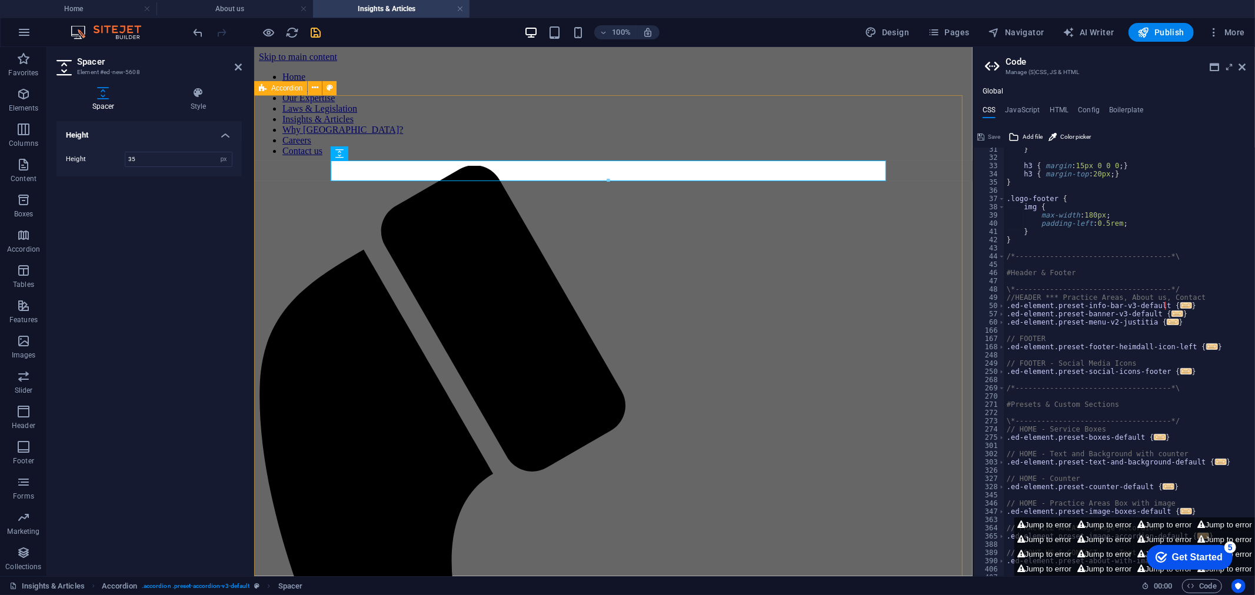
select select "rem"
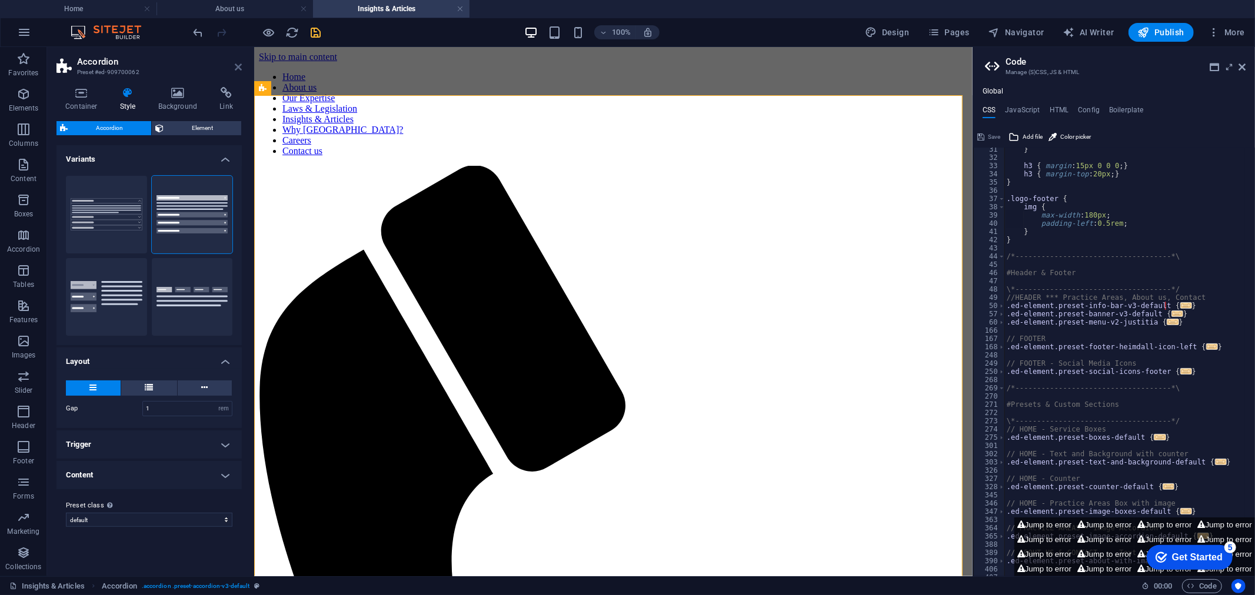
click at [235, 64] on icon at bounding box center [238, 66] width 7 height 9
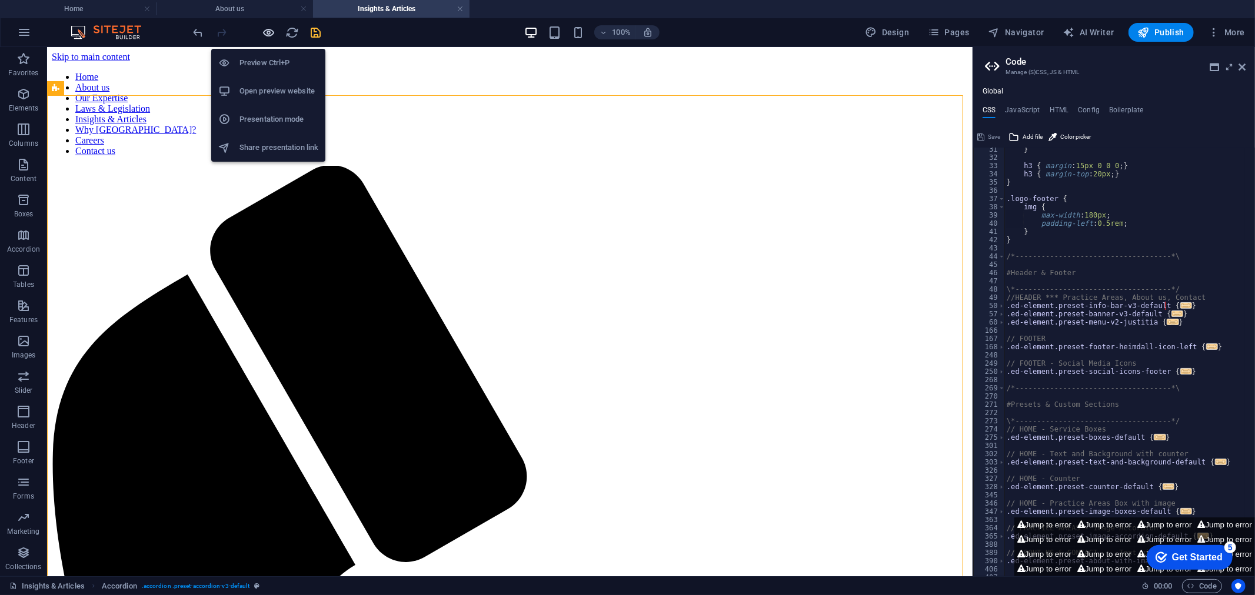
click at [266, 33] on icon "button" at bounding box center [269, 33] width 14 height 14
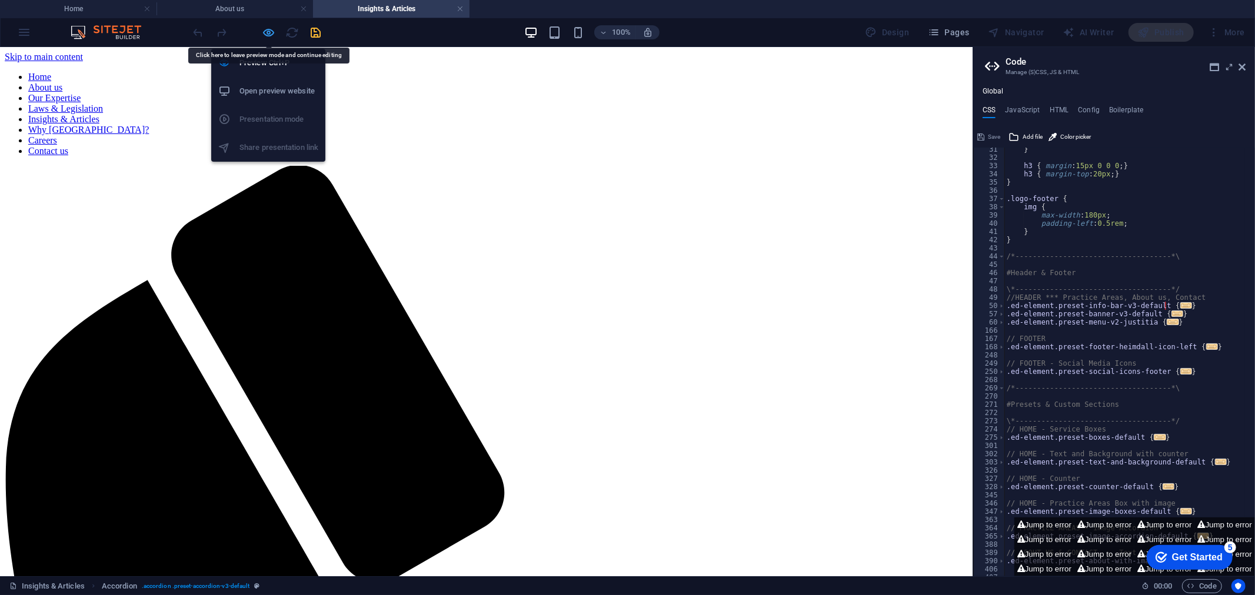
click at [266, 29] on icon "button" at bounding box center [269, 33] width 14 height 14
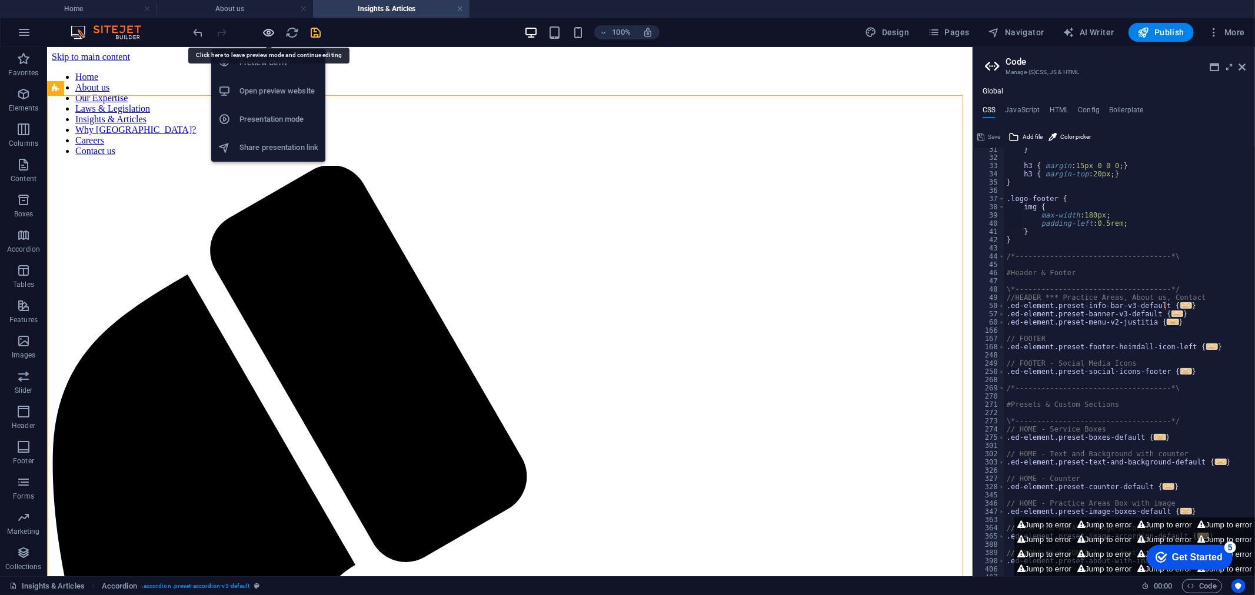
click at [266, 29] on icon "button" at bounding box center [269, 33] width 14 height 14
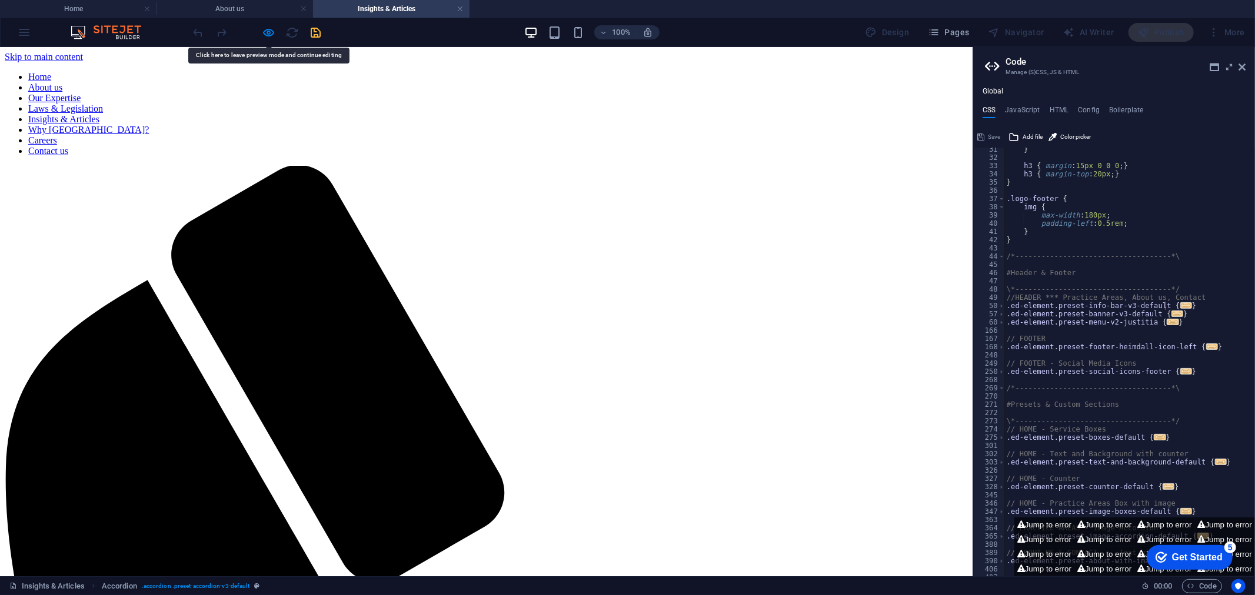
drag, startPoint x: 424, startPoint y: 169, endPoint x: 311, endPoint y: 152, distance: 114.7
click at [269, 23] on div at bounding box center [257, 32] width 132 height 19
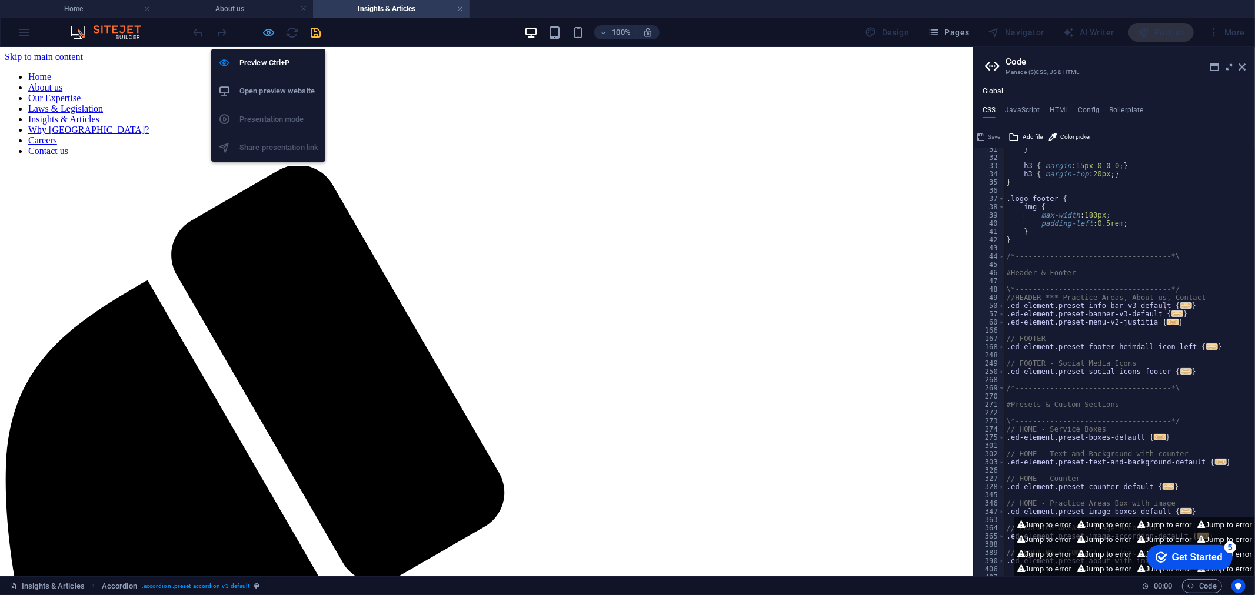
click at [268, 28] on icon "button" at bounding box center [269, 33] width 14 height 14
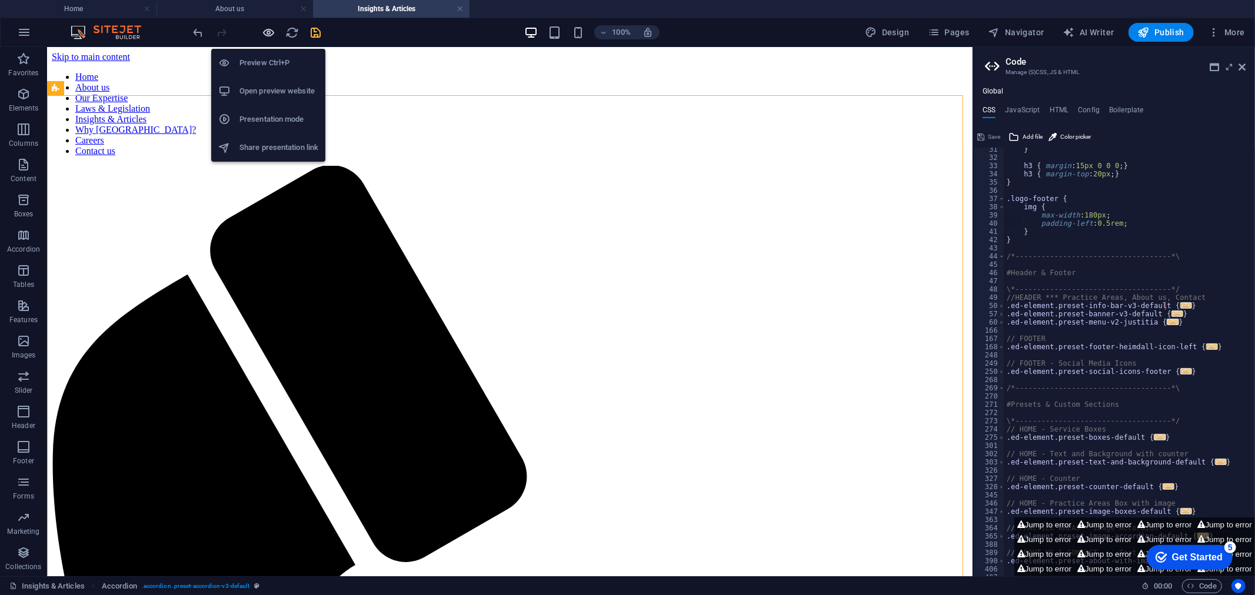
click at [268, 38] on icon "button" at bounding box center [269, 33] width 14 height 14
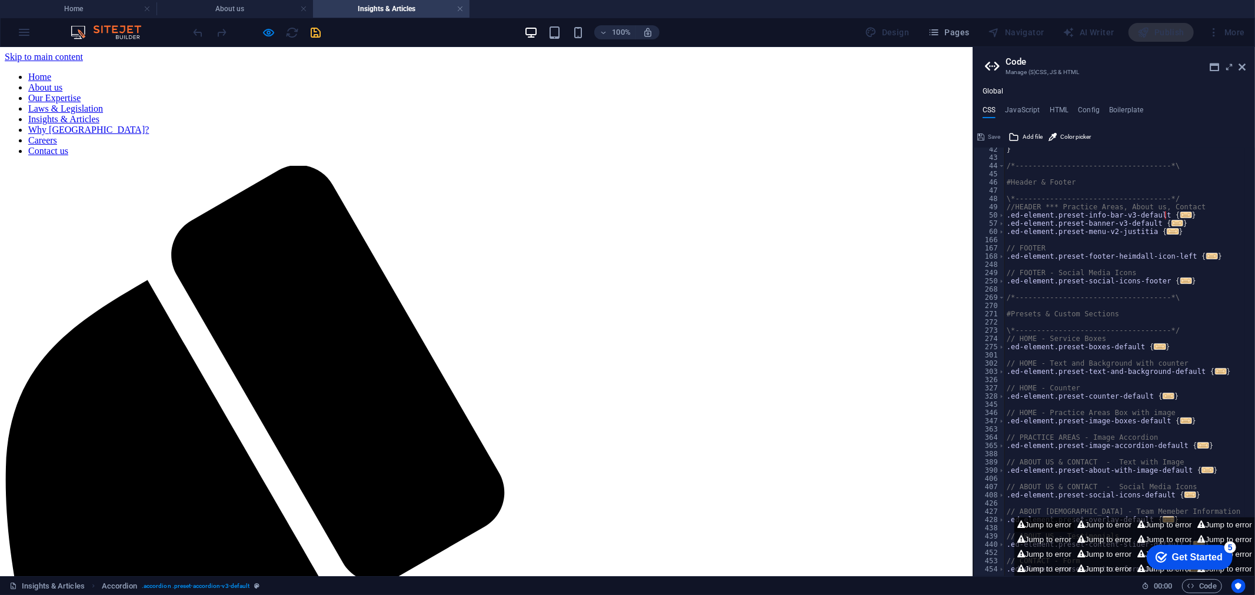
click at [1042, 524] on button "Jump to error" at bounding box center [1044, 525] width 60 height 15
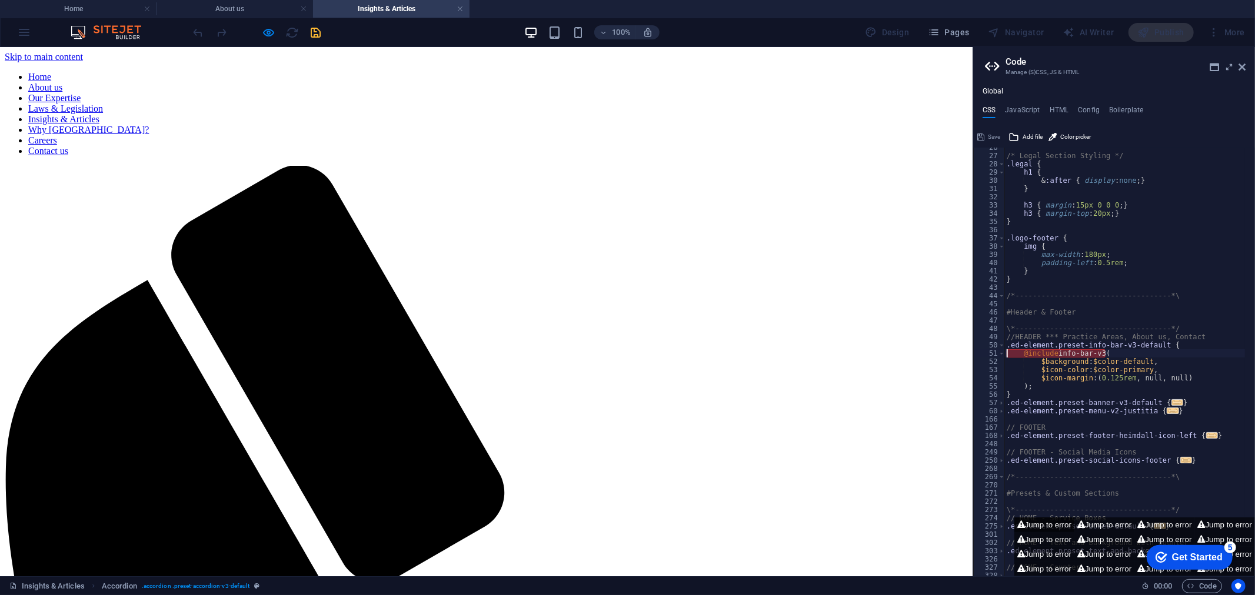
type textarea "@include info-bar-v3("
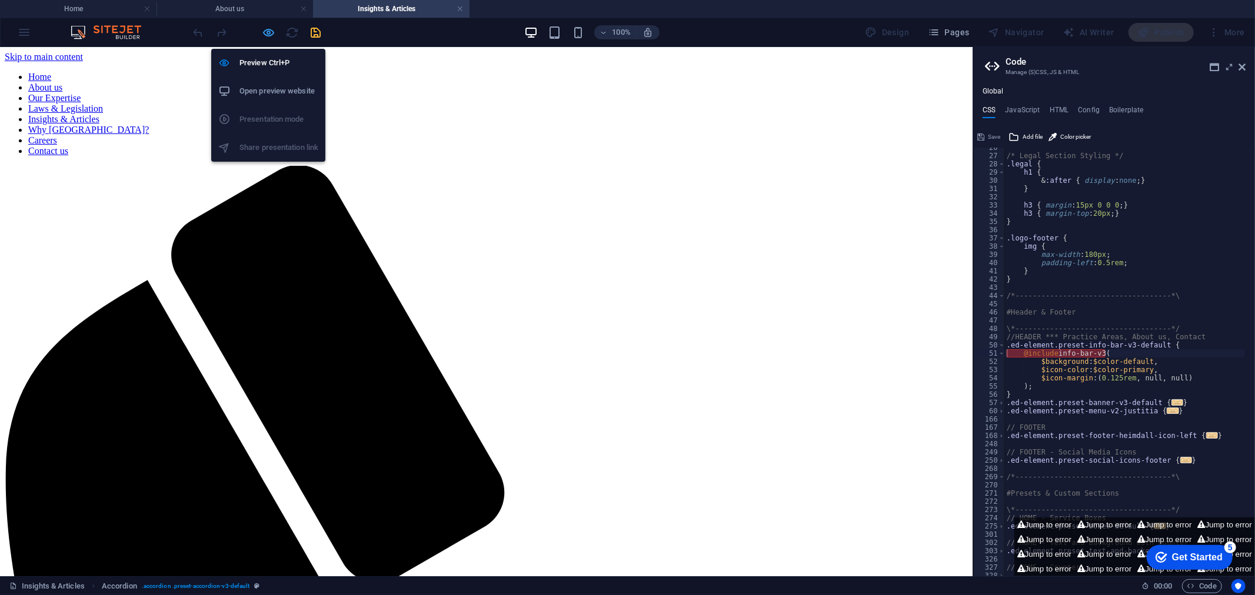
click at [262, 31] on icon "button" at bounding box center [269, 33] width 14 height 14
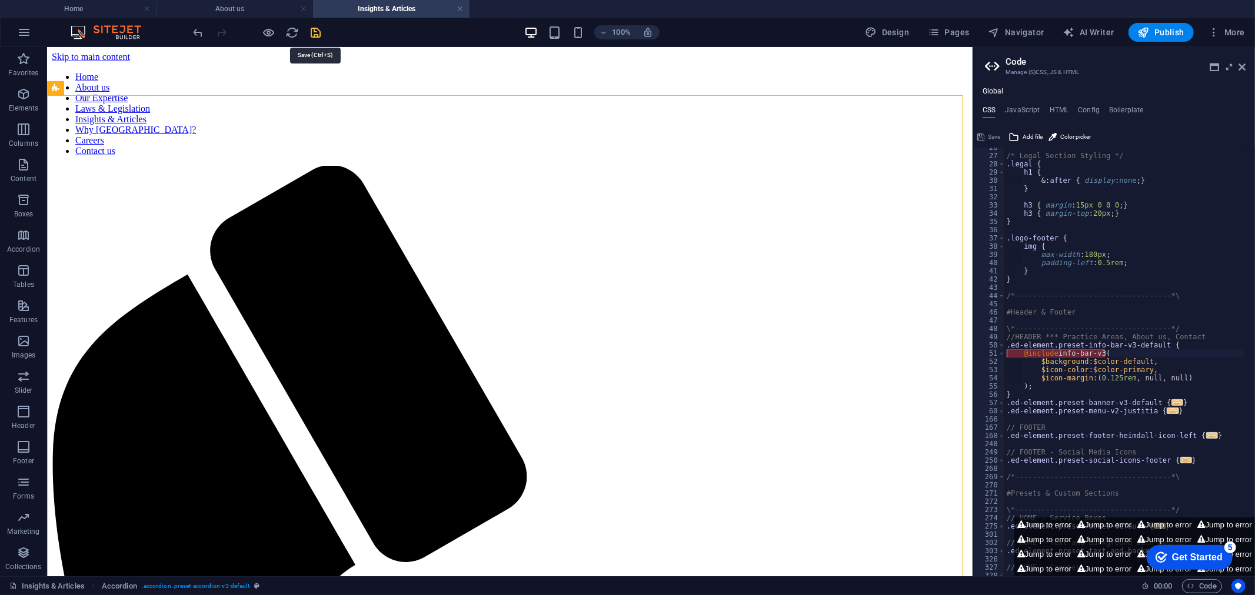
click at [316, 31] on icon "save" at bounding box center [316, 33] width 14 height 14
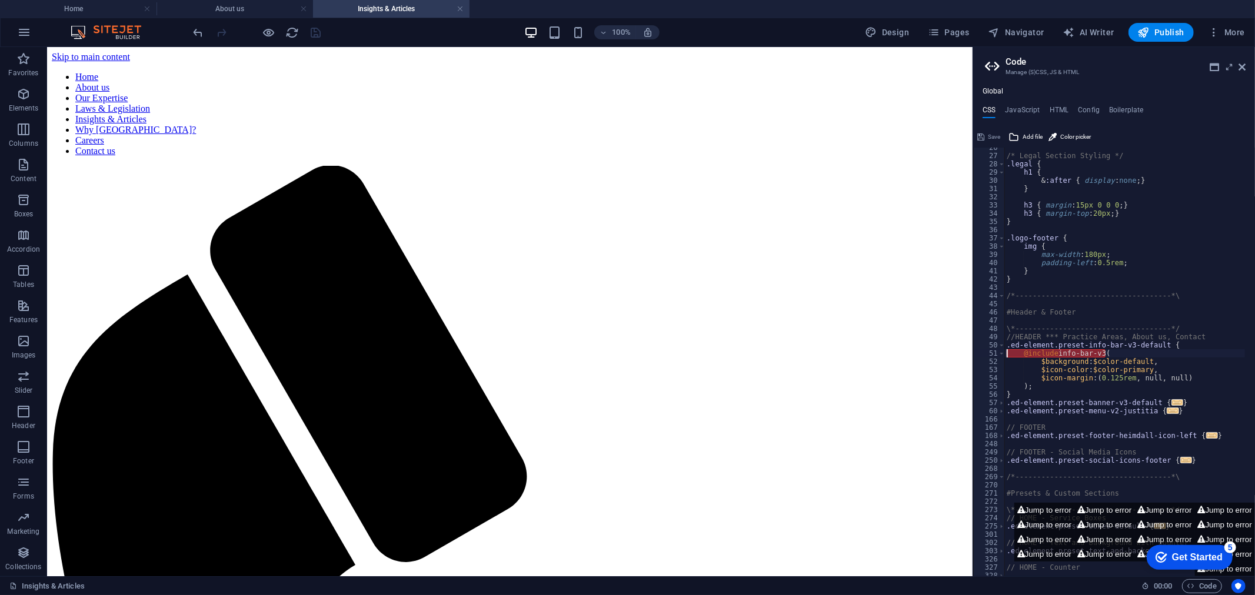
scroll to position [0, 1]
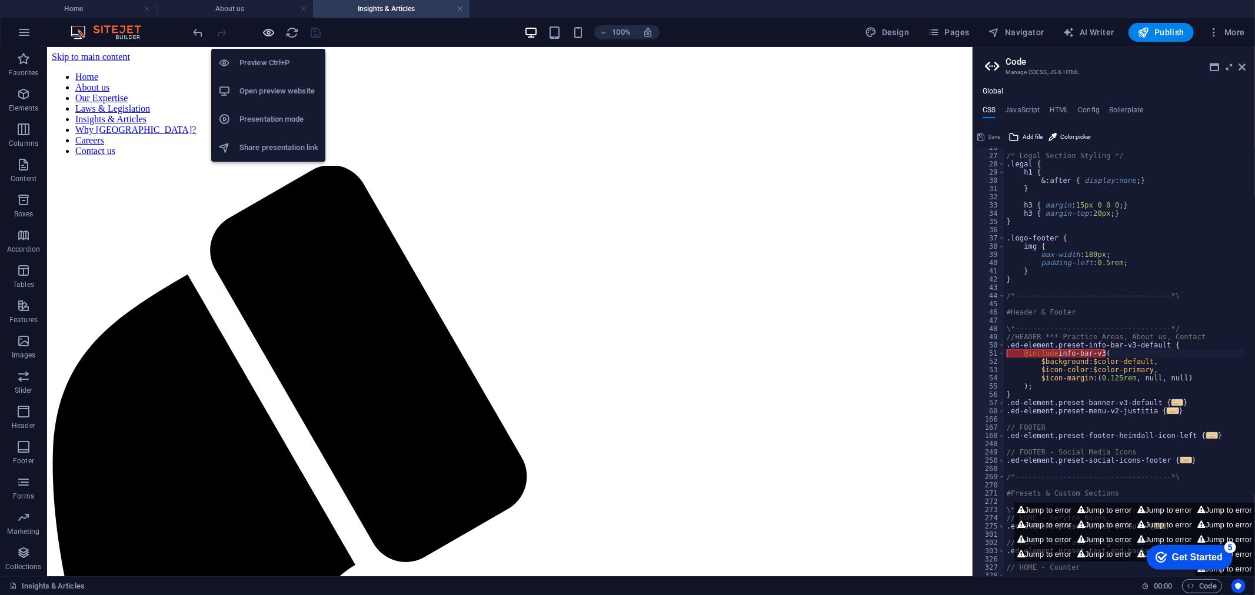
click at [274, 26] on icon "button" at bounding box center [269, 33] width 14 height 14
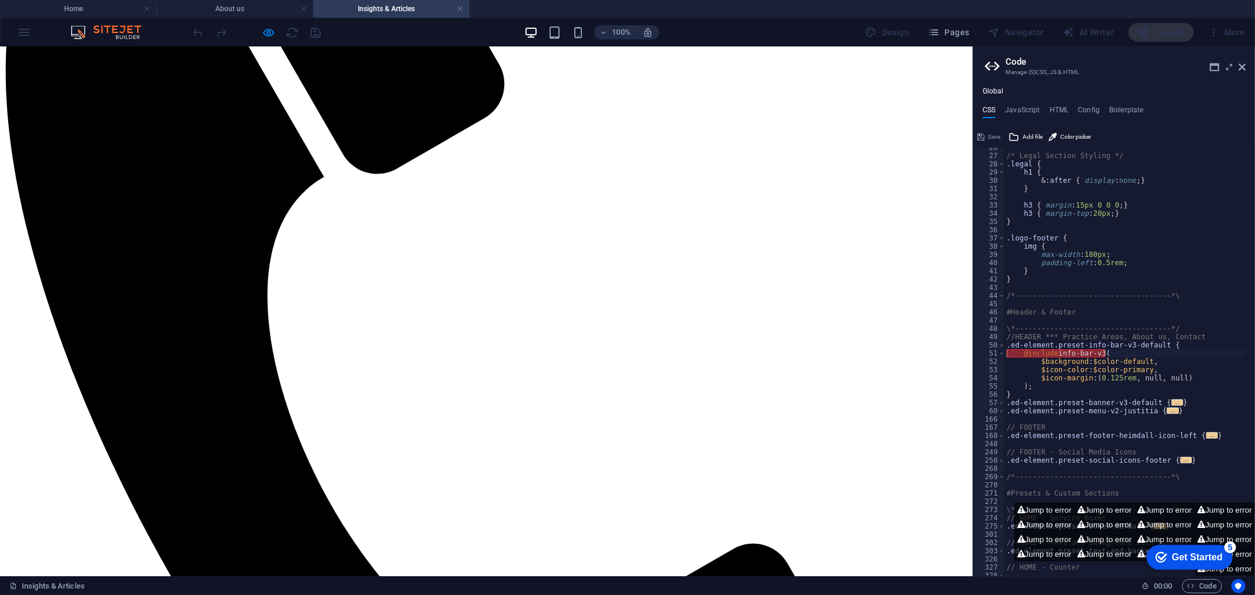
scroll to position [435, 0]
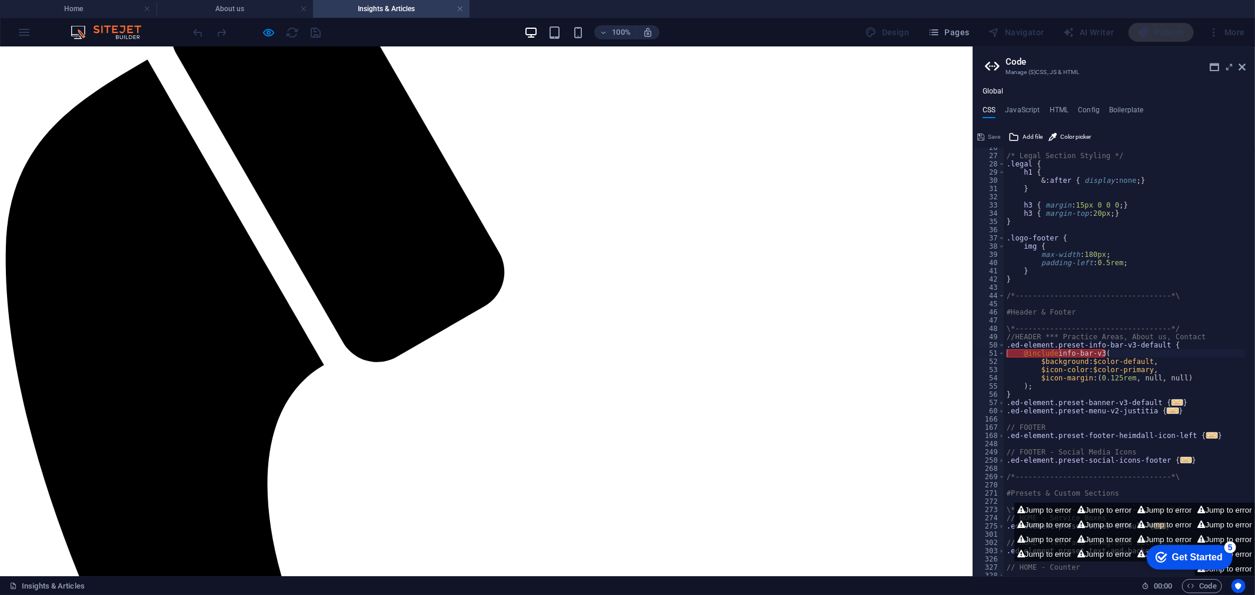
scroll to position [0, 0]
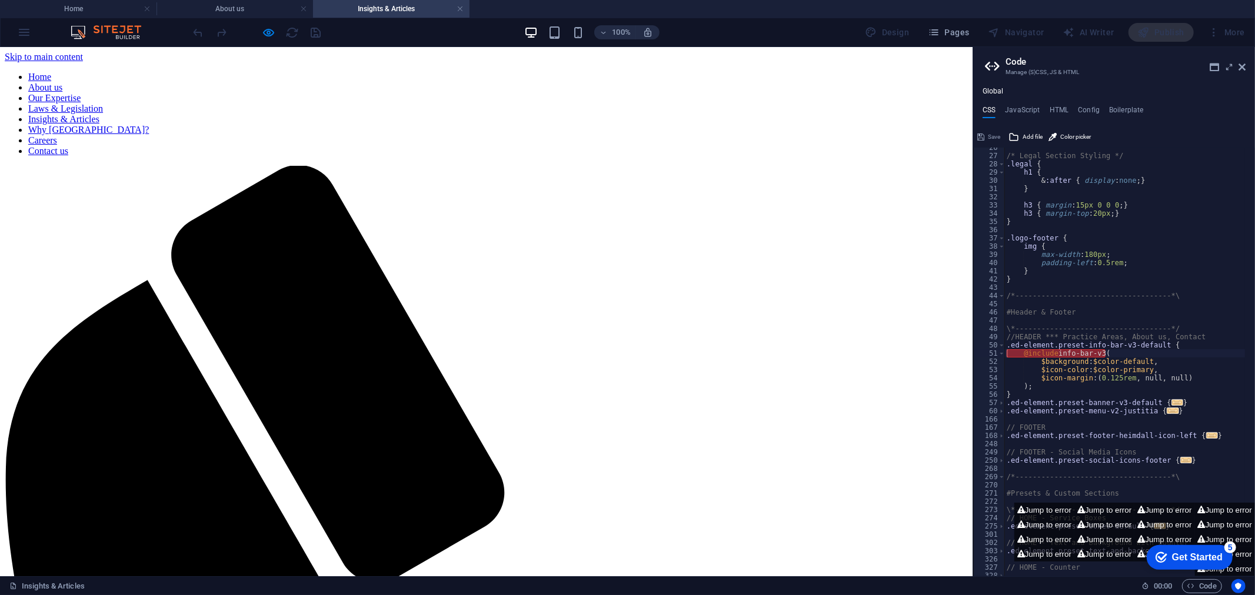
click at [99, 114] on link "Insights & Articles" at bounding box center [63, 119] width 71 height 10
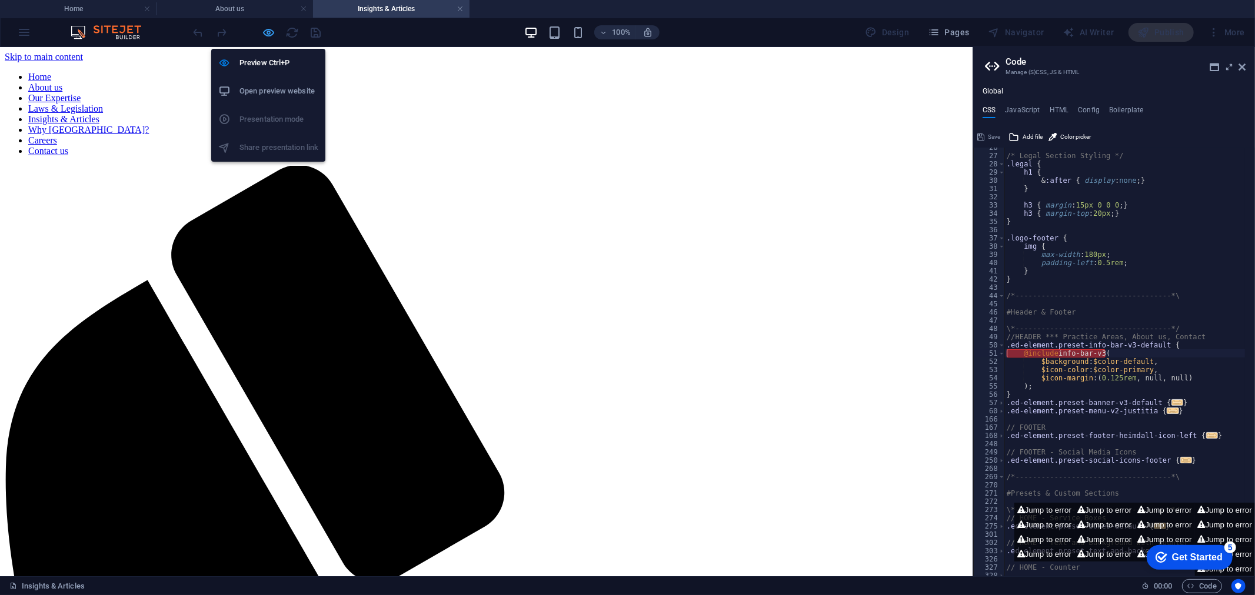
click at [268, 32] on icon "button" at bounding box center [269, 33] width 14 height 14
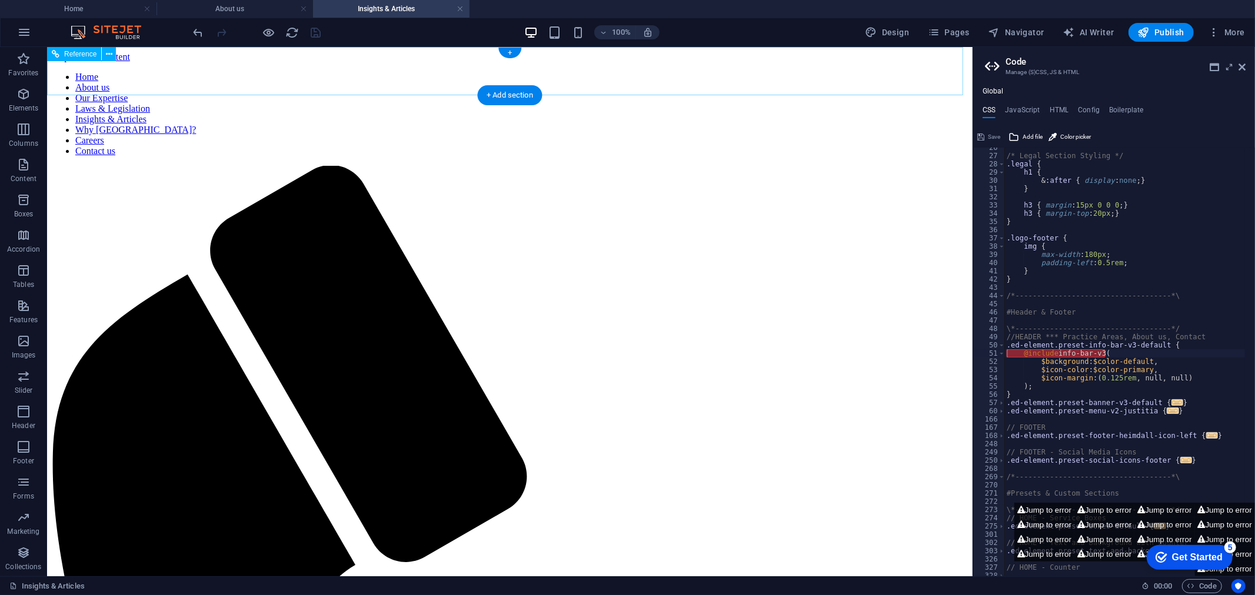
click at [561, 71] on nav "Home About us Our Expertise Laws & Legislation Insights & Articles Why [GEOGRAP…" at bounding box center [509, 113] width 916 height 85
click at [561, 79] on nav "Home About us Our Expertise Laws & Legislation Insights & Articles Why [GEOGRAP…" at bounding box center [509, 113] width 916 height 85
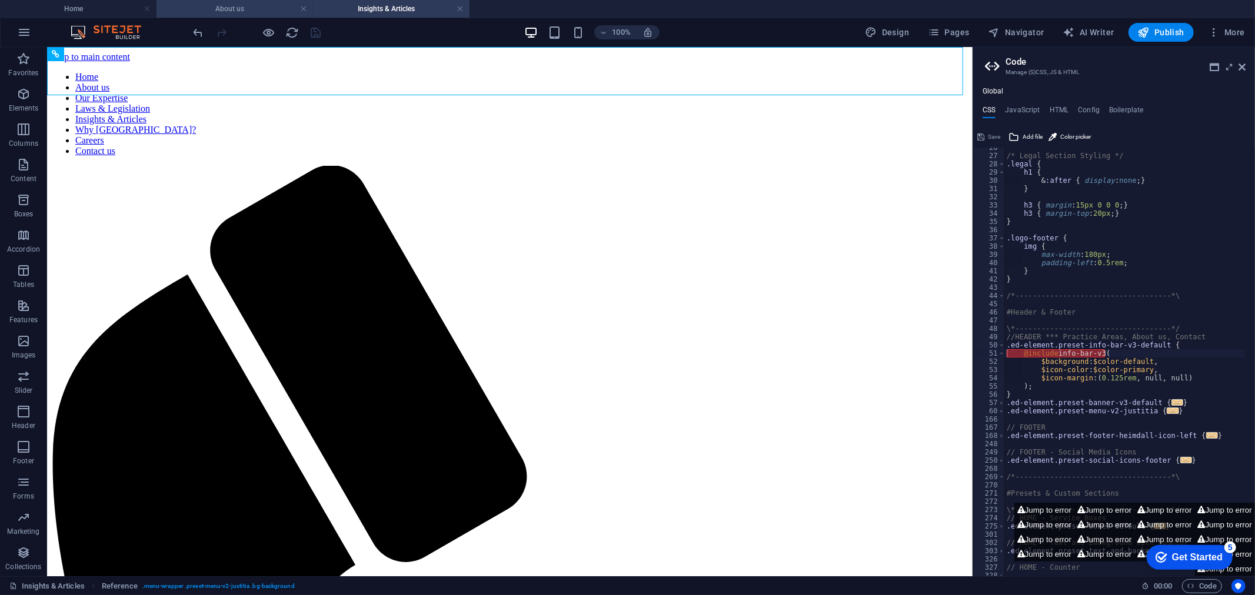
click at [237, 12] on h4 "About us" at bounding box center [234, 8] width 156 height 13
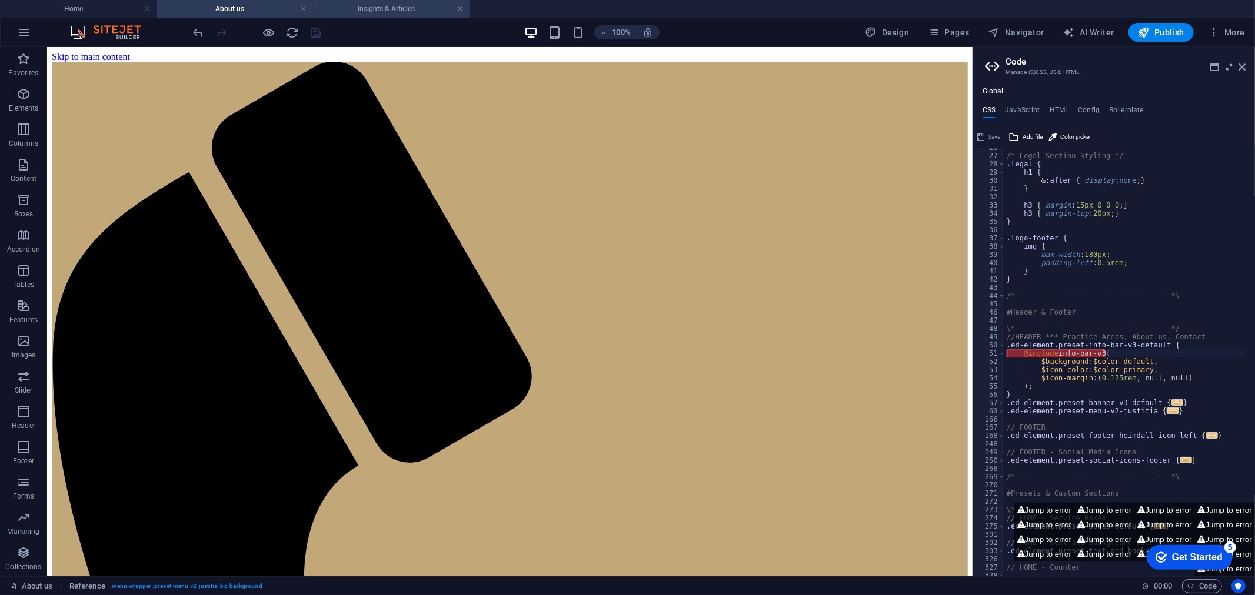
click at [367, 12] on h4 "Insights & Articles" at bounding box center [391, 8] width 156 height 13
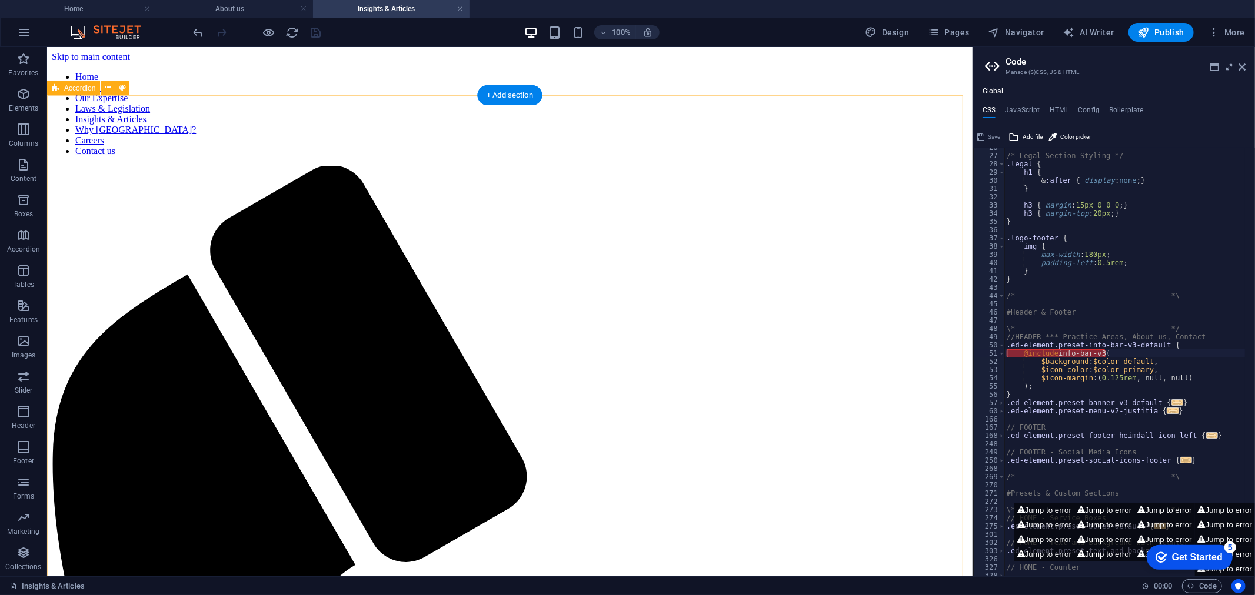
click at [105, 86] on icon at bounding box center [108, 88] width 6 height 12
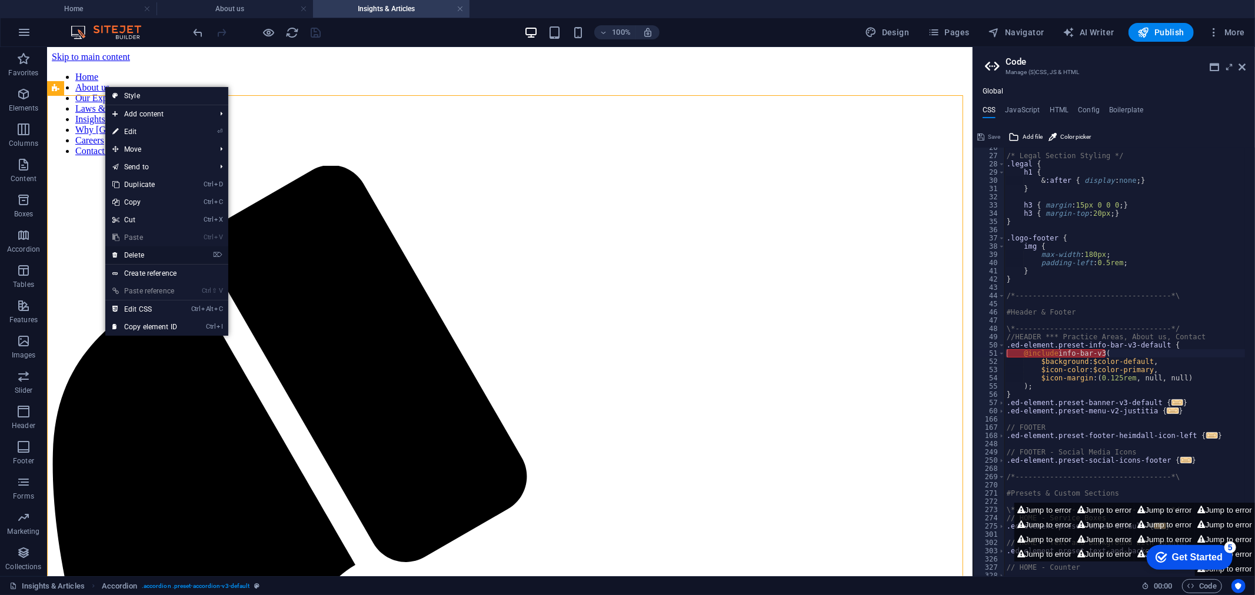
click at [138, 251] on link "⌦ Delete" at bounding box center [144, 255] width 79 height 18
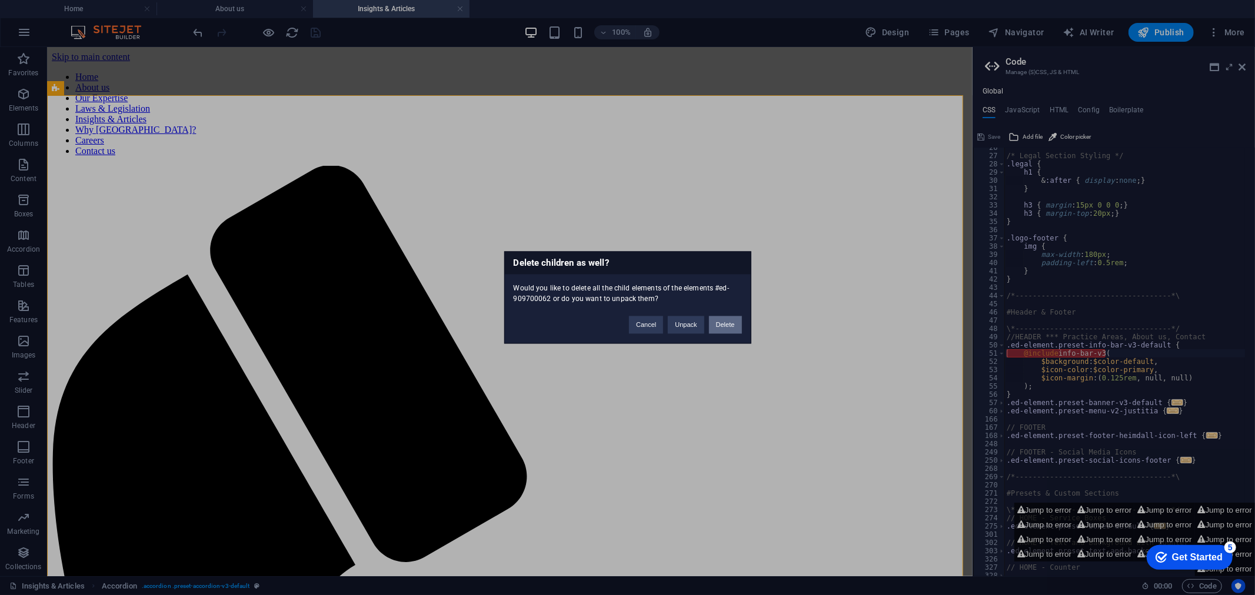
drag, startPoint x: 725, startPoint y: 326, endPoint x: 512, endPoint y: 218, distance: 239.2
click at [725, 326] on button "Delete" at bounding box center [725, 325] width 33 height 18
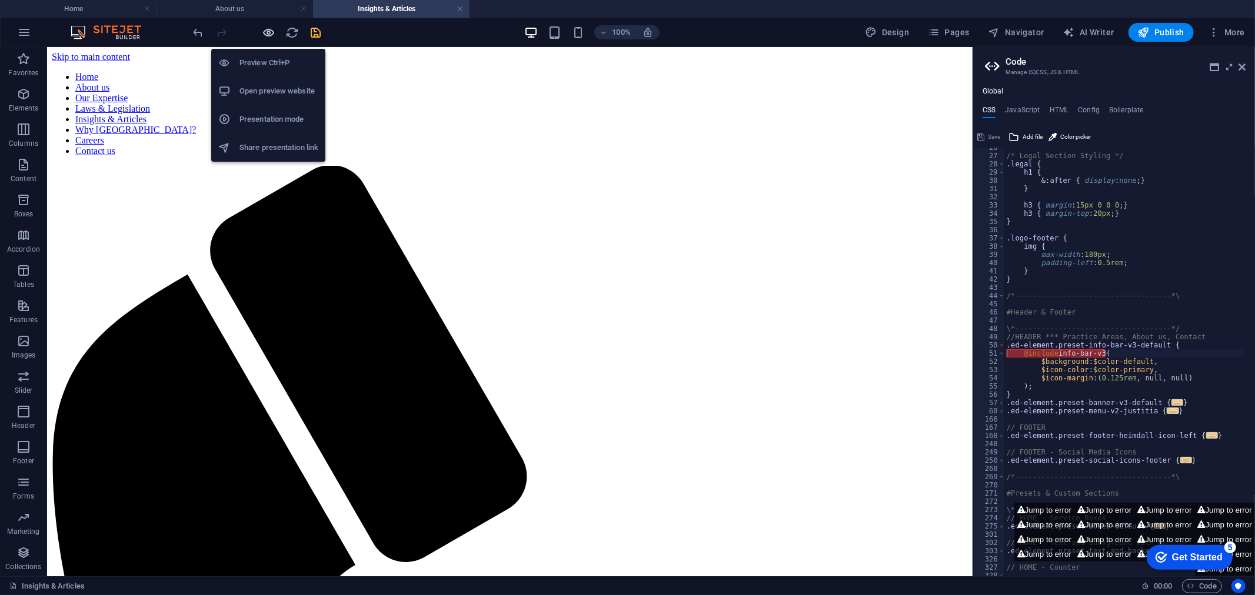
click at [266, 33] on icon "button" at bounding box center [269, 33] width 14 height 14
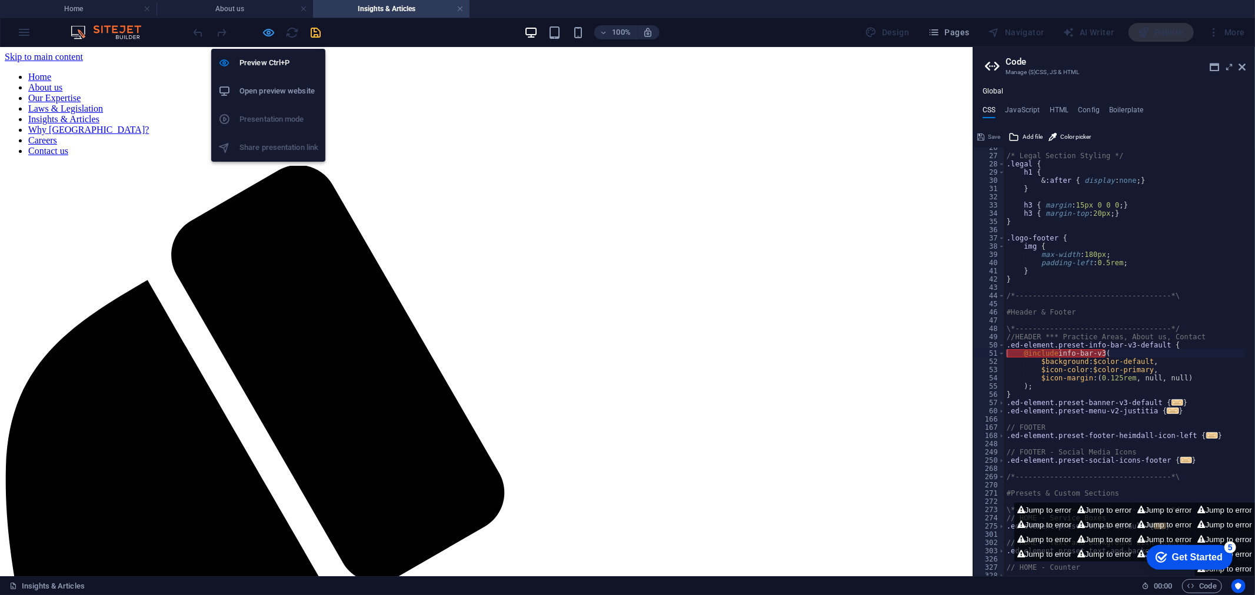
click at [266, 33] on icon "button" at bounding box center [269, 33] width 14 height 14
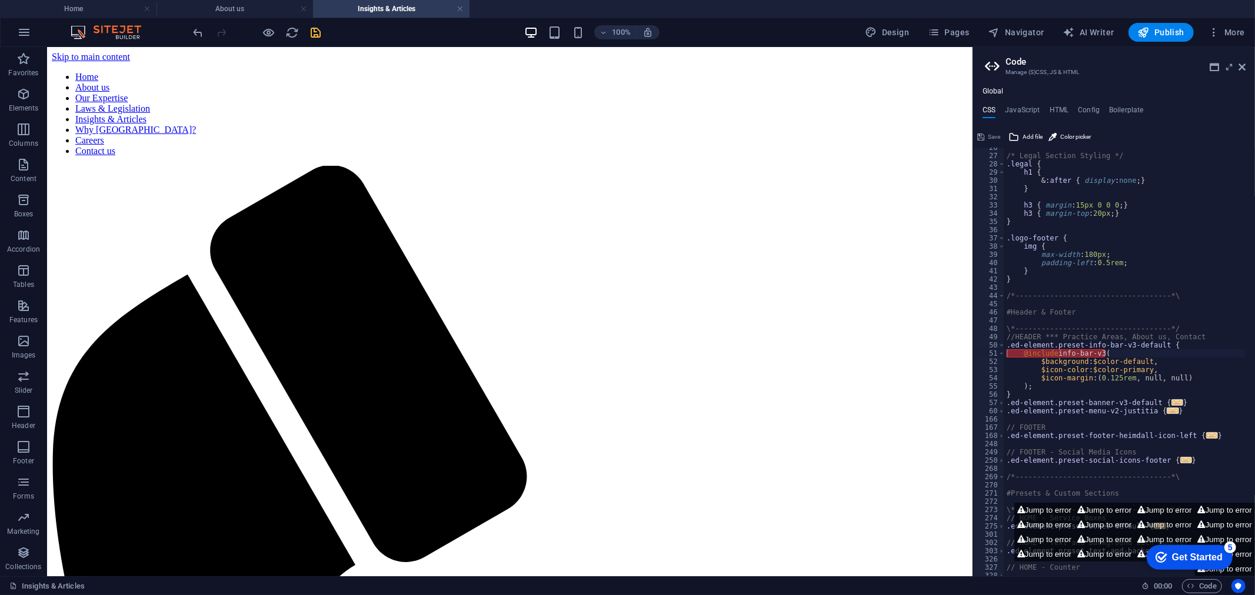
drag, startPoint x: 502, startPoint y: 91, endPoint x: 208, endPoint y: 62, distance: 295.5
click at [502, 91] on div "+ Add section" at bounding box center [509, 95] width 65 height 20
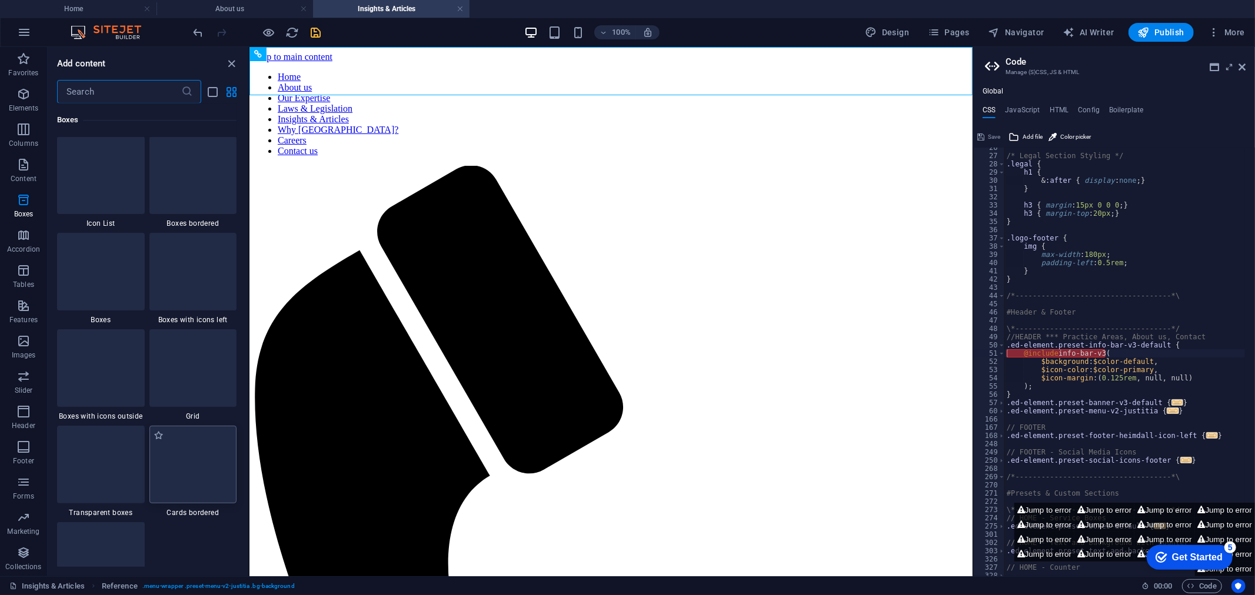
scroll to position [3234, 0]
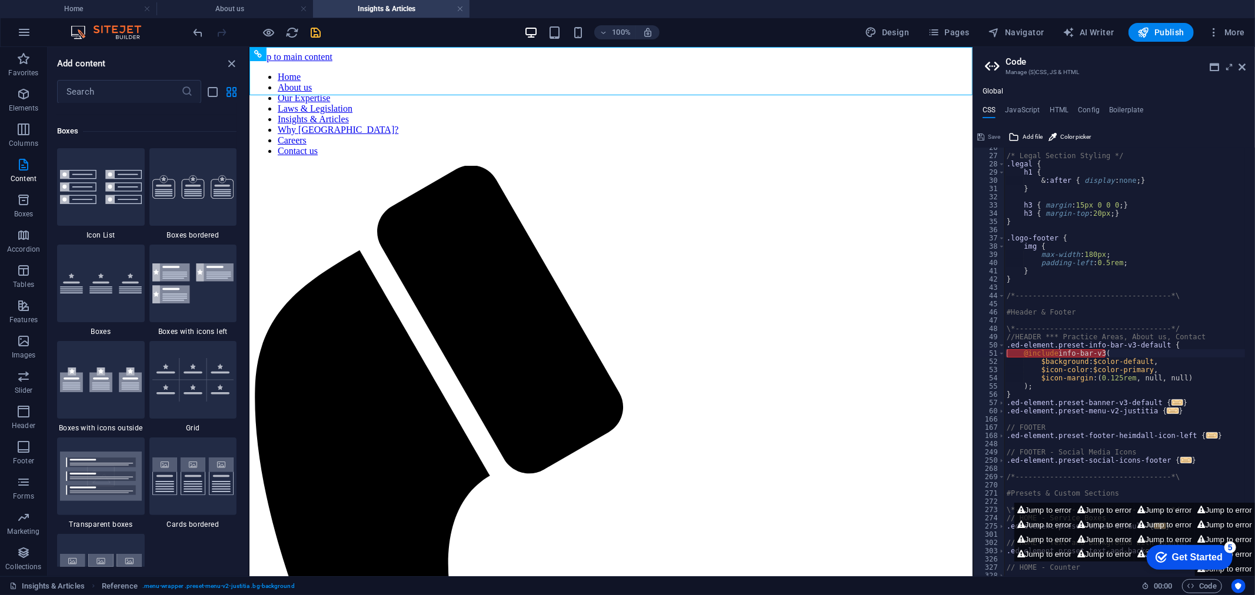
drag, startPoint x: 245, startPoint y: 240, endPoint x: 247, endPoint y: 247, distance: 7.4
click at [247, 265] on div "Favorites 1 Star Headline 1 Star Container Elements 1 Star Headline 1 Star Text…" at bounding box center [148, 336] width 201 height 464
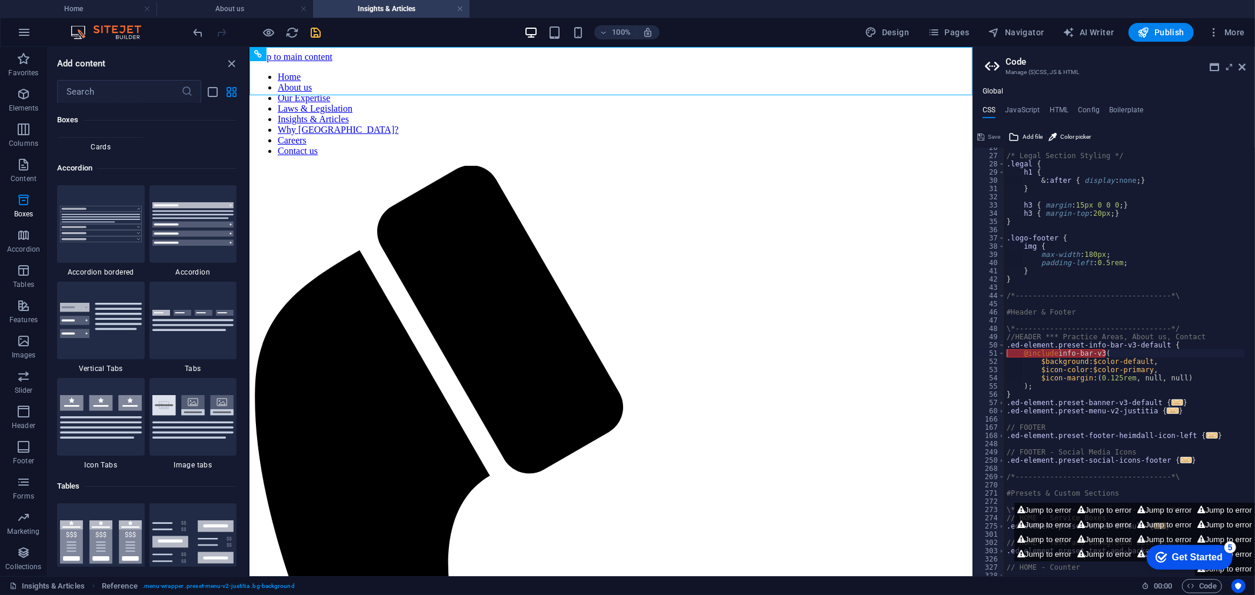
scroll to position [3608, 0]
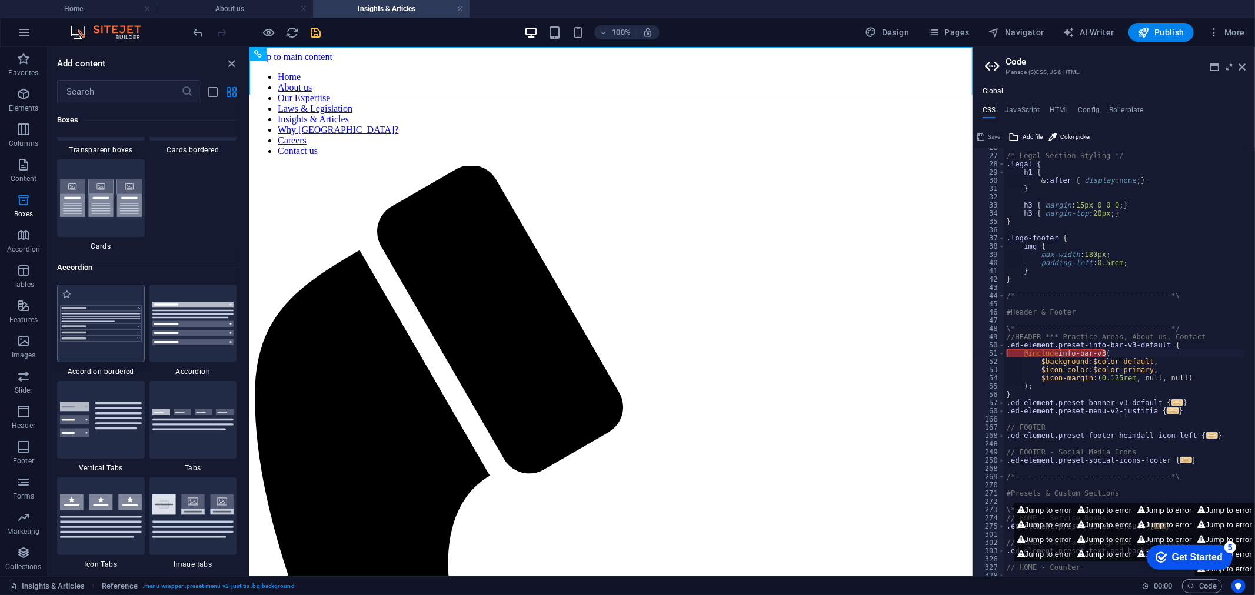
click at [102, 318] on img at bounding box center [101, 323] width 82 height 36
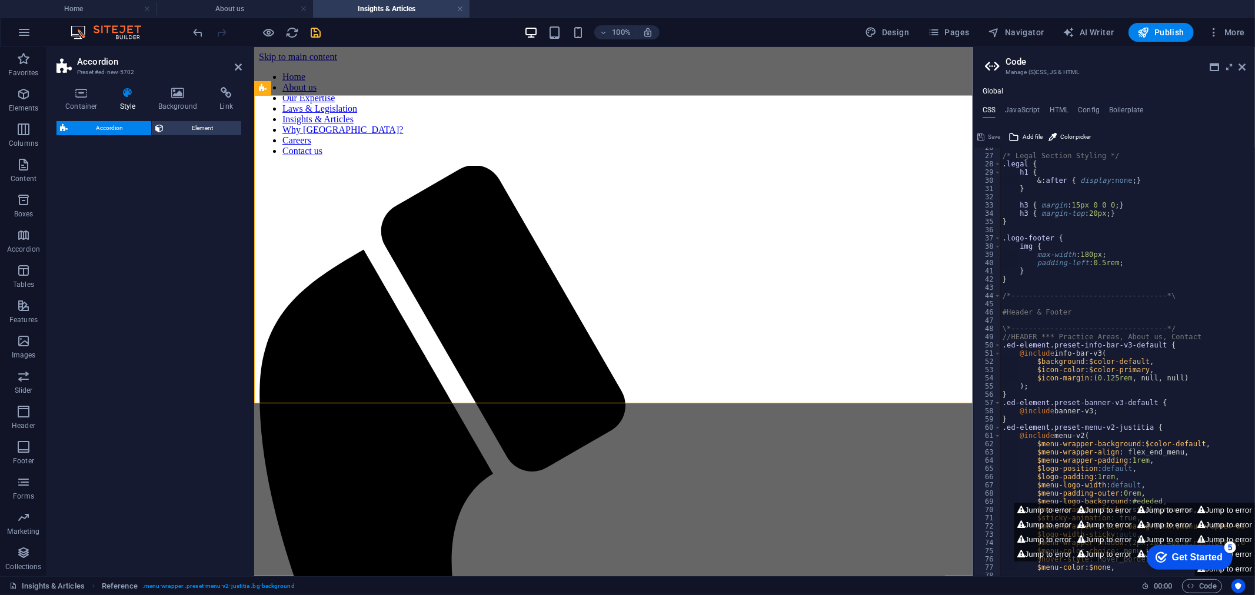
scroll to position [210, 0]
select select "rem"
select select "preset-accordion-v3-border"
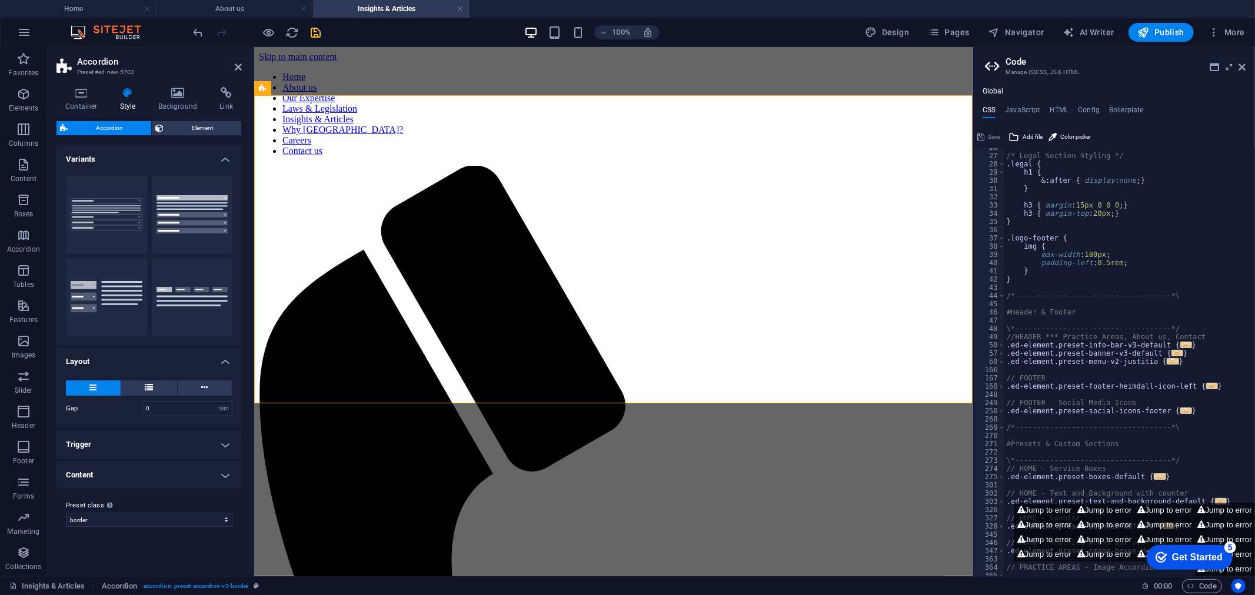
type textarea "/*------------------------------------*\"
click at [177, 216] on button "Default" at bounding box center [192, 215] width 81 height 78
click at [122, 212] on button "Border" at bounding box center [106, 215] width 81 height 78
click at [178, 213] on button "Default" at bounding box center [192, 215] width 81 height 78
click at [113, 210] on button "Border" at bounding box center [106, 215] width 81 height 78
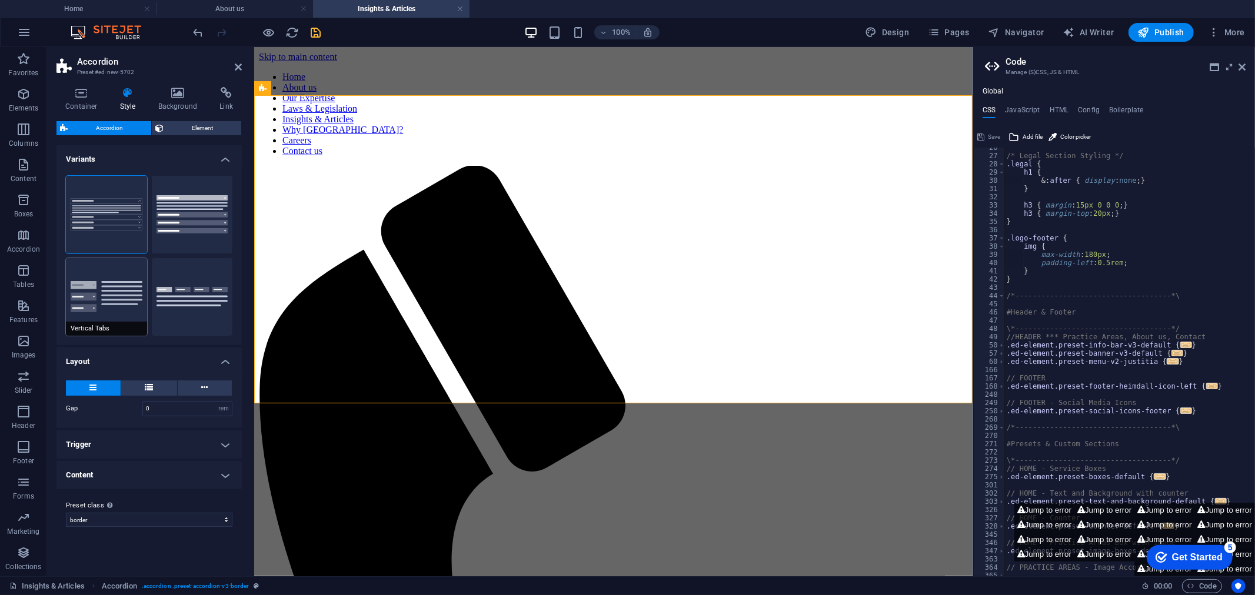
click at [112, 288] on button "Vertical Tabs" at bounding box center [106, 297] width 81 height 78
type input "1"
click at [171, 289] on button "Tabs" at bounding box center [192, 297] width 81 height 78
click at [125, 292] on button "Vertical Tabs" at bounding box center [106, 297] width 81 height 78
click at [235, 62] on icon at bounding box center [238, 66] width 7 height 9
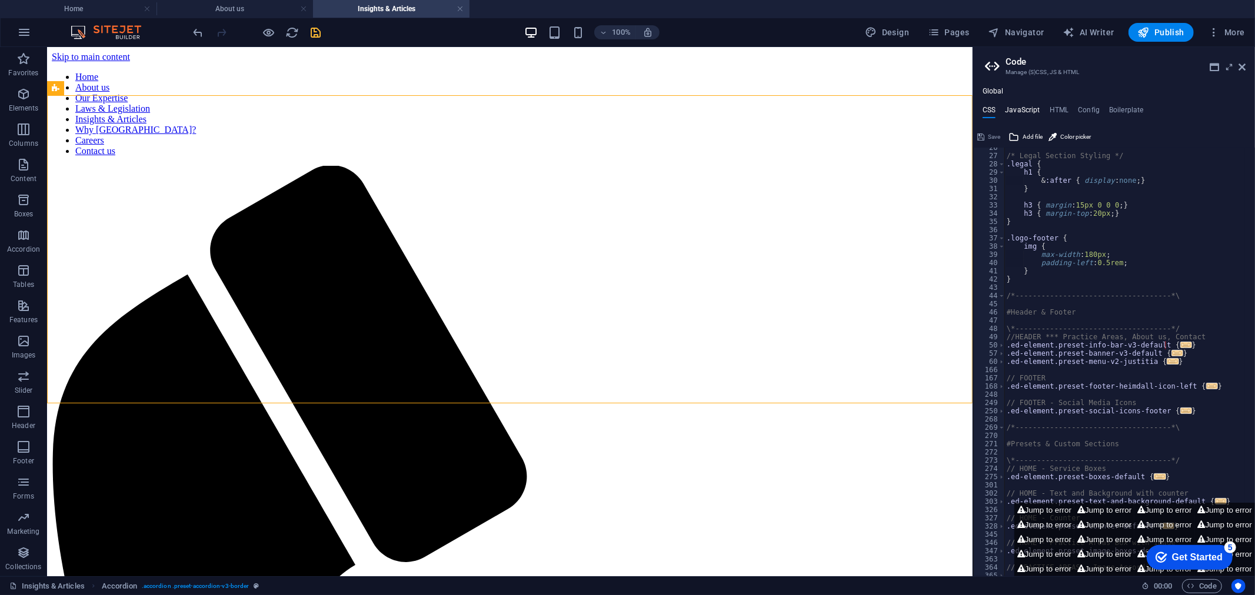
click at [1018, 112] on h4 "JavaScript" at bounding box center [1022, 112] width 35 height 13
type textarea "/* JS for preset "Menu V2" */"
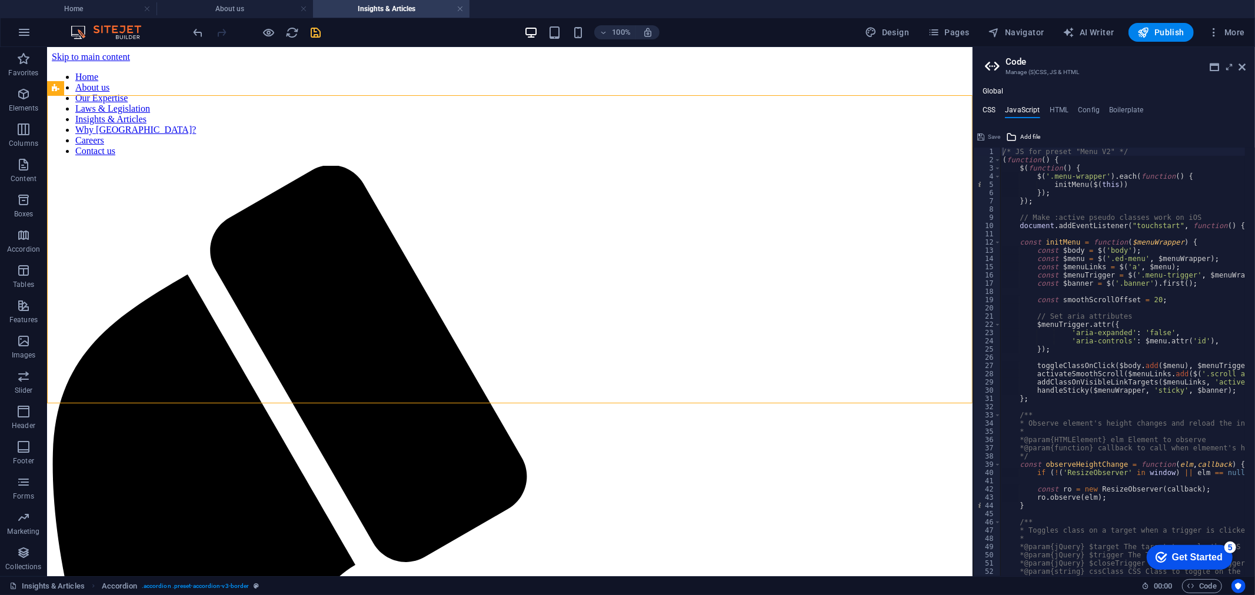
click at [989, 112] on h4 "CSS" at bounding box center [988, 112] width 13 height 13
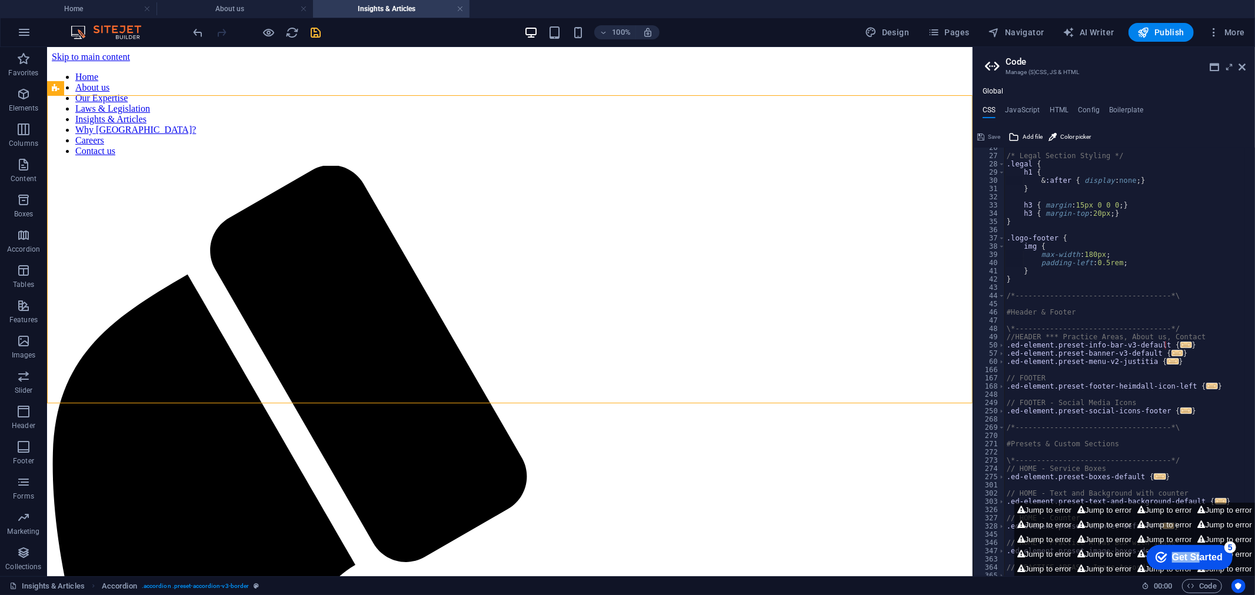
drag, startPoint x: 1197, startPoint y: 555, endPoint x: 1205, endPoint y: 512, distance: 43.6
click at [1205, 539] on html "checkmark Get Started 5 First Steps in the Editor Let's guide you through the t…" at bounding box center [1187, 556] width 100 height 35
click at [1167, 522] on button "Jump to error" at bounding box center [1164, 525] width 60 height 15
type textarea "@include info-bar-v3("
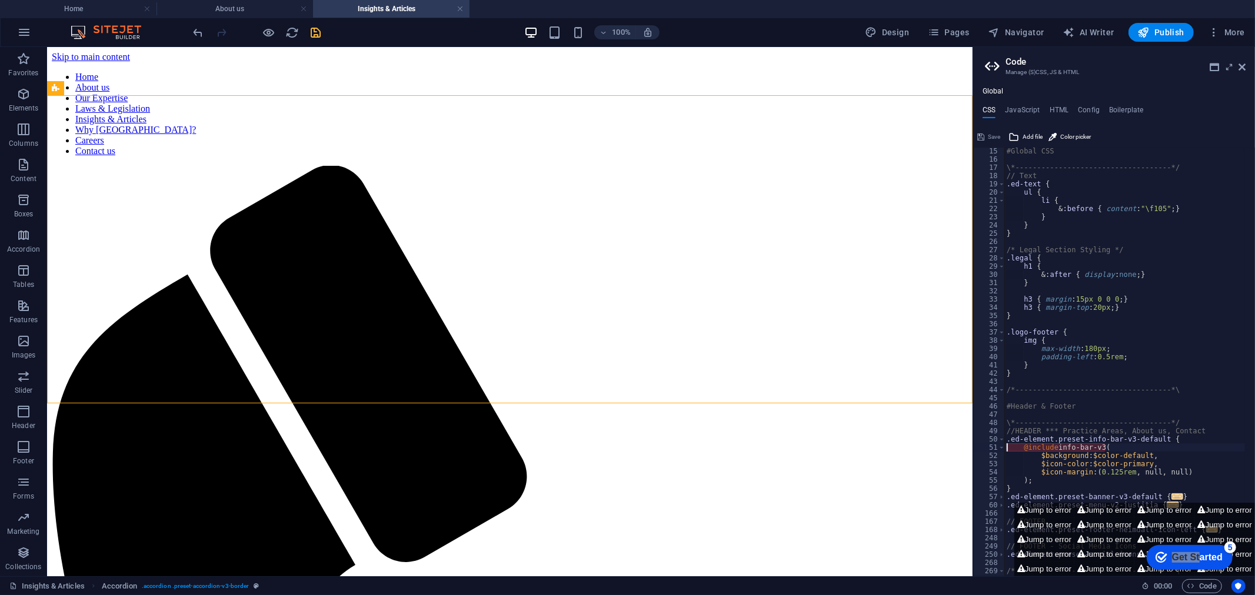
scroll to position [0, 0]
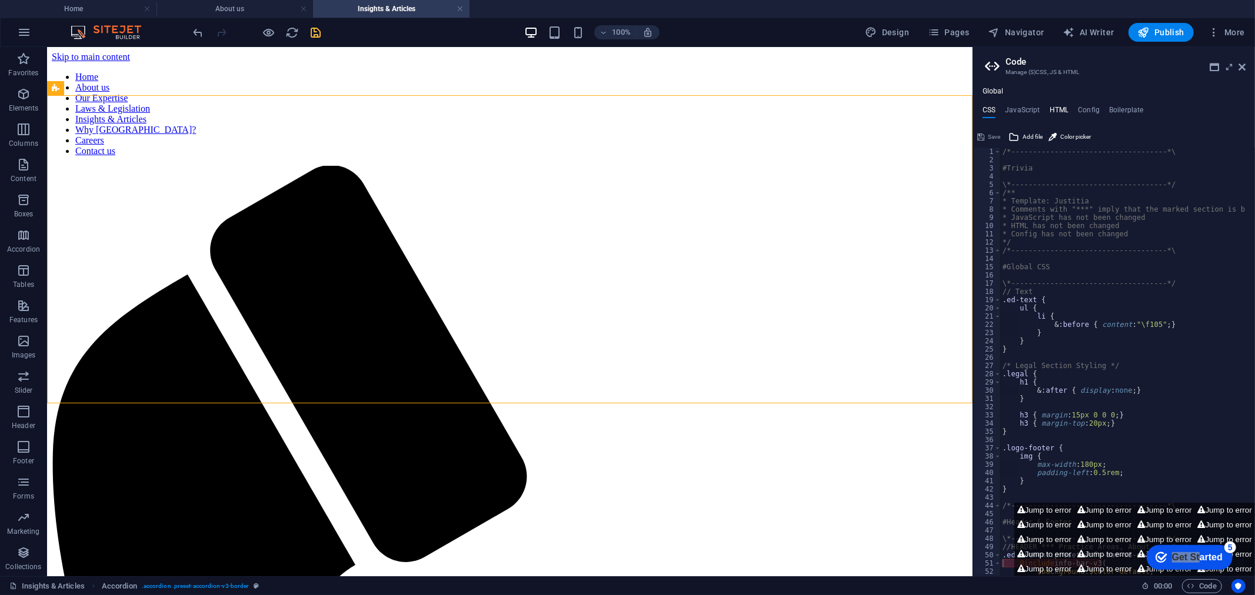
click at [1062, 108] on h4 "HTML" at bounding box center [1058, 112] width 19 height 13
type textarea "<a href="#main-content" class="wv-link-content button">Skip to main content</a>"
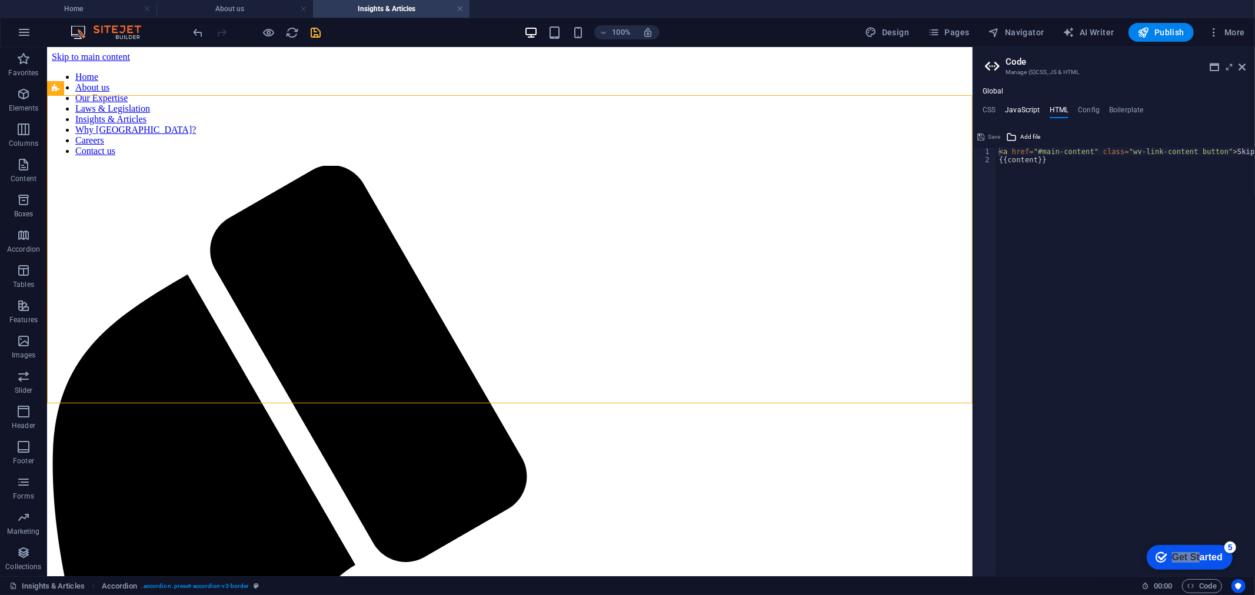
click at [1022, 107] on h4 "JavaScript" at bounding box center [1022, 112] width 35 height 13
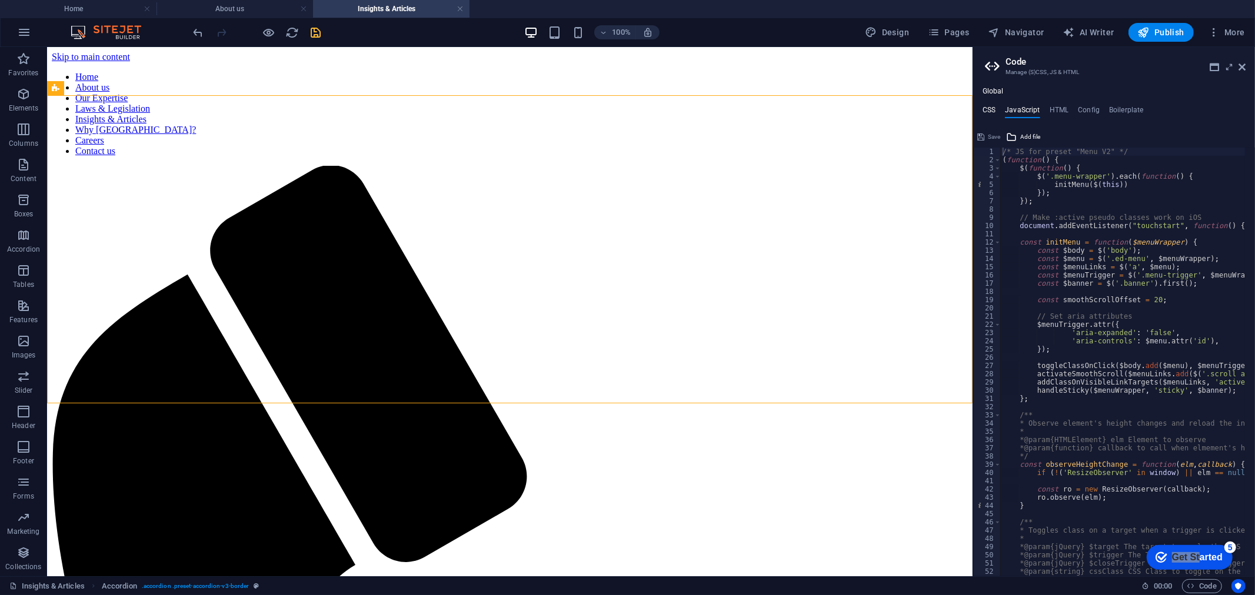
click at [985, 108] on h4 "CSS" at bounding box center [988, 112] width 13 height 13
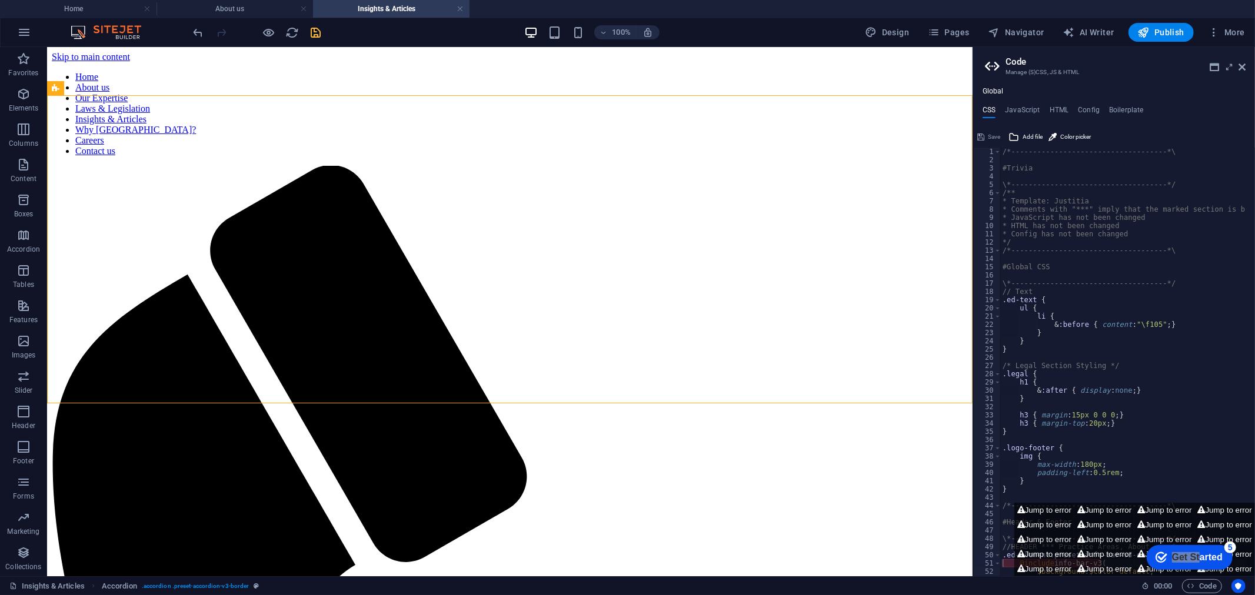
click at [306, 34] on div at bounding box center [257, 32] width 132 height 19
click at [318, 31] on icon "save" at bounding box center [316, 33] width 14 height 14
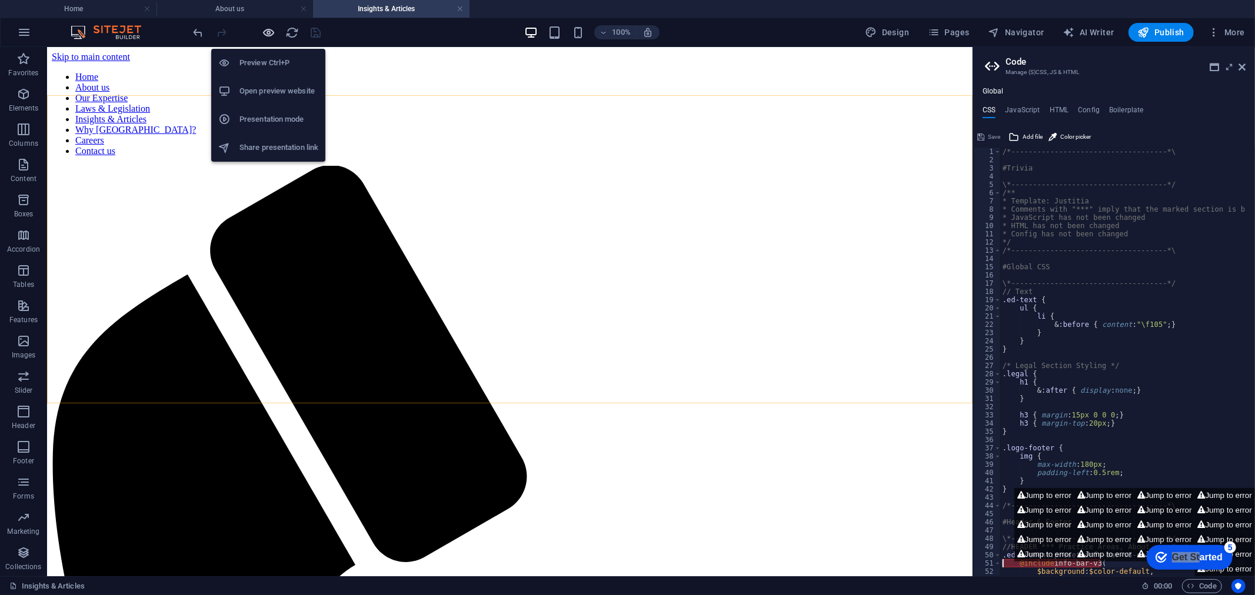
click at [271, 29] on icon "button" at bounding box center [269, 33] width 14 height 14
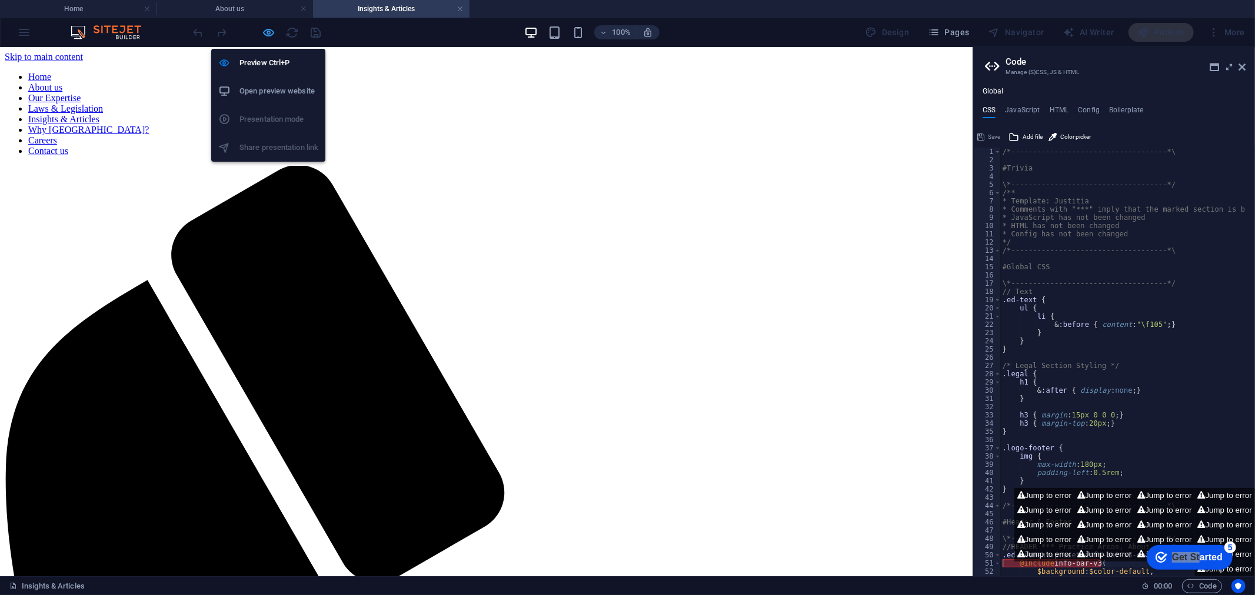
click at [265, 32] on icon "button" at bounding box center [269, 33] width 14 height 14
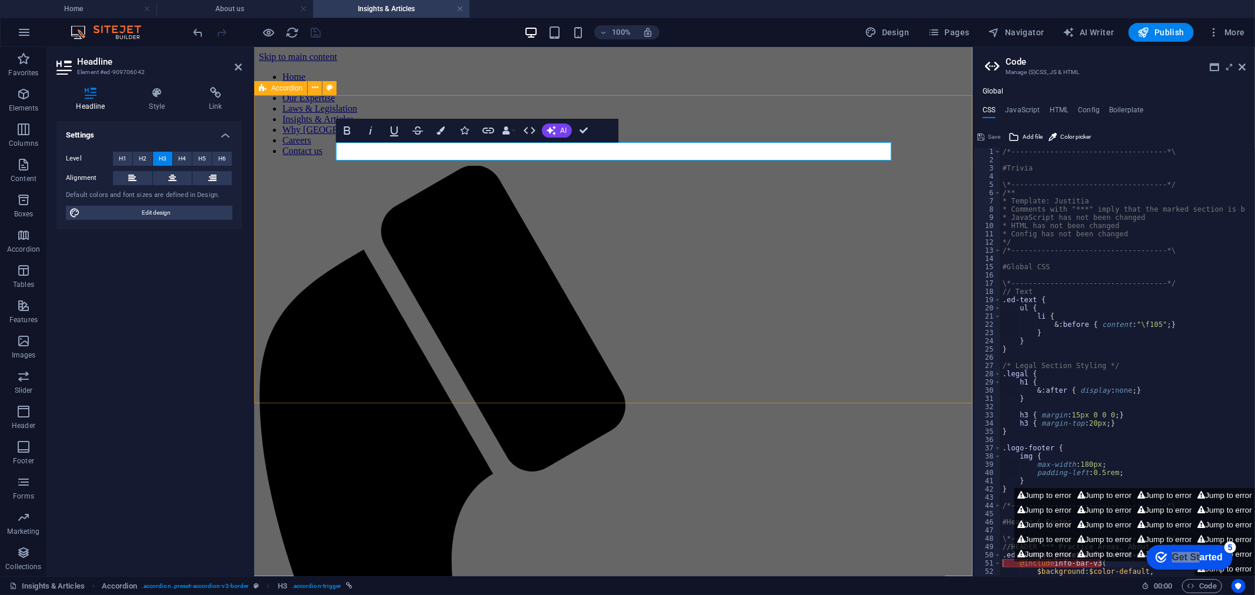
drag, startPoint x: 363, startPoint y: 154, endPoint x: 372, endPoint y: 154, distance: 9.4
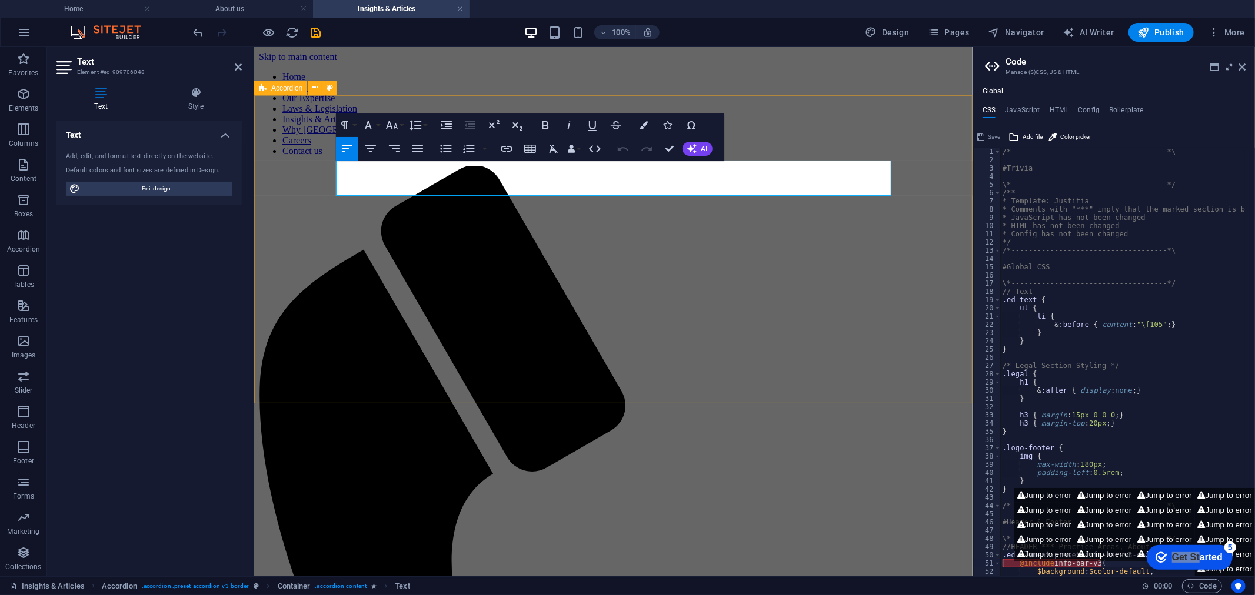
drag, startPoint x: 731, startPoint y: 188, endPoint x: 281, endPoint y: 155, distance: 451.8
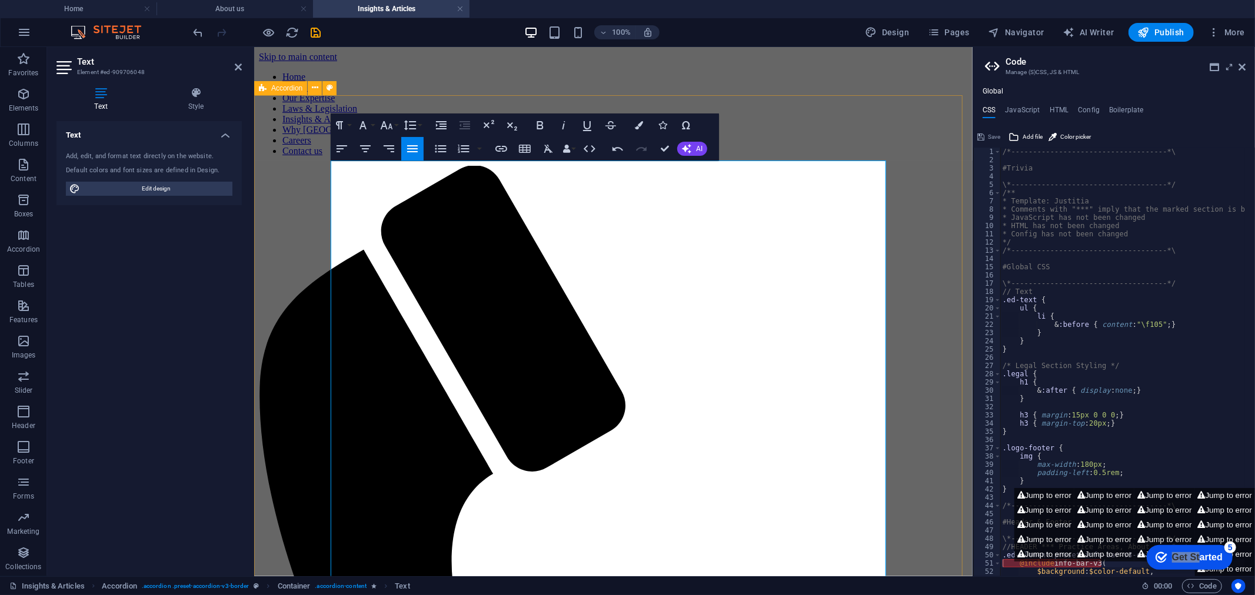
select select "rem"
select select "preset-accordion-v3-border"
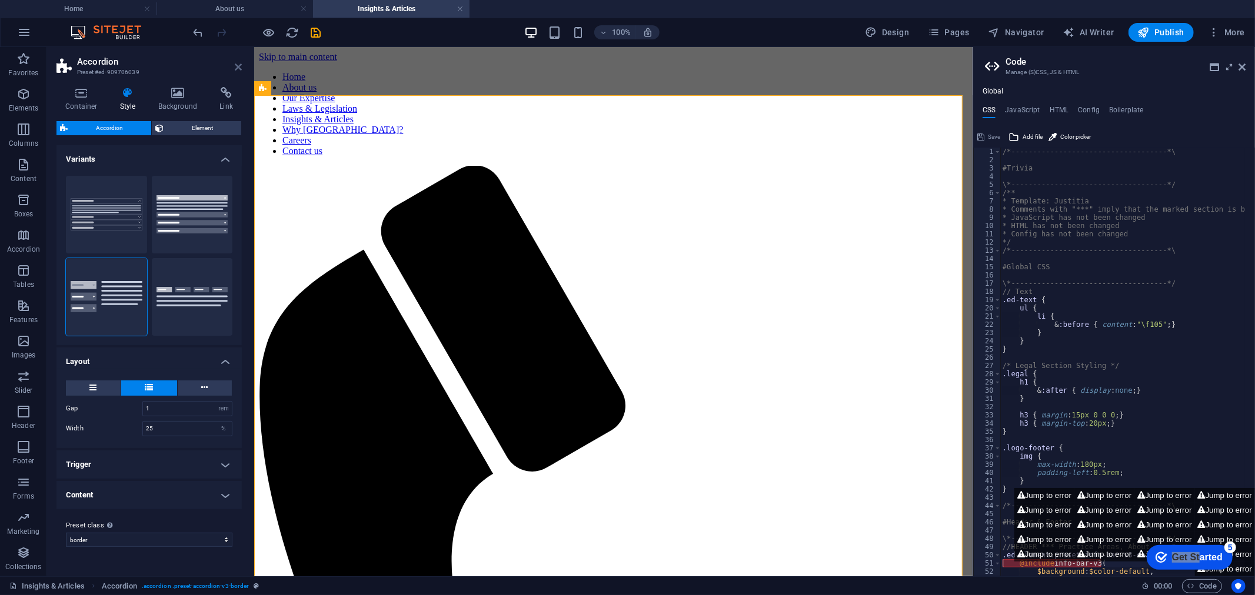
click at [235, 65] on icon at bounding box center [238, 66] width 7 height 9
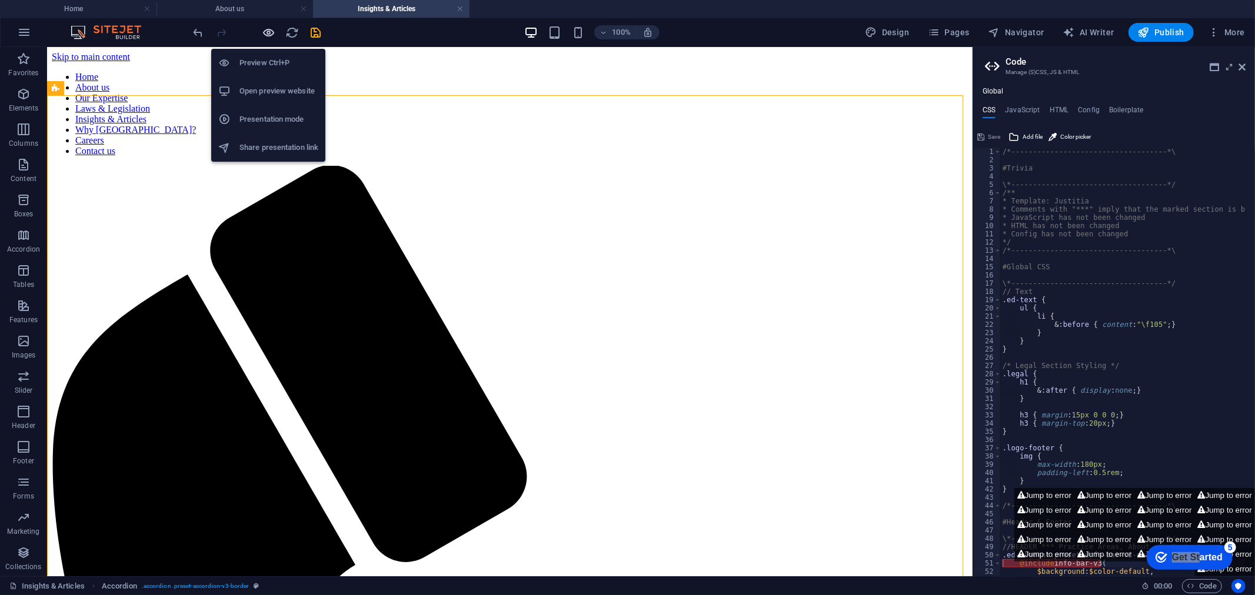
click at [269, 28] on icon "button" at bounding box center [269, 33] width 14 height 14
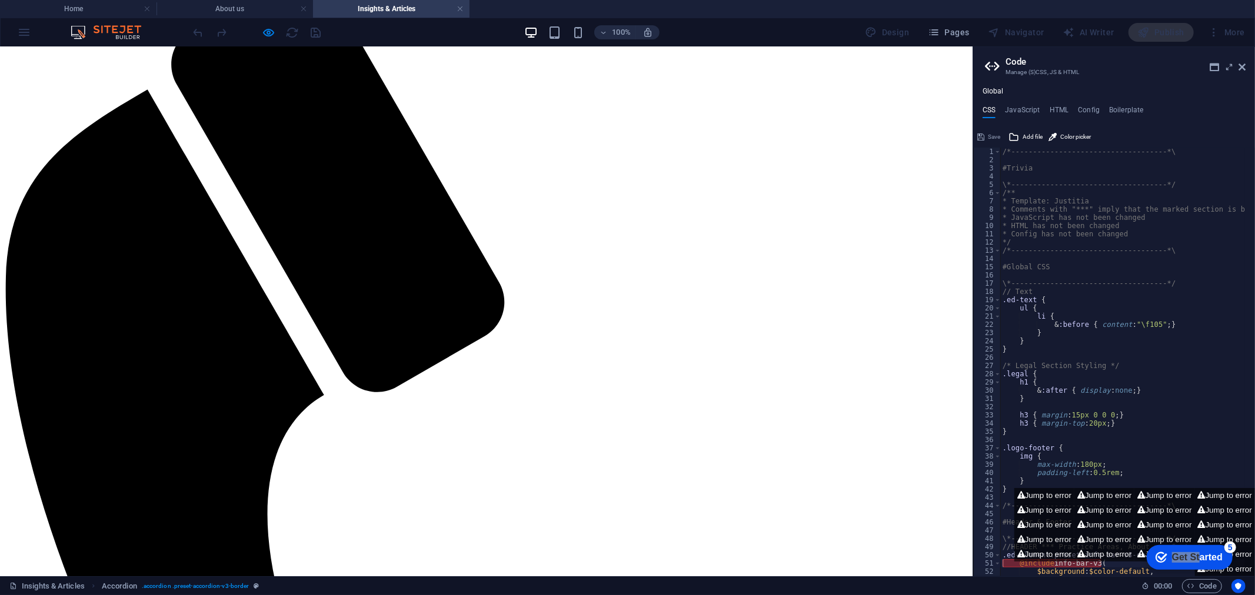
scroll to position [392, 0]
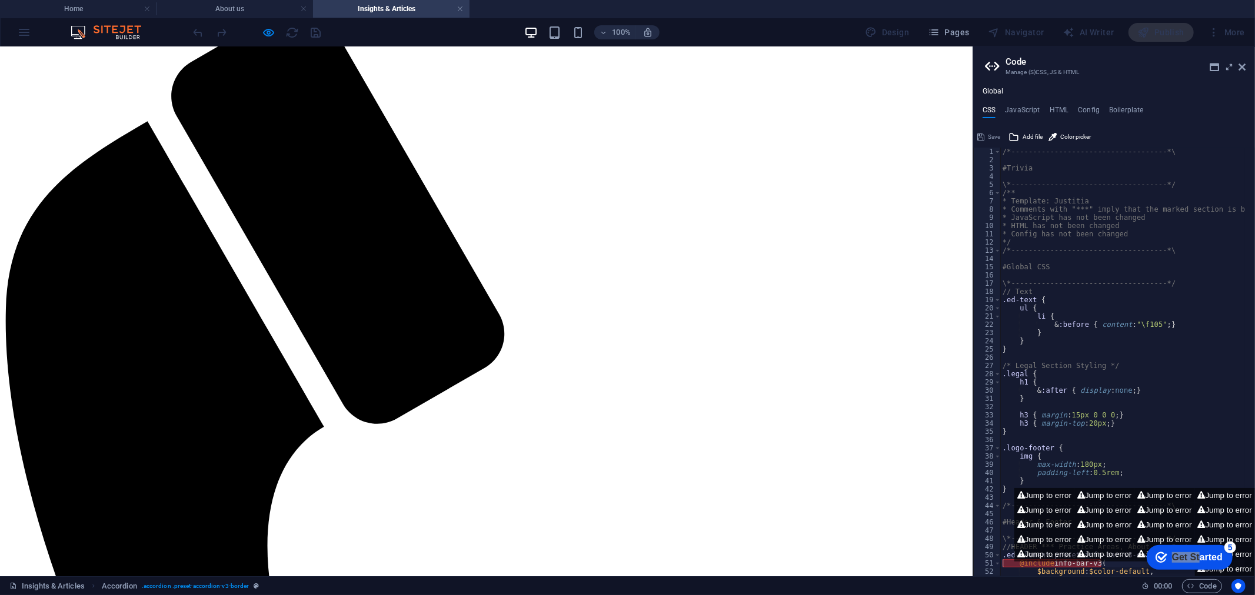
scroll to position [0, 0]
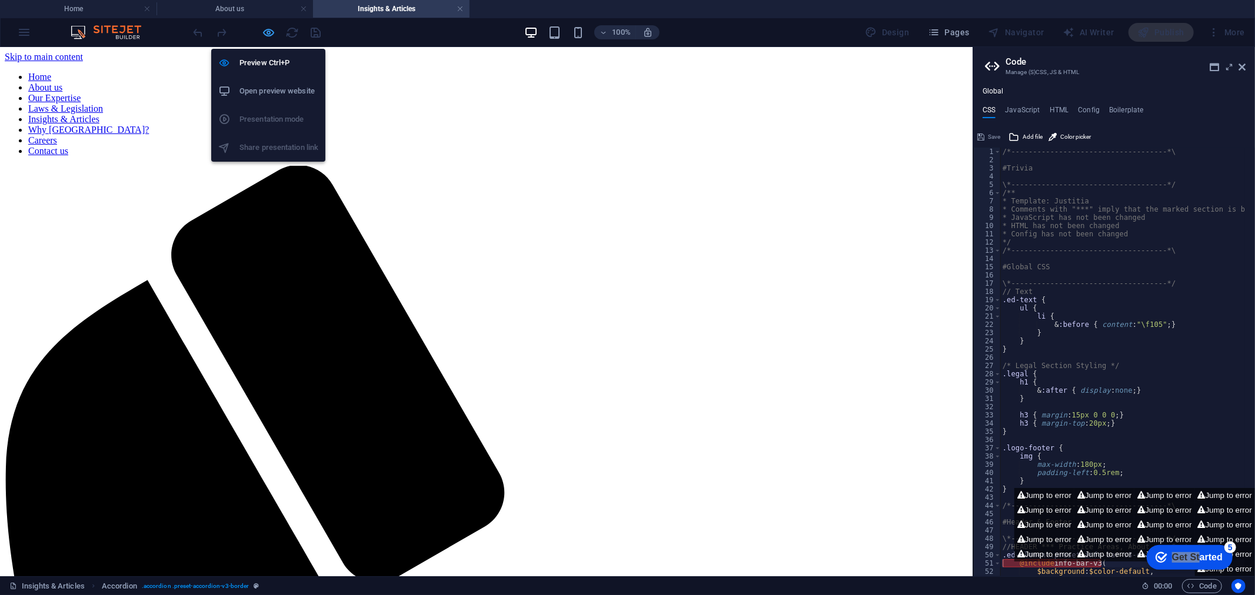
click at [266, 32] on icon "button" at bounding box center [269, 33] width 14 height 14
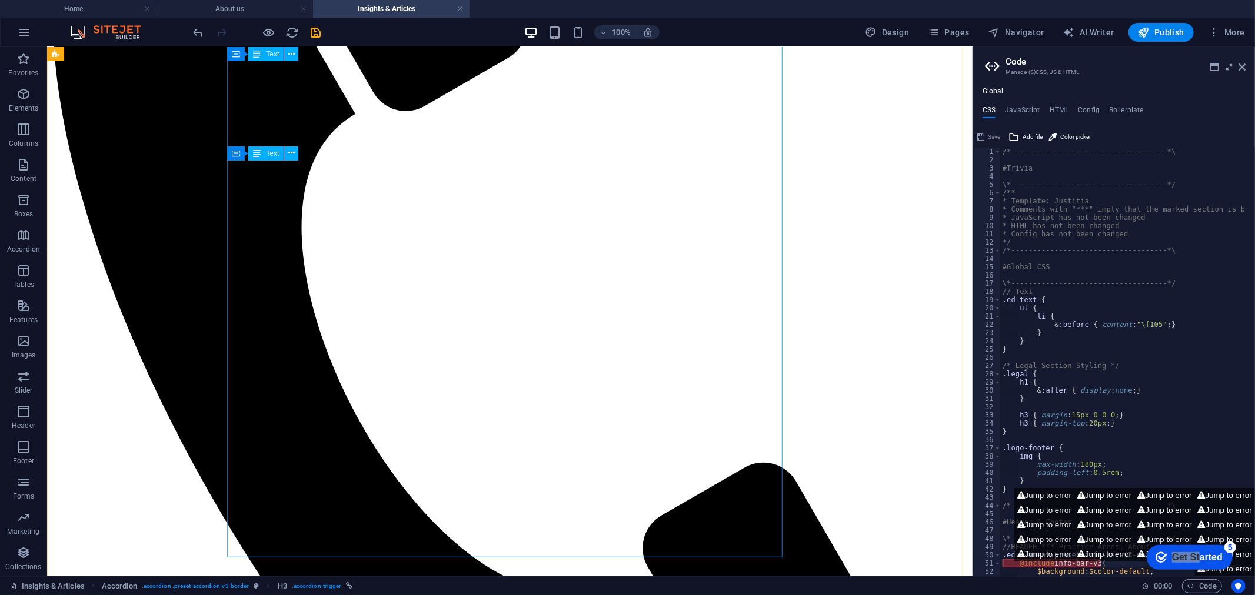
scroll to position [521, 0]
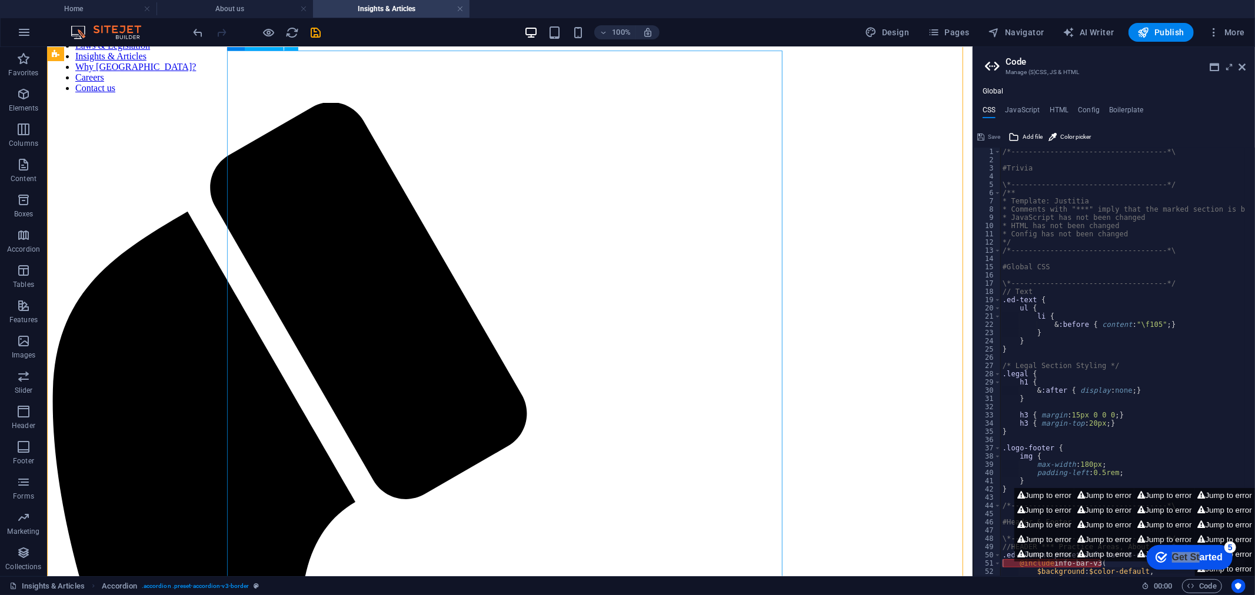
scroll to position [0, 0]
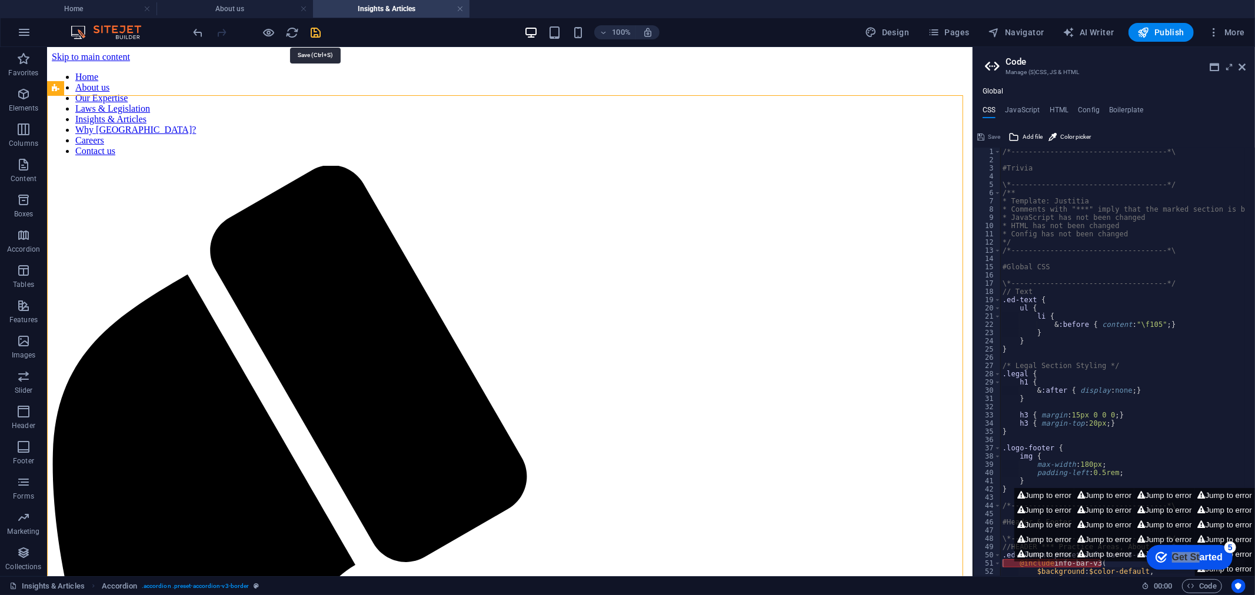
click at [315, 30] on icon "save" at bounding box center [316, 33] width 14 height 14
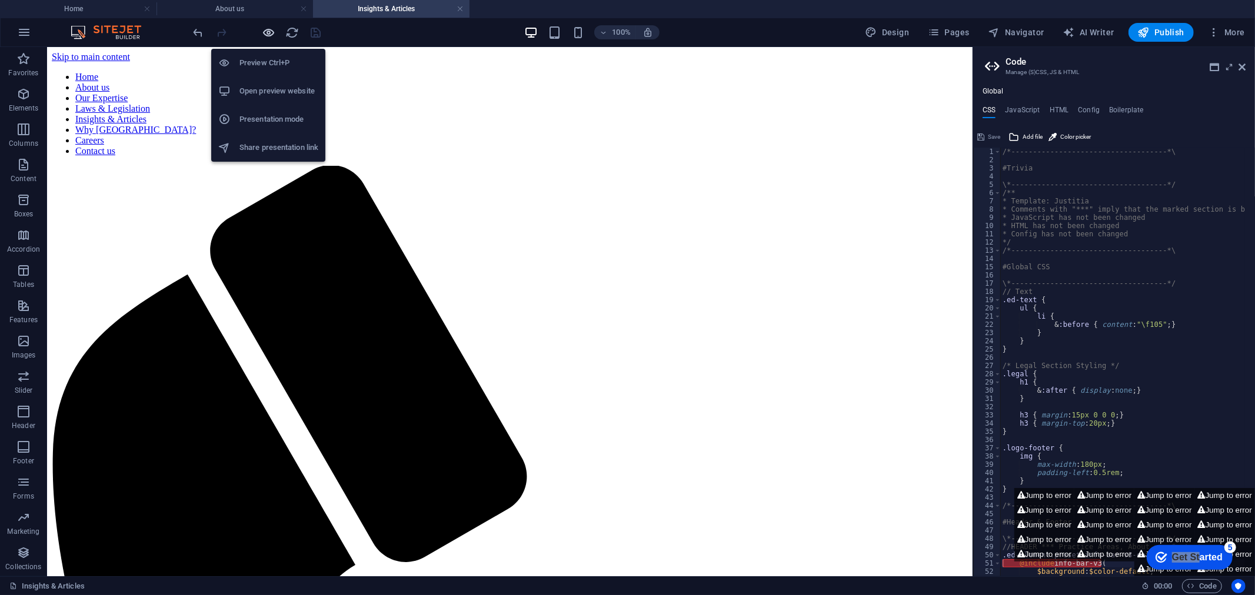
click at [268, 29] on icon "button" at bounding box center [269, 33] width 14 height 14
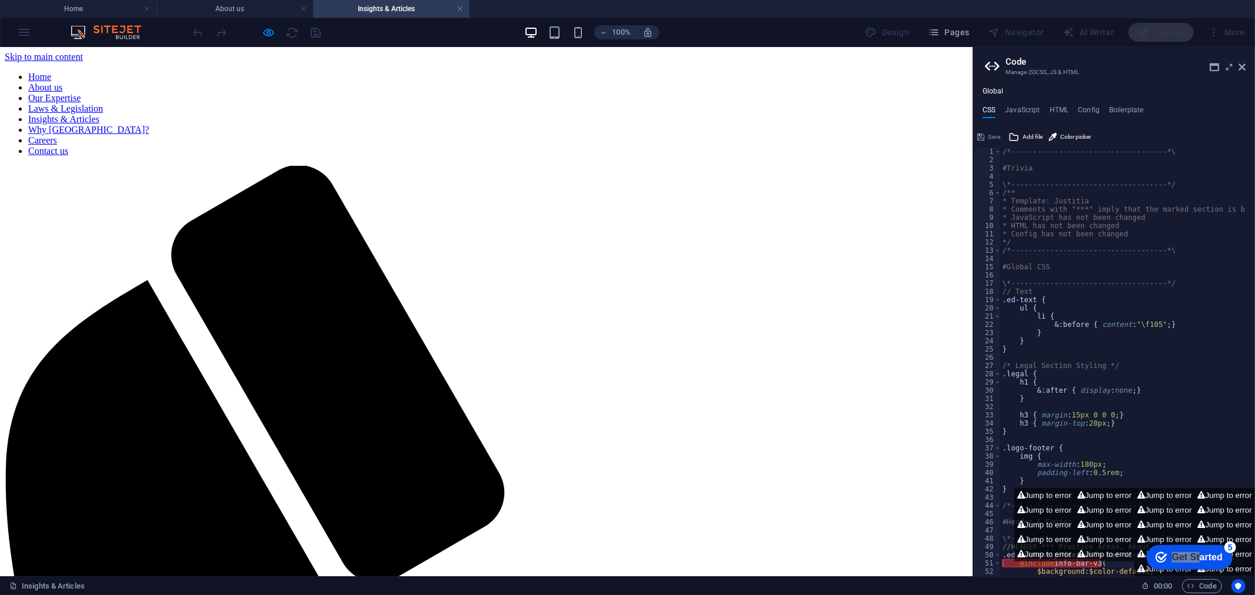
click at [99, 114] on link "Insights & Articles" at bounding box center [63, 119] width 71 height 10
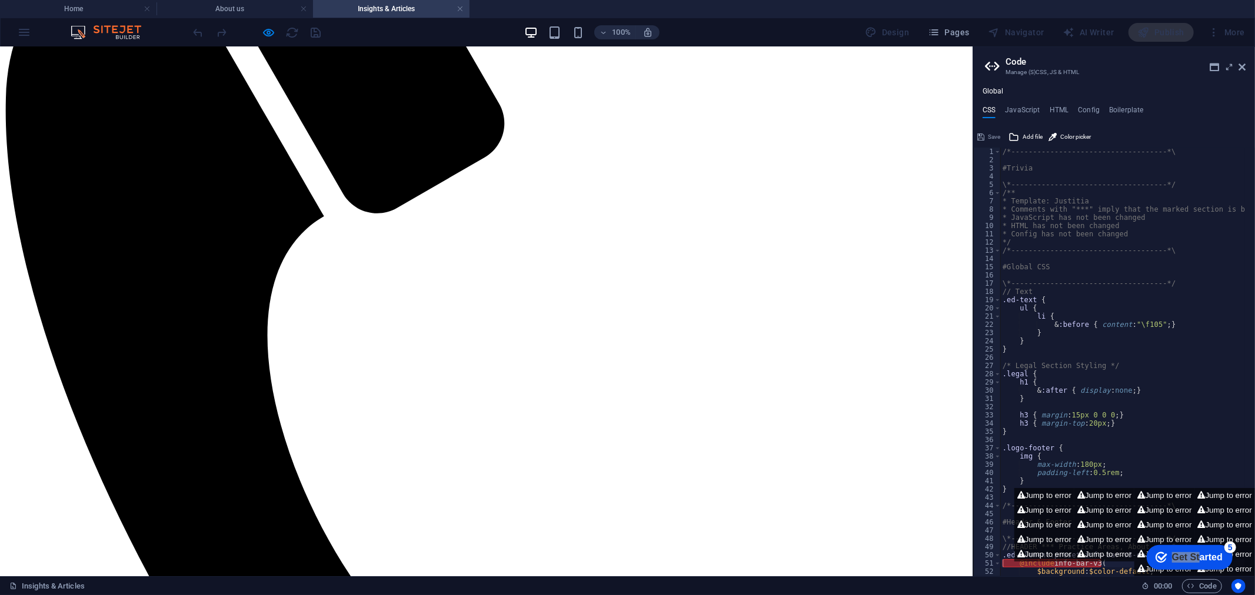
scroll to position [415, 0]
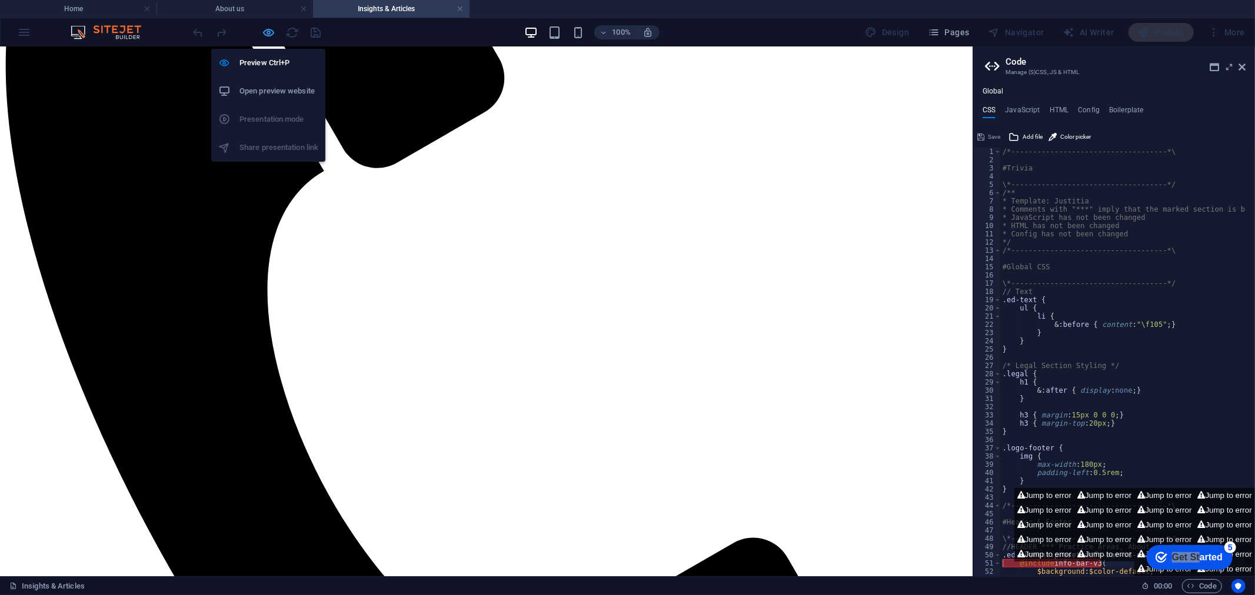
click at [264, 32] on icon "button" at bounding box center [269, 33] width 14 height 14
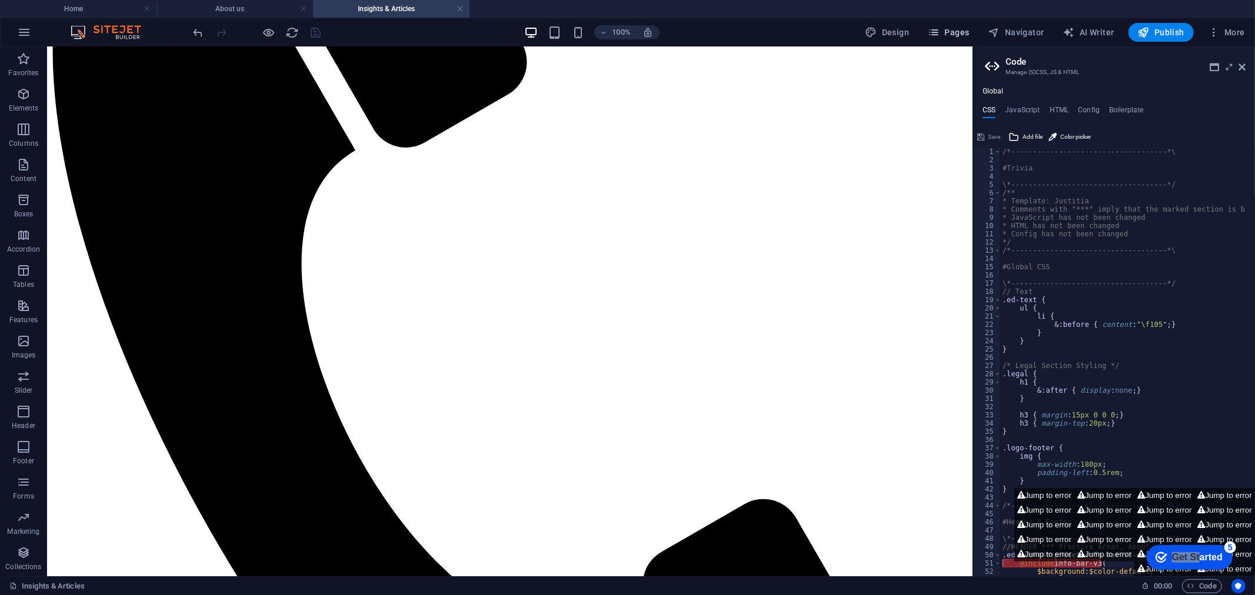
click at [956, 22] on div "100% Design Pages Navigator AI Writer Publish More" at bounding box center [628, 32] width 1254 height 28
click at [957, 32] on span "Pages" at bounding box center [948, 32] width 41 height 12
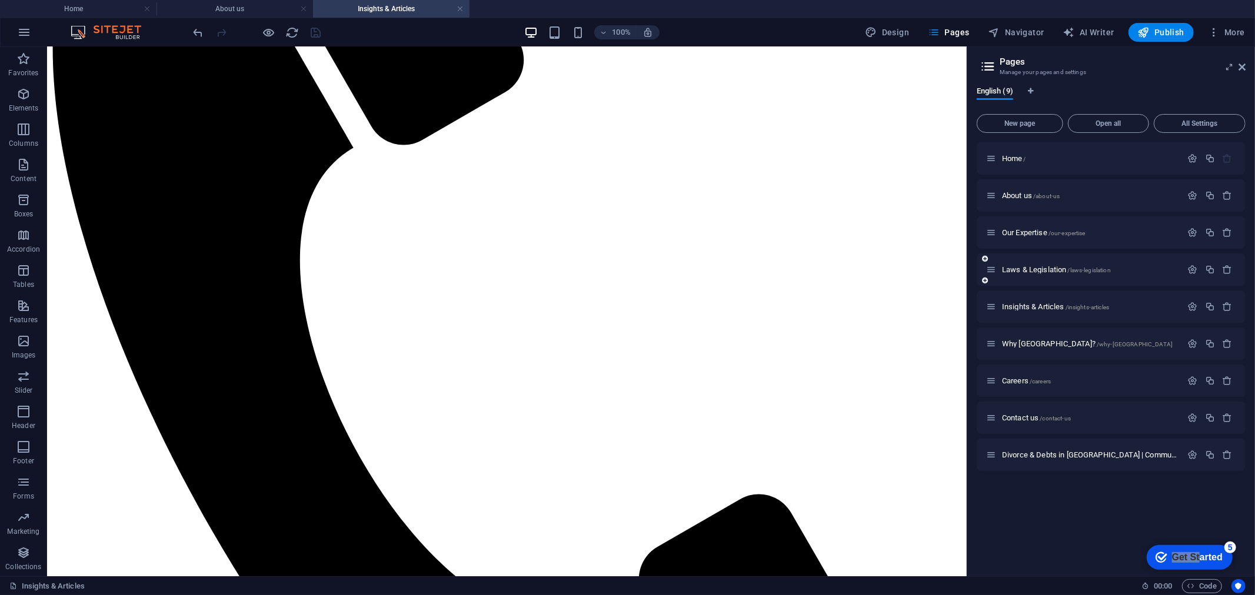
click at [992, 273] on icon at bounding box center [991, 270] width 10 height 10
click at [1129, 304] on p "Insights & Articles /insights-articles" at bounding box center [1090, 307] width 176 height 8
click at [988, 305] on icon at bounding box center [991, 307] width 10 height 10
click at [1028, 306] on span "Insights & Articles /insights-articles" at bounding box center [1055, 306] width 107 height 9
click at [982, 316] on icon at bounding box center [985, 317] width 6 height 7
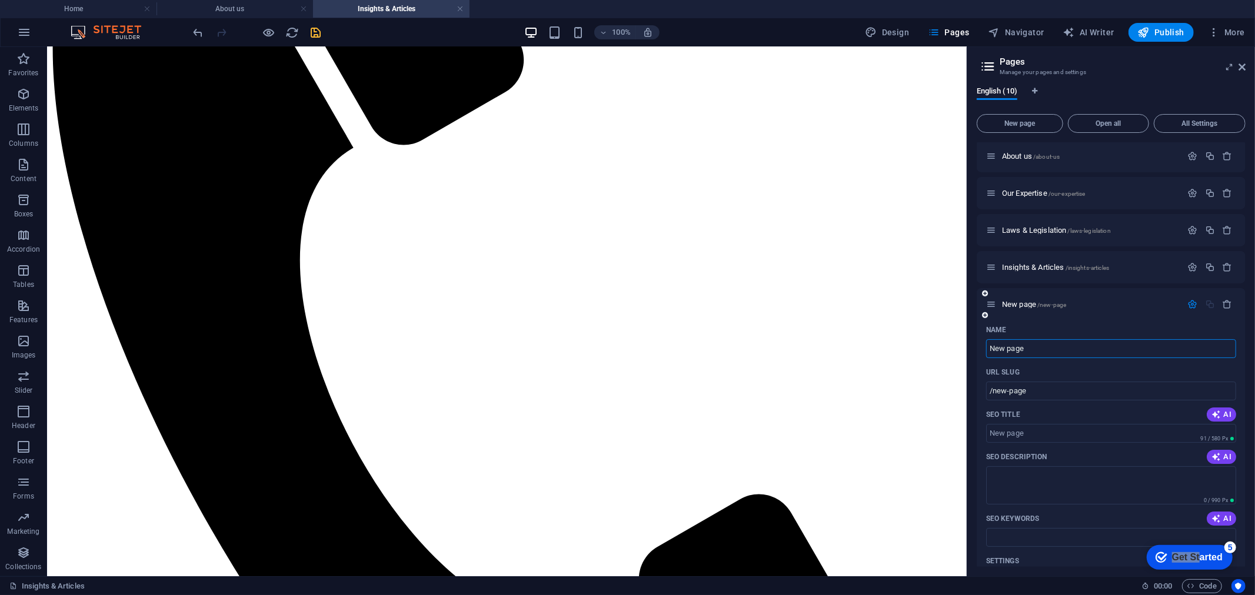
scroll to position [0, 0]
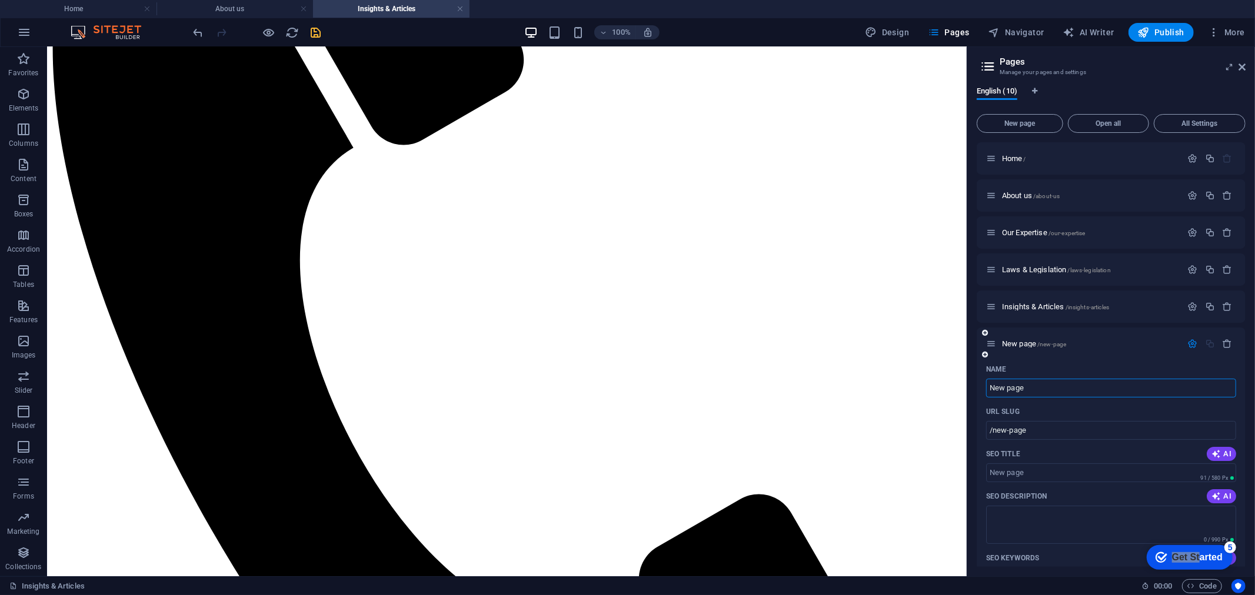
click at [1046, 392] on input "New page" at bounding box center [1111, 388] width 250 height 19
type input "Guide to"
type input "/guide-to"
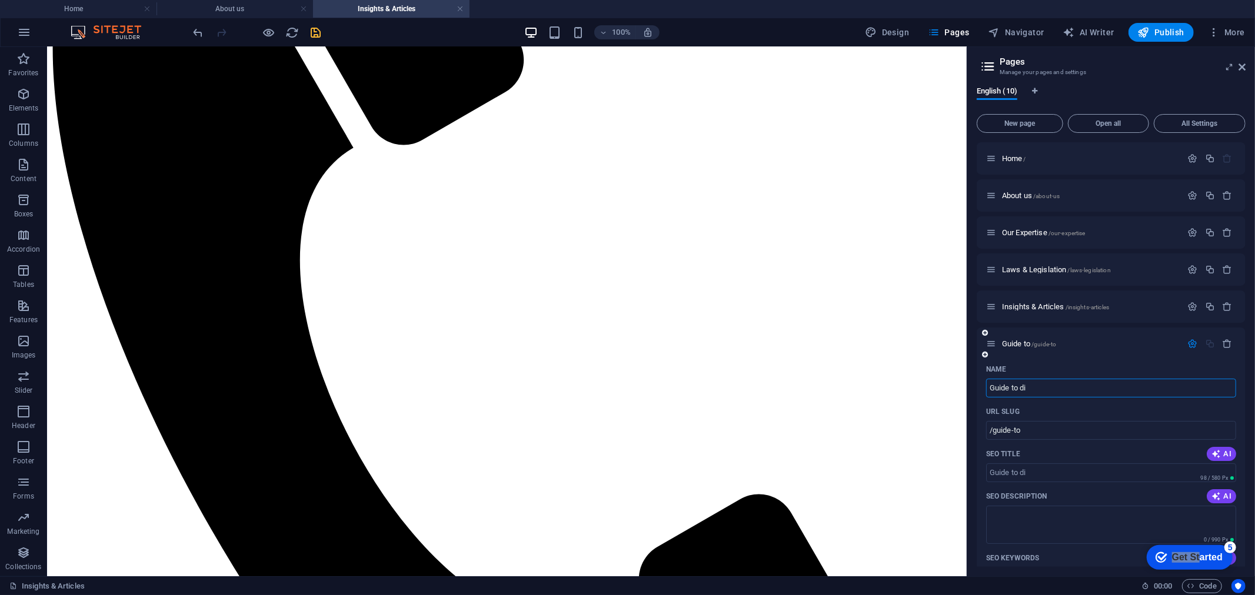
type input "Guide to div"
type input "/guide-to-di"
type input "Guide to divorce in [GEOGRAPHIC_DATA]"
type input "/guide-to-divorce-in-[GEOGRAPHIC_DATA]"
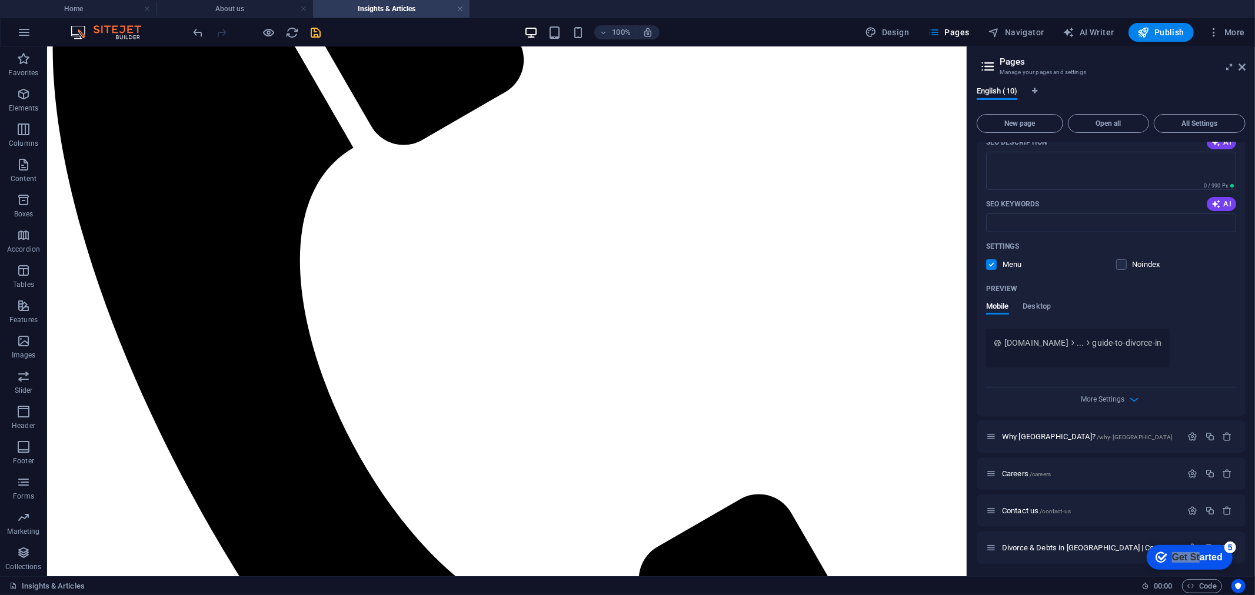
scroll to position [355, 0]
type input "Guide to divorce in [GEOGRAPHIC_DATA]"
click at [1119, 395] on span "More Settings" at bounding box center [1103, 398] width 44 height 8
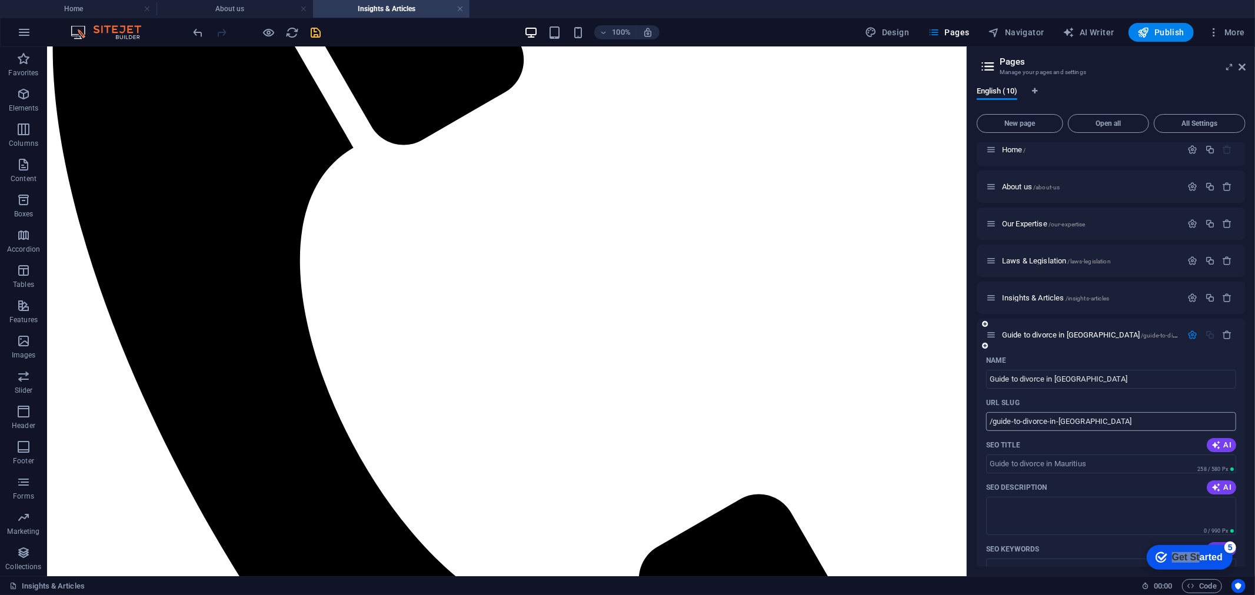
scroll to position [0, 0]
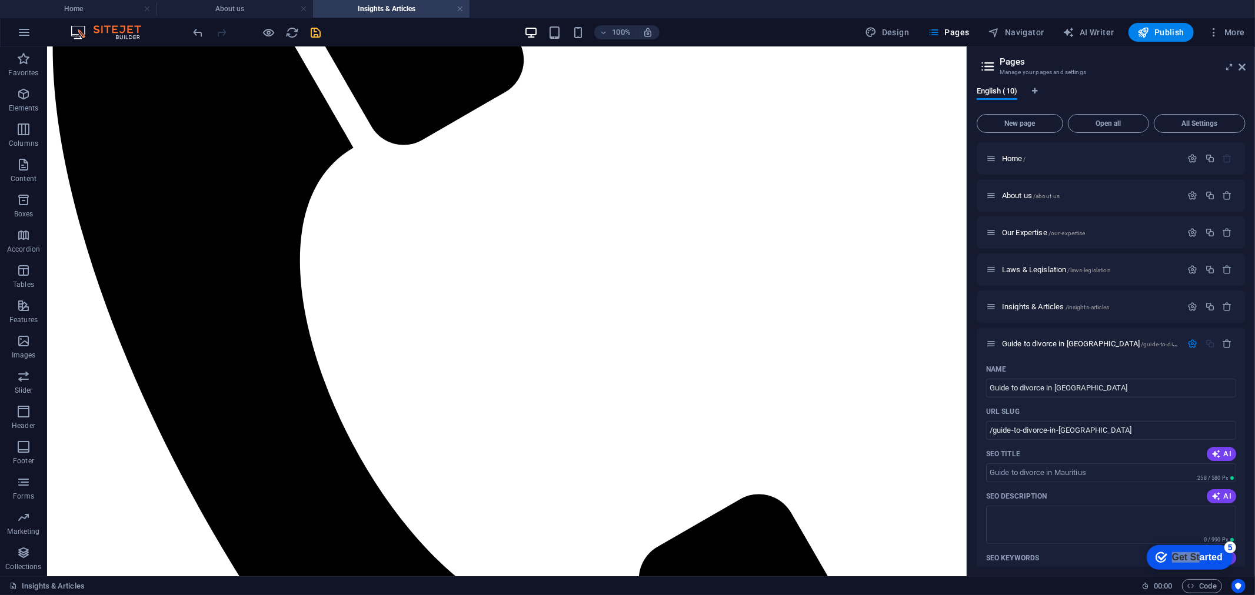
drag, startPoint x: 1020, startPoint y: 342, endPoint x: 1008, endPoint y: 322, distance: 23.5
click at [1057, 334] on div "Guide to divorce in [GEOGRAPHIC_DATA] /guide-to-divorce-in-[GEOGRAPHIC_DATA]" at bounding box center [1111, 344] width 269 height 32
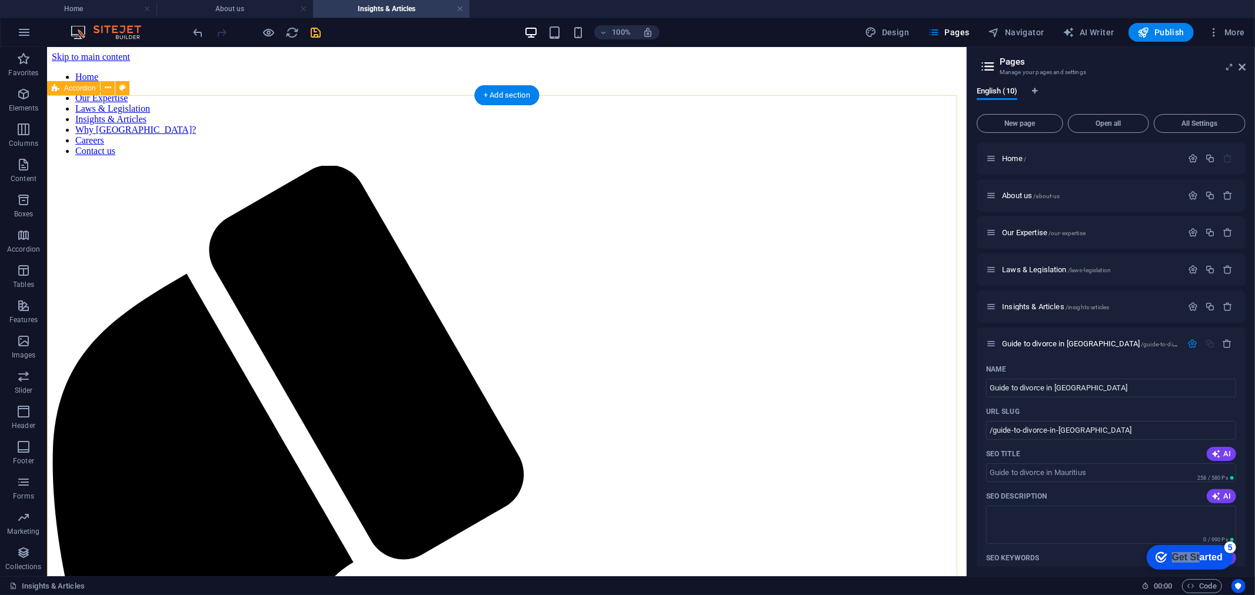
click at [992, 342] on icon at bounding box center [991, 344] width 10 height 10
click at [1030, 343] on span "Guide to divorce in [GEOGRAPHIC_DATA] /guide-to-divorce-in-[GEOGRAPHIC_DATA]" at bounding box center [1129, 343] width 254 height 9
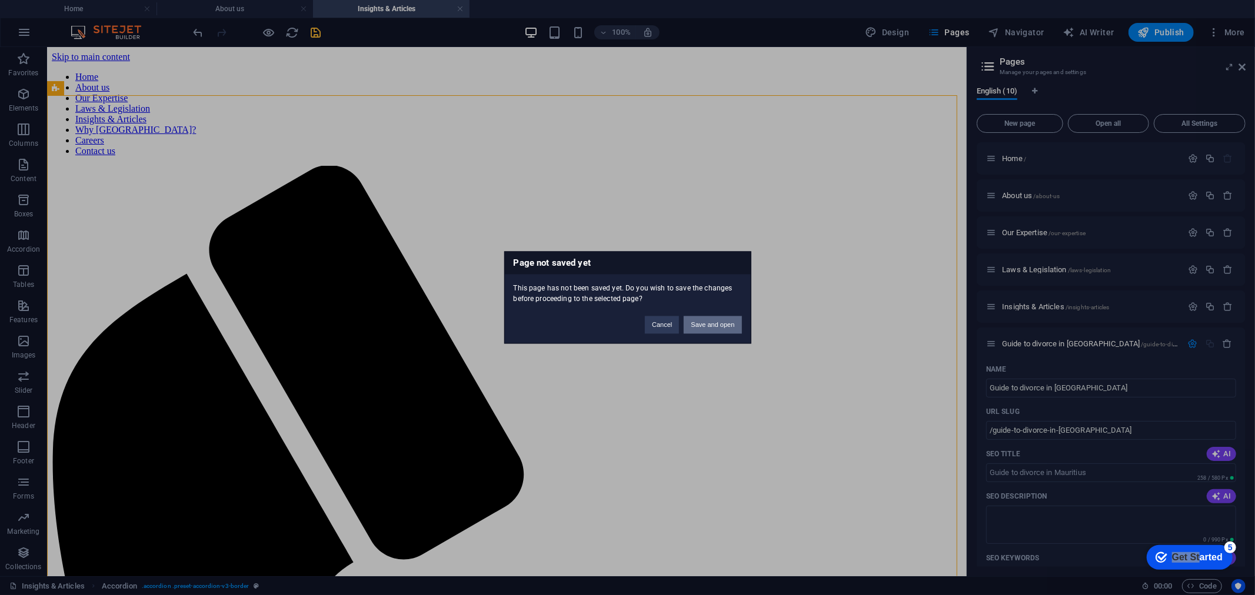
click at [696, 325] on button "Save and open" at bounding box center [713, 325] width 58 height 18
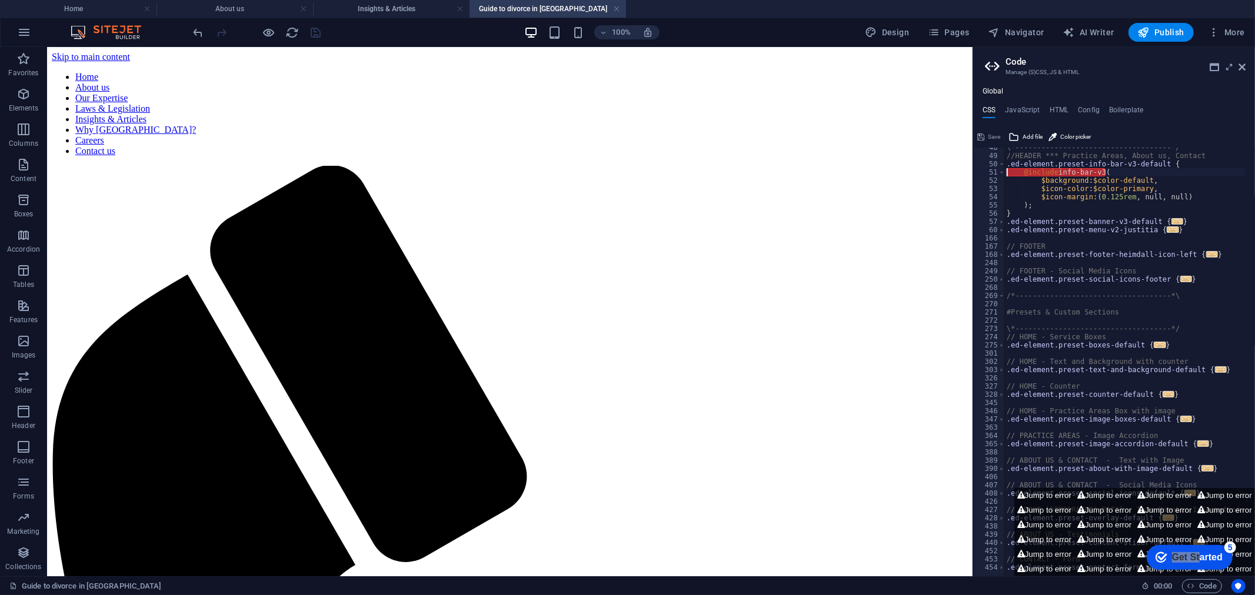
scroll to position [428, 0]
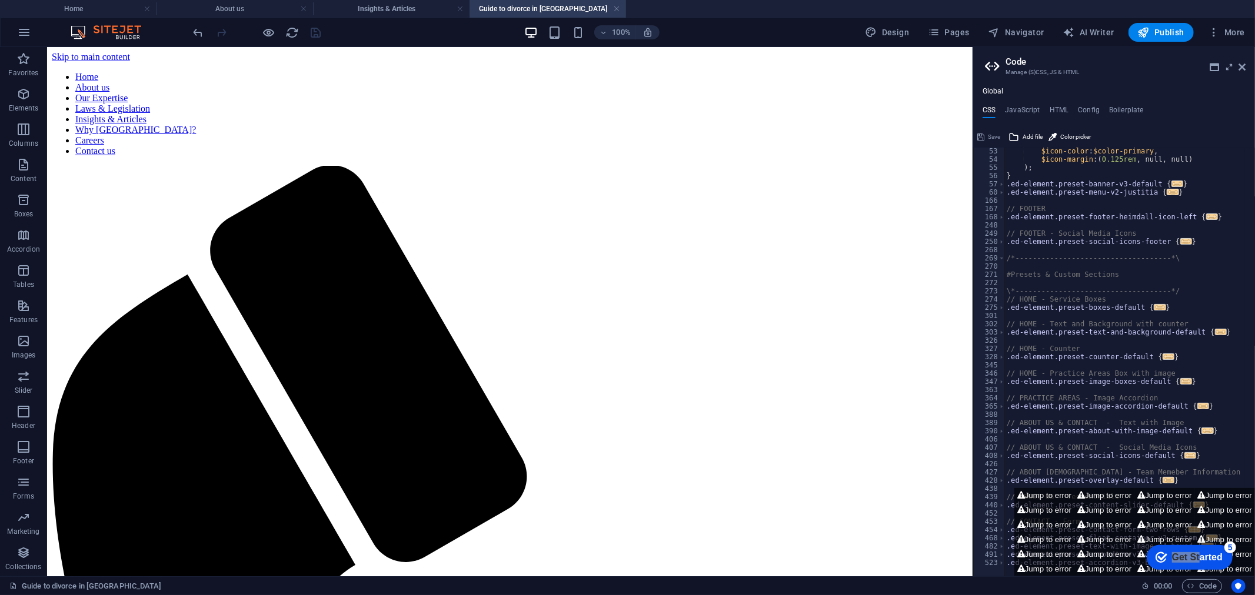
click at [260, 32] on div at bounding box center [257, 32] width 132 height 19
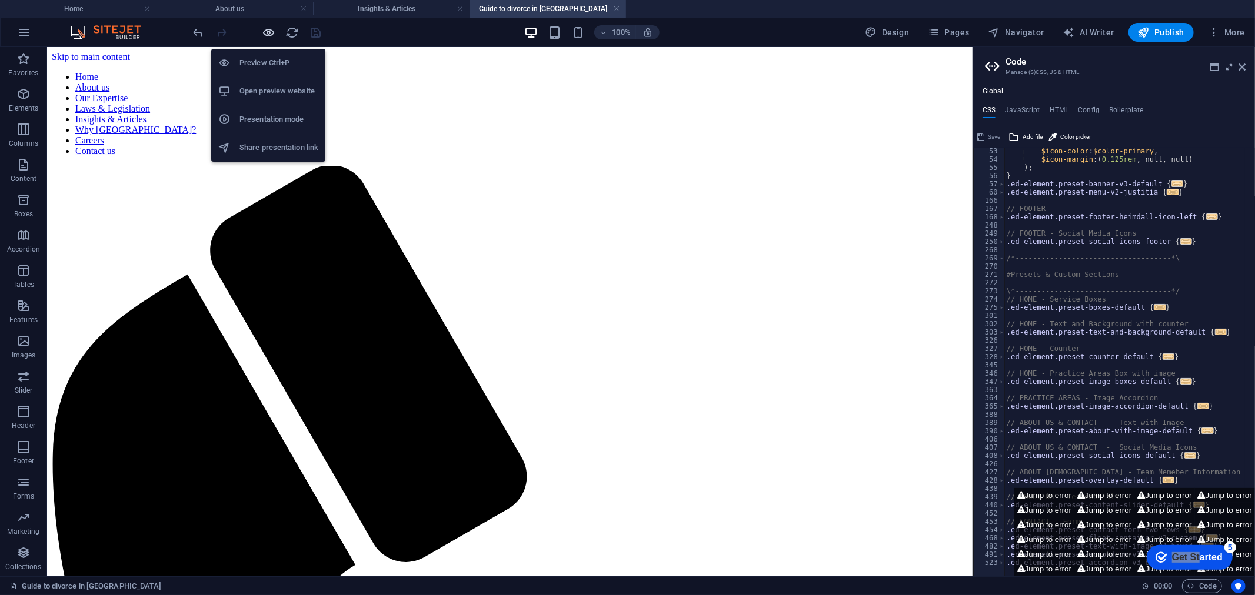
click at [265, 31] on icon "button" at bounding box center [269, 33] width 14 height 14
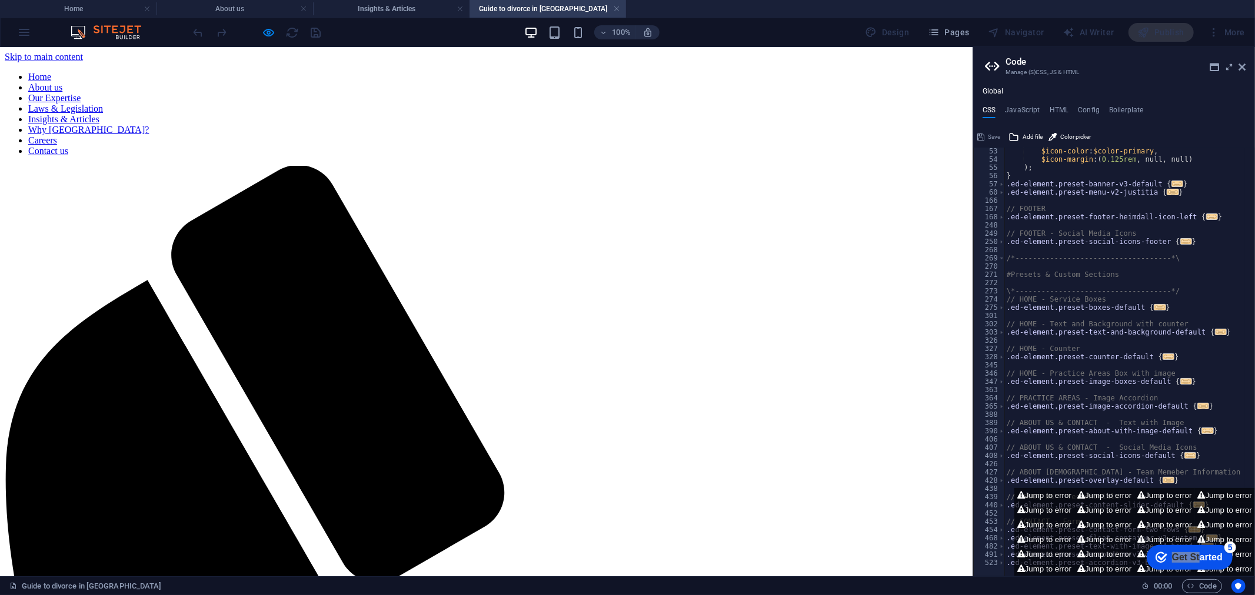
click at [99, 114] on link "Insights & Articles" at bounding box center [63, 119] width 71 height 10
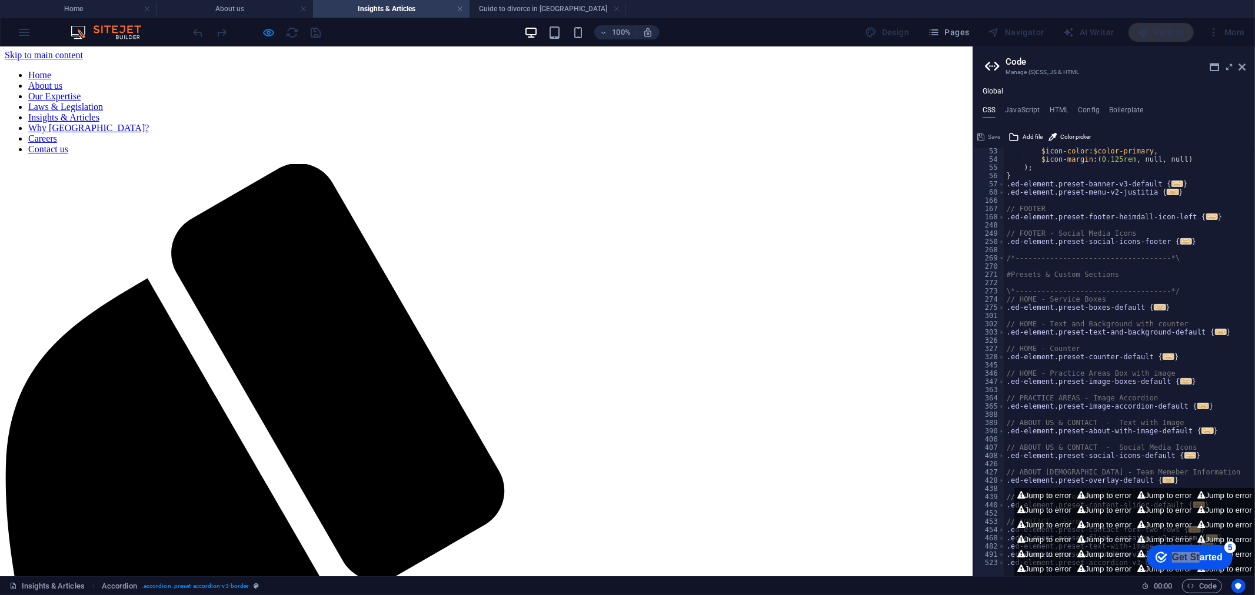
scroll to position [0, 0]
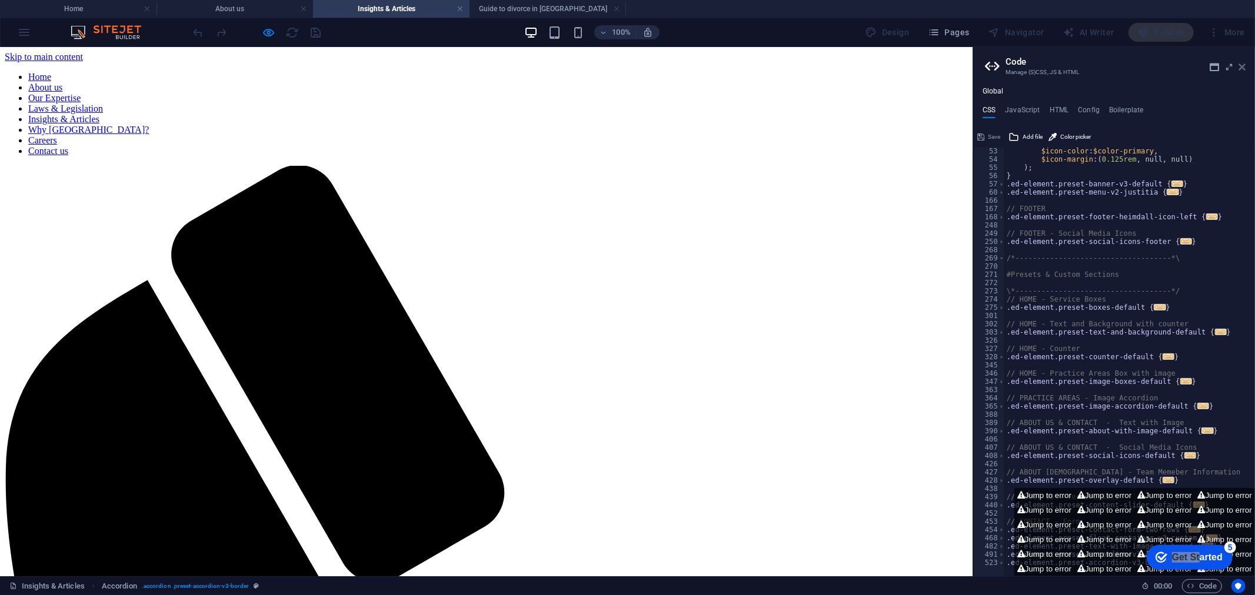
click at [1239, 68] on icon at bounding box center [1241, 66] width 7 height 9
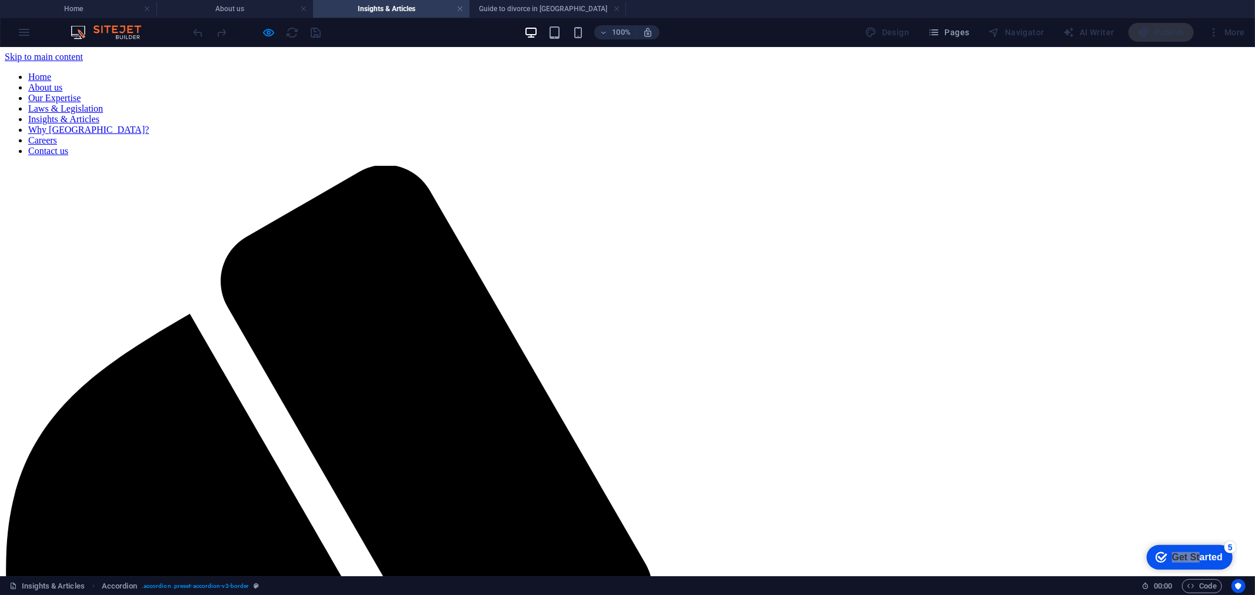
click at [99, 114] on link "Insights & Articles" at bounding box center [63, 119] width 71 height 10
click at [962, 34] on span "Pages" at bounding box center [948, 32] width 41 height 12
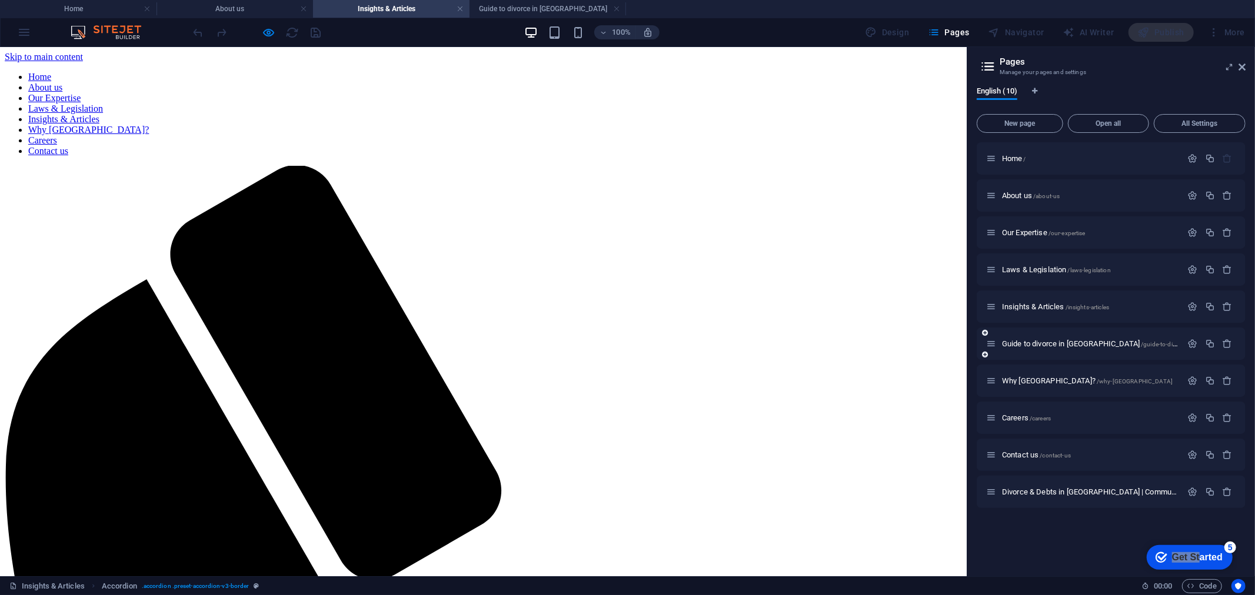
drag, startPoint x: 1031, startPoint y: 342, endPoint x: 1222, endPoint y: 349, distance: 191.3
click at [1234, 353] on div "Guide to divorce in [GEOGRAPHIC_DATA] /guide-to-divorce-in-[GEOGRAPHIC_DATA]" at bounding box center [1111, 344] width 269 height 32
click at [1194, 344] on icon "button" at bounding box center [1193, 344] width 10 height 10
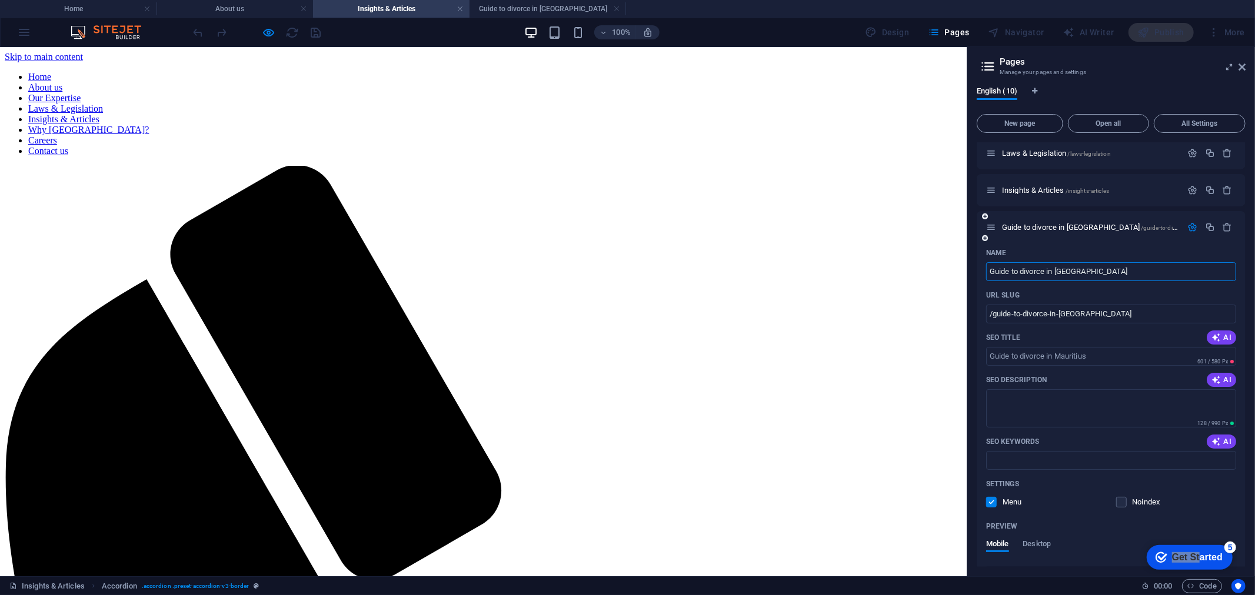
scroll to position [131, 0]
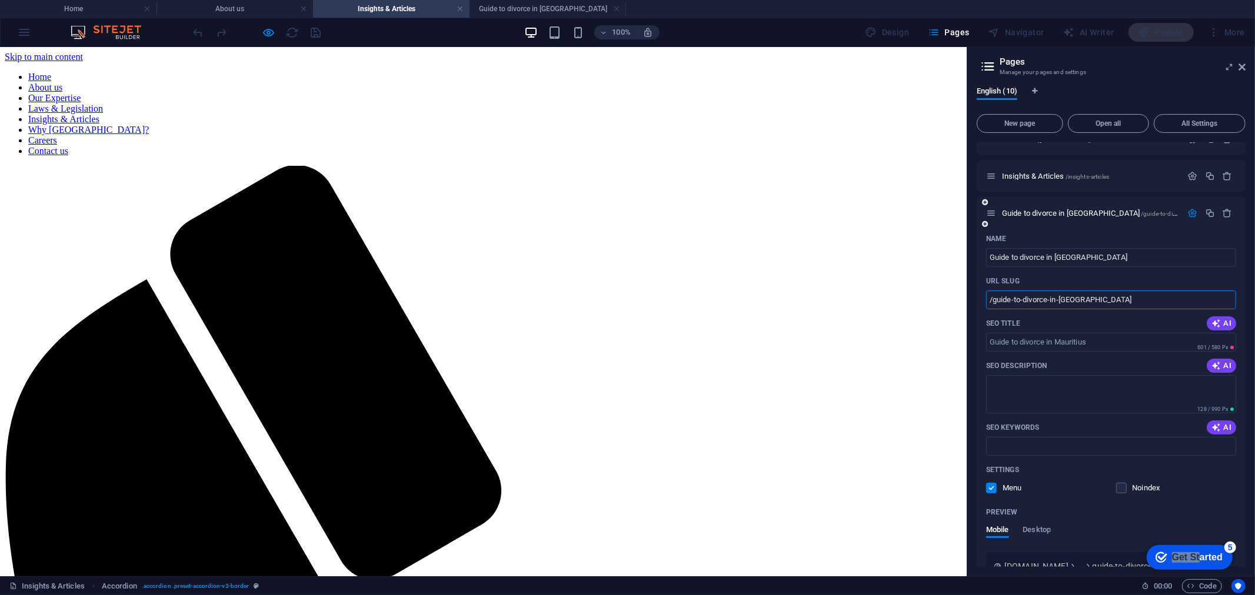
click at [1086, 296] on input "/guide-to-divorce-in-[GEOGRAPHIC_DATA]" at bounding box center [1111, 300] width 250 height 19
click at [1015, 281] on p "URL SLUG" at bounding box center [1003, 280] width 34 height 9
click at [1015, 291] on input "/guide-to-divorce-in-[GEOGRAPHIC_DATA]" at bounding box center [1111, 300] width 250 height 19
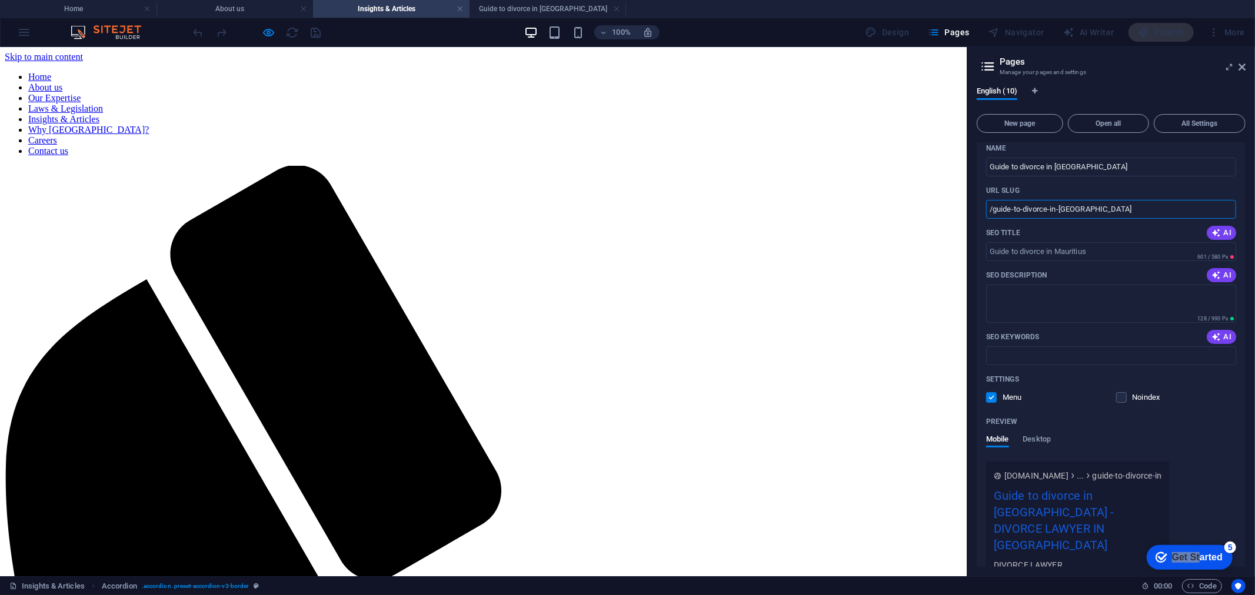
scroll to position [65, 0]
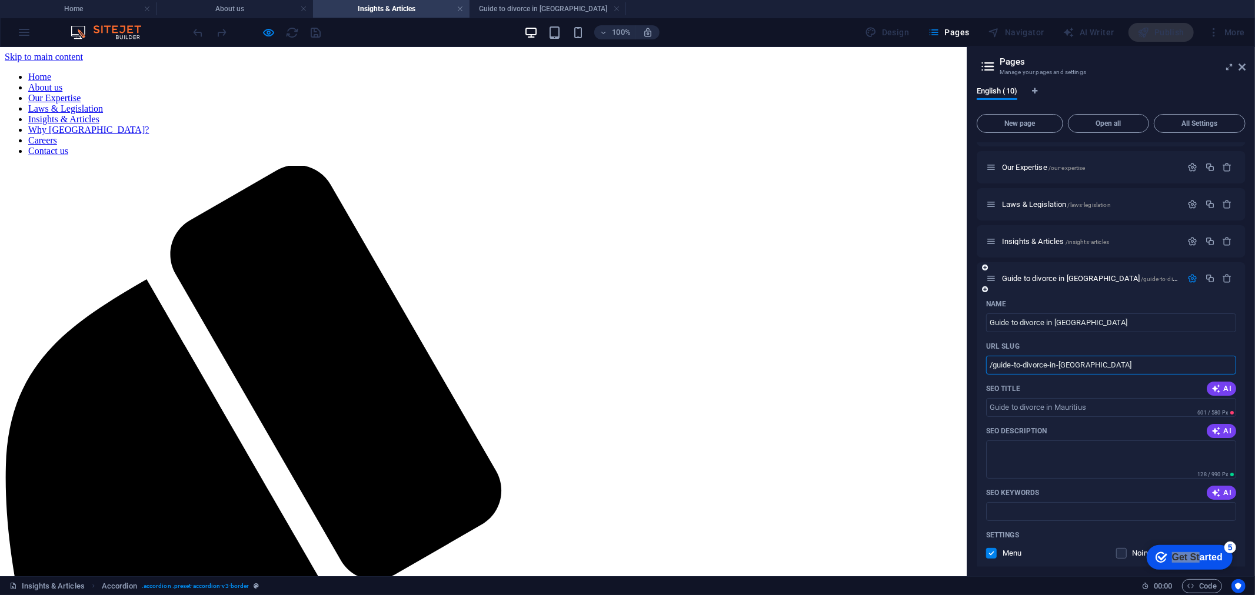
click at [991, 280] on icon at bounding box center [991, 279] width 10 height 10
click at [1222, 278] on icon "button" at bounding box center [1227, 279] width 10 height 10
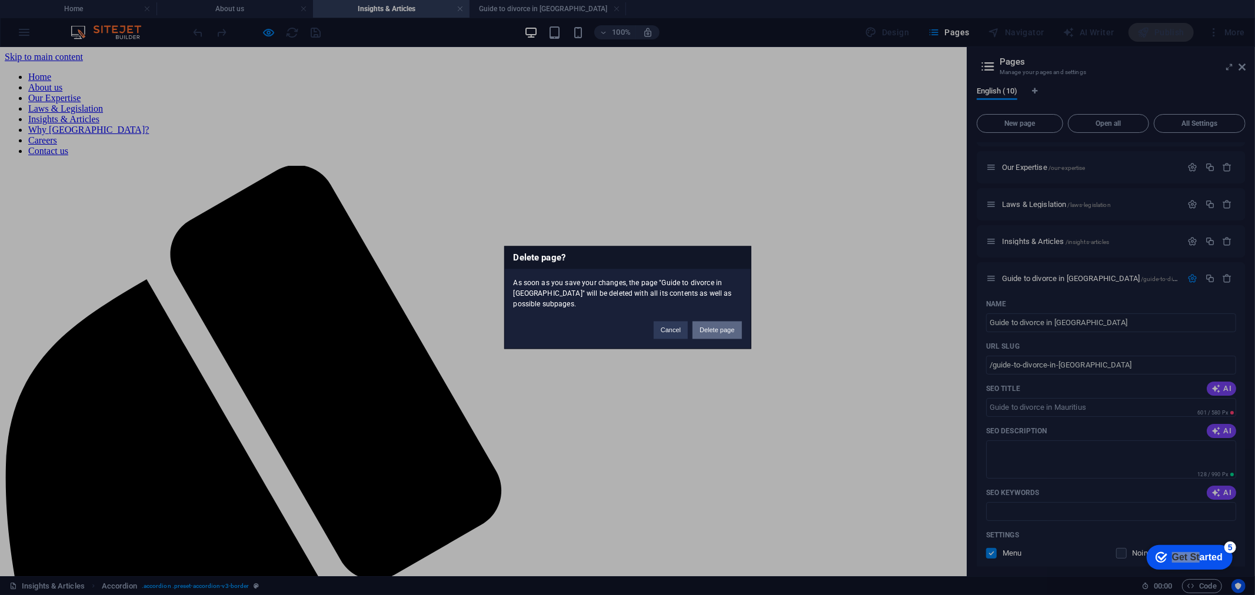
drag, startPoint x: 714, startPoint y: 330, endPoint x: 775, endPoint y: 281, distance: 79.1
click at [714, 330] on button "Delete page" at bounding box center [716, 331] width 49 height 18
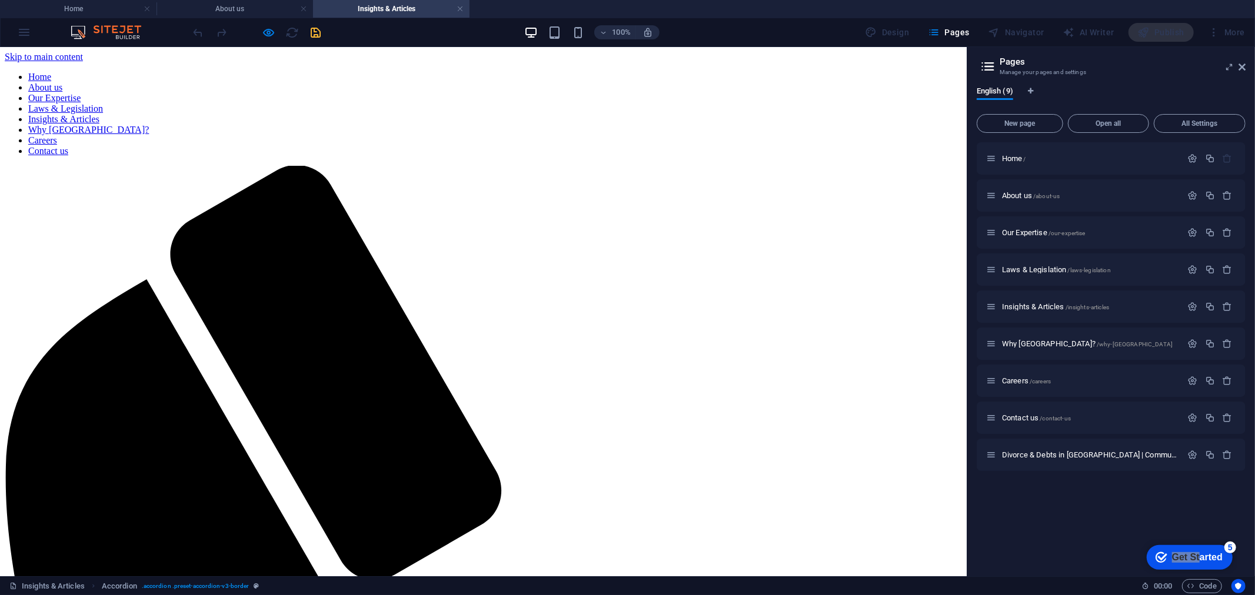
scroll to position [0, 0]
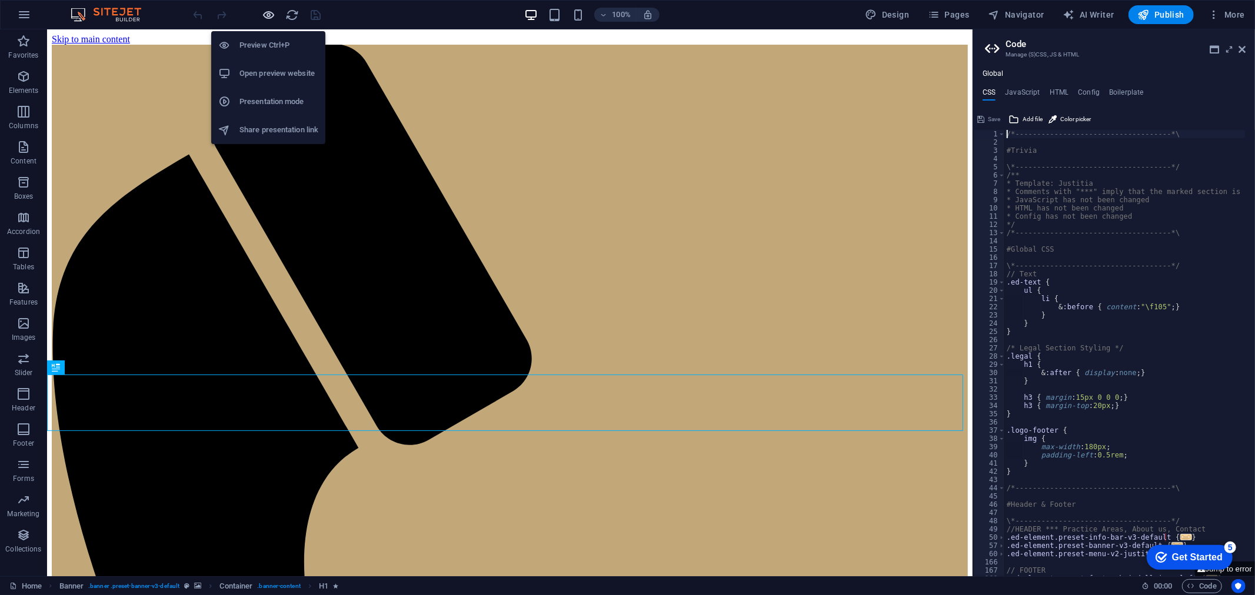
click at [266, 18] on icon "button" at bounding box center [269, 15] width 14 height 14
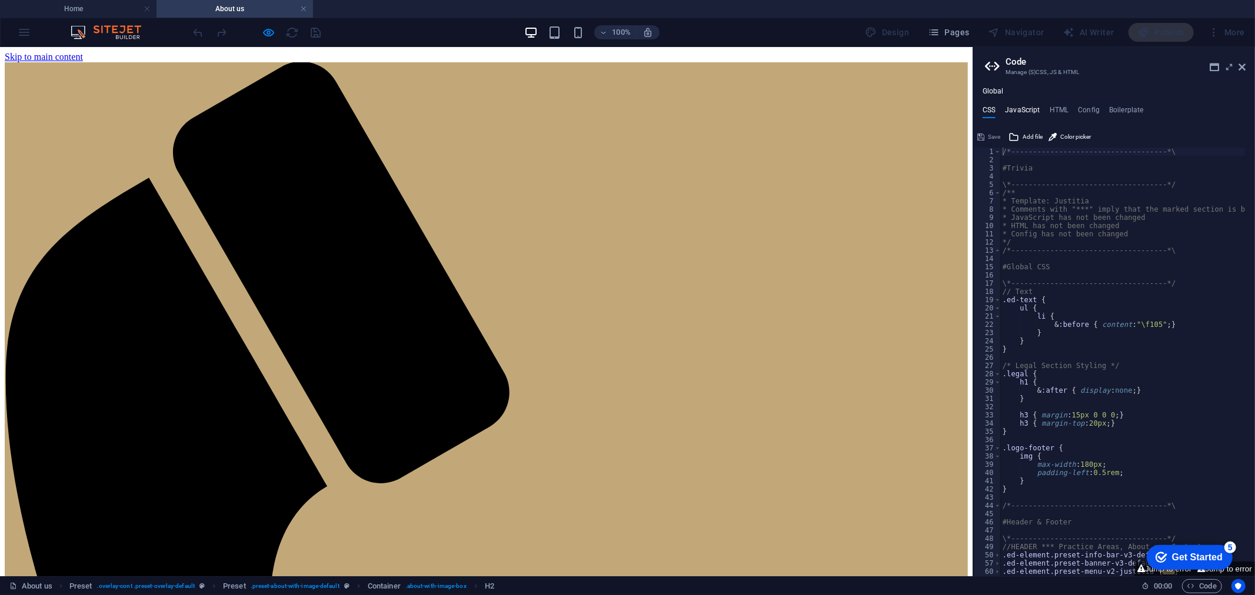
click at [1031, 112] on h4 "JavaScript" at bounding box center [1022, 112] width 35 height 13
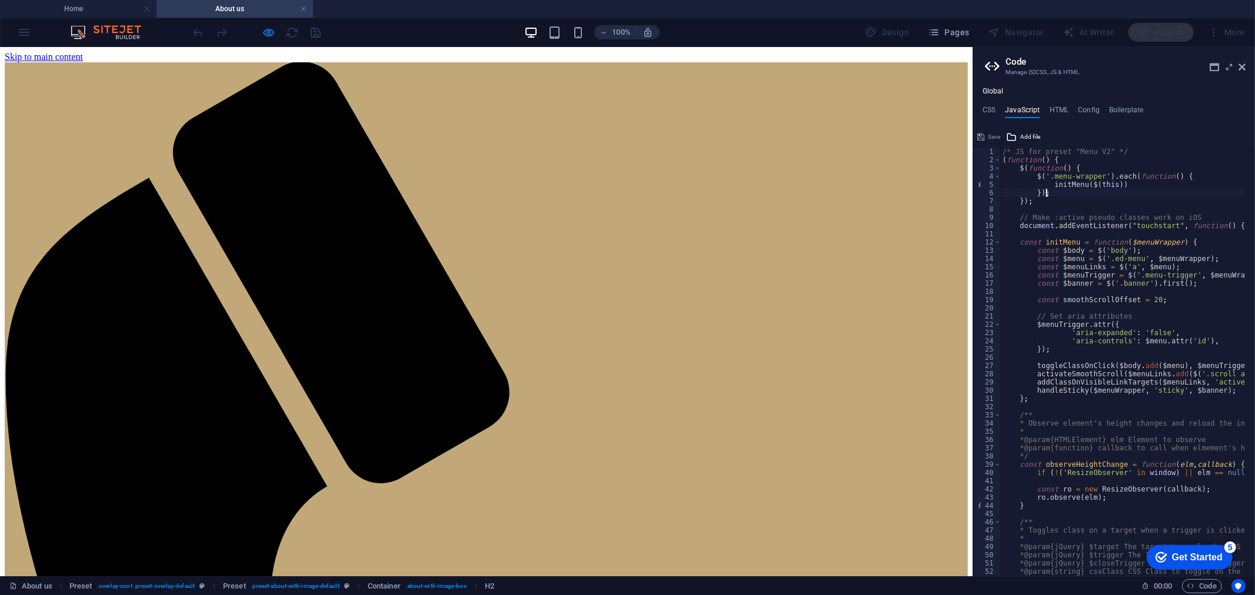
click at [1079, 189] on div "/* JS for preset "Menu V2" */ ( function ( ) { $ ( function ( ) { $ ( '.menu-wr…" at bounding box center [1269, 366] width 539 height 436
type textarea "/* End JS for preset "Content Slider" */"
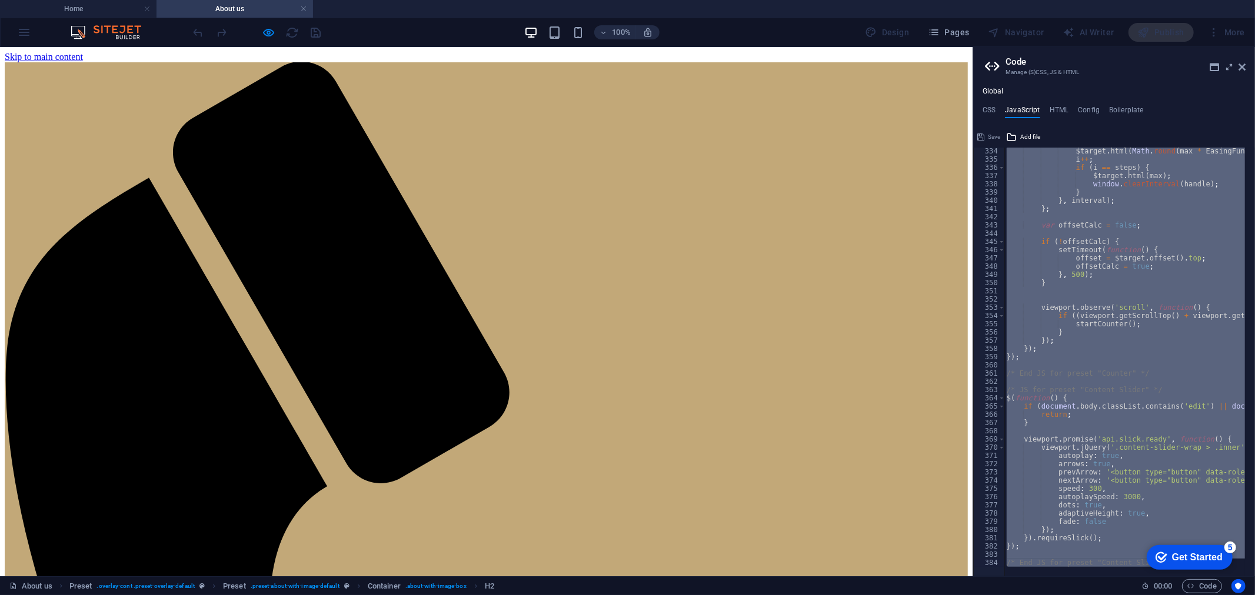
scroll to position [2508, 0]
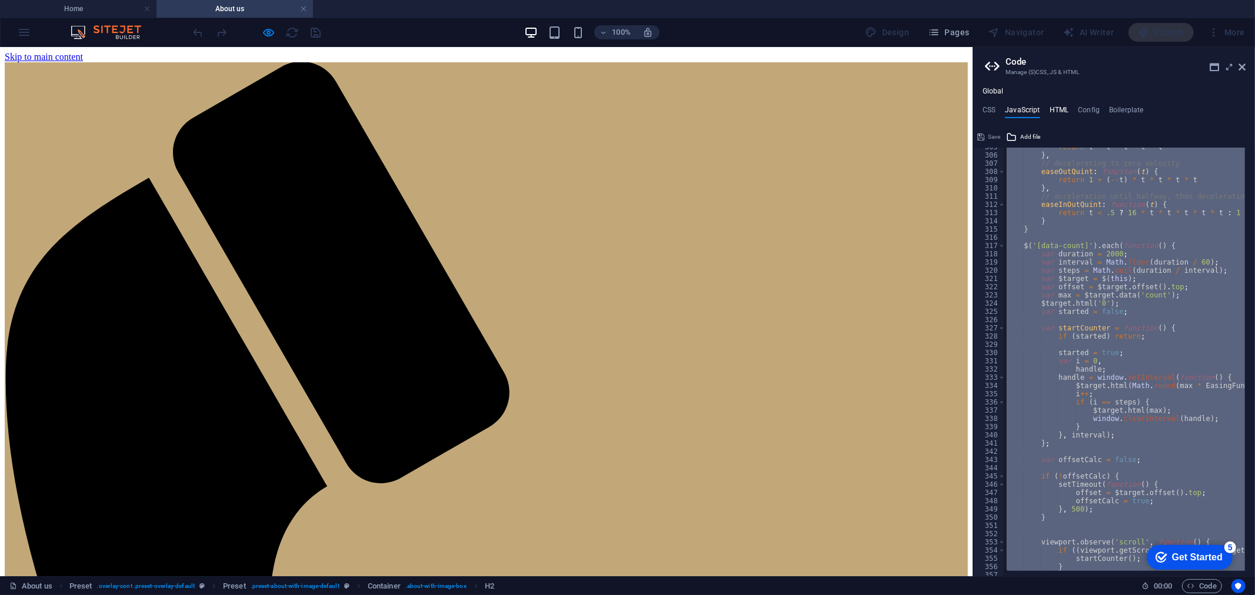
click at [1059, 108] on h4 "HTML" at bounding box center [1058, 112] width 19 height 13
type textarea "<a href="#main-content" class="wv-link-content button">Skip to main content</a>"
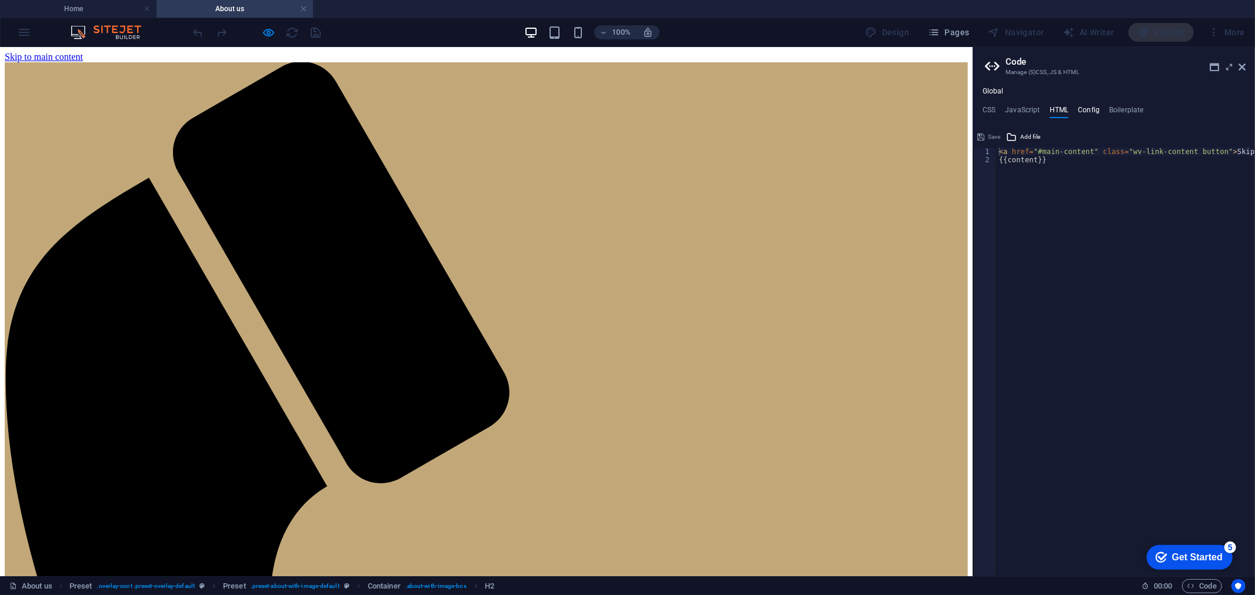
click at [1089, 116] on h4 "Config" at bounding box center [1089, 112] width 22 height 13
type textarea "$color-background: #f4f4f4;"
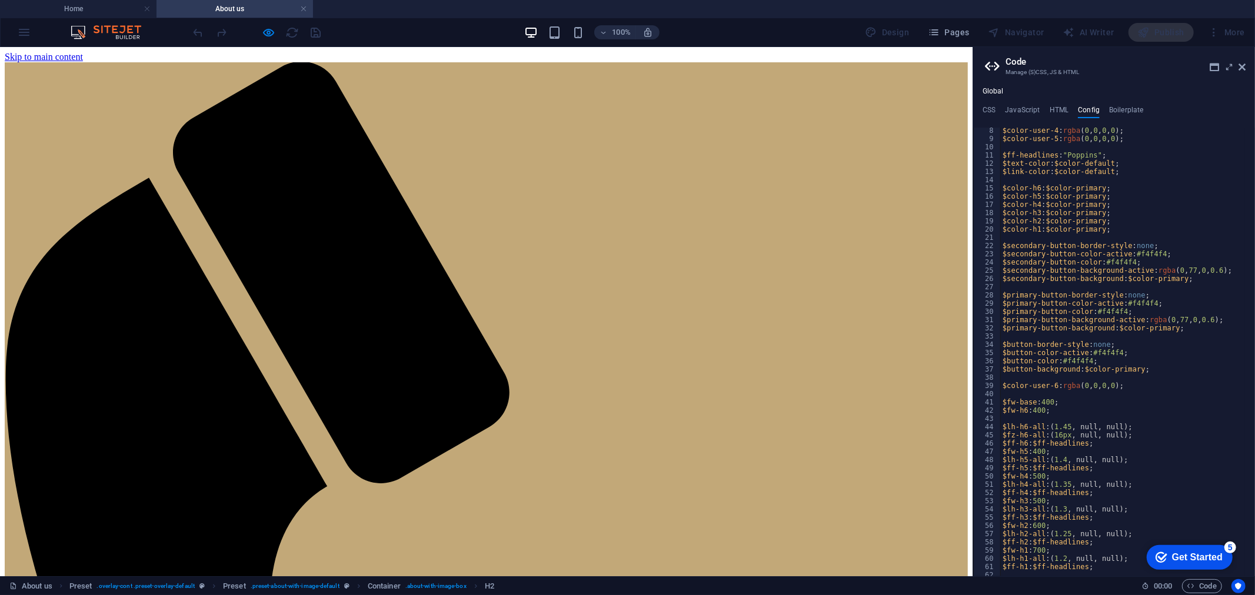
scroll to position [0, 0]
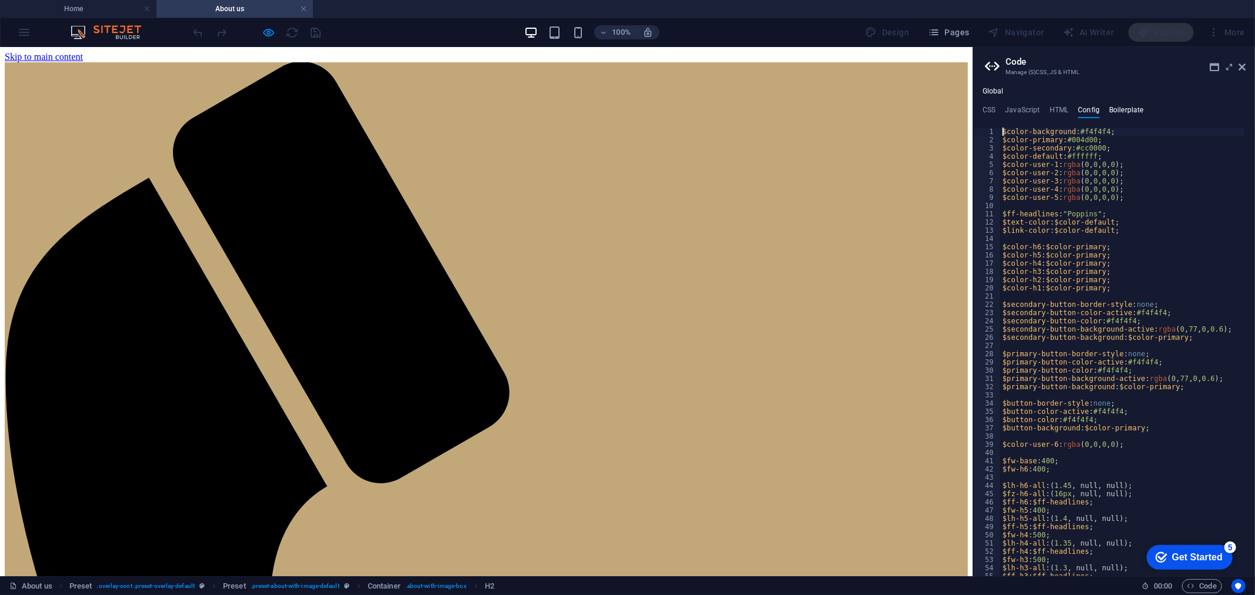
click at [1115, 113] on h4 "Boilerplate" at bounding box center [1126, 112] width 35 height 13
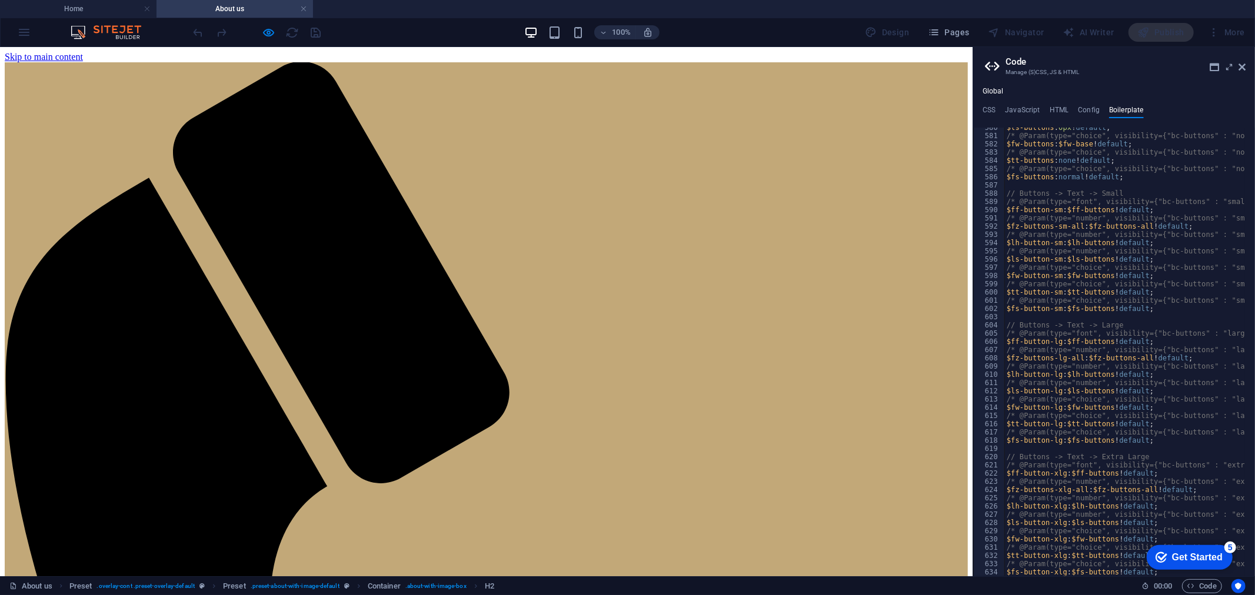
scroll to position [2708, 0]
click at [987, 109] on h4 "CSS" at bounding box center [988, 112] width 13 height 13
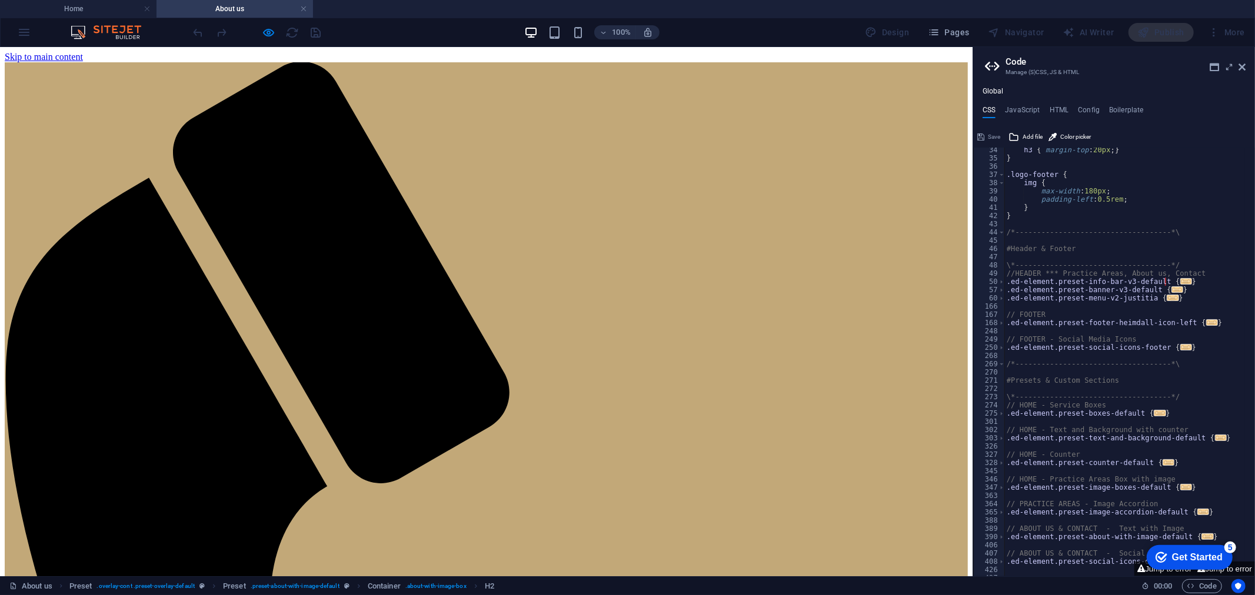
scroll to position [379, 0]
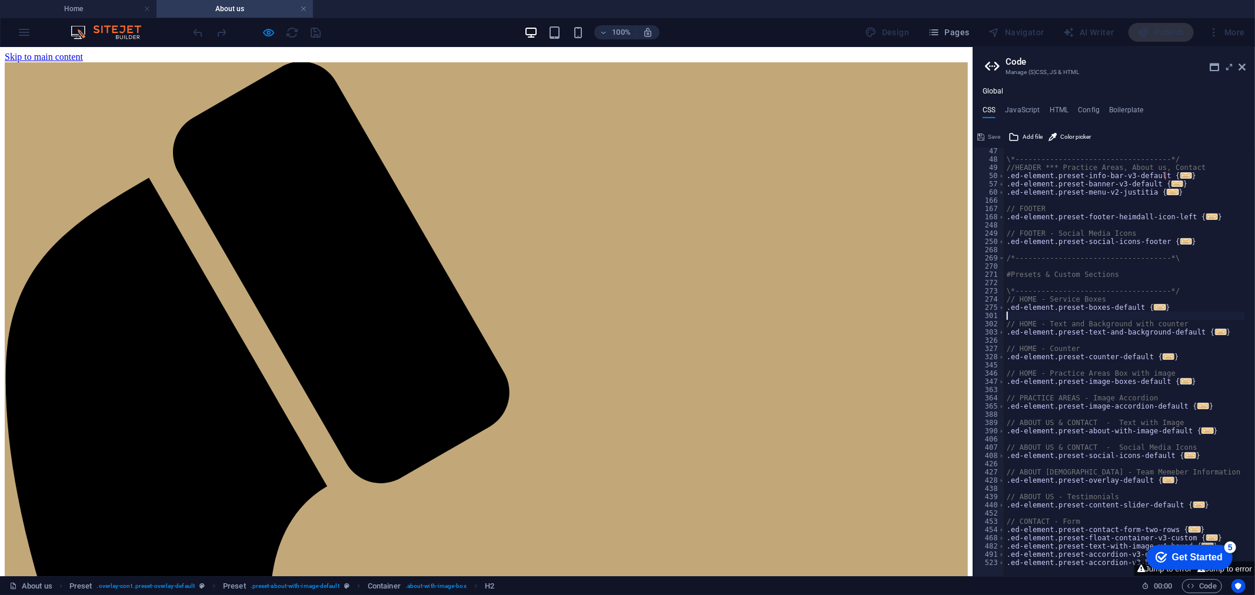
click at [1095, 318] on div "\*------------------------------------*/ //HEADER *** Practice Areas, About us,…" at bounding box center [1180, 365] width 353 height 436
type textarea "); }"
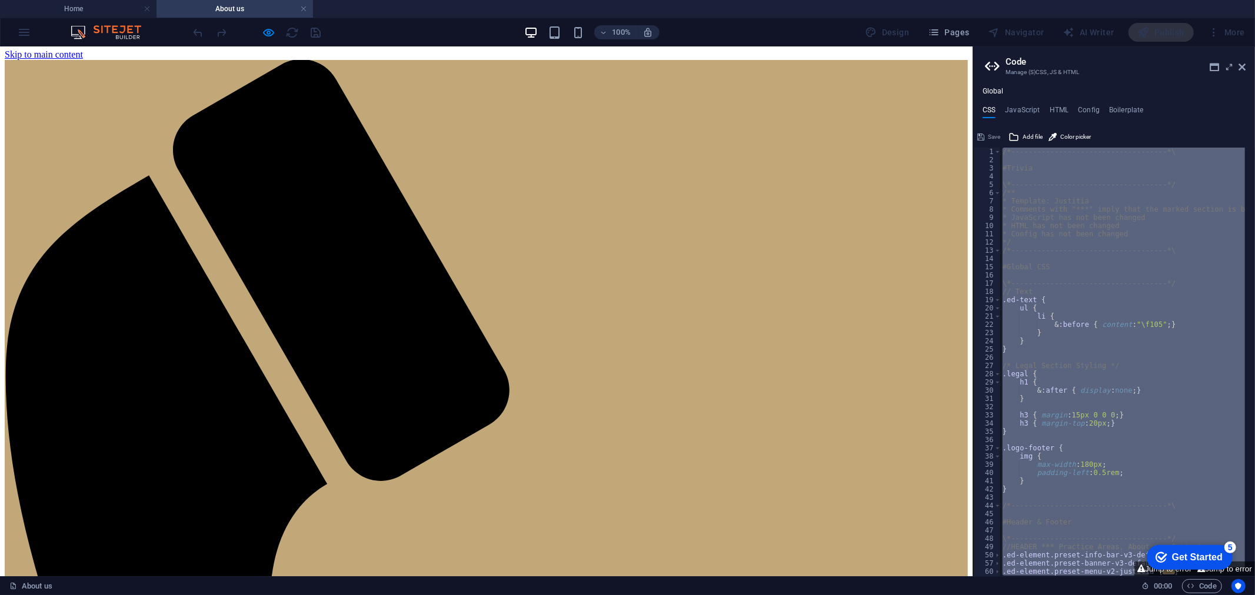
scroll to position [0, 0]
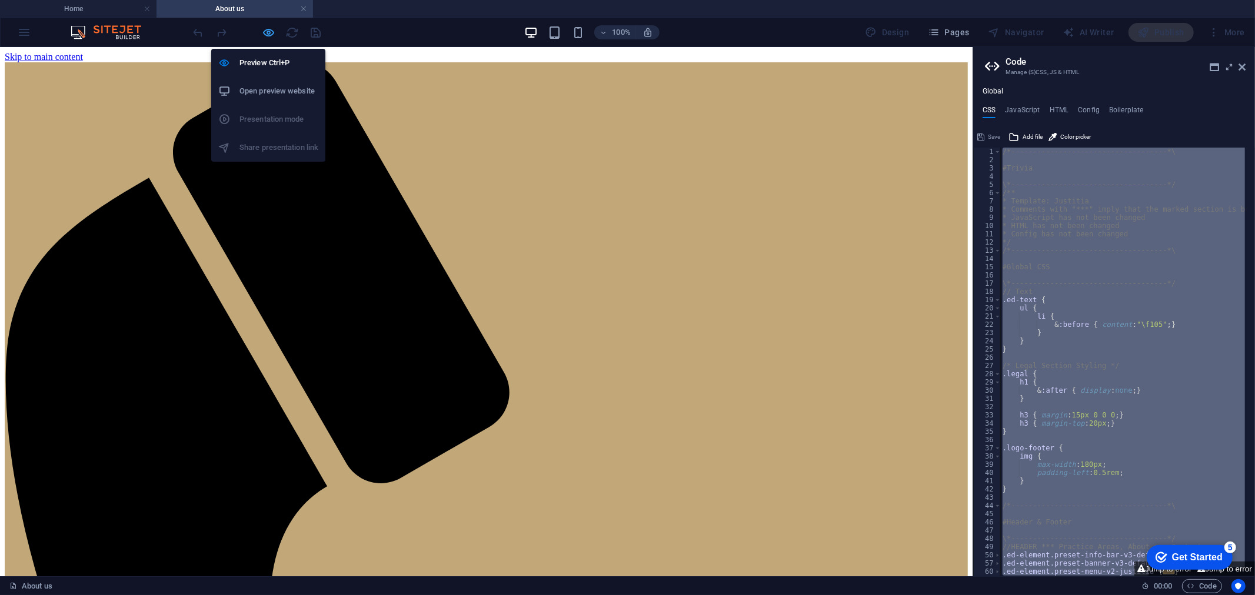
click at [275, 36] on icon "button" at bounding box center [269, 33] width 14 height 14
